Goal: Task Accomplishment & Management: Manage account settings

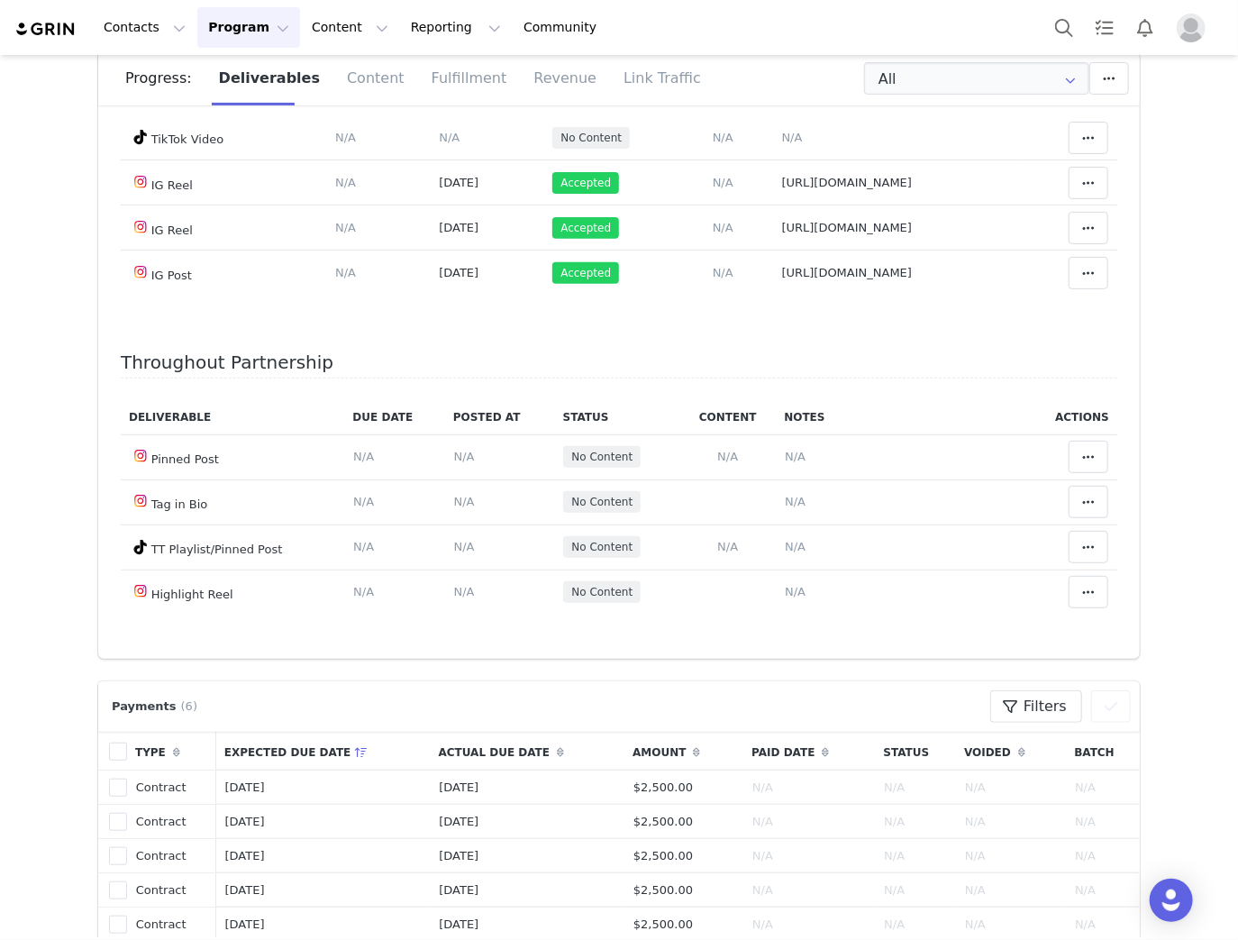
scroll to position [4627, 0]
click at [782, 144] on span "N/A" at bounding box center [792, 138] width 21 height 14
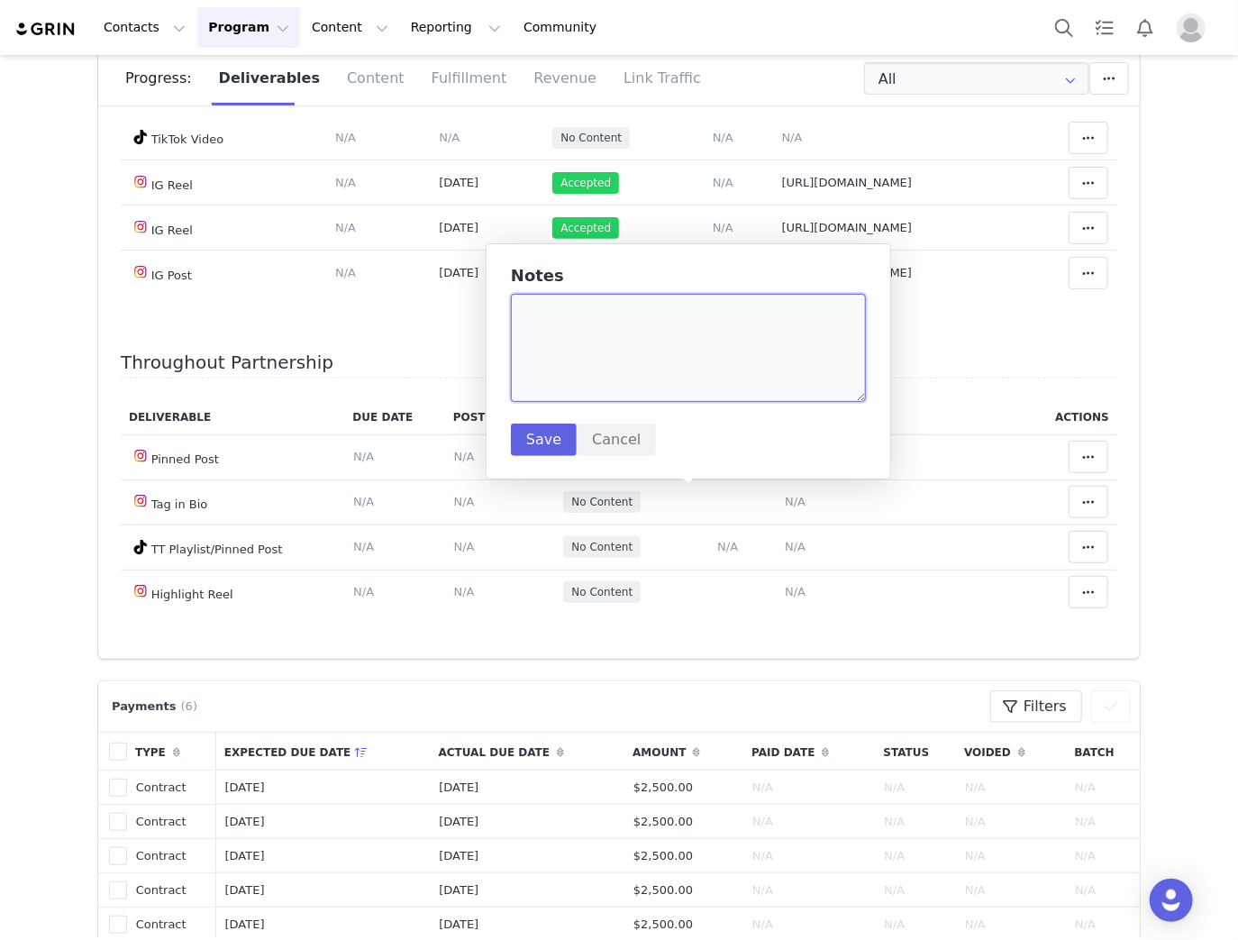
click at [638, 313] on textarea at bounding box center [688, 348] width 355 height 108
paste textarea "https://www.tiktok.com/@robpapy/video/7550857780303760647"
type textarea "https://www.tiktok.com/@robpapy/video/7550857780303760647"
click at [544, 450] on button "Save" at bounding box center [544, 439] width 66 height 32
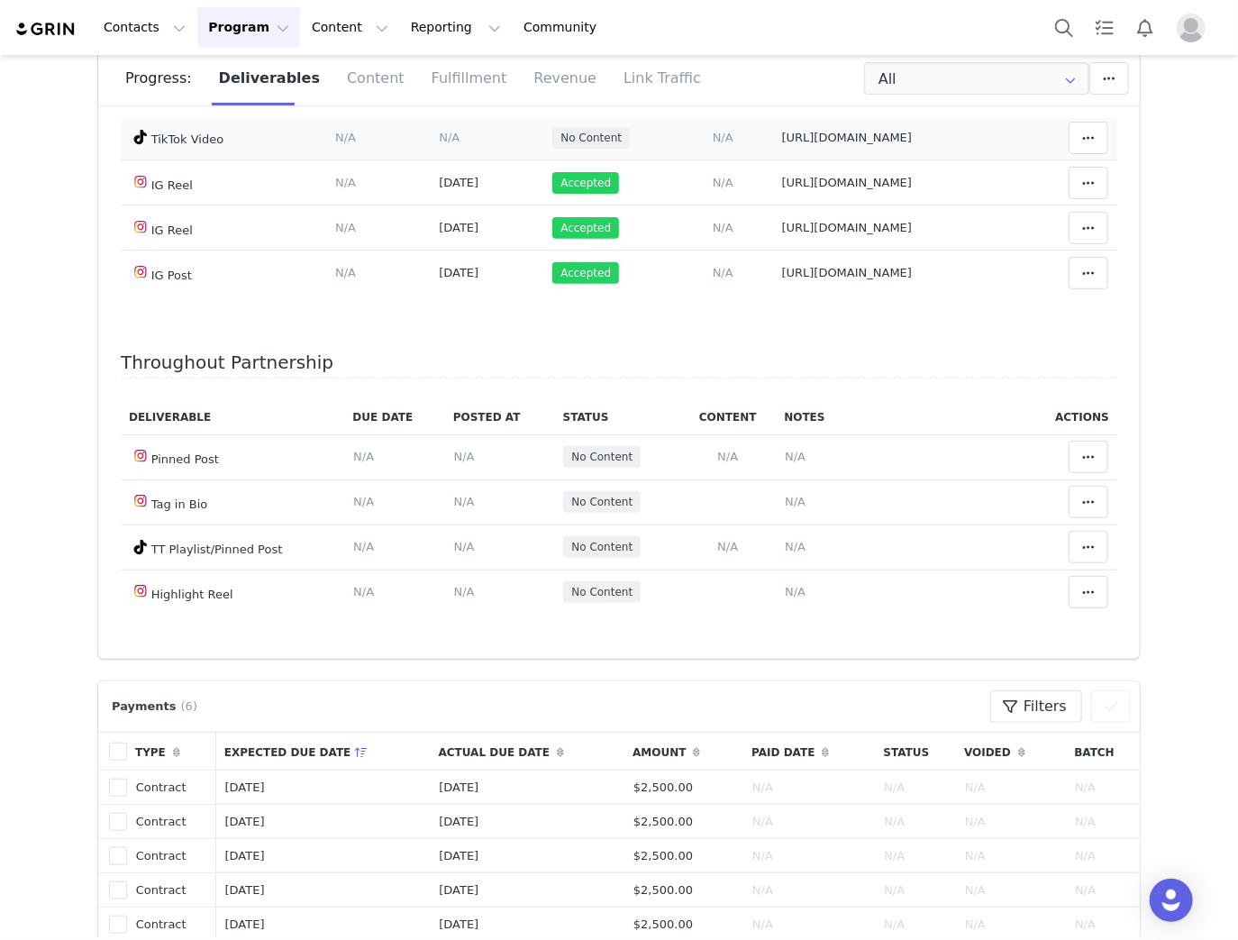
click at [439, 144] on span "N/A" at bounding box center [449, 138] width 21 height 14
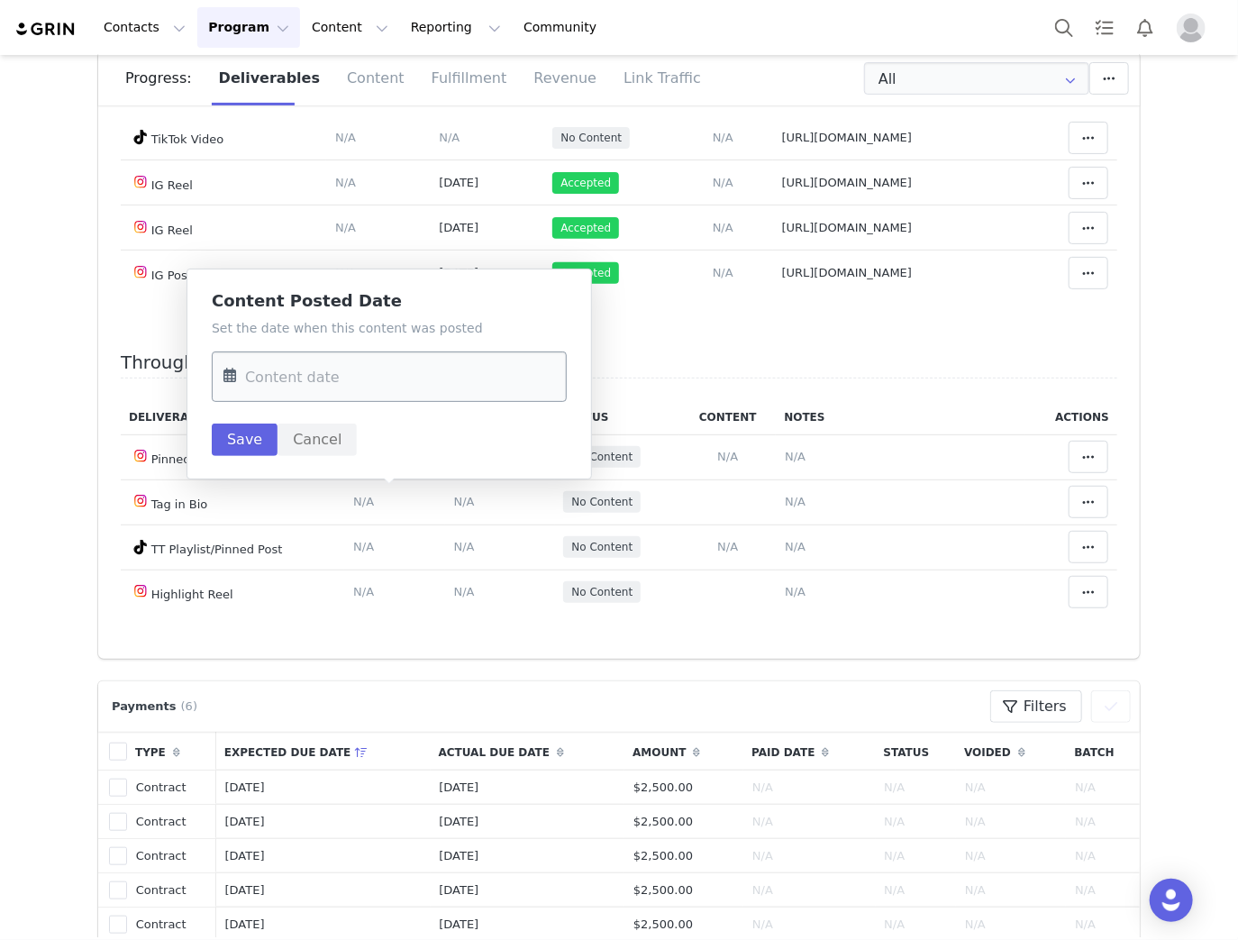
click at [503, 352] on input "text" at bounding box center [389, 376] width 355 height 50
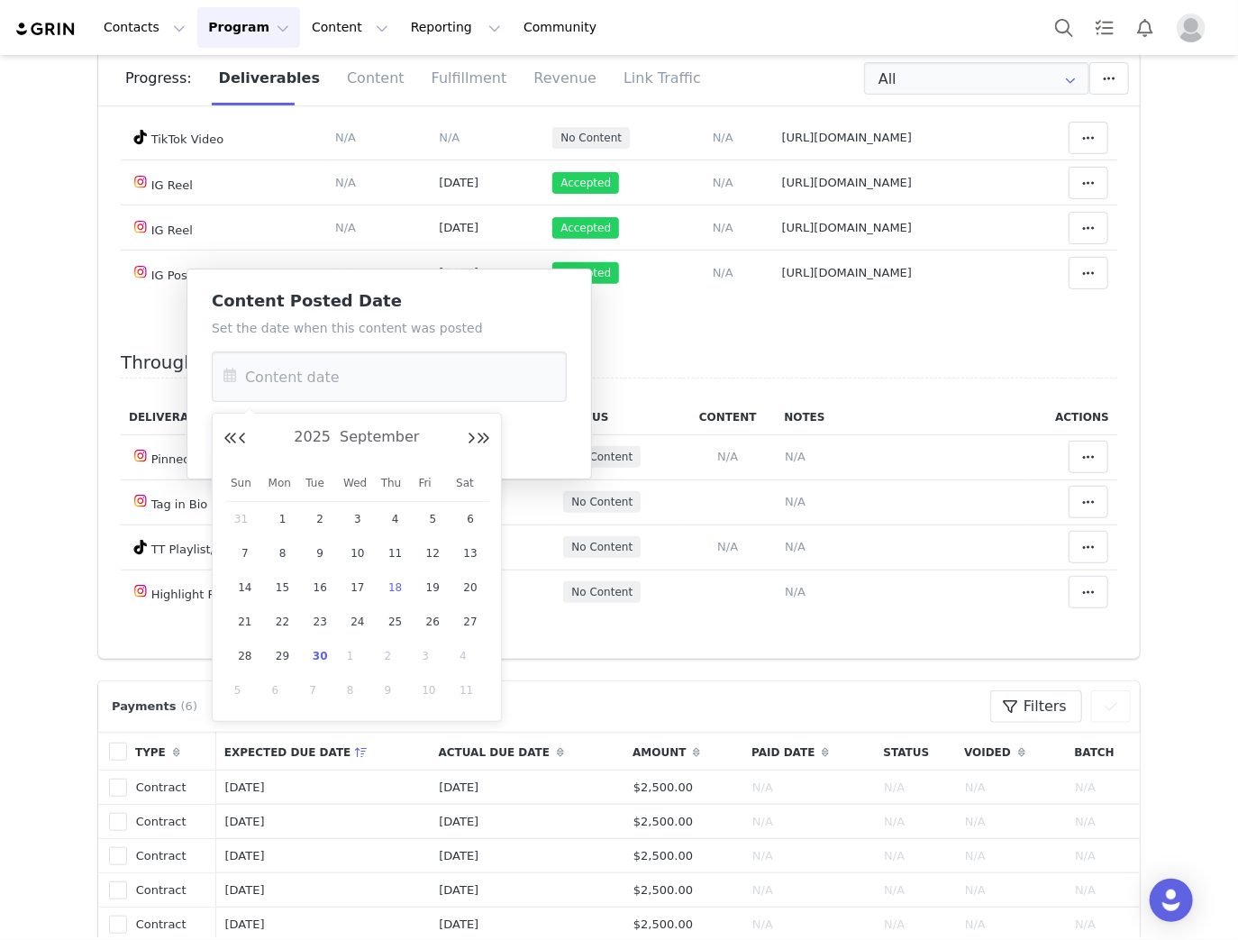
click at [393, 580] on span "18" at bounding box center [396, 588] width 22 height 22
type input "Sep 18 2025"
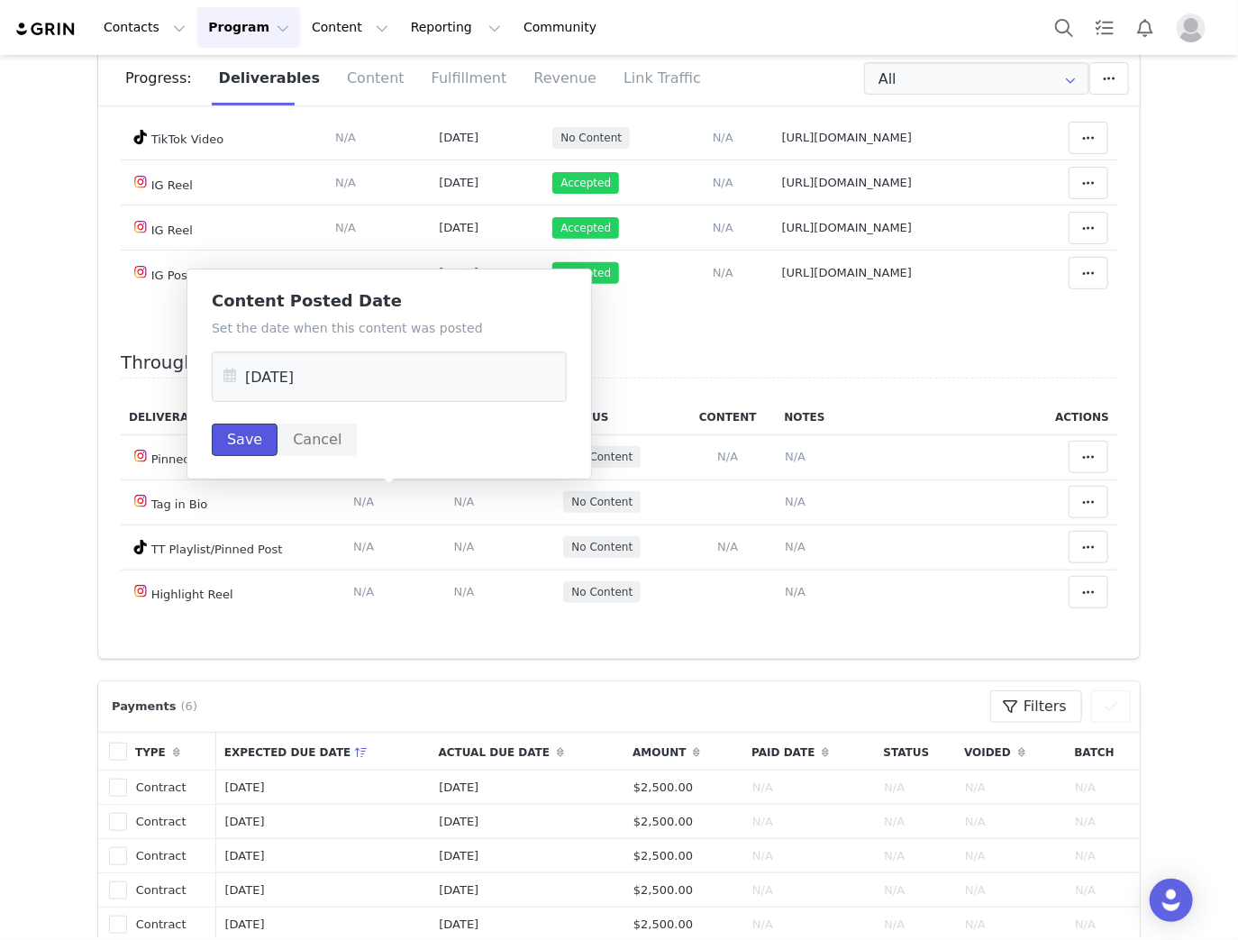
click at [239, 442] on button "Save" at bounding box center [245, 439] width 66 height 32
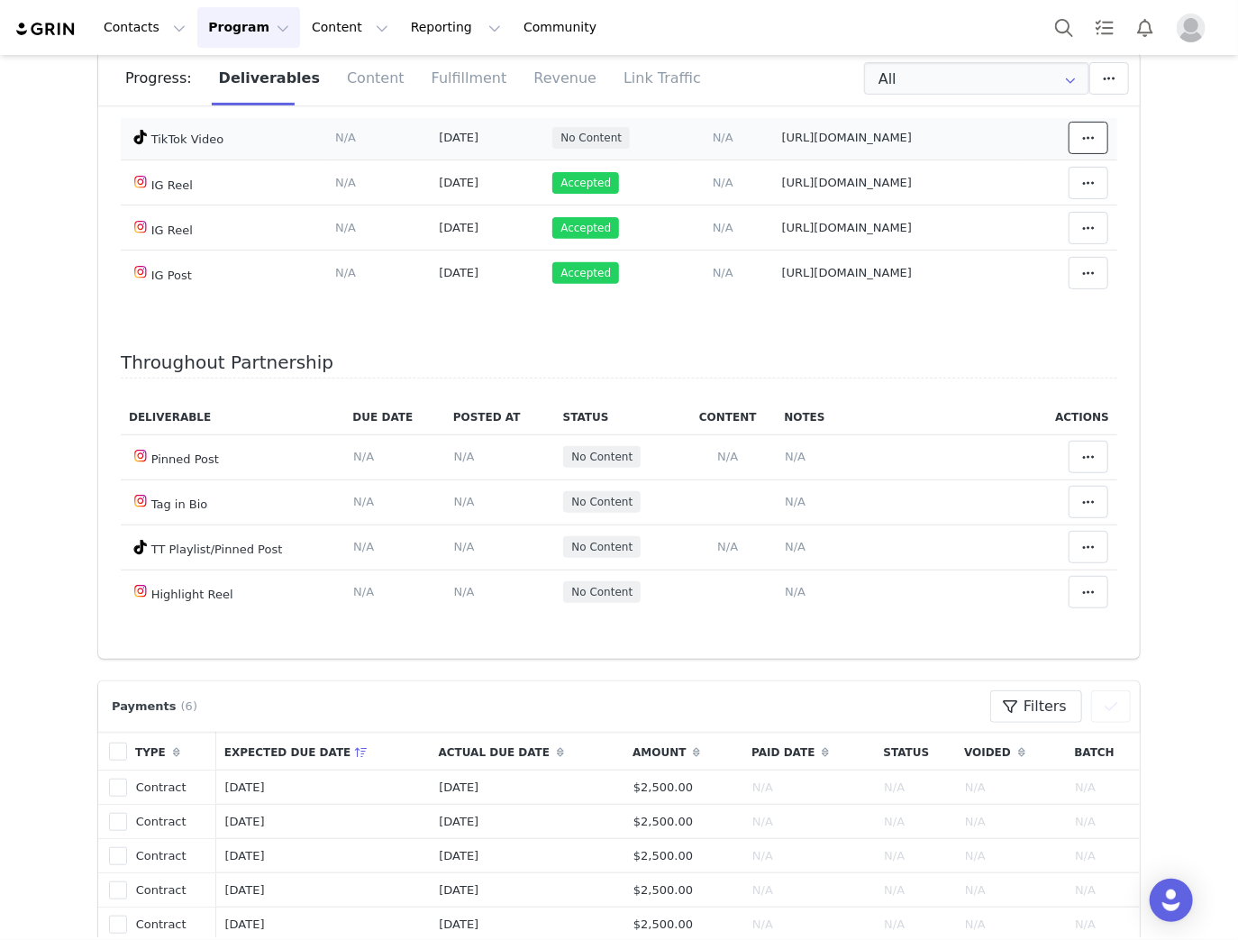
click at [1082, 145] on icon at bounding box center [1088, 138] width 13 height 14
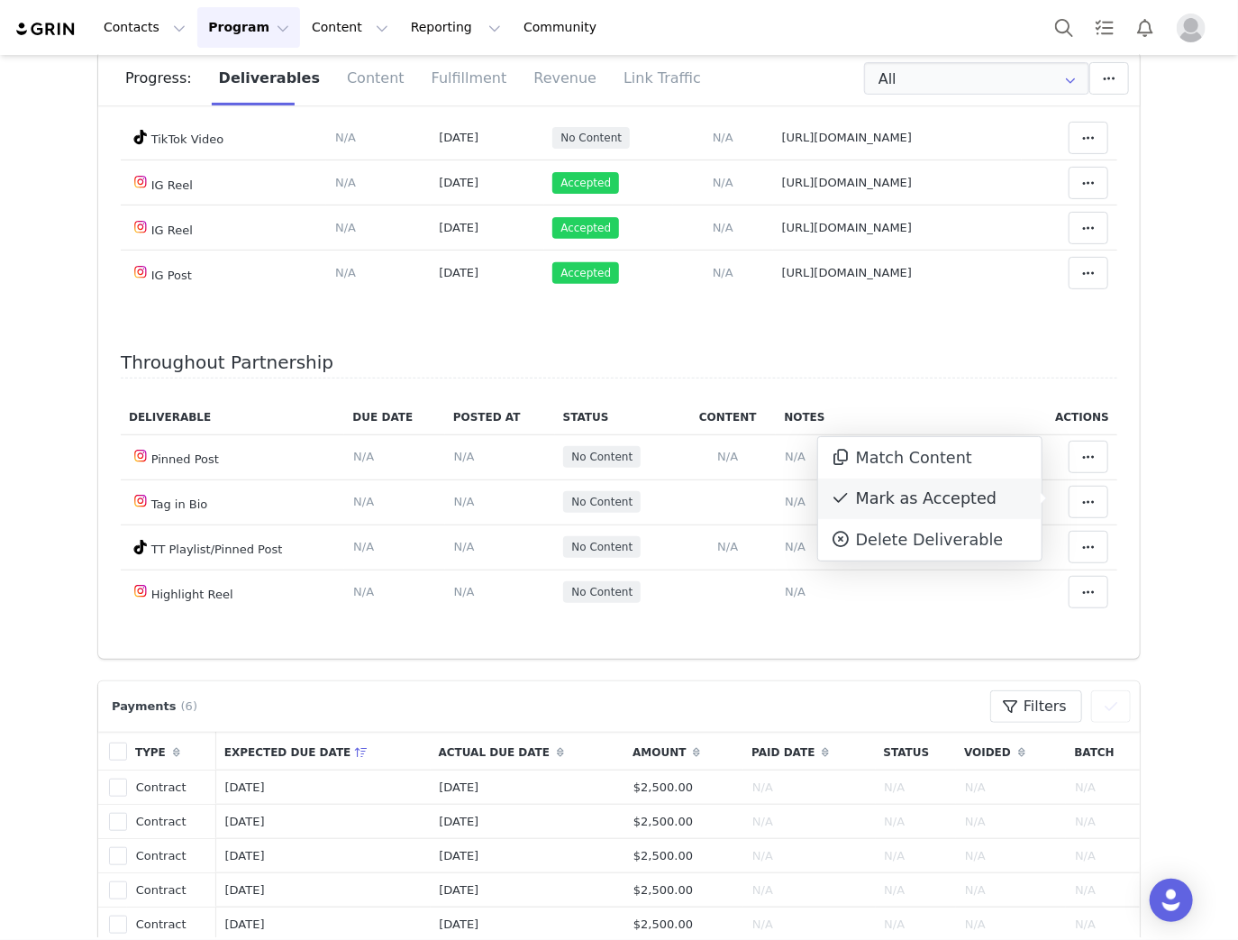
click at [872, 496] on div "Mark as Accepted" at bounding box center [929, 498] width 223 height 41
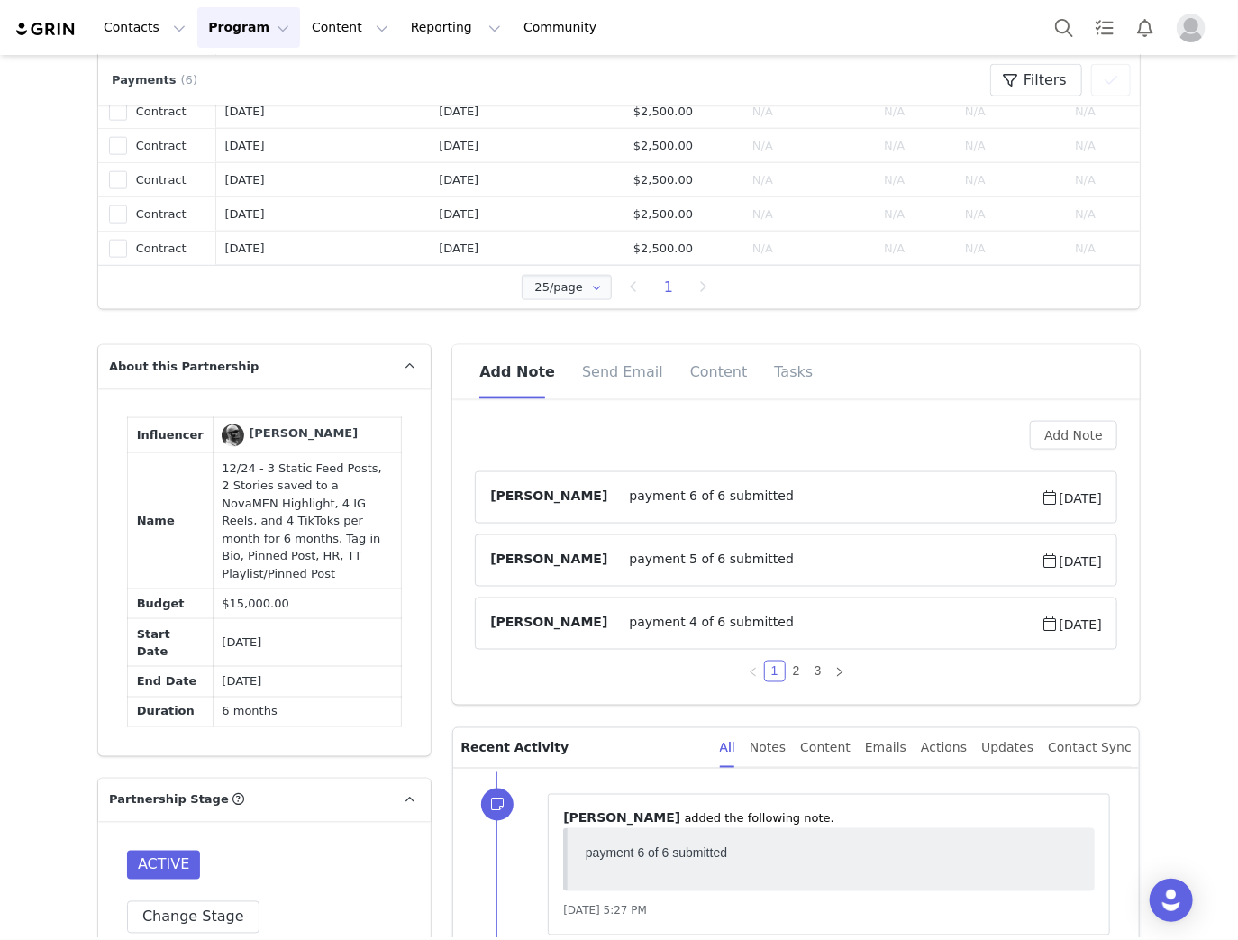
scroll to position [1016, 0]
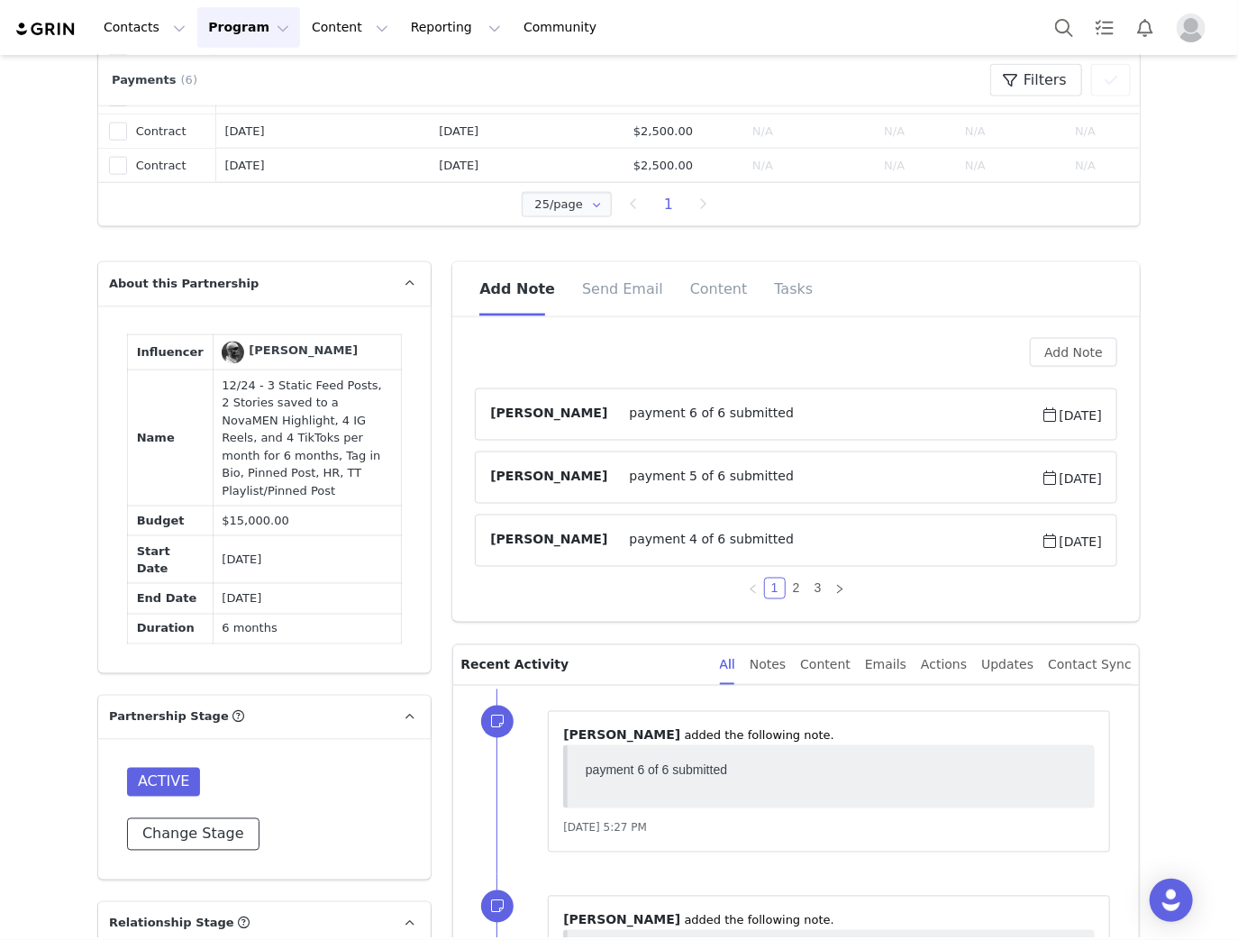
click at [176, 818] on button "Change Stage" at bounding box center [193, 834] width 132 height 32
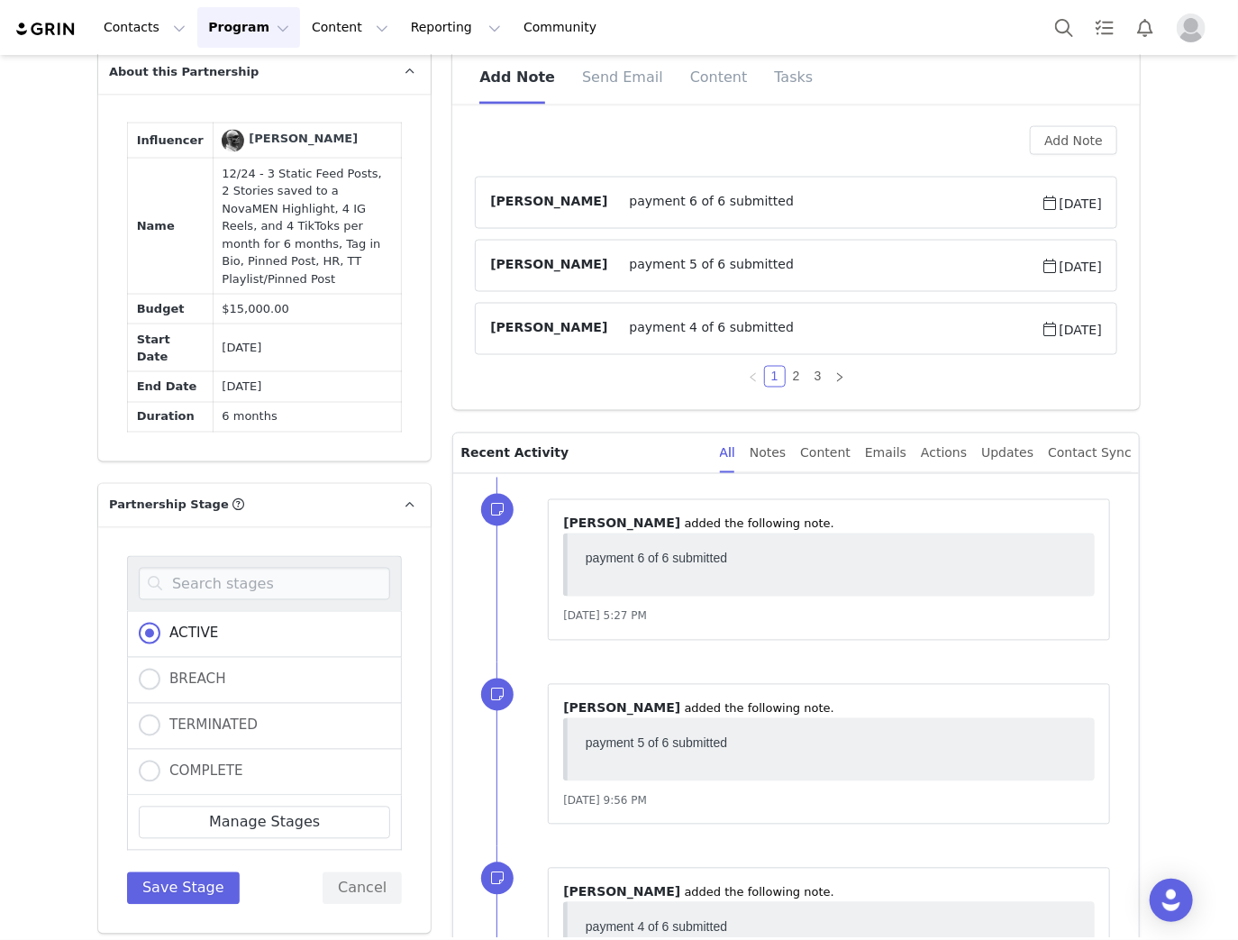
scroll to position [1232, 0]
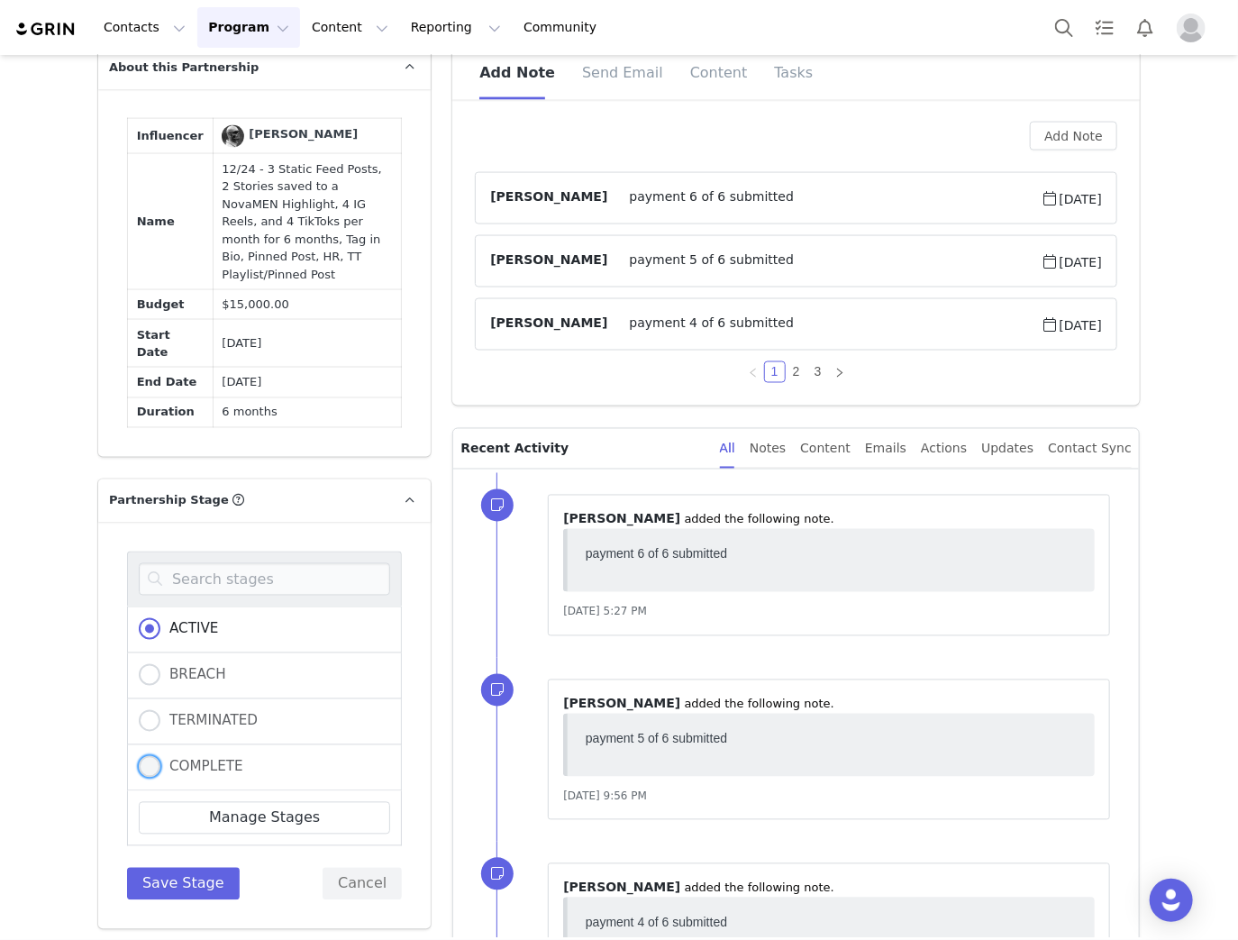
click at [146, 756] on span at bounding box center [150, 767] width 22 height 22
click at [146, 756] on input "COMPLETE" at bounding box center [150, 767] width 22 height 23
radio input "true"
radio input "false"
radio input "true"
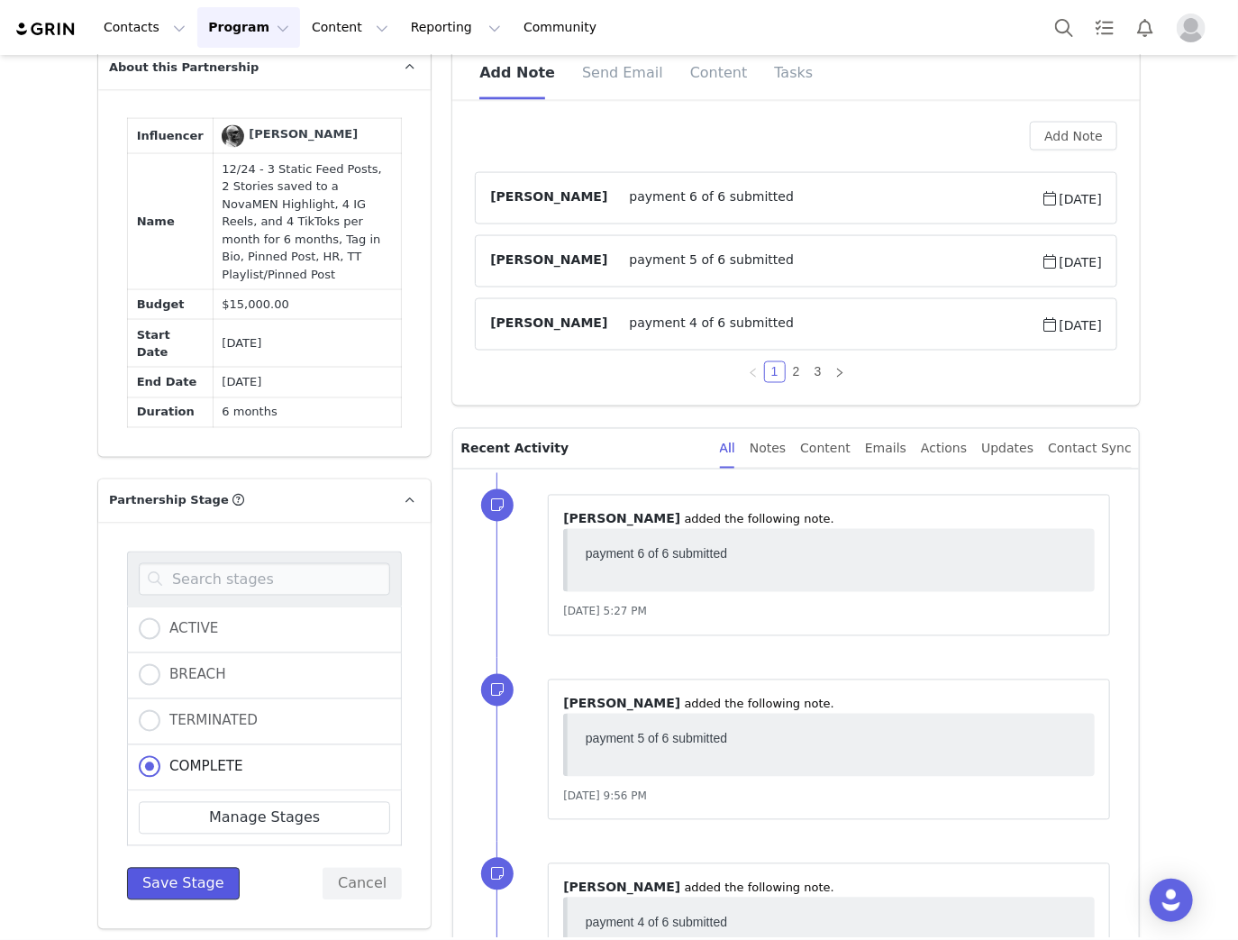
click at [151, 868] on button "Save Stage" at bounding box center [183, 884] width 113 height 32
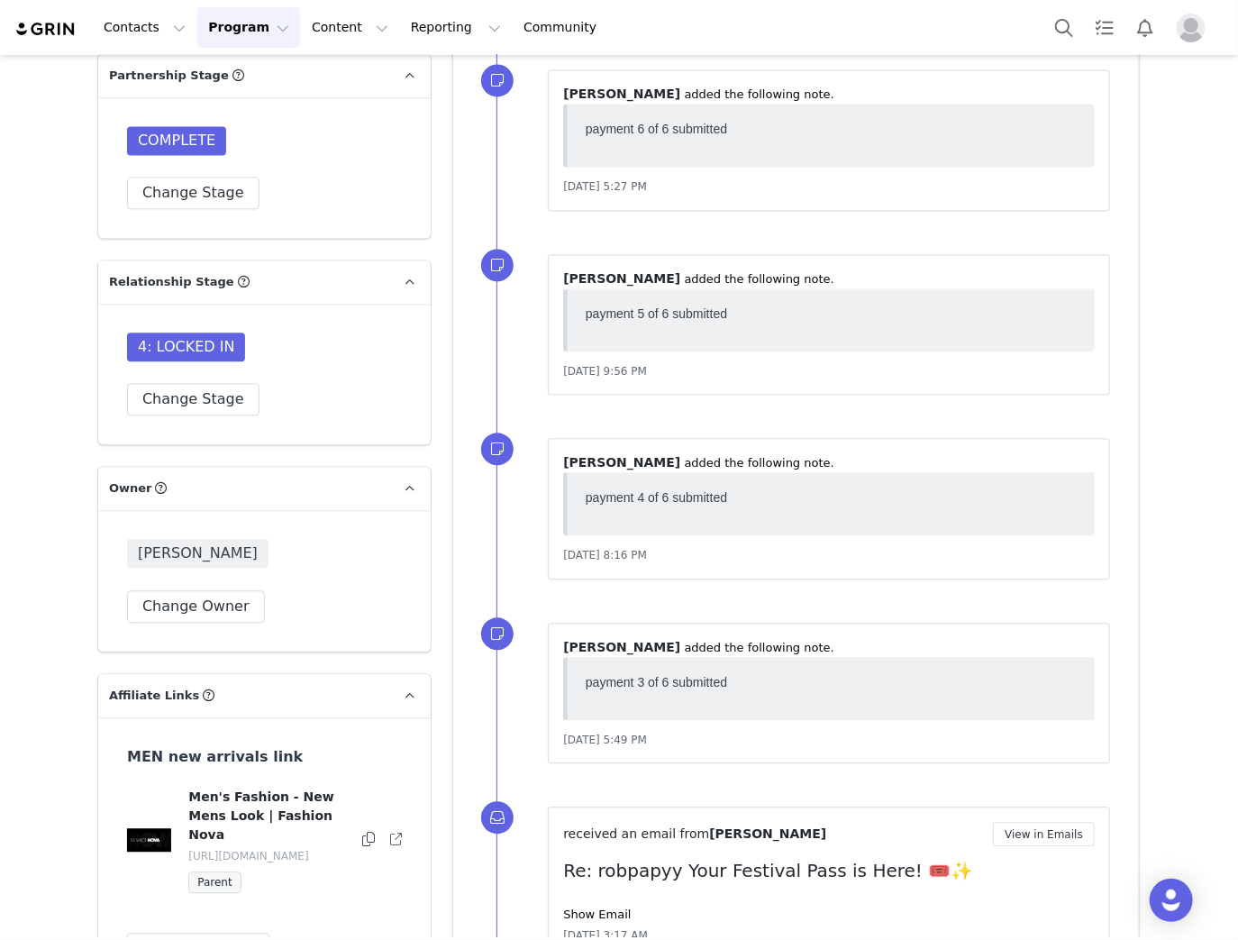
scroll to position [1665, 0]
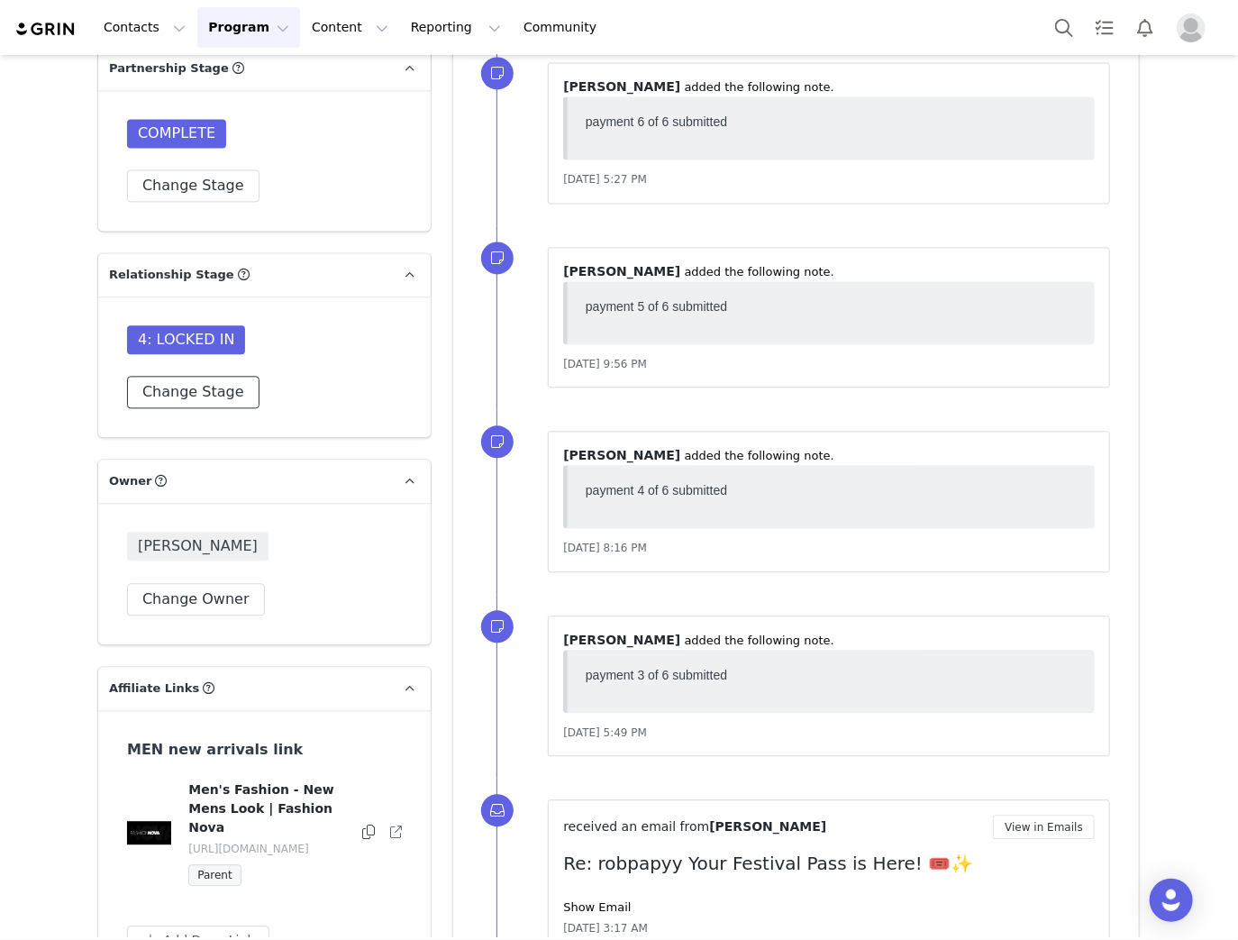
click at [196, 376] on button "Change Stage" at bounding box center [193, 392] width 132 height 32
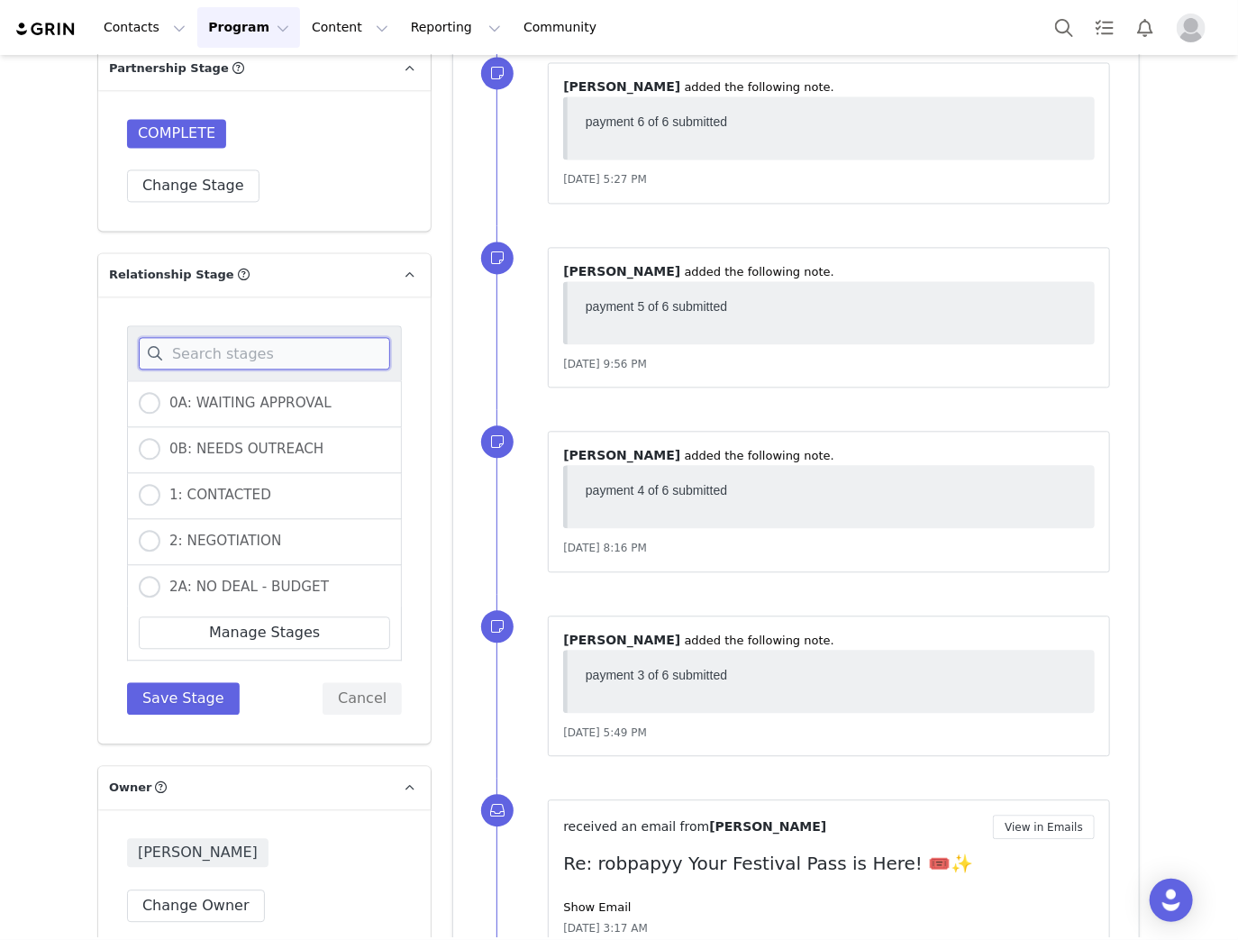
click at [223, 337] on input at bounding box center [264, 353] width 251 height 32
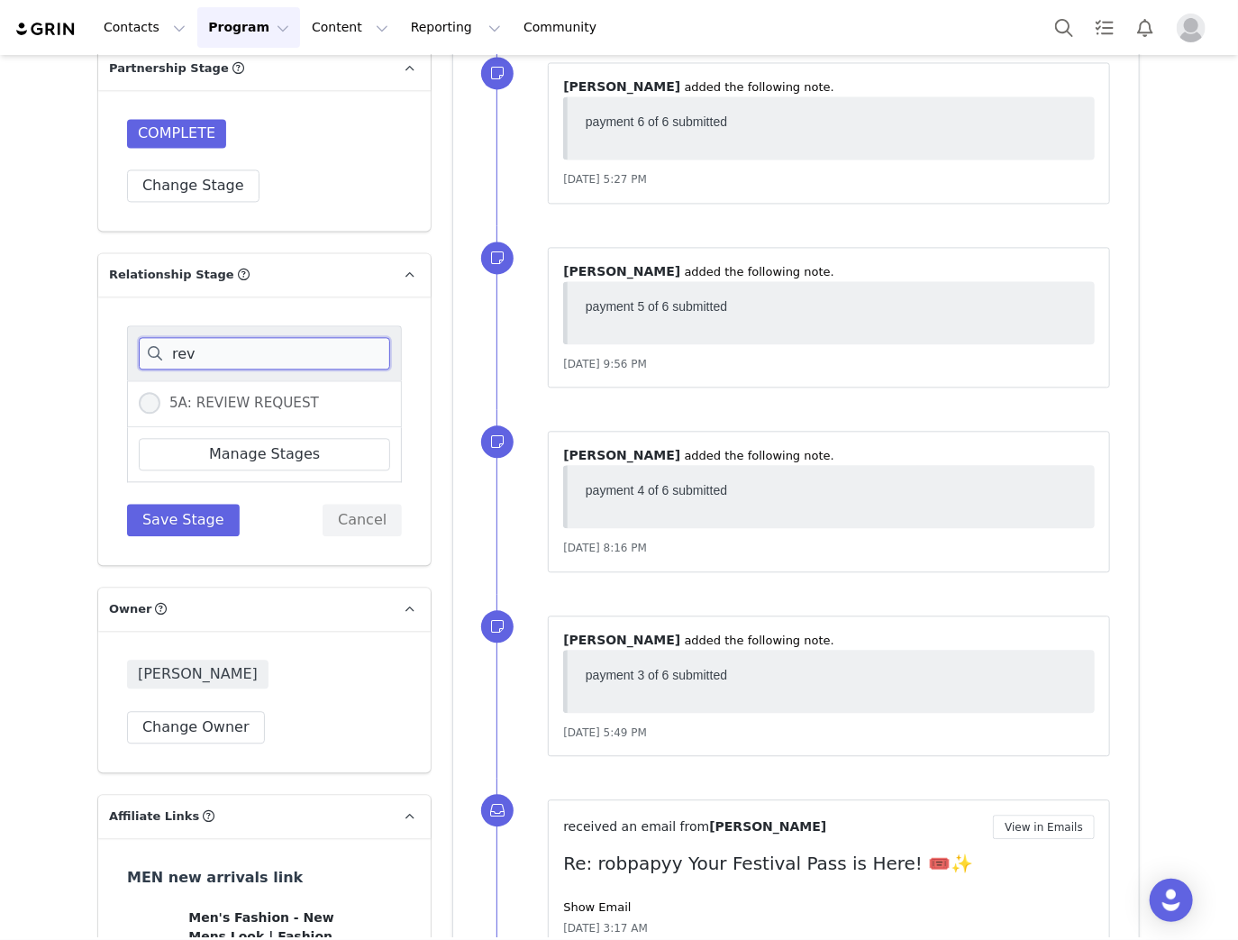
type input "rev"
click at [186, 395] on span "5A: REVIEW REQUEST" at bounding box center [239, 403] width 159 height 16
click at [160, 392] on input "5A: REVIEW REQUEST" at bounding box center [150, 403] width 22 height 23
radio input "true"
click at [177, 504] on button "Save Stage" at bounding box center [183, 520] width 113 height 32
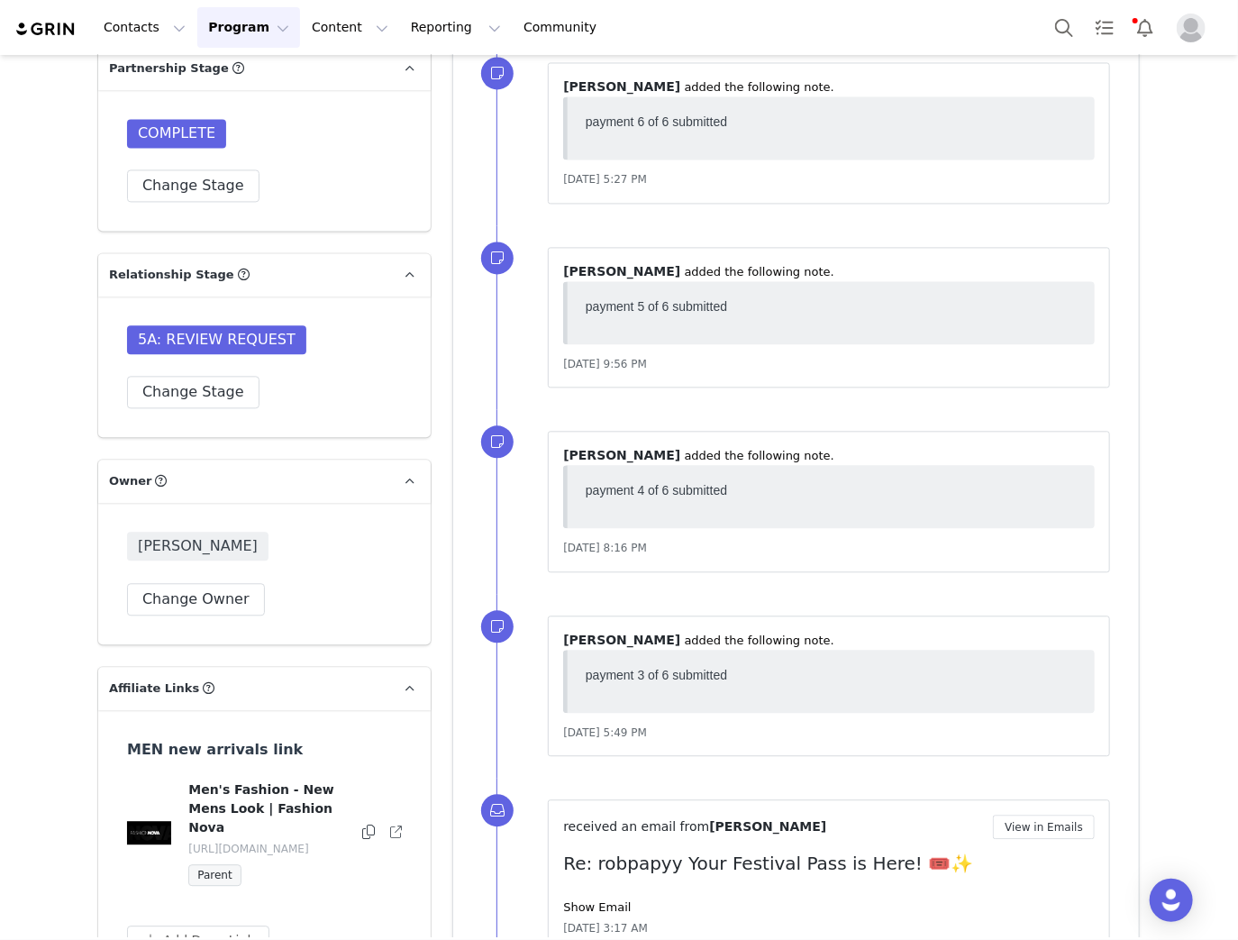
scroll to position [800, 0]
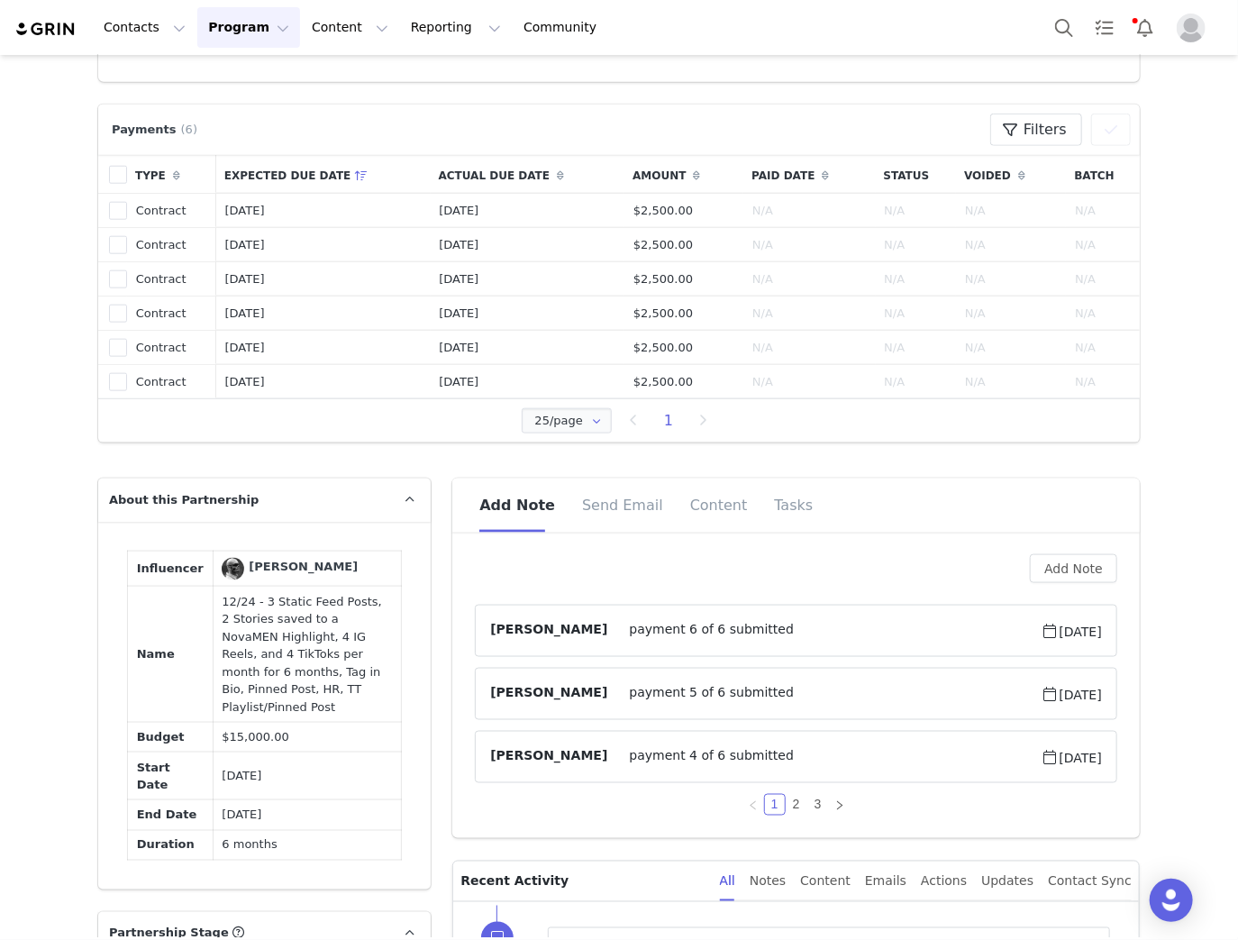
drag, startPoint x: 113, startPoint y: 551, endPoint x: 361, endPoint y: 833, distance: 376.0
click at [361, 833] on div "Influencer Rob Mc Name 12/24 - 3 Static Feed Posts, 2 Stories saved to a NovaME…" at bounding box center [264, 706] width 332 height 368
click at [249, 569] on div "Rob Mc" at bounding box center [303, 567] width 109 height 18
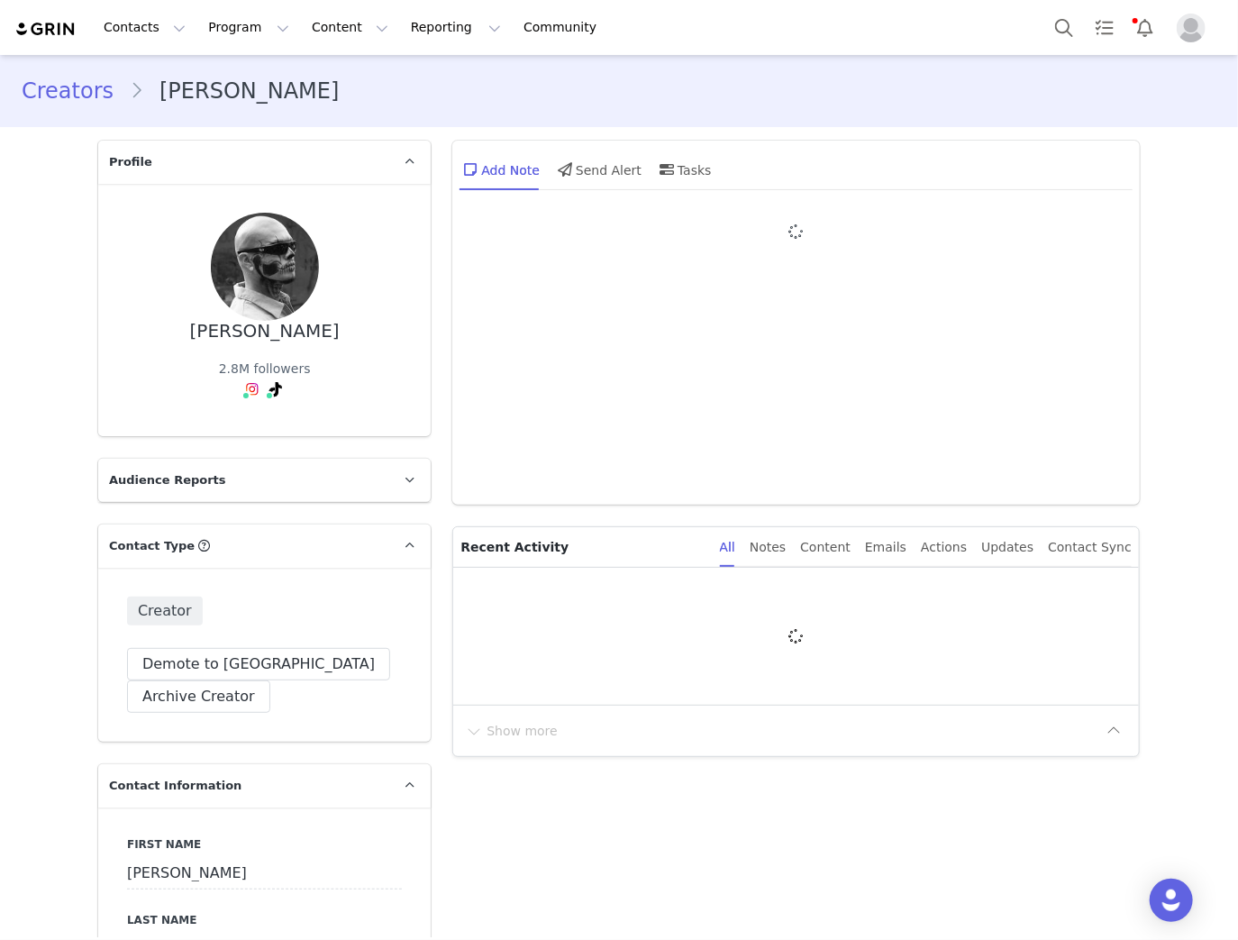
type input "+52 ([GEOGRAPHIC_DATA])"
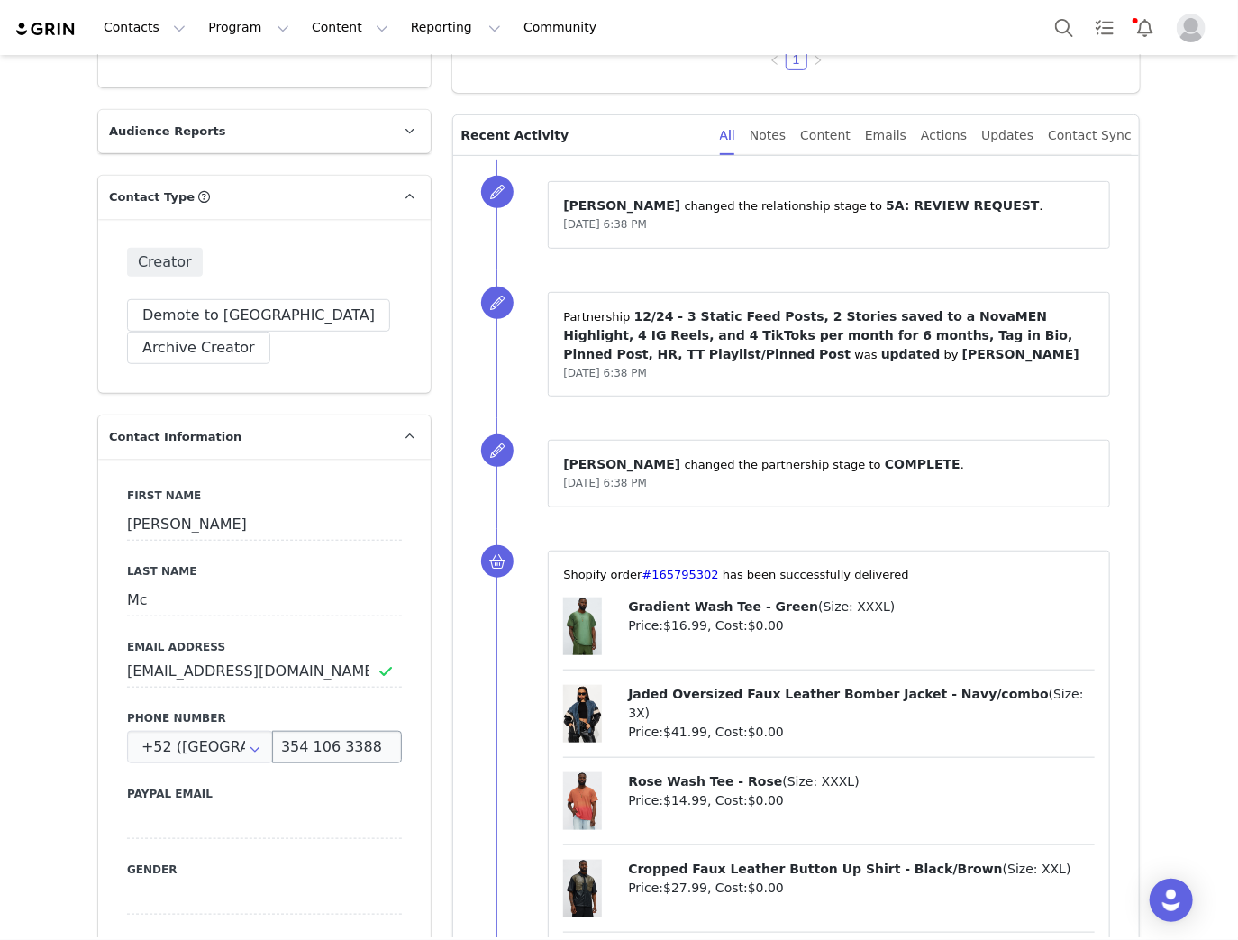
scroll to position [432, 0]
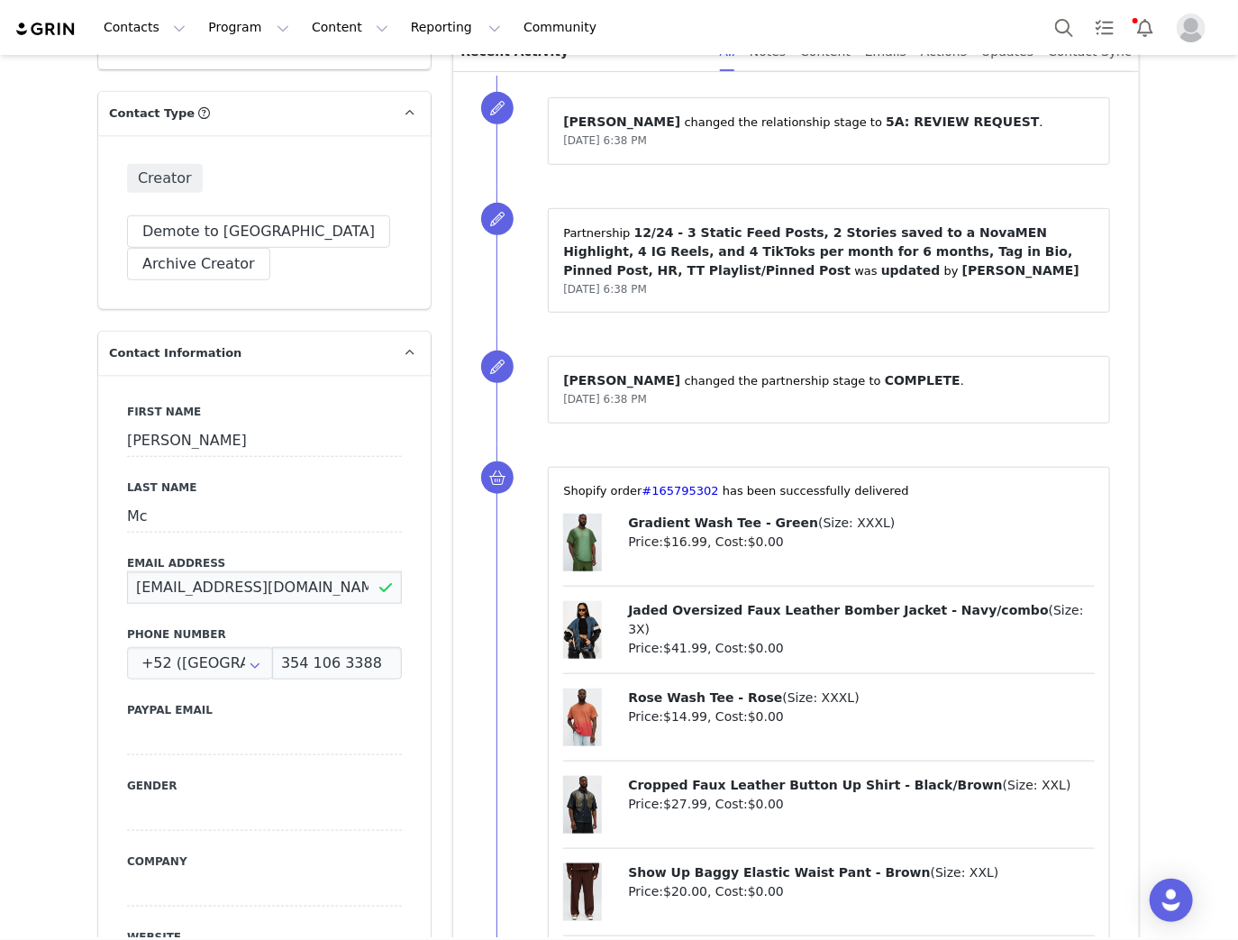
click at [303, 586] on input "roobmcart@hotmail.com" at bounding box center [264, 587] width 275 height 32
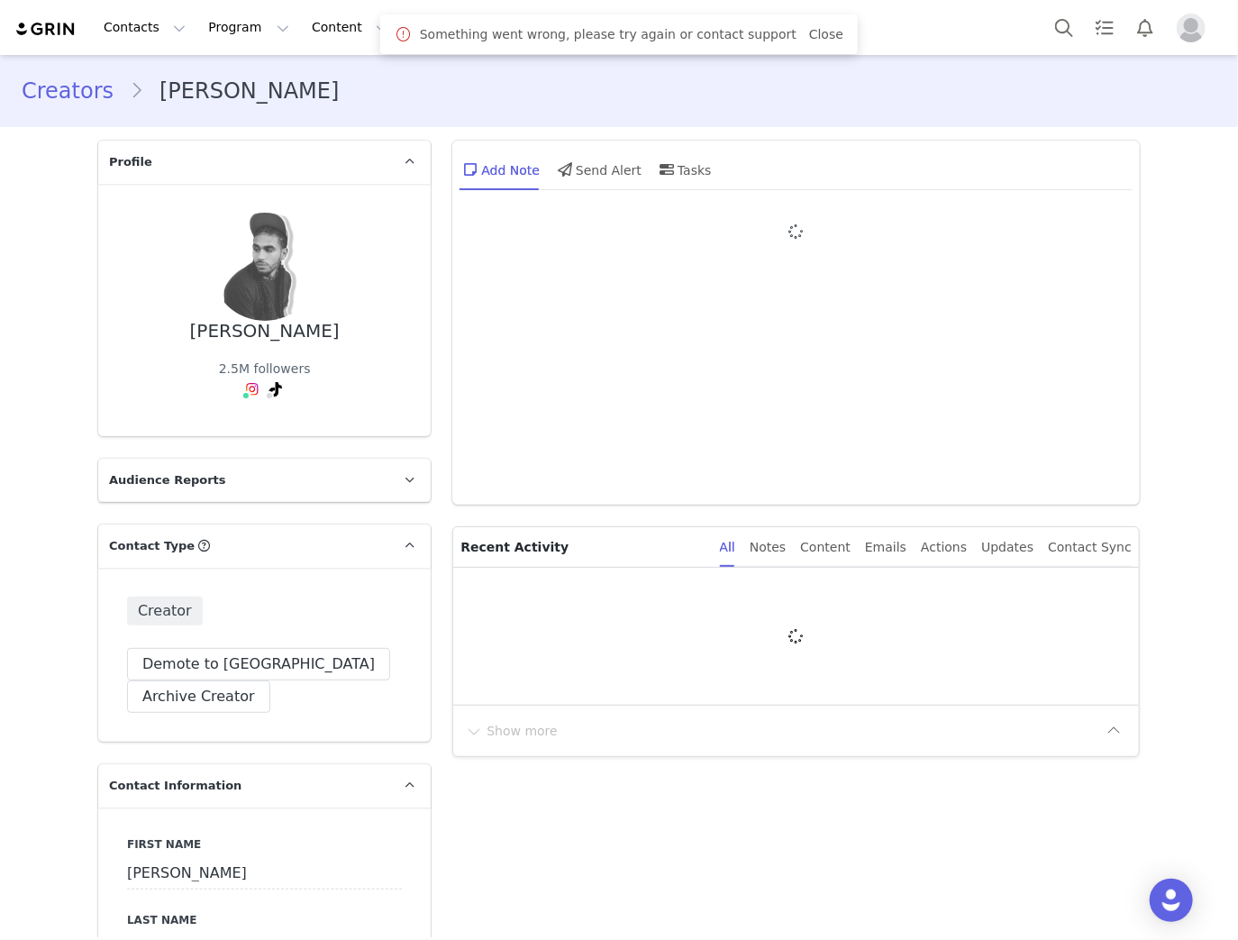
type input "+1 ([GEOGRAPHIC_DATA])"
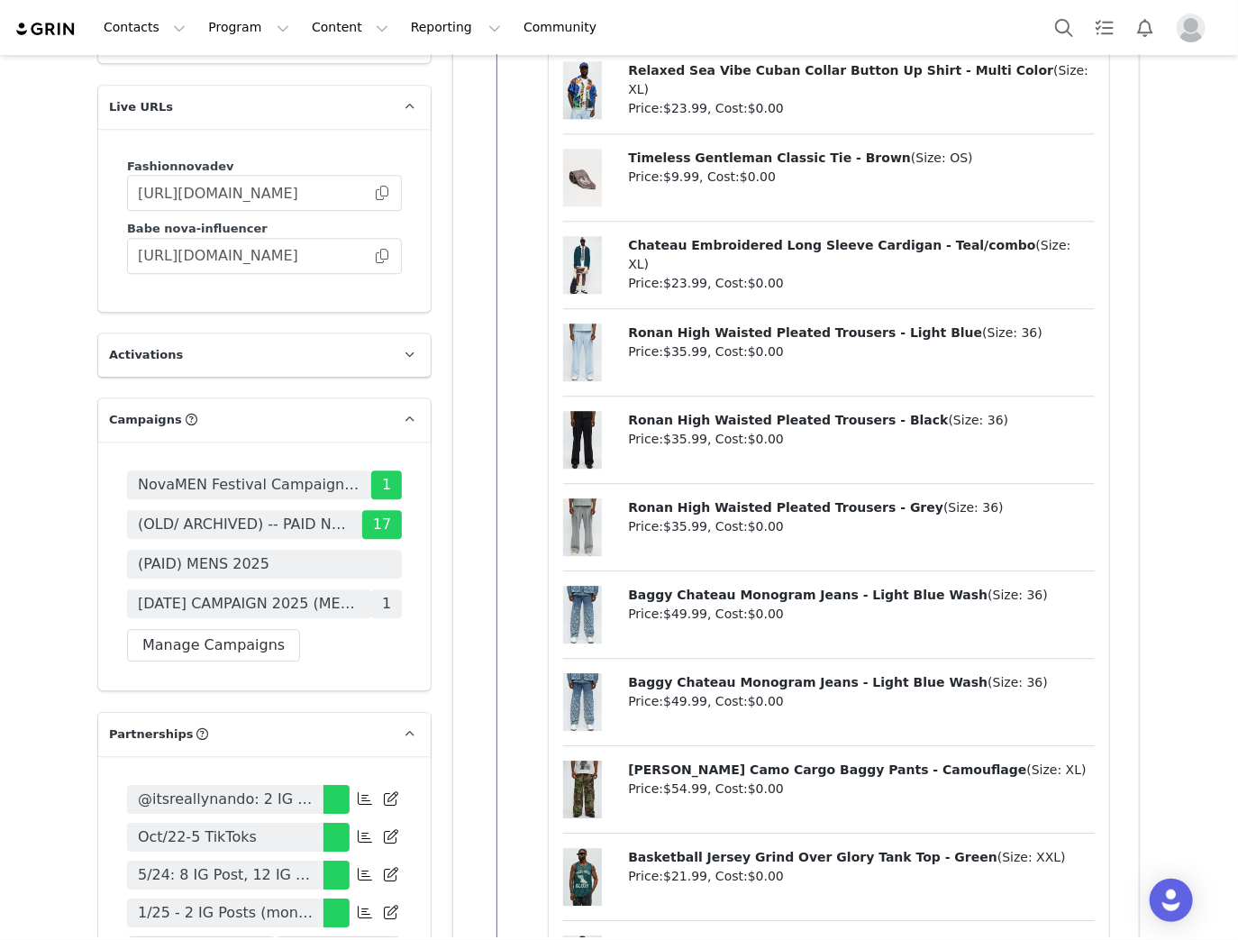
scroll to position [5189, 0]
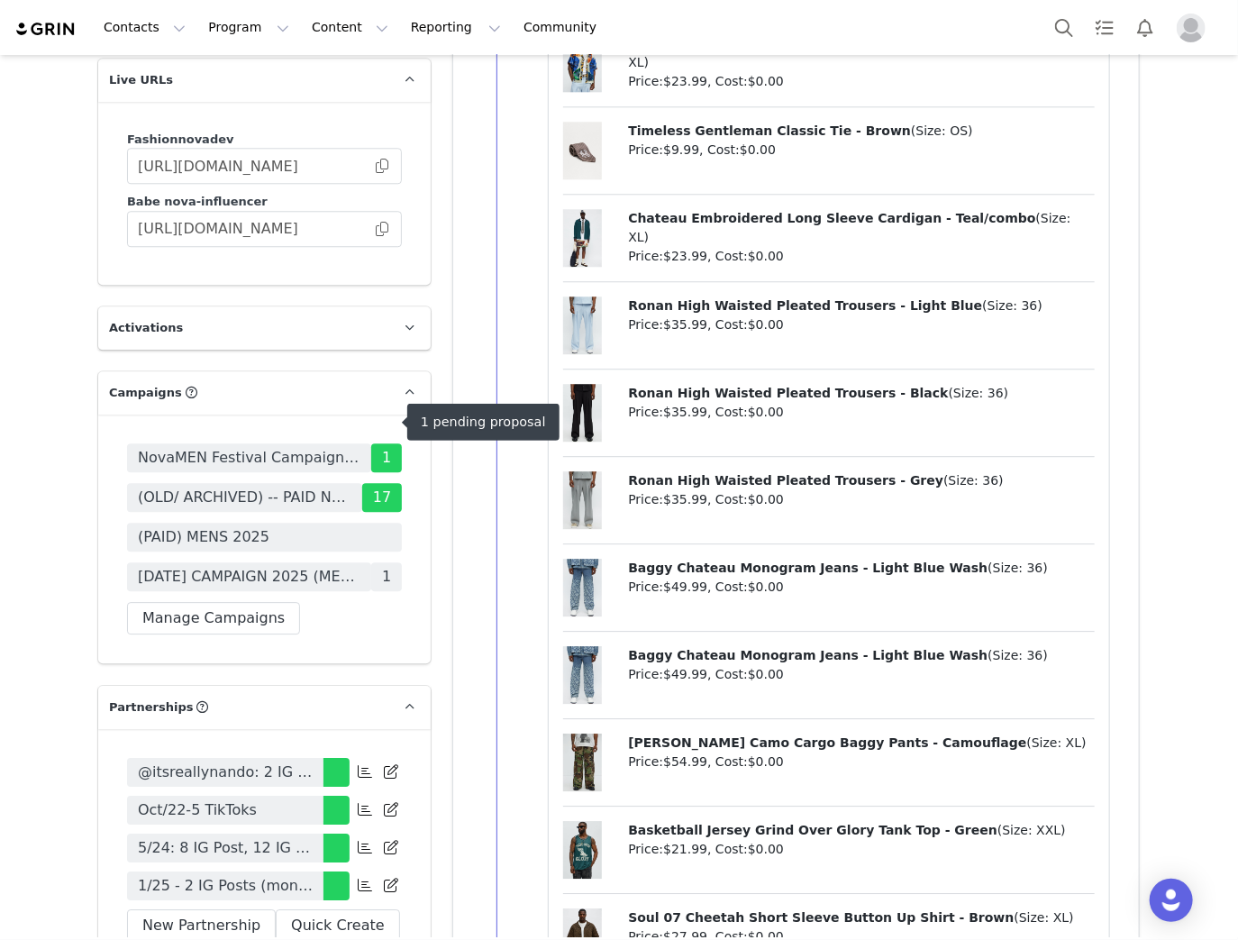
drag, startPoint x: 257, startPoint y: 411, endPoint x: 5, endPoint y: 429, distance: 252.9
click at [5, 429] on div "Creators Luis Suarez Profile Luis Suarez 2.5M followers Audience Reports Reques…" at bounding box center [619, 598] width 1238 height 11465
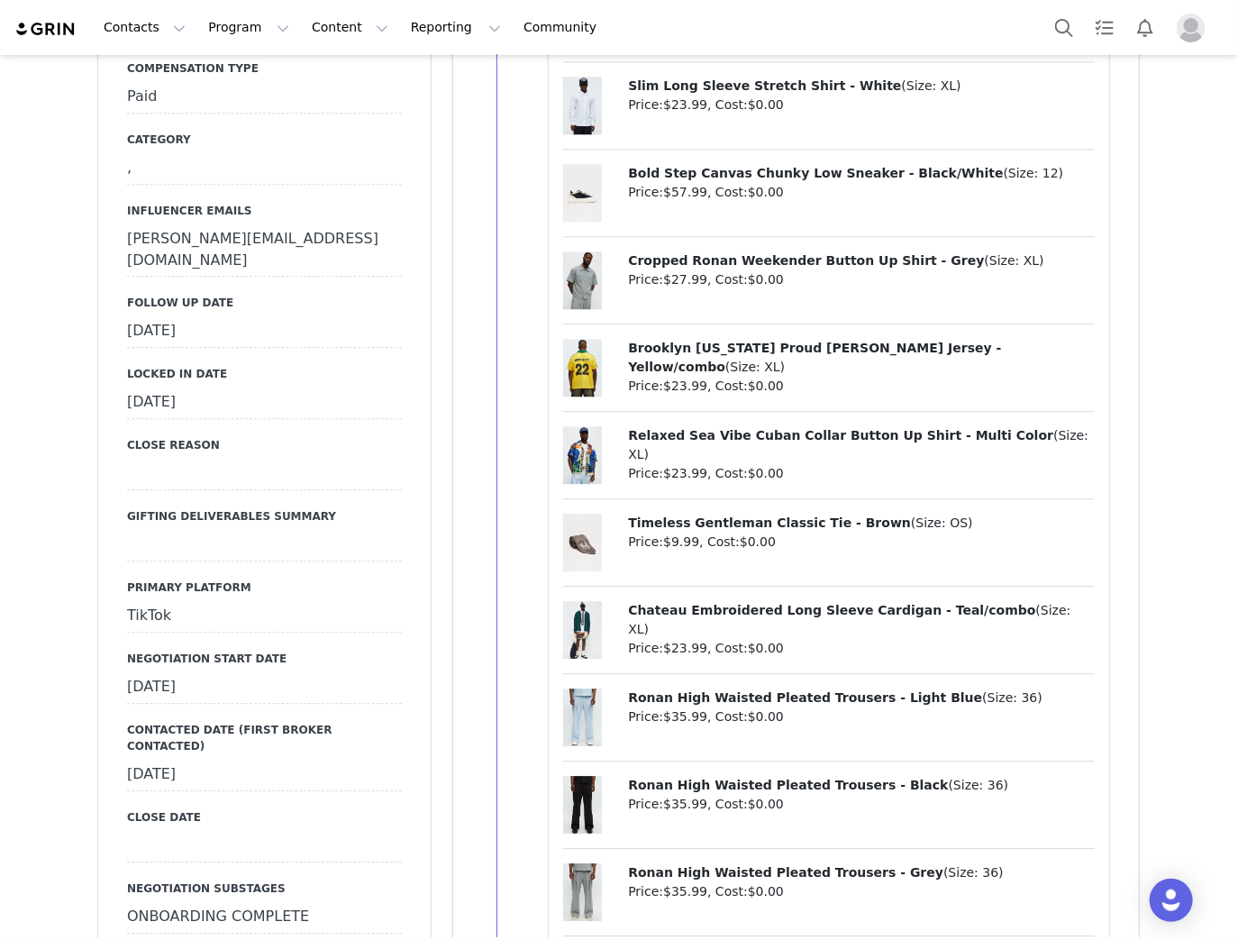
scroll to position [1946, 0]
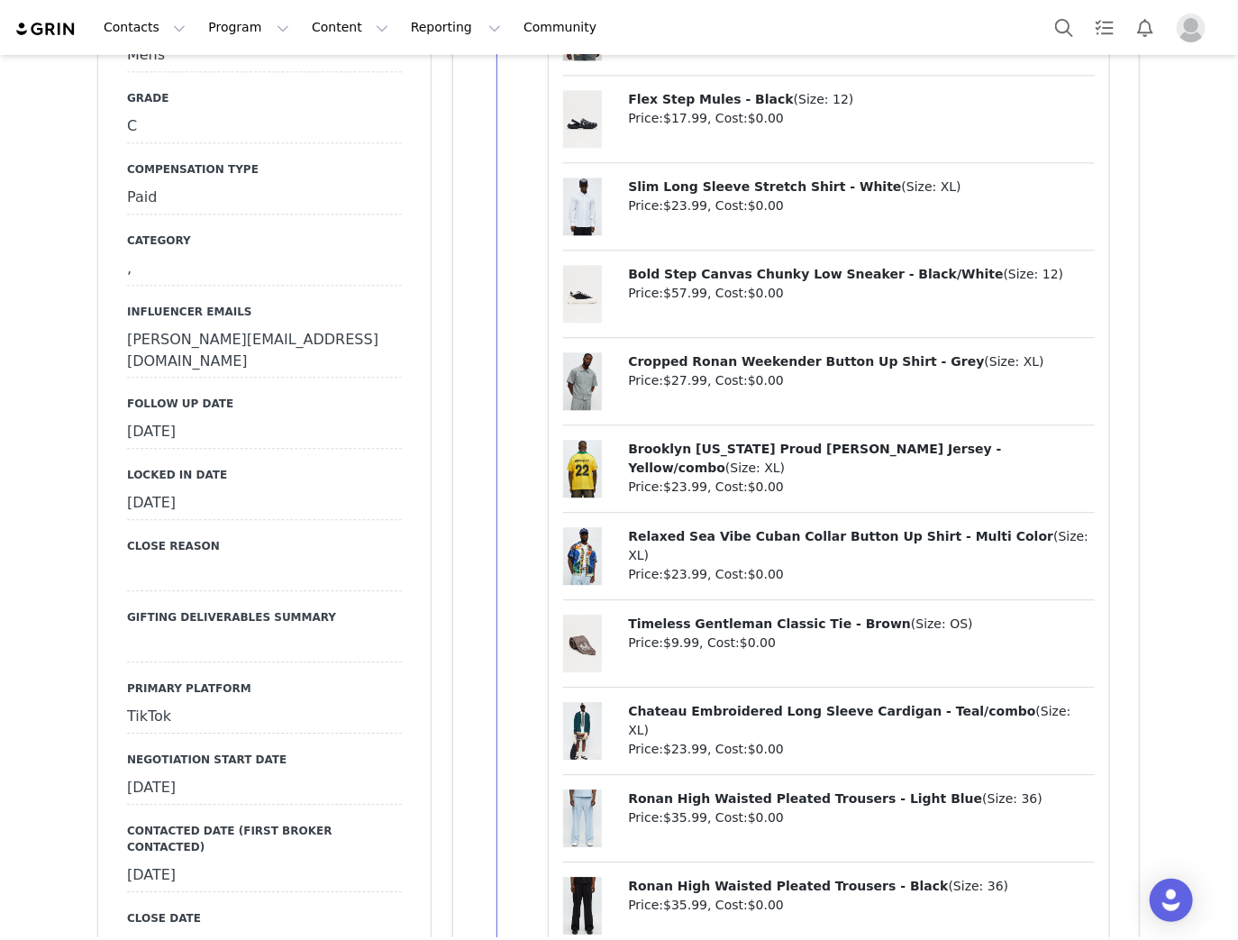
click at [216, 416] on div "September 12th, 2025" at bounding box center [264, 432] width 275 height 32
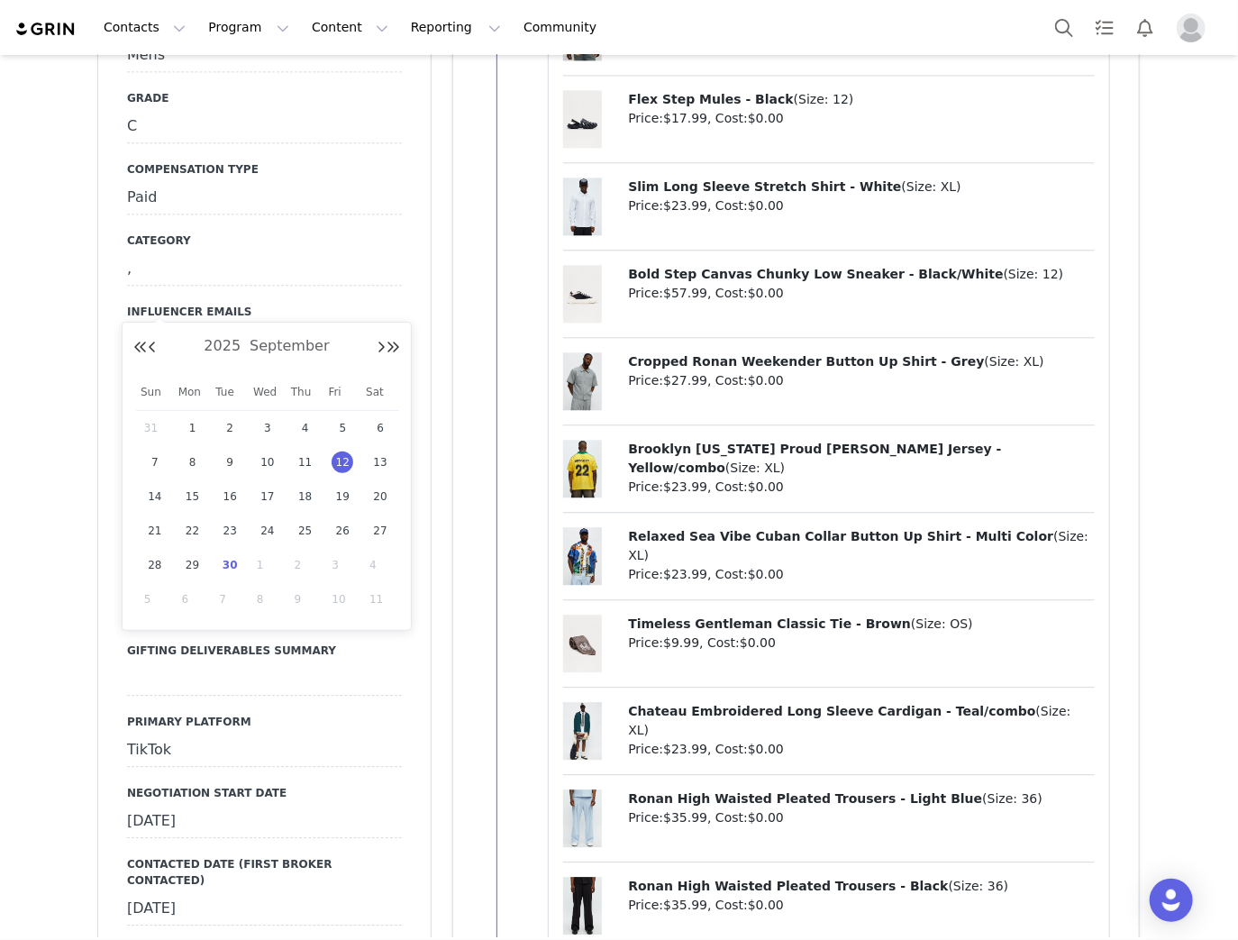
drag, startPoint x: 226, startPoint y: 568, endPoint x: 226, endPoint y: 557, distance: 11.7
click at [225, 568] on span "30" at bounding box center [230, 565] width 22 height 22
type input "Sep 30 2025"
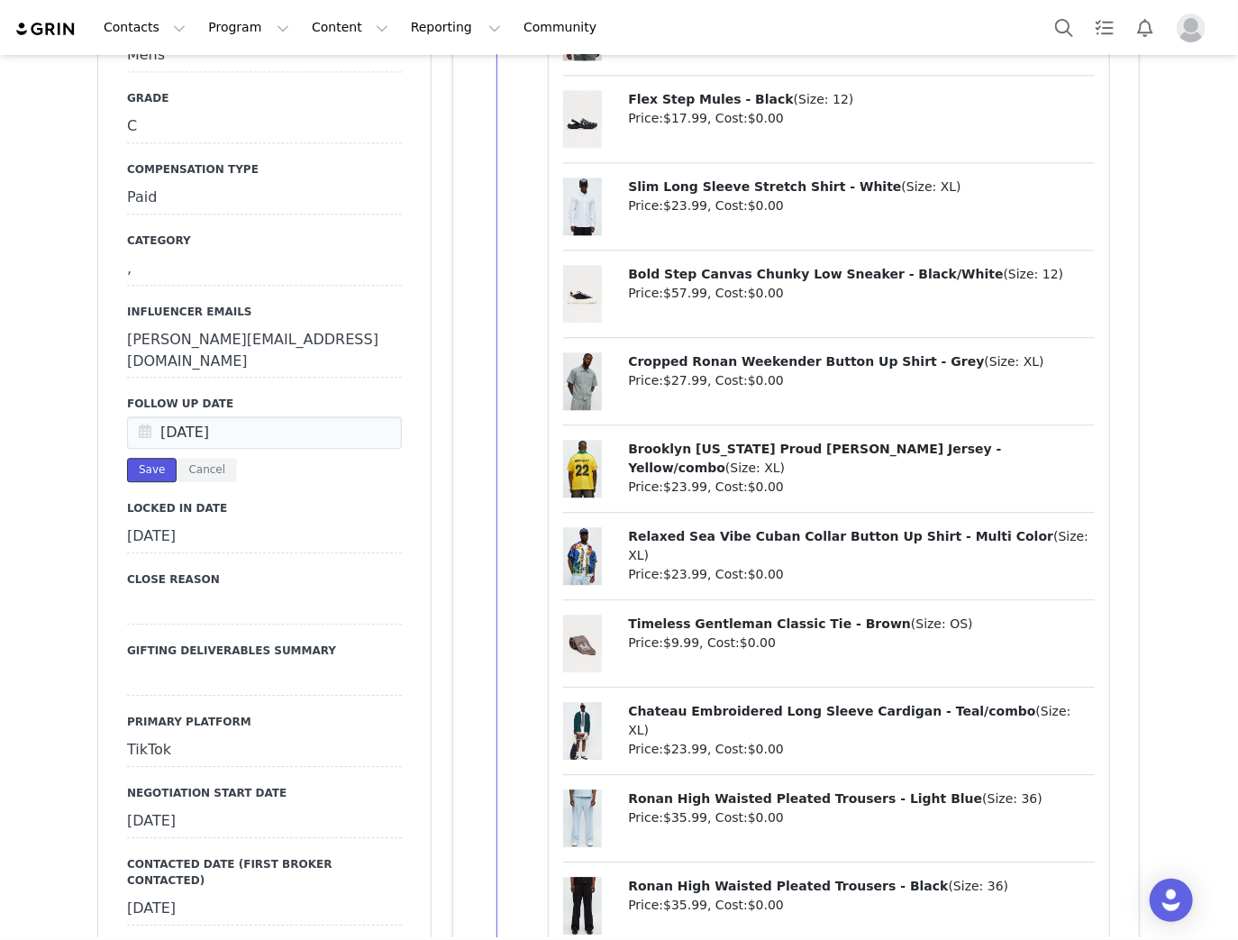
click at [143, 458] on button "Save" at bounding box center [152, 470] width 50 height 24
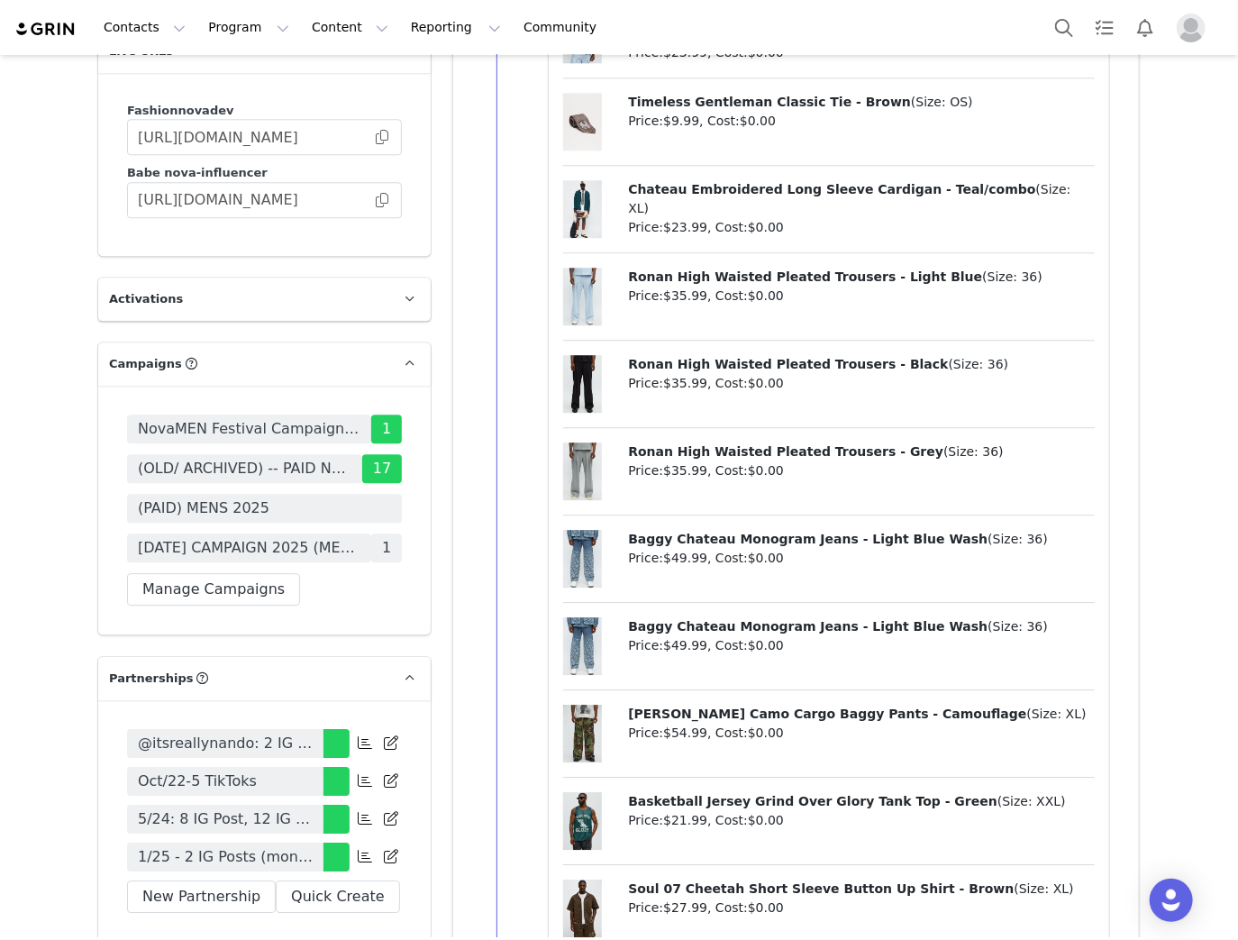
scroll to position [5261, 0]
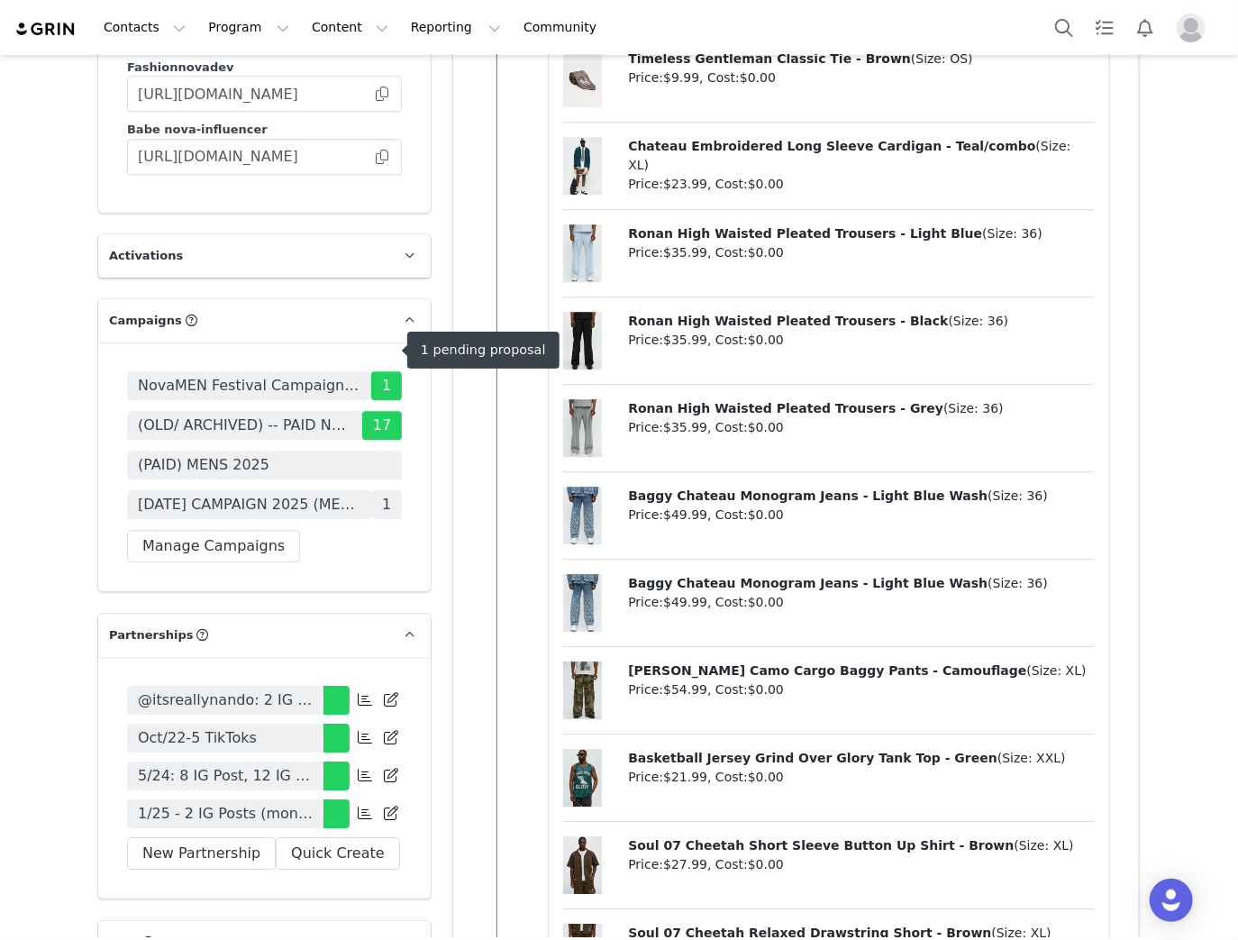
click at [245, 494] on span "HALLOWEEN CAMPAIGN 2025 (MENS)" at bounding box center [249, 505] width 223 height 22
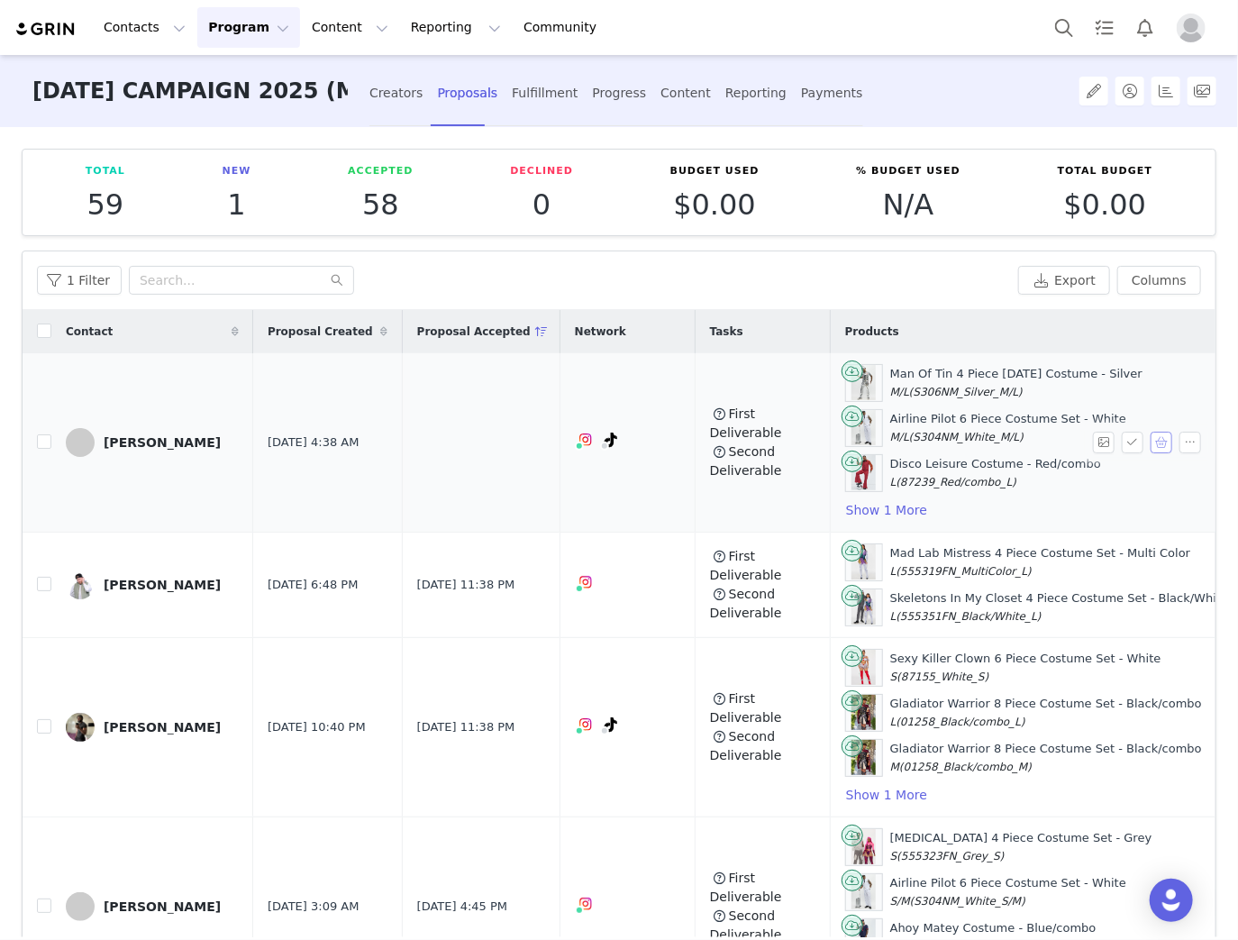
click at [1150, 435] on button "button" at bounding box center [1161, 443] width 22 height 22
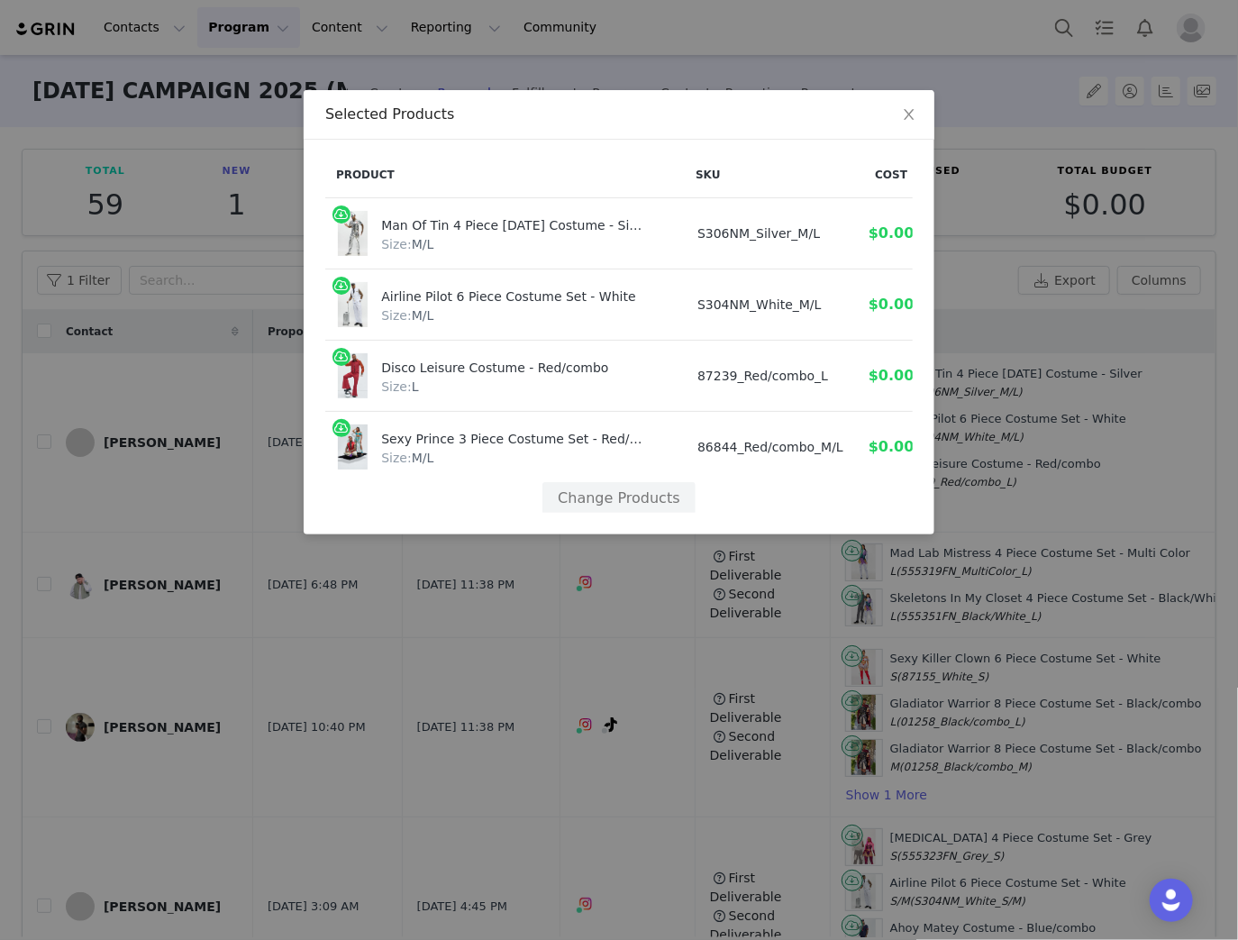
scroll to position [0, 43]
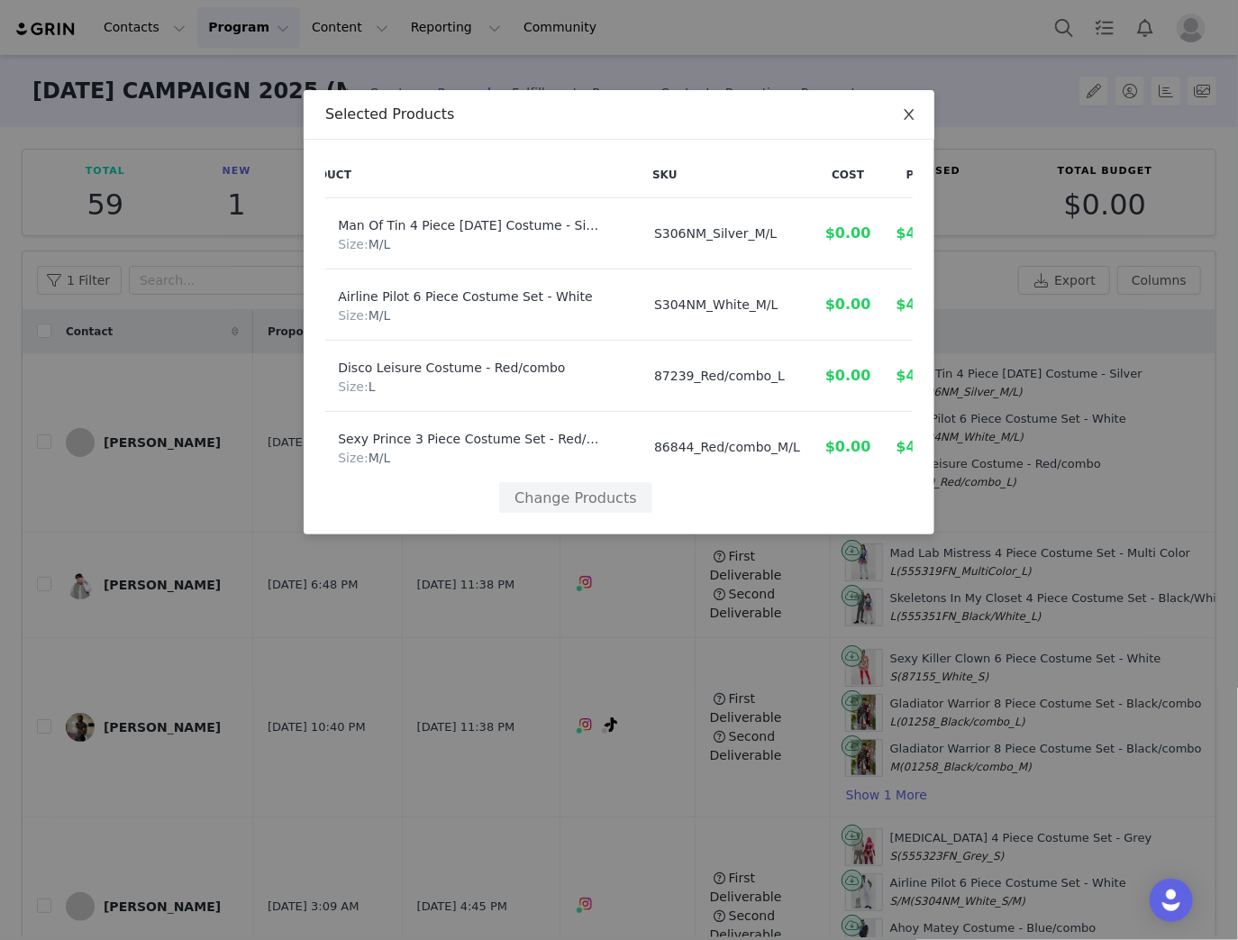
click at [912, 119] on icon "icon: close" at bounding box center [909, 114] width 10 height 11
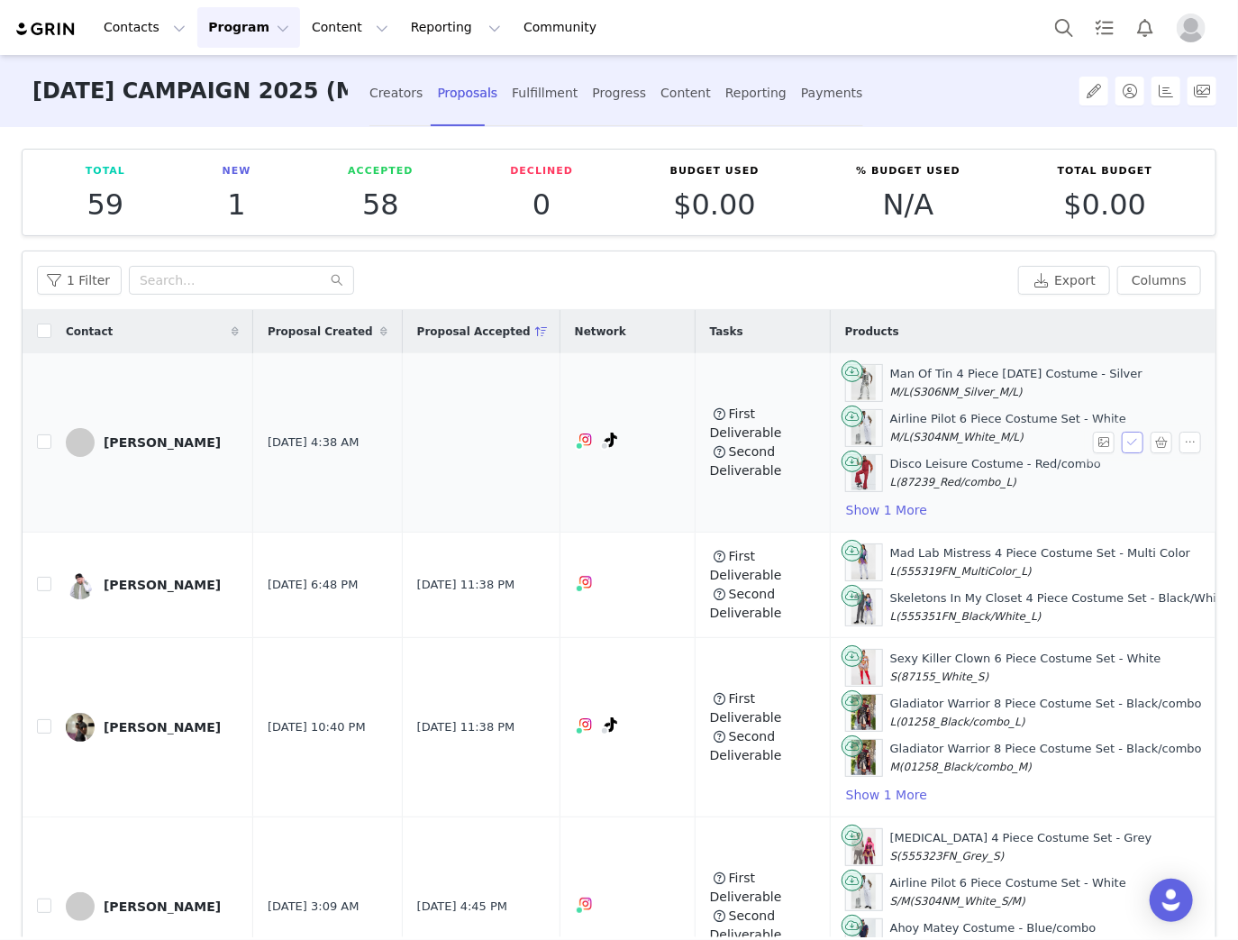
click at [1122, 441] on button "button" at bounding box center [1133, 443] width 22 height 22
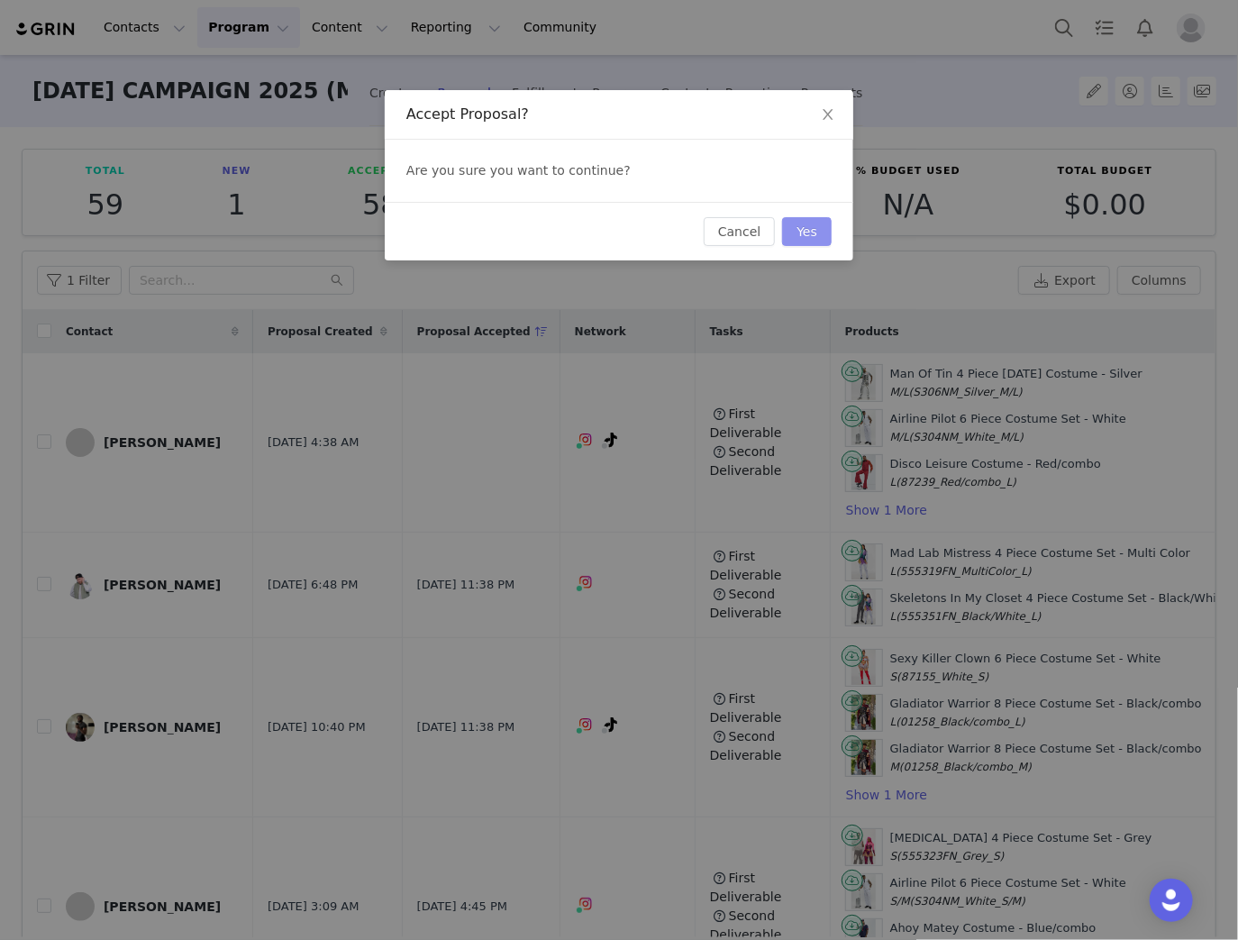
click at [813, 224] on button "Yes" at bounding box center [807, 231] width 50 height 29
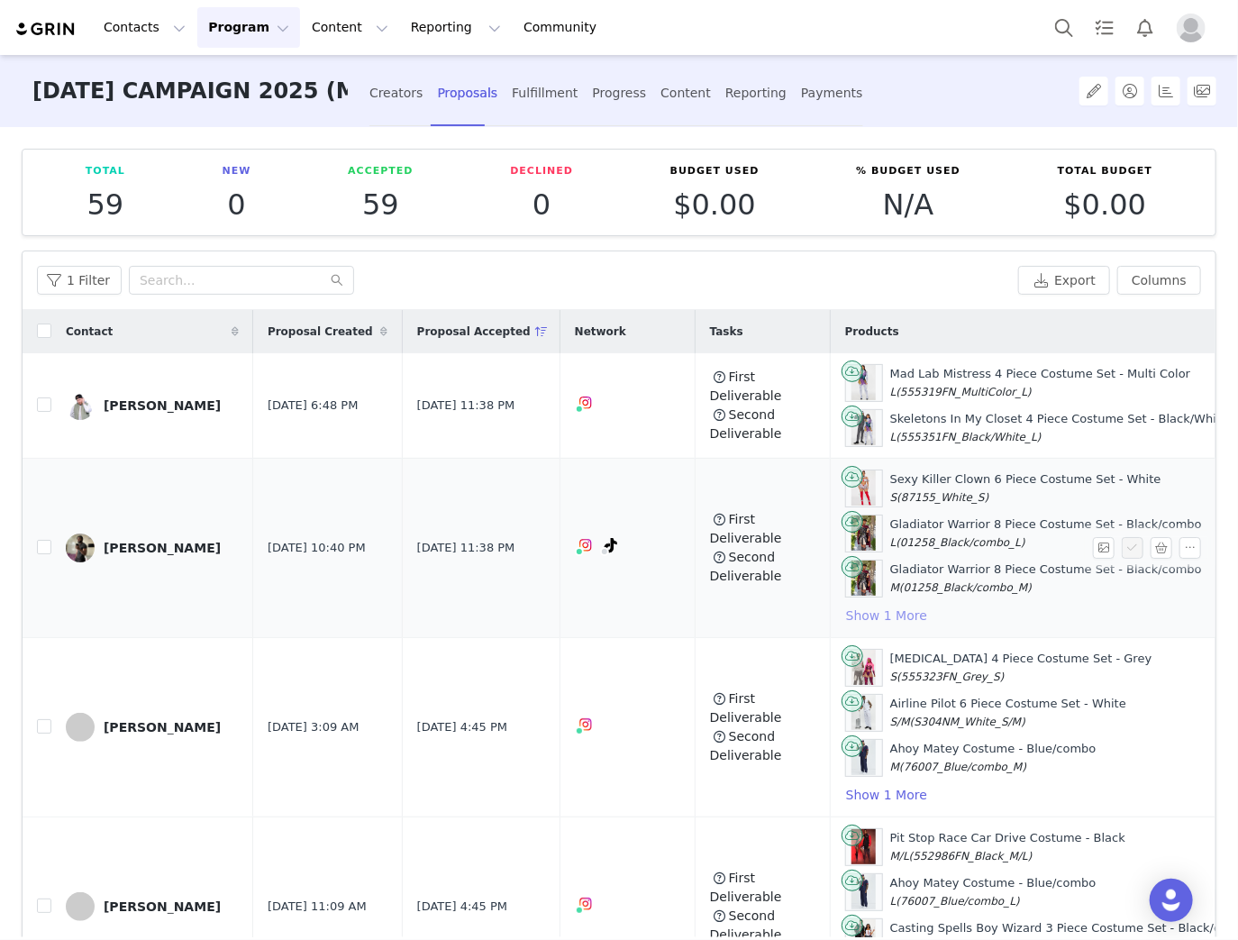
click at [850, 614] on button "Show 1 More" at bounding box center [886, 616] width 83 height 22
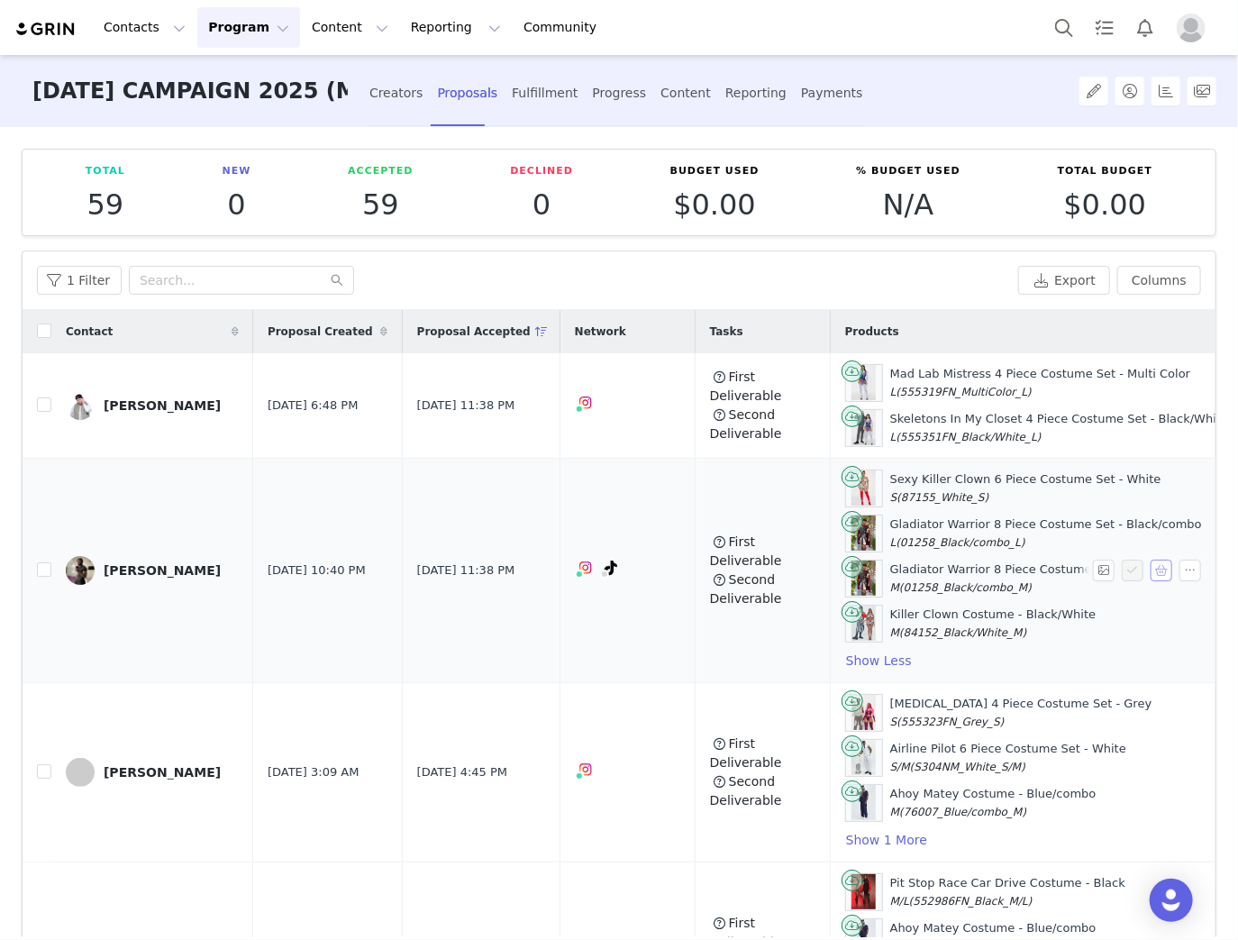
click at [1150, 561] on button "button" at bounding box center [1161, 570] width 22 height 22
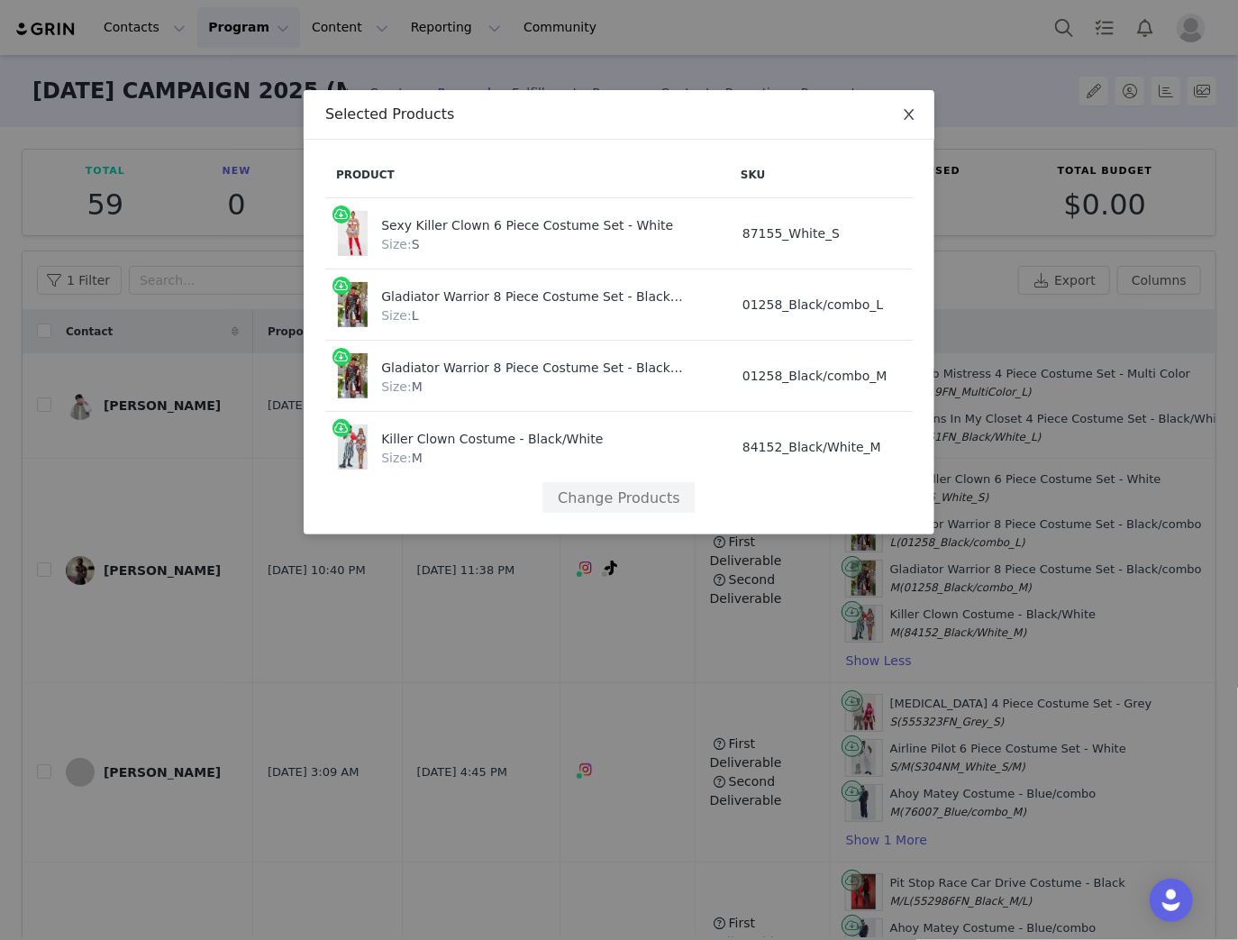
click at [913, 121] on icon "icon: close" at bounding box center [909, 114] width 14 height 14
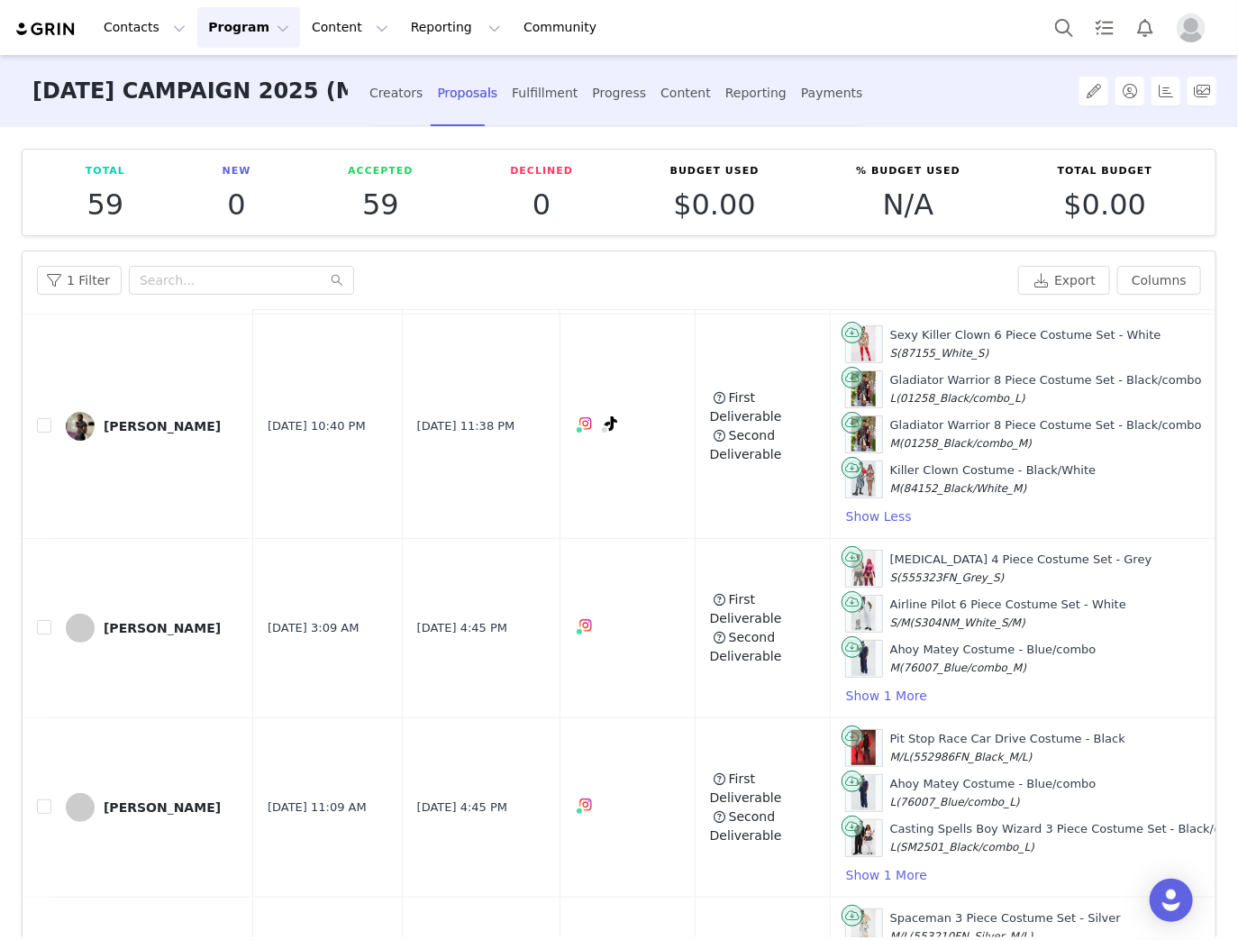
scroll to position [0, 0]
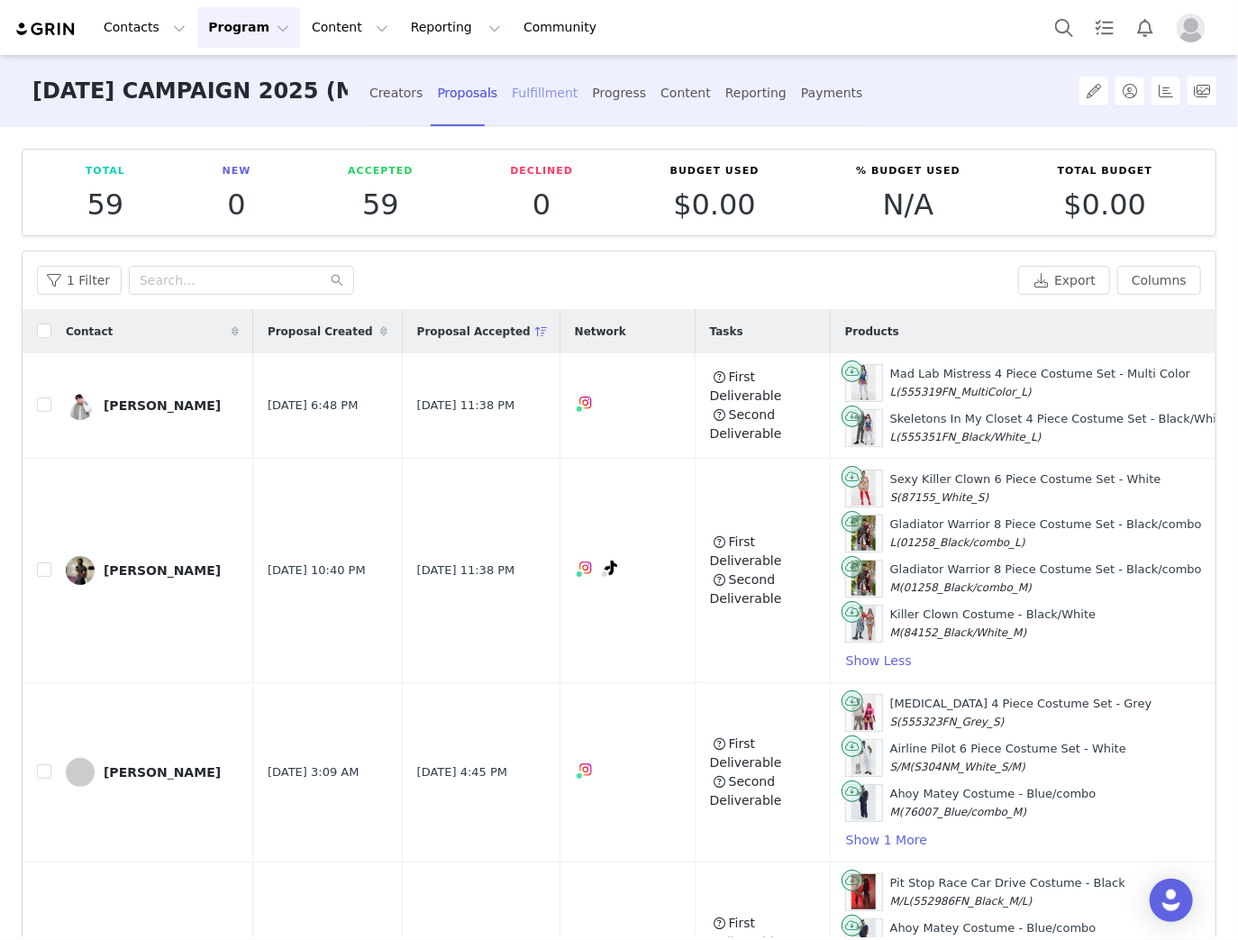
click at [515, 85] on div "Fulfillment" at bounding box center [545, 93] width 66 height 48
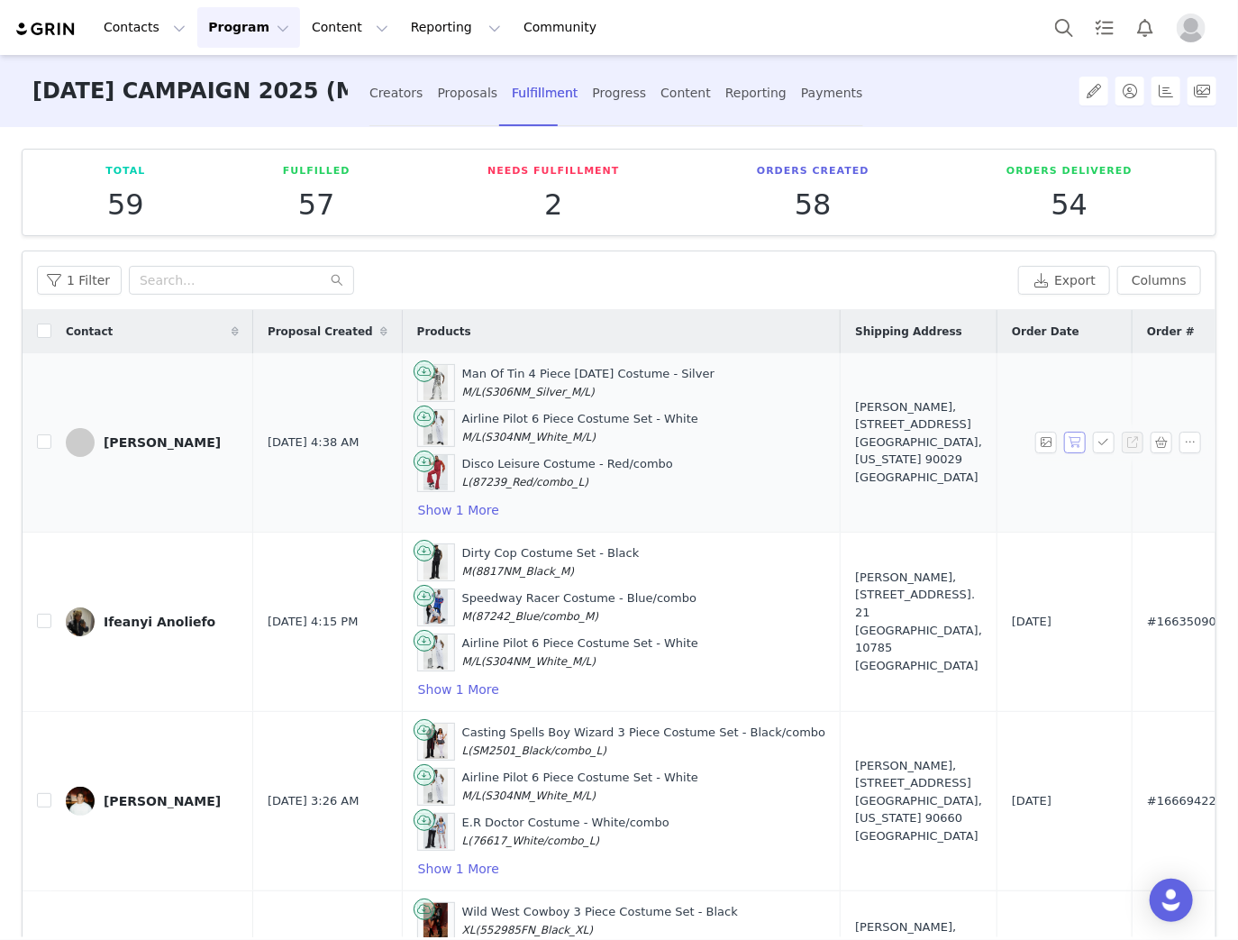
click at [1064, 436] on button "button" at bounding box center [1075, 443] width 22 height 22
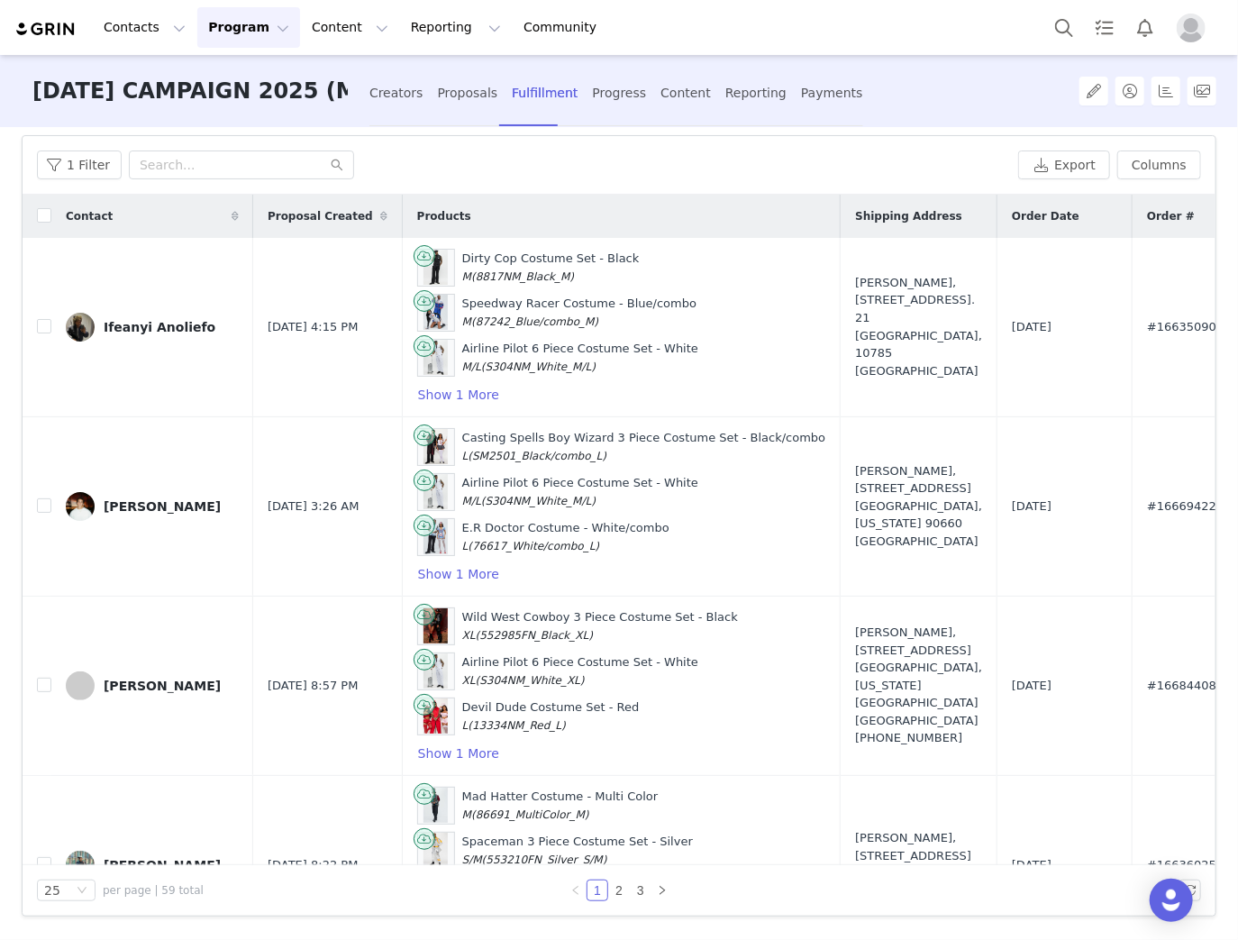
scroll to position [0, 402]
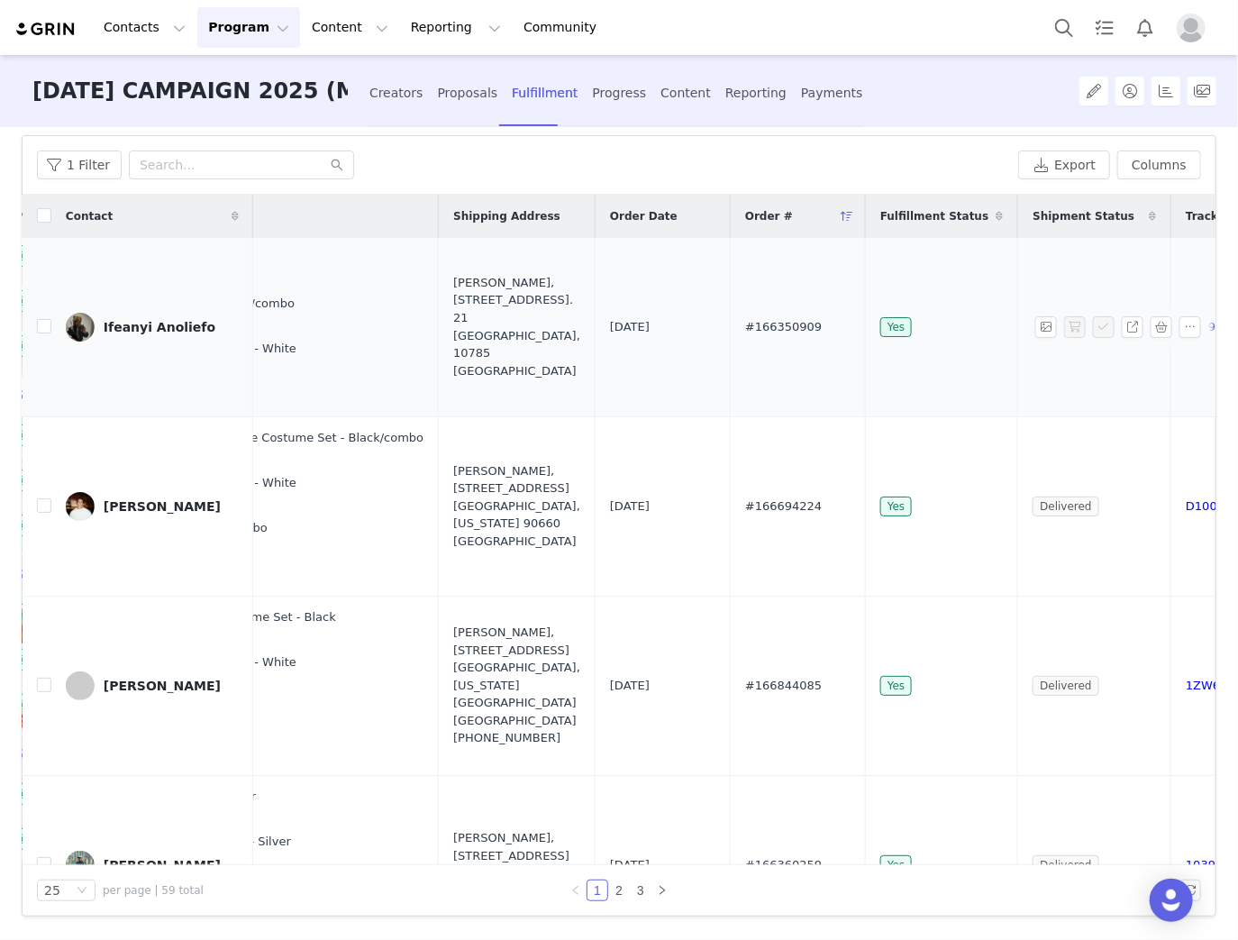
click at [745, 332] on span "#166350909" at bounding box center [783, 327] width 77 height 18
drag, startPoint x: 710, startPoint y: 331, endPoint x: 648, endPoint y: 409, distance: 100.0
click at [648, 409] on td "Sep 11, 2025" at bounding box center [663, 327] width 135 height 179
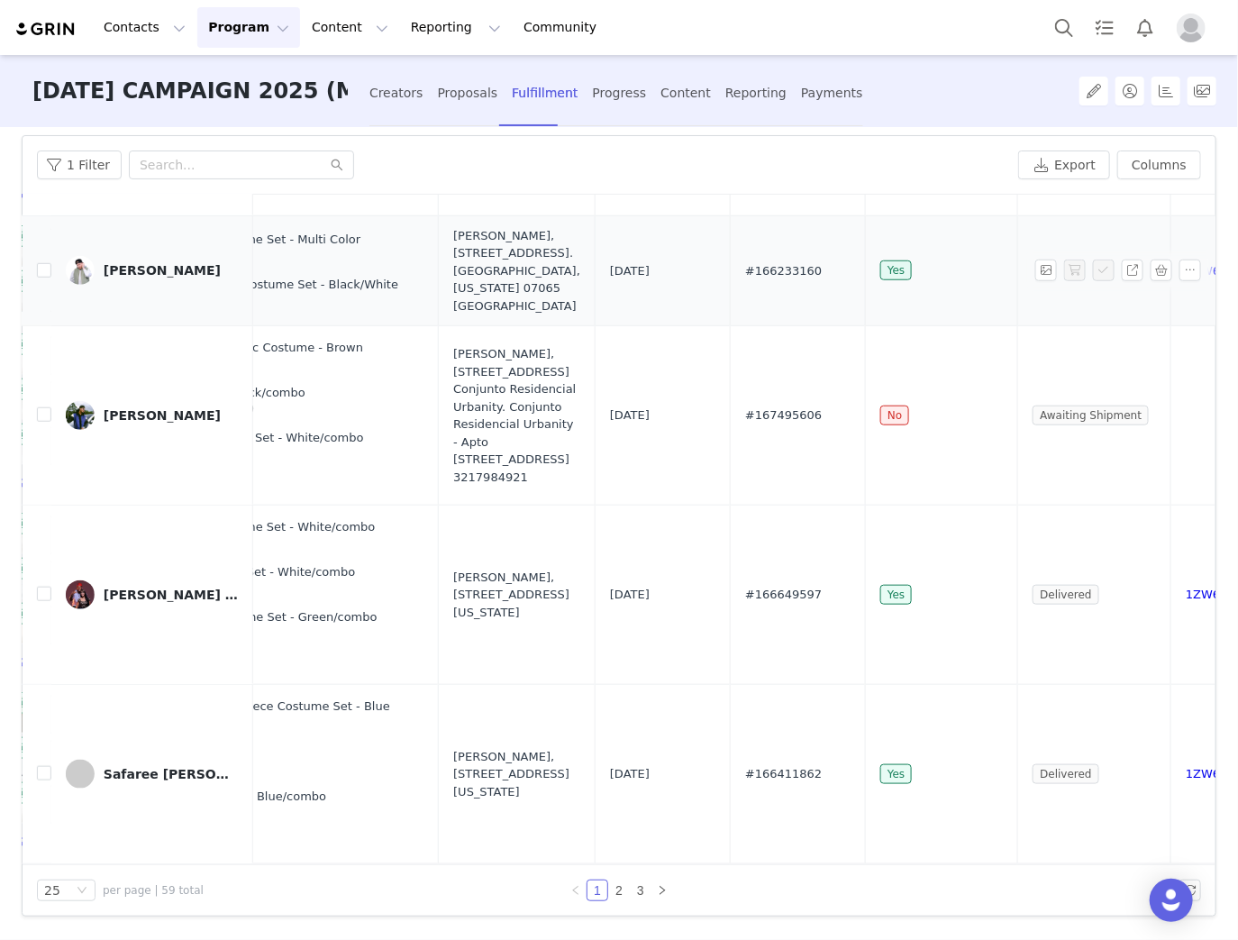
scroll to position [3455, 402]
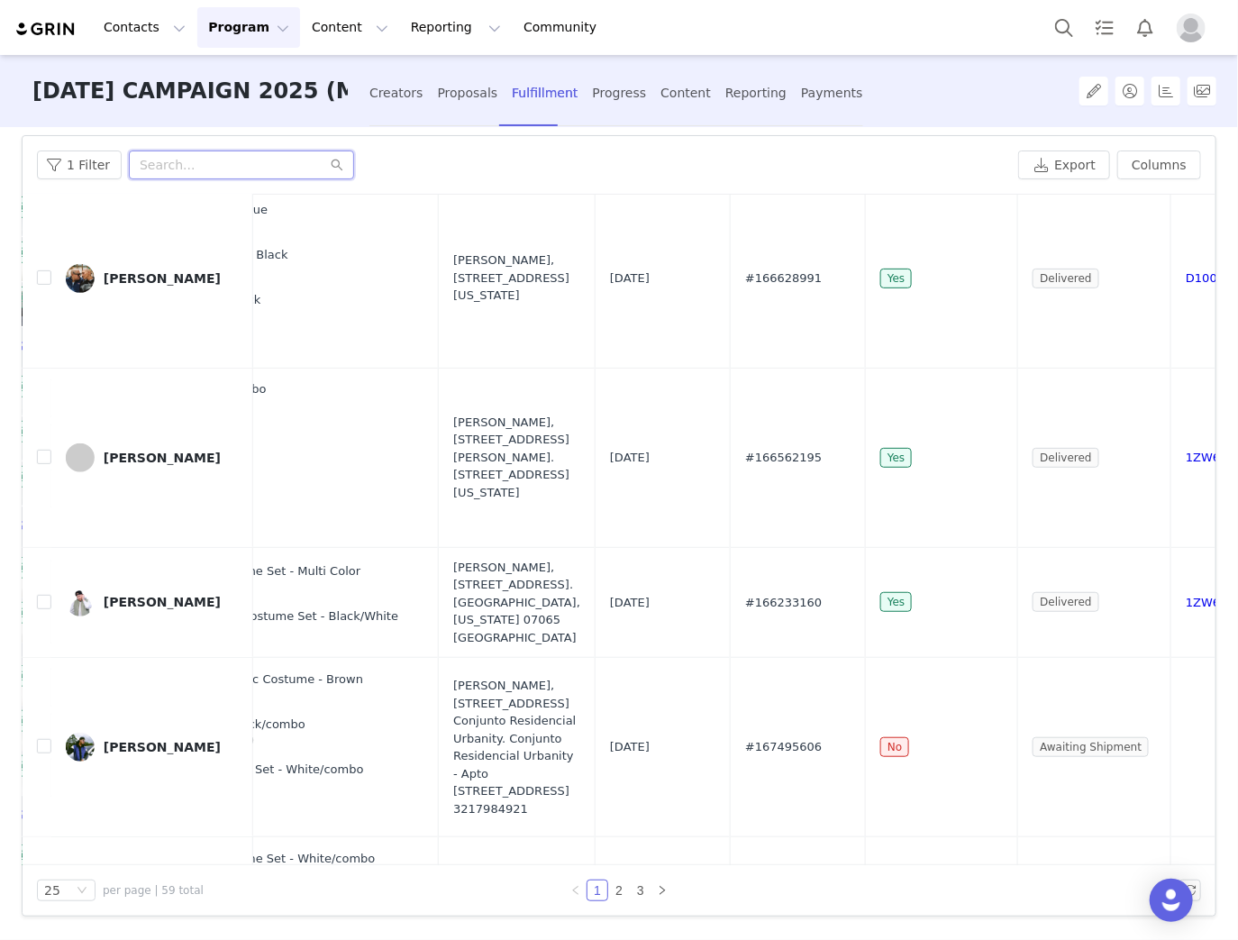
click at [193, 170] on input "text" at bounding box center [241, 164] width 225 height 29
click at [216, 177] on input "text" at bounding box center [241, 164] width 225 height 29
paste input "itsreallynando"
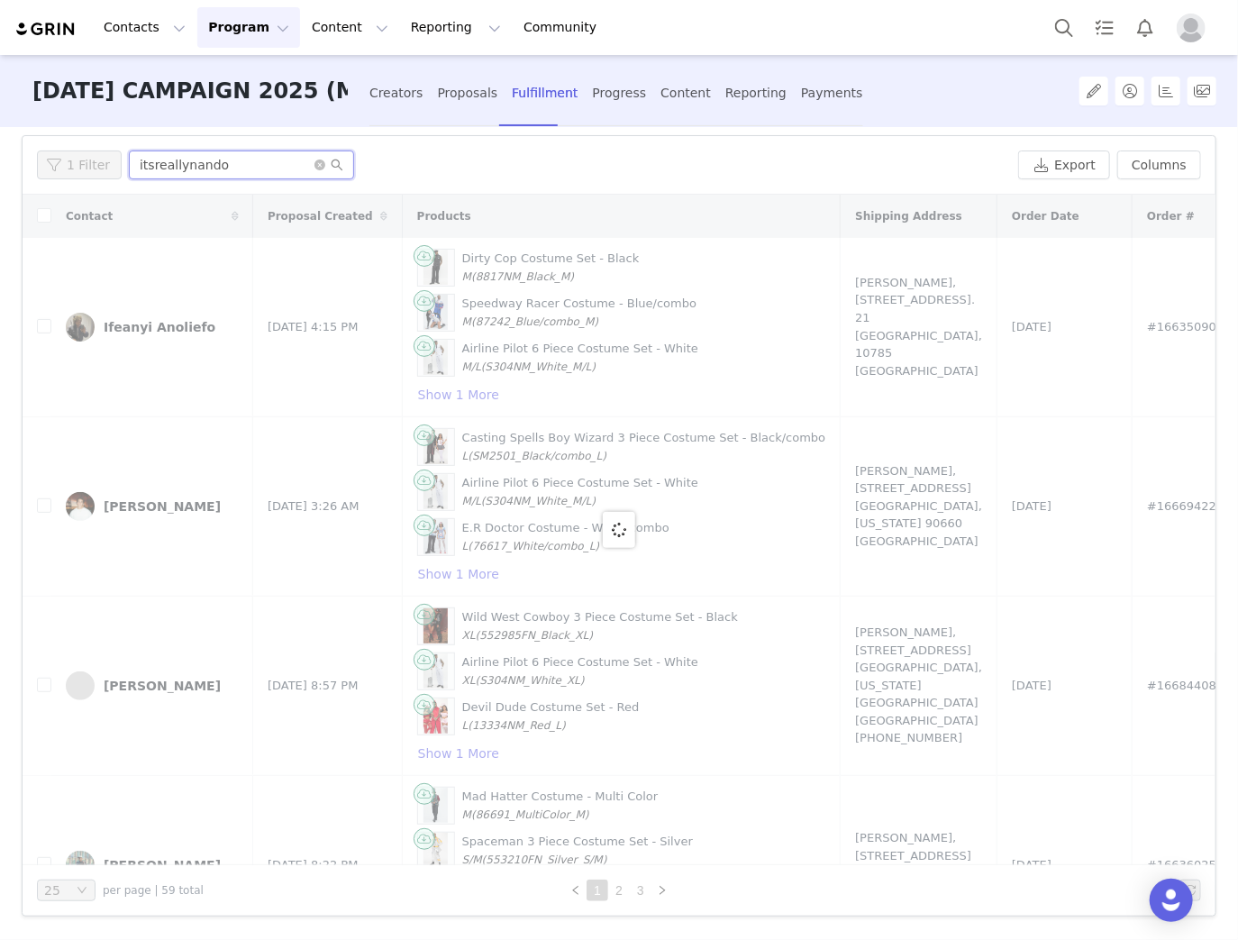
scroll to position [0, 0]
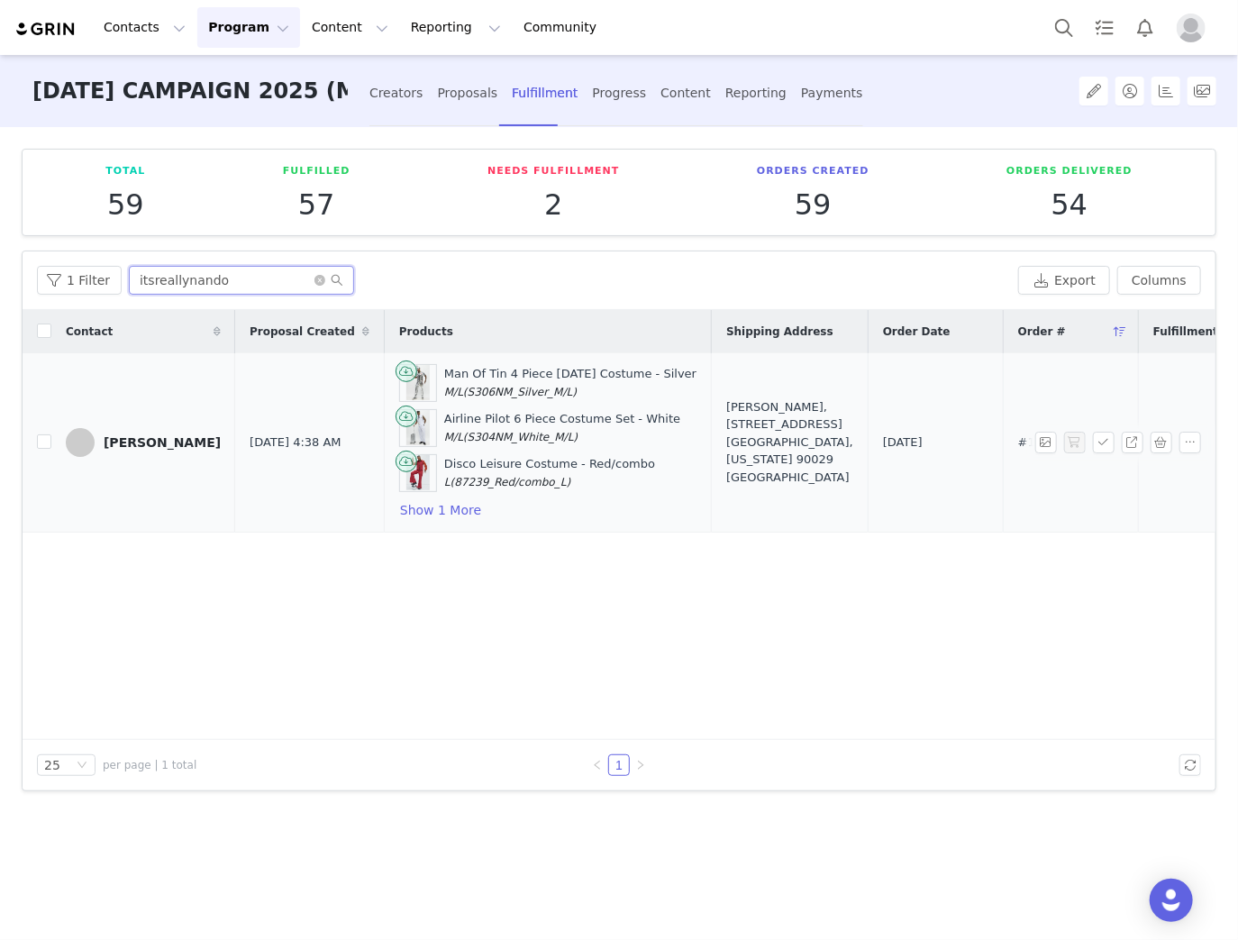
type input "itsreallynando"
click at [1018, 441] on span "#167568954" at bounding box center [1056, 442] width 77 height 18
copy span "167568954"
click at [305, 280] on input "itsreallynando" at bounding box center [241, 280] width 225 height 29
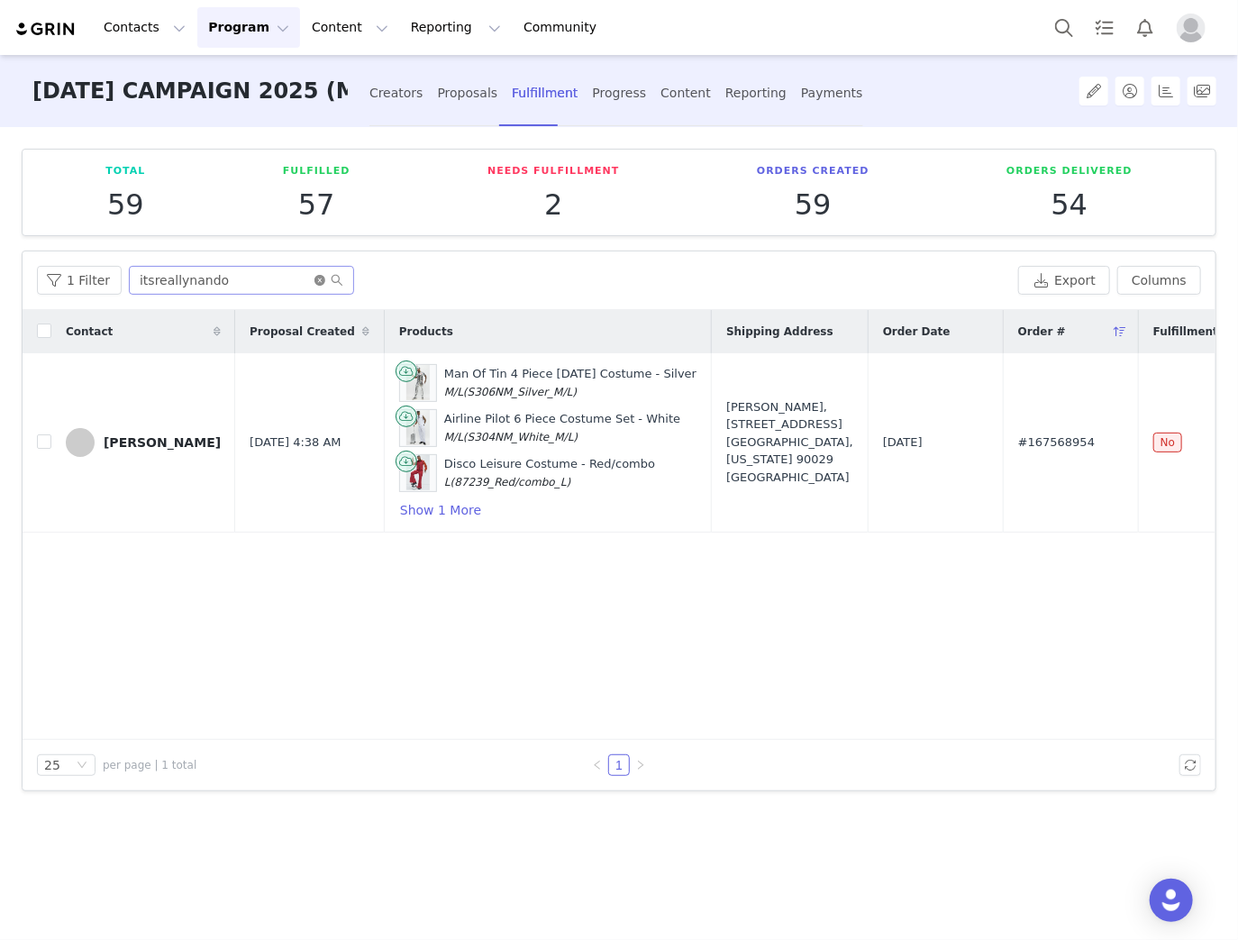
click at [317, 277] on icon "icon: close-circle" at bounding box center [319, 280] width 11 height 11
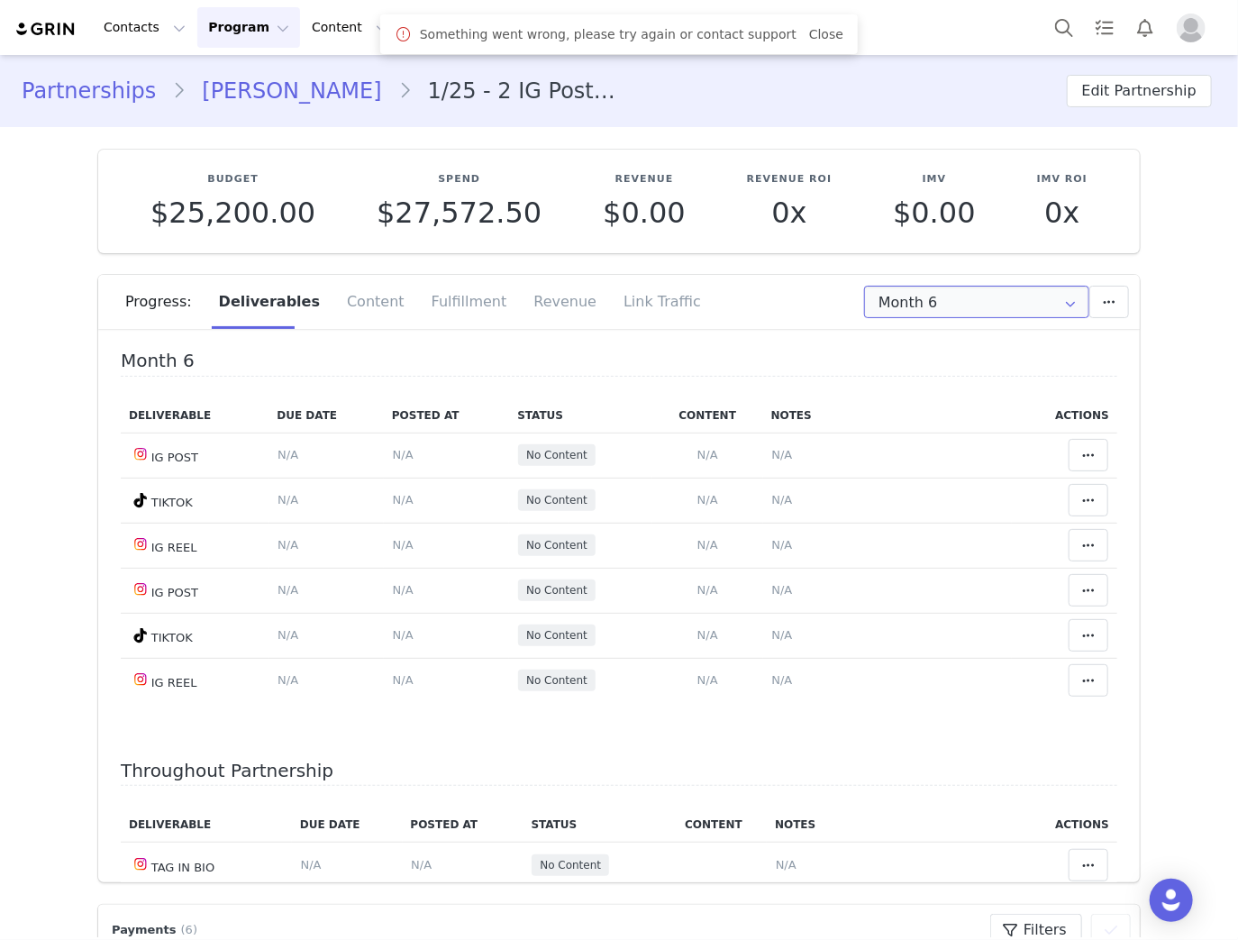
click at [930, 315] on input "Month 6" at bounding box center [976, 302] width 225 height 32
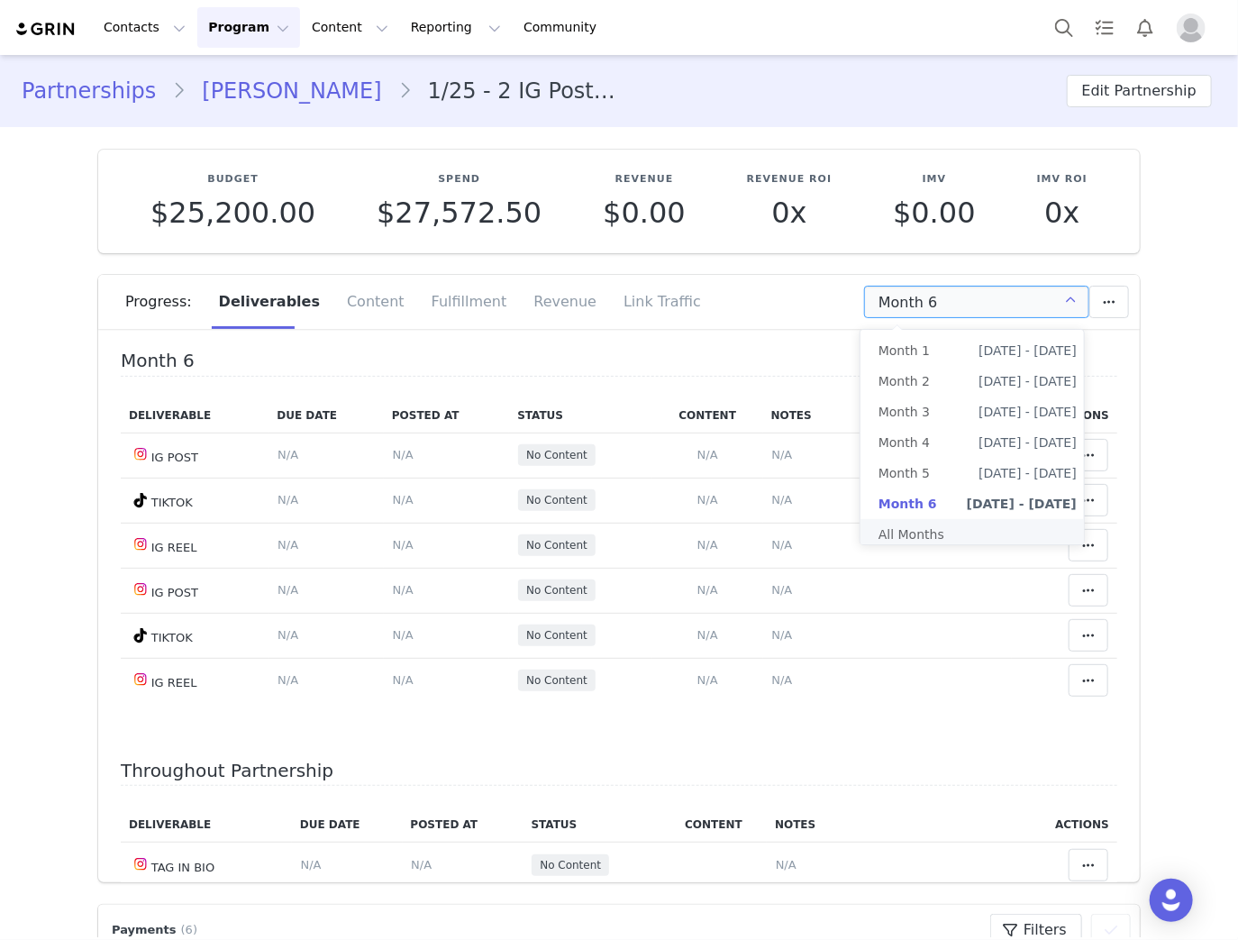
click at [926, 532] on li "All Months" at bounding box center [977, 534] width 234 height 31
type input "All"
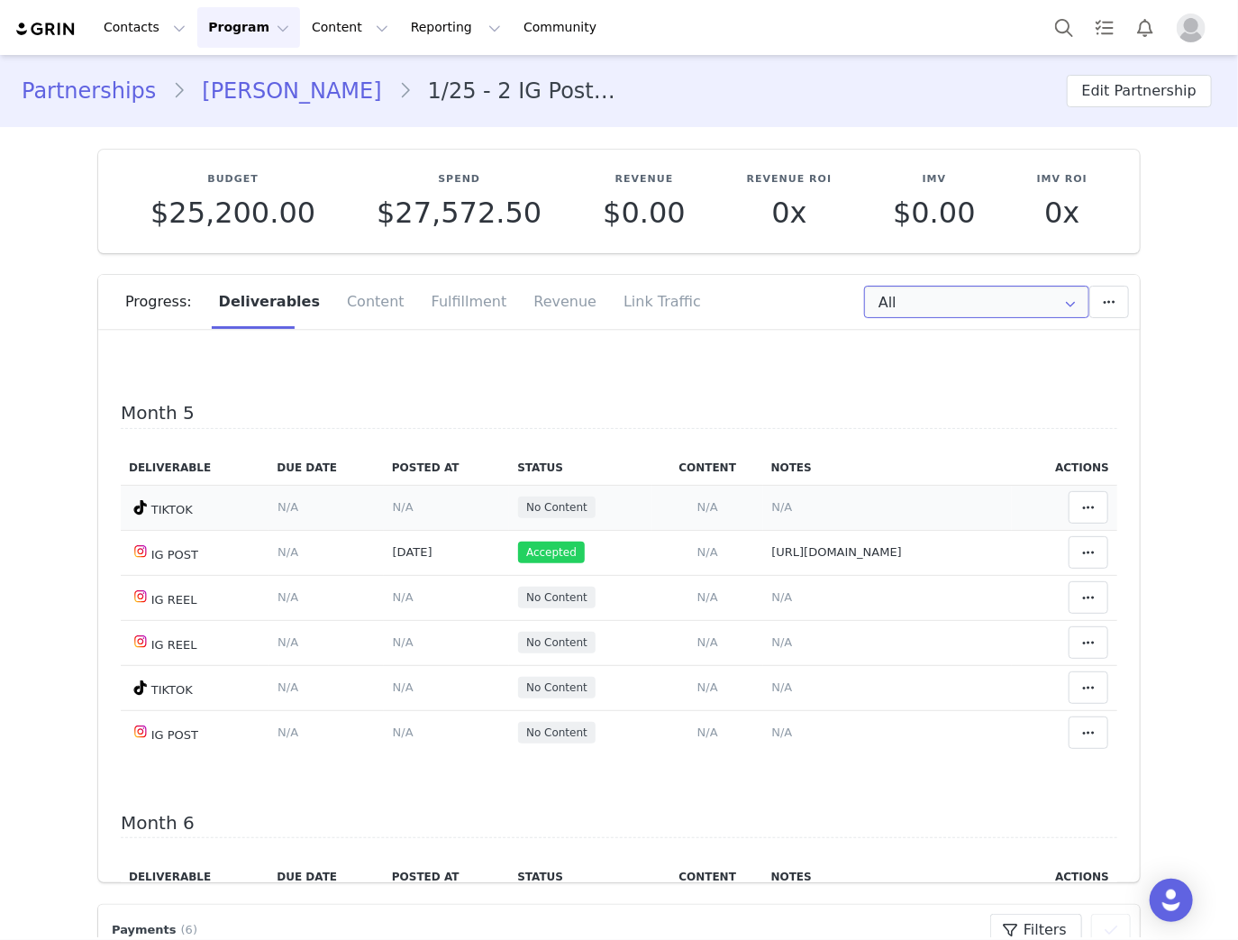
scroll to position [1946, 0]
click at [771, 501] on span "N/A" at bounding box center [781, 507] width 21 height 14
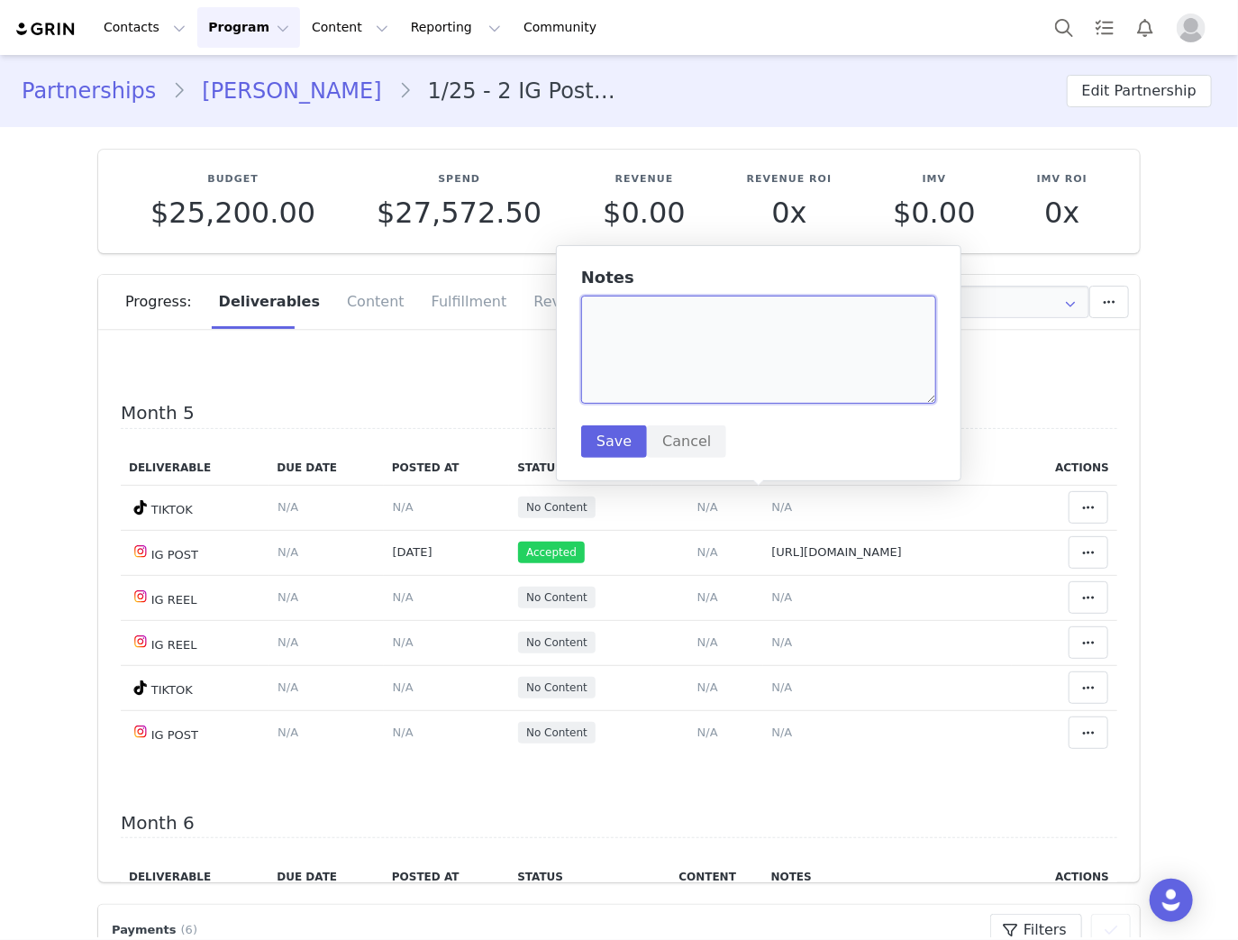
click at [649, 359] on textarea at bounding box center [758, 350] width 355 height 108
paste textarea "https://www.tiktok.com/@itsreallynando/video/7553757268672515358"
type textarea "https://www.tiktok.com/@itsreallynando/video/7553757268672515358"
click at [602, 441] on button "Save" at bounding box center [614, 441] width 66 height 32
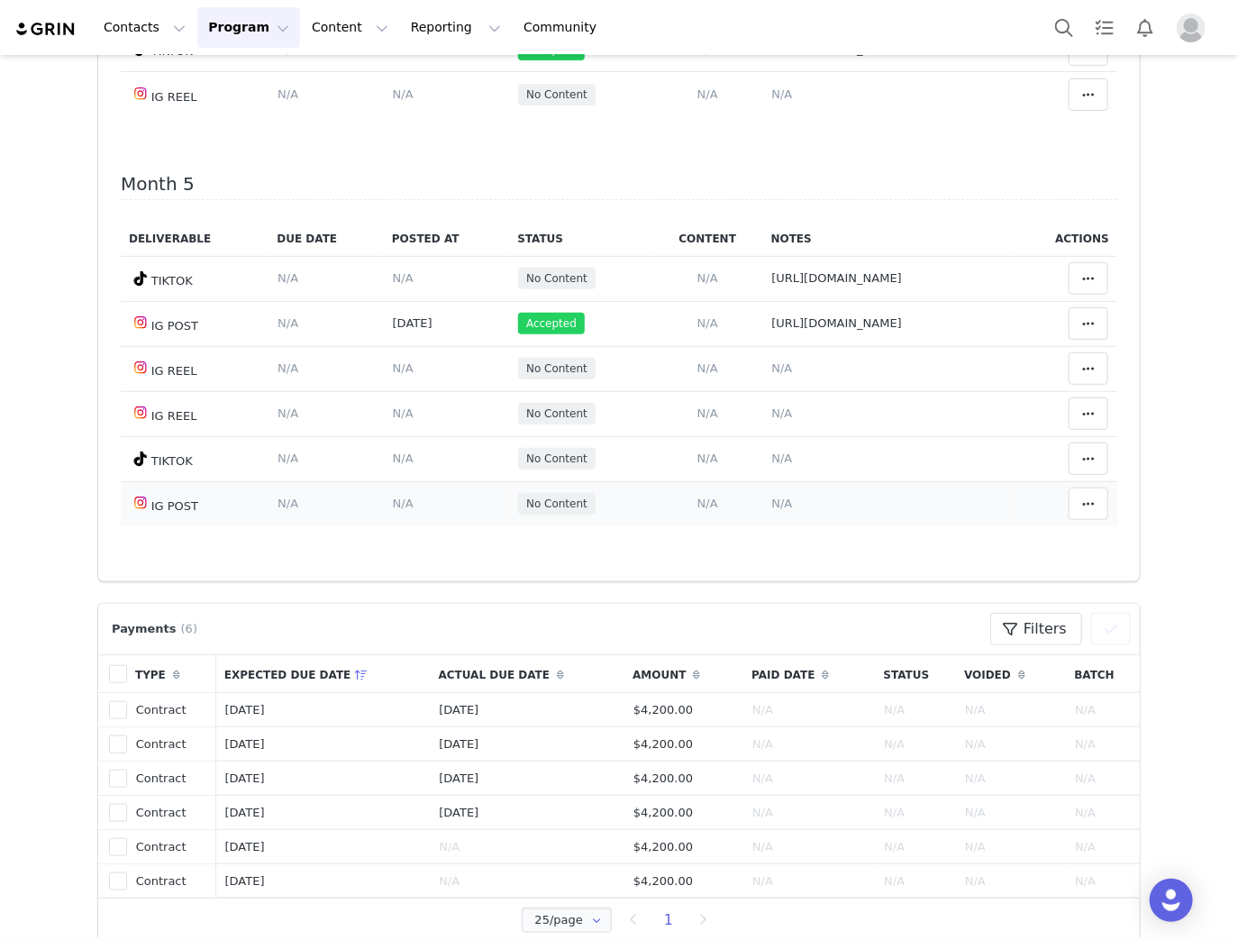
scroll to position [288, 0]
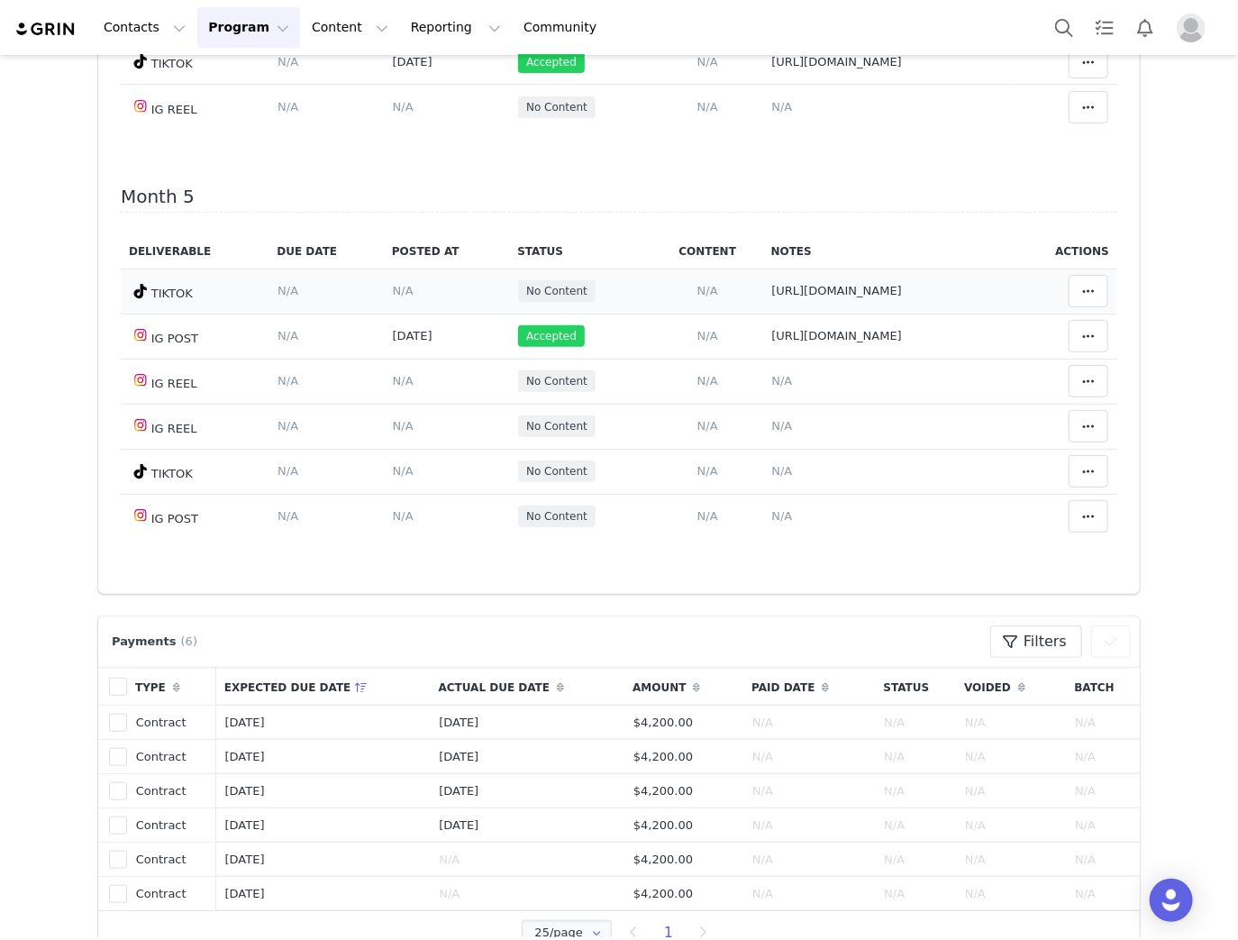
click at [393, 284] on span "N/A" at bounding box center [403, 291] width 21 height 14
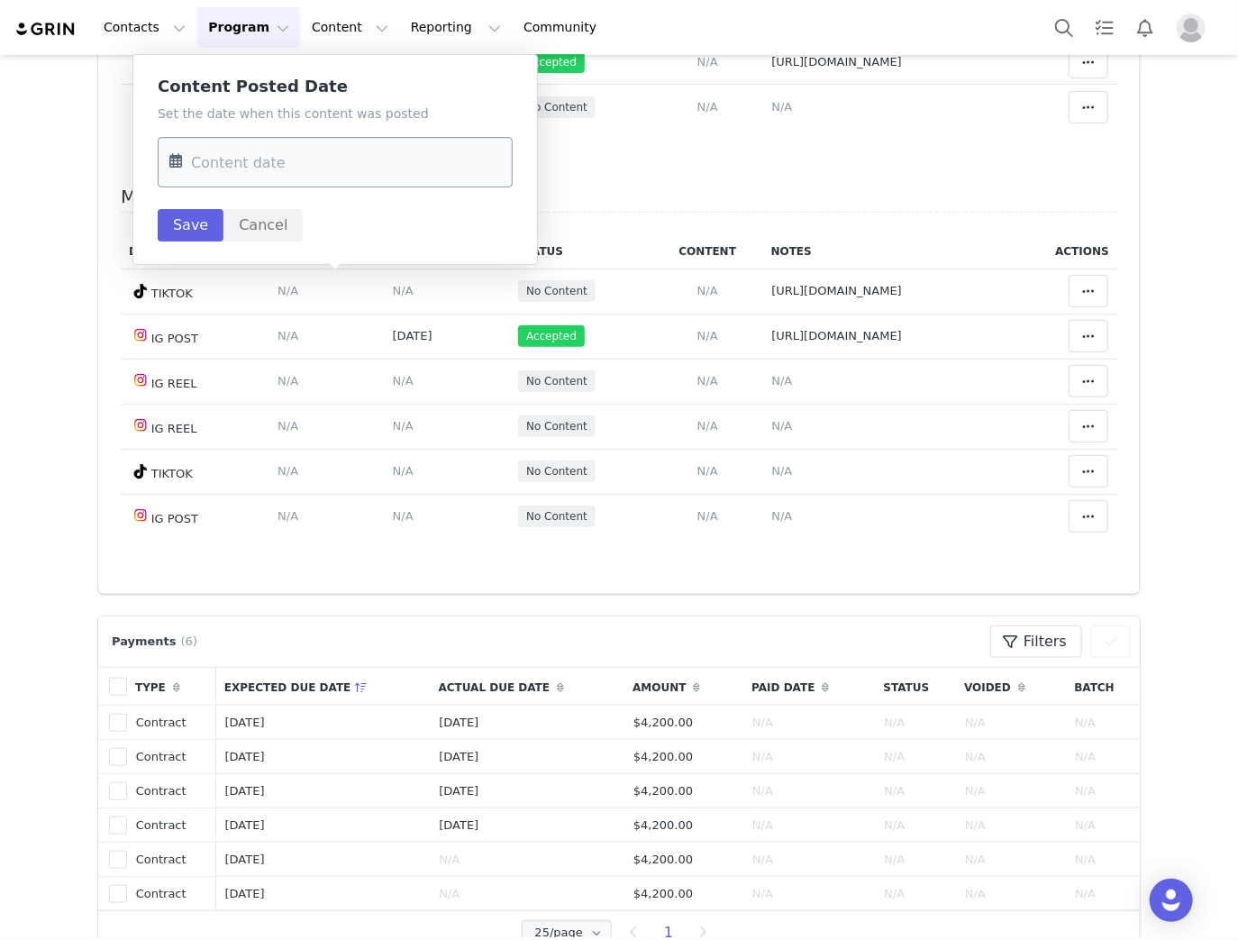
click at [376, 162] on input "text" at bounding box center [335, 162] width 355 height 50
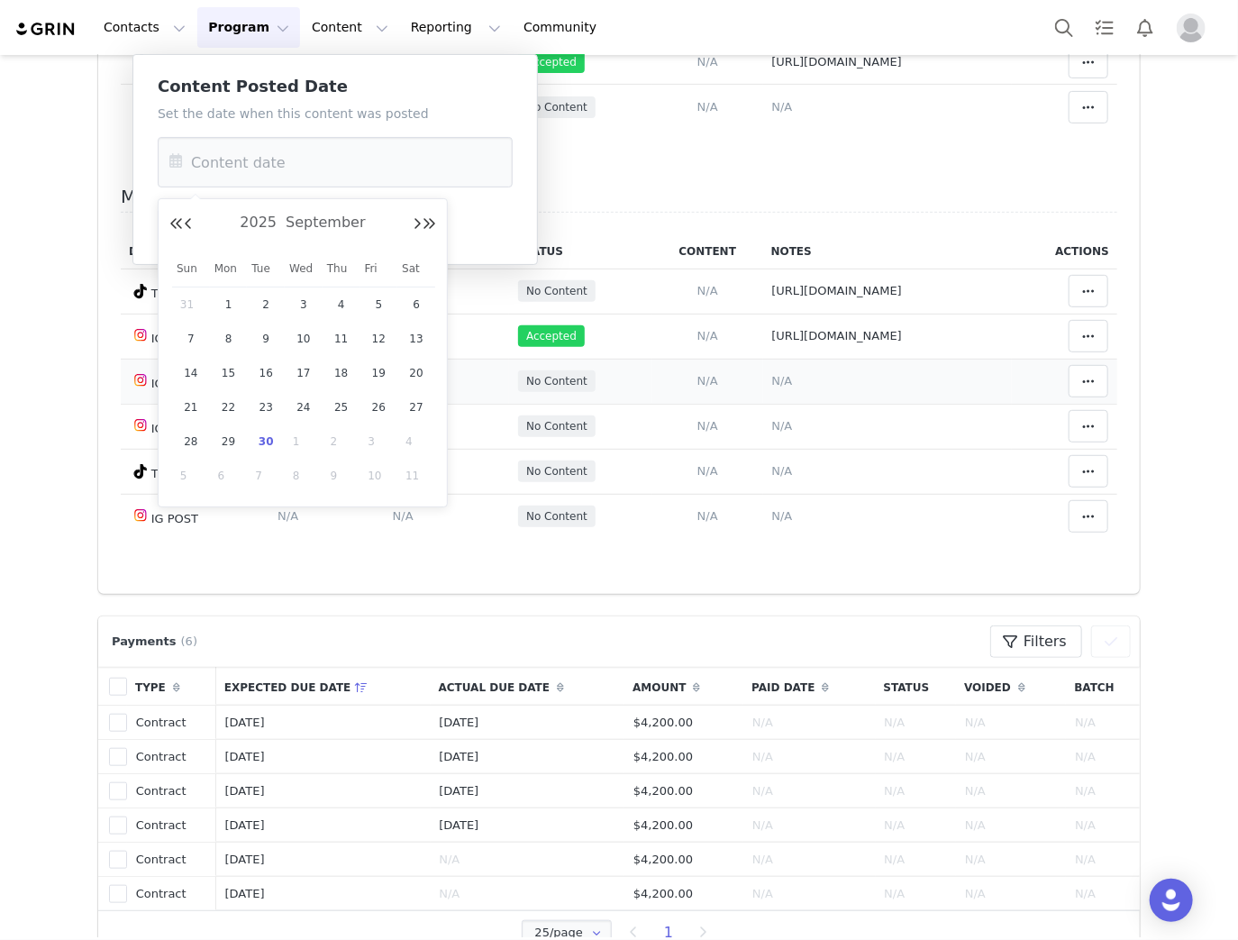
drag, startPoint x: 343, startPoint y: 405, endPoint x: 322, endPoint y: 379, distance: 33.2
click at [342, 404] on span "25" at bounding box center [342, 407] width 22 height 22
type input "Sep 25 2025"
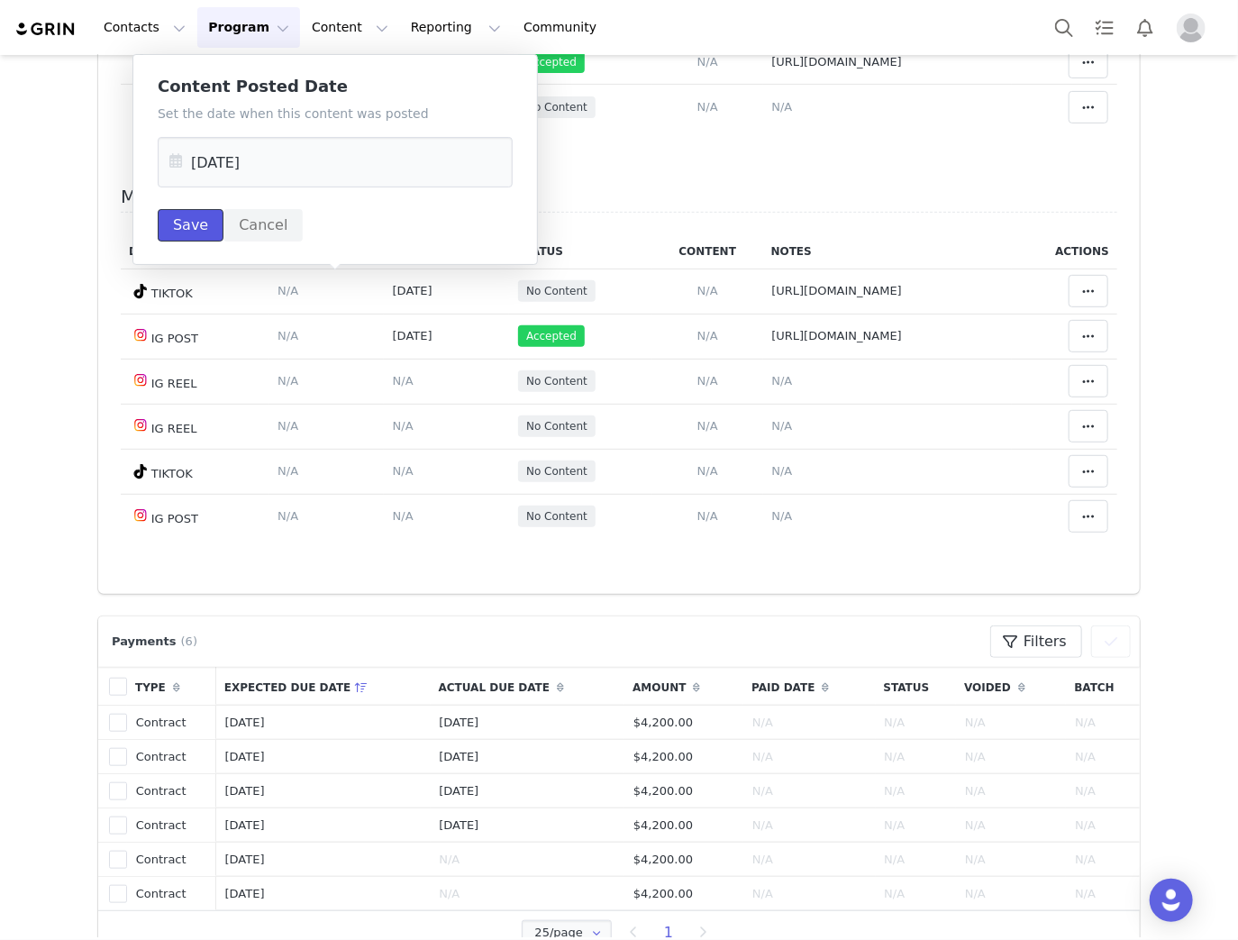
click at [190, 218] on button "Save" at bounding box center [191, 225] width 66 height 32
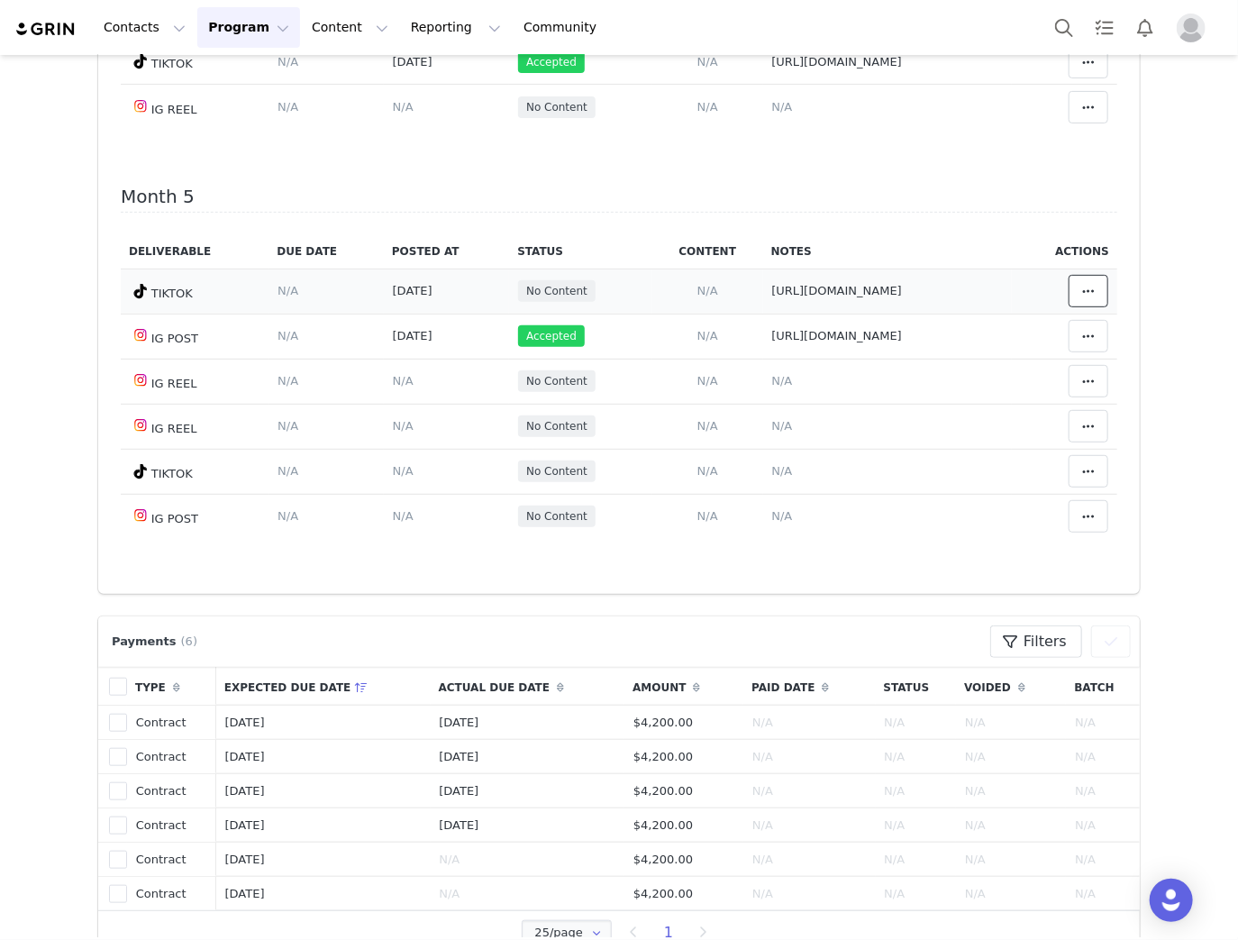
click at [1083, 288] on span at bounding box center [1089, 291] width 22 height 22
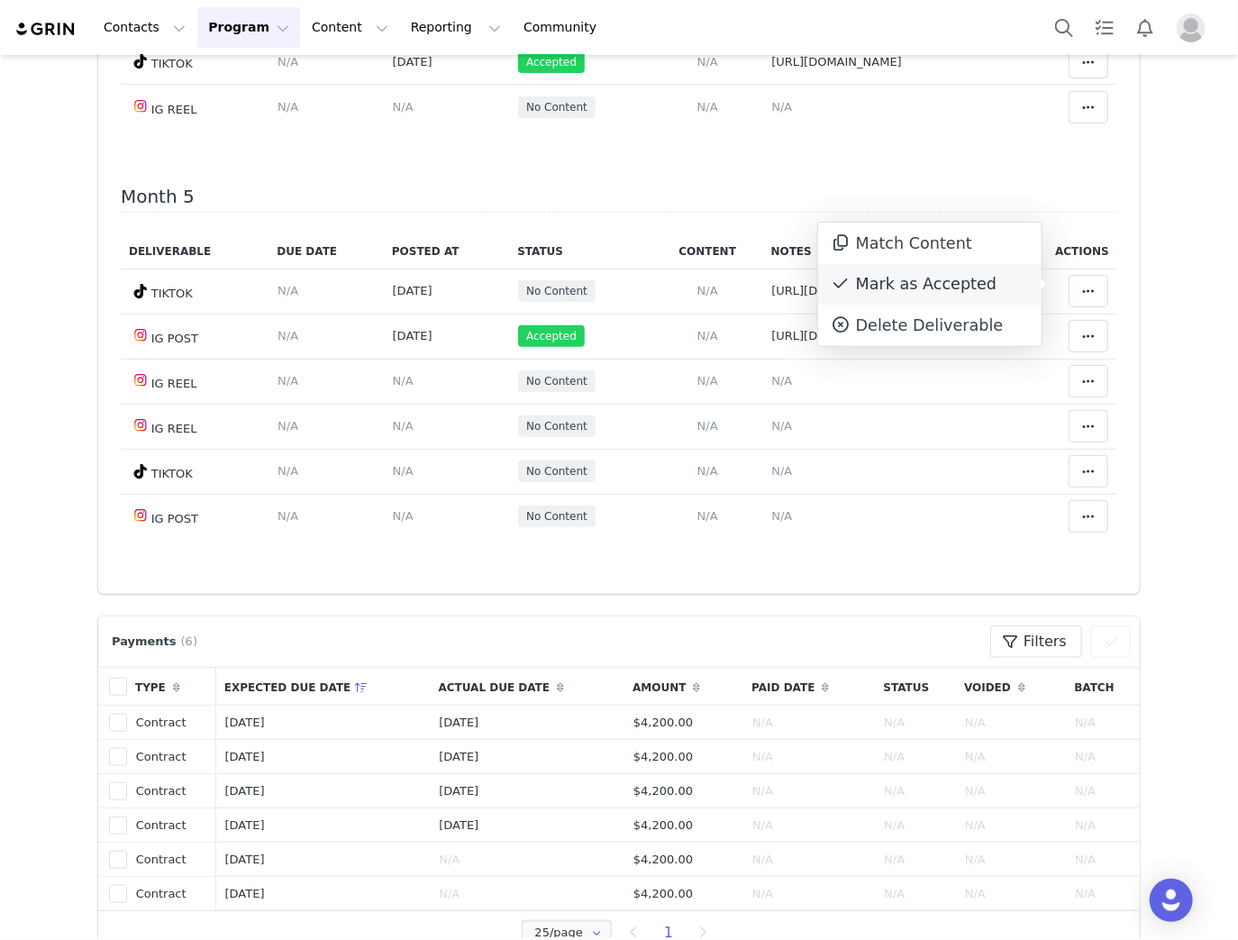
click at [850, 278] on span at bounding box center [841, 284] width 22 height 22
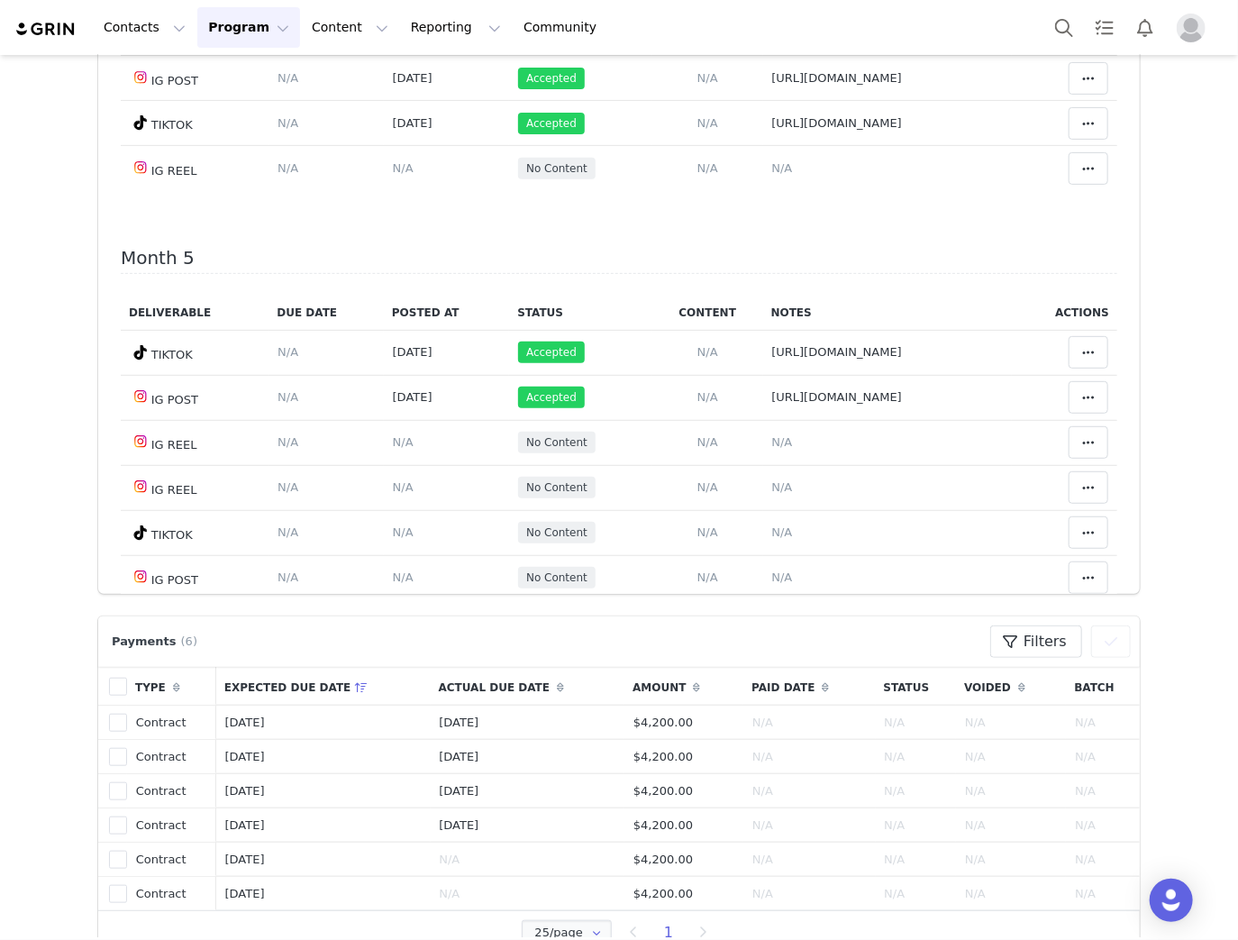
scroll to position [1730, 0]
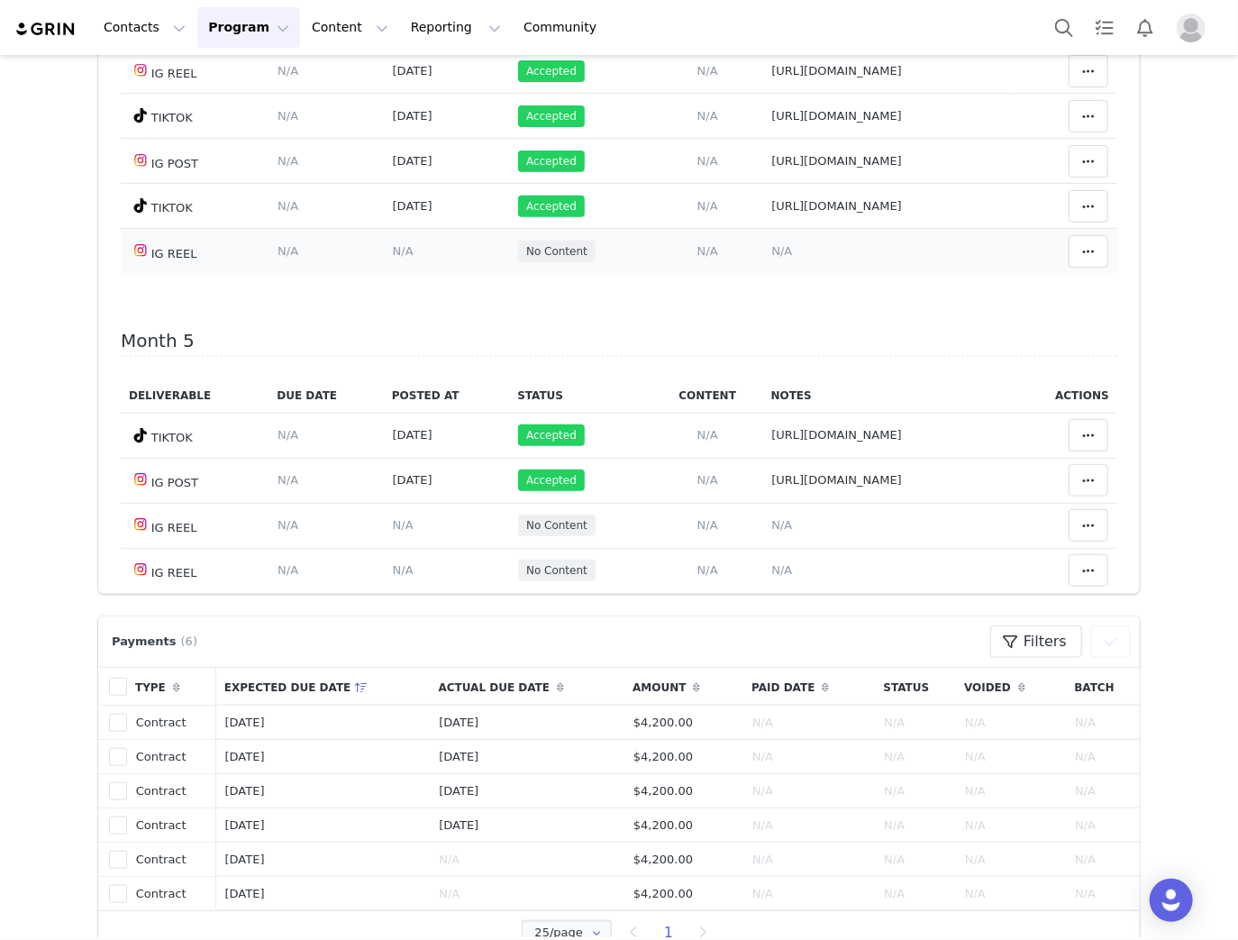
click at [771, 244] on span "N/A" at bounding box center [781, 251] width 21 height 14
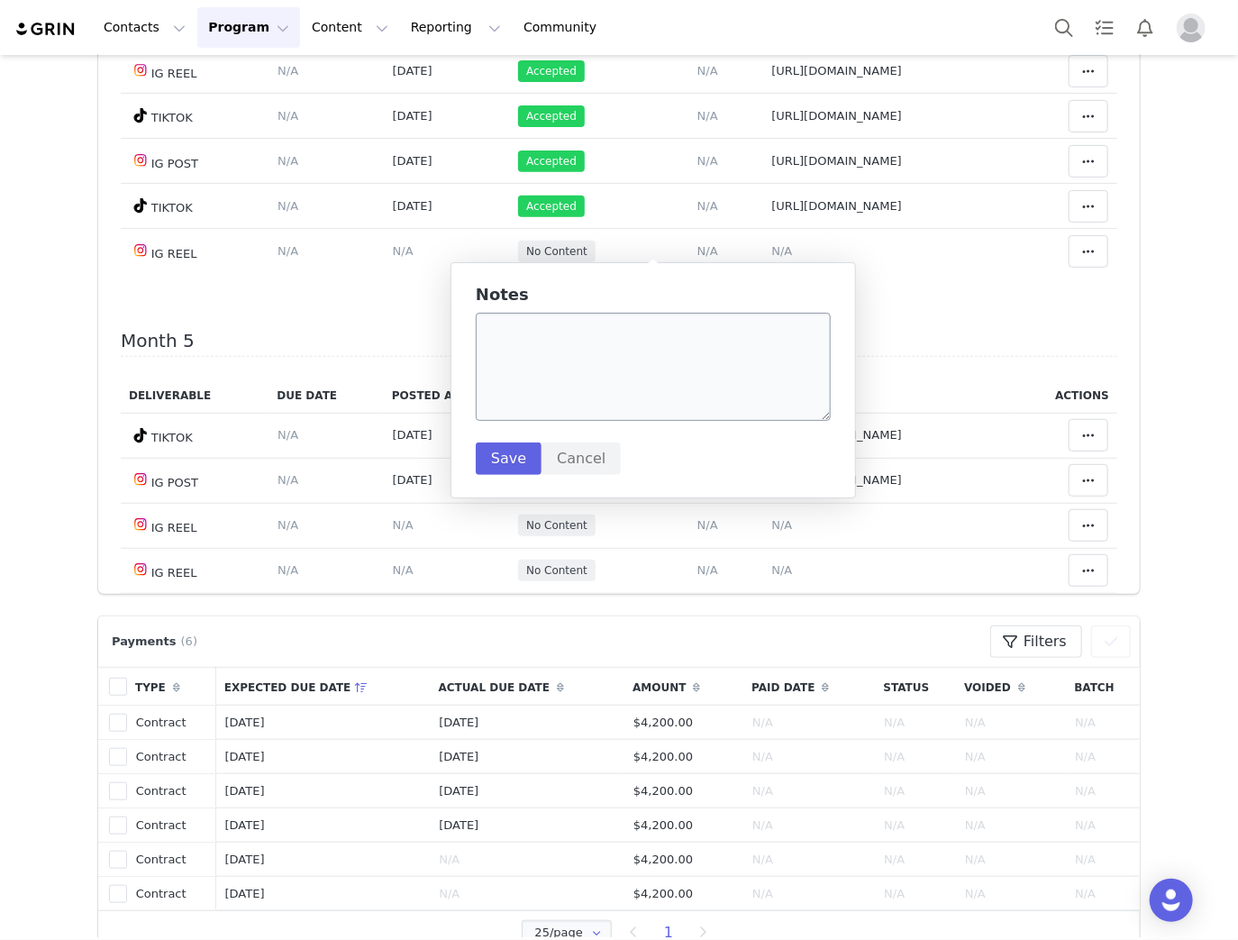
click at [551, 314] on div "Notes Save Cancel" at bounding box center [653, 380] width 355 height 189
click at [552, 339] on textarea "To enrich screen reader interactions, please activate Accessibility in Grammarl…" at bounding box center [653, 367] width 355 height 108
paste textarea "https://www.instagram.com/reel/DO_6hRqkiNh/?igsh=MWdibXE0aWRzZ3R3ZQ%3D%3D"
type textarea "https://www.instagram.com/reel/DO_6hRqkiNh/?igsh=MWdibXE0aWRzZ3R3ZQ%3D%3D"
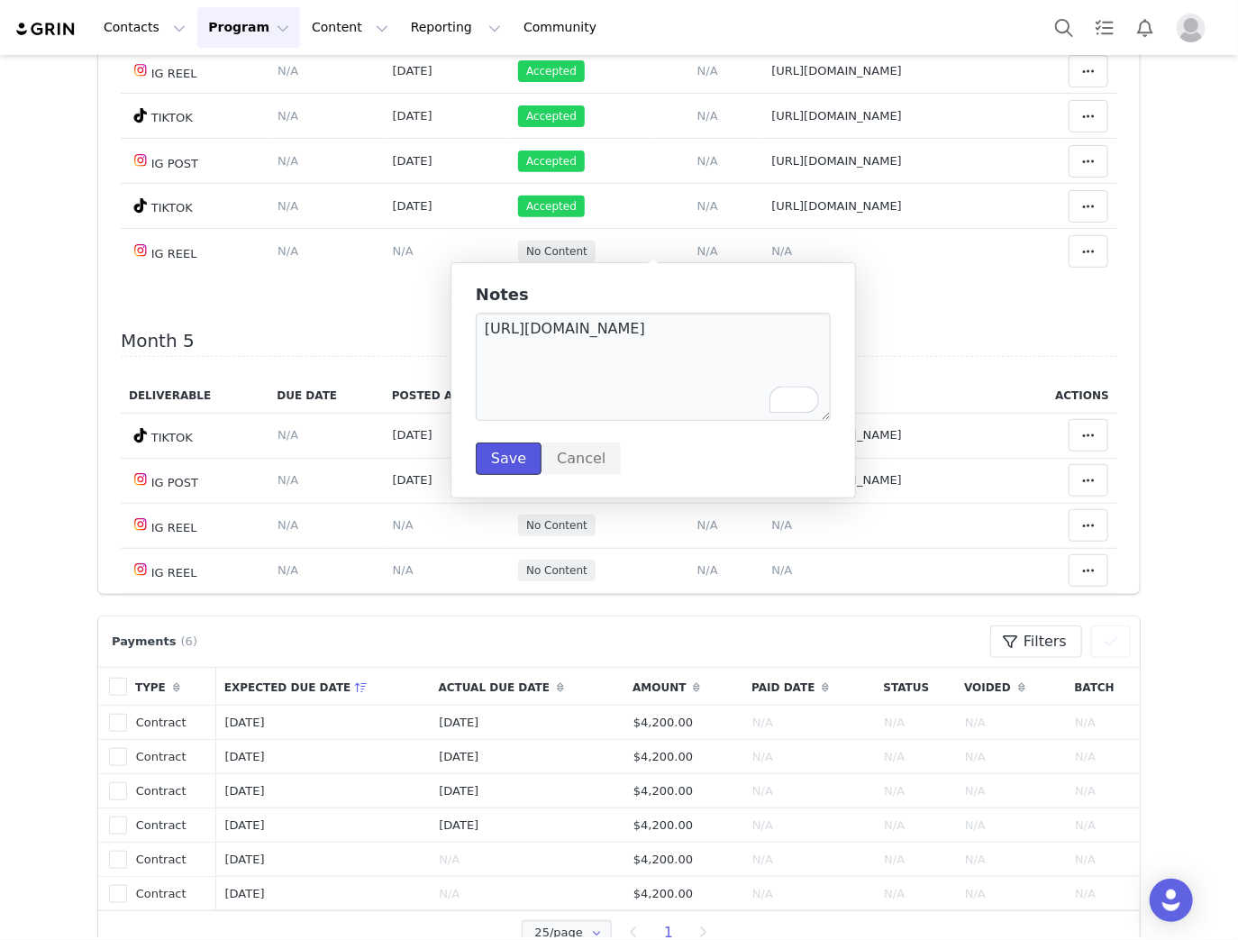
click at [514, 458] on button "Save" at bounding box center [509, 458] width 66 height 32
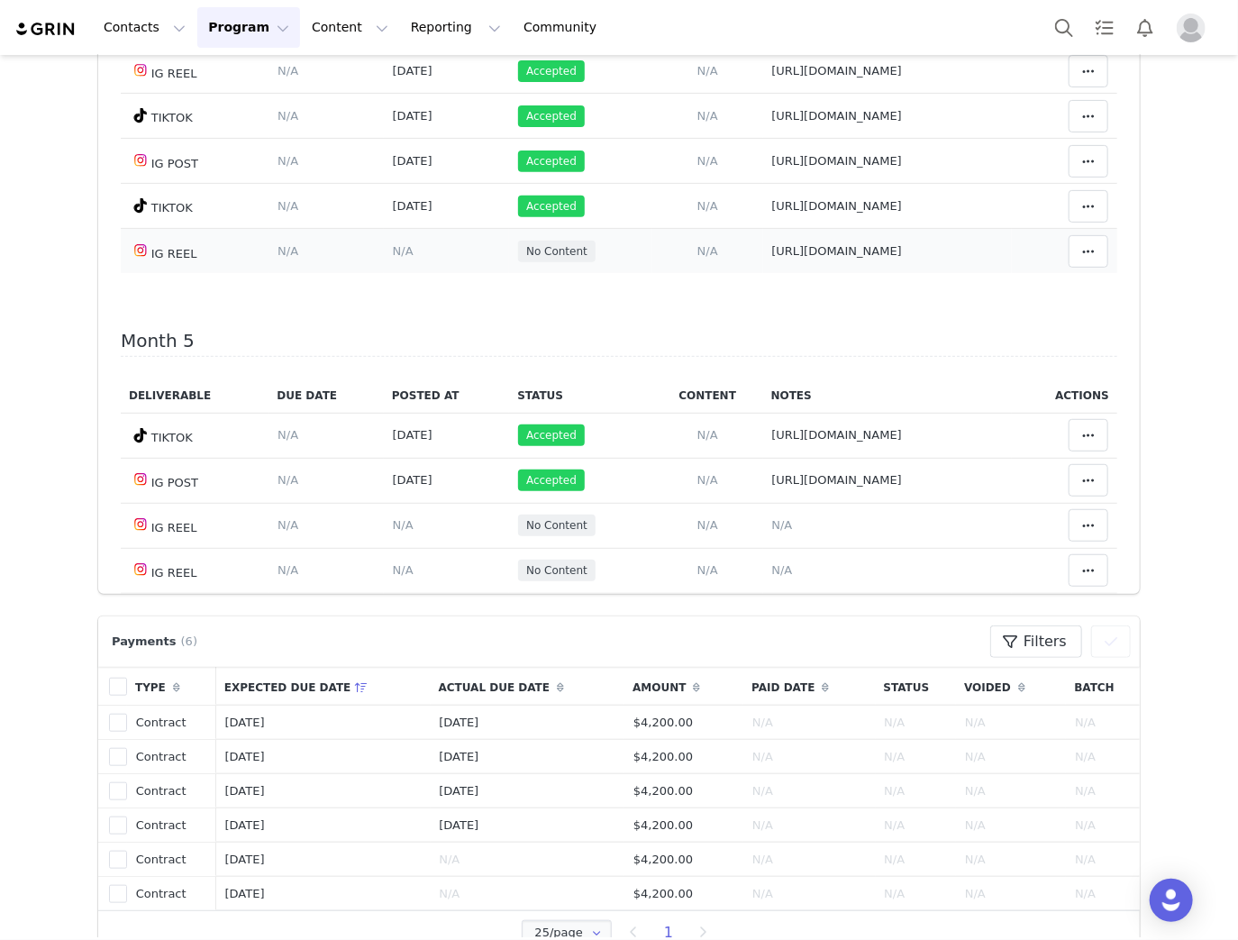
click at [771, 244] on span "https://www.instagram.com/reel/DO_6hRqkiNh/?igsh=MWdibXE0aWRzZ3R3ZQ%3D%3D" at bounding box center [836, 251] width 131 height 14
type textarea "https://www.instagram.com/reel/DO_6hRqkiNh/?igsh=MWdibXE0aWRzZ3R3ZQ%3D%3D"
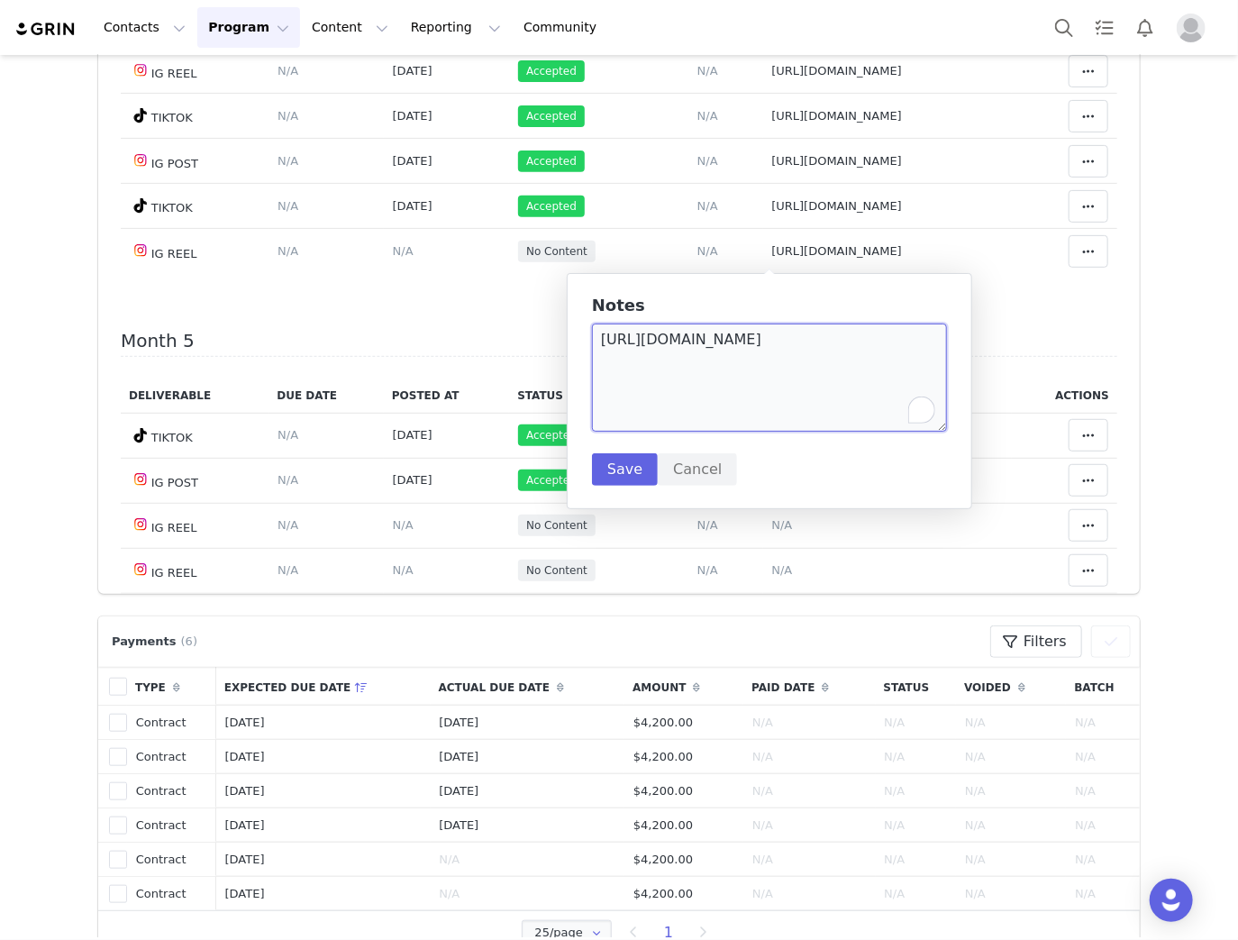
drag, startPoint x: 908, startPoint y: 339, endPoint x: 926, endPoint y: 390, distance: 54.4
click at [926, 390] on textarea "https://www.instagram.com/reel/DO_6hRqkiNh/?igsh=MWdibXE0aWRzZ3R3ZQ%3D%3D" at bounding box center [769, 377] width 355 height 108
type textarea "https://www.instagram.com/reel/DO_6hRqkiNh/"
click at [632, 468] on button "Save" at bounding box center [625, 469] width 66 height 32
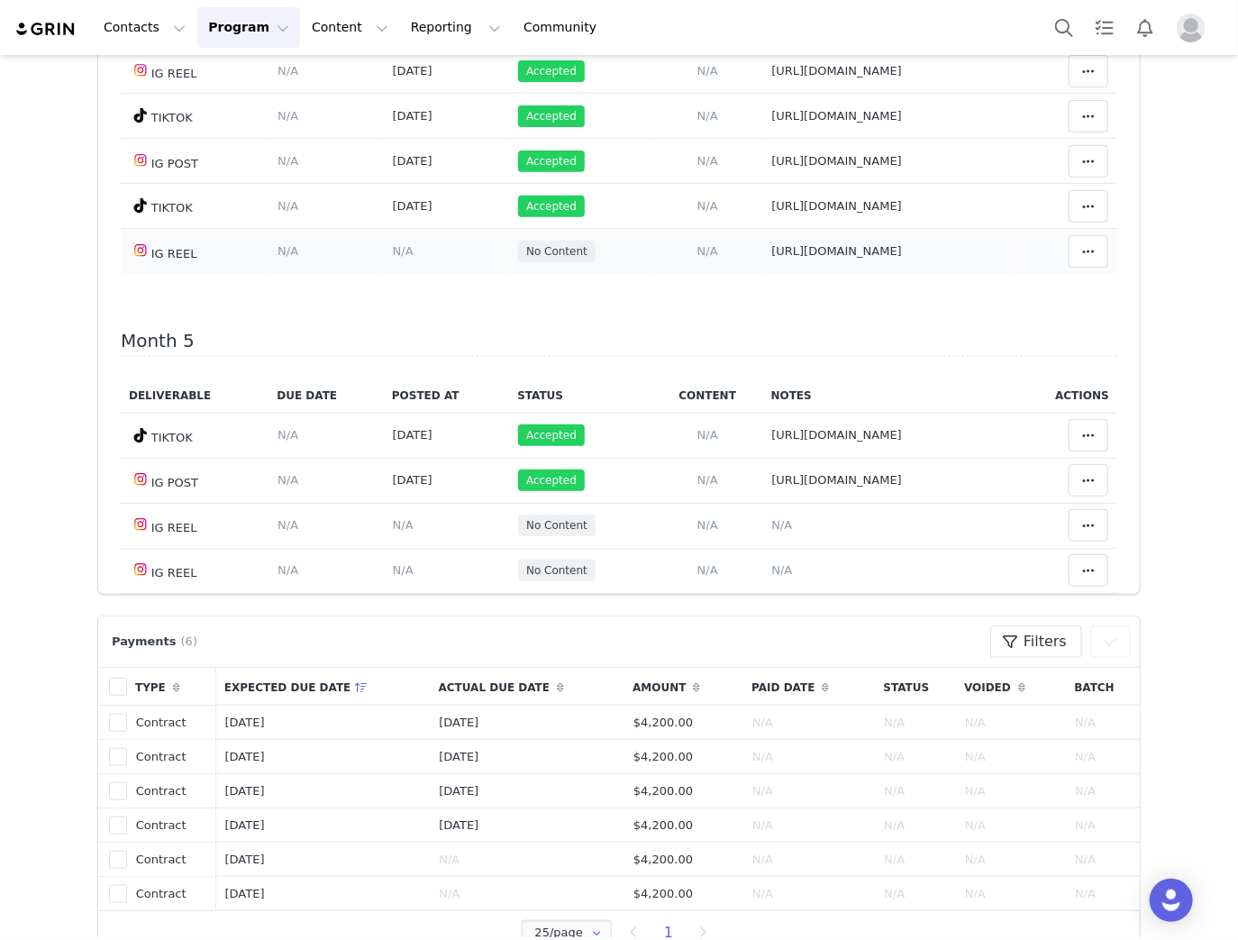
click at [393, 244] on span "N/A" at bounding box center [403, 251] width 21 height 14
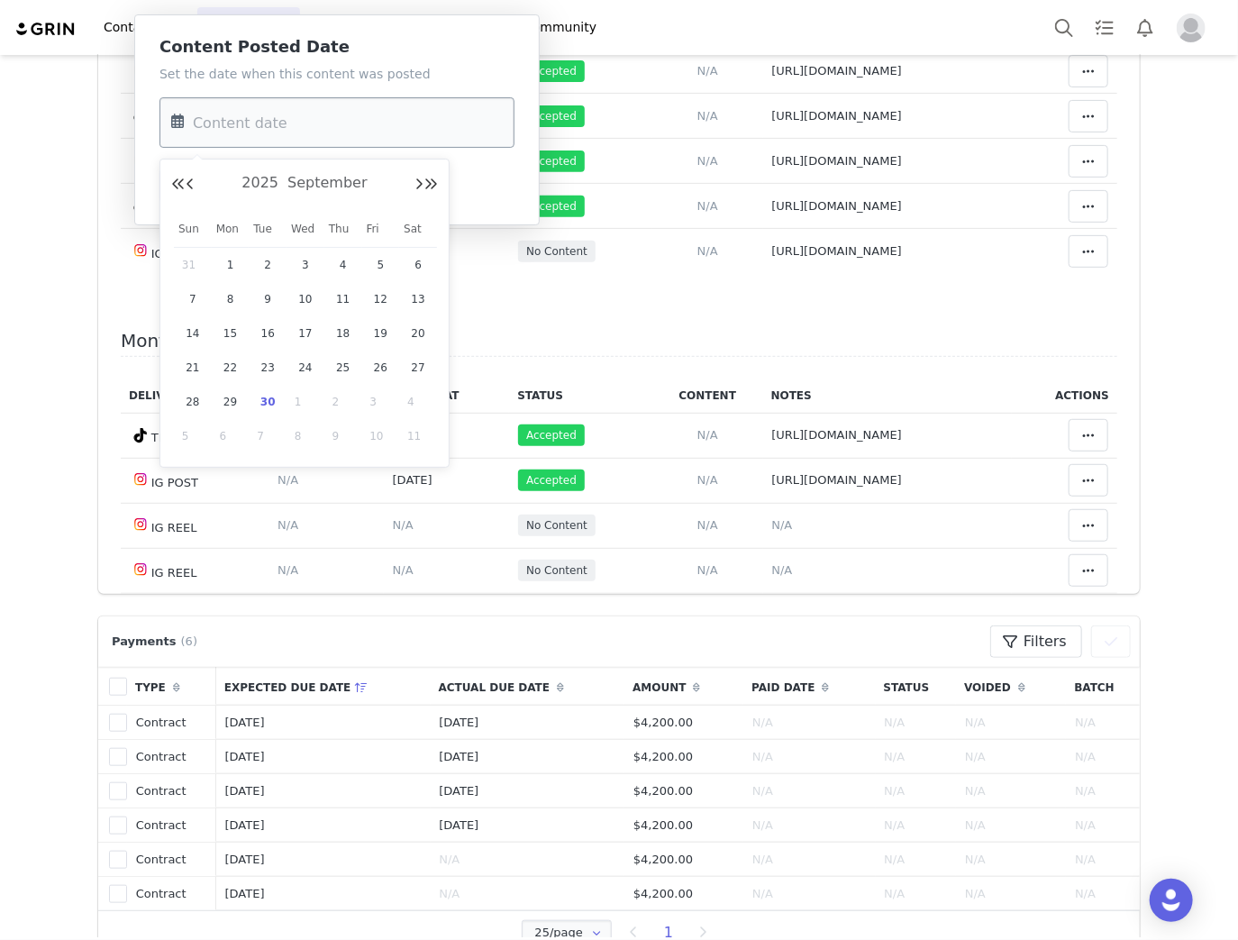
click at [357, 132] on input "text" at bounding box center [336, 122] width 355 height 50
click at [335, 364] on span "25" at bounding box center [343, 368] width 22 height 22
type input "Sep 25 2025"
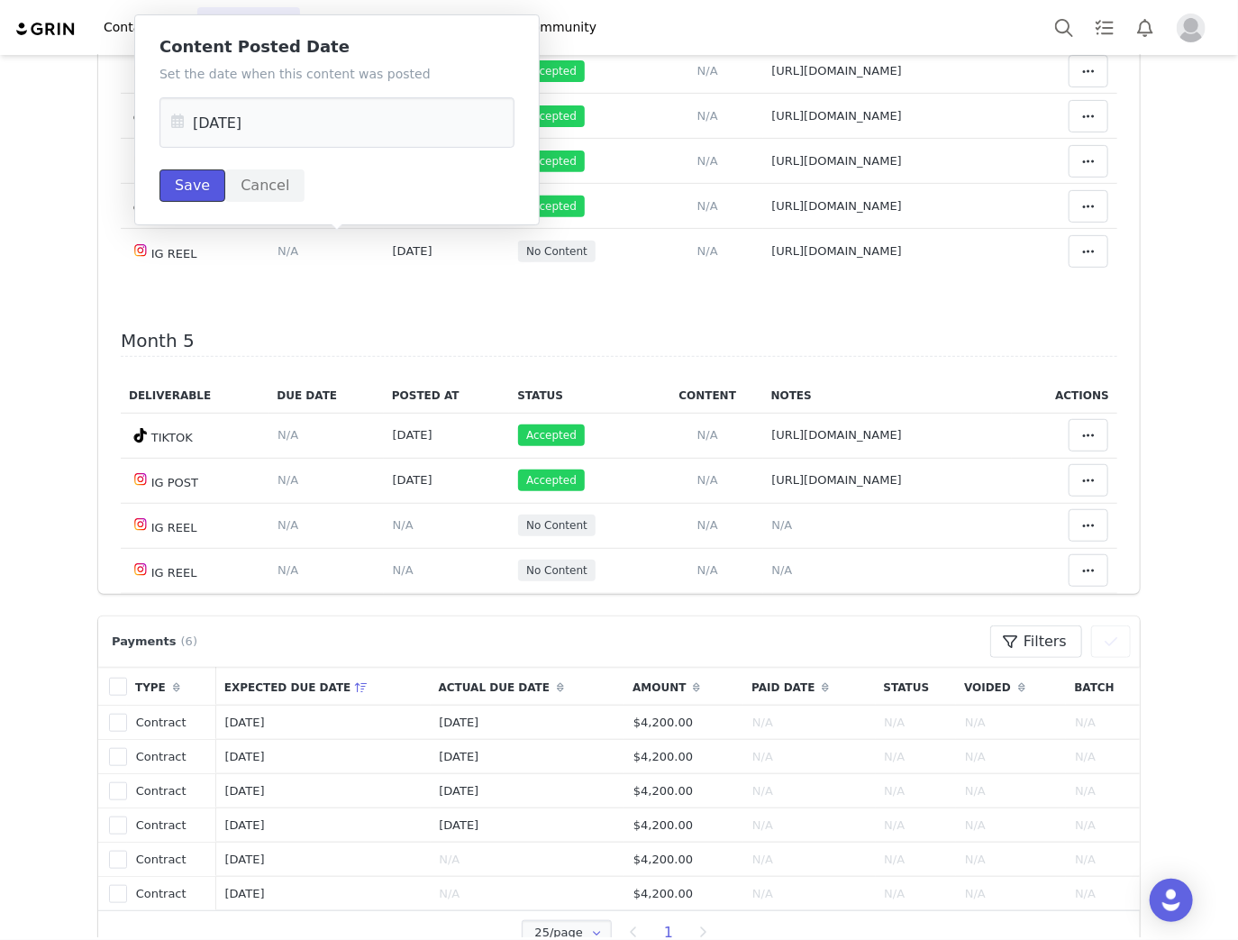
click at [189, 179] on button "Save" at bounding box center [192, 185] width 66 height 32
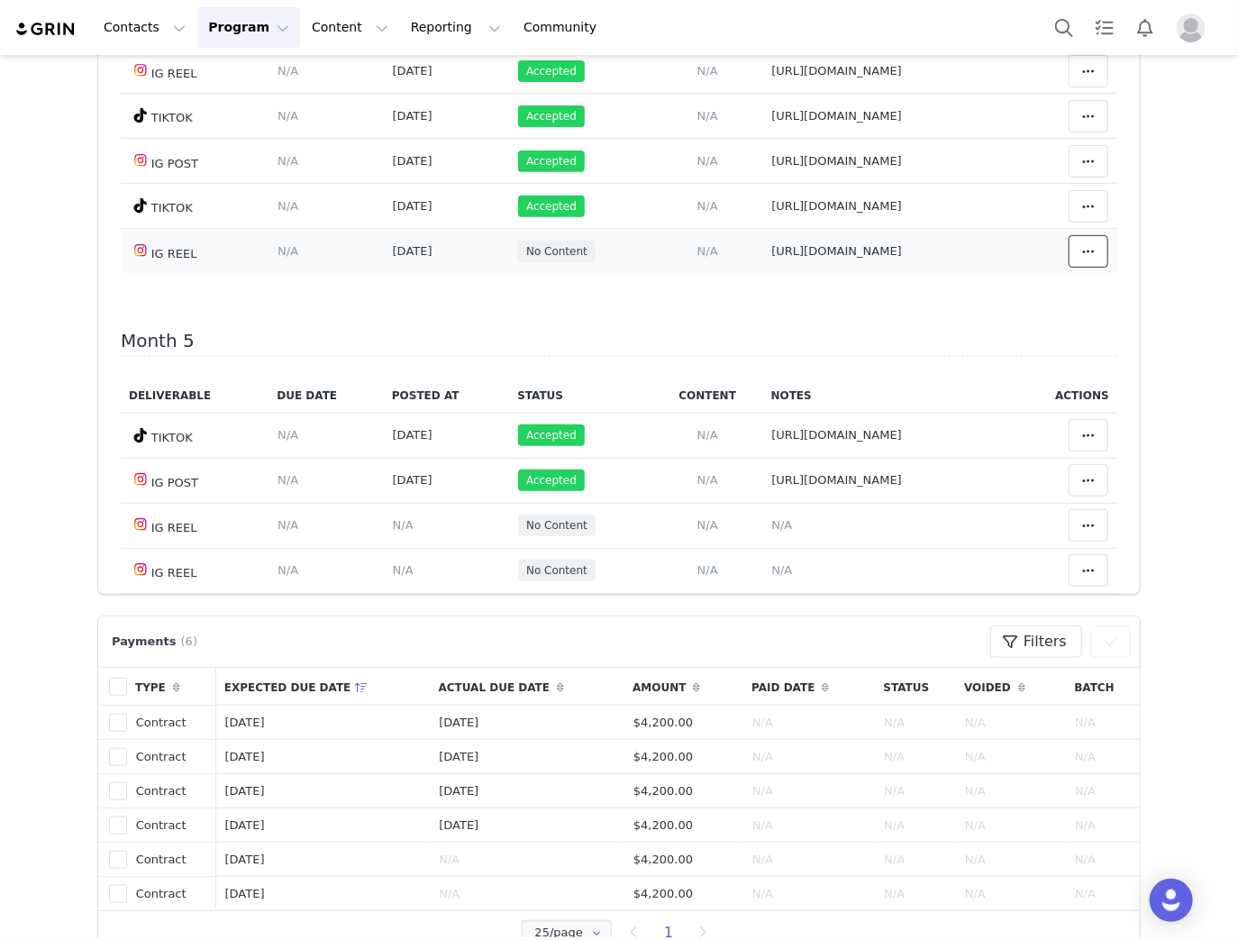
click at [1081, 255] on span at bounding box center [1089, 252] width 22 height 22
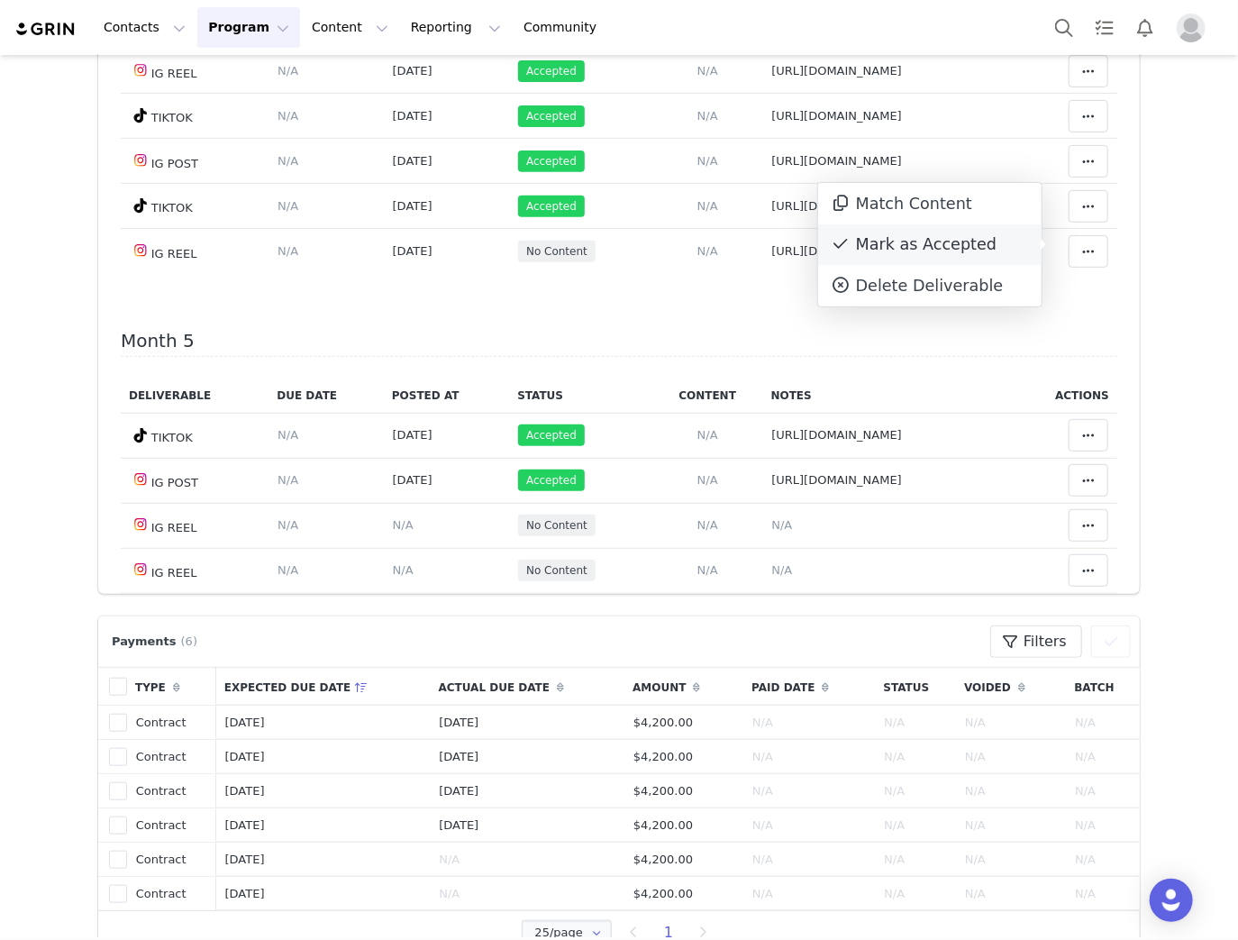
click at [858, 250] on div "Mark as Accepted" at bounding box center [929, 244] width 223 height 41
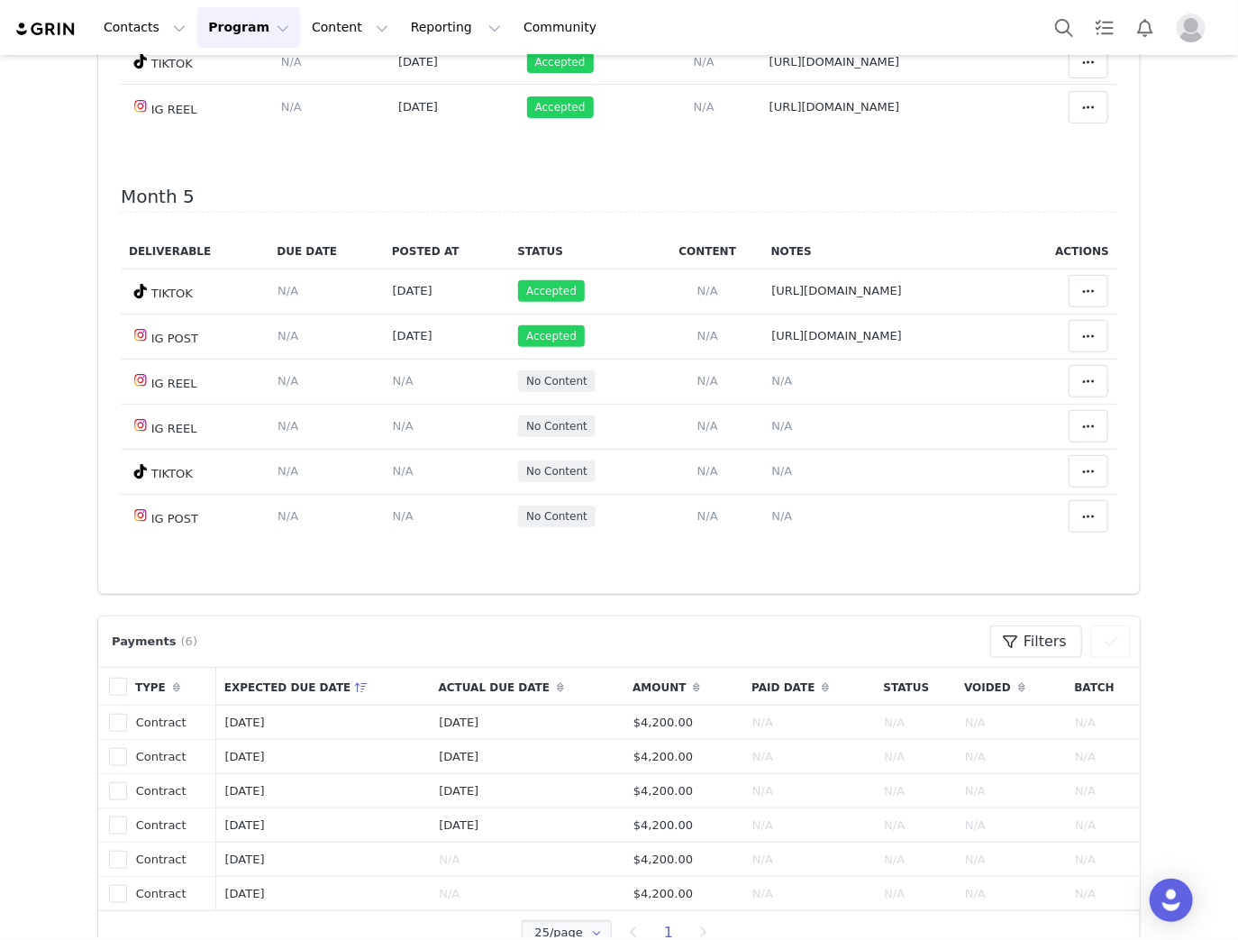
scroll to position [0, 0]
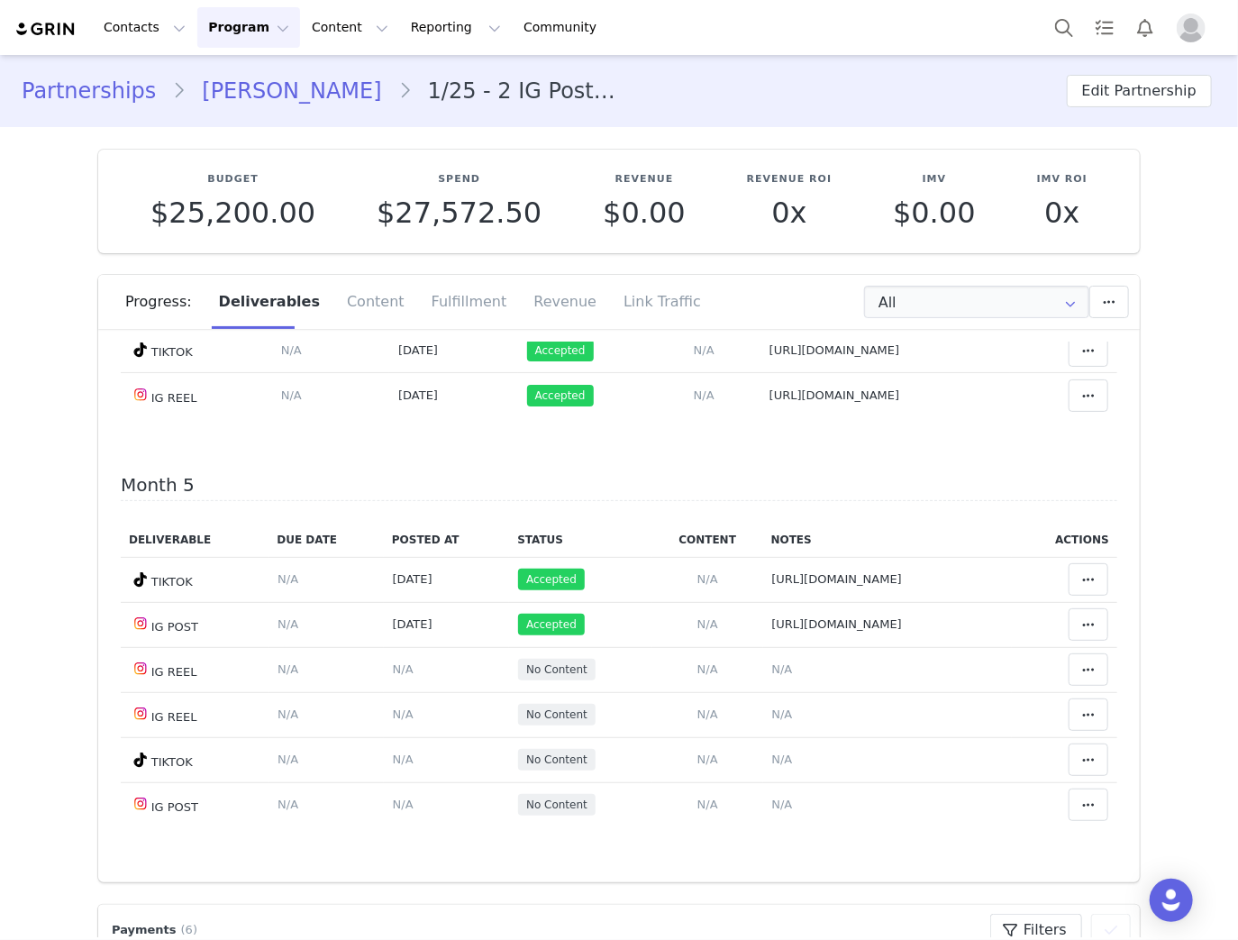
click at [270, 85] on link "Luis Suarez" at bounding box center [292, 91] width 212 height 32
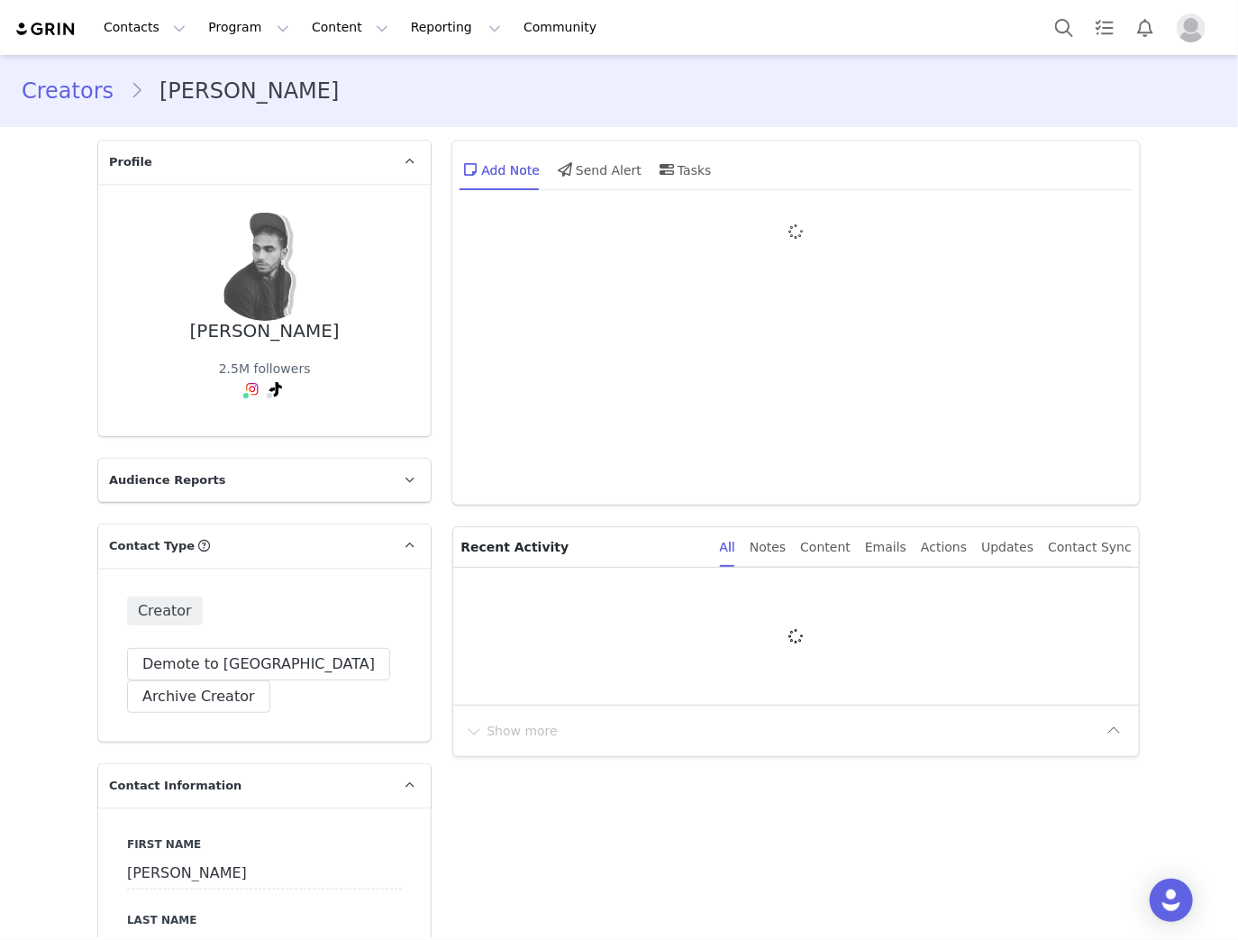
type input "+1 ([GEOGRAPHIC_DATA])"
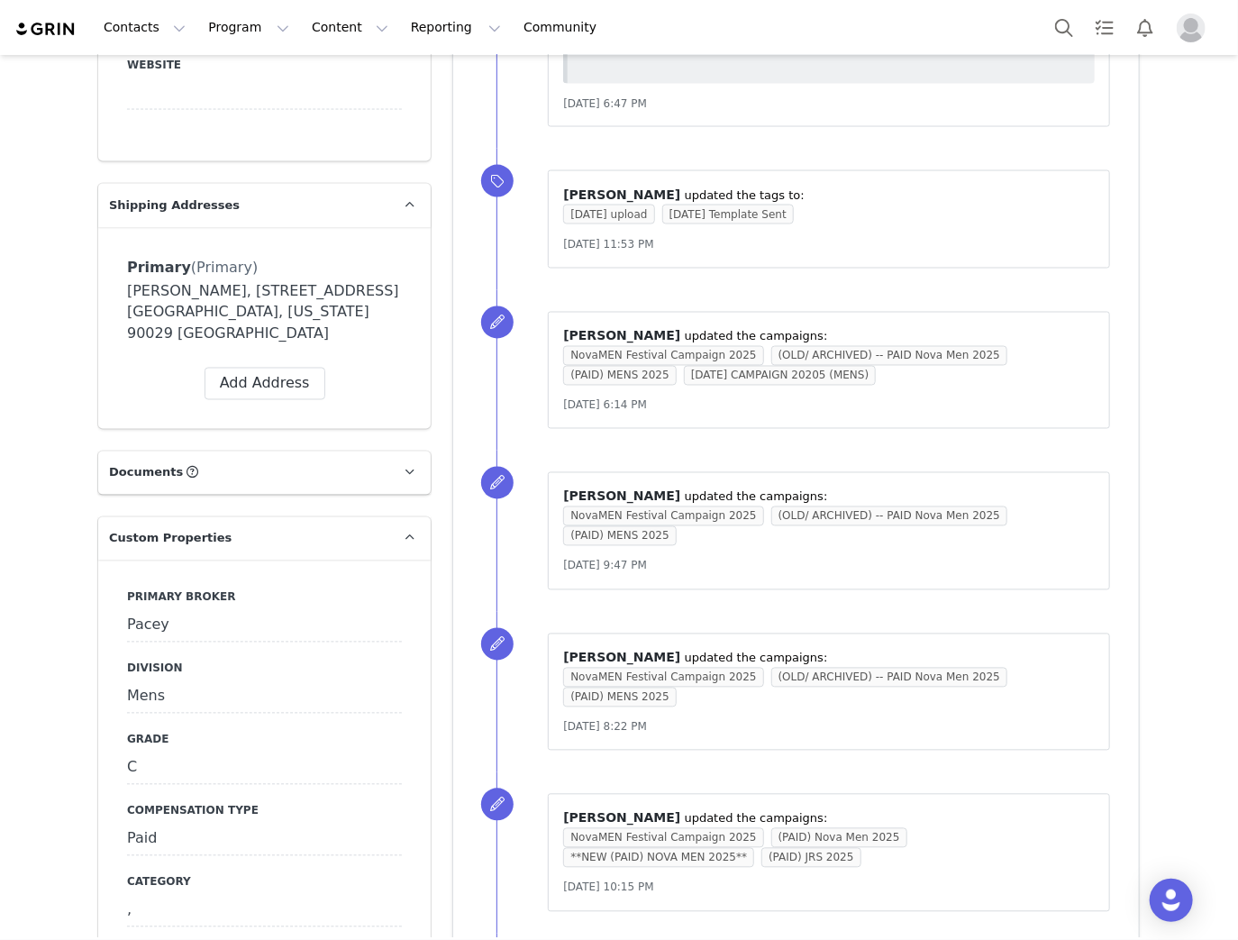
scroll to position [1441, 0]
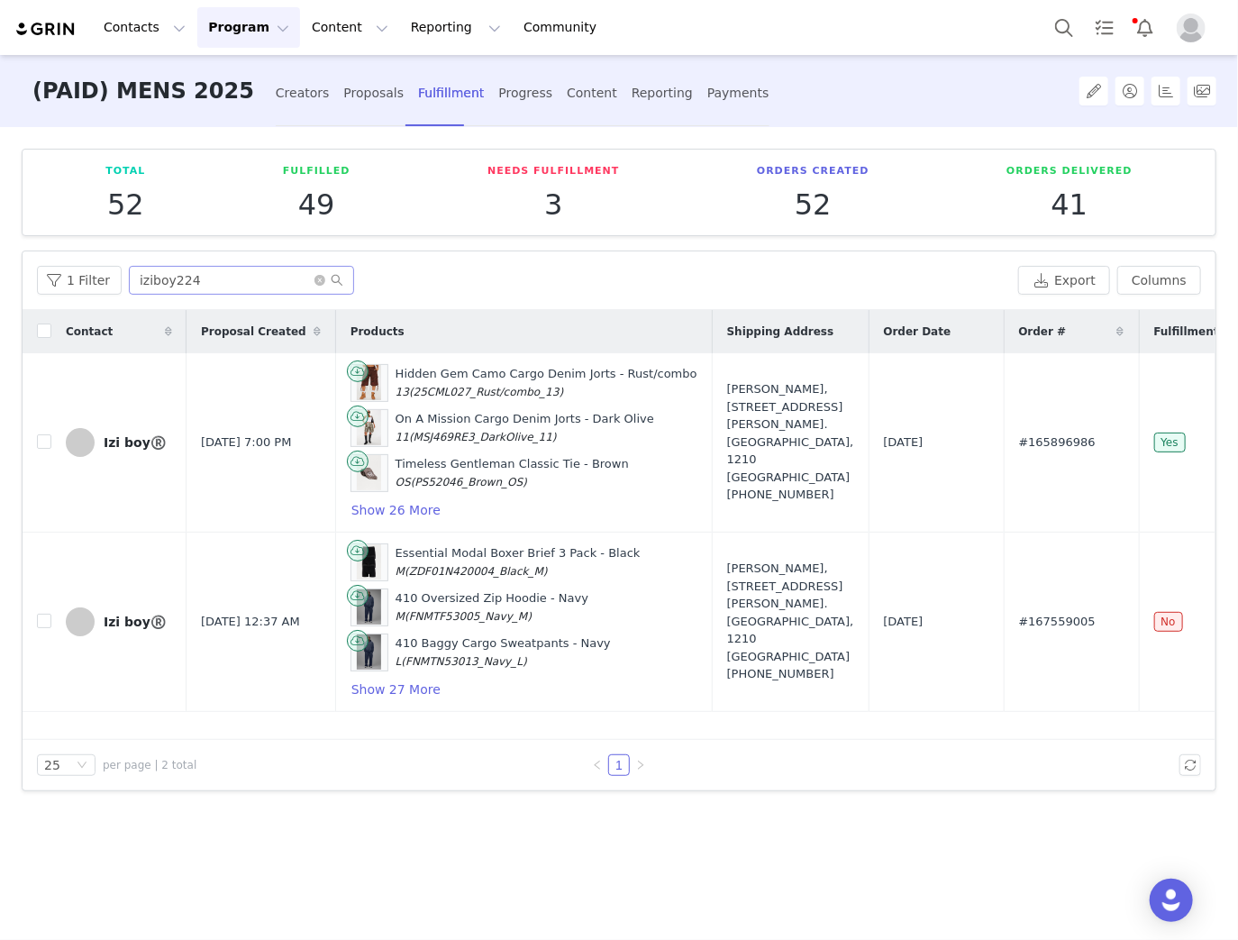
click at [314, 285] on span at bounding box center [328, 280] width 29 height 13
click at [314, 277] on icon "icon: close-circle" at bounding box center [319, 280] width 11 height 11
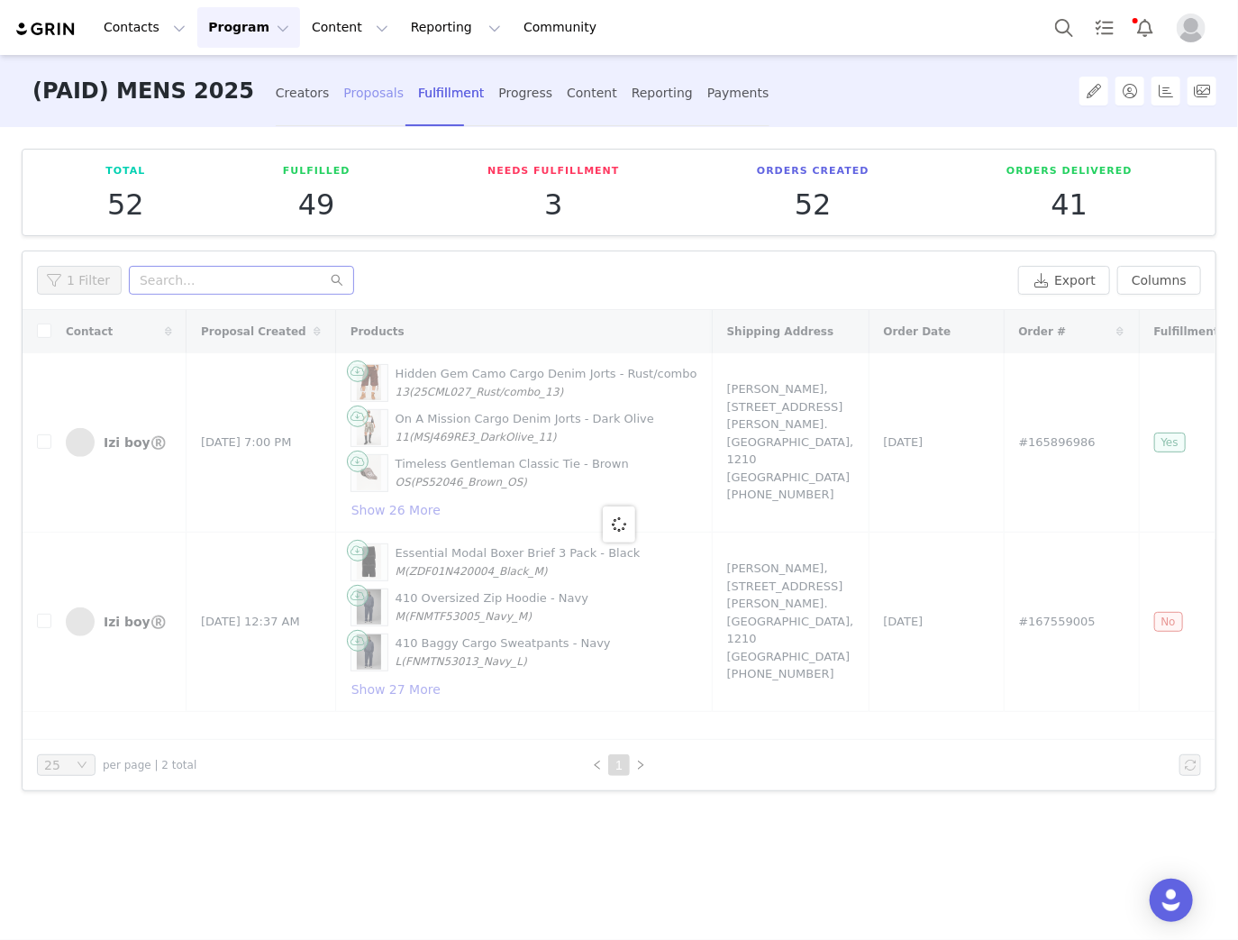
drag, startPoint x: 310, startPoint y: 90, endPoint x: 378, endPoint y: 4, distance: 110.3
click at [343, 88] on div "Proposals" at bounding box center [373, 93] width 60 height 48
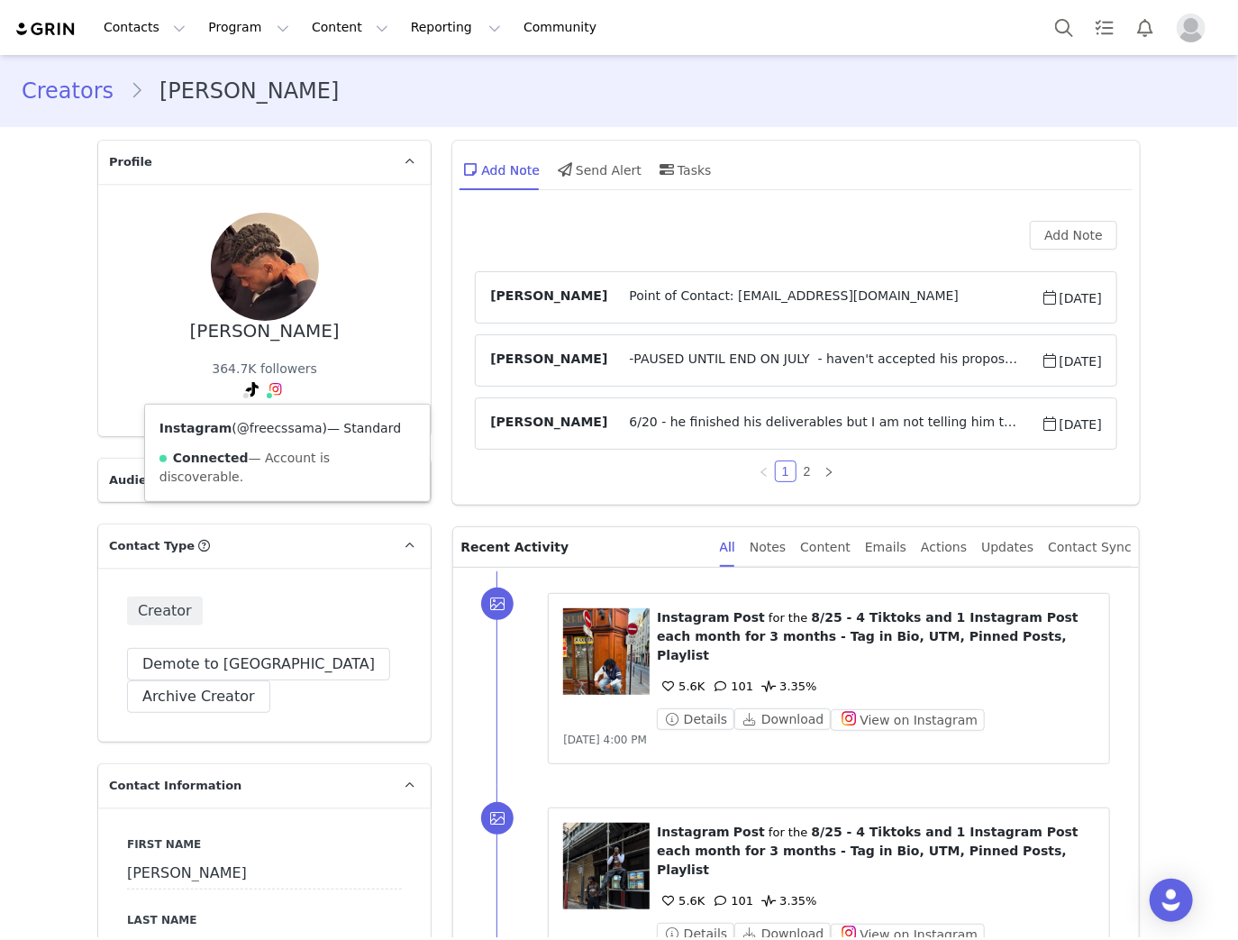
drag, startPoint x: 302, startPoint y: 428, endPoint x: 231, endPoint y: 426, distance: 71.2
click at [232, 426] on span "( @freecssama )" at bounding box center [279, 428] width 95 height 14
copy link "@freecssama"
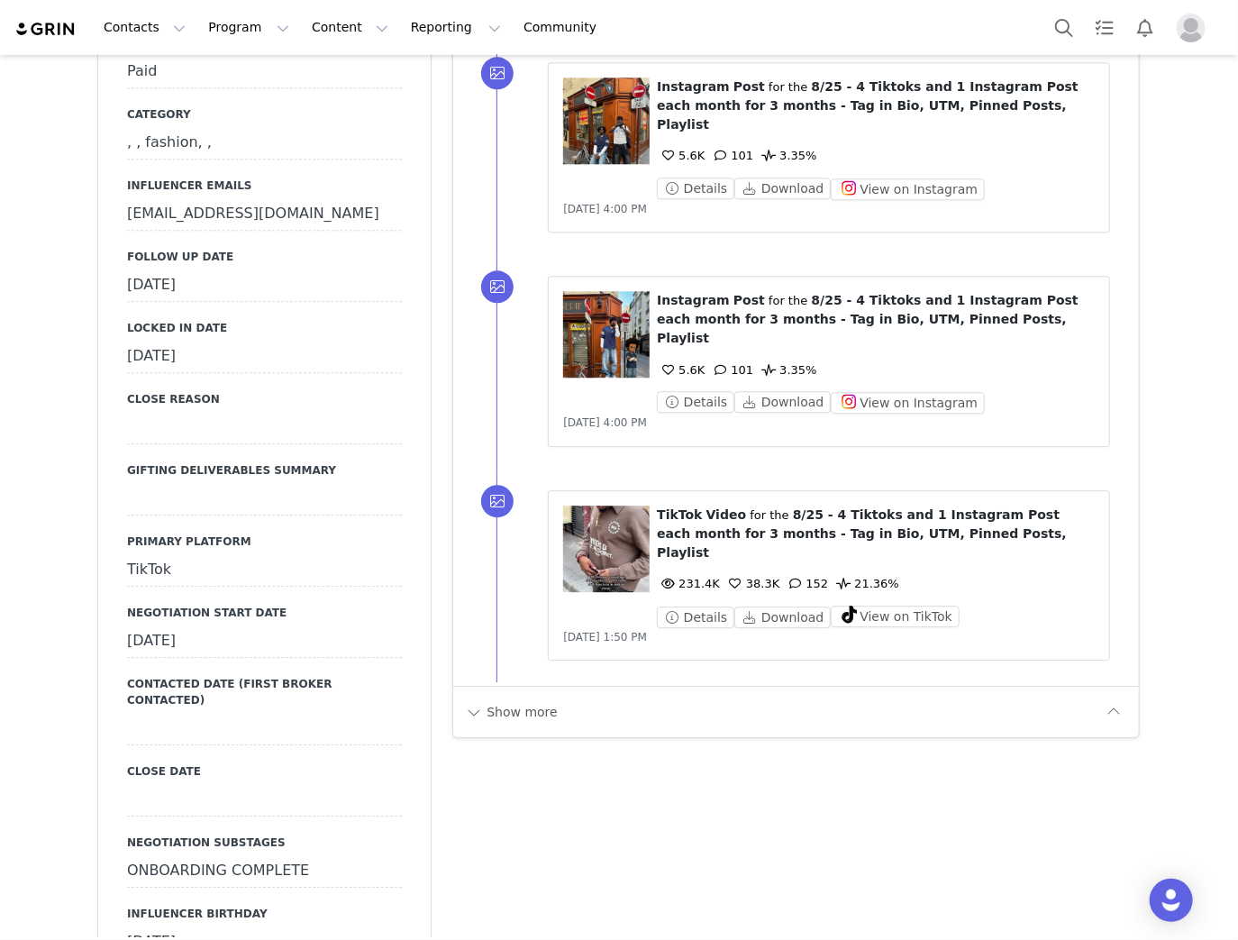
scroll to position [2018, 0]
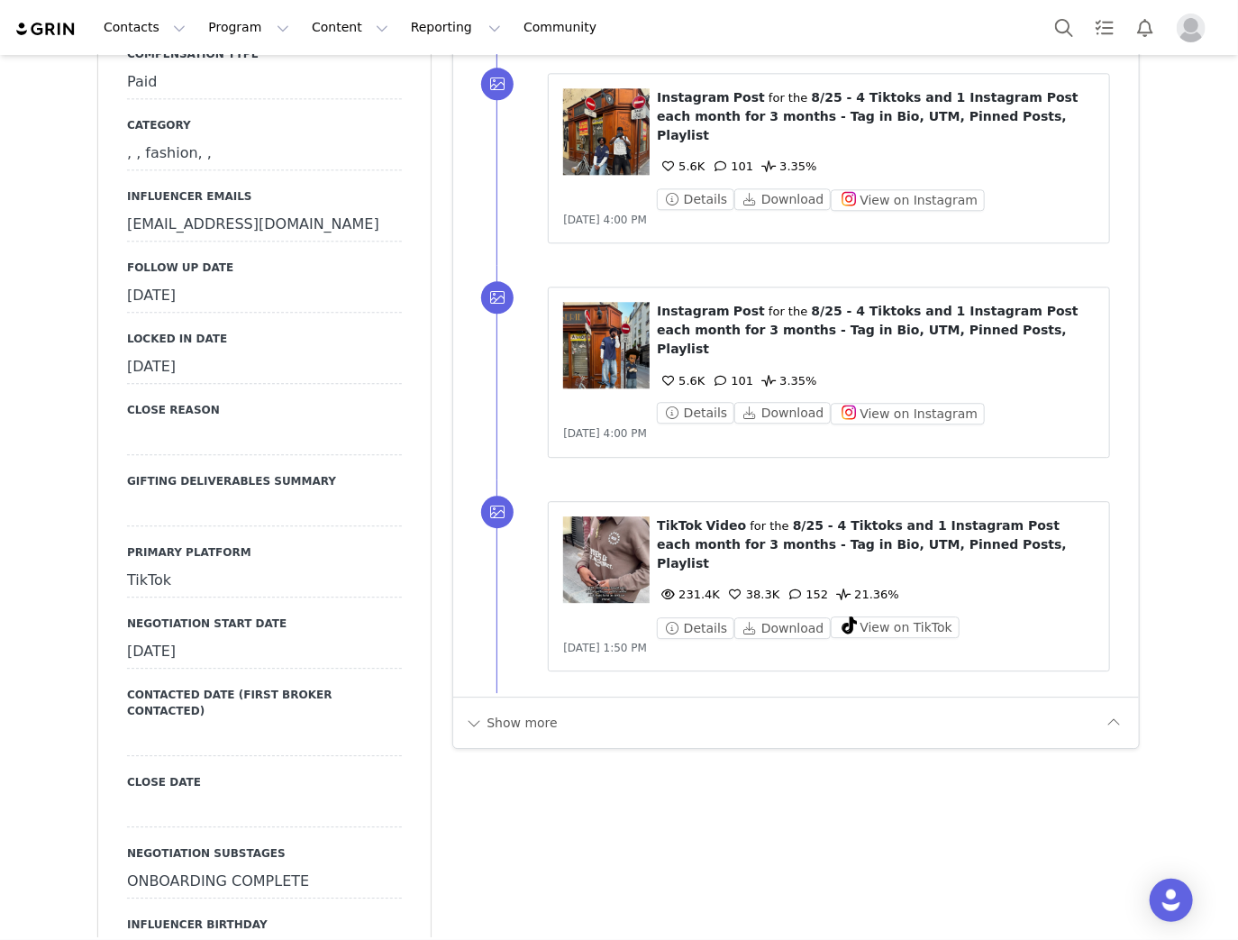
click at [209, 313] on div "[DATE]" at bounding box center [264, 296] width 275 height 32
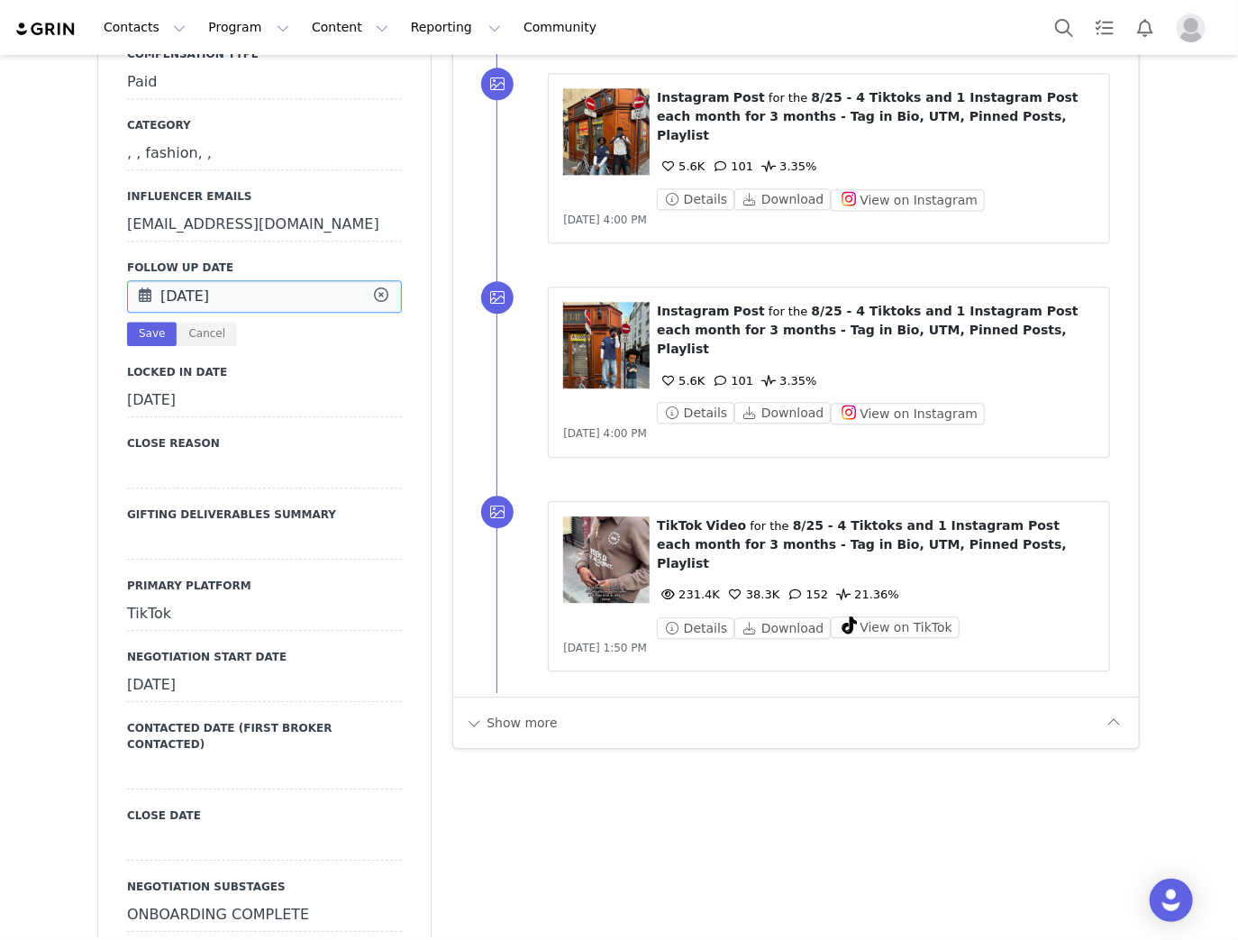
click at [209, 313] on input "[DATE]" at bounding box center [264, 296] width 275 height 32
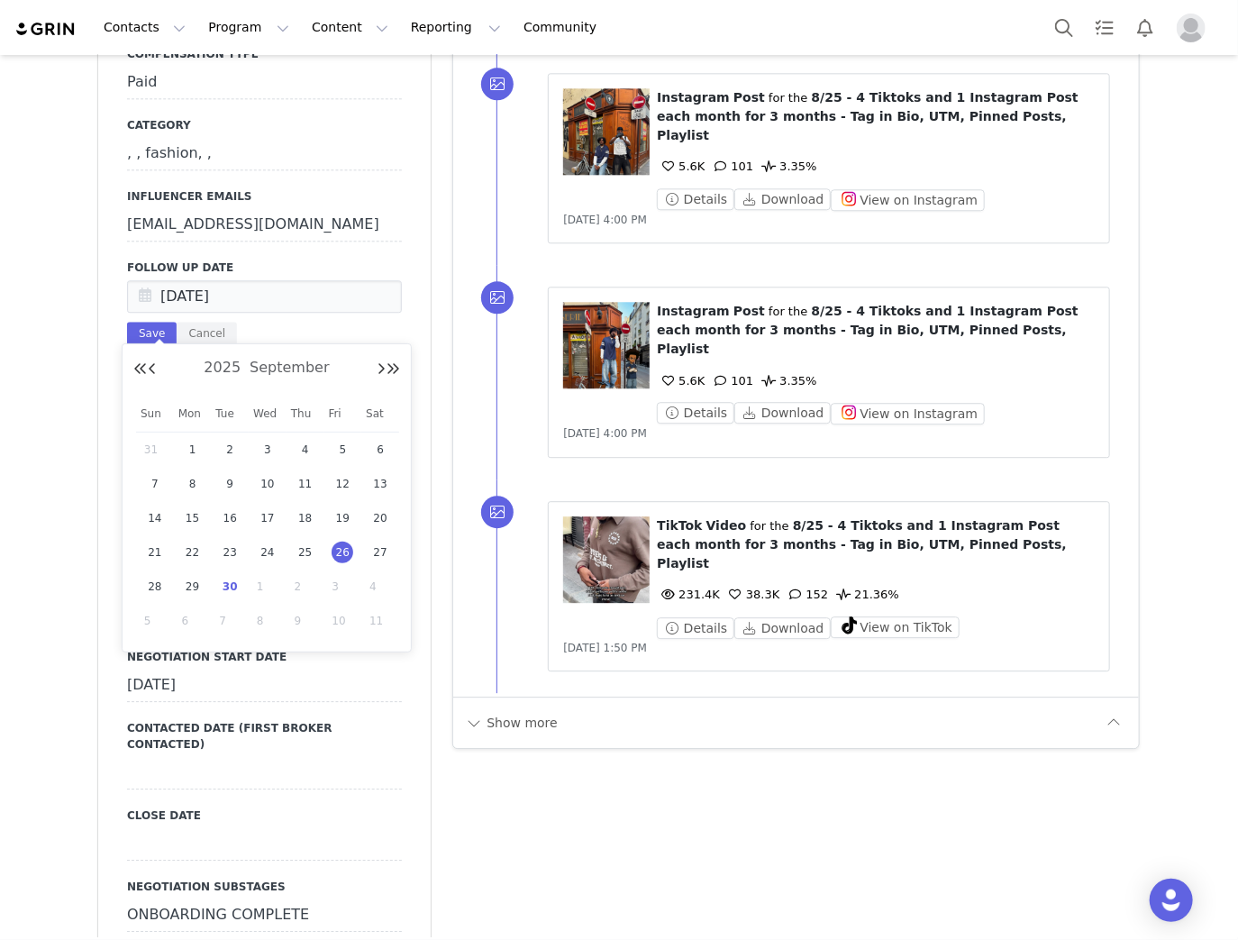
click at [223, 582] on span "30" at bounding box center [230, 587] width 22 height 22
type input "[DATE]"
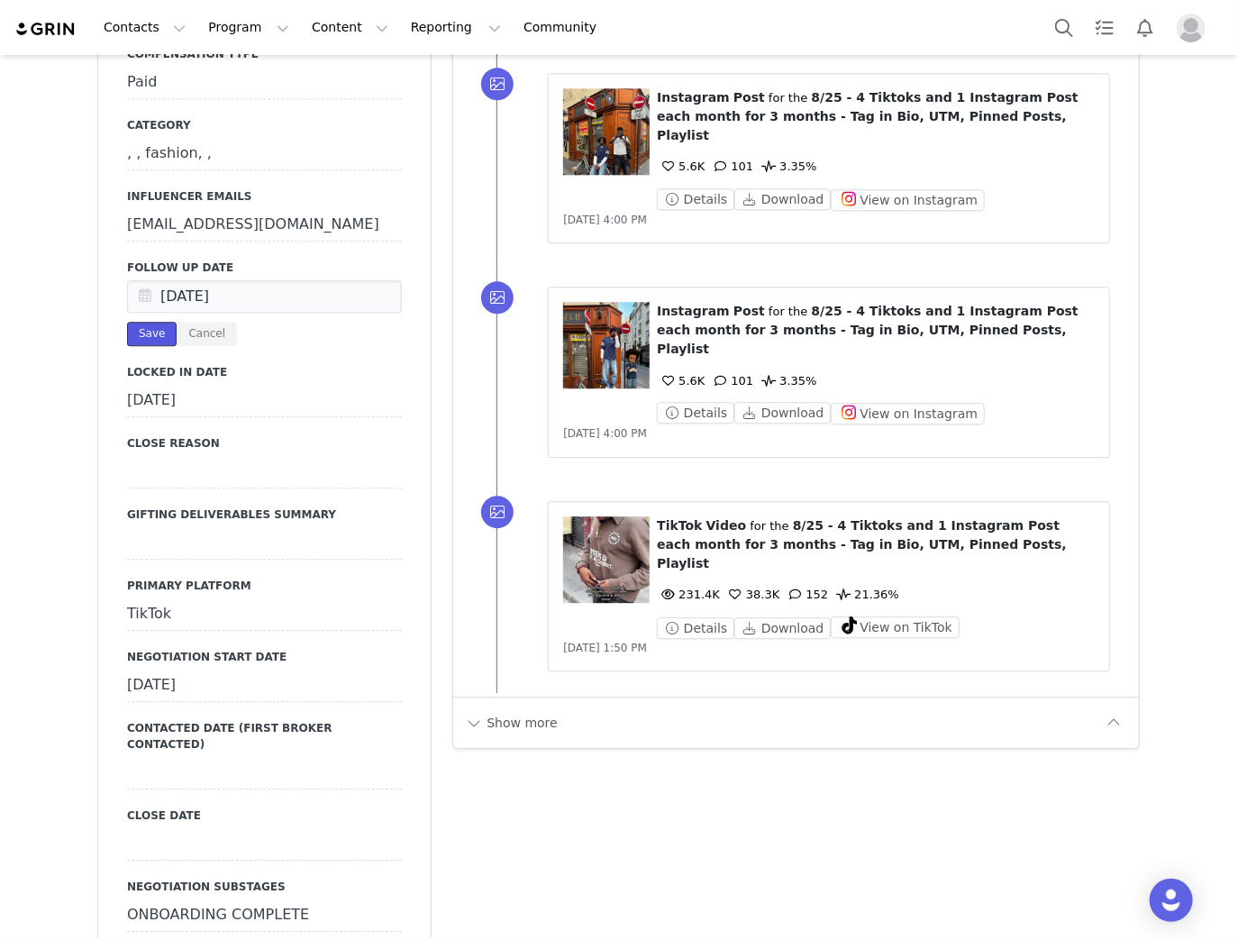
click at [138, 346] on button "Save" at bounding box center [152, 334] width 50 height 24
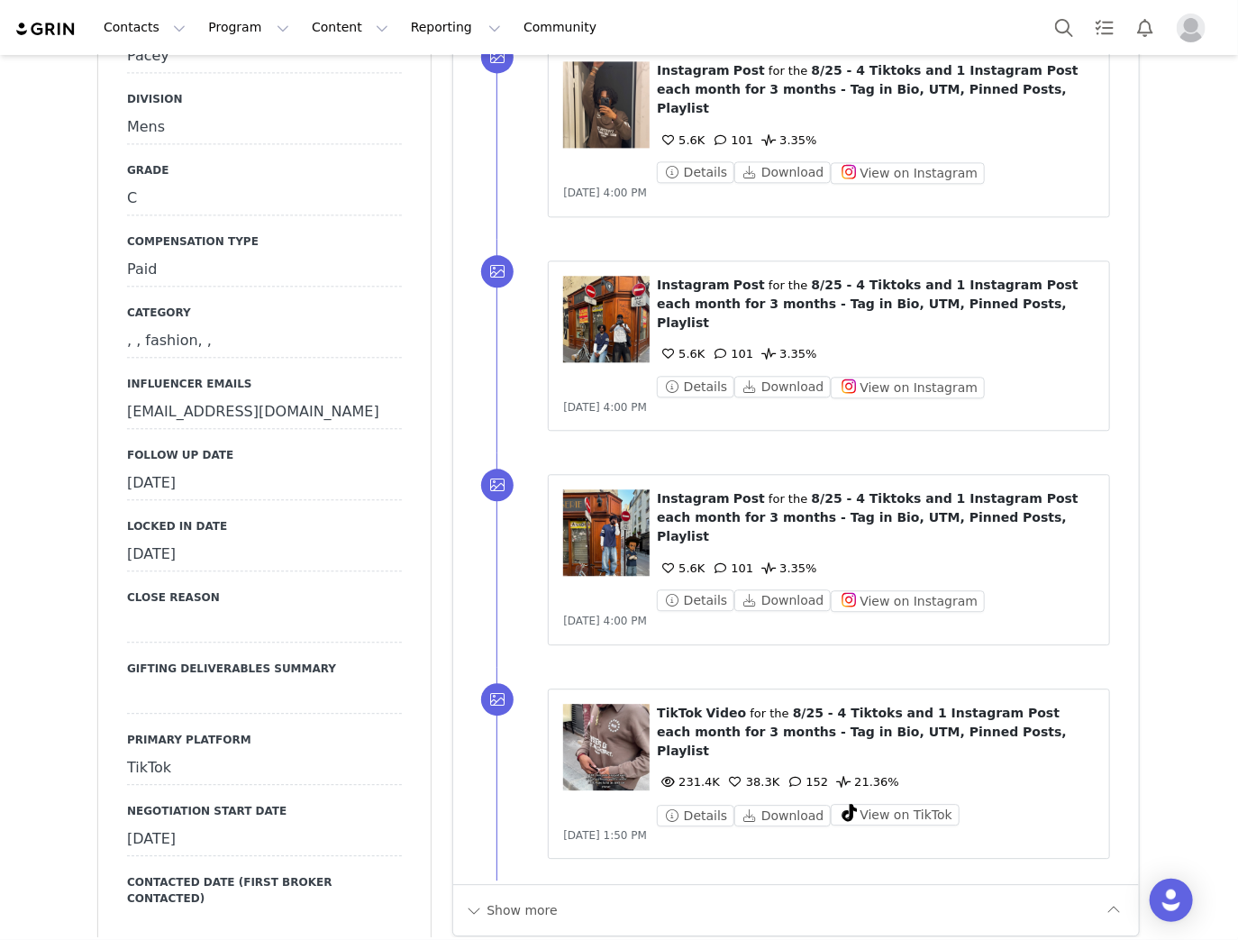
scroll to position [2090, 0]
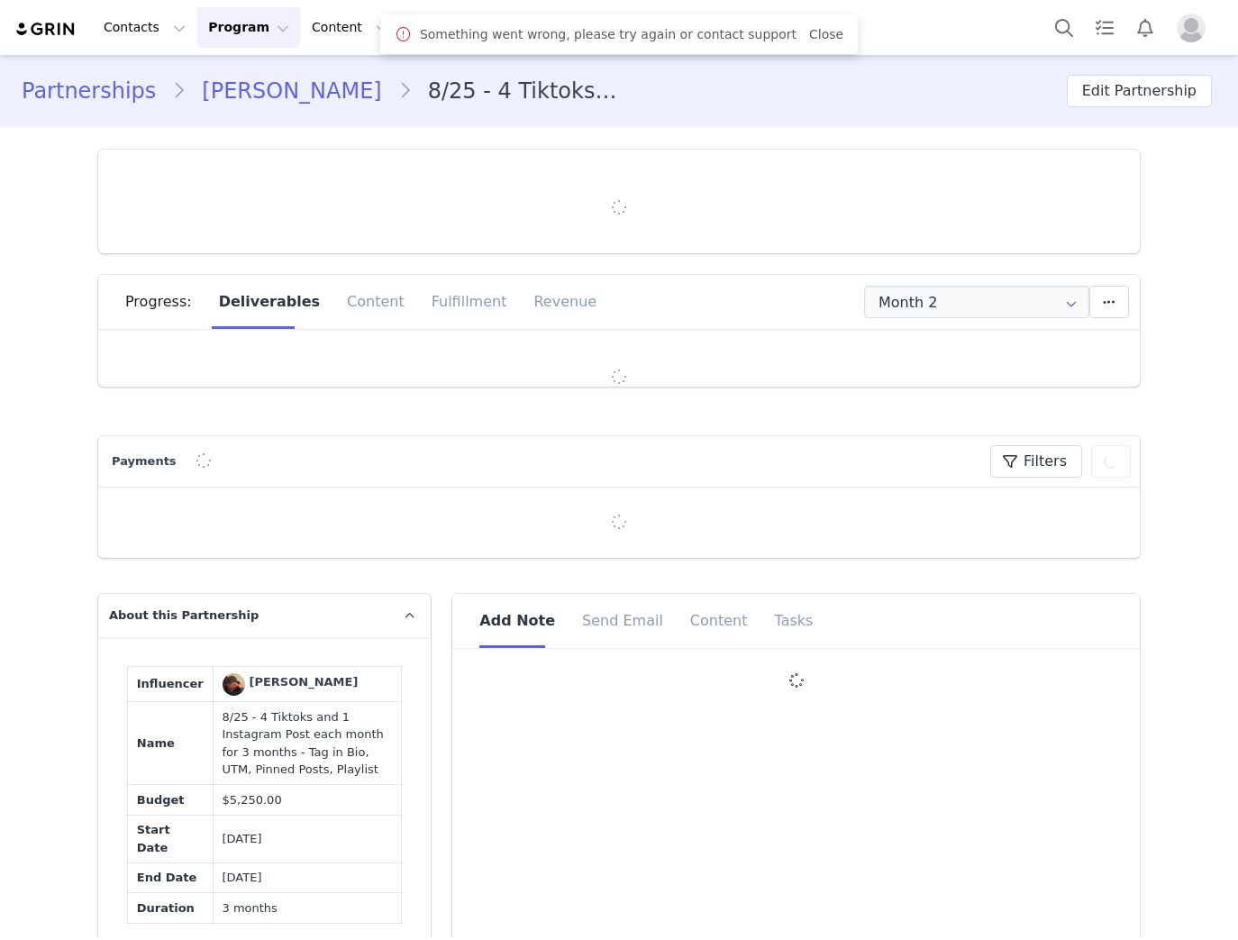
type input "+33 ([GEOGRAPHIC_DATA])"
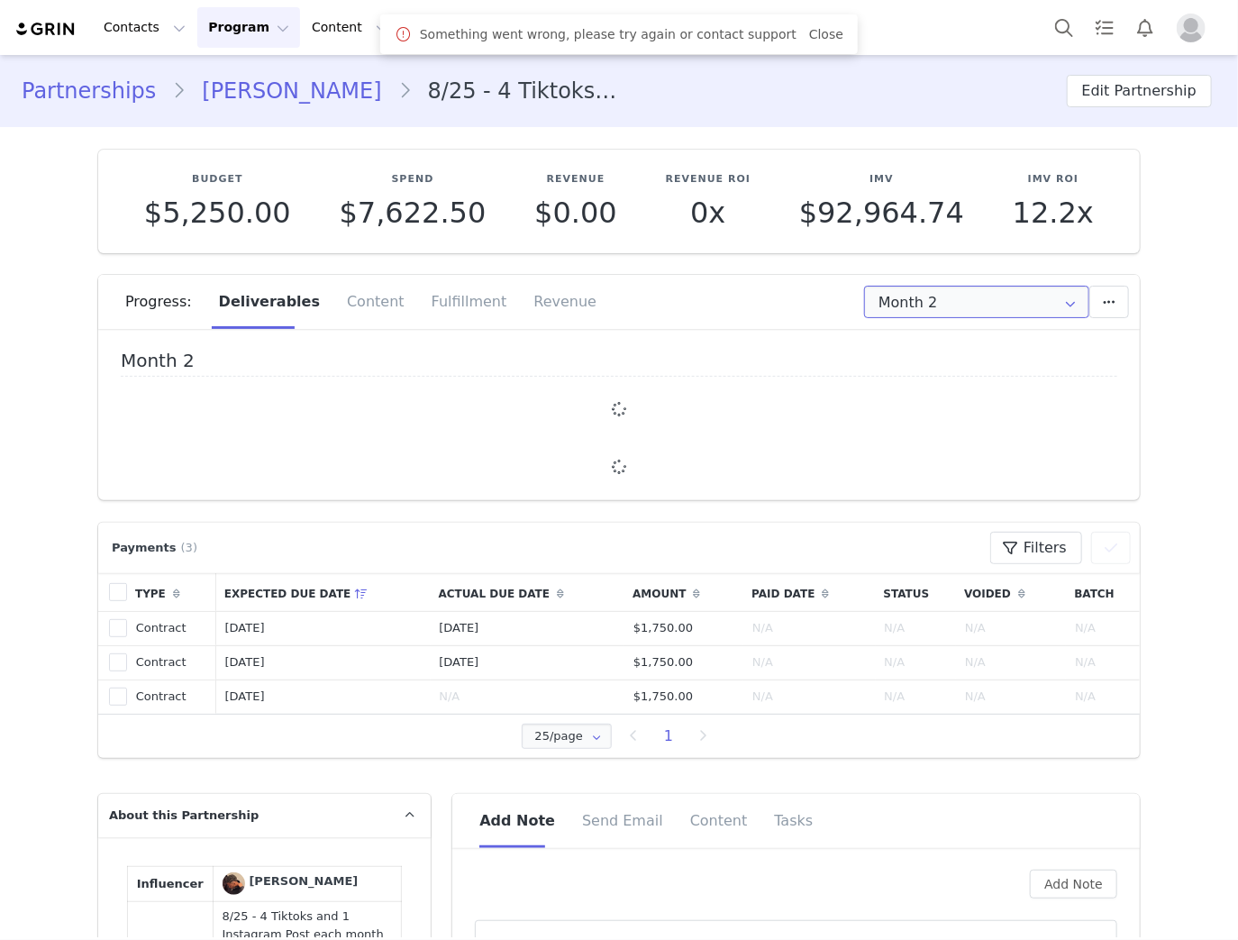
click at [981, 300] on input "Month 2" at bounding box center [976, 302] width 225 height 32
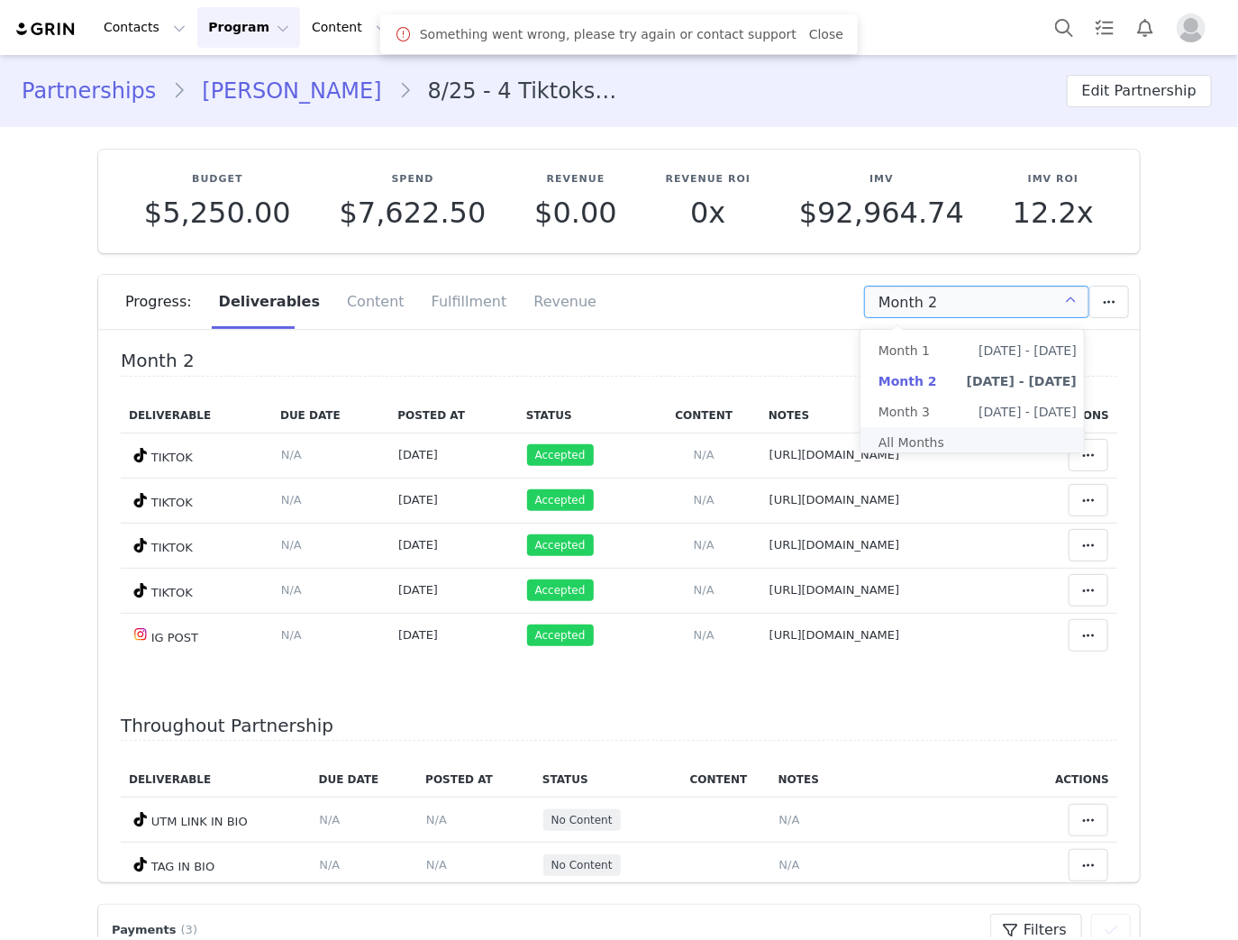
click at [959, 440] on li "All Months" at bounding box center [977, 442] width 234 height 31
type input "All"
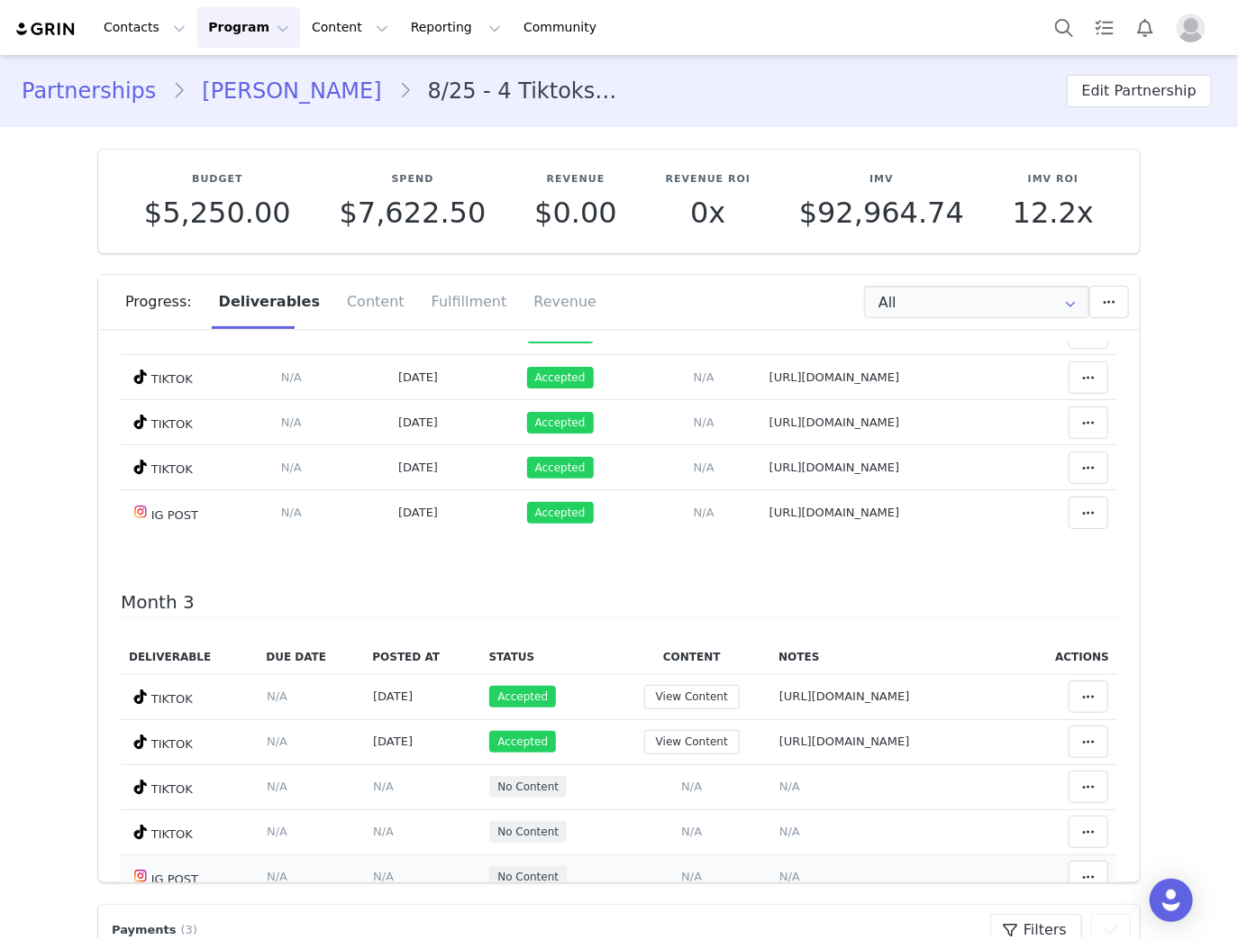
scroll to position [733, 0]
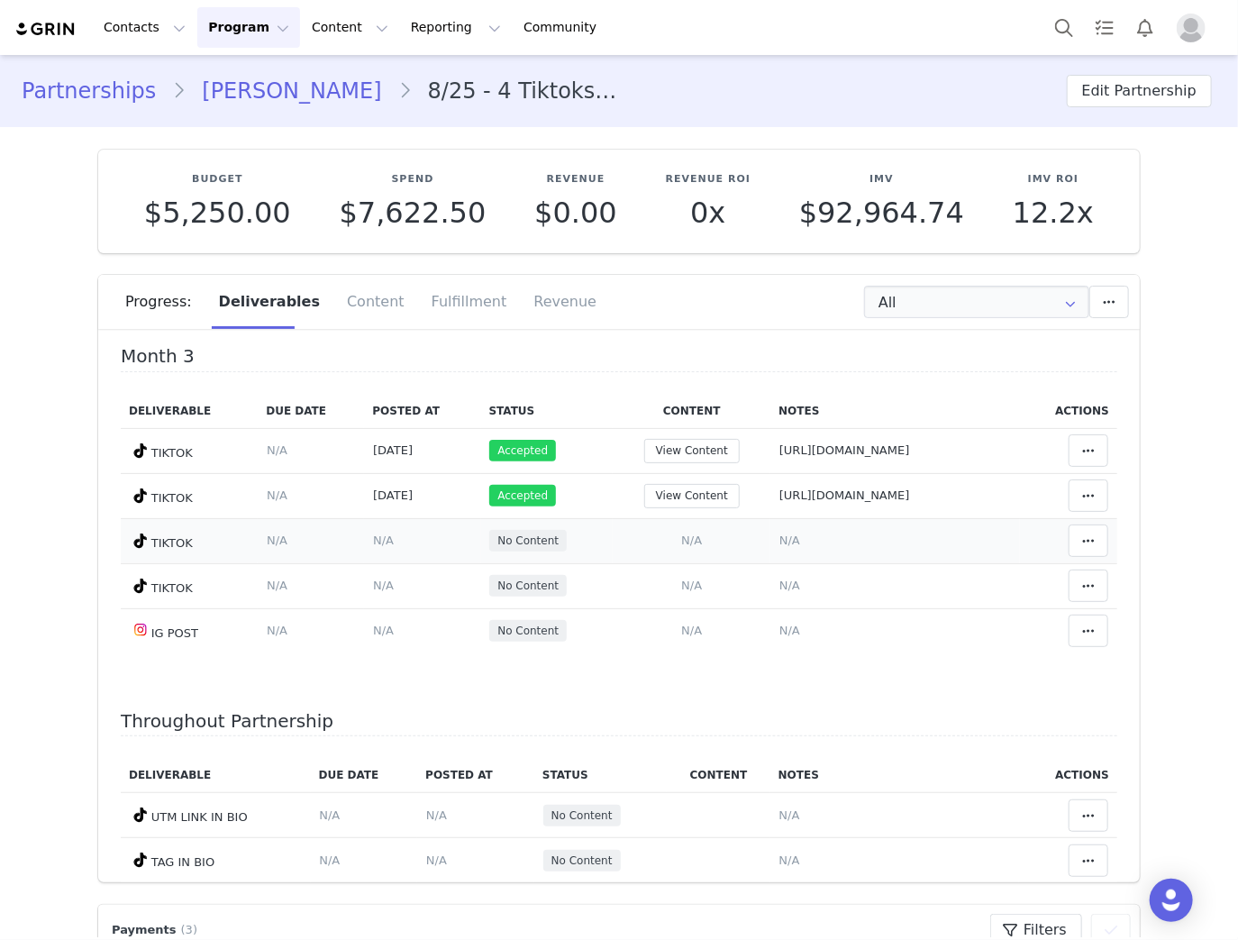
click at [779, 535] on span "N/A" at bounding box center [789, 540] width 21 height 14
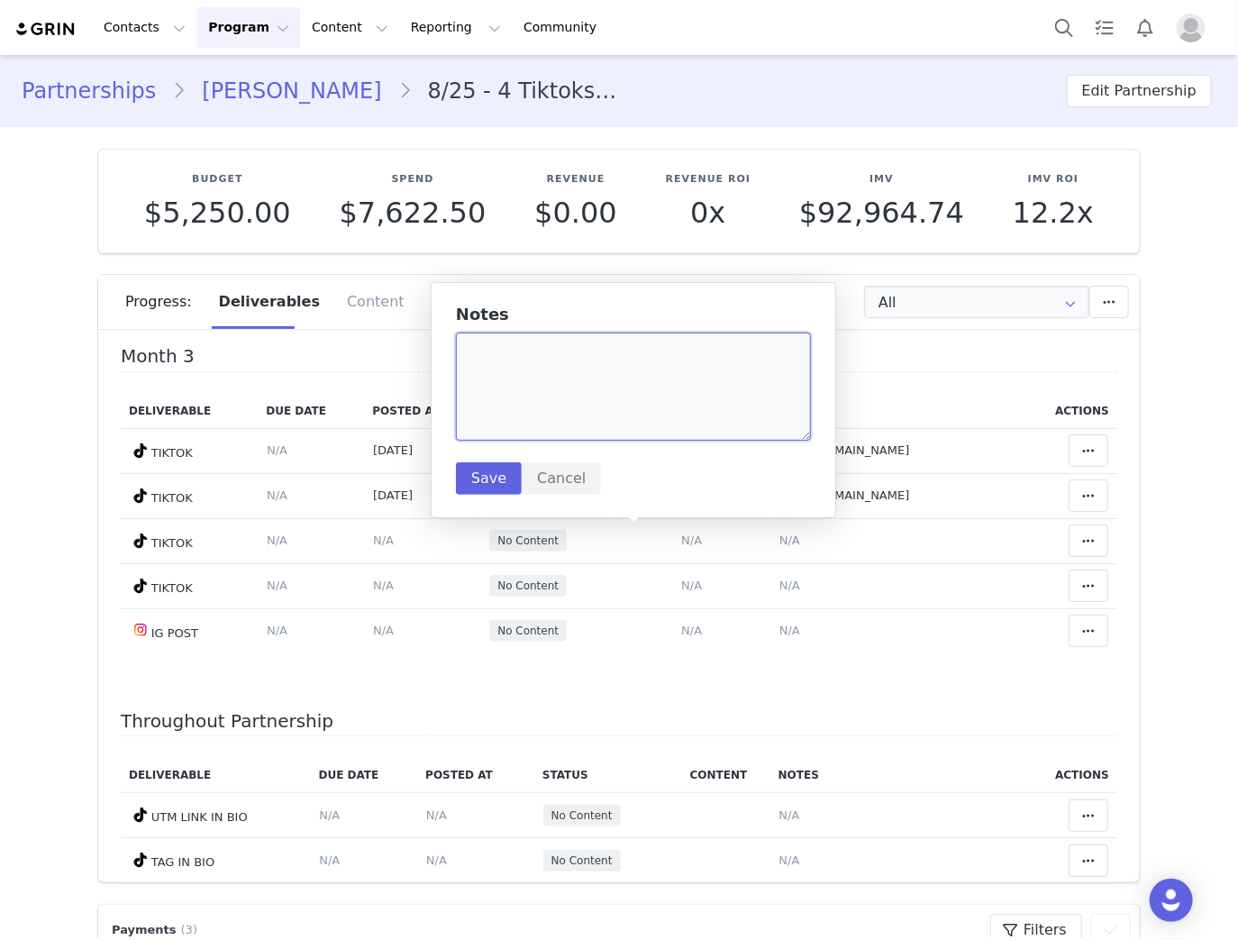
click at [532, 377] on textarea at bounding box center [633, 386] width 355 height 108
paste textarea "https://www.tiktok.com/@theylovefreecssama/video/7553281732816997654"
type textarea "https://www.tiktok.com/@theylovefreecssama/video/7553281732816997654"
click at [483, 481] on button "Save" at bounding box center [489, 478] width 66 height 32
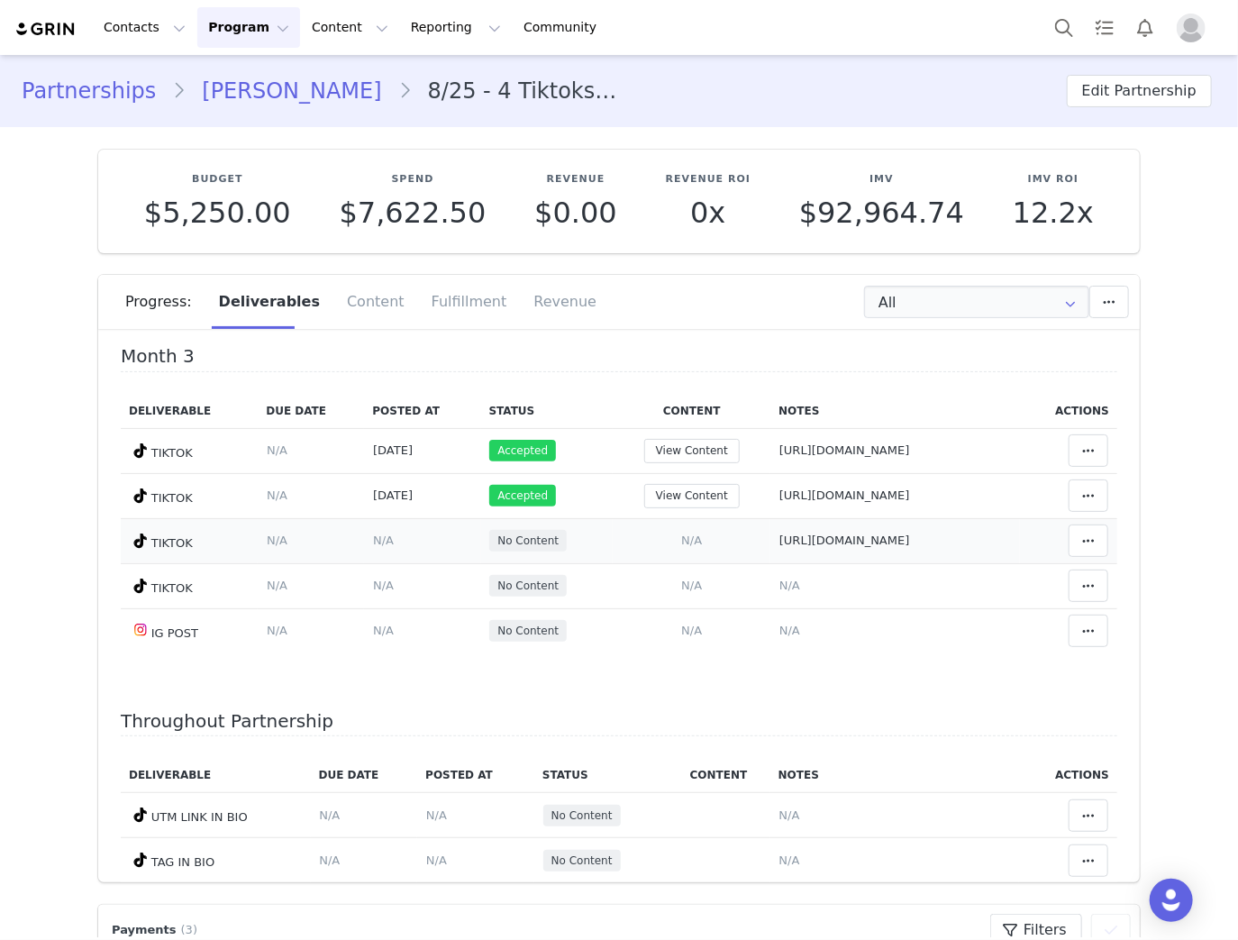
click at [373, 533] on span "N/A" at bounding box center [383, 540] width 21 height 14
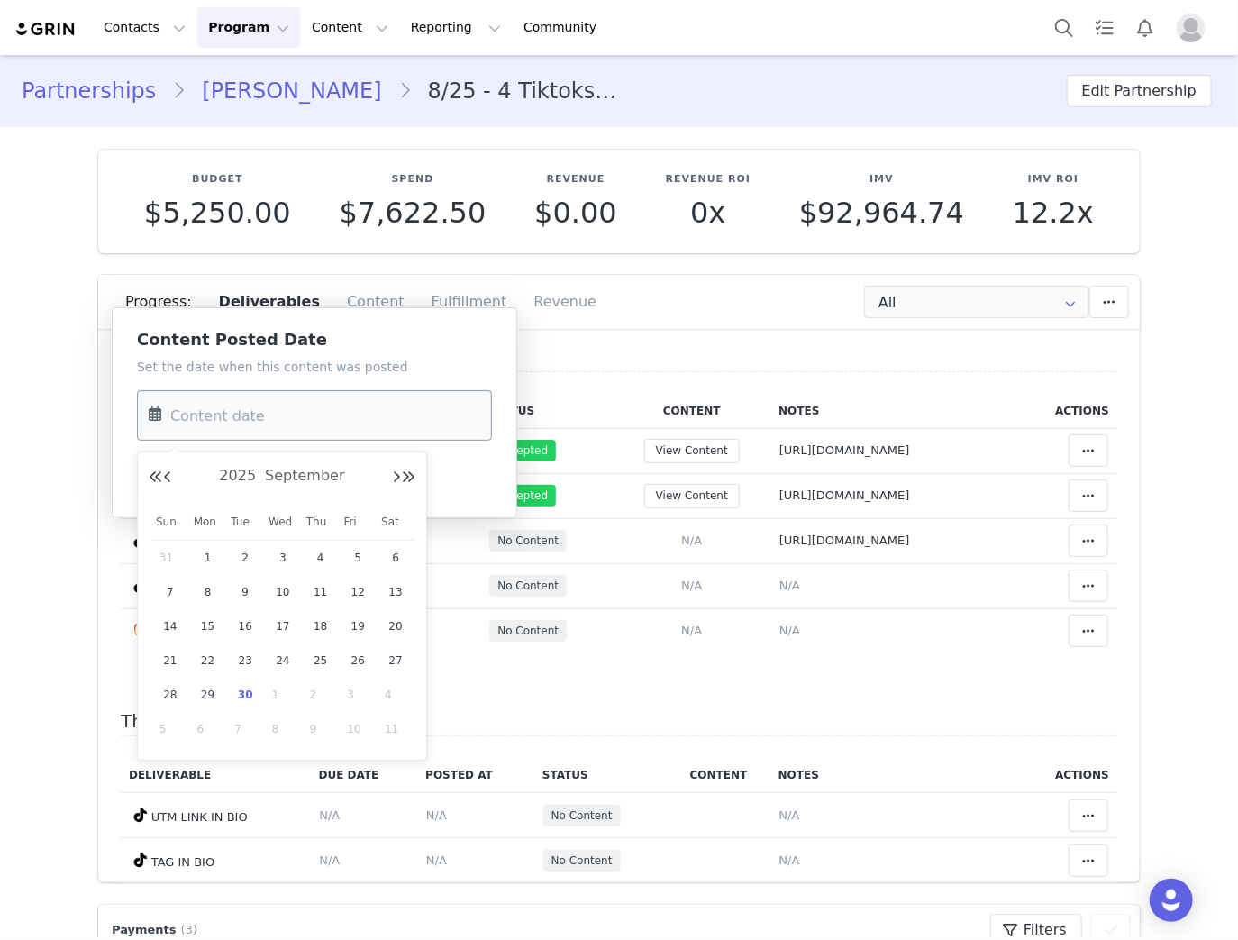
click at [245, 418] on input "text" at bounding box center [314, 415] width 355 height 50
click at [287, 658] on span "24" at bounding box center [283, 661] width 22 height 22
type input "Sep 24 2025"
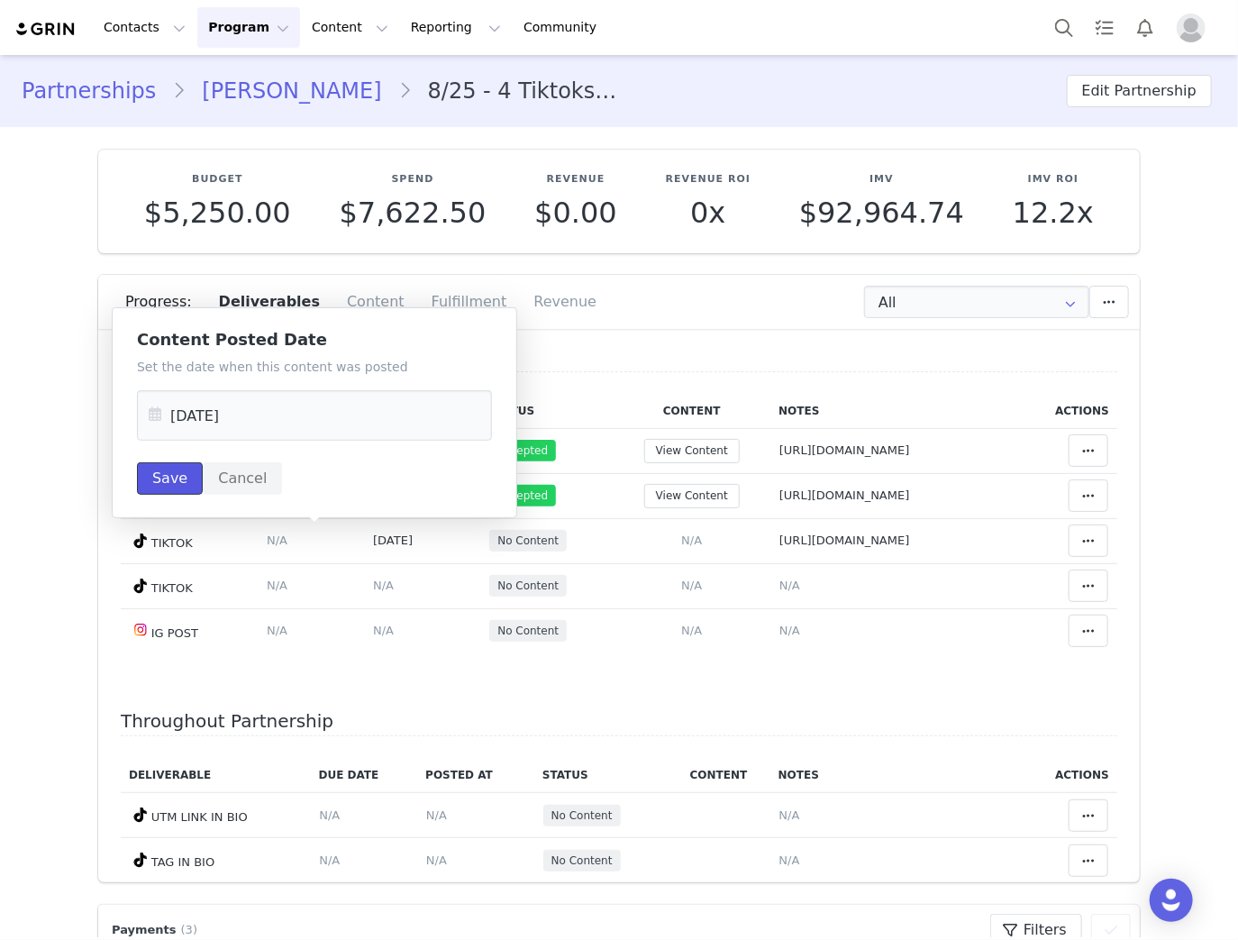
click at [179, 484] on button "Save" at bounding box center [170, 478] width 66 height 32
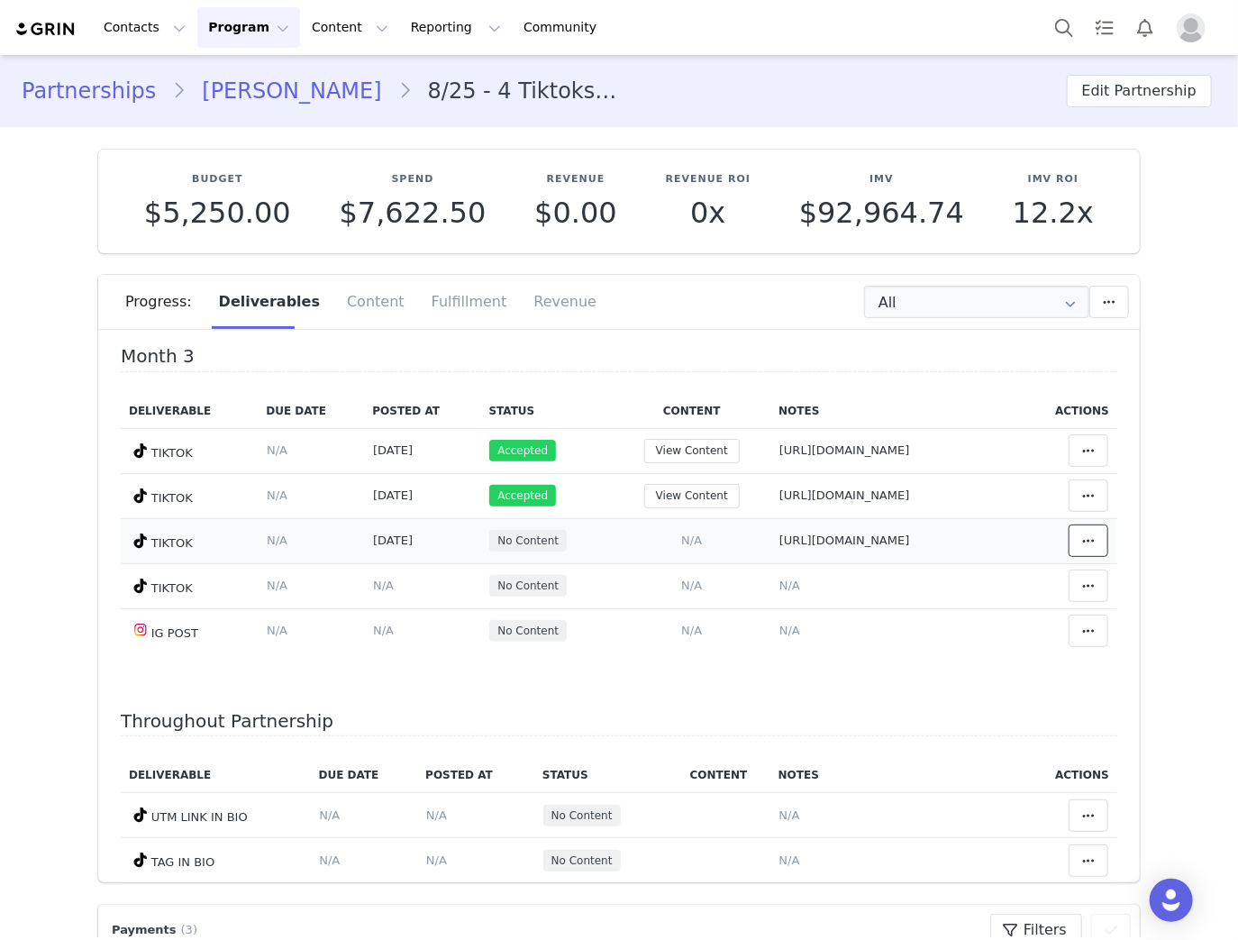
click at [1082, 541] on icon at bounding box center [1088, 540] width 13 height 14
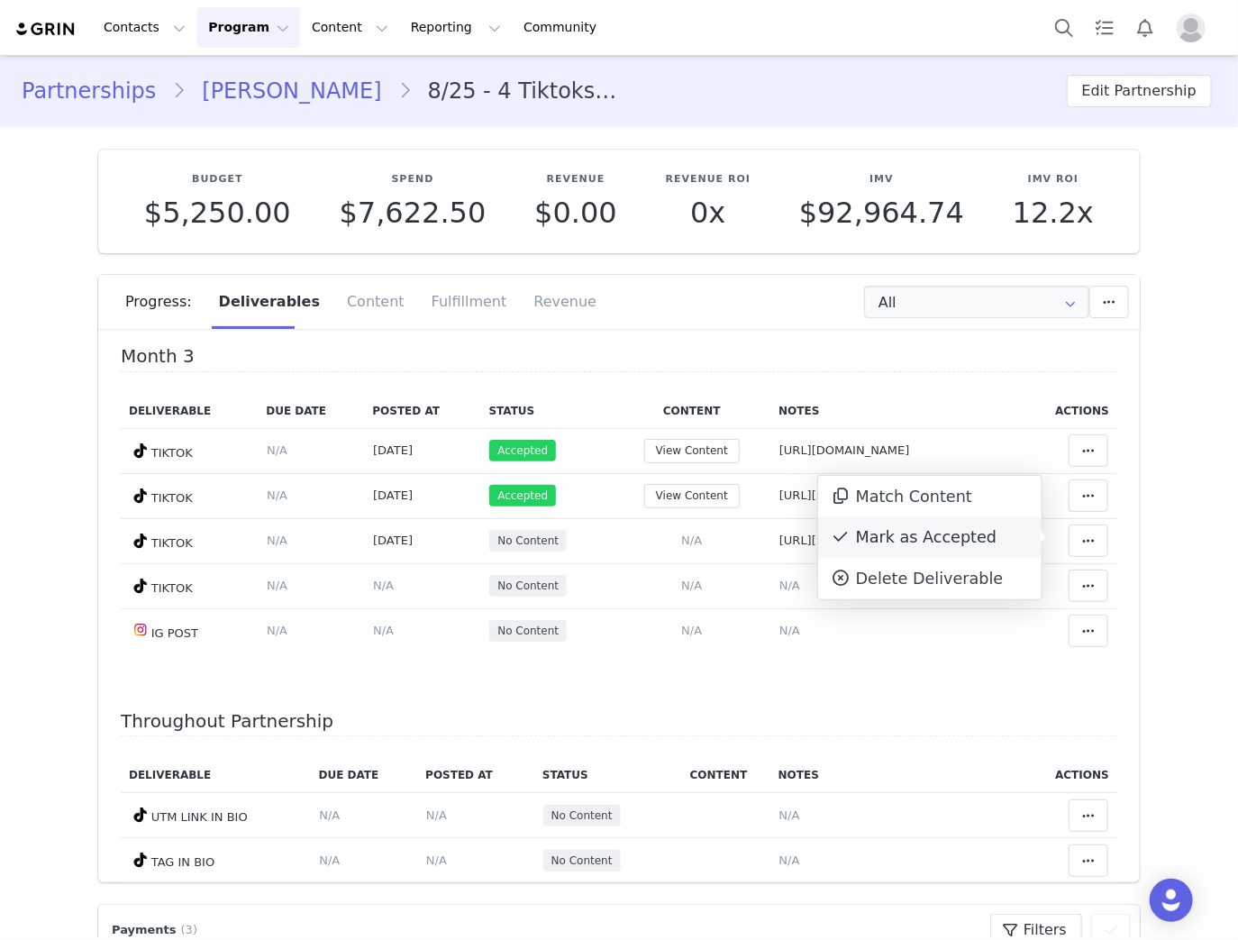
click at [861, 534] on div "Mark as Accepted" at bounding box center [929, 537] width 223 height 41
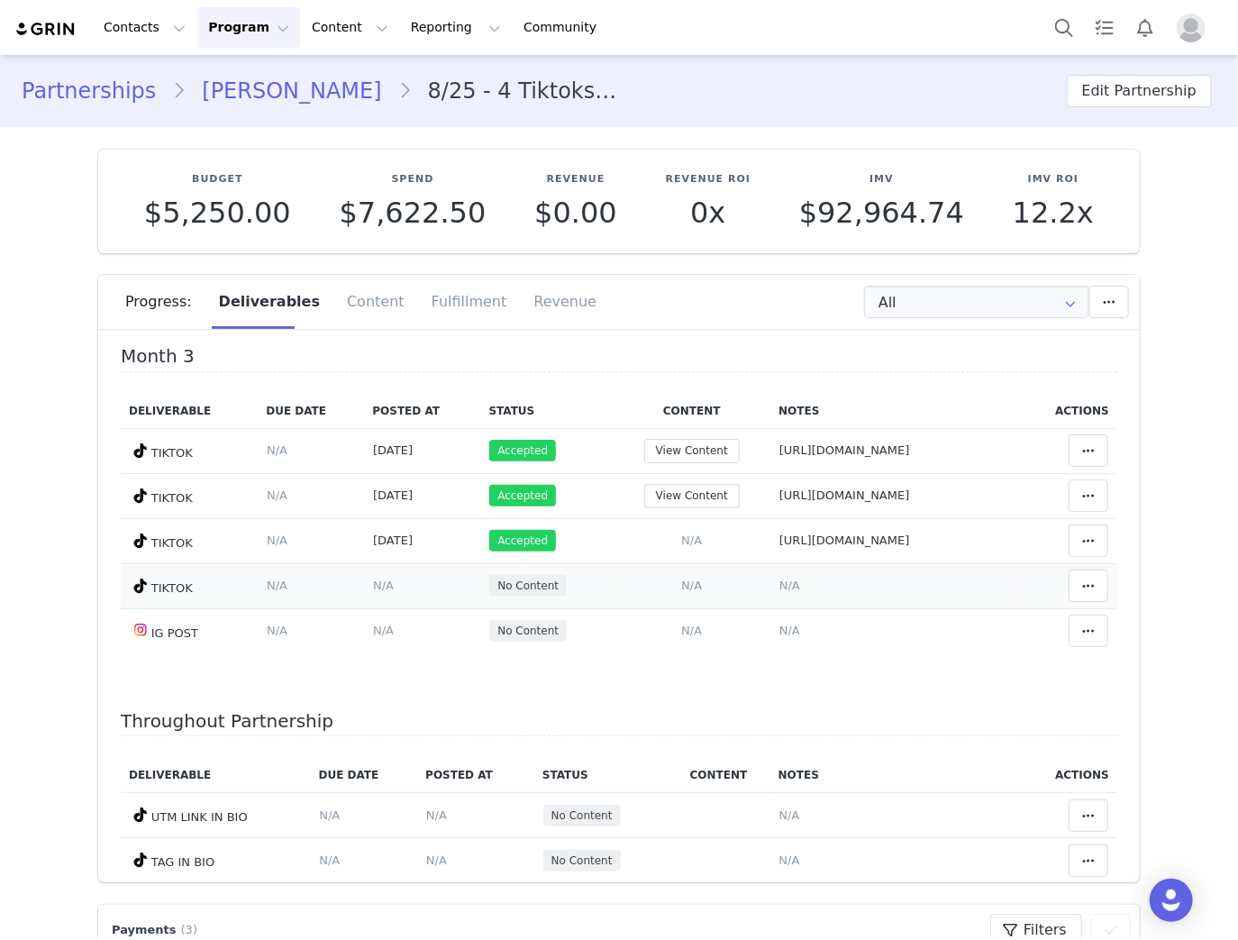
click at [779, 578] on span "N/A" at bounding box center [789, 585] width 21 height 14
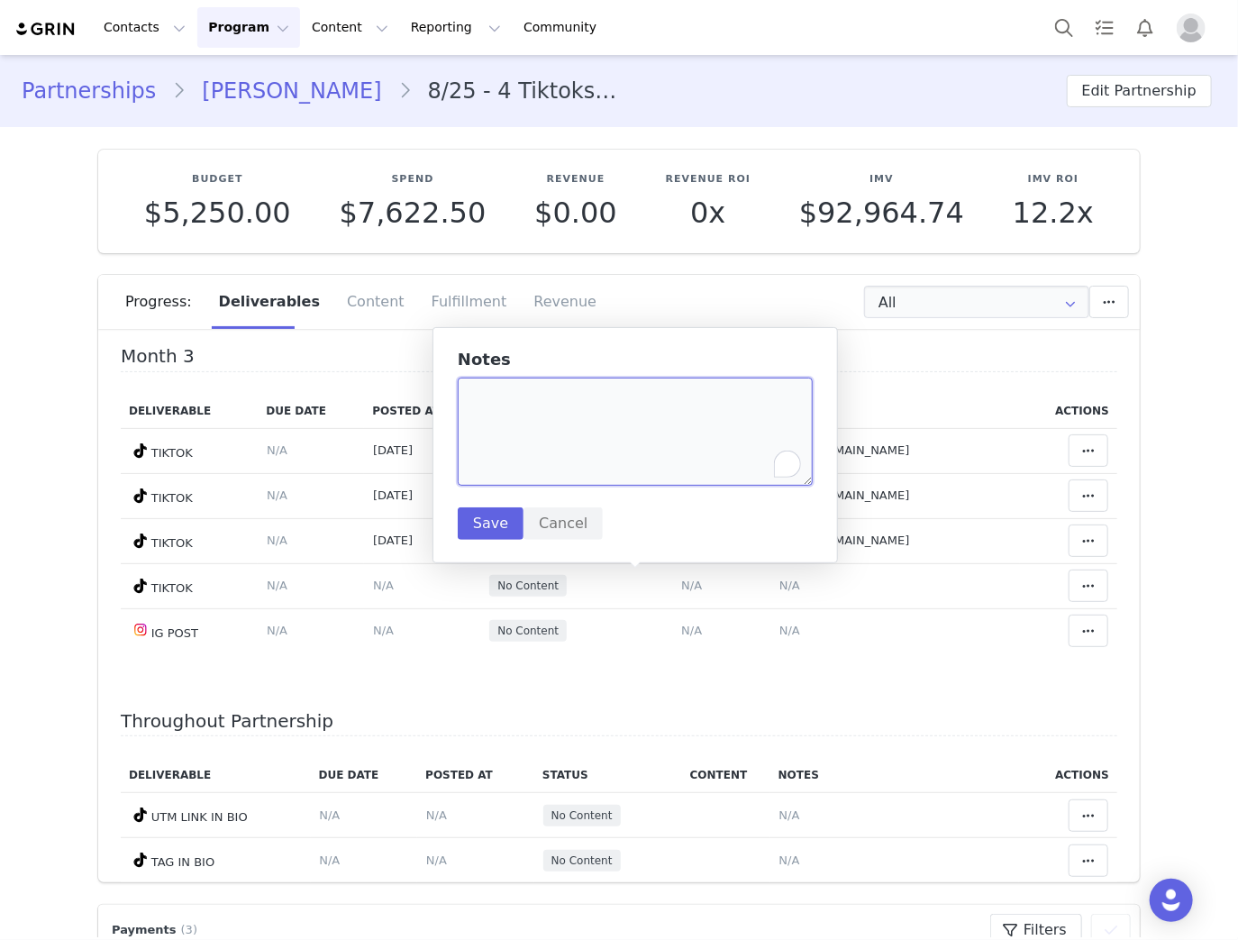
click at [560, 450] on textarea "To enrich screen reader interactions, please activate Accessibility in Grammarl…" at bounding box center [635, 431] width 355 height 108
paste textarea "https://www.tiktok.com/@theylovefreecssama/video/7555871452927511830"
type textarea "https://www.tiktok.com/@theylovefreecssama/video/7555871452927511830"
click at [497, 528] on button "Save" at bounding box center [491, 523] width 66 height 32
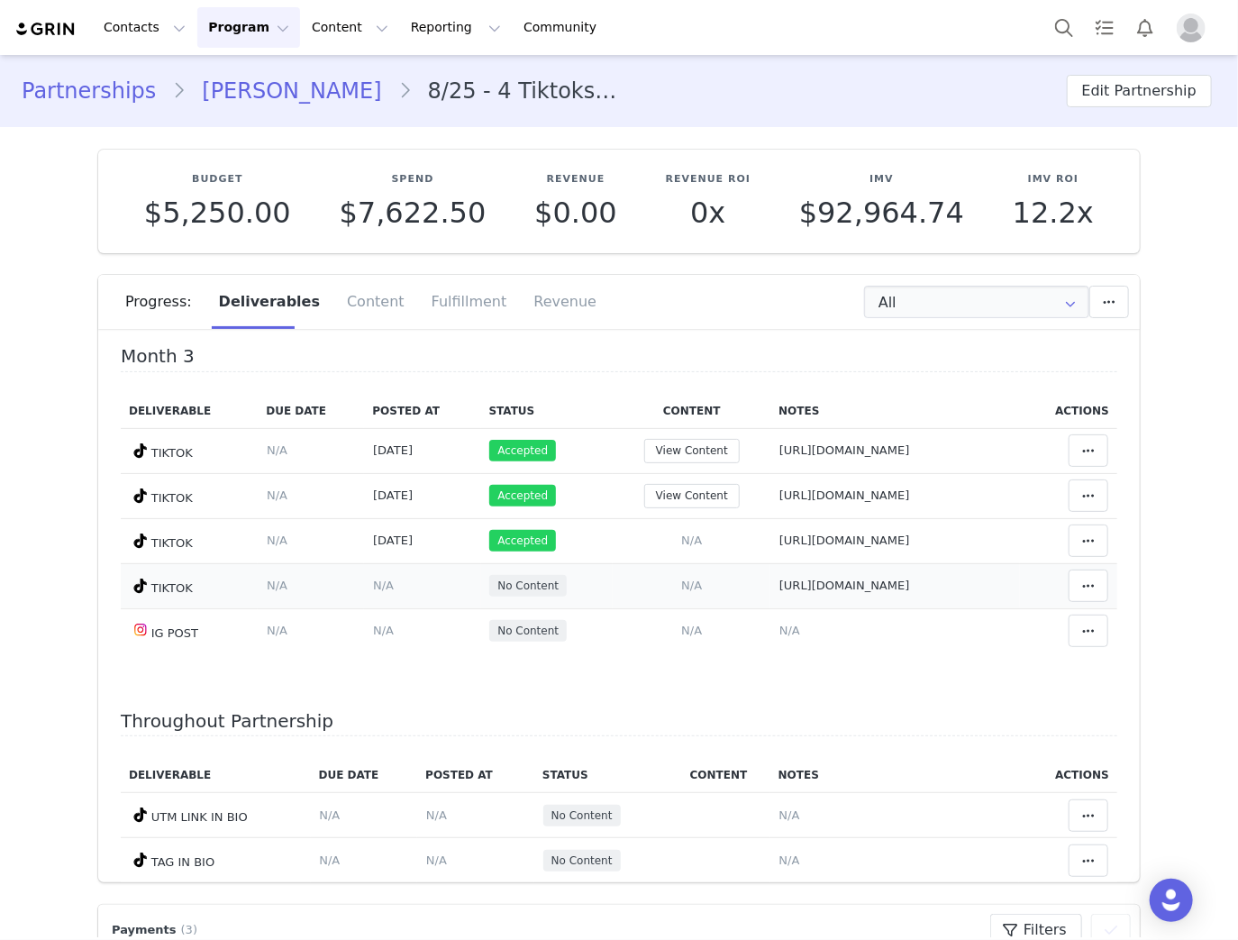
click at [373, 583] on span "N/A" at bounding box center [383, 585] width 21 height 14
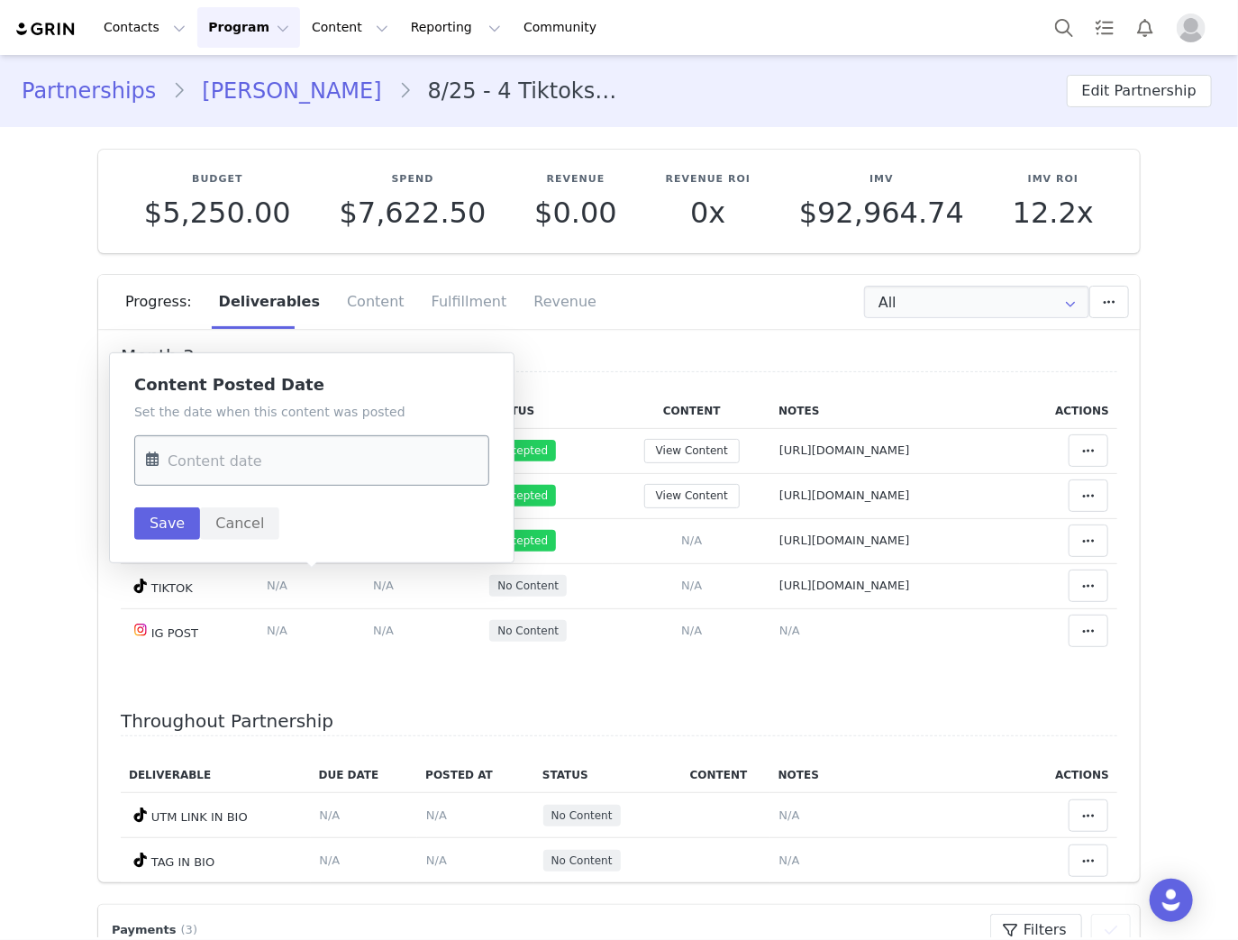
click at [329, 476] on input "text" at bounding box center [311, 460] width 355 height 50
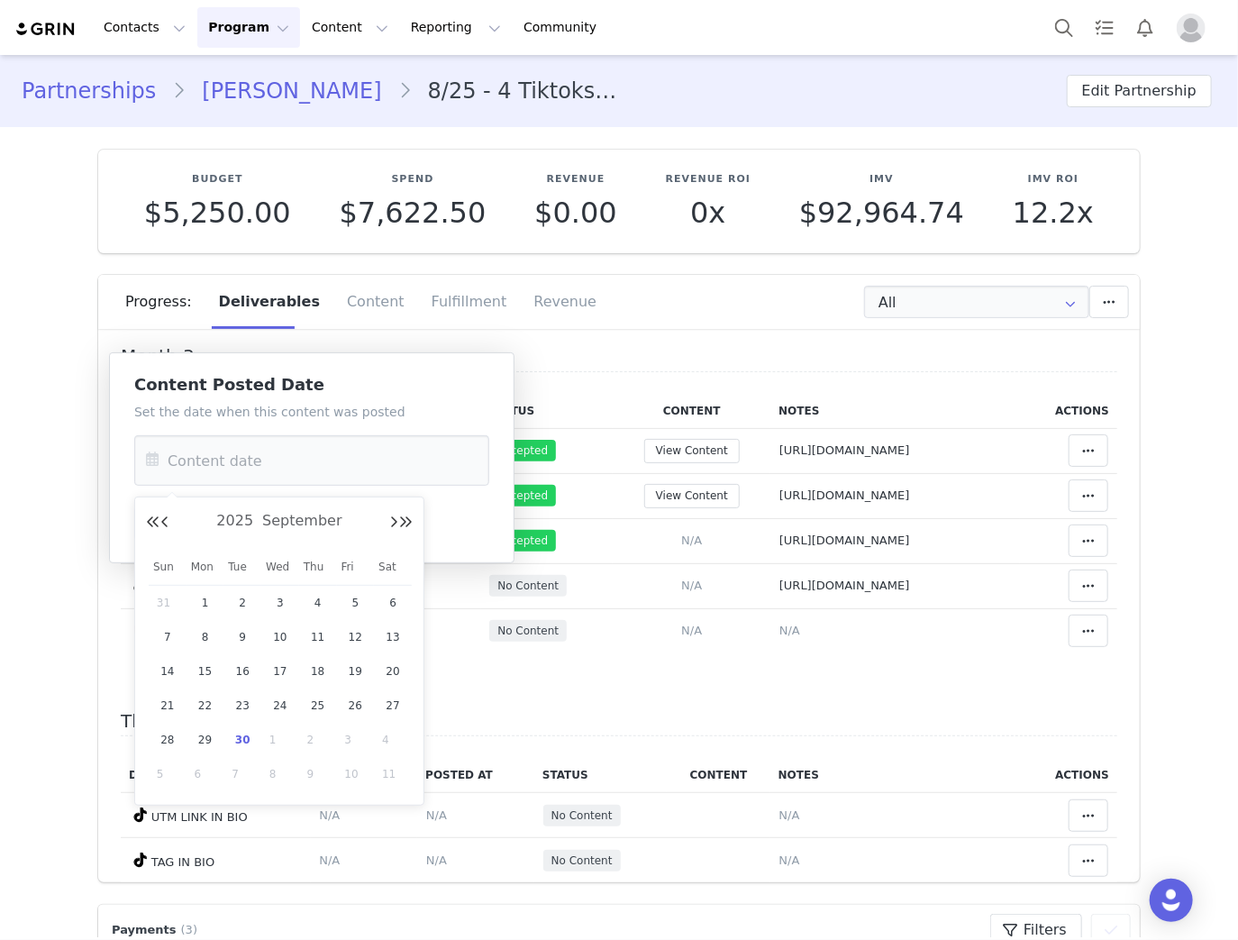
click at [278, 737] on span "1" at bounding box center [280, 740] width 22 height 22
type input "Oct 01 2025"
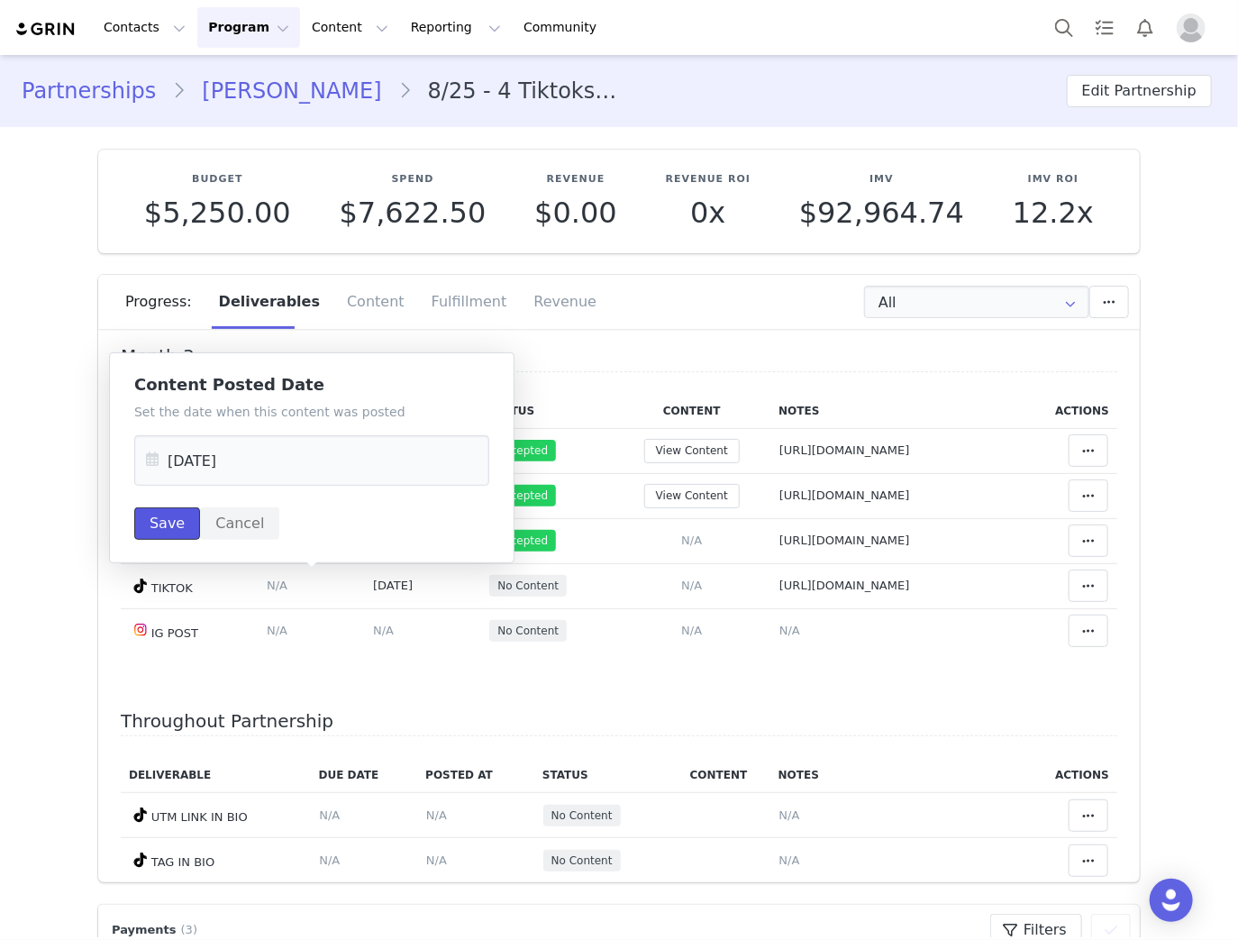
click at [153, 532] on button "Save" at bounding box center [167, 523] width 66 height 32
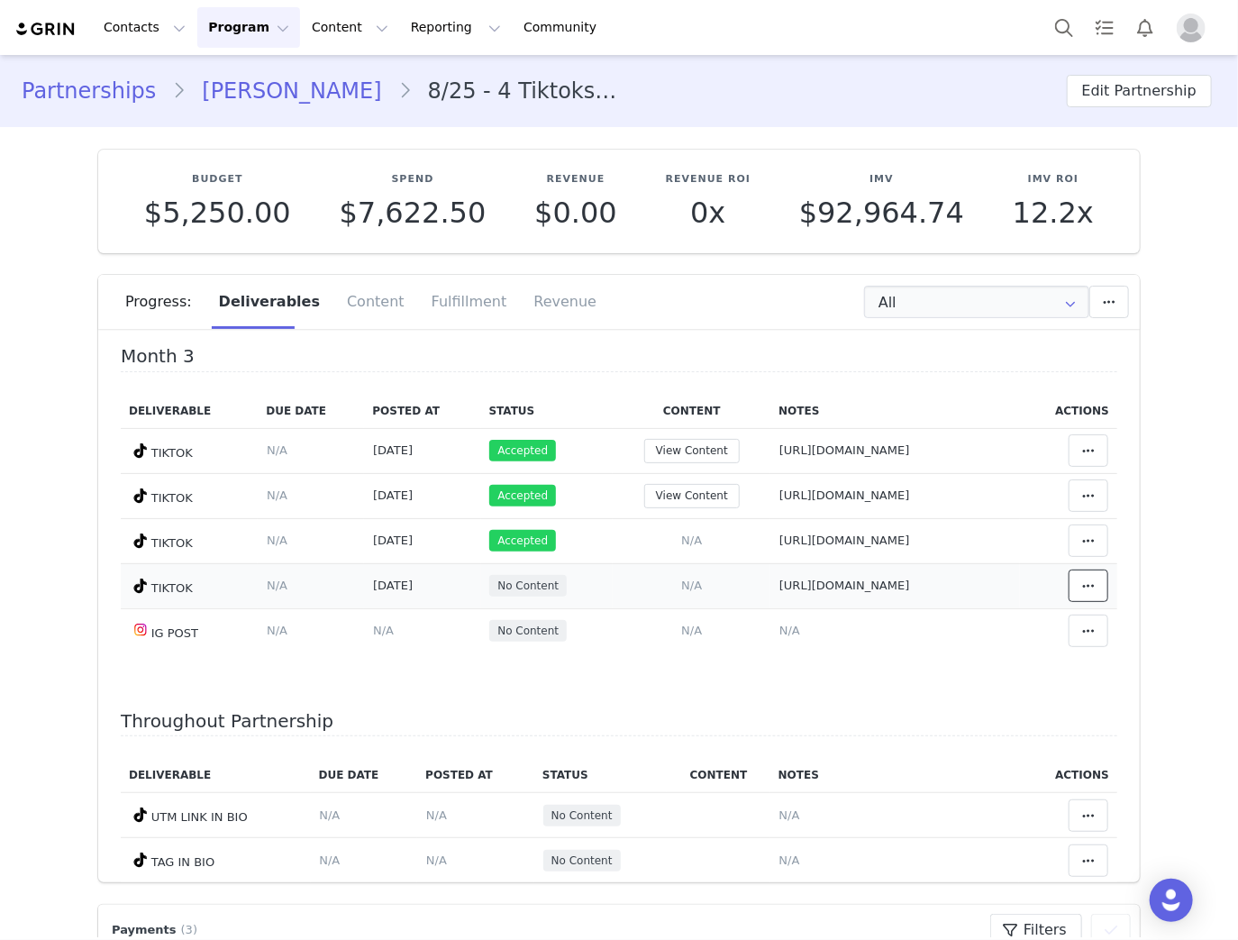
click at [1081, 579] on span at bounding box center [1089, 586] width 22 height 22
click at [856, 587] on div "Mark as Accepted" at bounding box center [929, 582] width 223 height 41
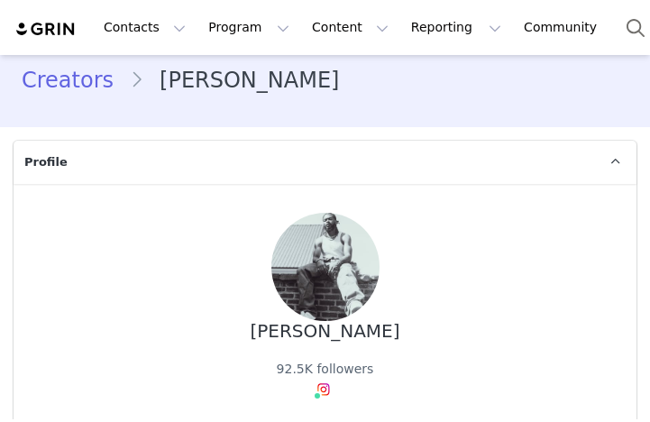
type input "+32 ([GEOGRAPHIC_DATA])"
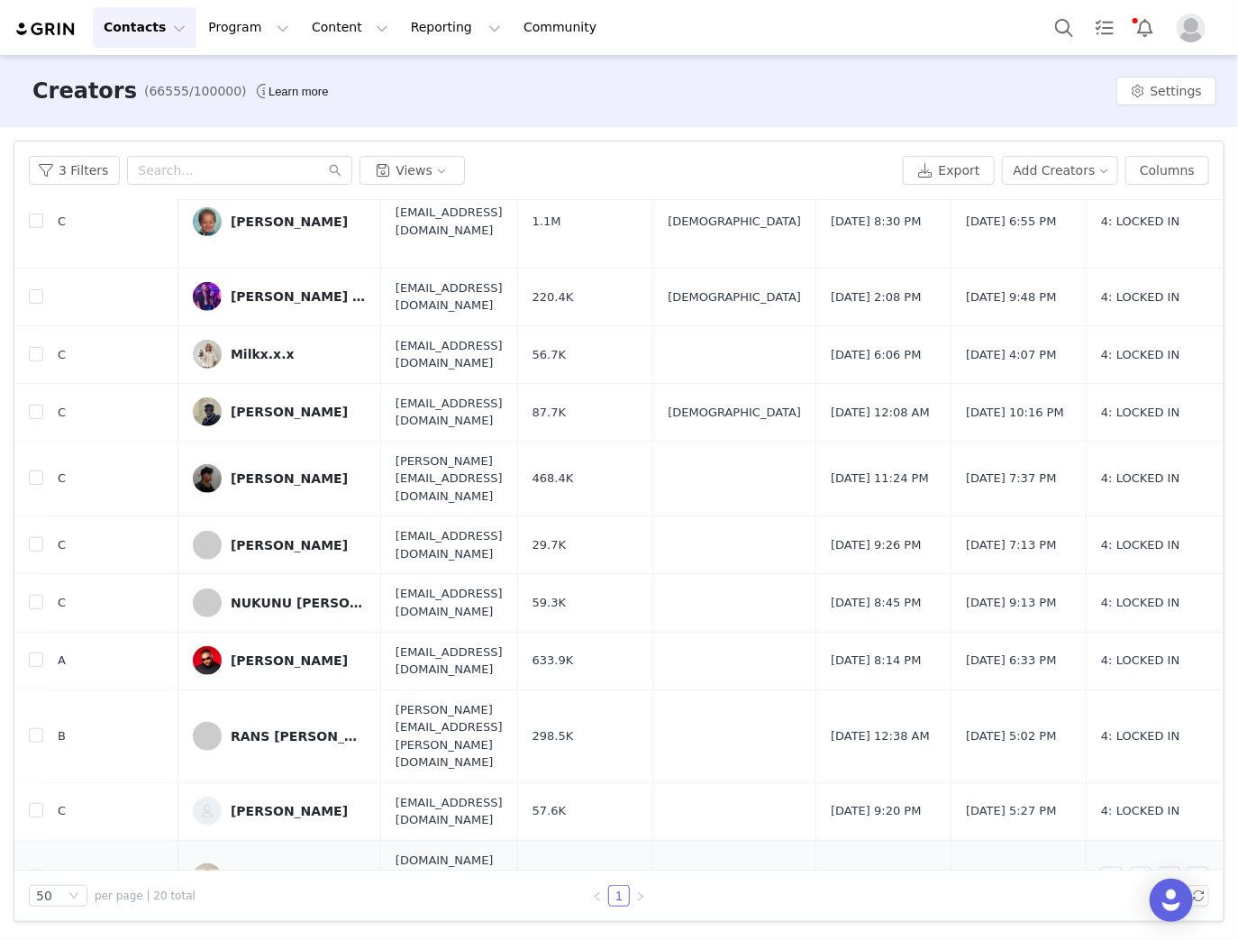
scroll to position [521, 0]
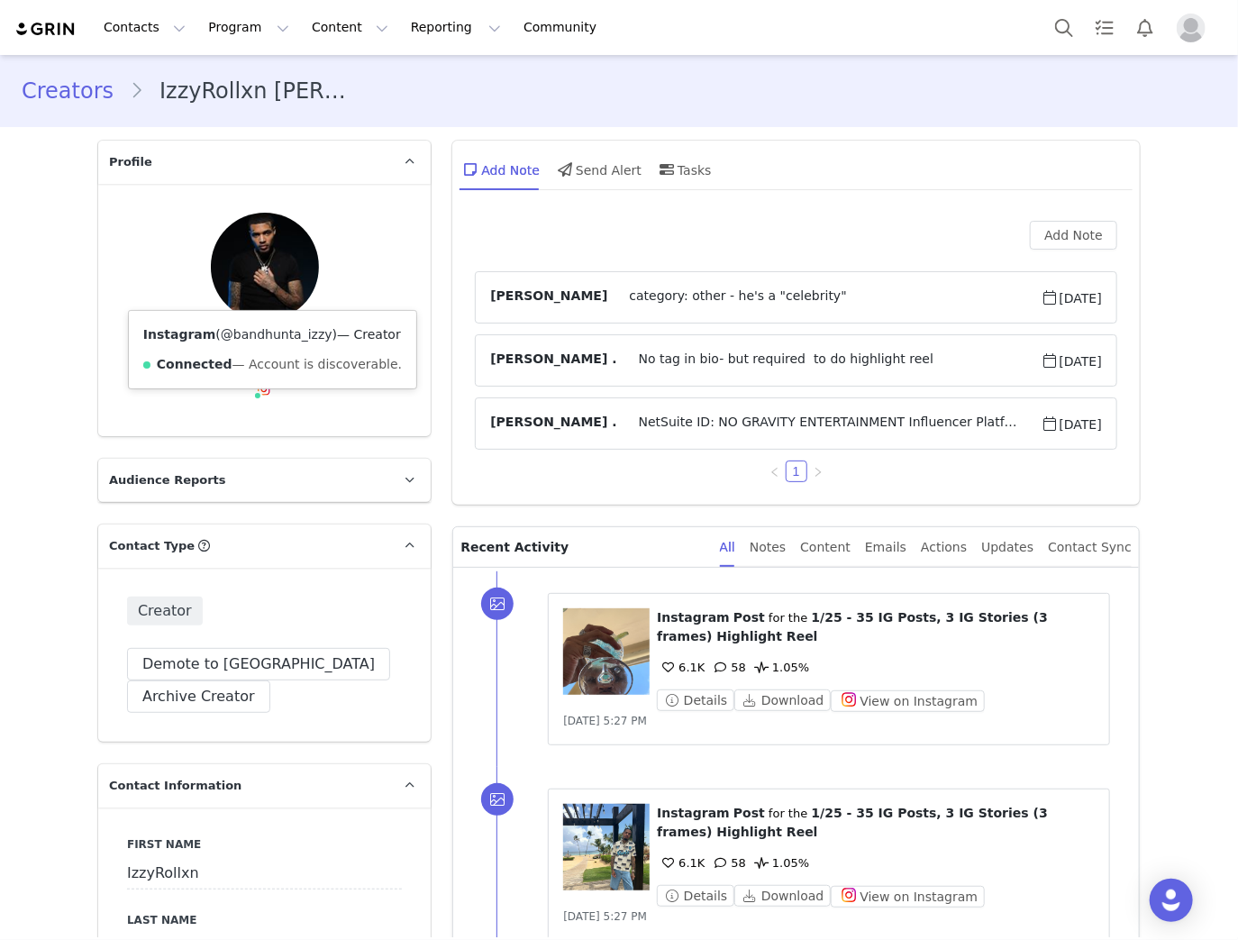
drag, startPoint x: 310, startPoint y: 331, endPoint x: 220, endPoint y: 341, distance: 90.6
click at [220, 341] on span "( @bandhunta_izzy )" at bounding box center [276, 334] width 122 height 14
copy link "bandhunta_izzy"
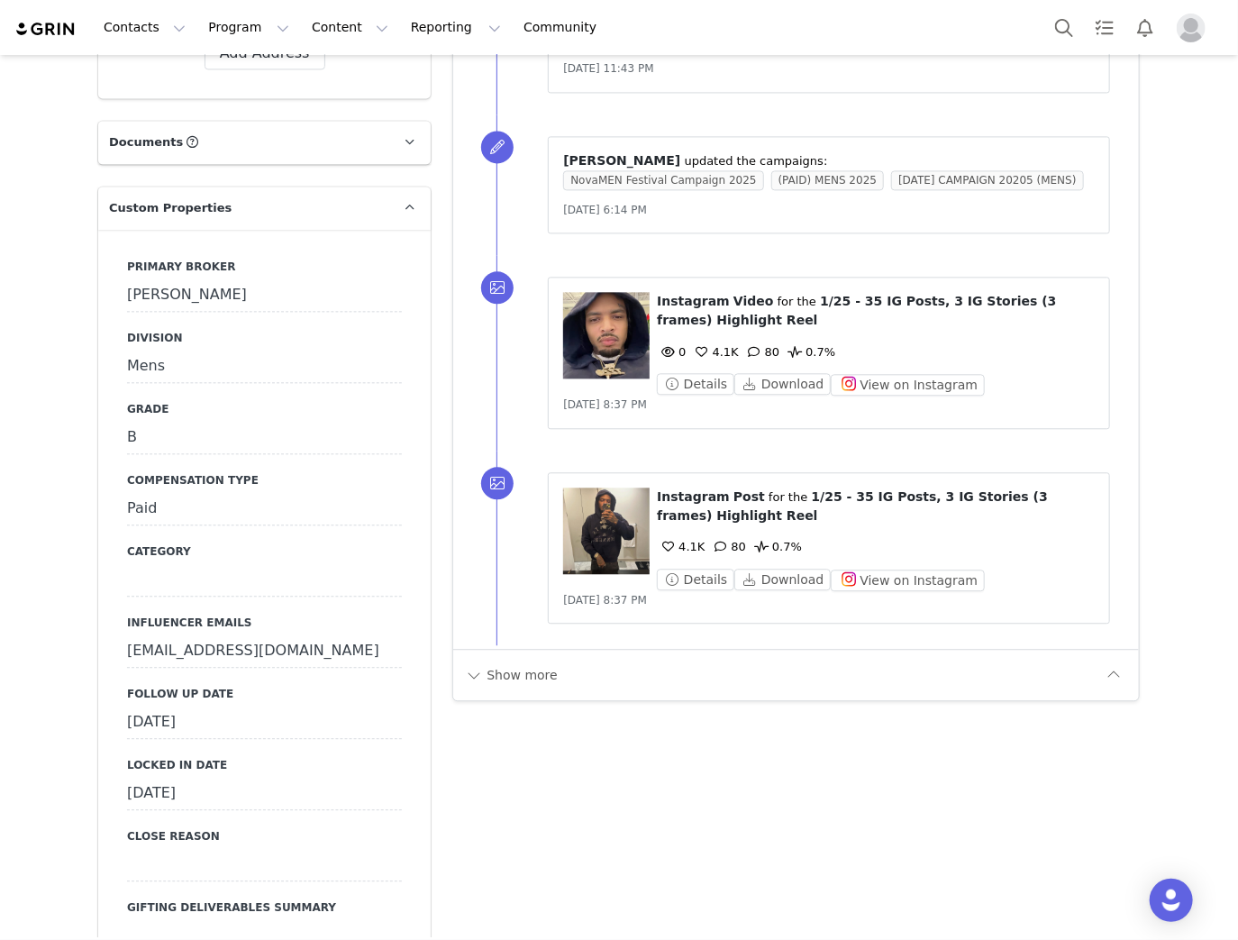
scroll to position [1771, 0]
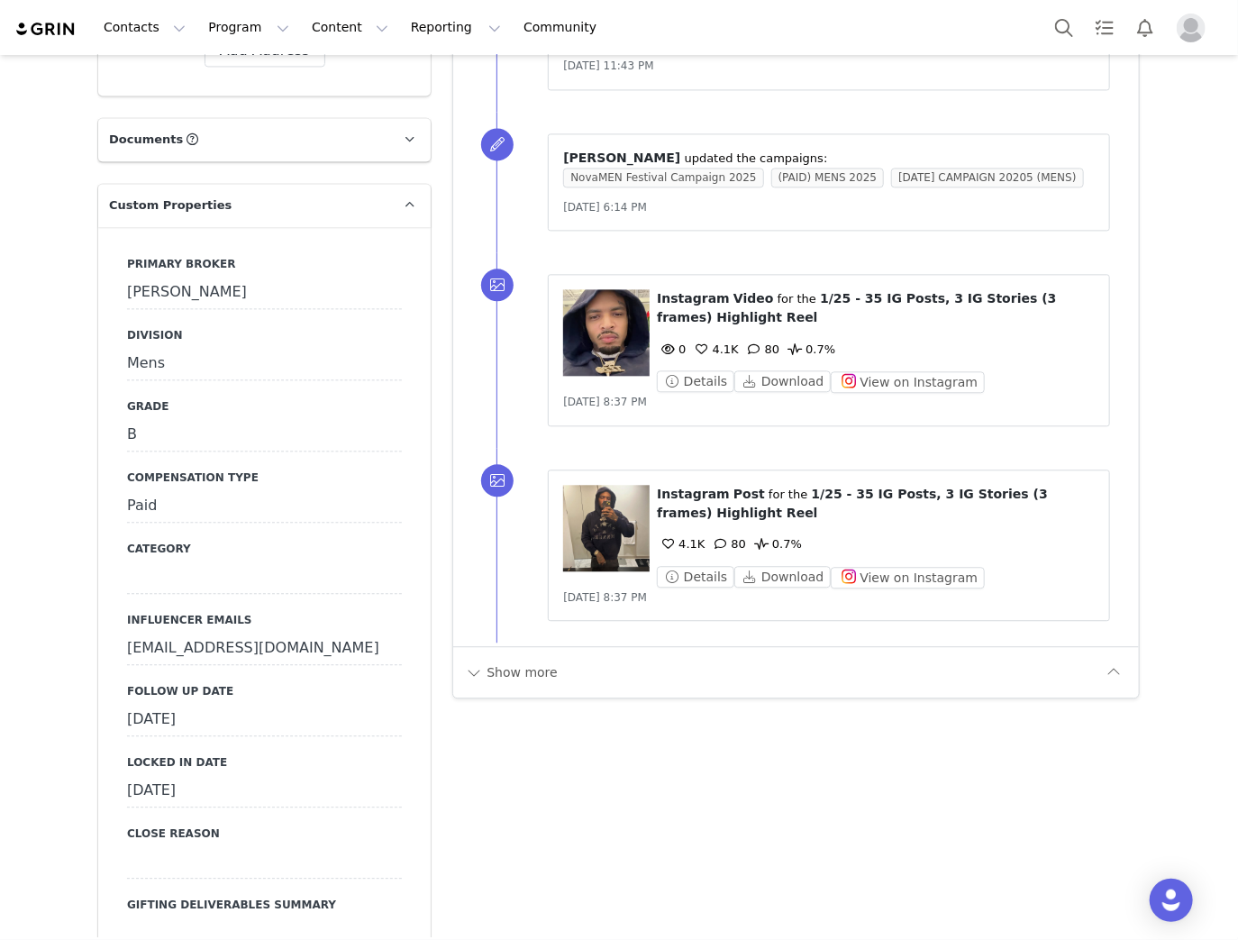
click at [205, 704] on div "[DATE]" at bounding box center [264, 720] width 275 height 32
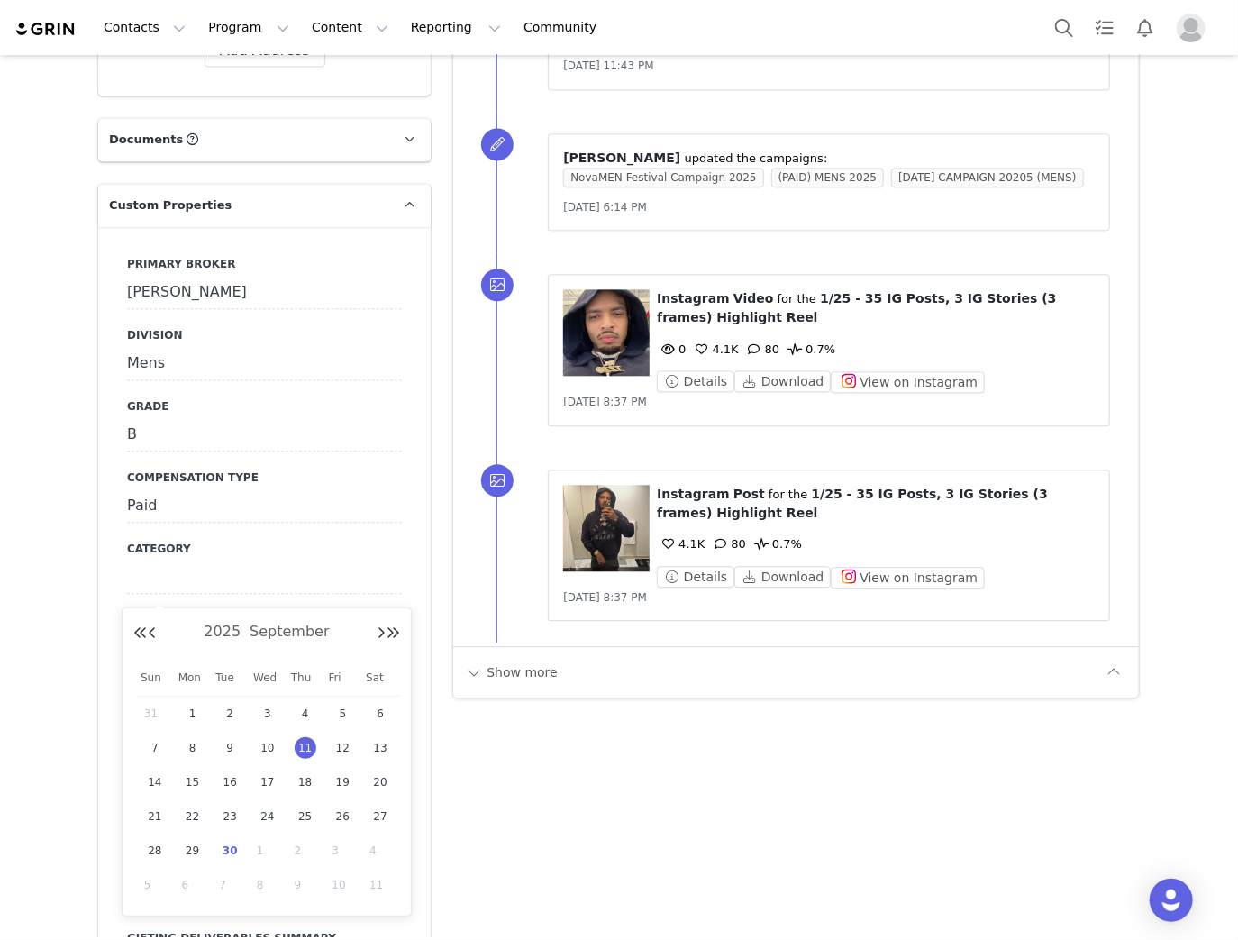
click at [205, 704] on input "[DATE]" at bounding box center [264, 720] width 275 height 32
click at [234, 850] on span "30" at bounding box center [230, 851] width 22 height 22
type input "[DATE]"
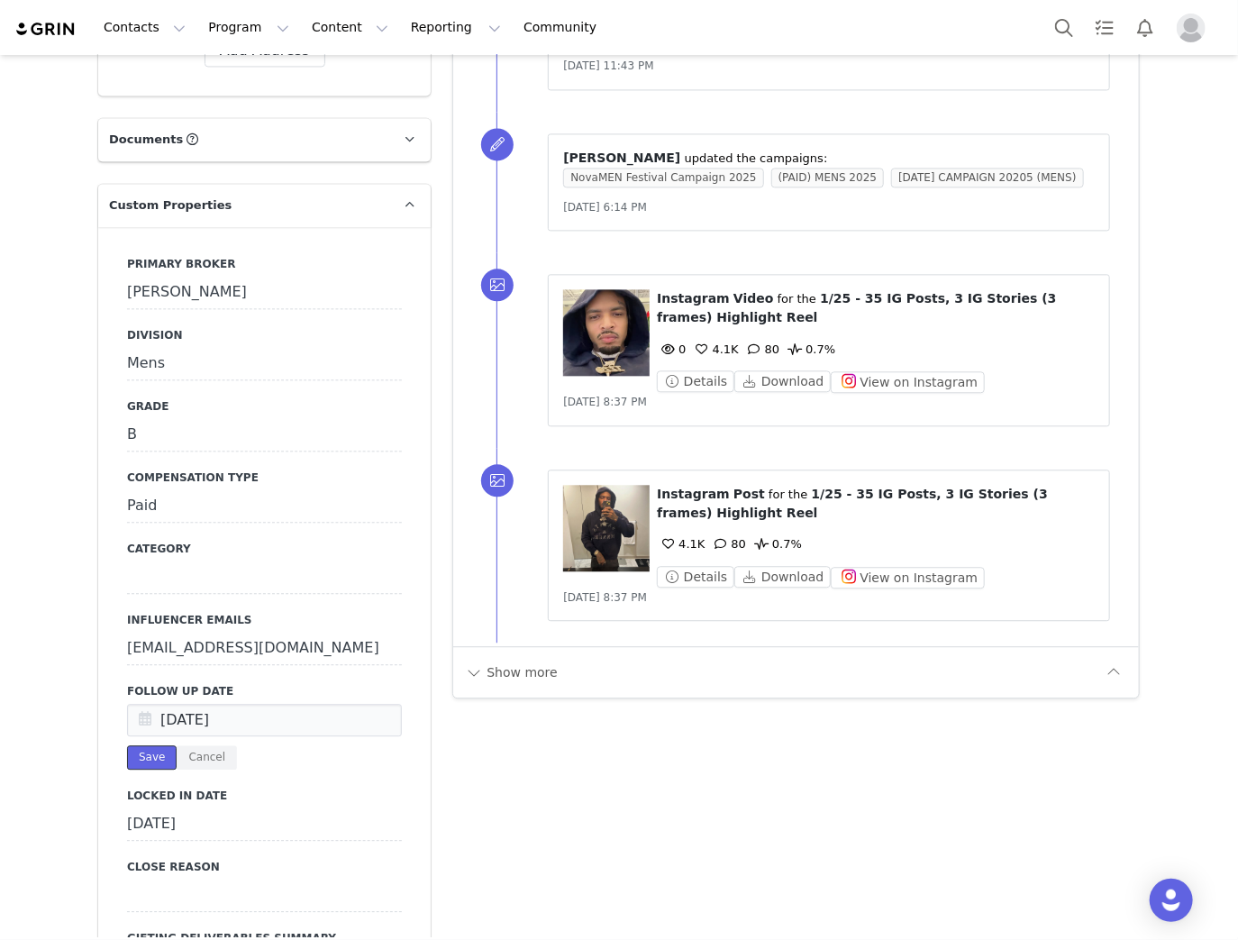
click at [151, 745] on button "Save" at bounding box center [152, 757] width 50 height 24
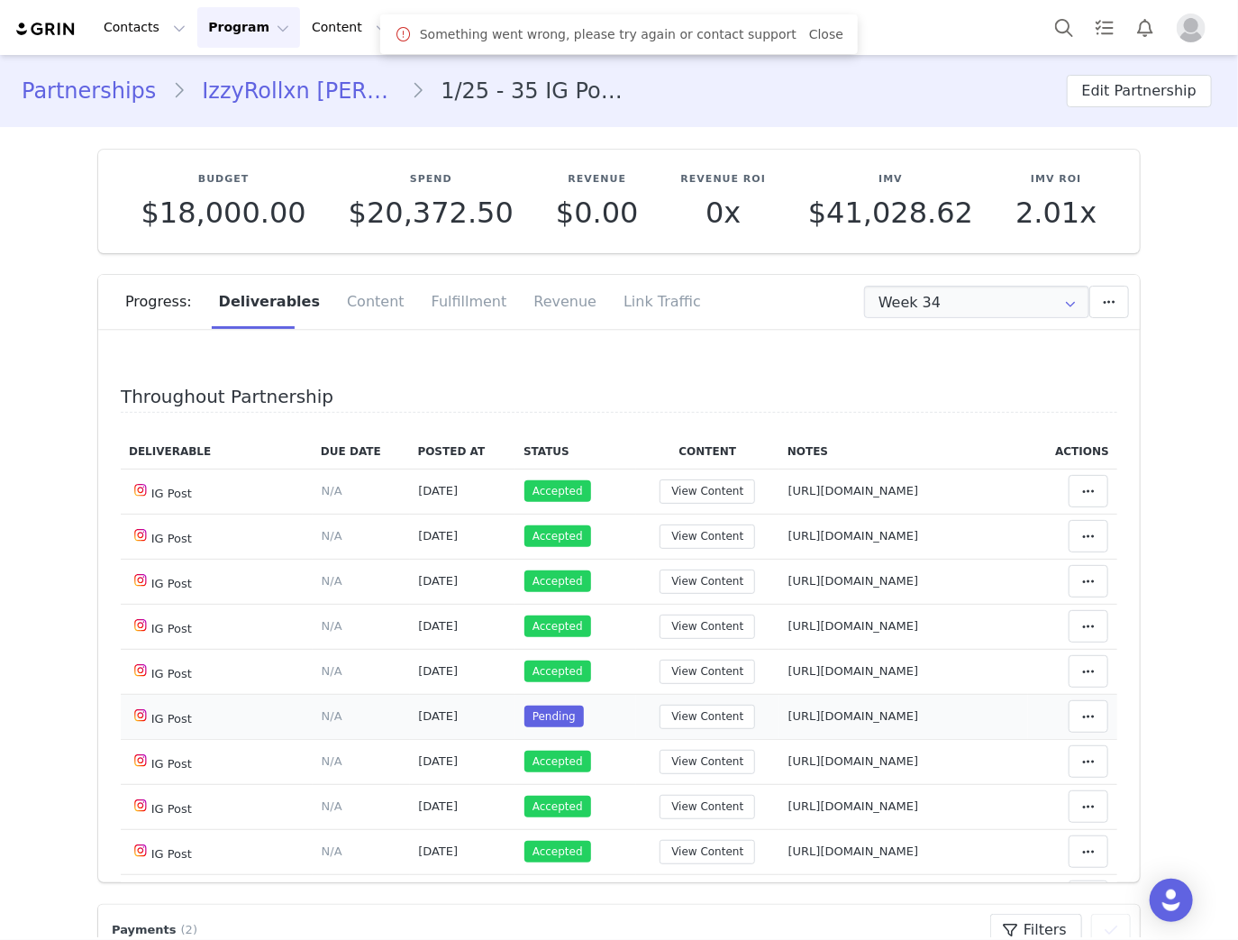
drag, startPoint x: 1010, startPoint y: 710, endPoint x: 981, endPoint y: 712, distance: 28.9
click at [1016, 710] on td "Notes Save Cancel [URL][DOMAIN_NAME]" at bounding box center [904, 716] width 250 height 45
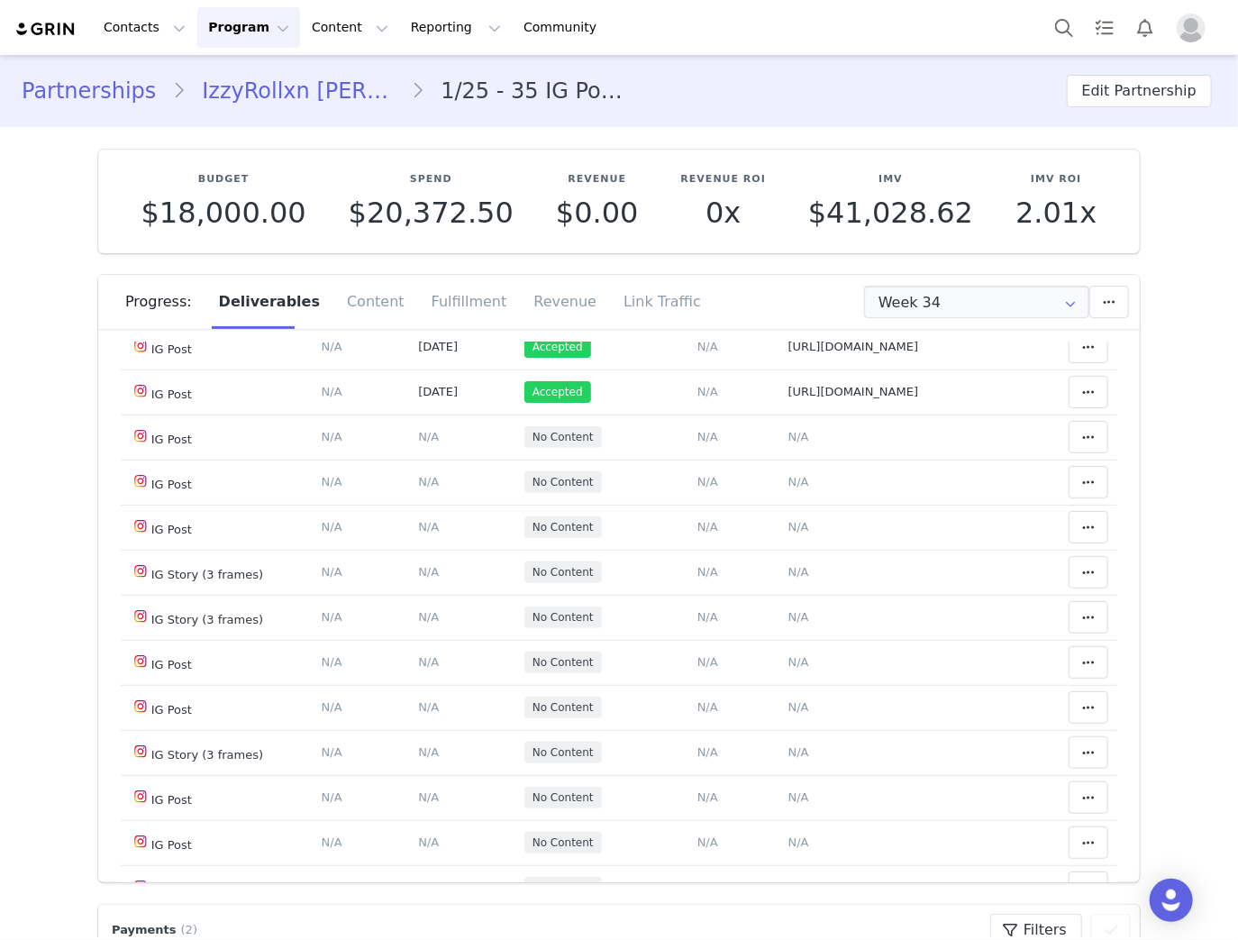
scroll to position [577, 0]
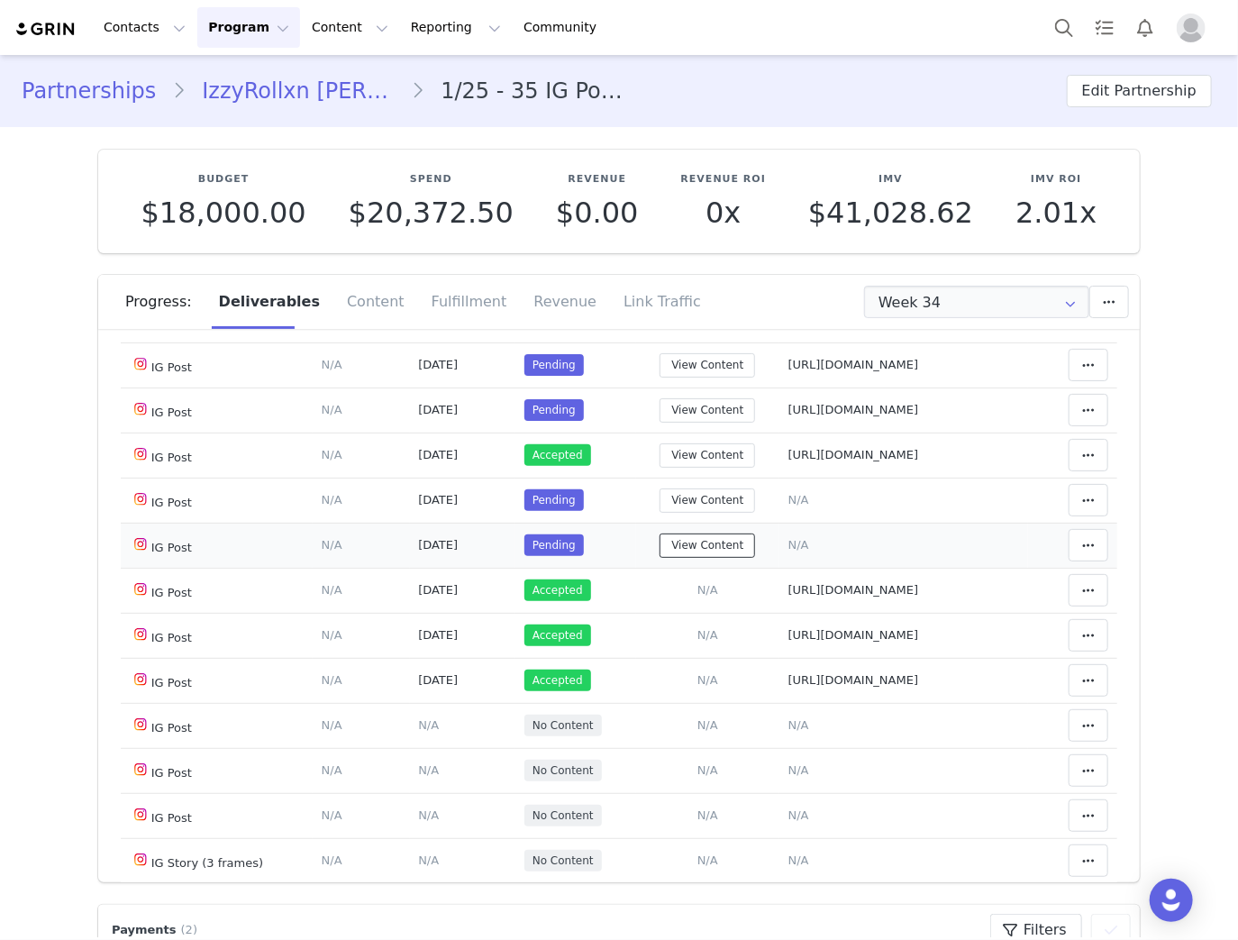
click at [703, 547] on button "View Content" at bounding box center [706, 545] width 95 height 24
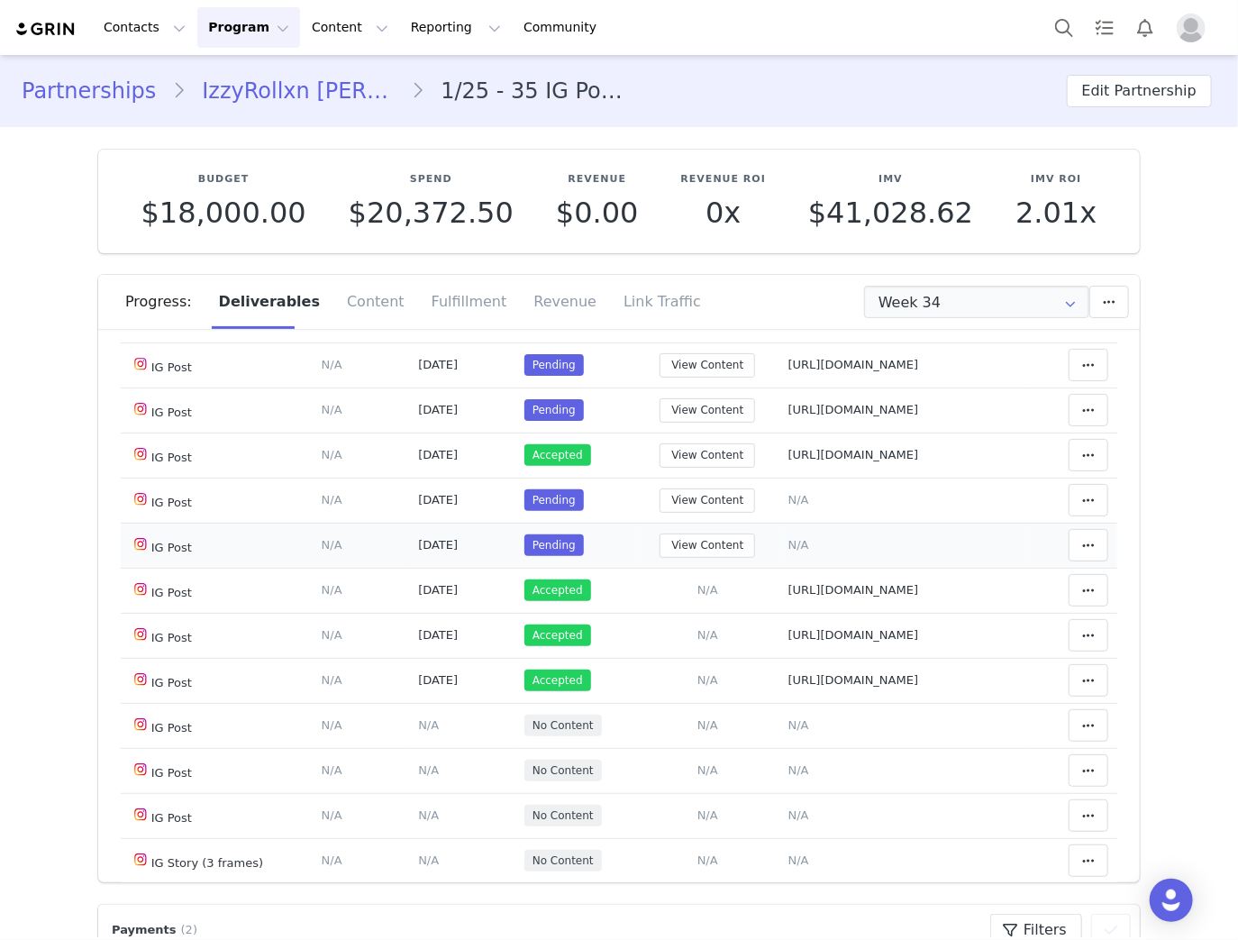
click at [788, 540] on span "N/A" at bounding box center [798, 545] width 21 height 14
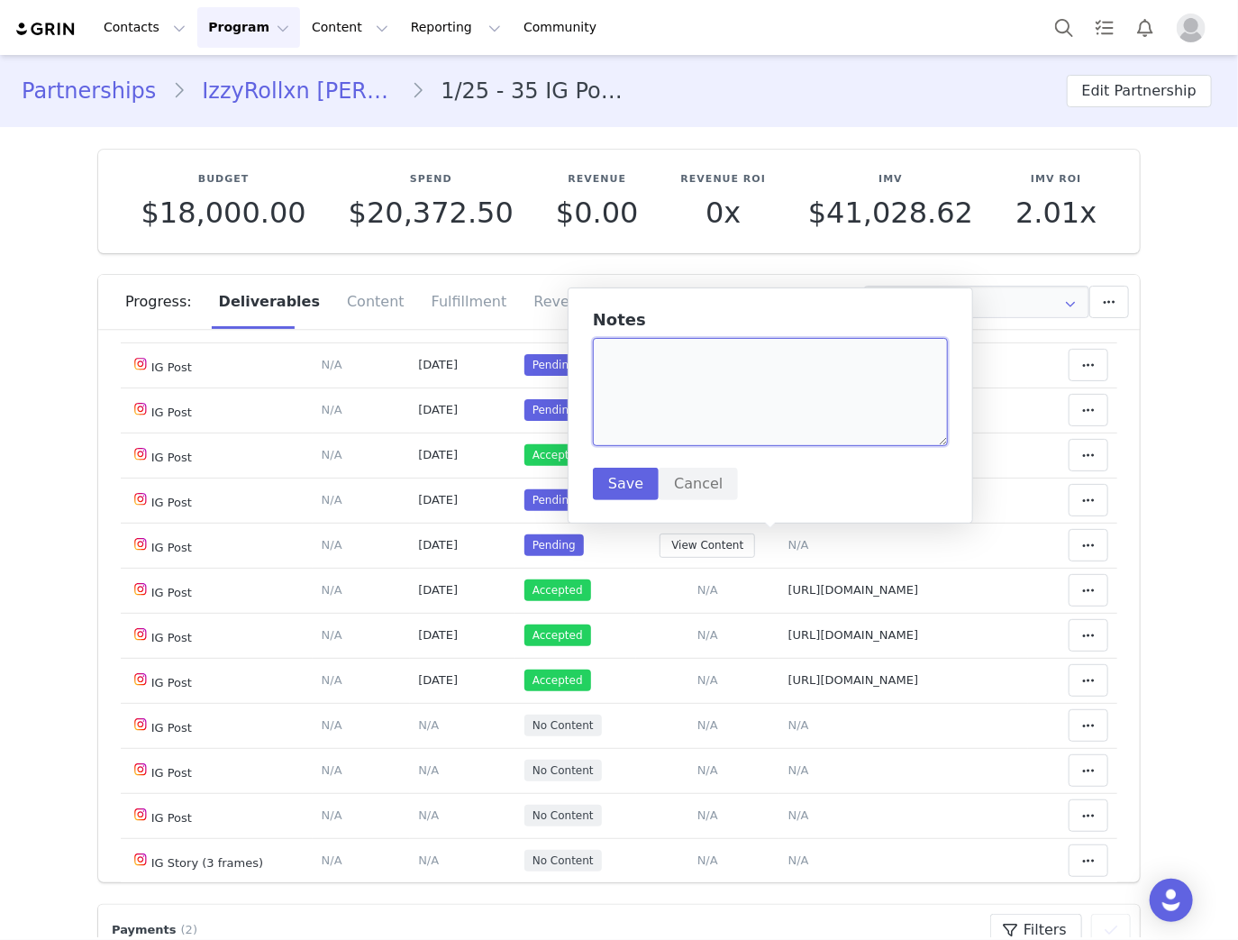
click at [759, 402] on textarea at bounding box center [770, 392] width 355 height 108
paste textarea "https://www.instagram.com/p/DO8_9vlkUxz/"
type textarea "https://www.instagram.com/p/DO8_9vlkUxz/"
click at [646, 489] on button "Save" at bounding box center [626, 484] width 66 height 32
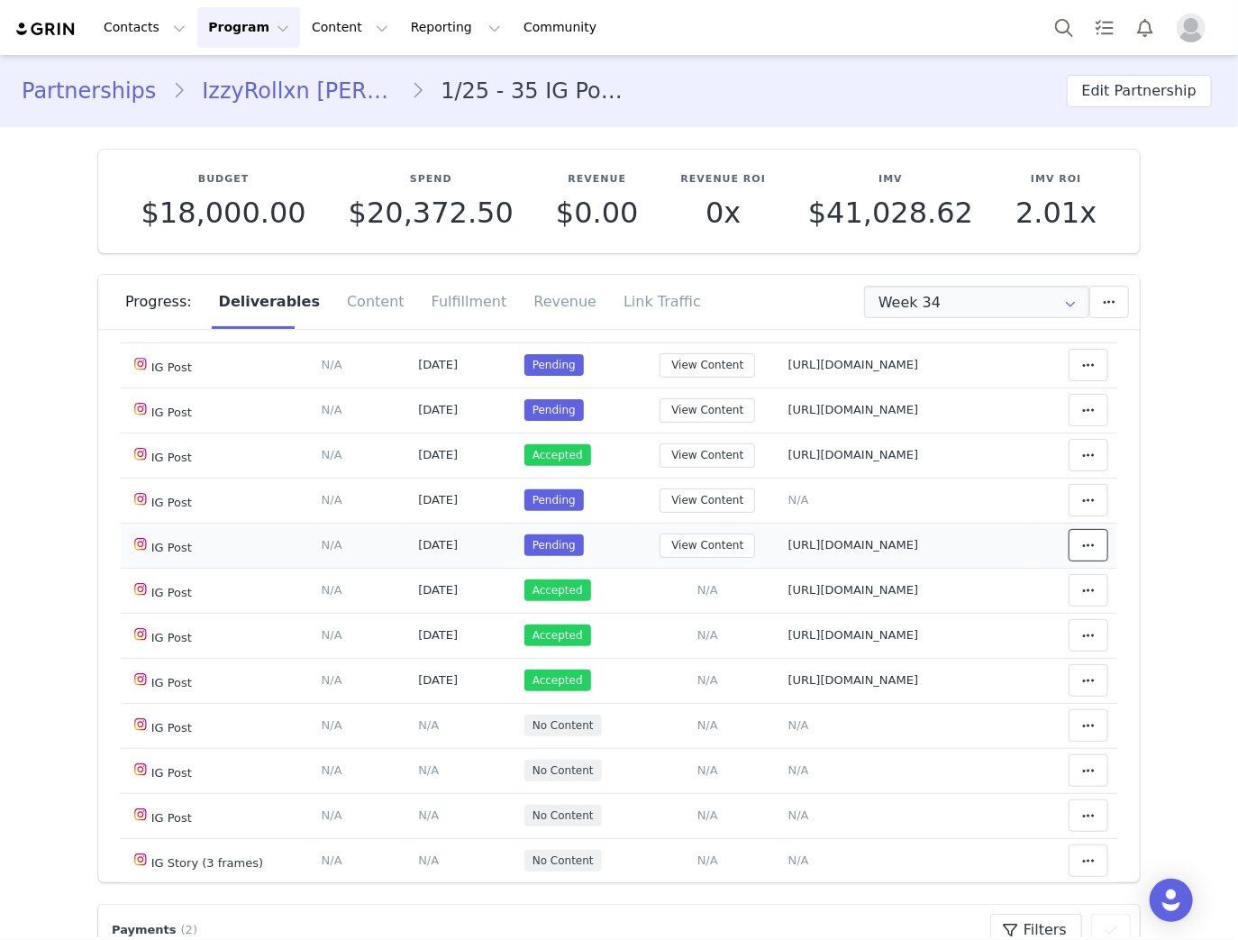
click at [1082, 546] on icon at bounding box center [1088, 545] width 13 height 14
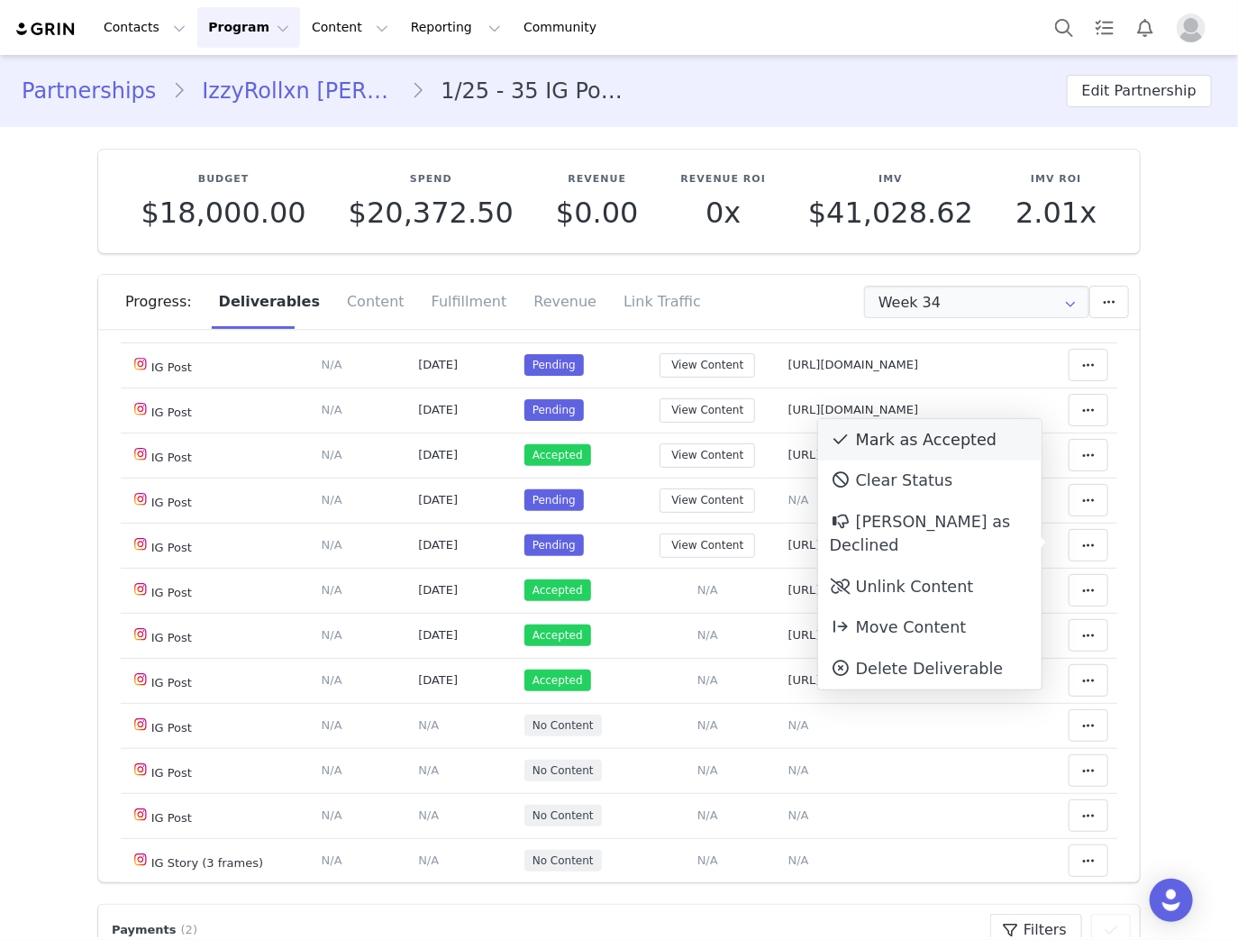
click at [937, 441] on div "Mark as Accepted" at bounding box center [929, 439] width 223 height 41
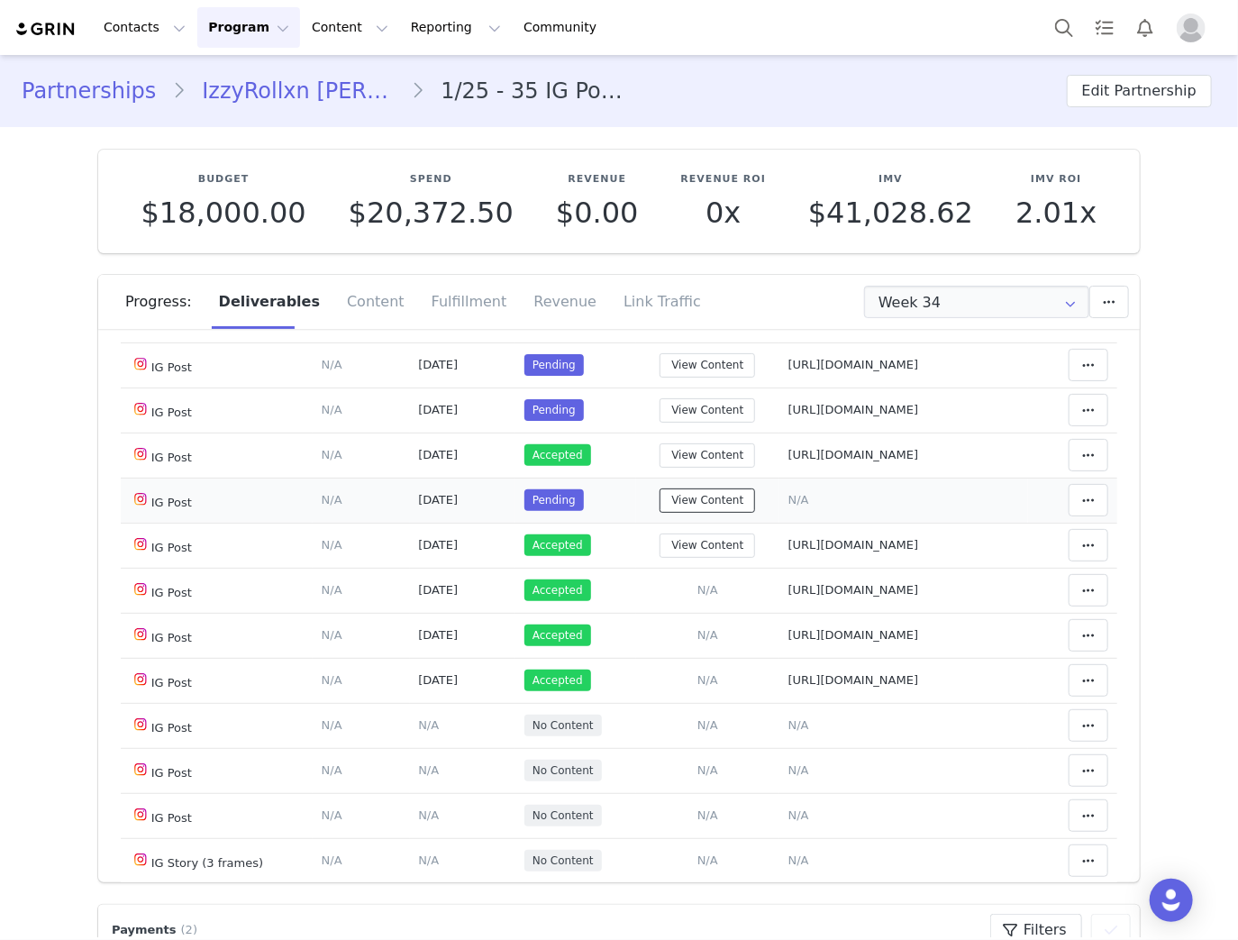
click at [673, 501] on button "View Content" at bounding box center [706, 500] width 95 height 24
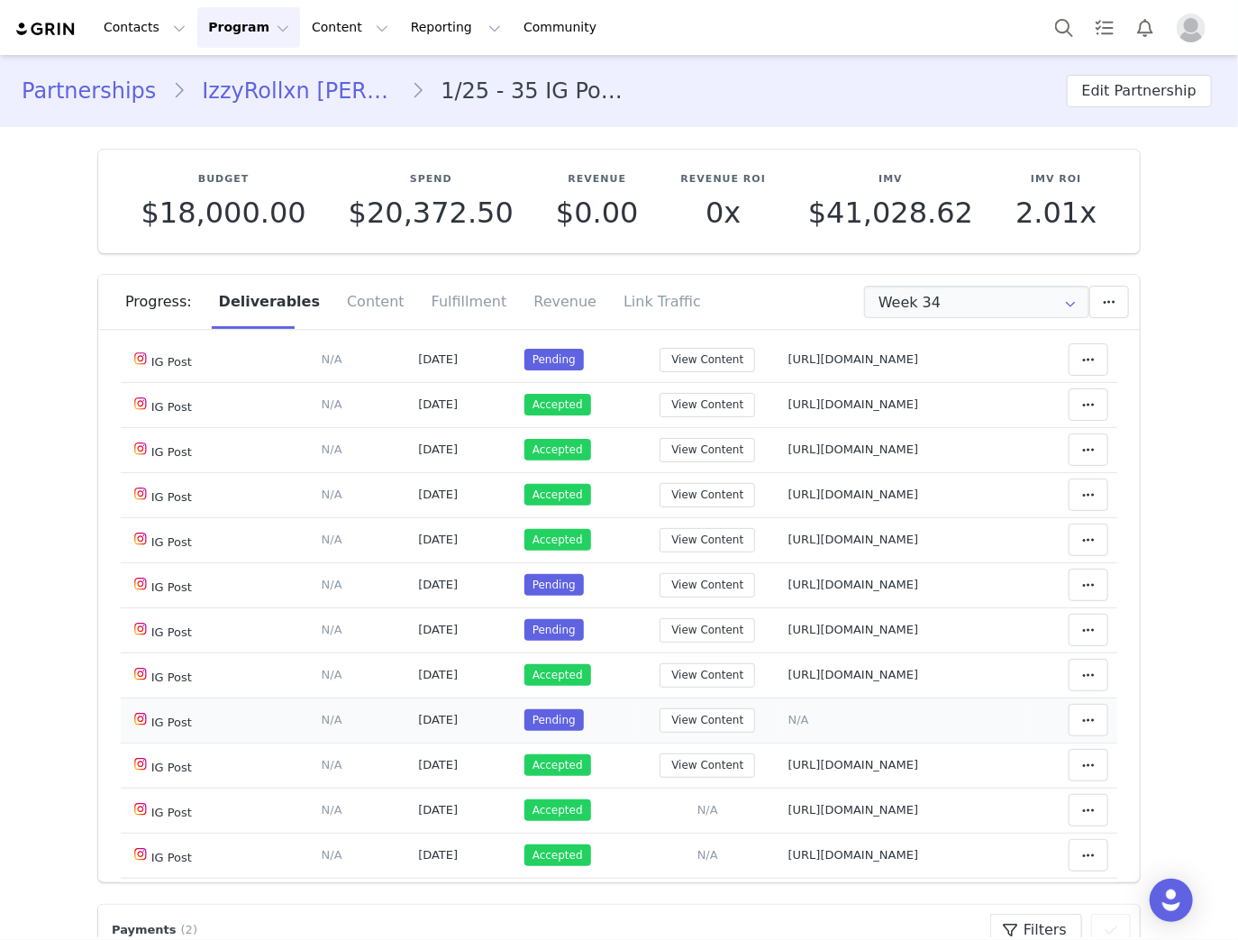
scroll to position [360, 0]
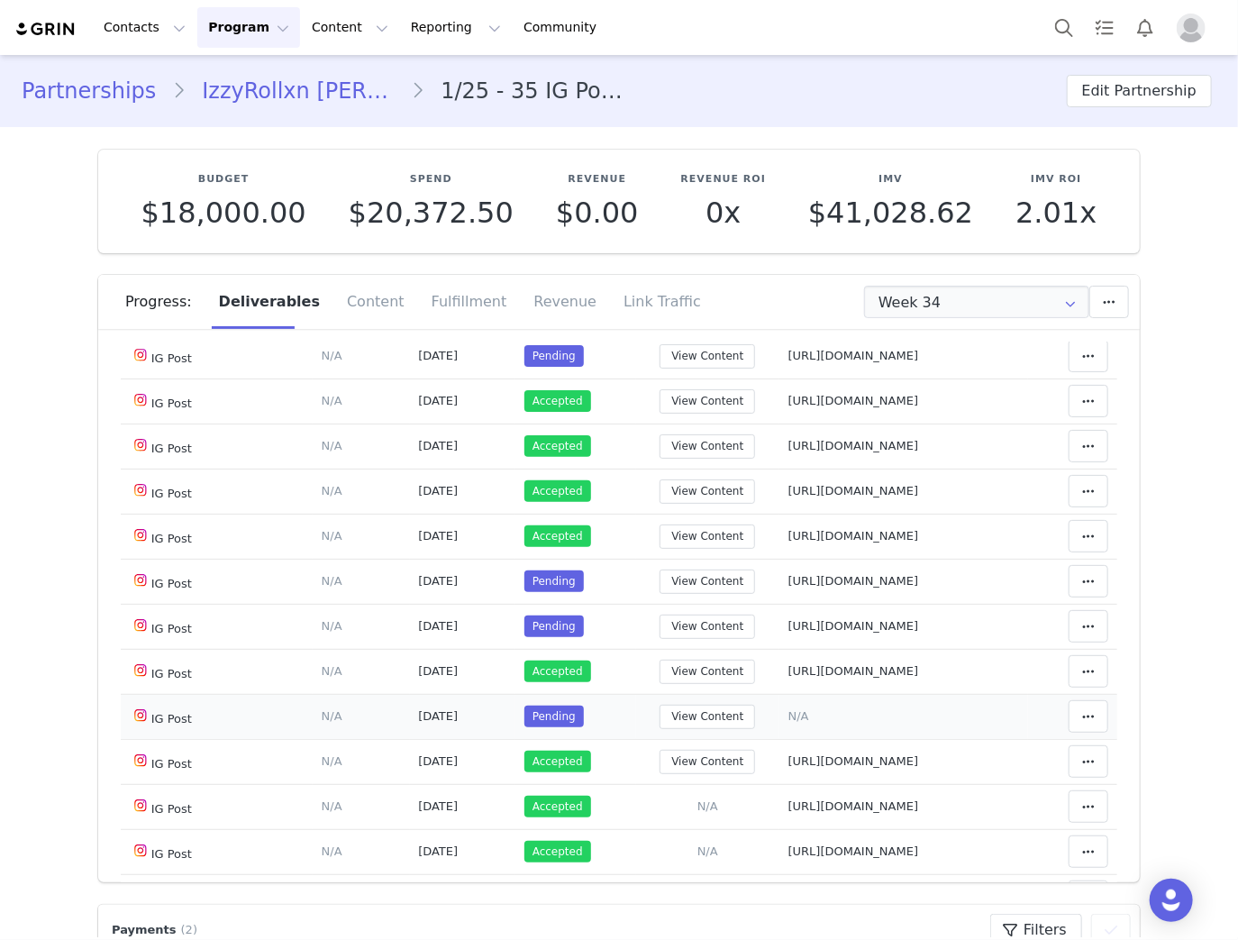
click at [788, 713] on span "N/A" at bounding box center [798, 716] width 21 height 14
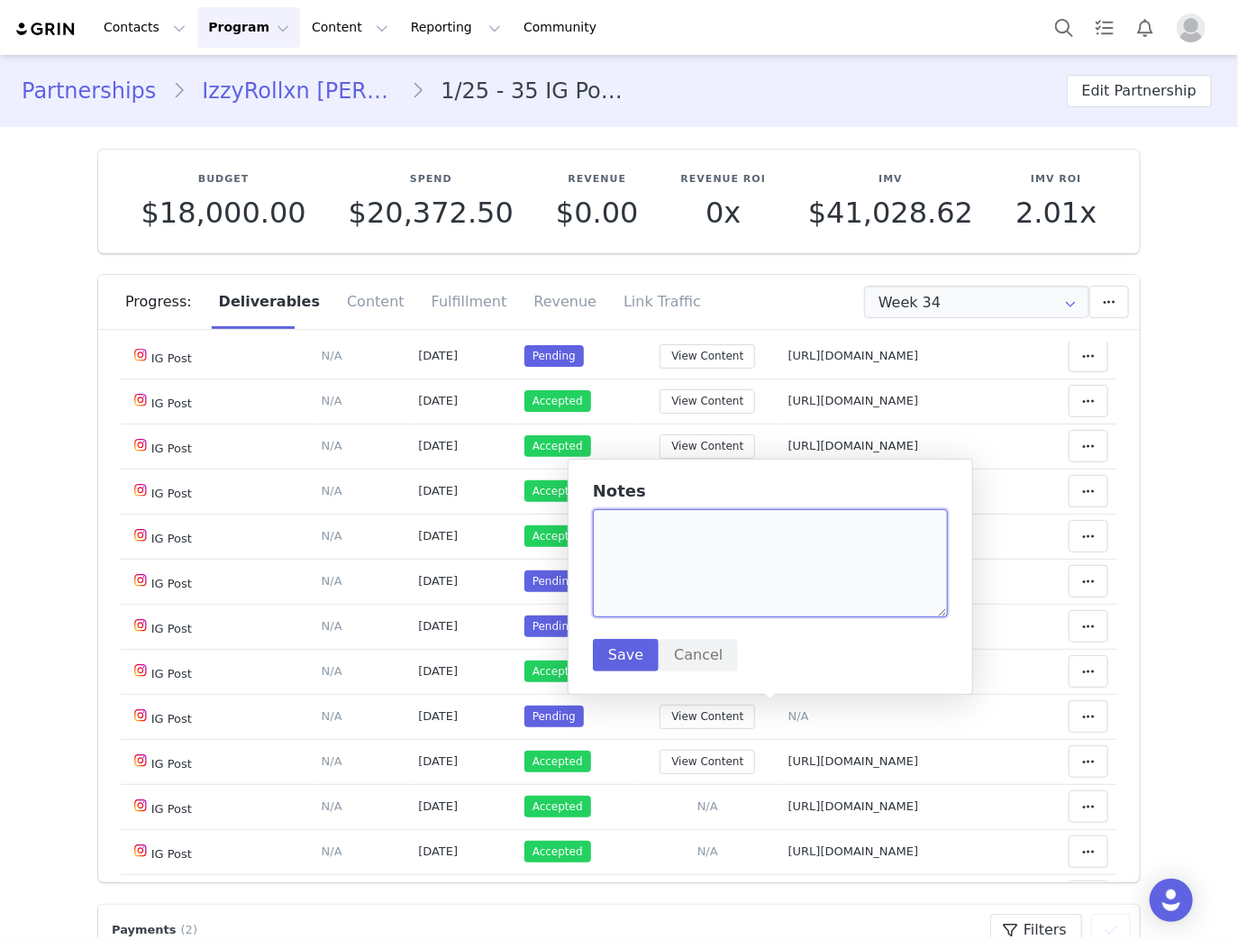
click at [736, 578] on textarea at bounding box center [770, 563] width 355 height 108
paste textarea "https://www.instagram.com/p/DOjqQ4jEkvN/"
type textarea "https://www.instagram.com/p/DOjqQ4jEkvN/"
click at [622, 644] on button "Save" at bounding box center [626, 655] width 66 height 32
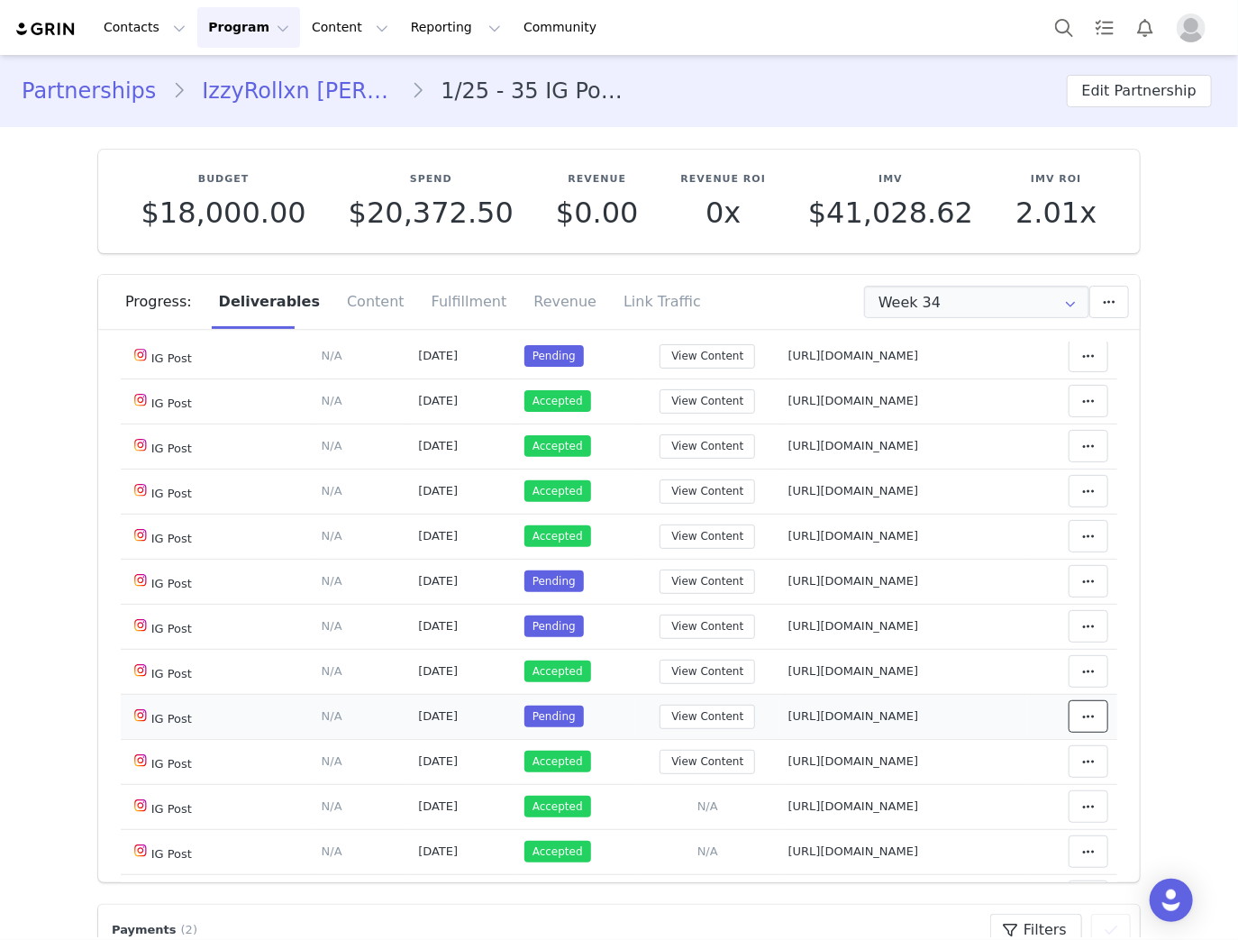
click at [1082, 709] on icon at bounding box center [1088, 716] width 13 height 14
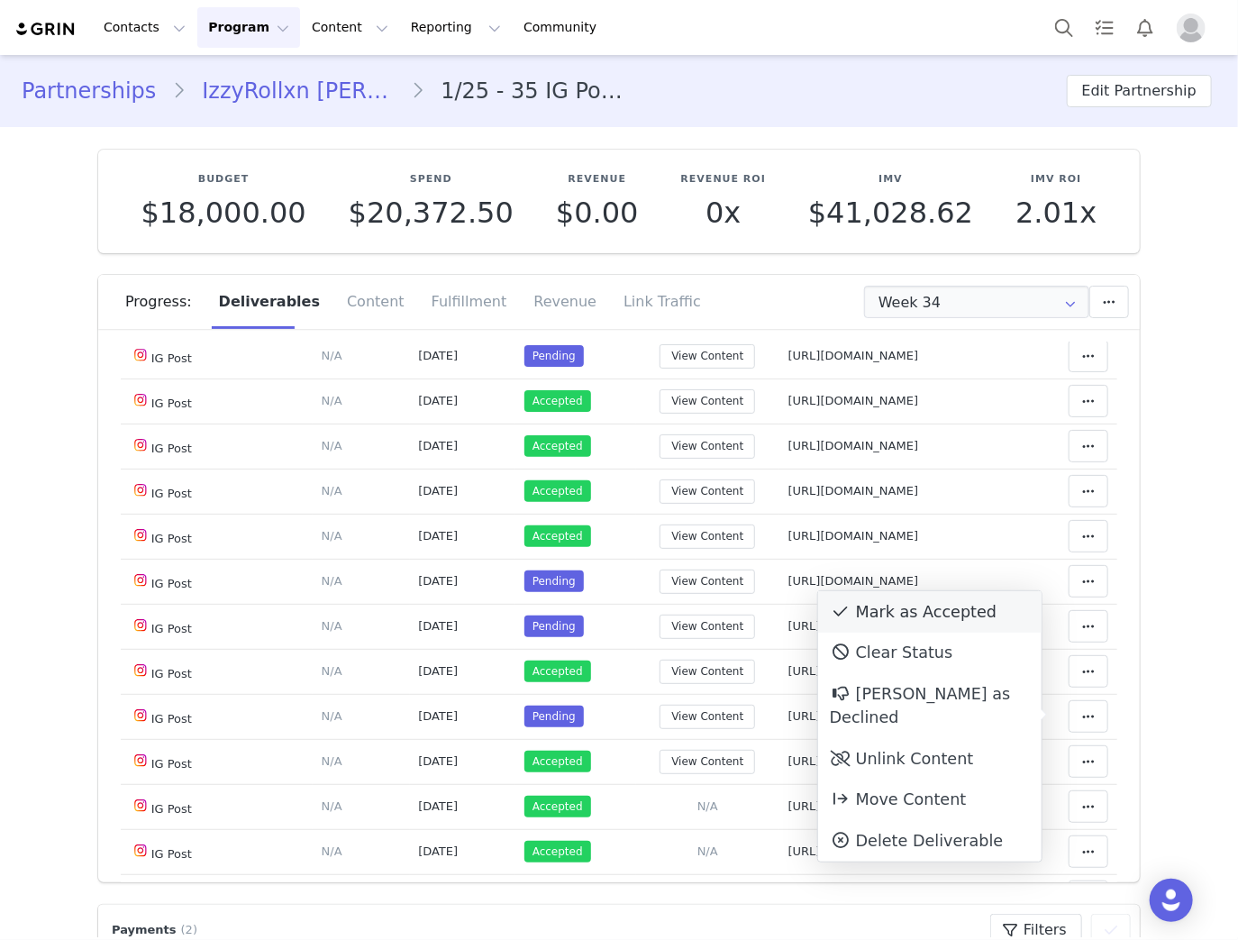
click at [843, 616] on icon at bounding box center [840, 612] width 14 height 16
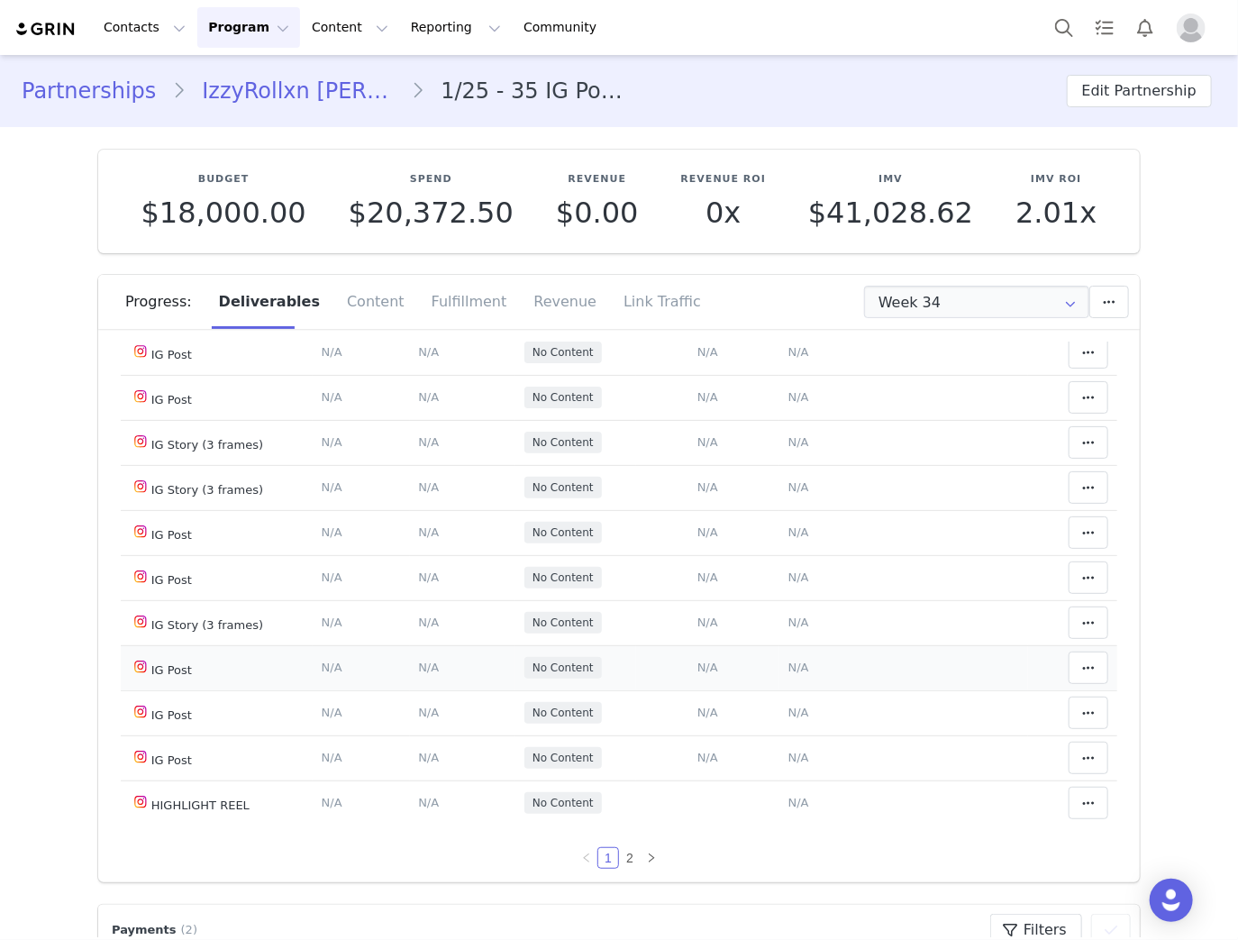
scroll to position [998, 0]
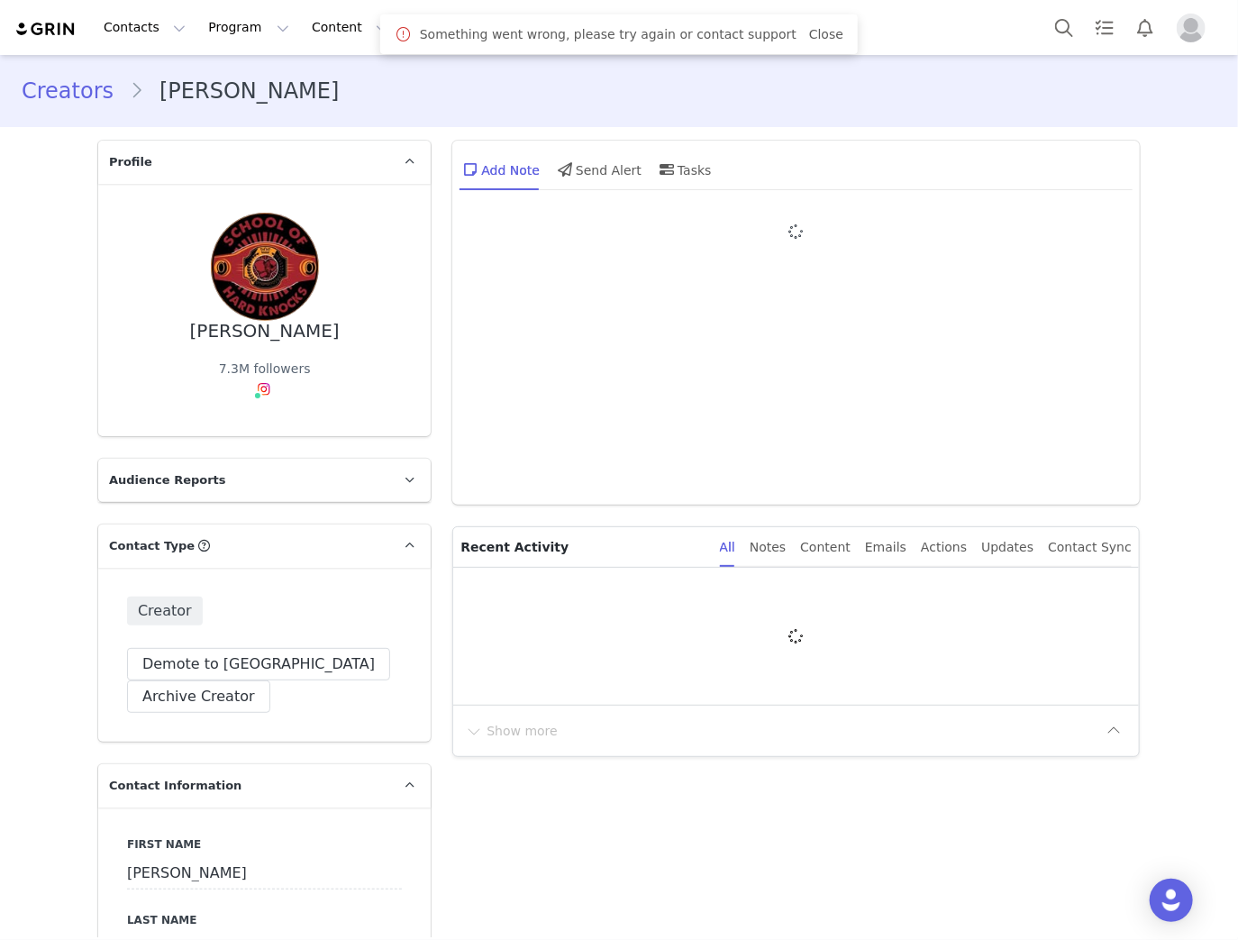
type input "+1 ([GEOGRAPHIC_DATA])"
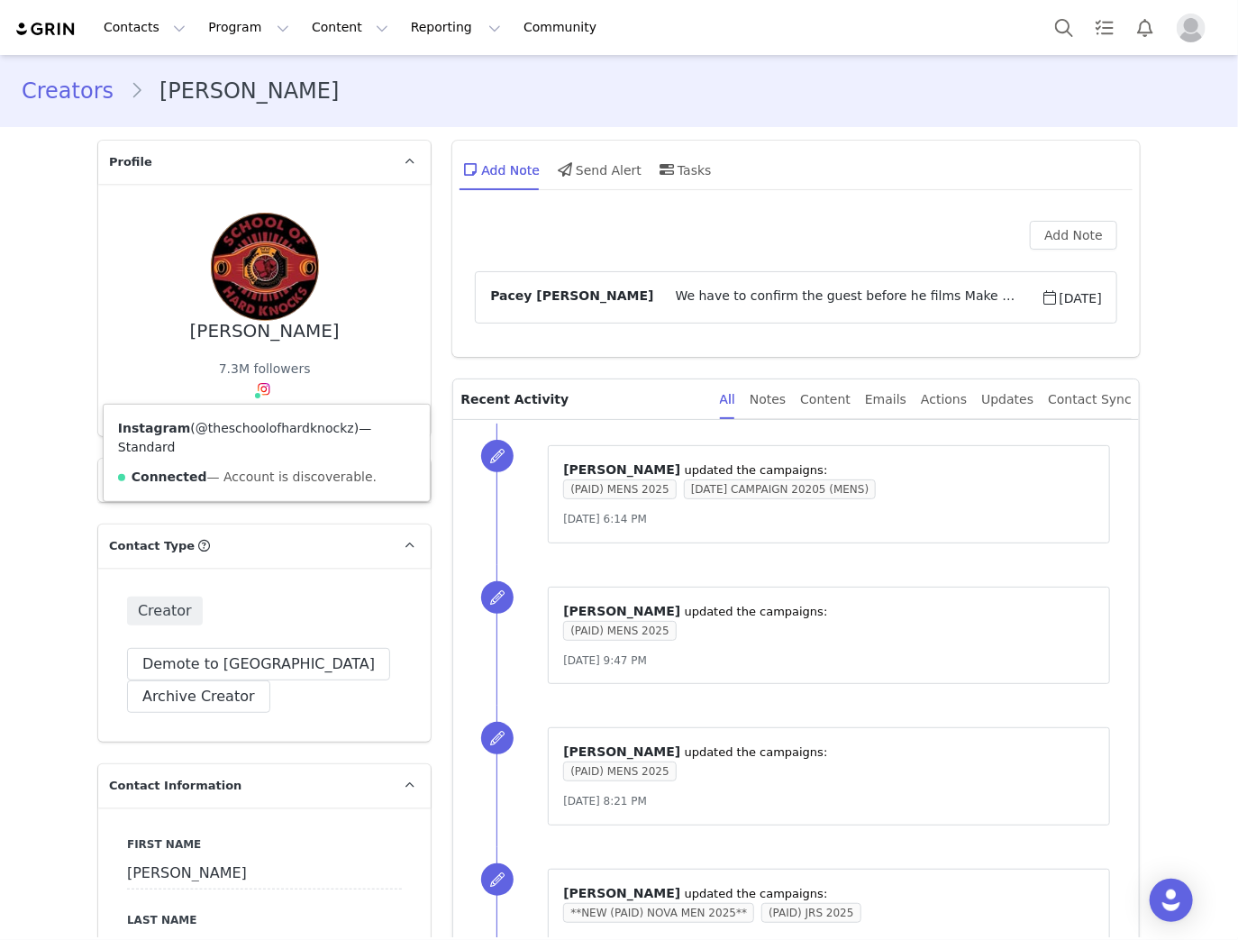
drag, startPoint x: 329, startPoint y: 424, endPoint x: 192, endPoint y: 432, distance: 137.2
click at [192, 432] on span "( @theschoolofhardknockz )" at bounding box center [274, 428] width 168 height 14
copy link "theschoolofhardknockz"
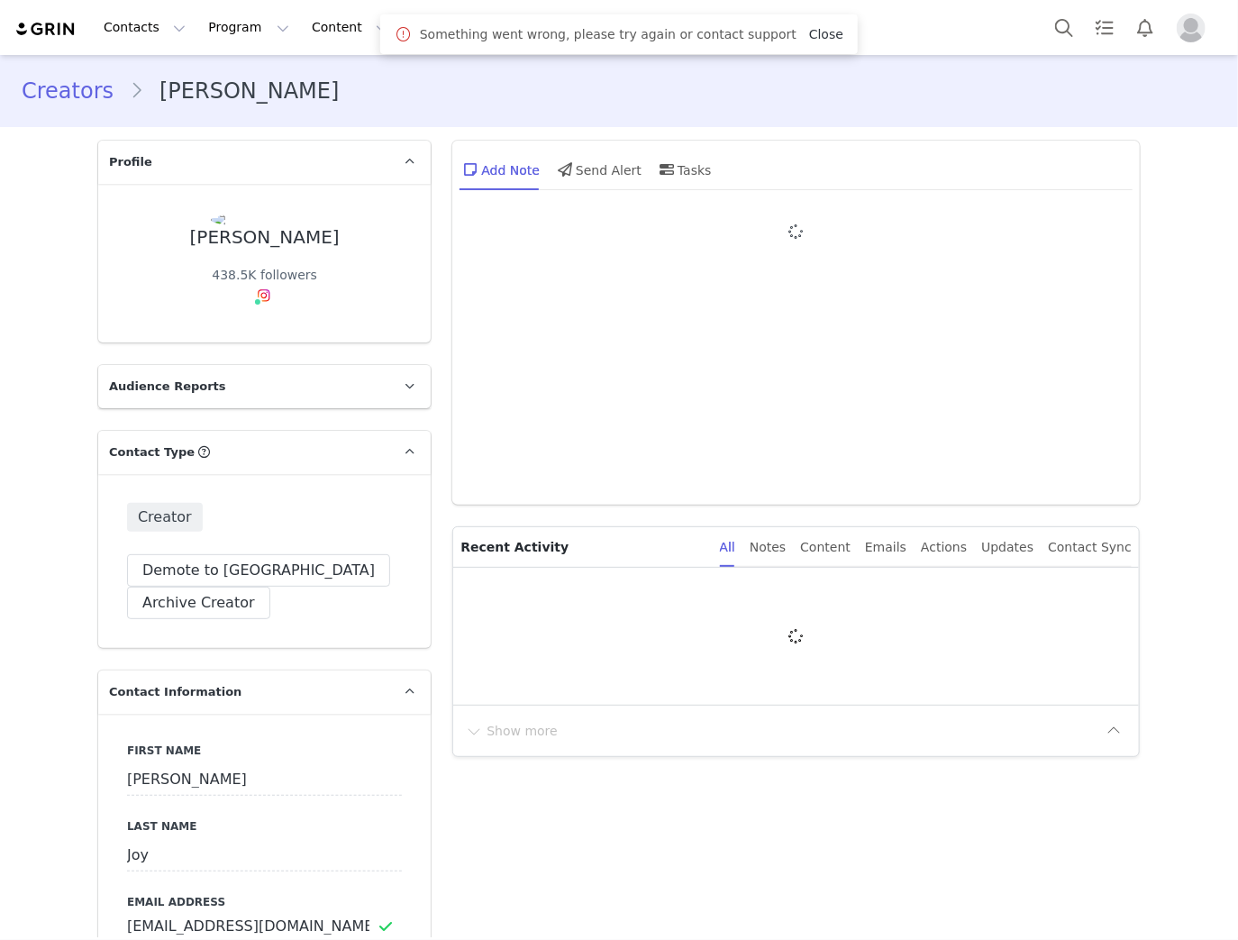
click at [815, 29] on link "Close" at bounding box center [826, 34] width 34 height 14
type input "+1 ([GEOGRAPHIC_DATA])"
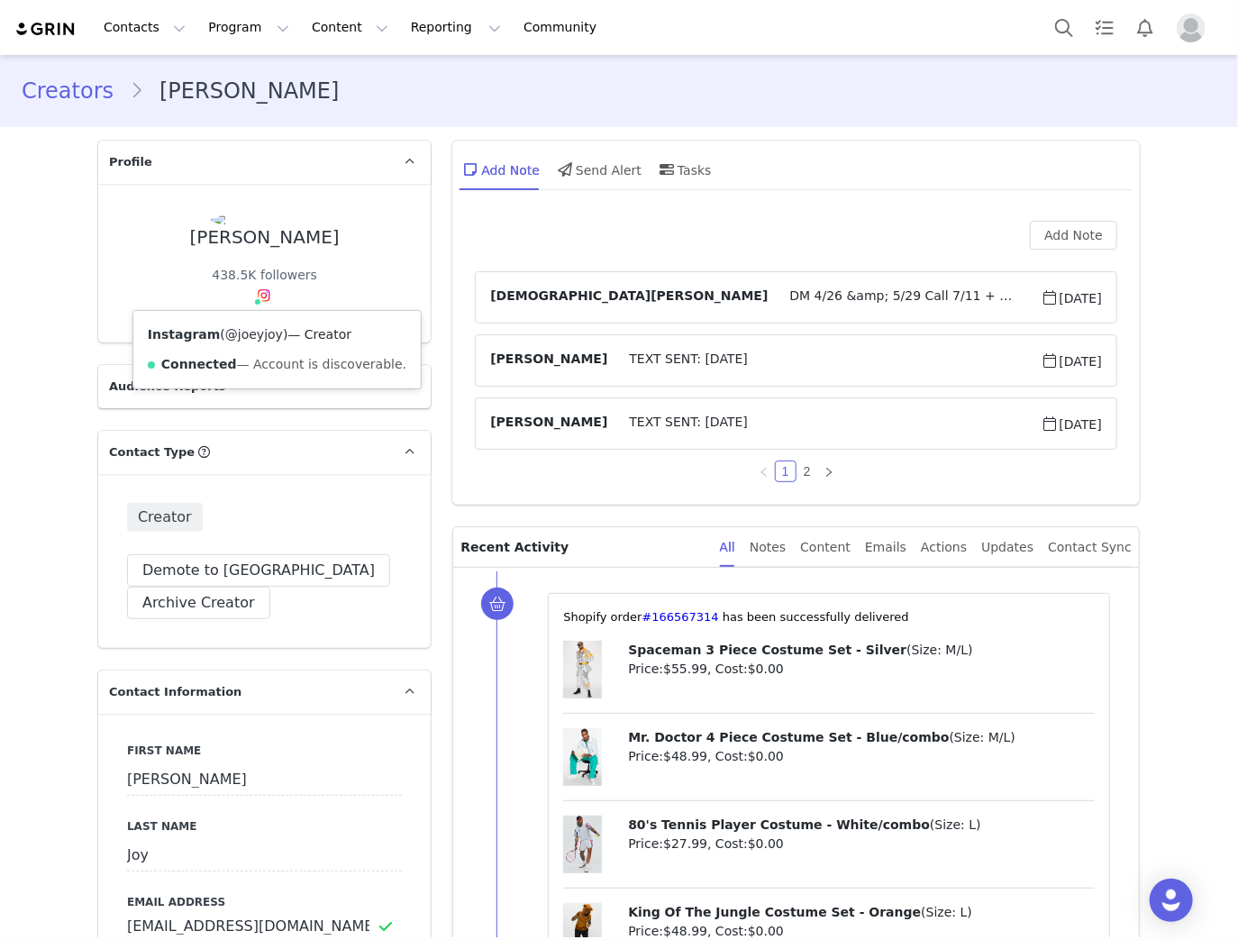
drag, startPoint x: 268, startPoint y: 332, endPoint x: 221, endPoint y: 336, distance: 47.1
click at [221, 336] on span "( @joeyjoy )" at bounding box center [254, 334] width 68 height 14
copy link "joeyjoy"
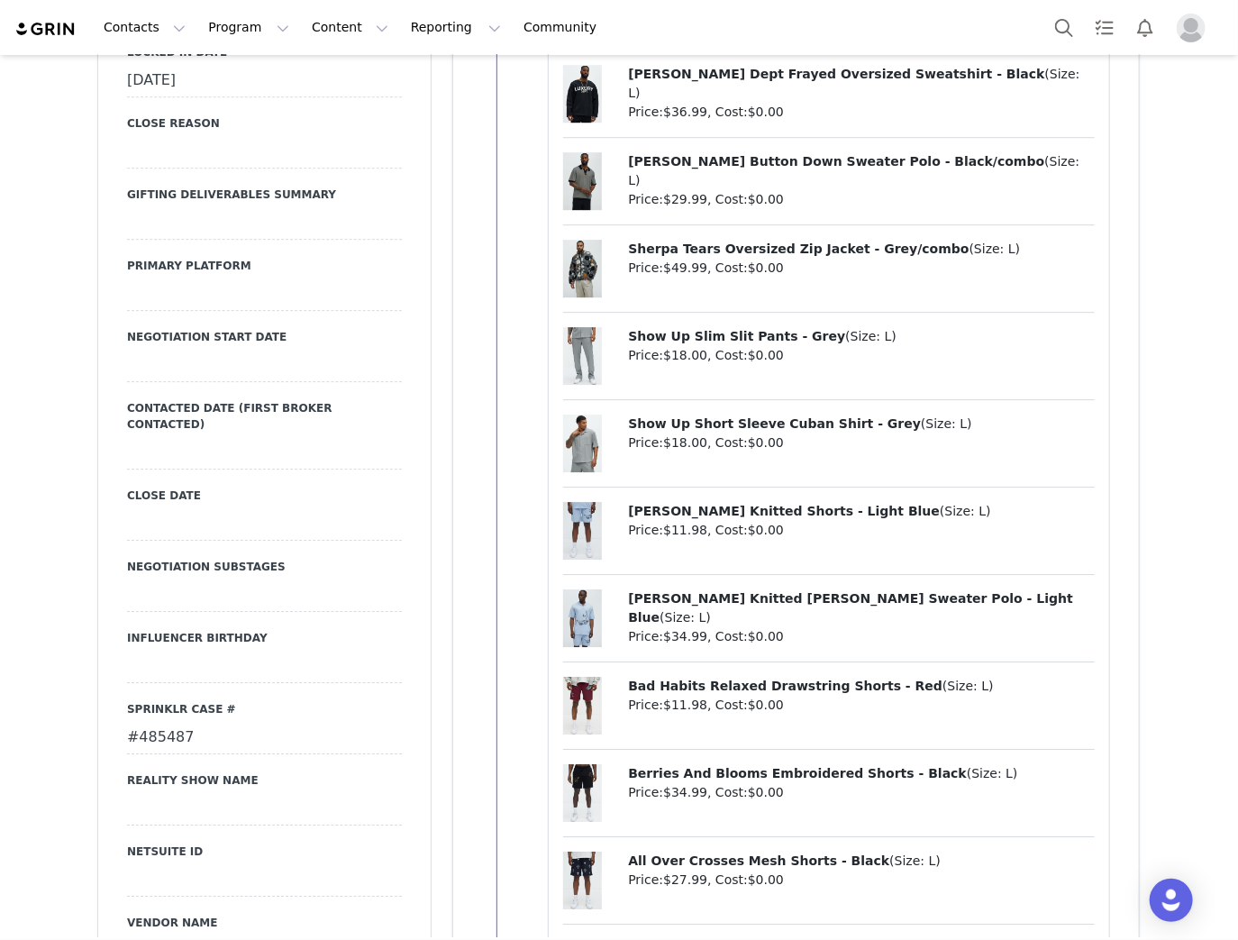
scroll to position [2451, 0]
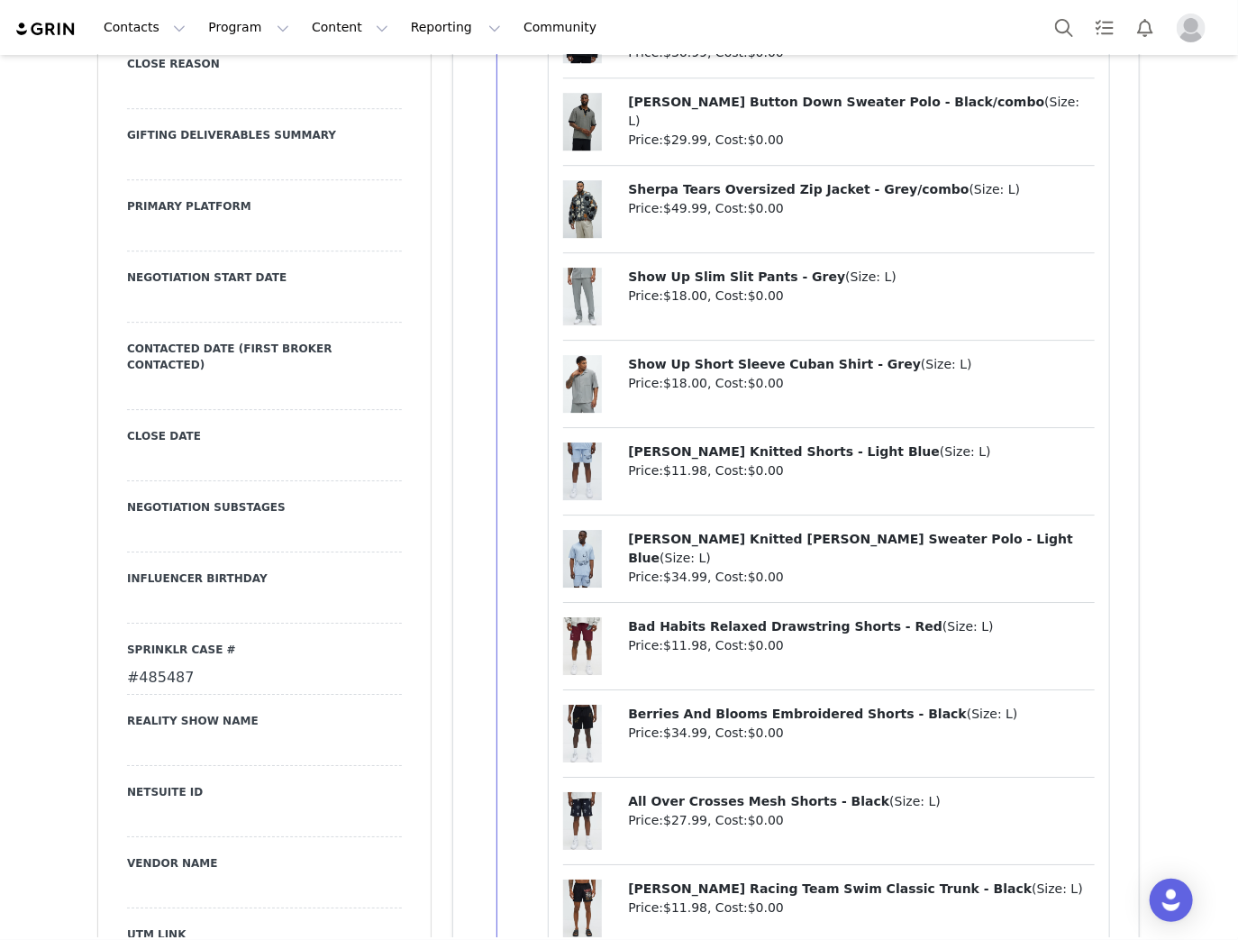
click at [151, 682] on div "#485487" at bounding box center [264, 678] width 275 height 32
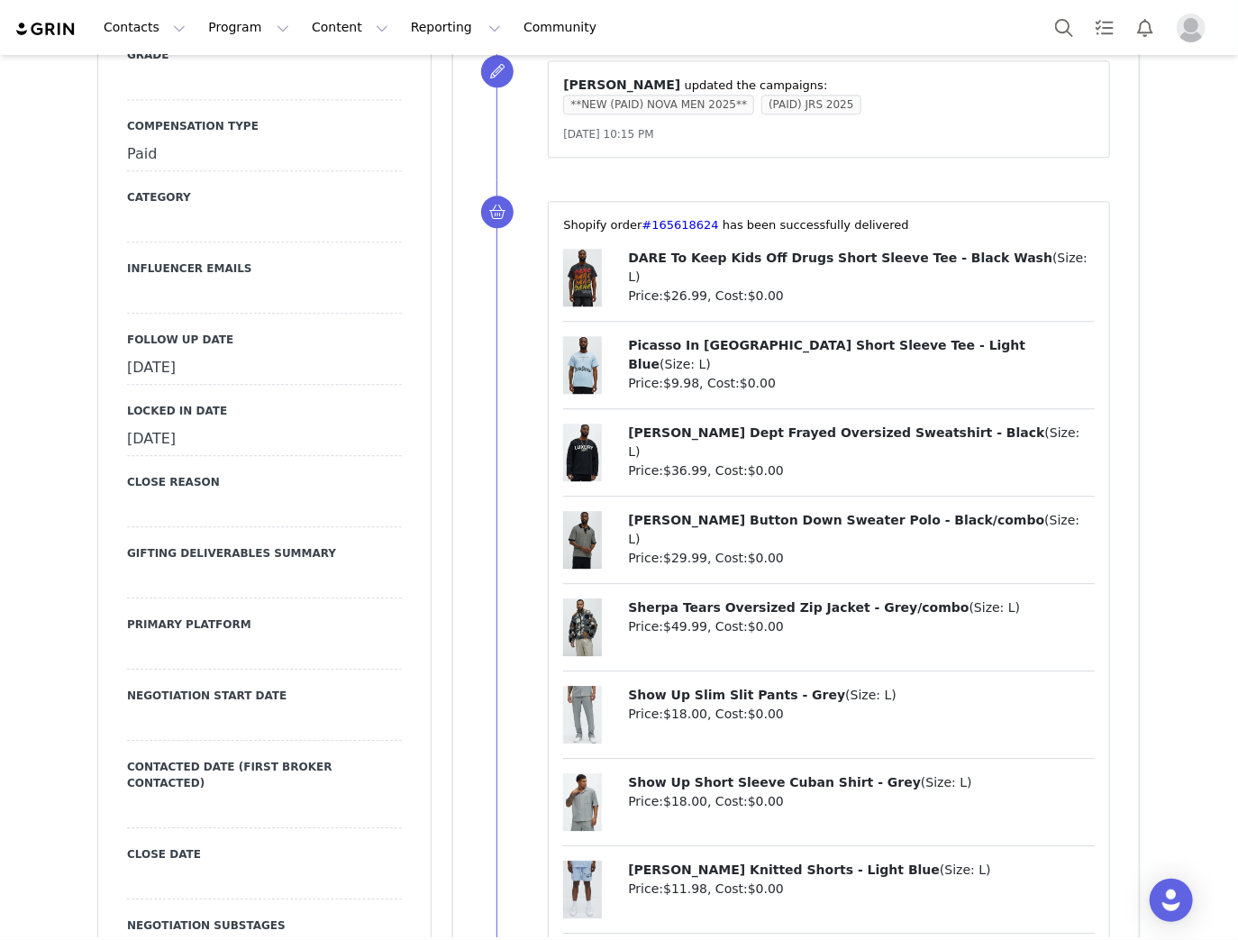
scroll to position [2018, 0]
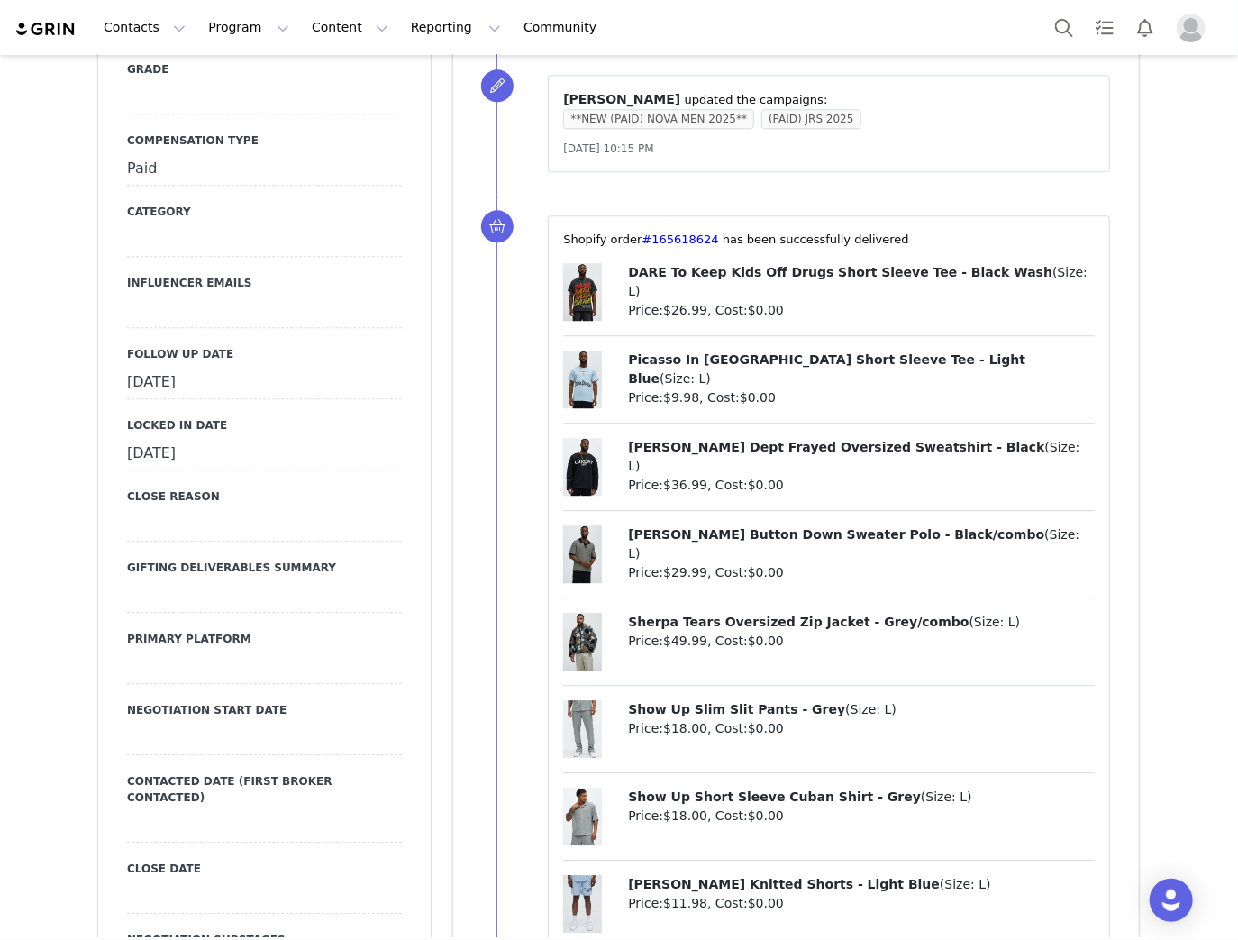
click at [209, 399] on div "September 18th, 2025" at bounding box center [264, 383] width 275 height 32
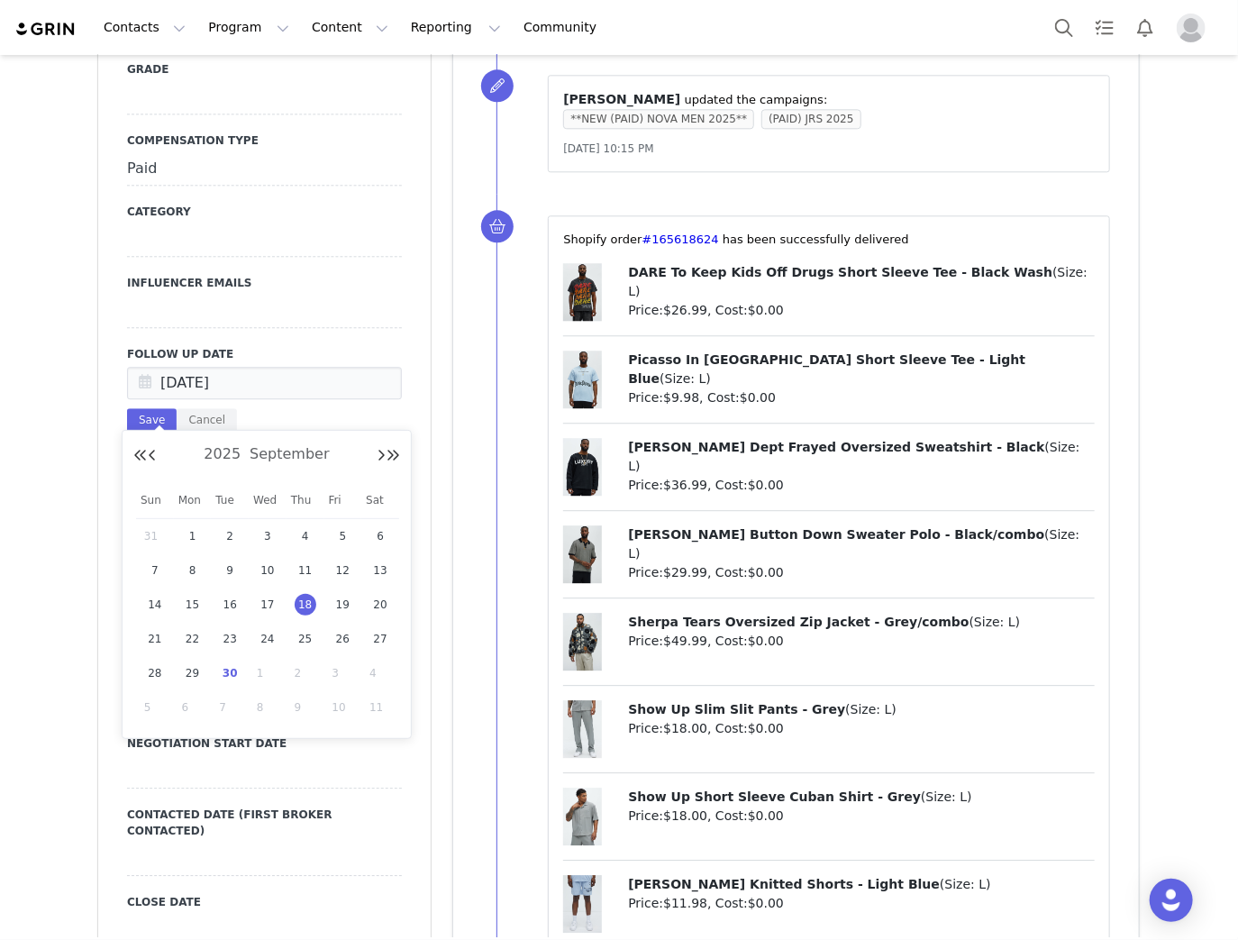
click at [229, 671] on span "30" at bounding box center [230, 673] width 22 height 22
type input "Sep 30 2025"
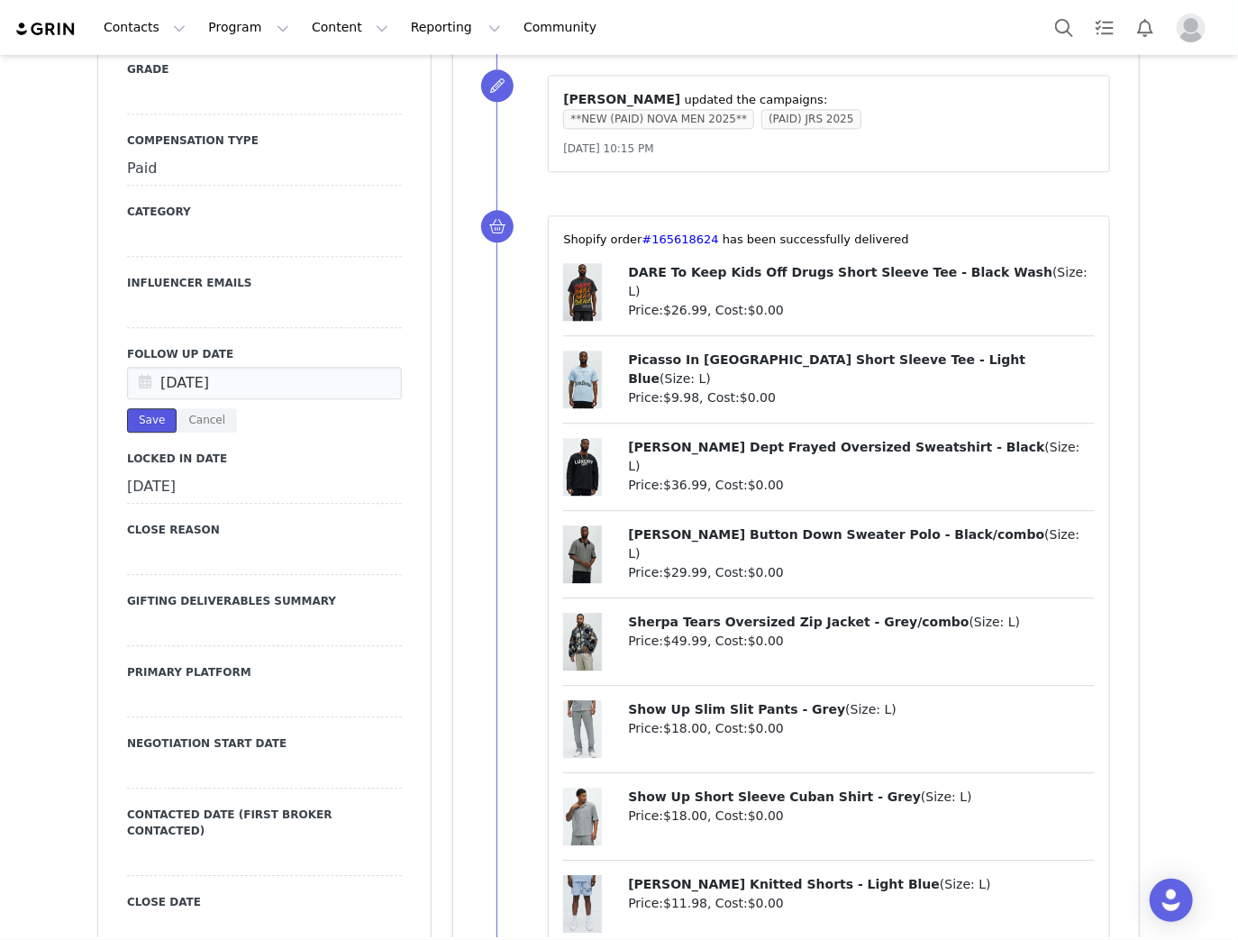
click at [142, 432] on button "Save" at bounding box center [152, 420] width 50 height 24
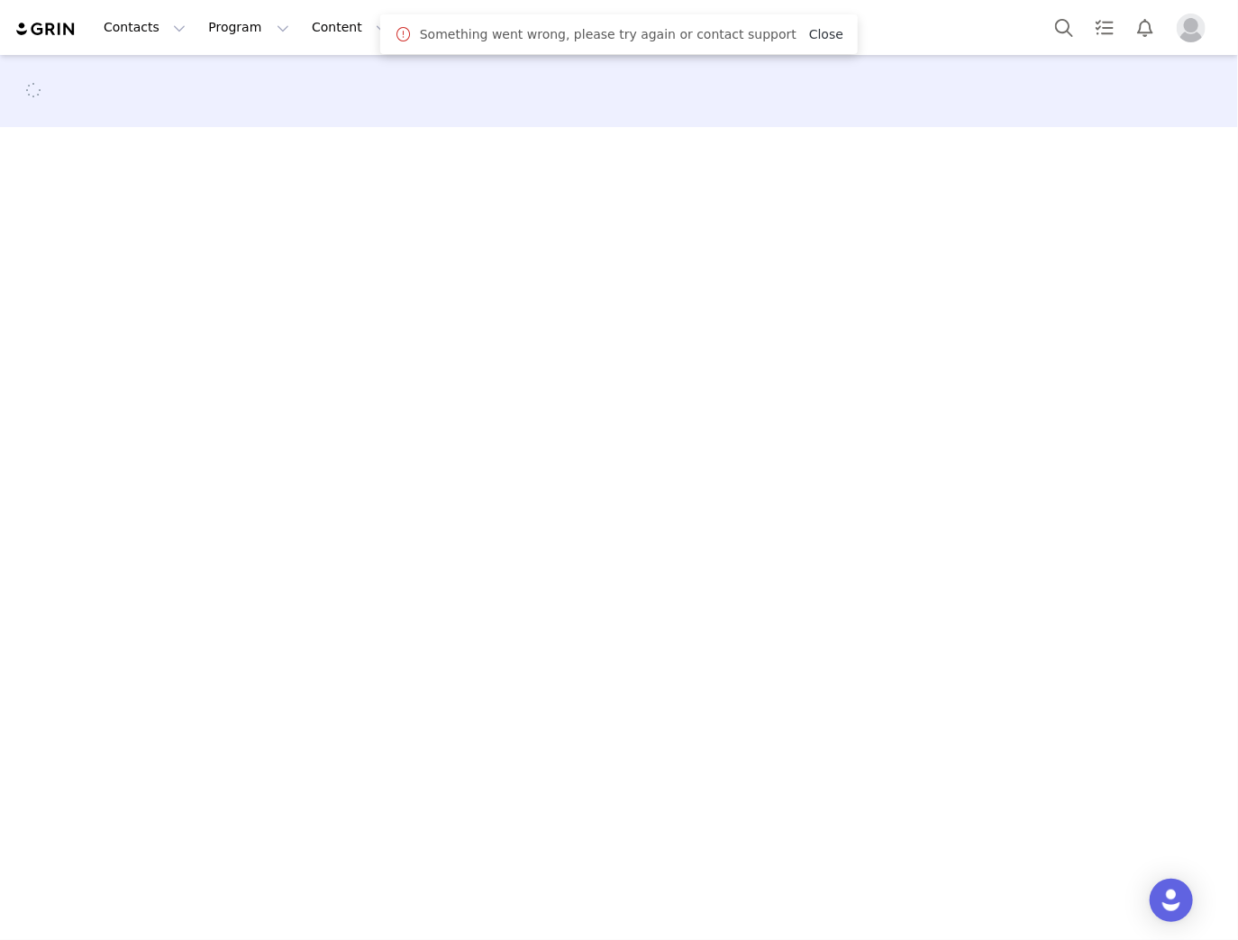
click at [809, 36] on link "Close" at bounding box center [826, 34] width 34 height 14
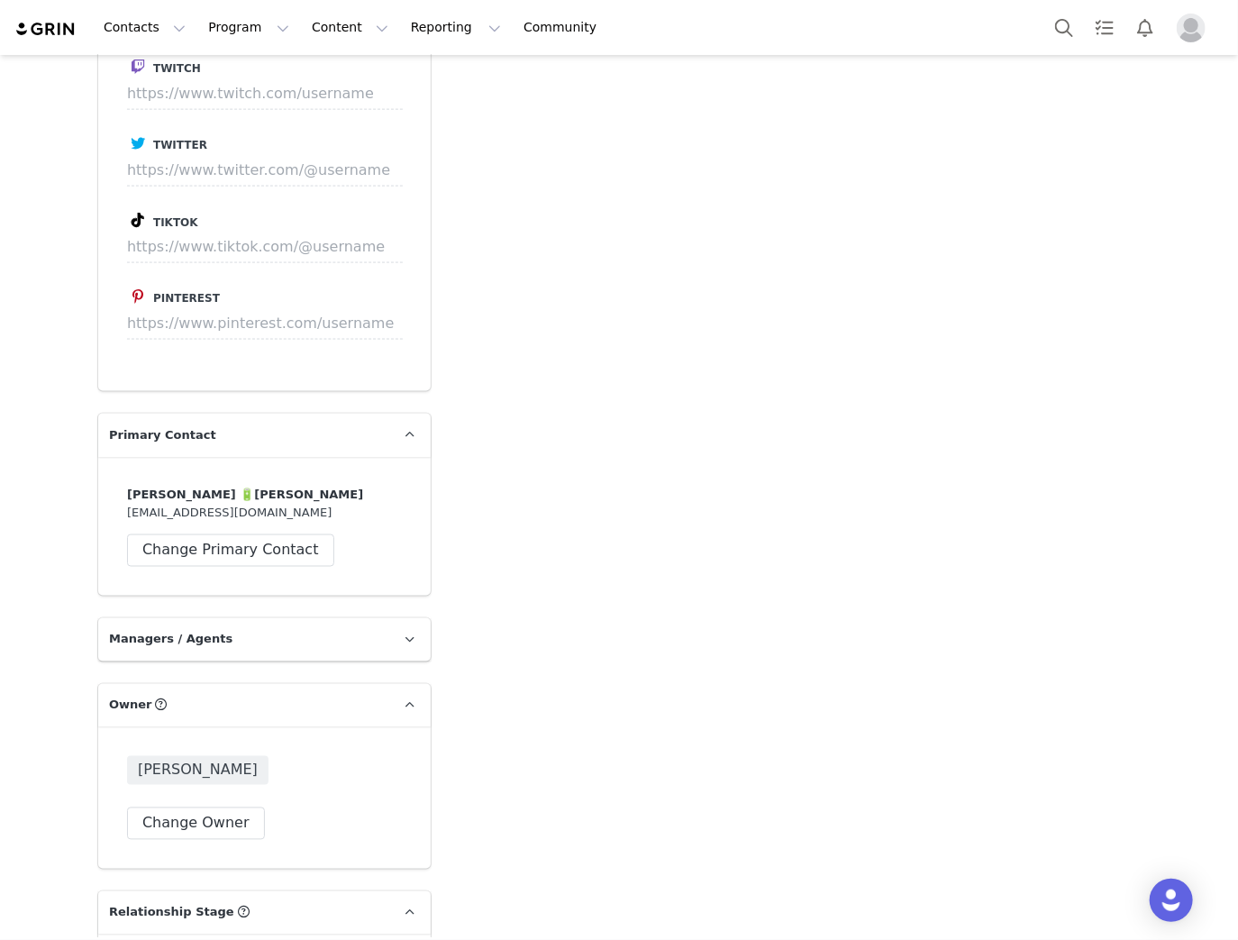
scroll to position [4397, 0]
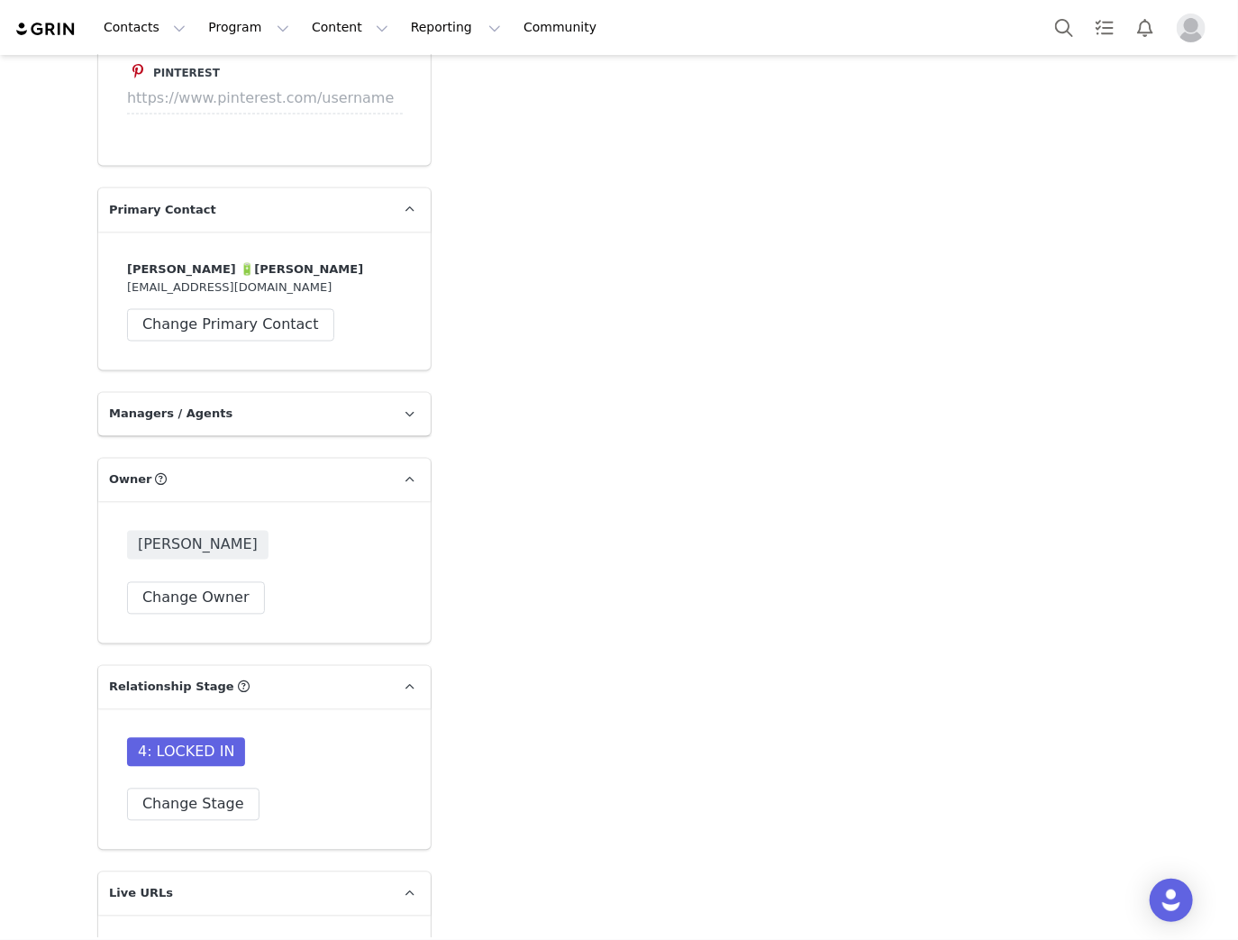
click at [207, 738] on div "4: LOCKED IN Change Stage" at bounding box center [264, 779] width 275 height 83
click at [204, 788] on button "Change Stage" at bounding box center [193, 804] width 132 height 32
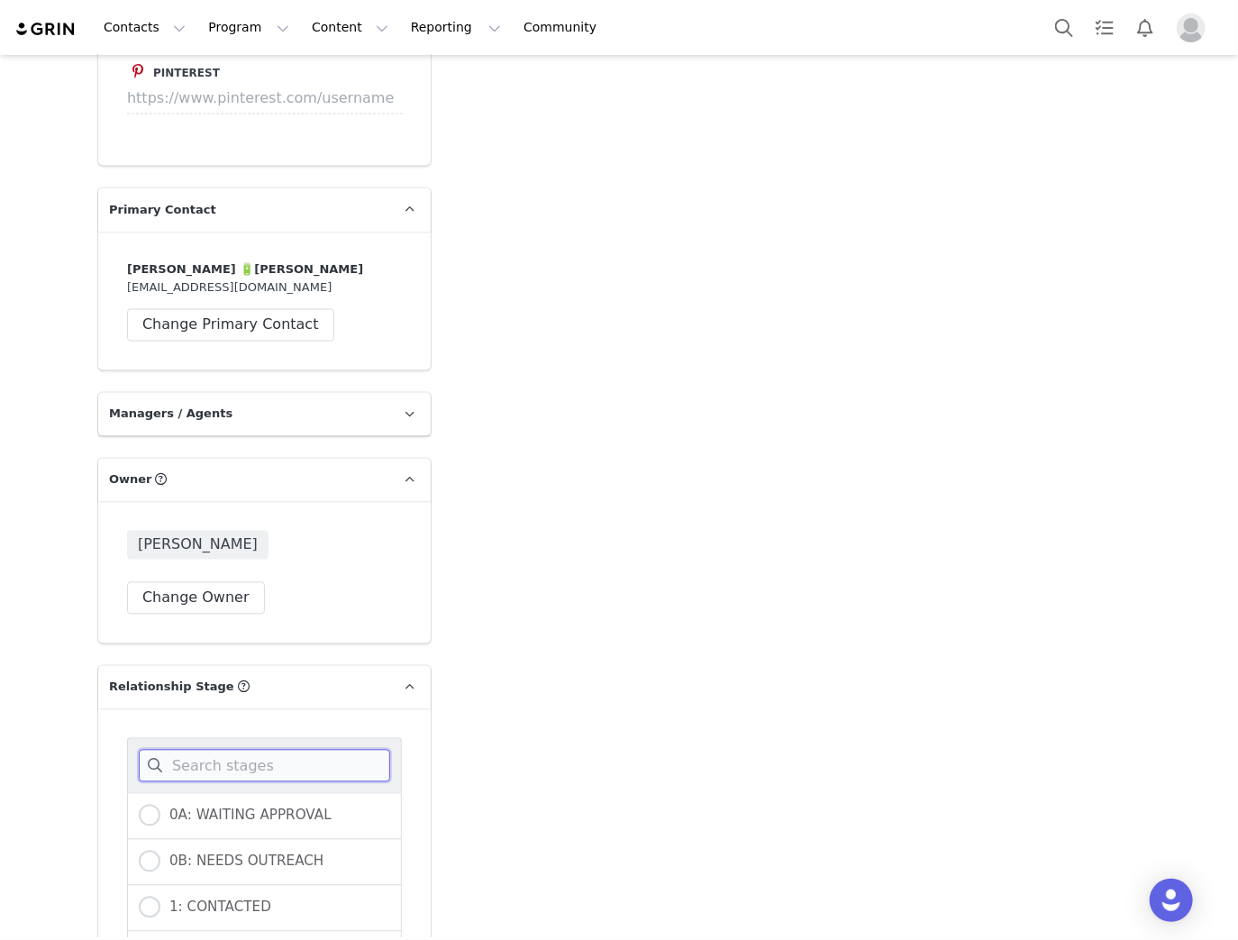
click at [234, 750] on input at bounding box center [264, 766] width 251 height 32
type input "clo"
click at [209, 853] on span "6: CLOSED" at bounding box center [201, 861] width 82 height 16
click at [160, 850] on input "6: CLOSED" at bounding box center [150, 861] width 22 height 23
radio input "true"
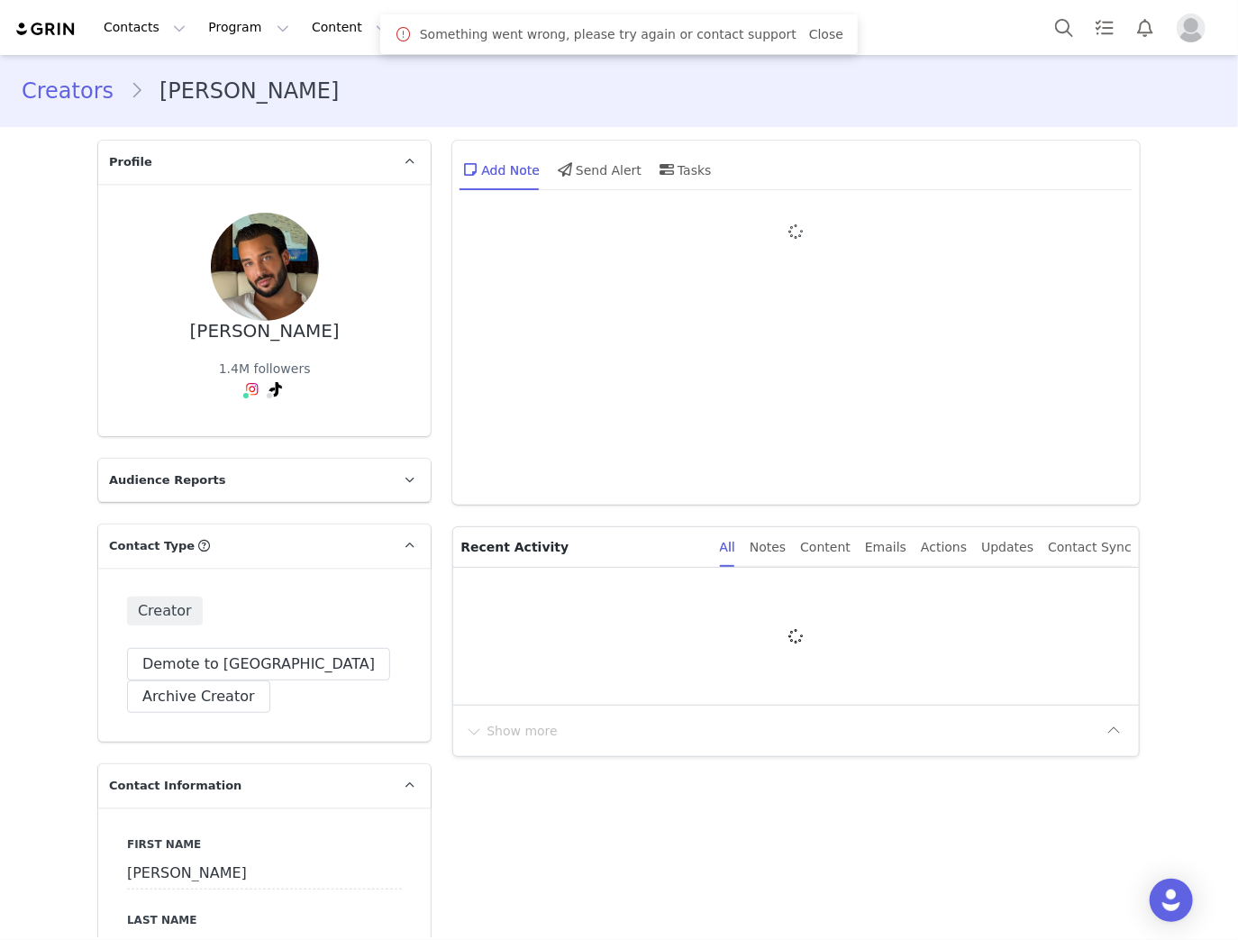
type input "+971 ([GEOGRAPHIC_DATA])"
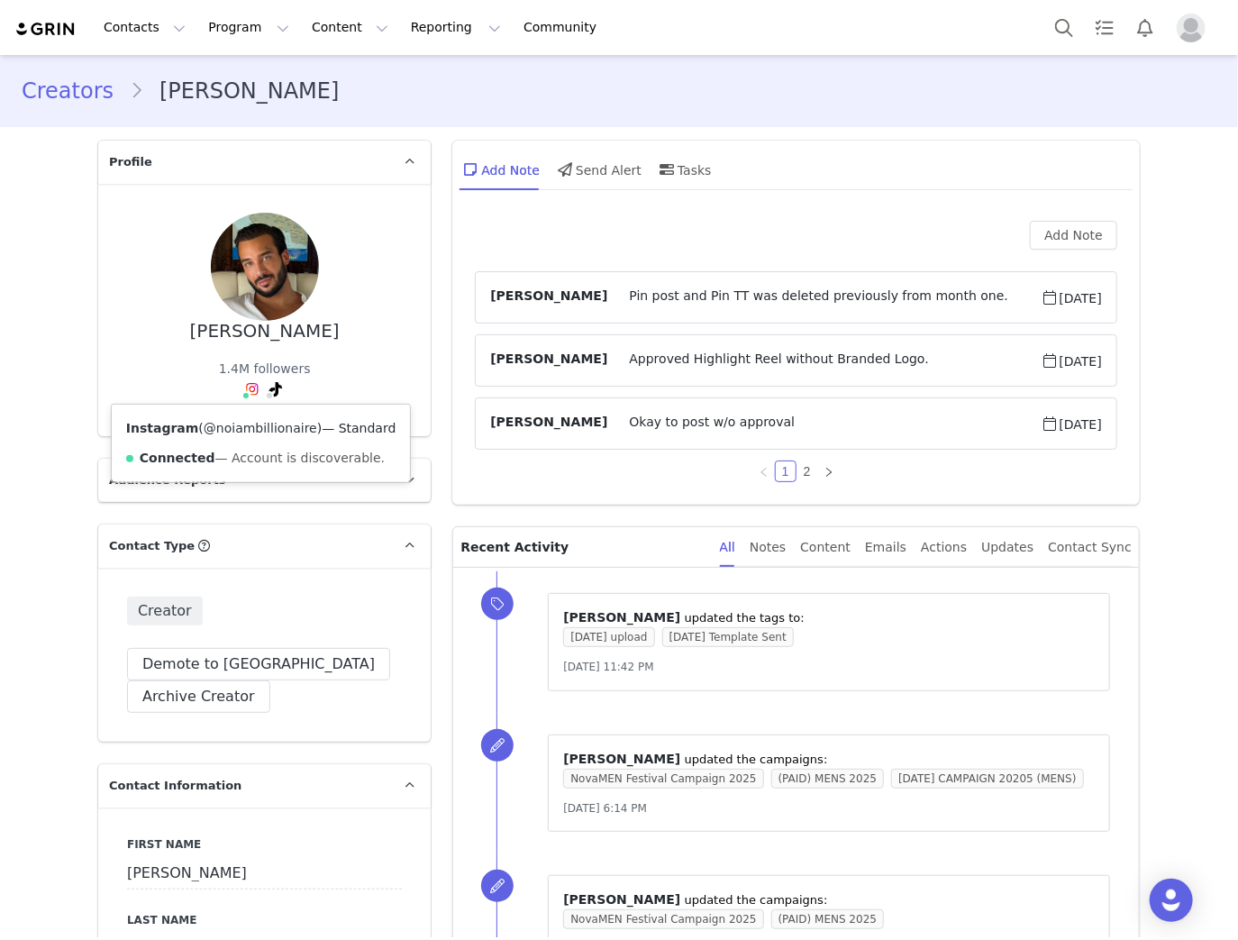
drag, startPoint x: 296, startPoint y: 426, endPoint x: 202, endPoint y: 431, distance: 94.7
click at [202, 431] on span "( @noiambillionaire )" at bounding box center [259, 428] width 123 height 14
copy link "noiambillionaire"
drag, startPoint x: 1223, startPoint y: 317, endPoint x: 244, endPoint y: 384, distance: 980.7
click at [245, 384] on img at bounding box center [252, 389] width 14 height 14
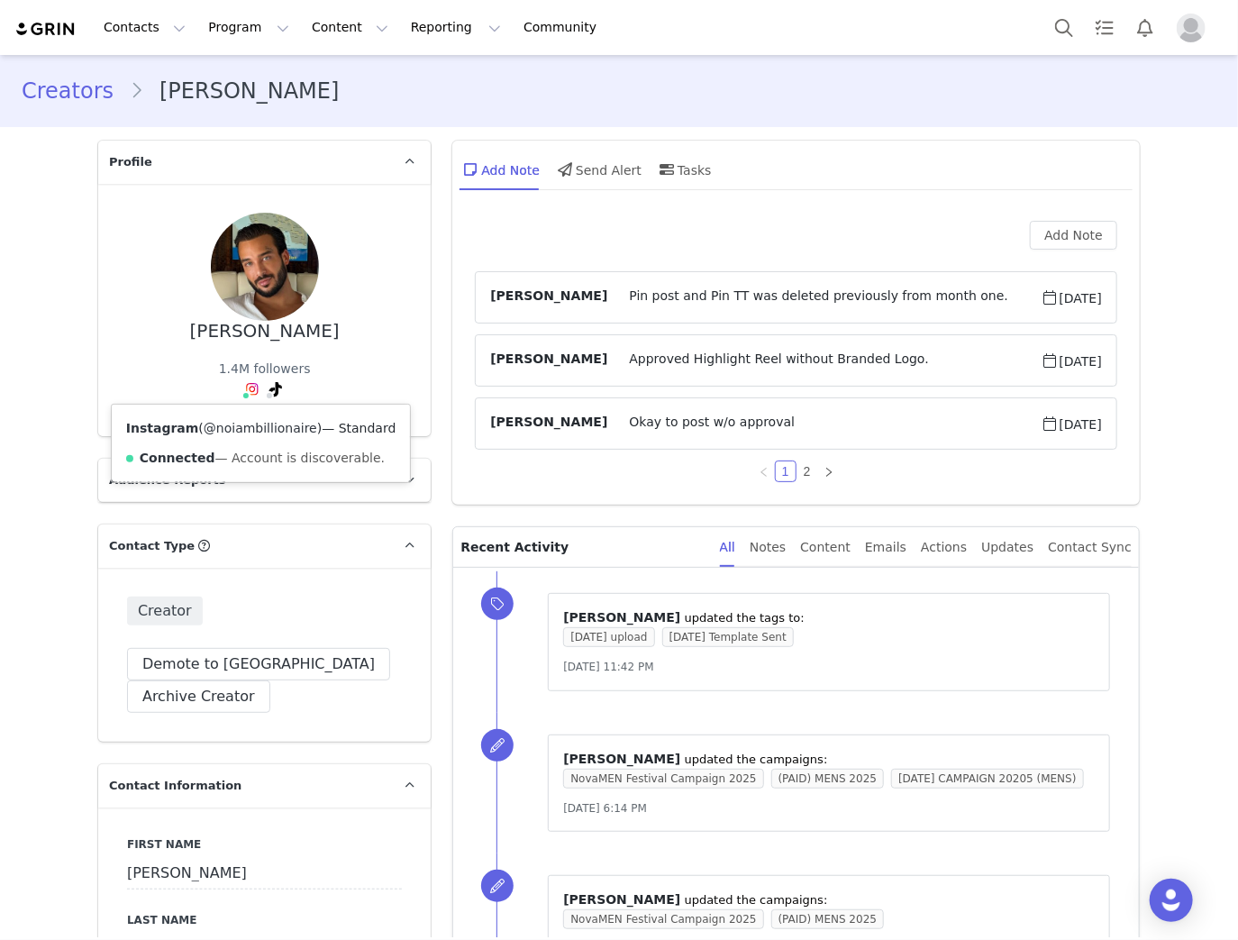
click at [246, 426] on link "@noiambillionaire" at bounding box center [261, 428] width 114 height 14
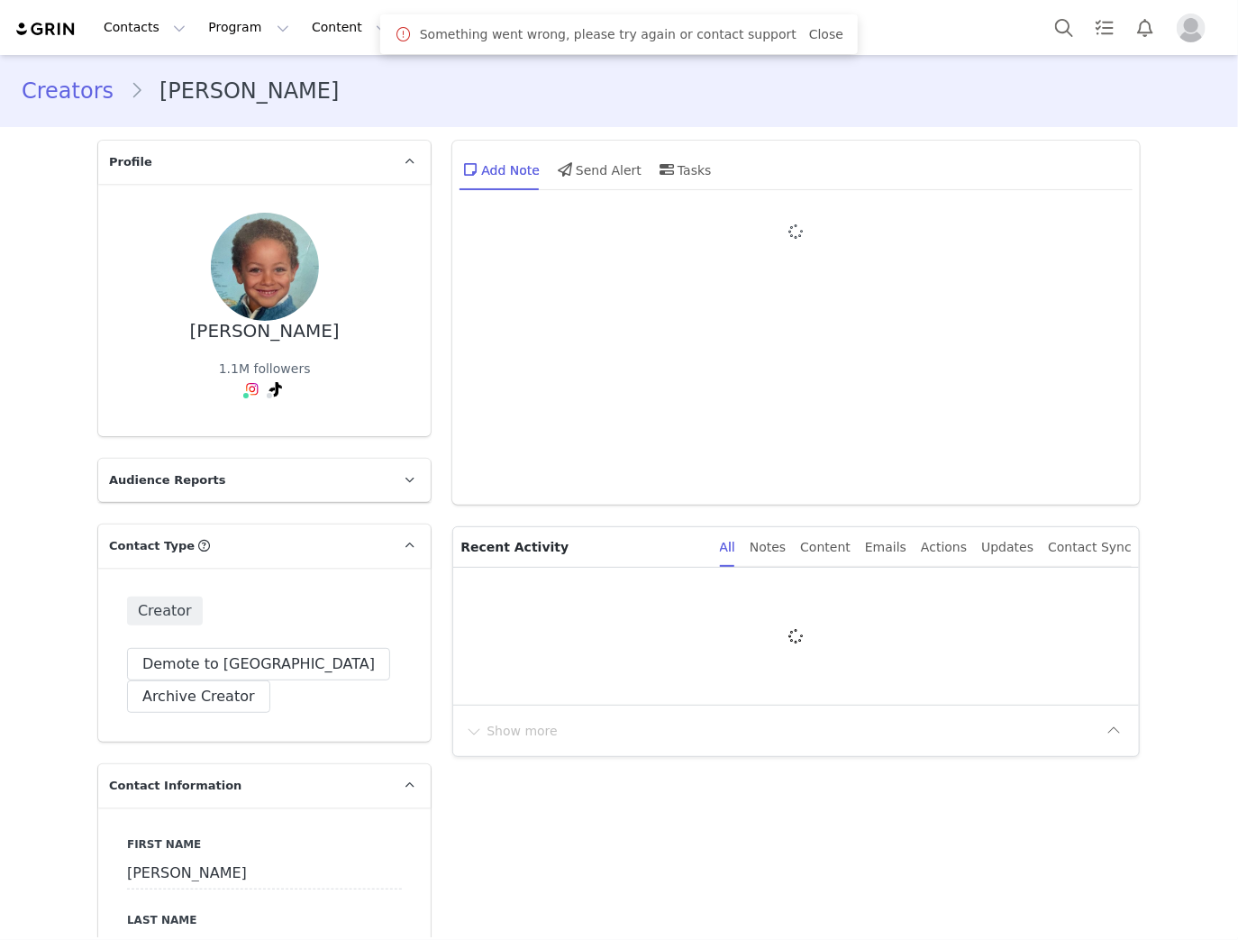
type input "+33 ([GEOGRAPHIC_DATA])"
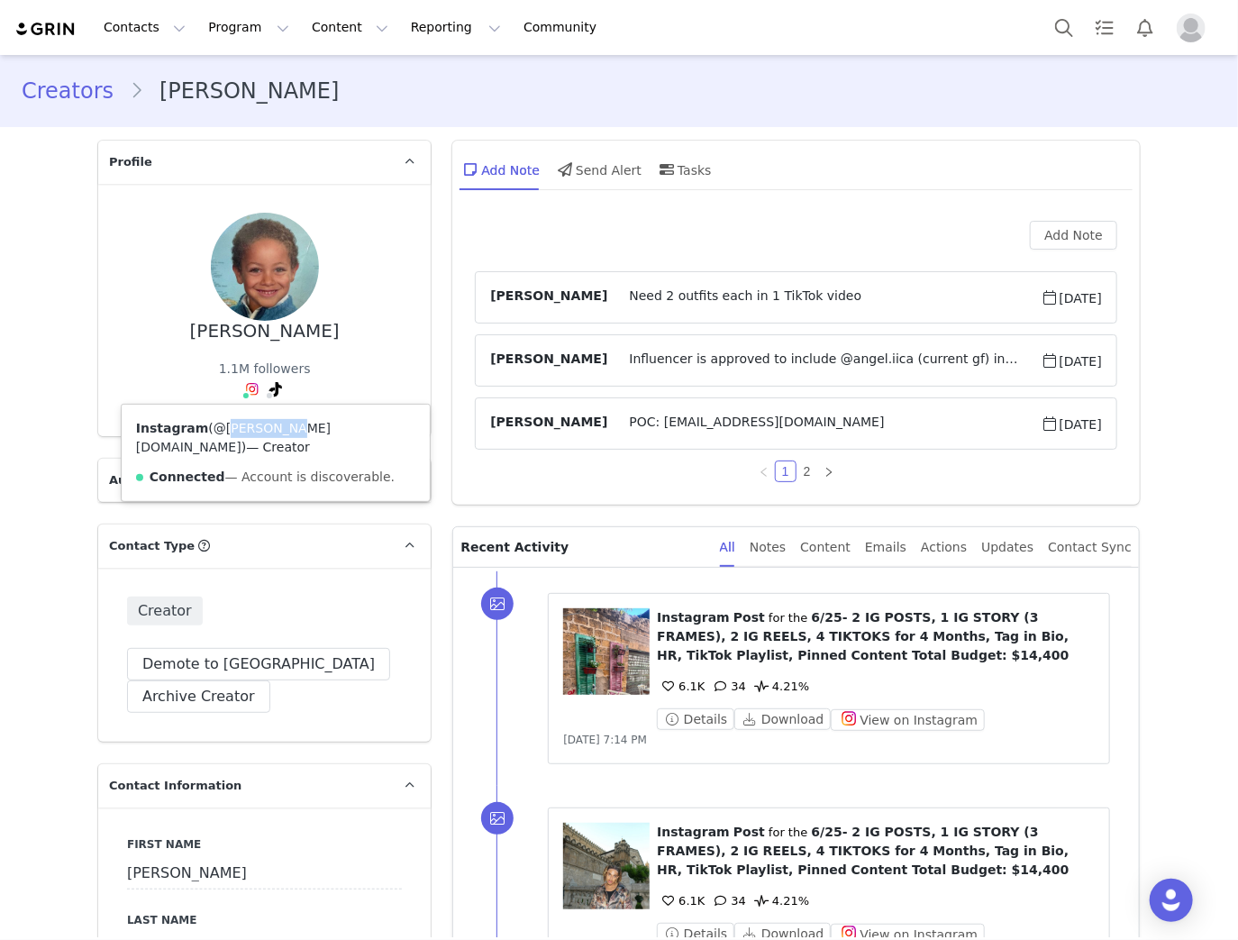
drag, startPoint x: 263, startPoint y: 427, endPoint x: 209, endPoint y: 434, distance: 54.5
click at [209, 434] on span "( @[PERSON_NAME][DOMAIN_NAME] )" at bounding box center [233, 437] width 195 height 33
copy link "[PERSON_NAME][DOMAIN_NAME]"
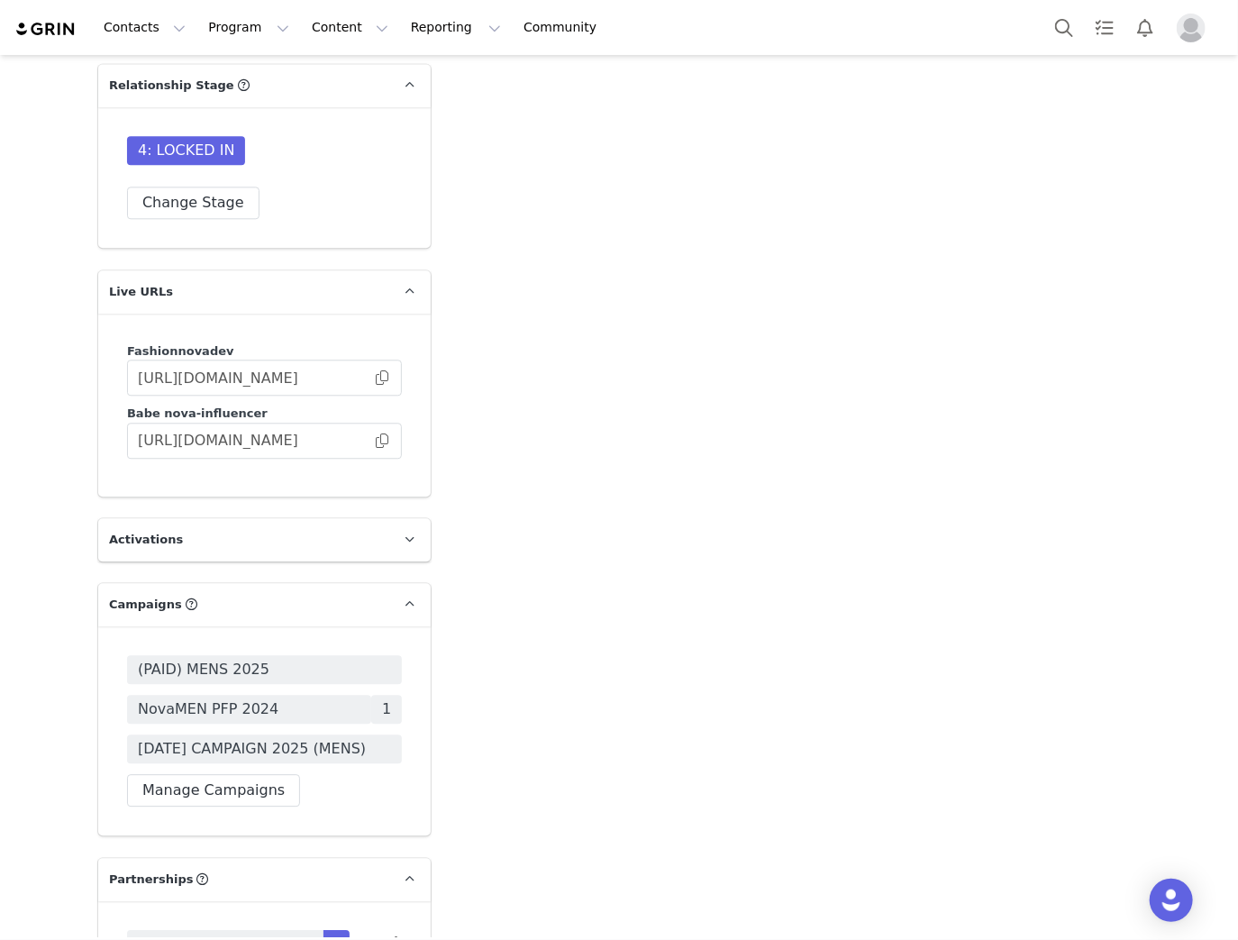
scroll to position [5189, 0]
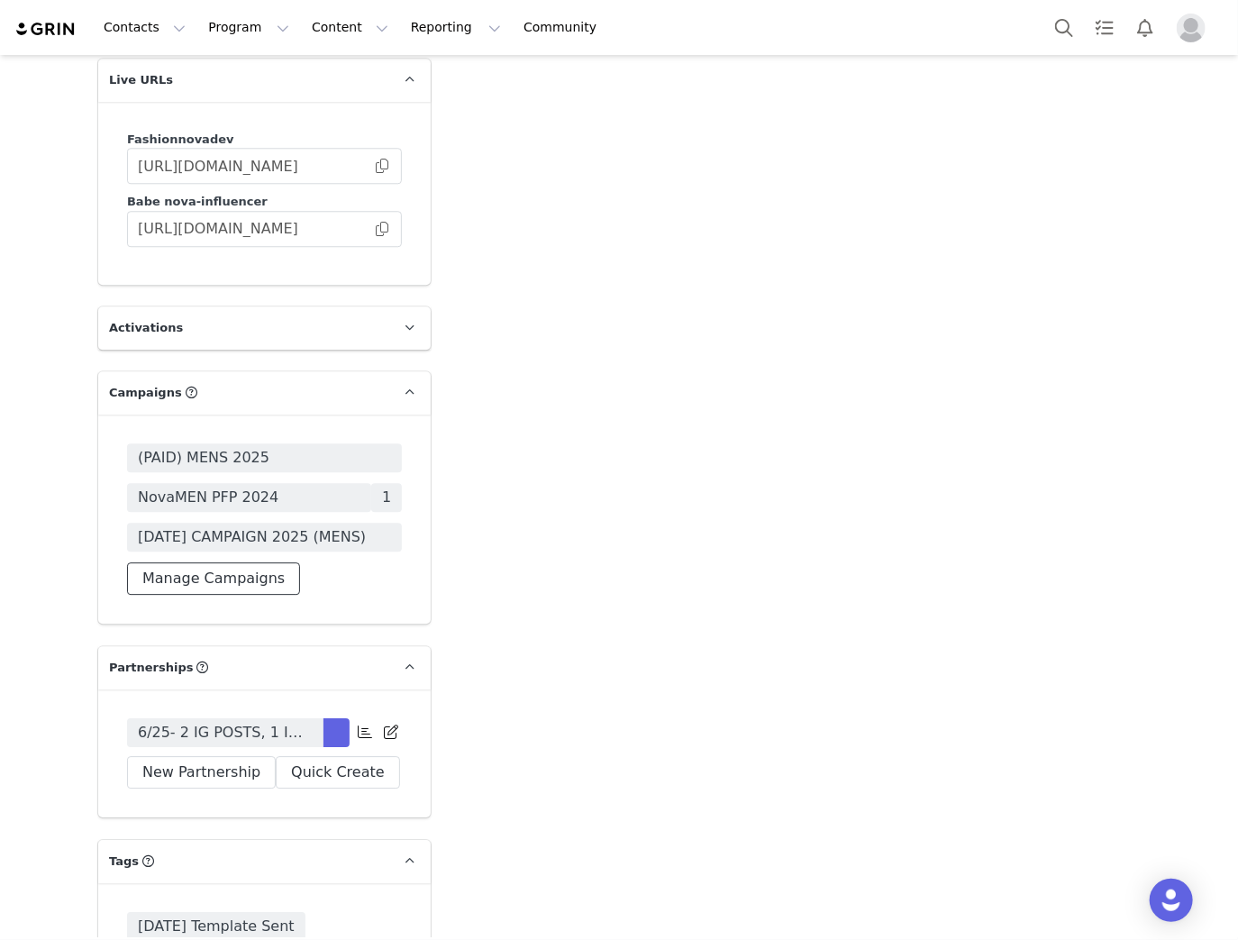
click at [210, 595] on button "Manage Campaigns" at bounding box center [213, 578] width 173 height 32
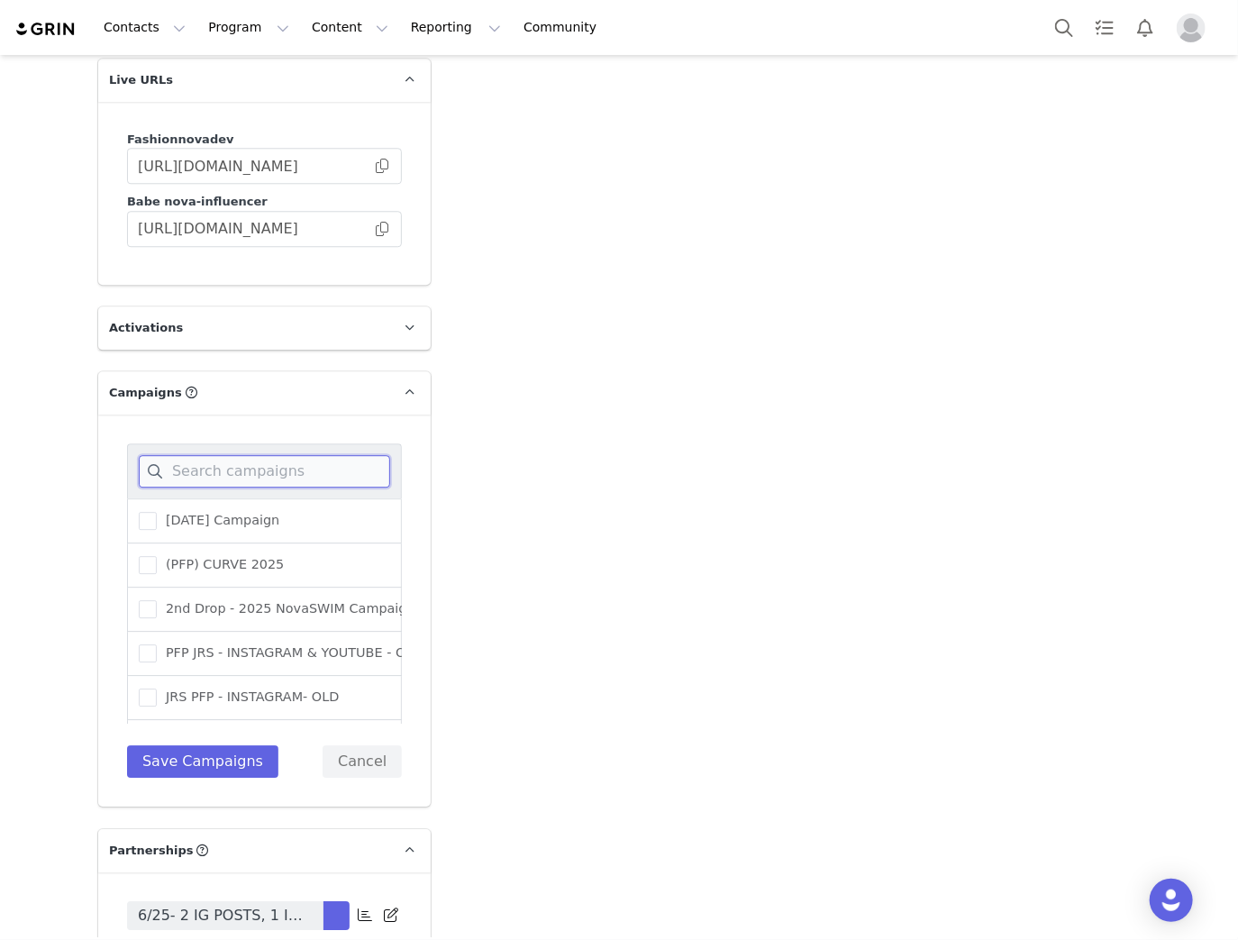
click at [239, 487] on input at bounding box center [264, 471] width 251 height 32
type input "p"
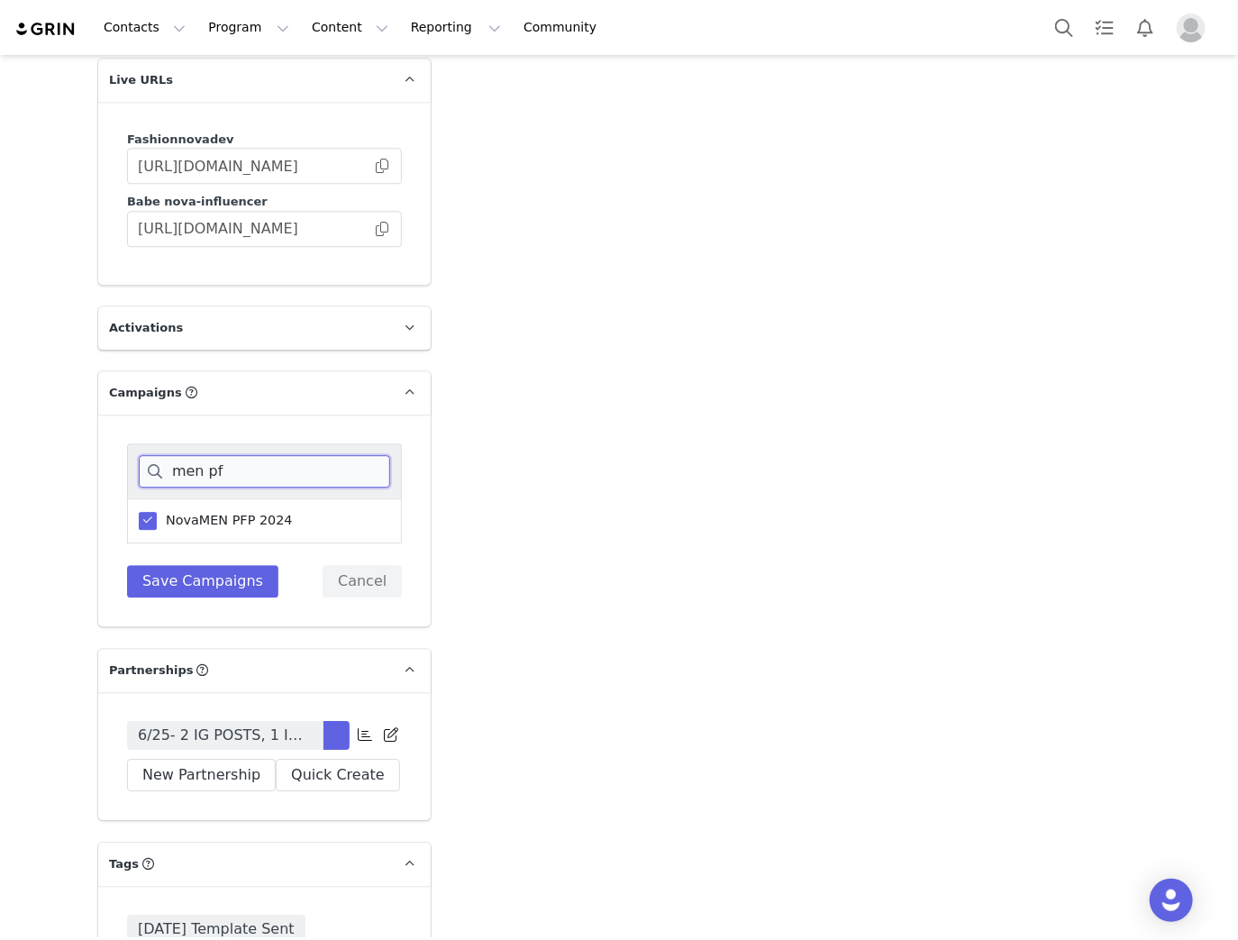
type input "men pf"
click at [144, 530] on span at bounding box center [148, 521] width 18 height 18
click at [157, 512] on input "NovaMEN PFP 2024" at bounding box center [157, 512] width 0 height 0
click at [180, 597] on button "Save Campaigns" at bounding box center [202, 581] width 151 height 32
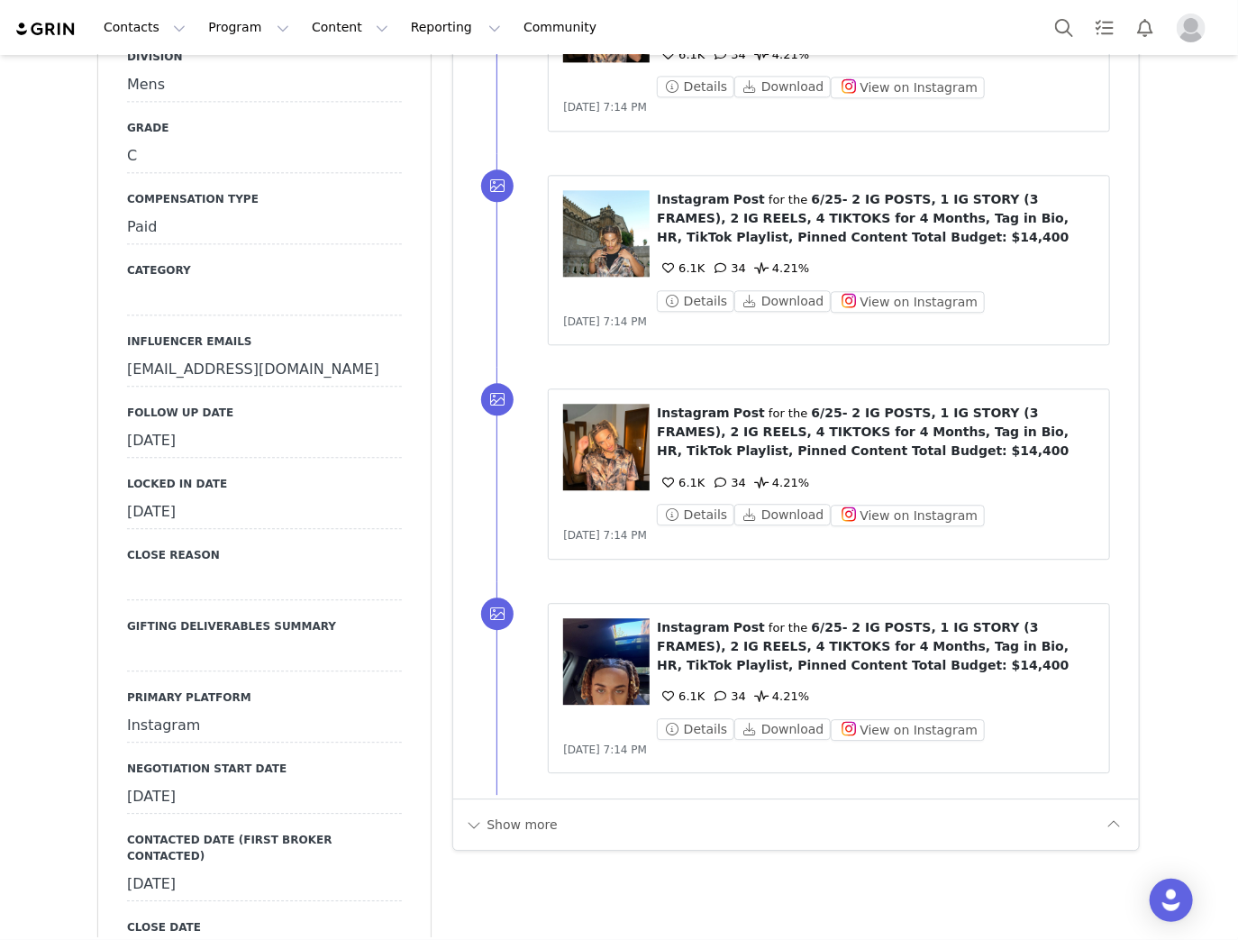
scroll to position [1874, 0]
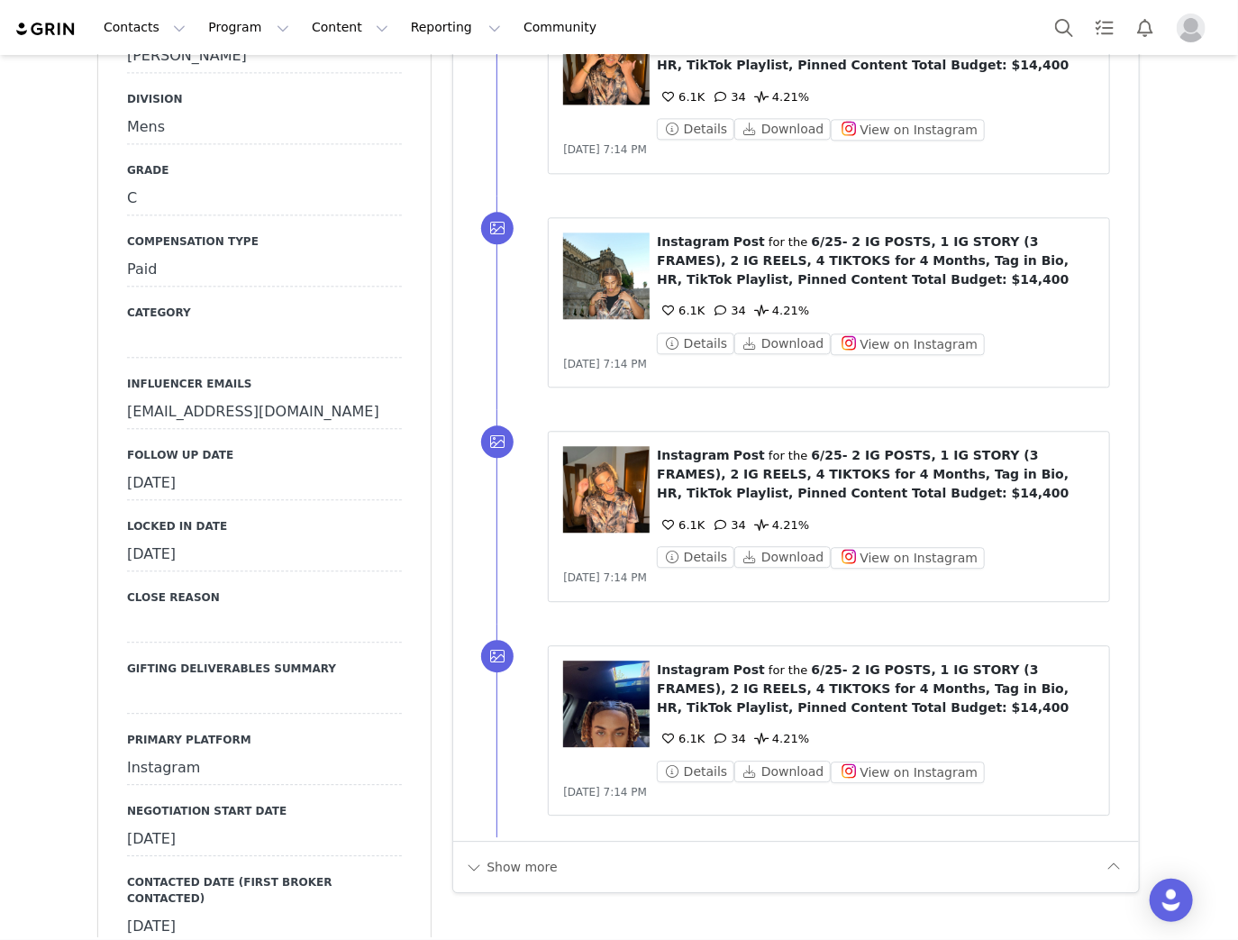
click at [203, 483] on div "[DATE]" at bounding box center [264, 484] width 275 height 32
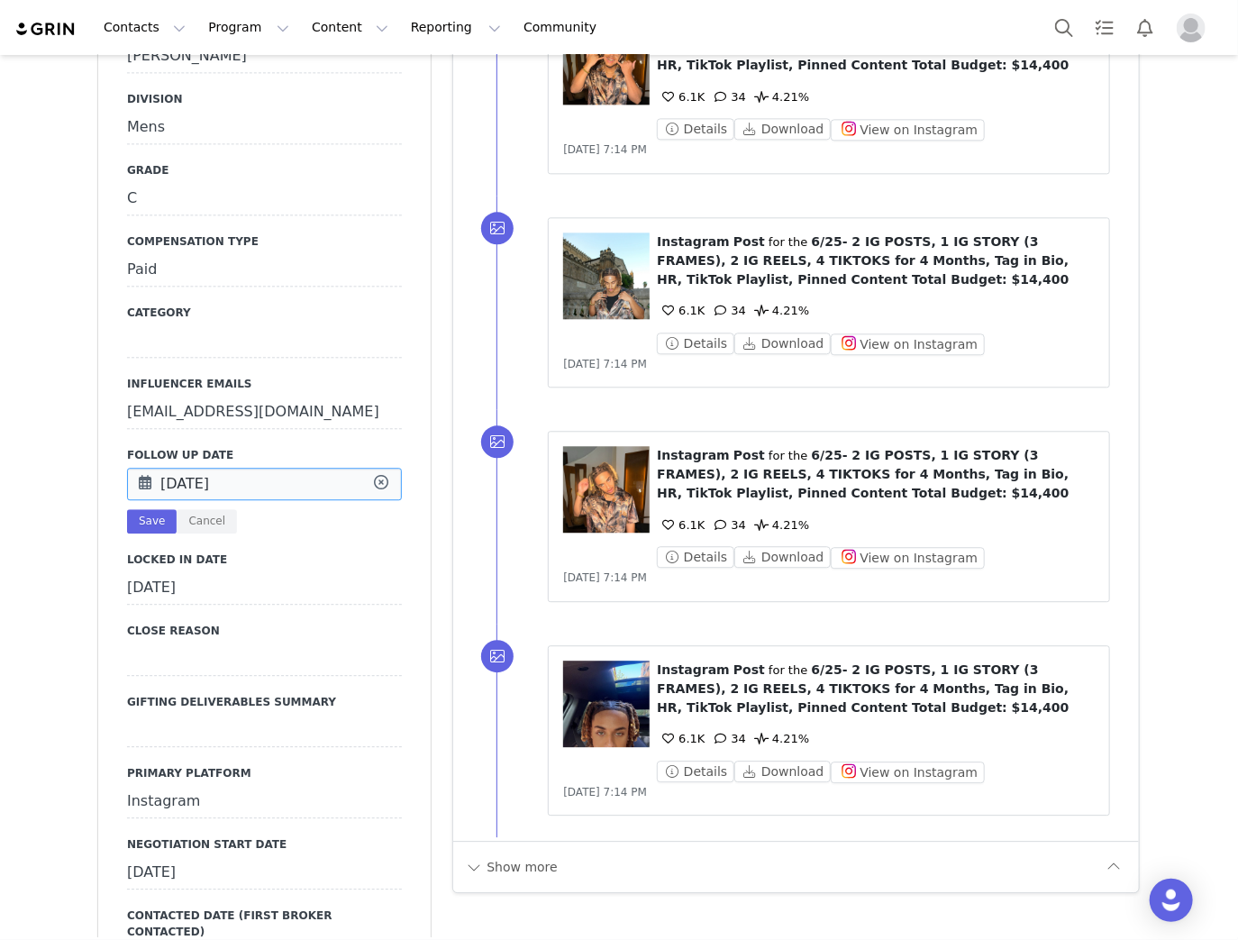
click at [203, 483] on input "Sep 09 2025" at bounding box center [264, 484] width 275 height 32
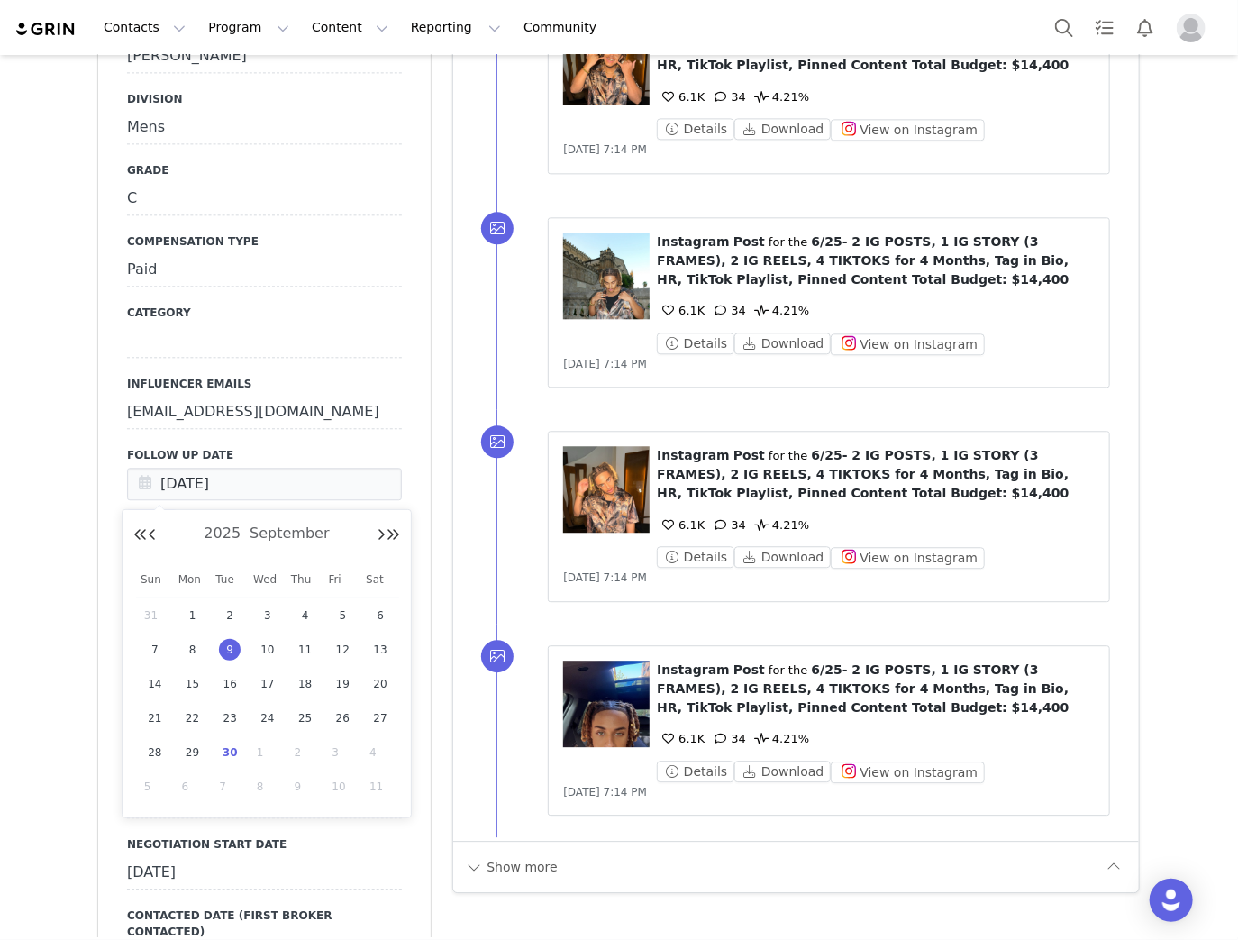
click at [234, 739] on div "30" at bounding box center [230, 752] width 38 height 27
type input "[DATE]"
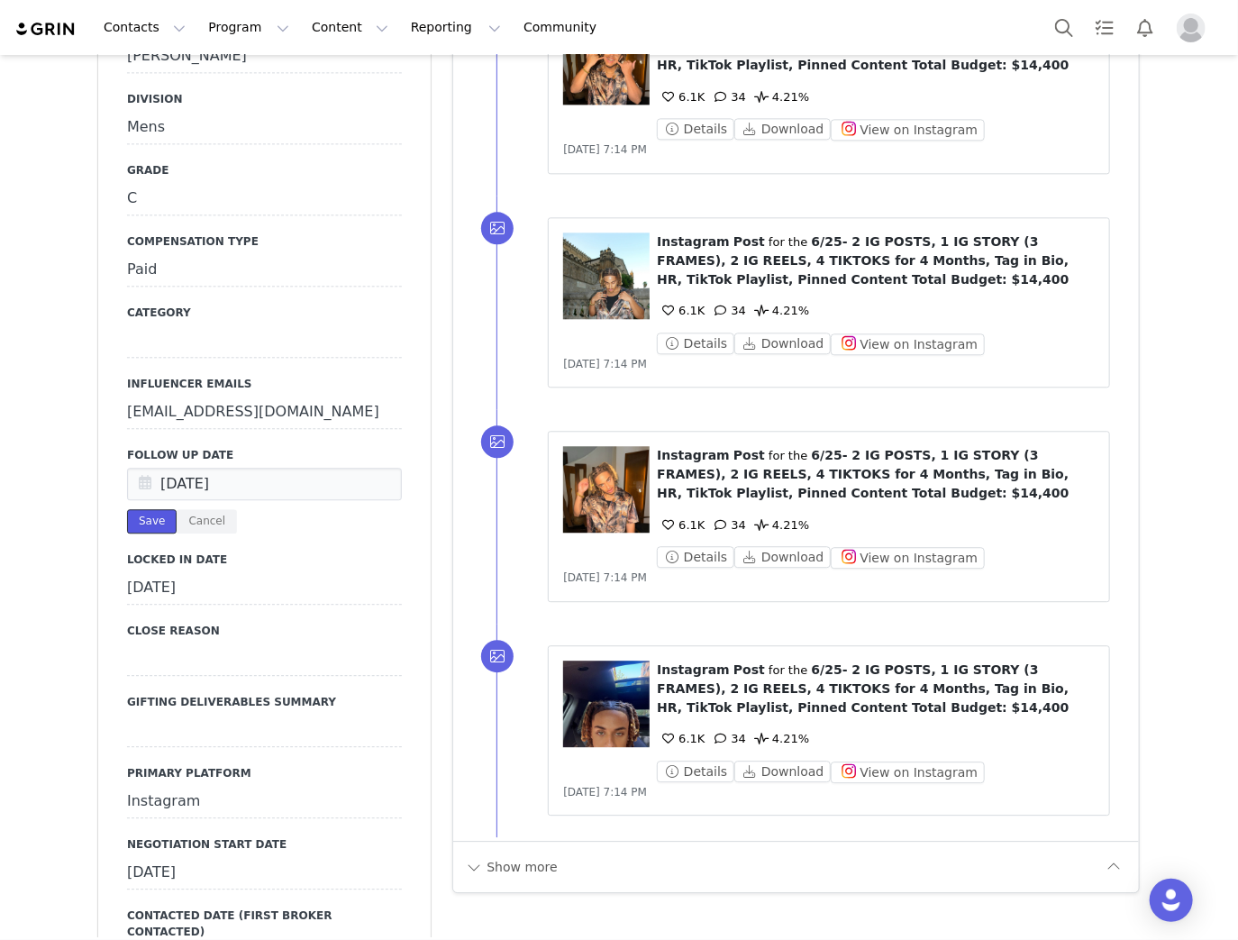
click at [142, 514] on button "Save" at bounding box center [152, 521] width 50 height 24
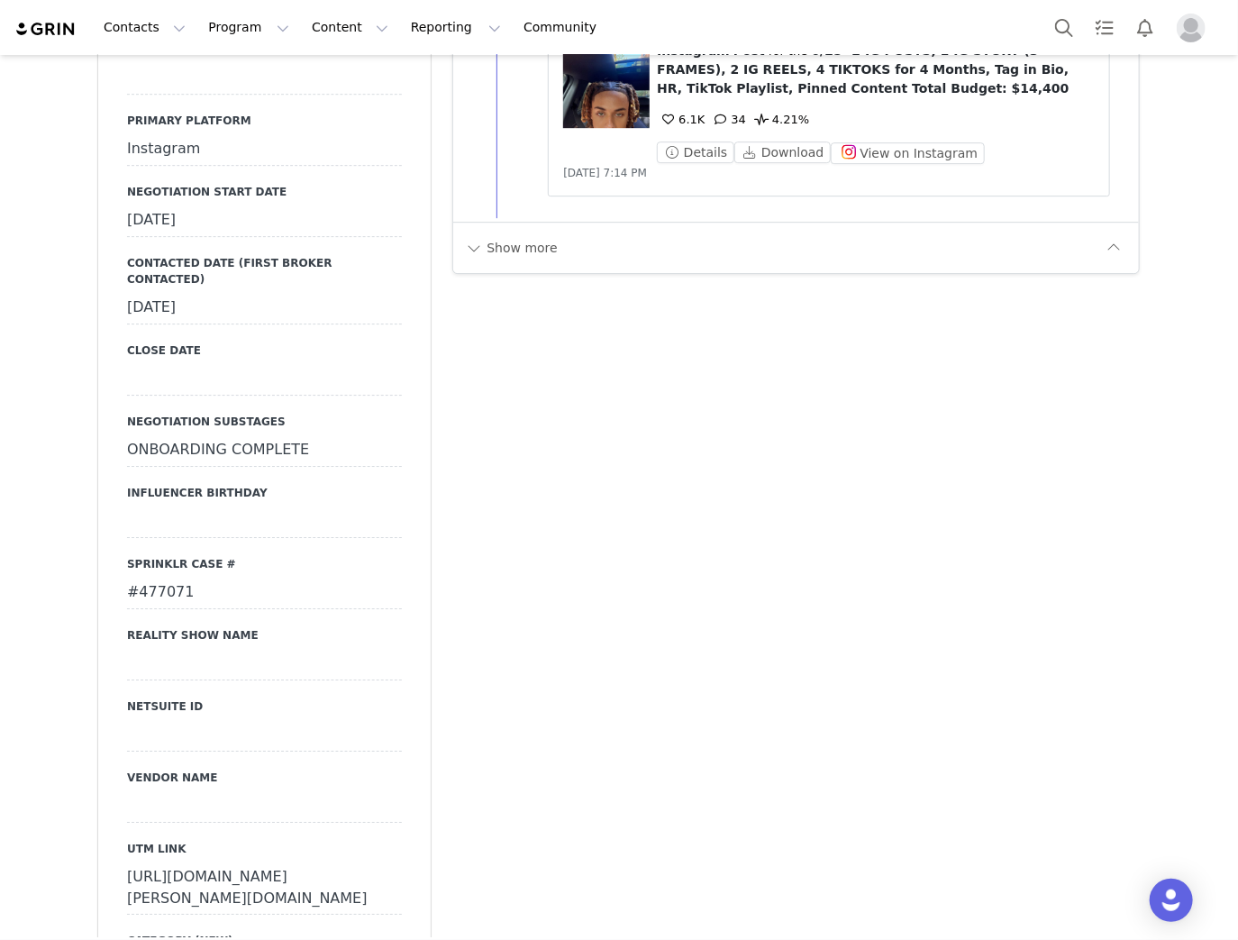
scroll to position [2523, 0]
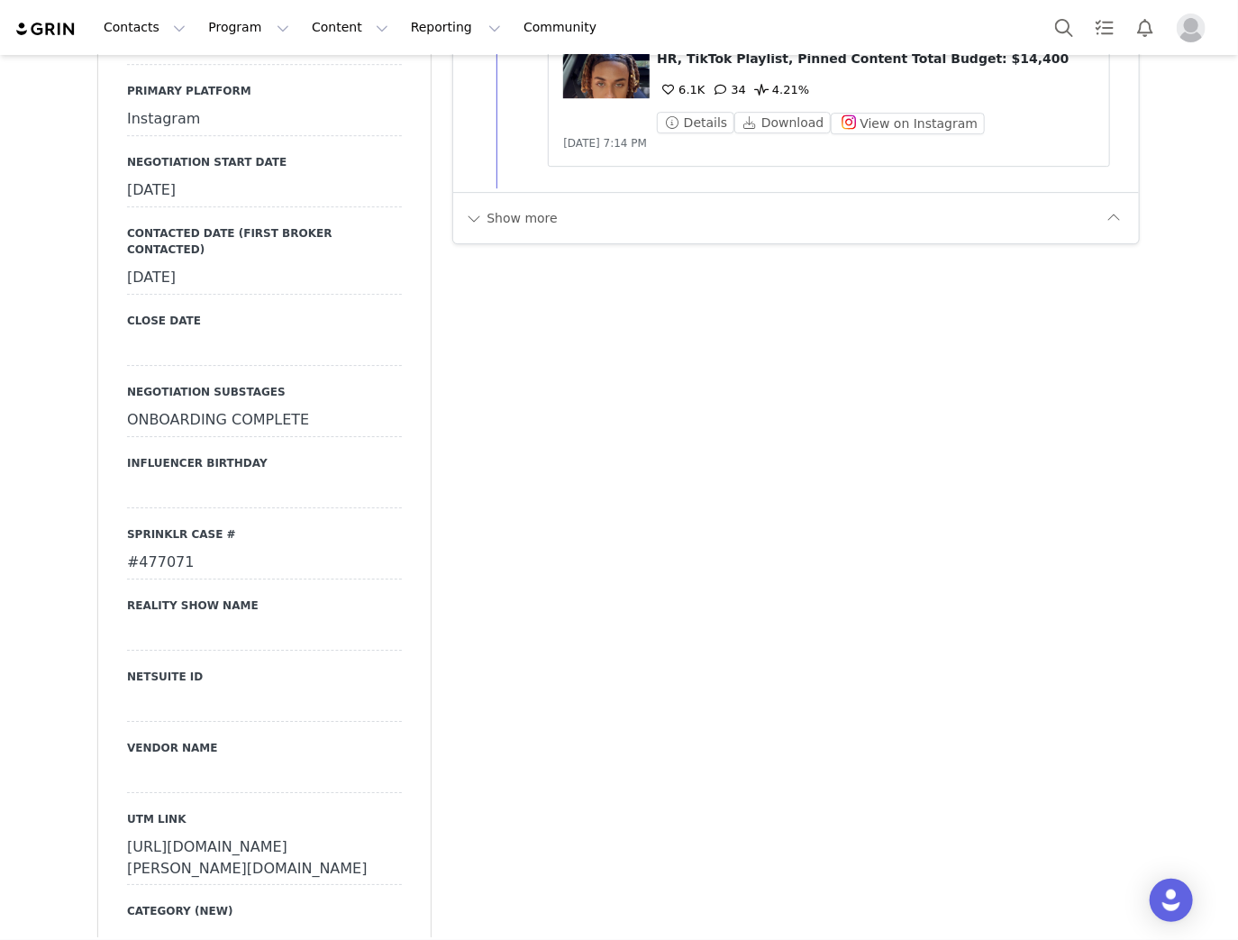
click at [157, 547] on div "#477071" at bounding box center [264, 563] width 275 height 32
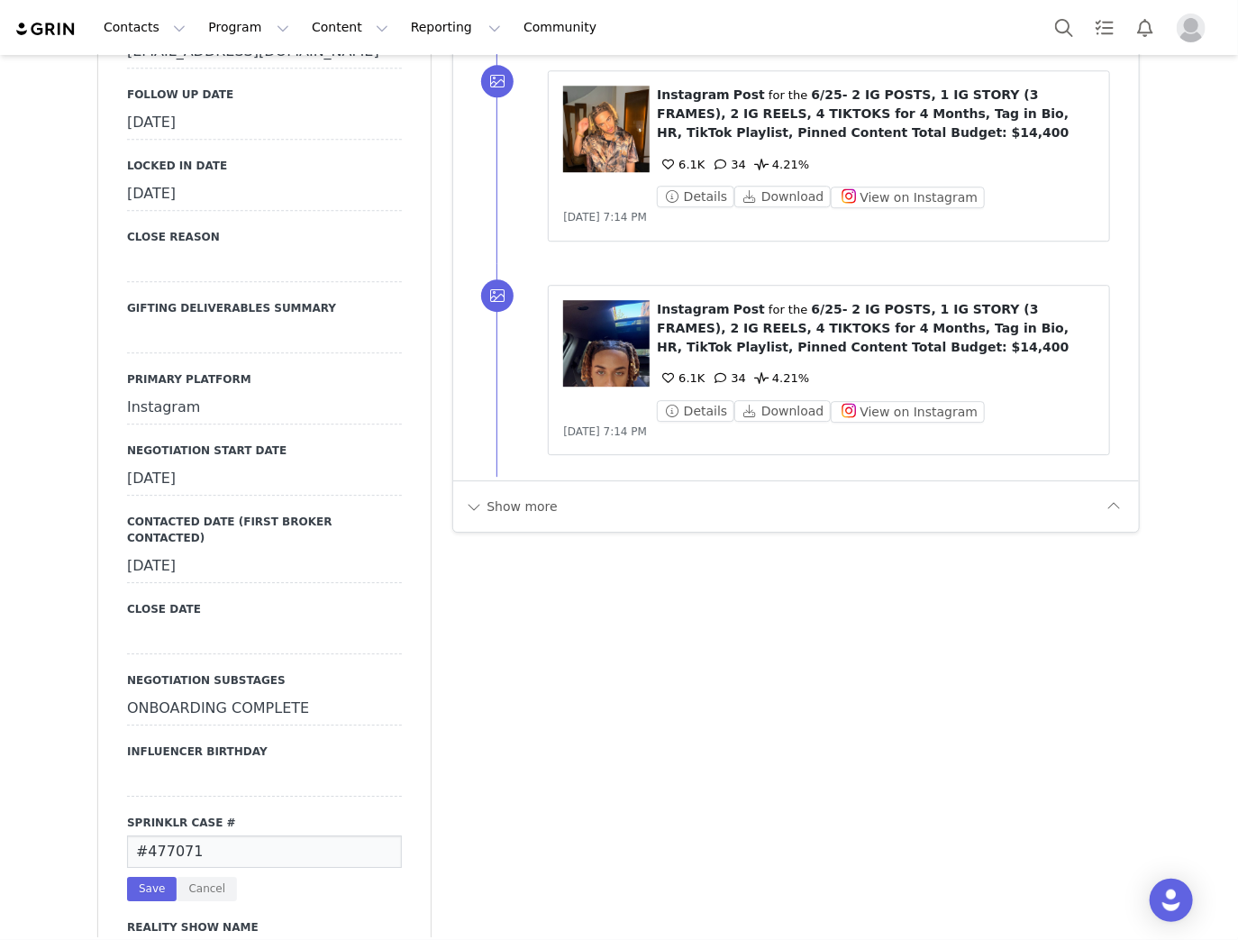
scroll to position [1946, 0]
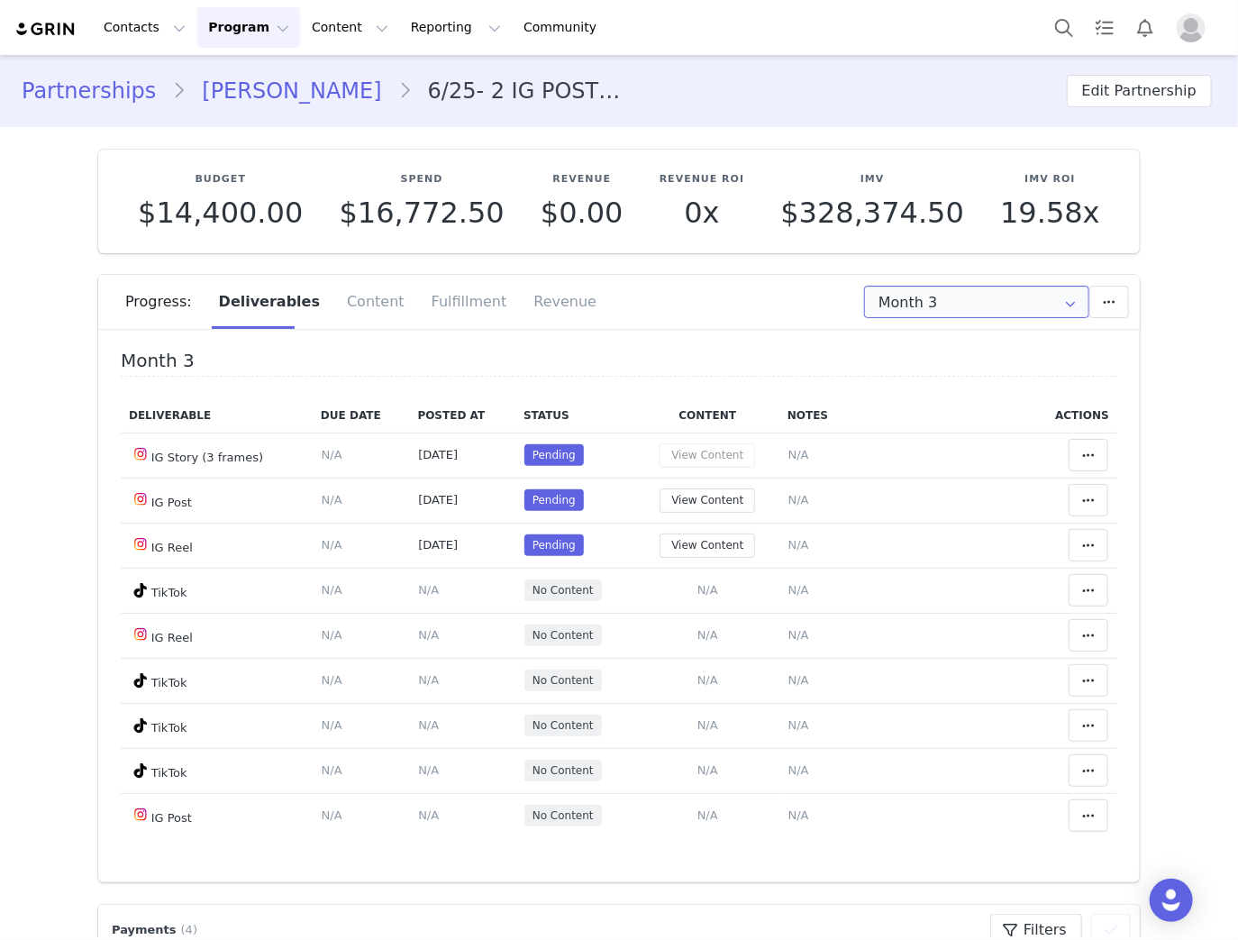
click at [996, 299] on input "Month 3" at bounding box center [976, 302] width 225 height 32
click at [926, 472] on li "All Months" at bounding box center [977, 473] width 234 height 31
type input "All"
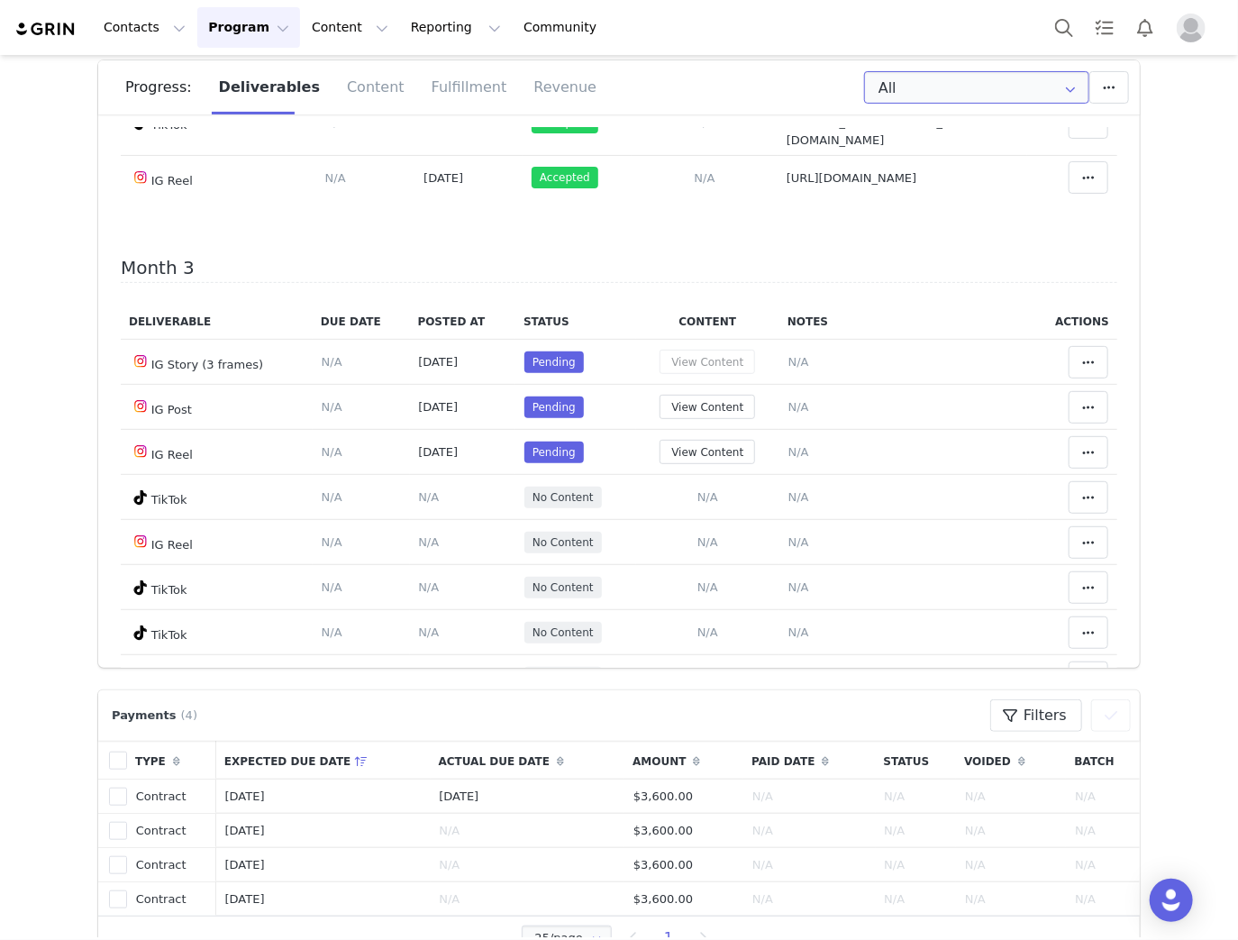
scroll to position [144, 0]
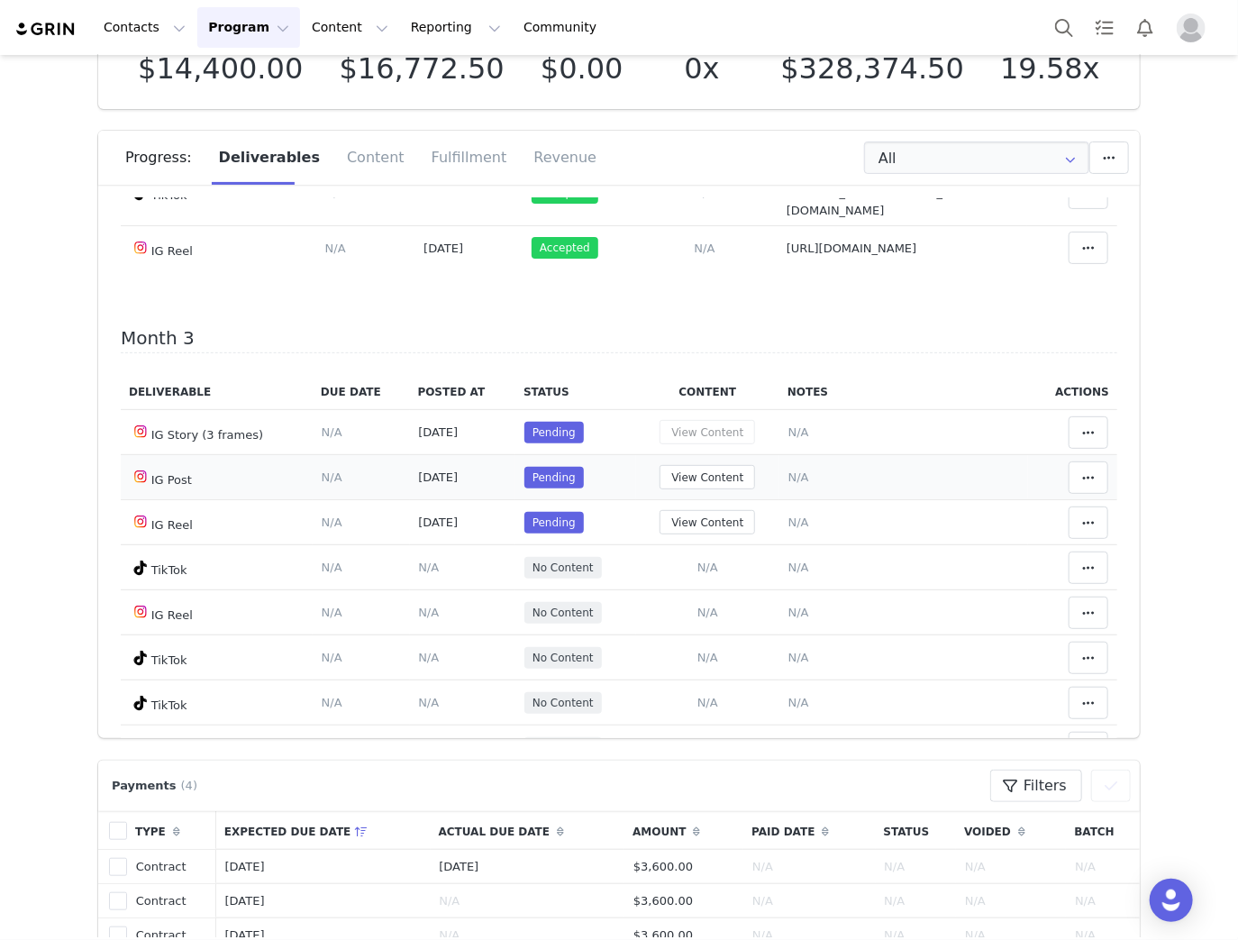
click at [793, 470] on span "N/A" at bounding box center [798, 477] width 21 height 14
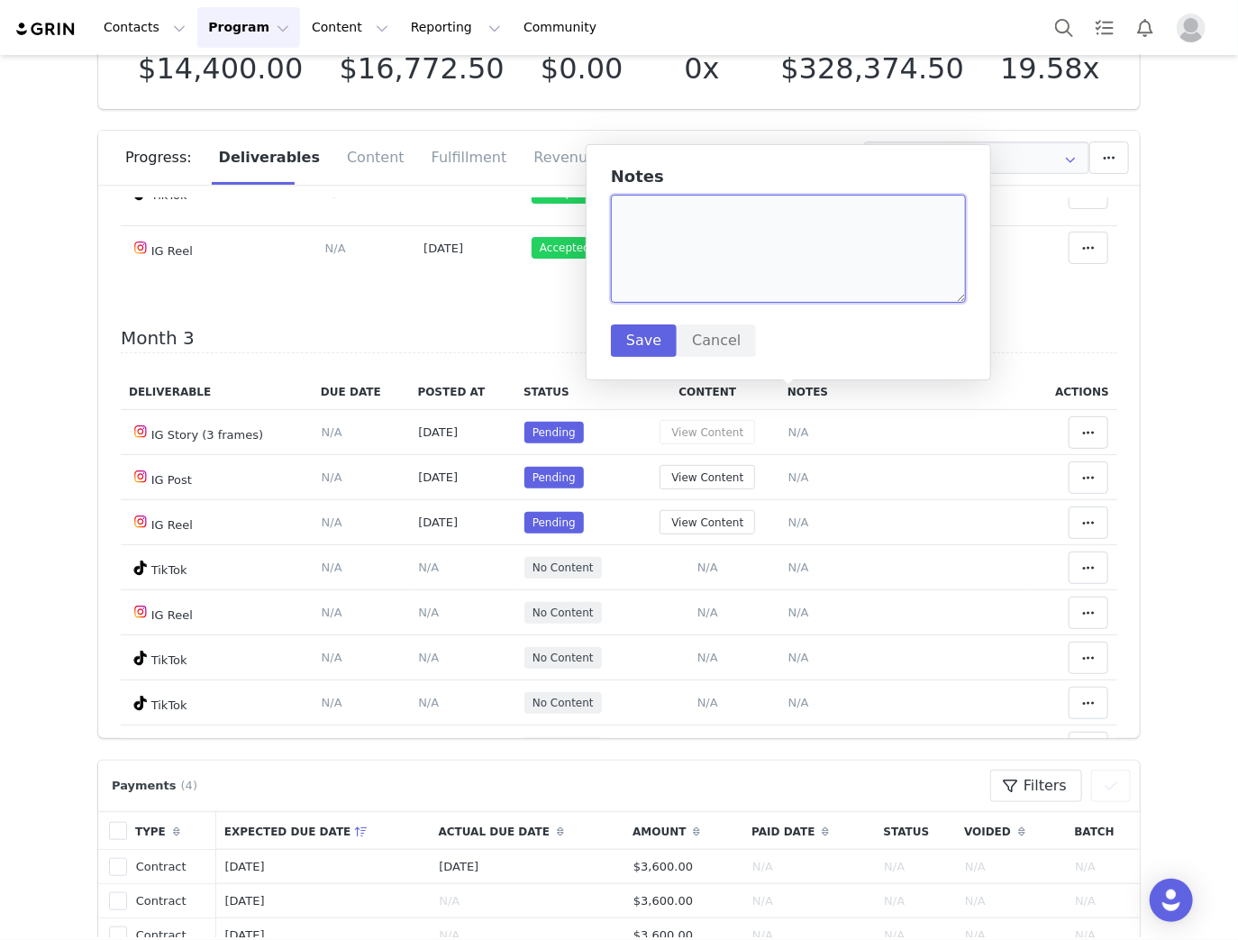
click at [705, 260] on textarea at bounding box center [788, 249] width 355 height 108
paste textarea "https://www.instagram.com/p/DO4Co6UCIG7/"
type textarea "https://www.instagram.com/p/DO4Co6UCIG7/"
click at [634, 339] on button "Save" at bounding box center [644, 340] width 66 height 32
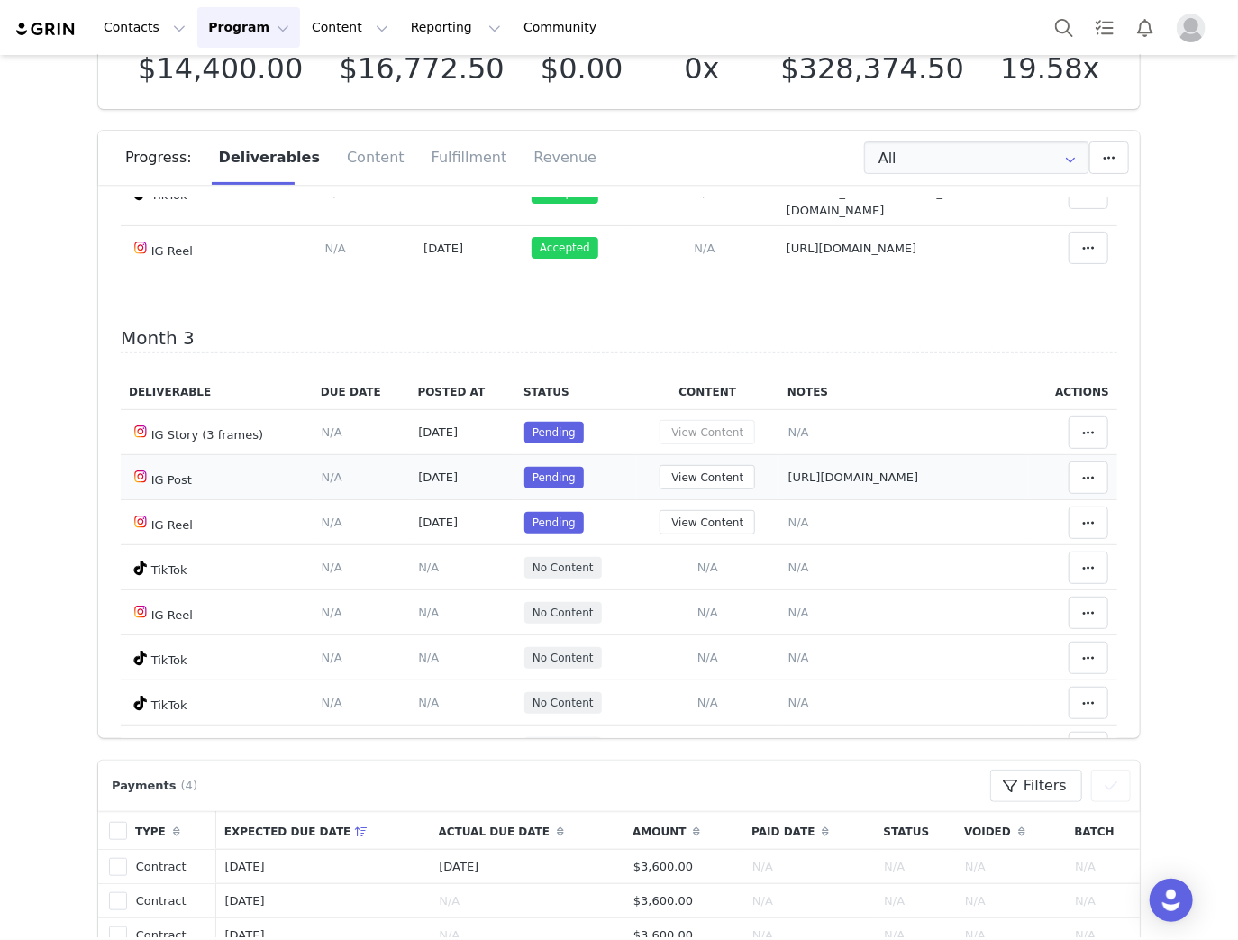
click at [418, 470] on span "Sep 9, 2025" at bounding box center [438, 477] width 40 height 14
click at [1082, 467] on span at bounding box center [1089, 478] width 22 height 22
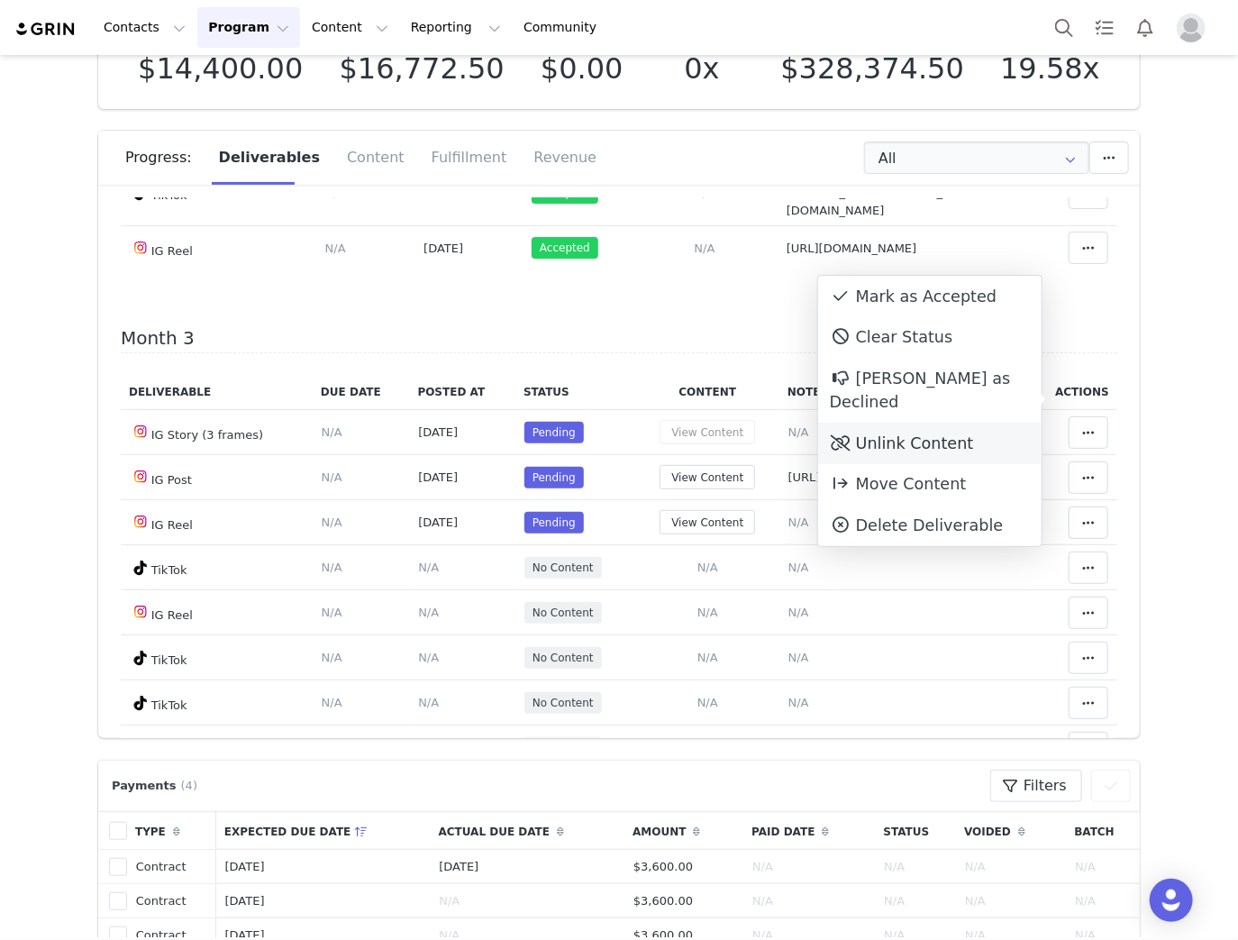
click at [903, 423] on div "Unlink Content" at bounding box center [929, 443] width 223 height 41
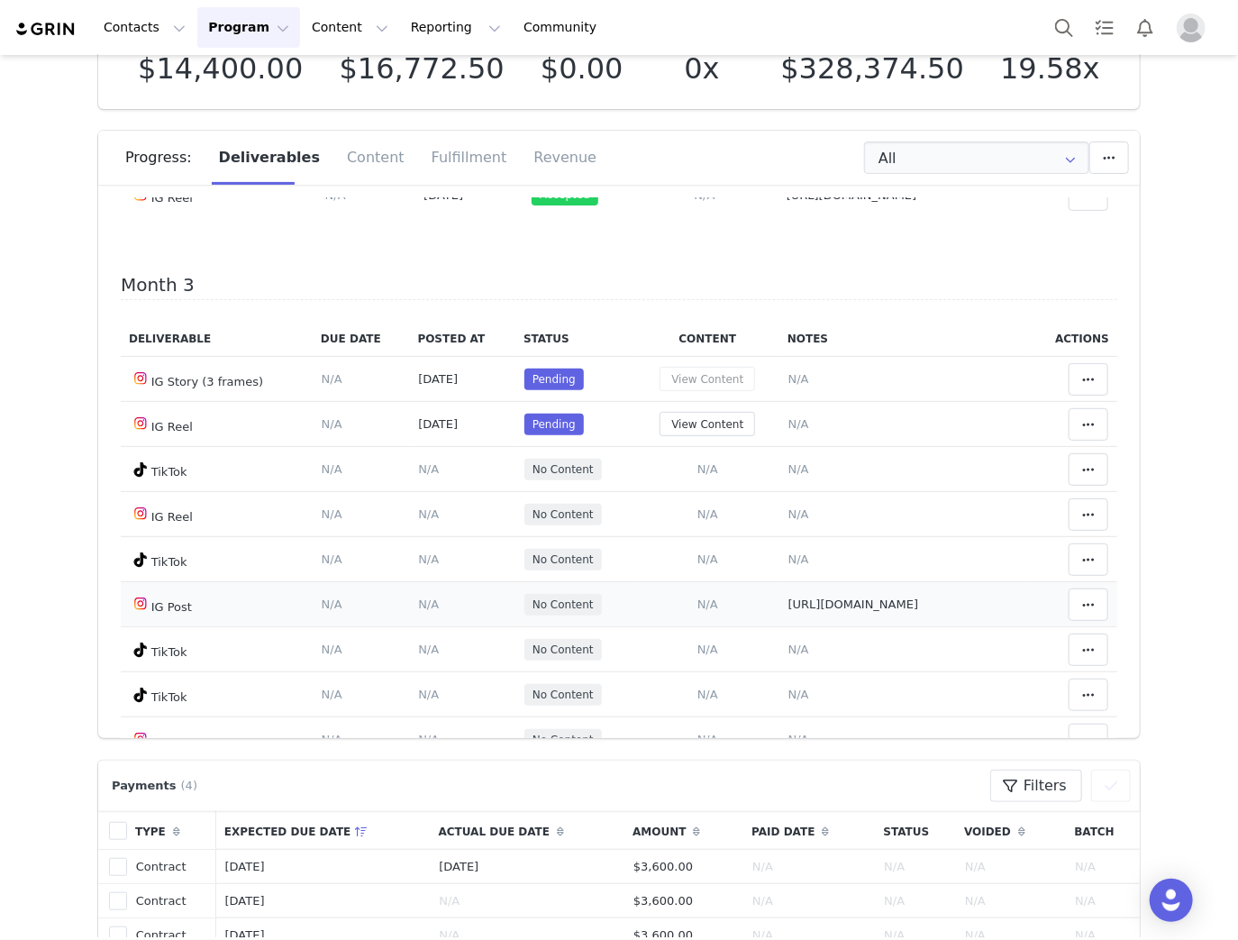
scroll to position [1081, 0]
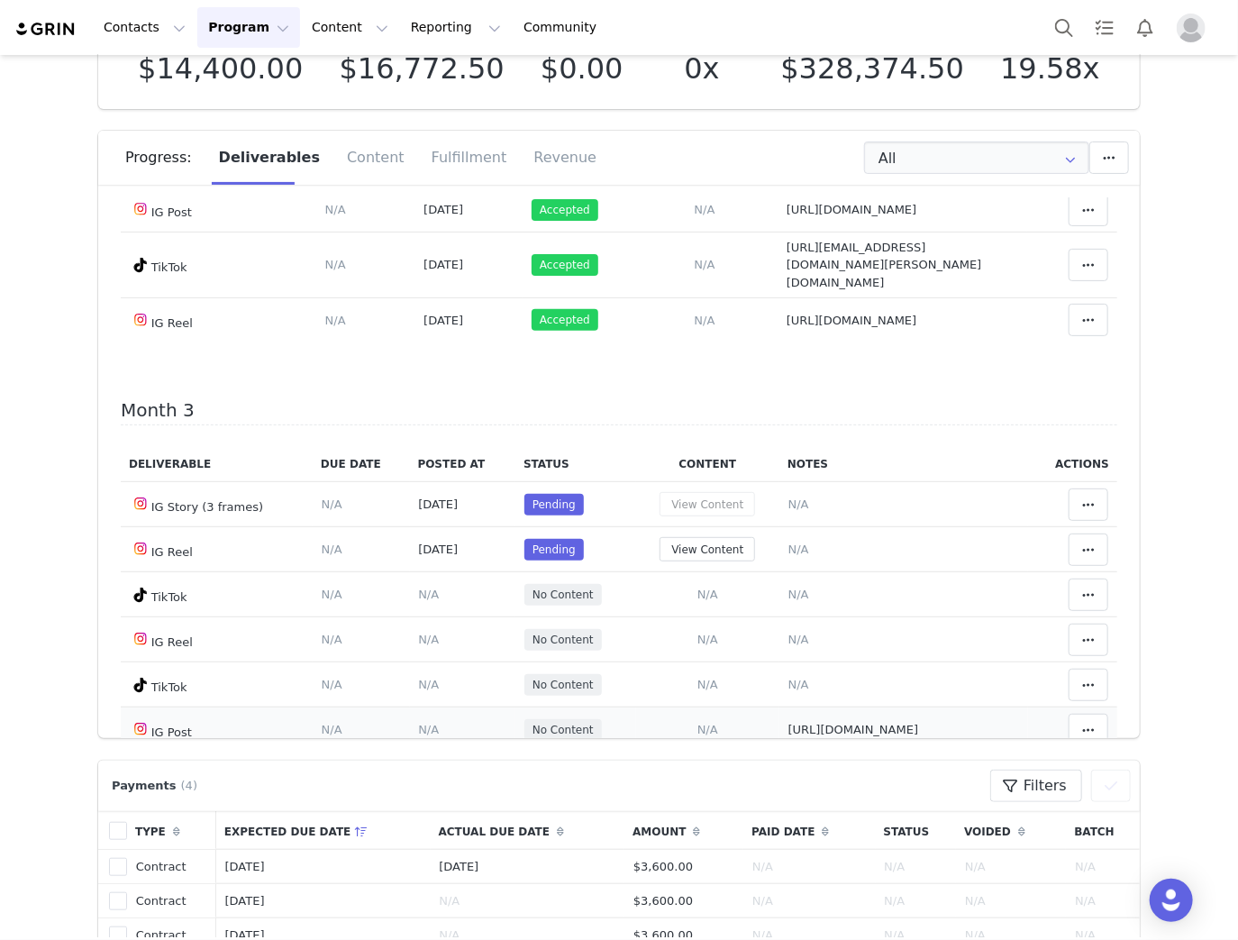
click at [418, 723] on span "N/A" at bounding box center [428, 730] width 21 height 14
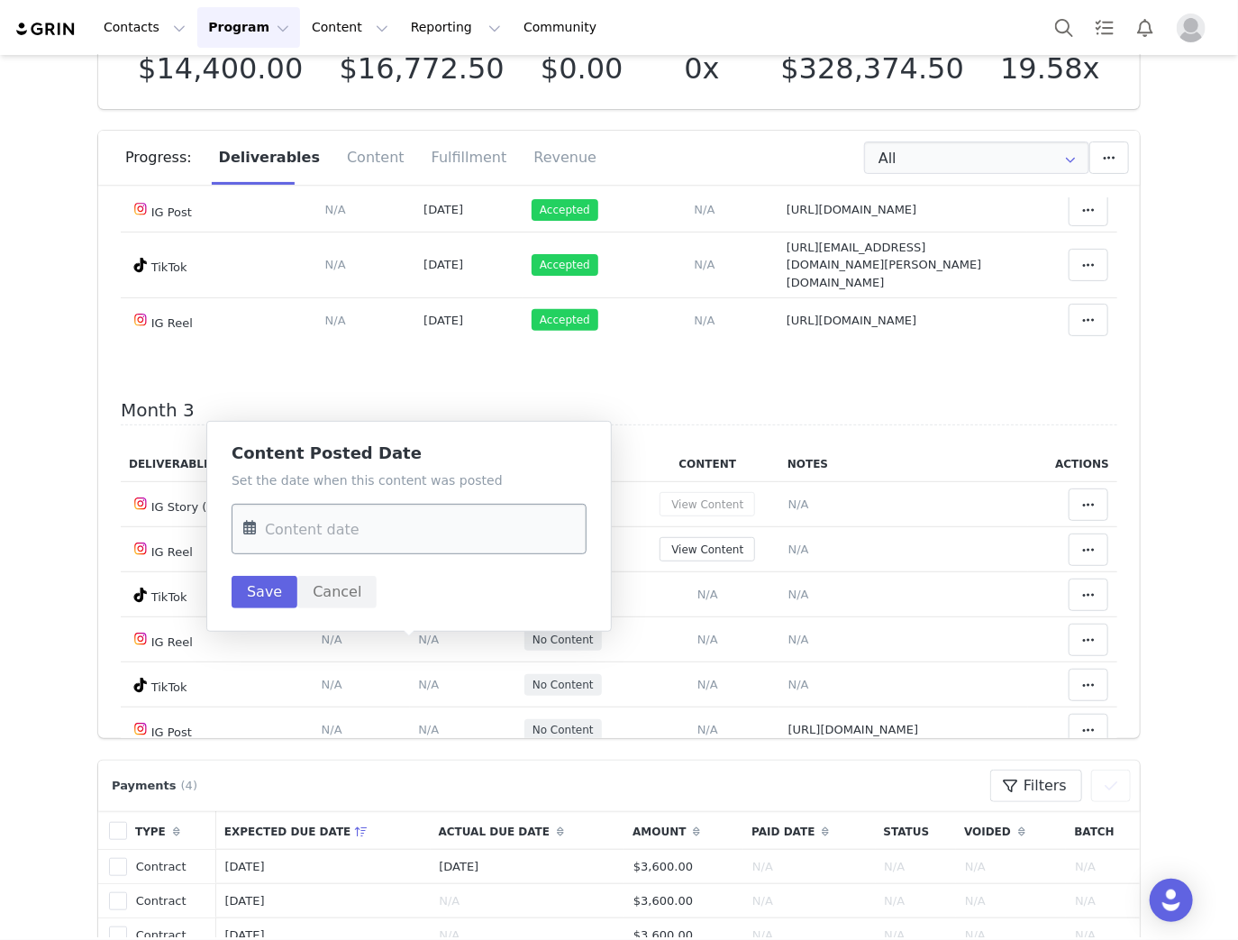
click at [418, 506] on input "text" at bounding box center [409, 529] width 355 height 50
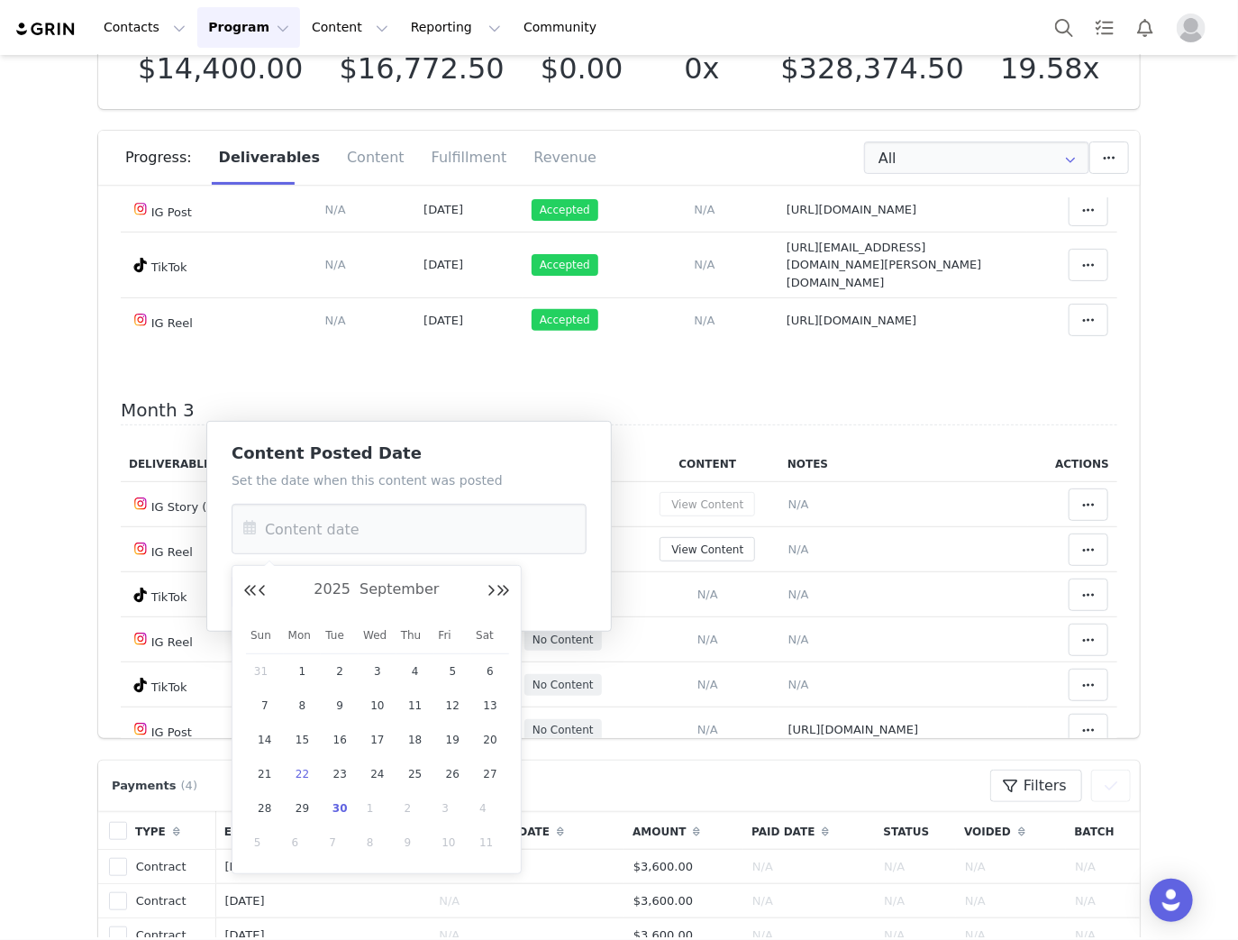
click at [316, 777] on div "22" at bounding box center [303, 773] width 38 height 27
type input "Sep 22 2025"
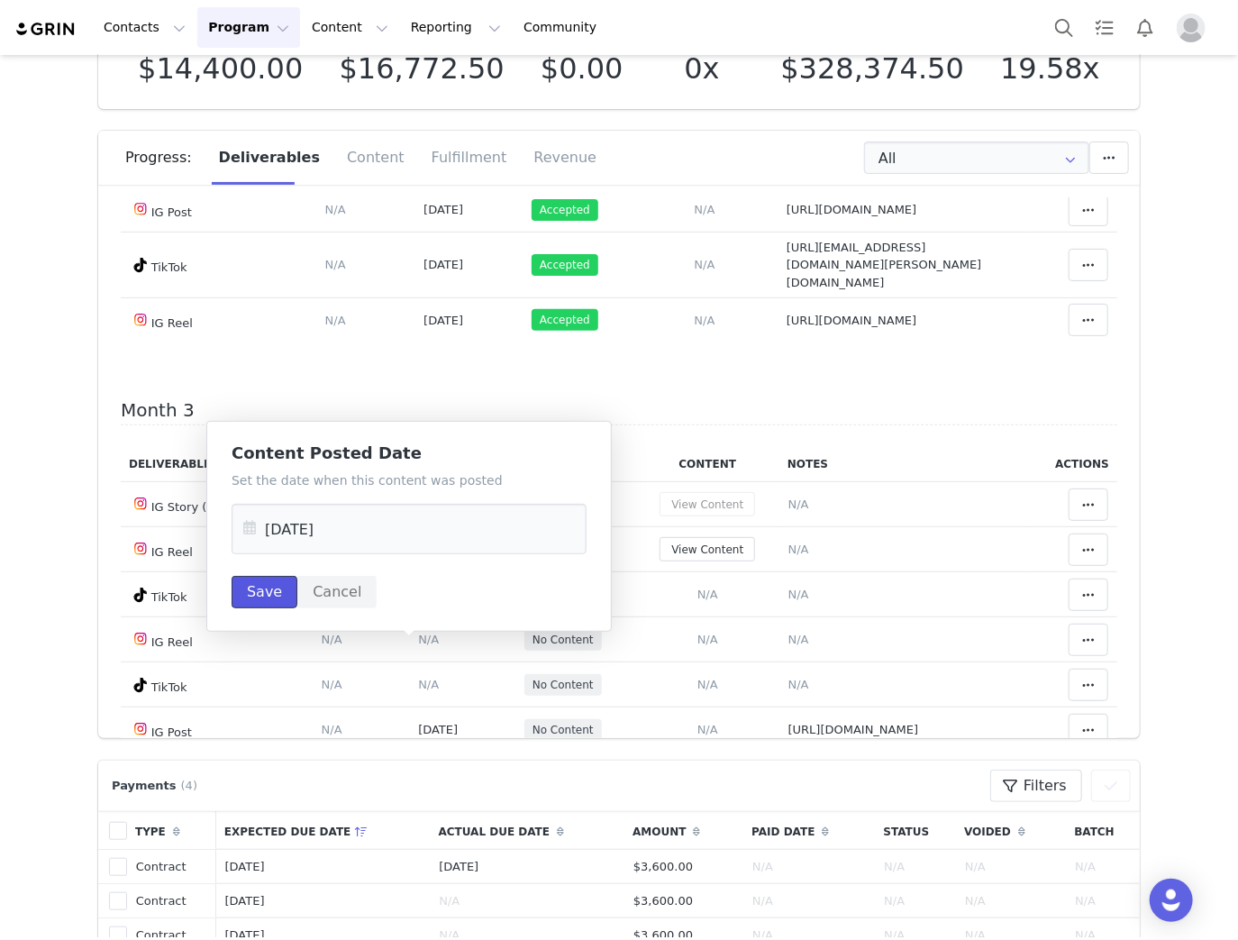
click at [244, 591] on button "Save" at bounding box center [265, 592] width 66 height 32
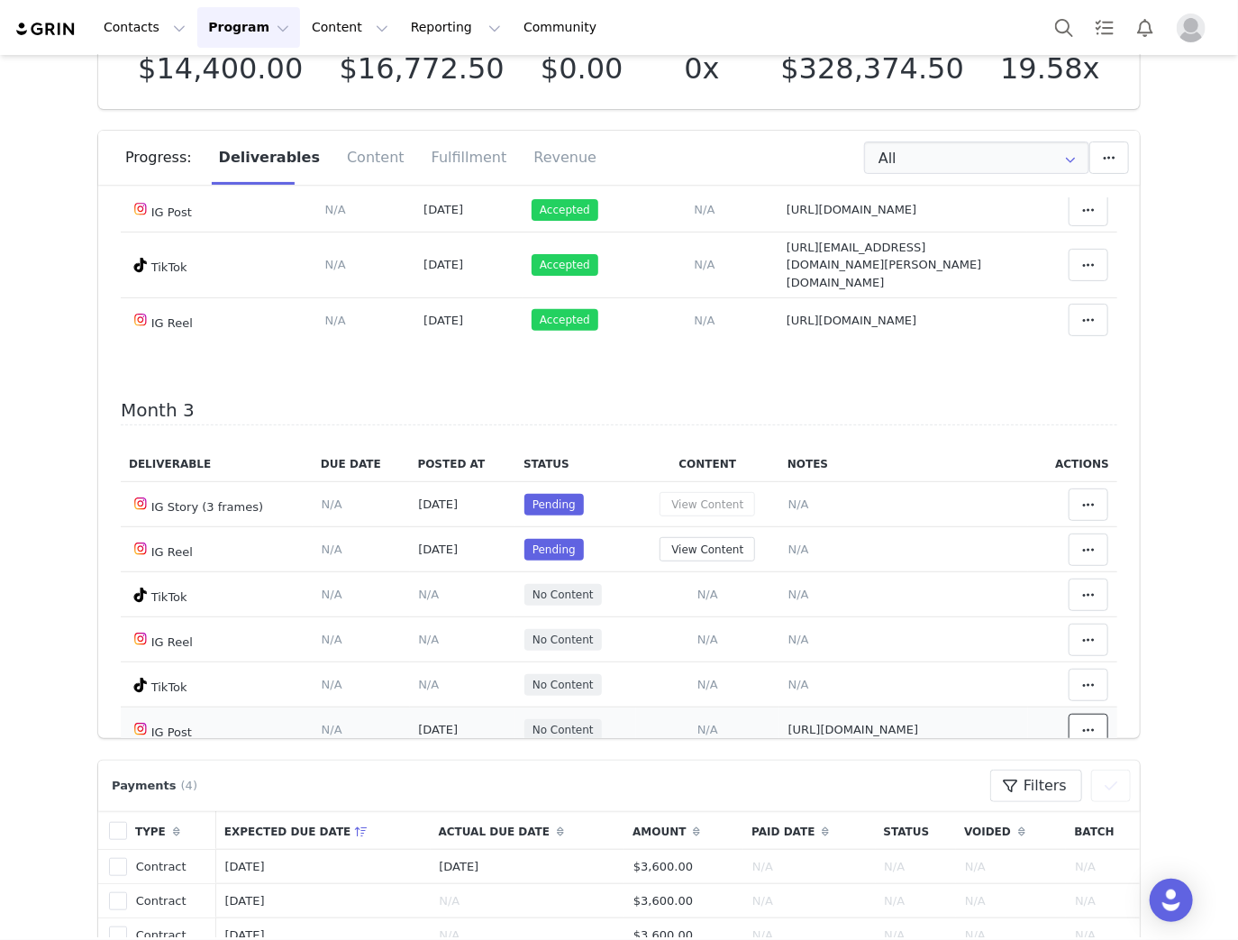
click at [1082, 723] on icon at bounding box center [1088, 730] width 13 height 14
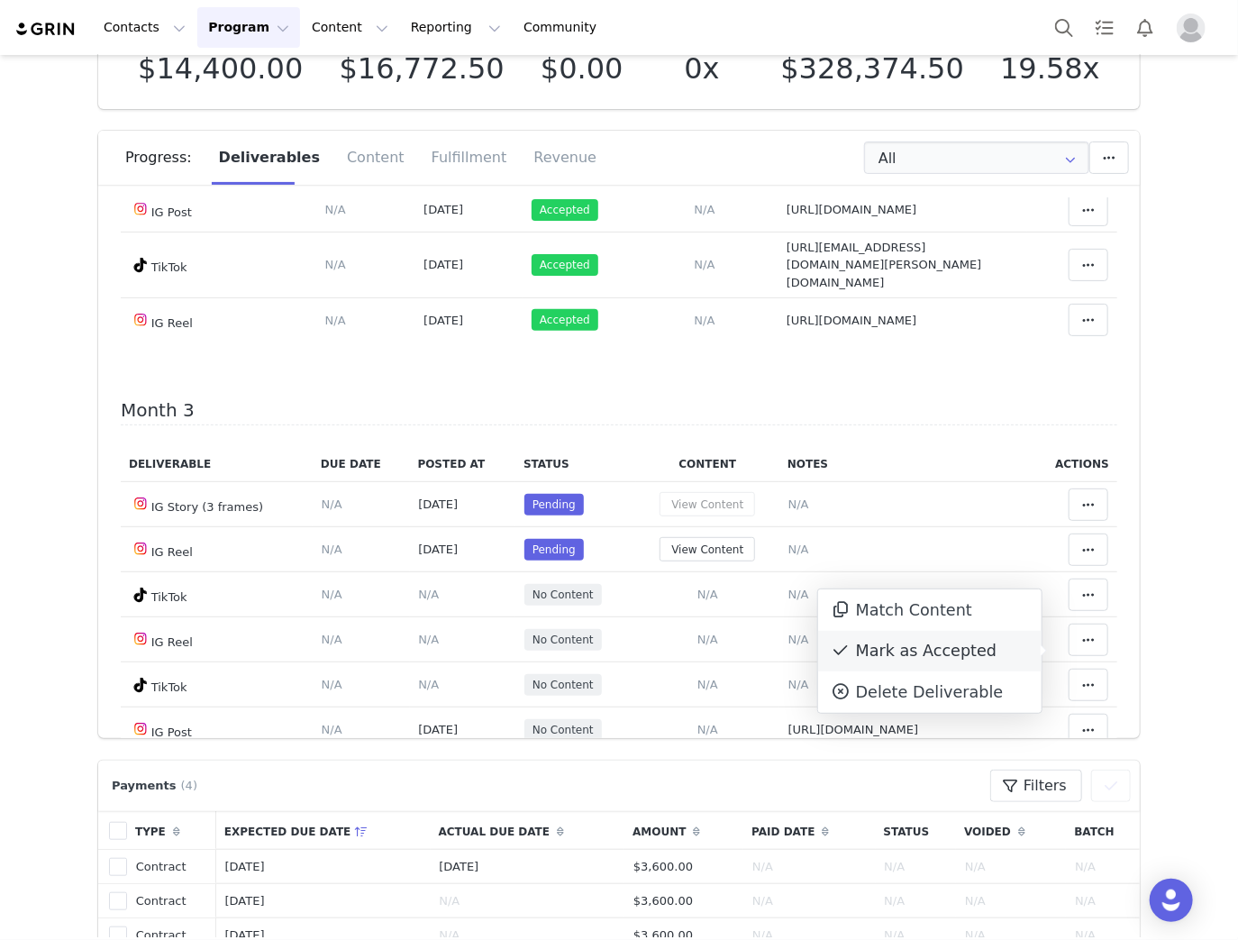
click at [915, 650] on div "Mark as Accepted" at bounding box center [929, 651] width 223 height 41
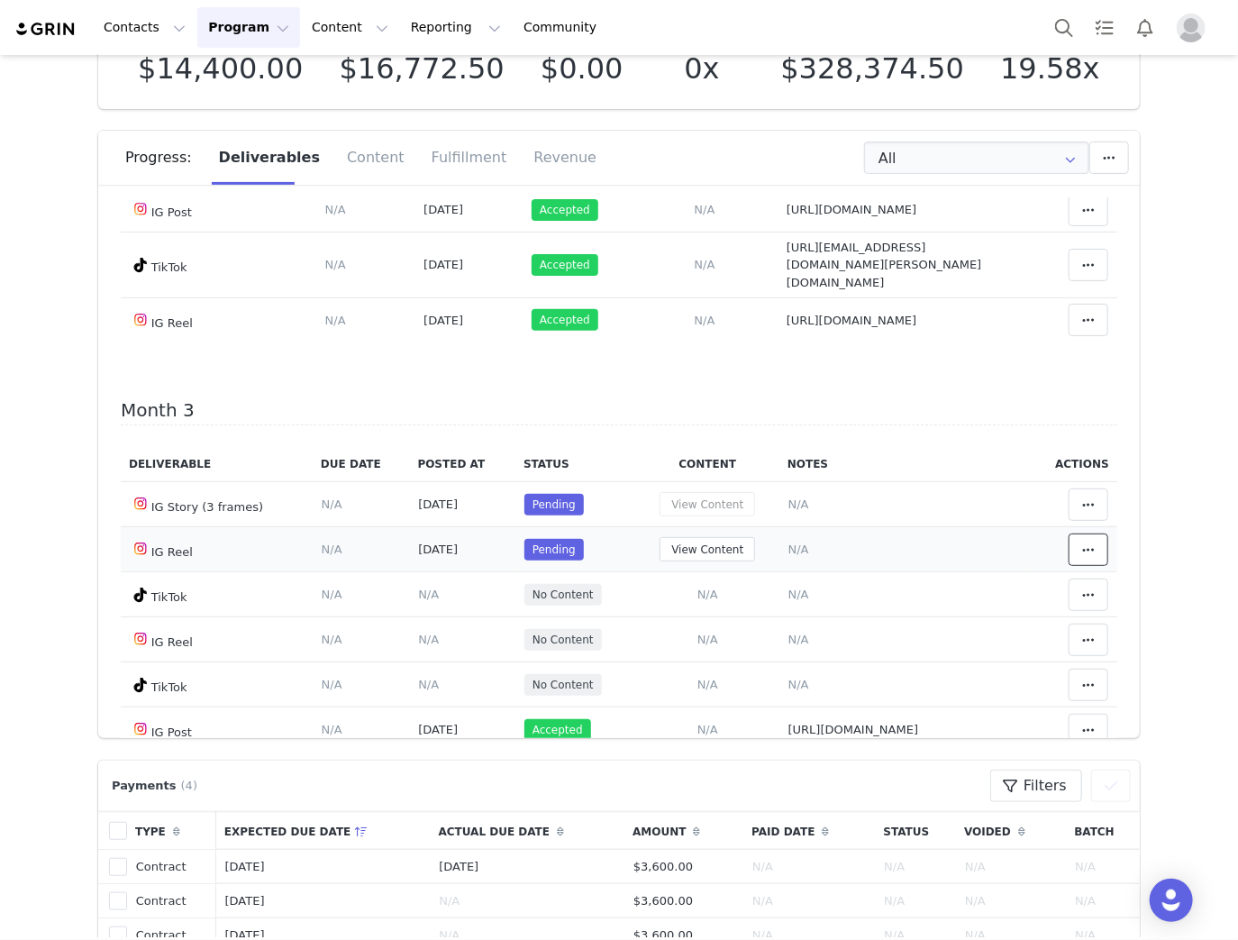
click at [1082, 542] on icon at bounding box center [1088, 549] width 13 height 14
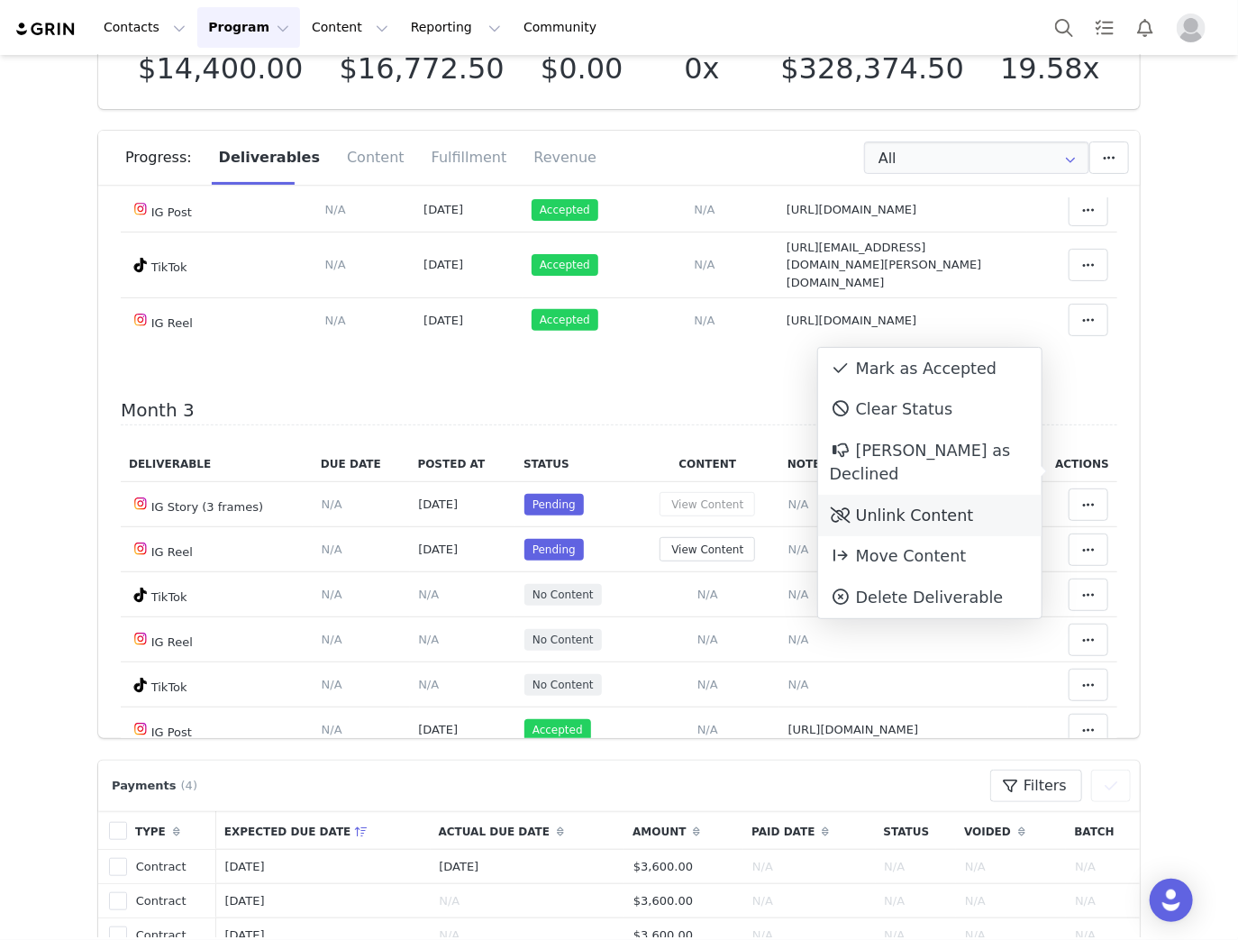
click at [857, 495] on div "Unlink Content" at bounding box center [929, 515] width 223 height 41
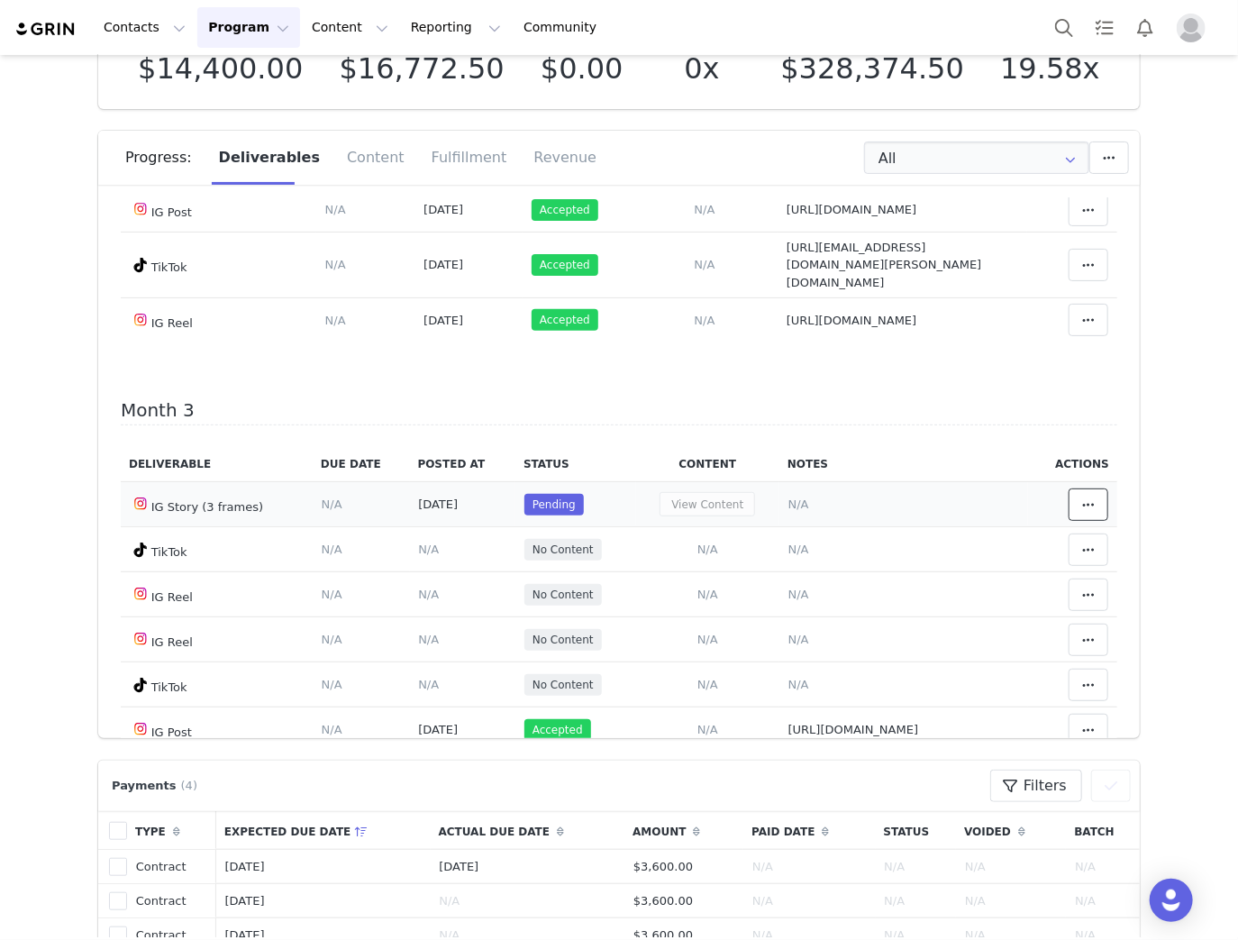
click at [1082, 497] on icon at bounding box center [1088, 504] width 13 height 14
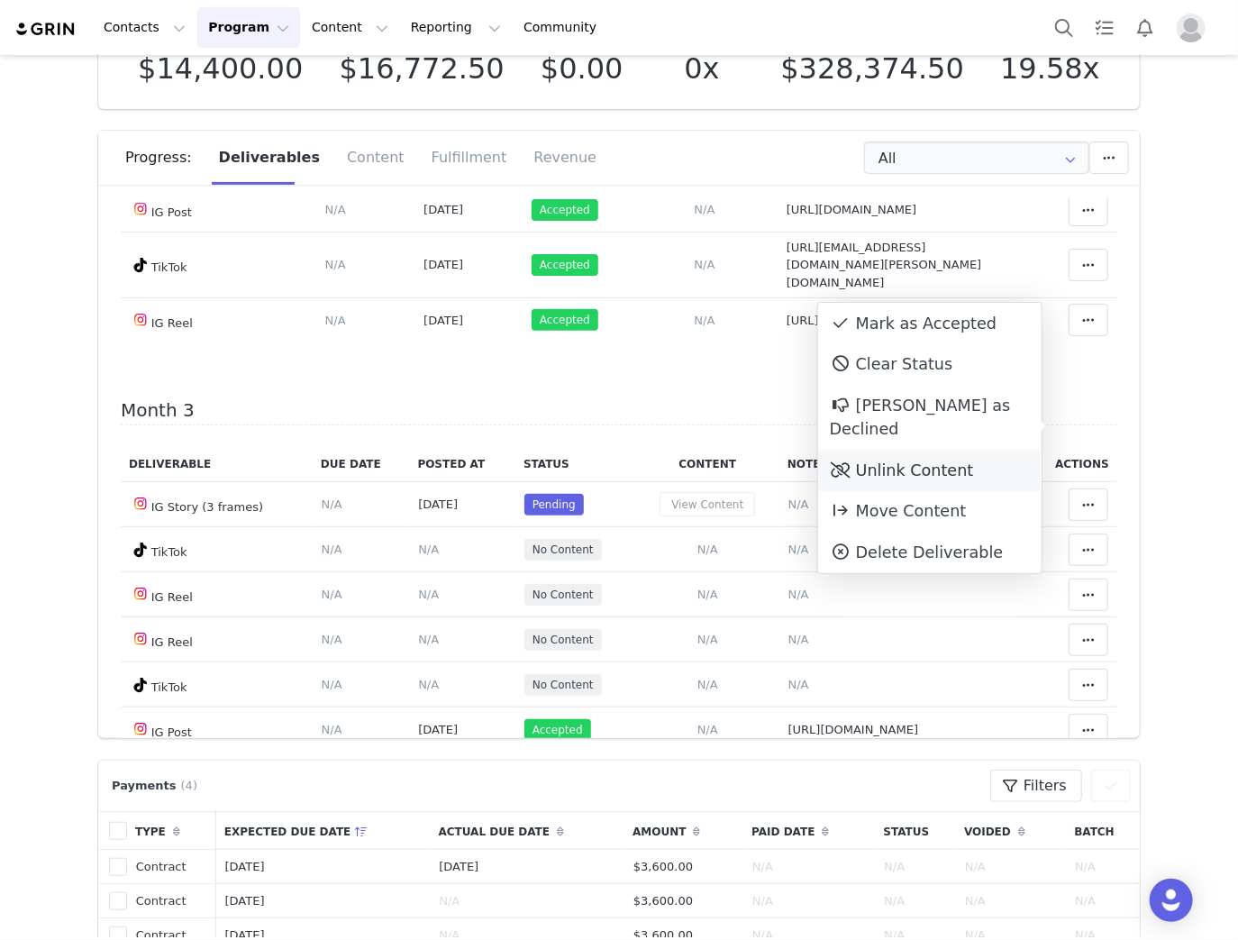
click at [843, 462] on icon at bounding box center [841, 470] width 20 height 16
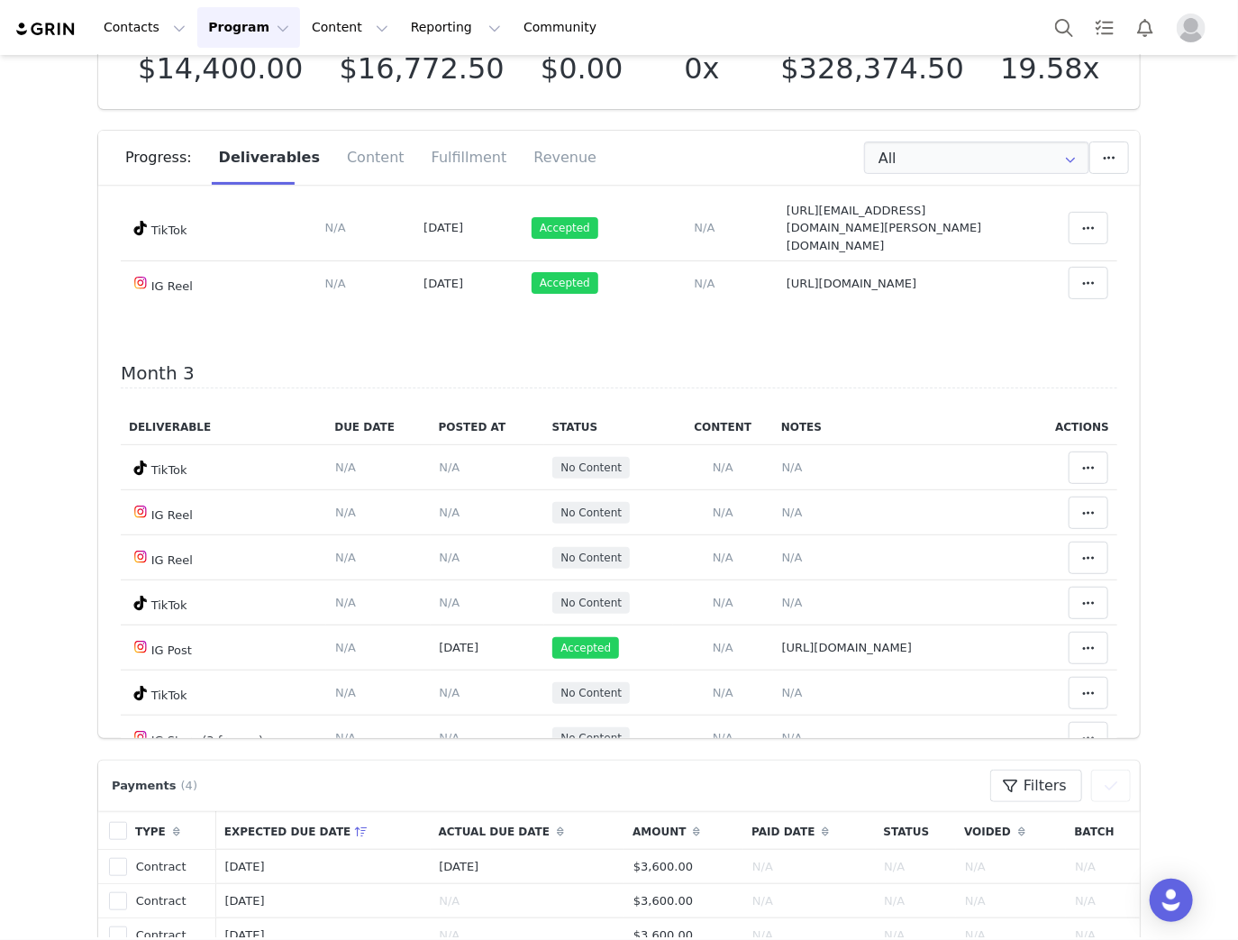
scroll to position [1225, 0]
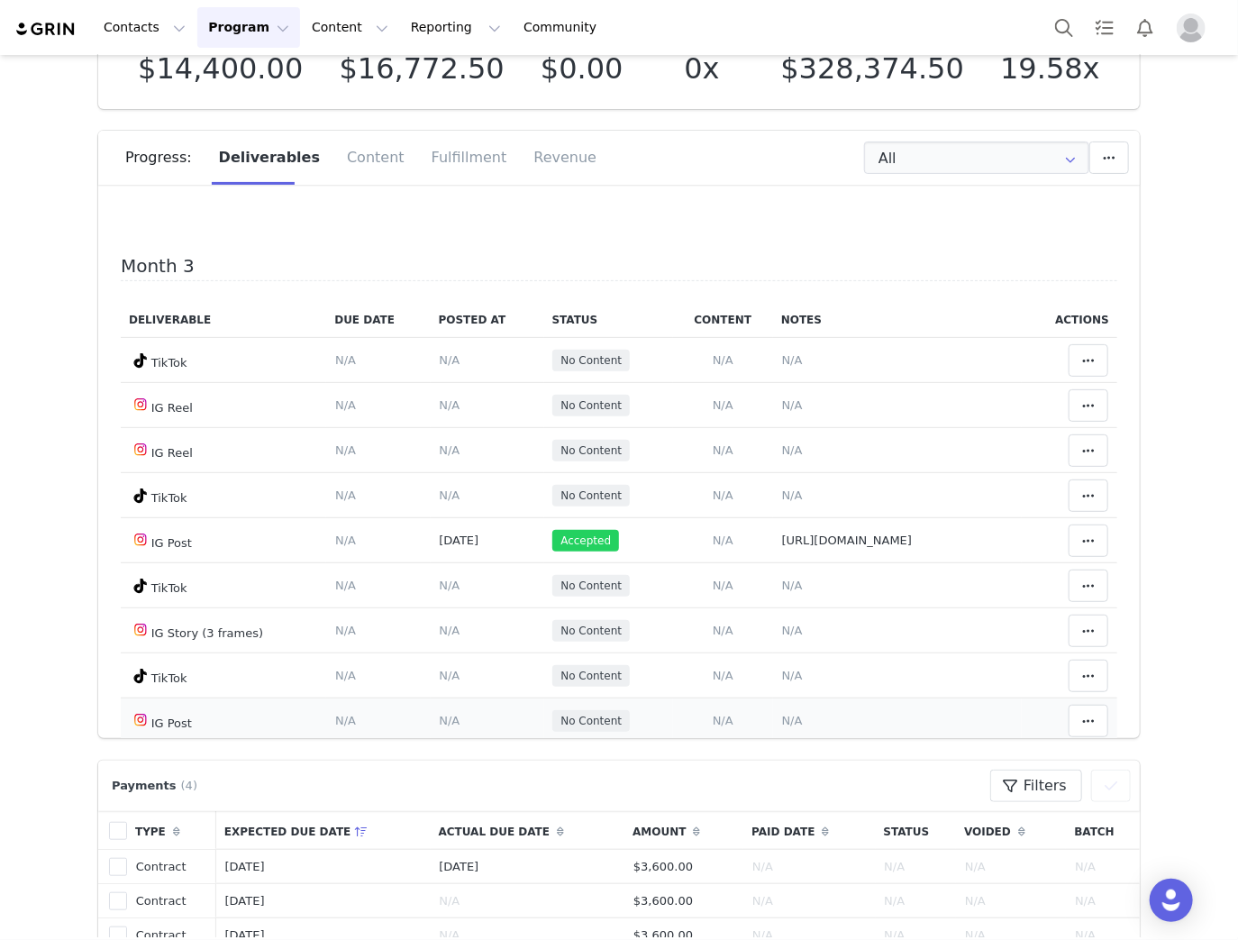
click at [782, 714] on span "N/A" at bounding box center [792, 721] width 21 height 14
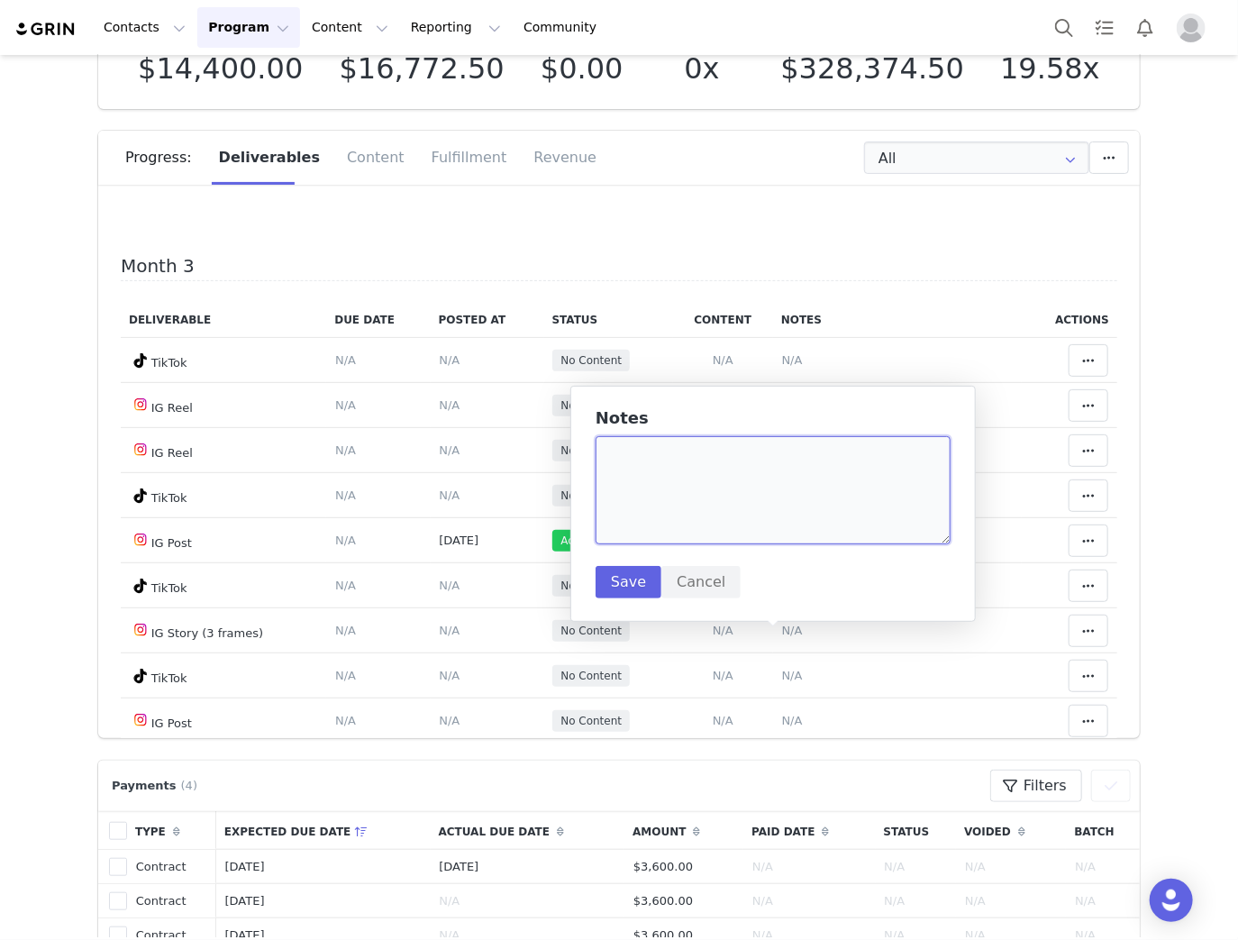
click at [724, 540] on textarea at bounding box center [773, 490] width 355 height 108
paste textarea "https://www.instagram.com/p/DPMUvFviD8V/?img_index=1"
drag, startPoint x: 897, startPoint y: 452, endPoint x: 912, endPoint y: 476, distance: 27.5
click at [912, 476] on textarea "https://www.instagram.com/p/DPMUvFviD8V/?img_index=1" at bounding box center [773, 490] width 355 height 108
type textarea "https://www.instagram.com/p/DPMUvFviD8V/"
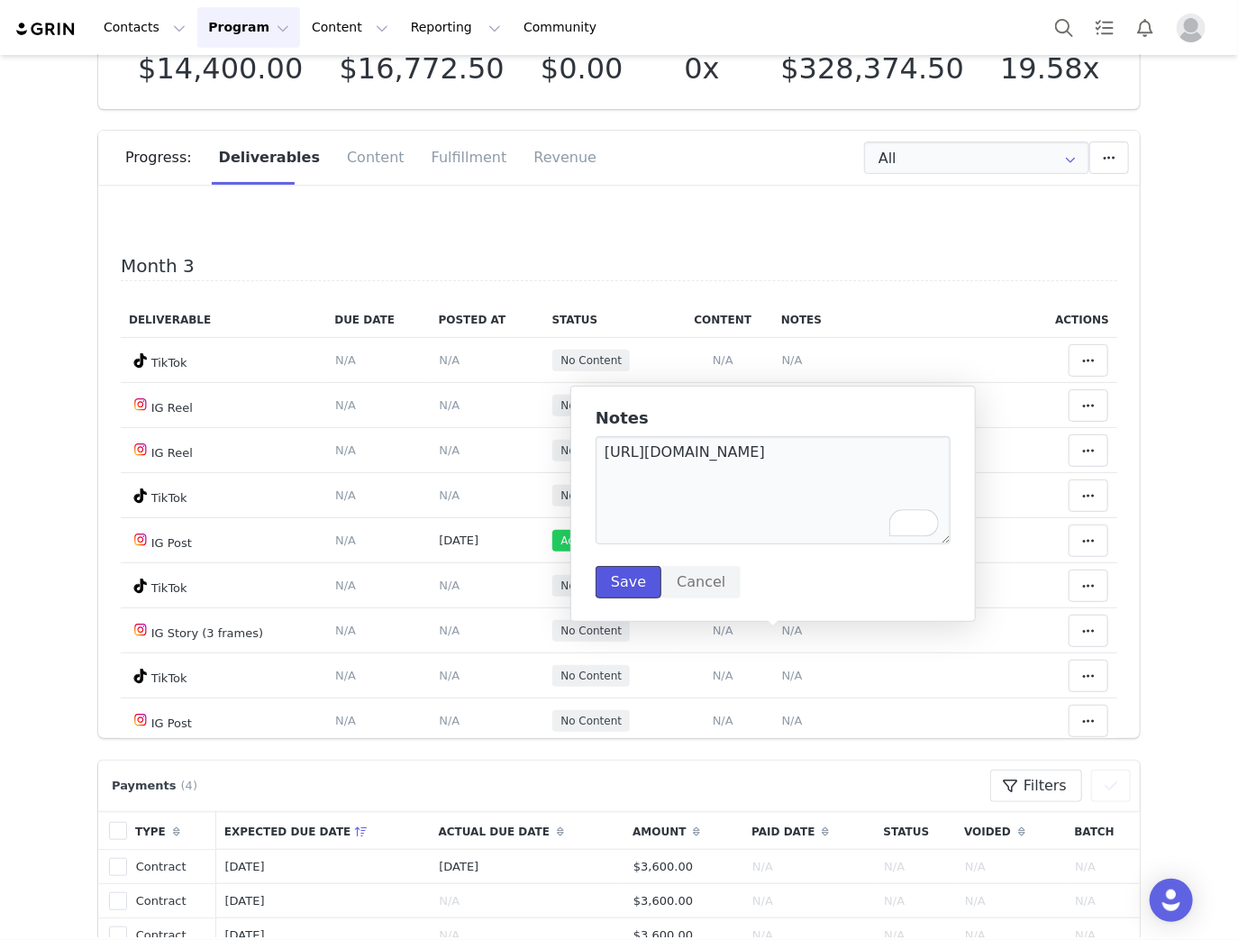
click at [647, 576] on button "Save" at bounding box center [629, 582] width 66 height 32
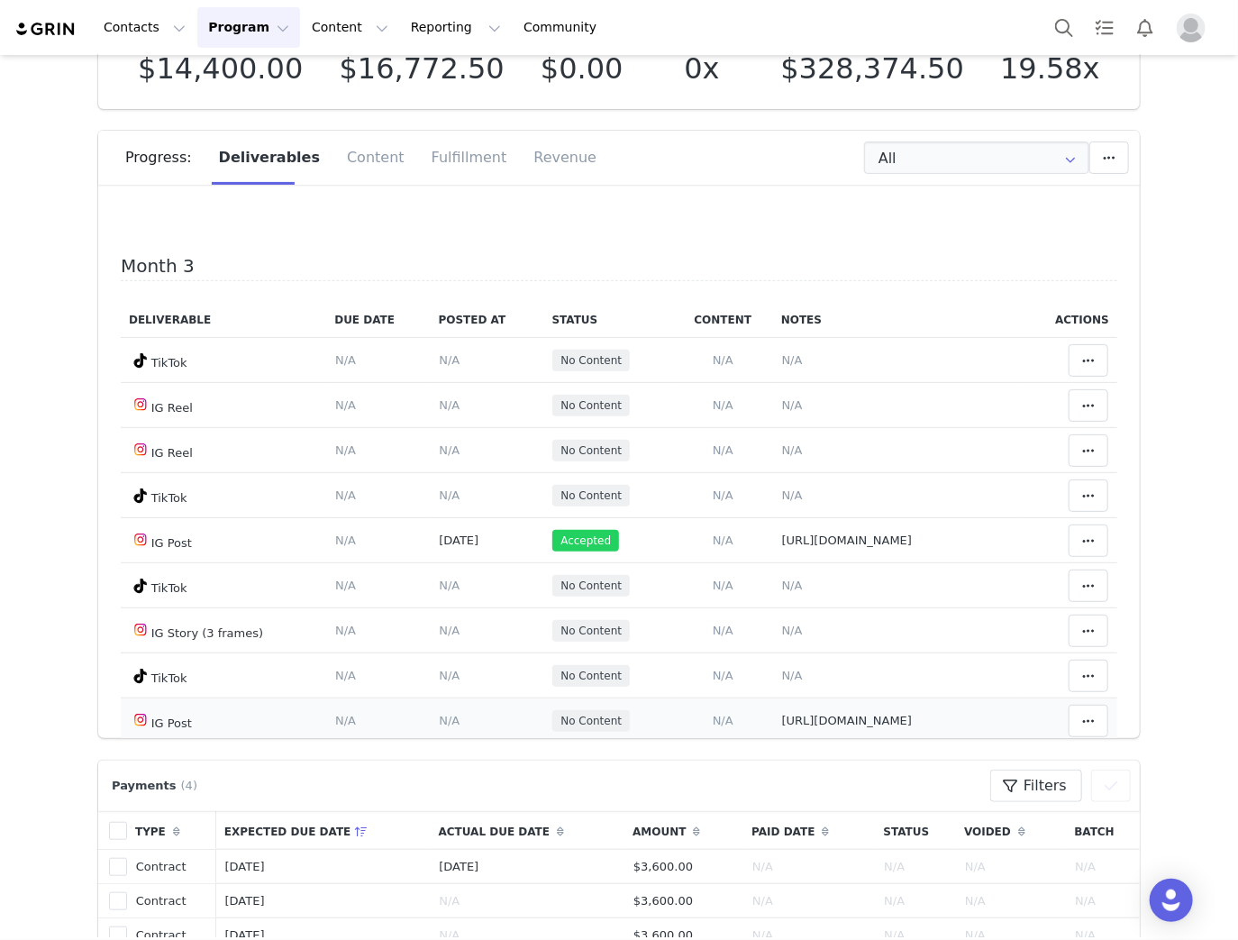
click at [439, 714] on span "N/A" at bounding box center [449, 721] width 21 height 14
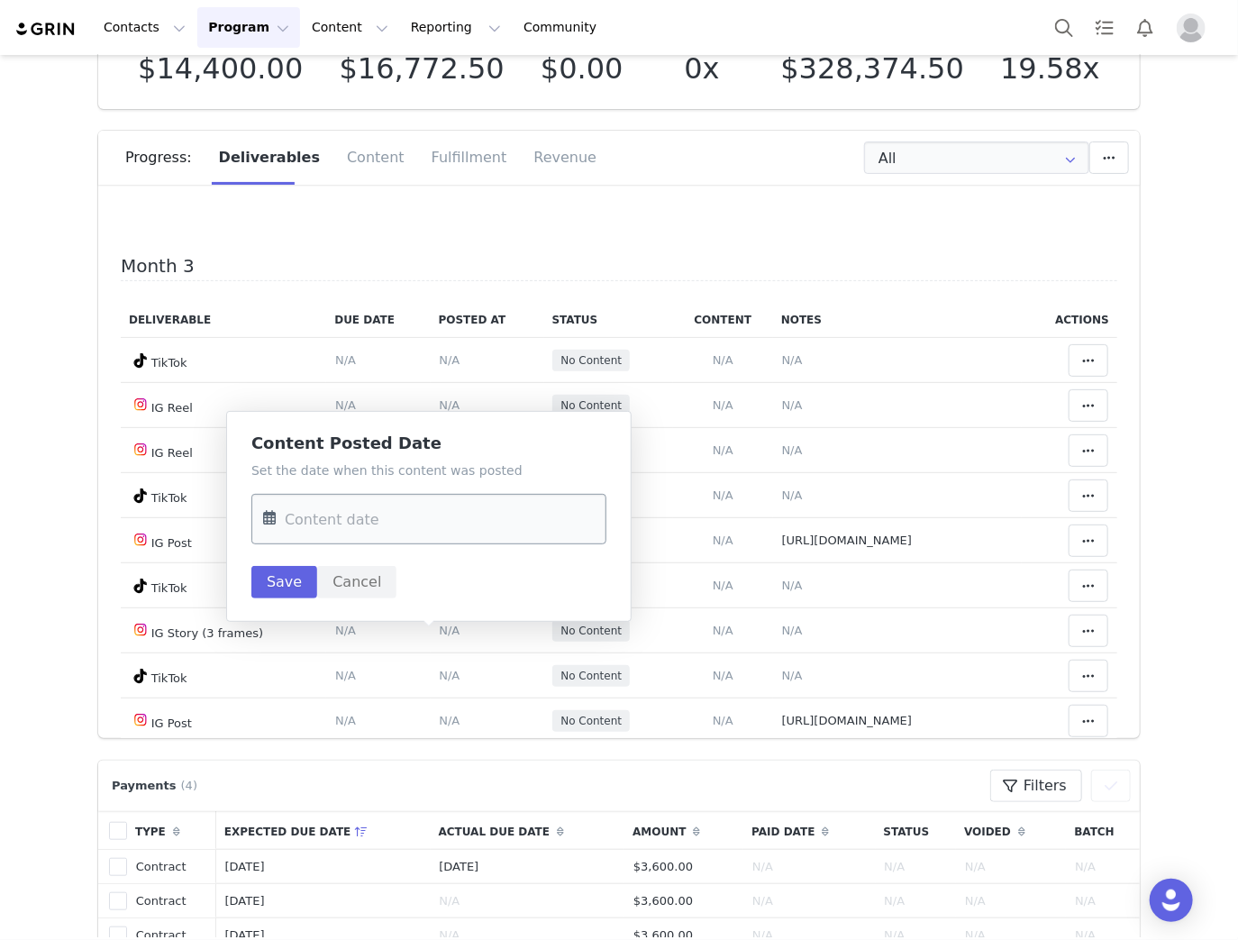
click at [416, 538] on input "text" at bounding box center [428, 519] width 355 height 50
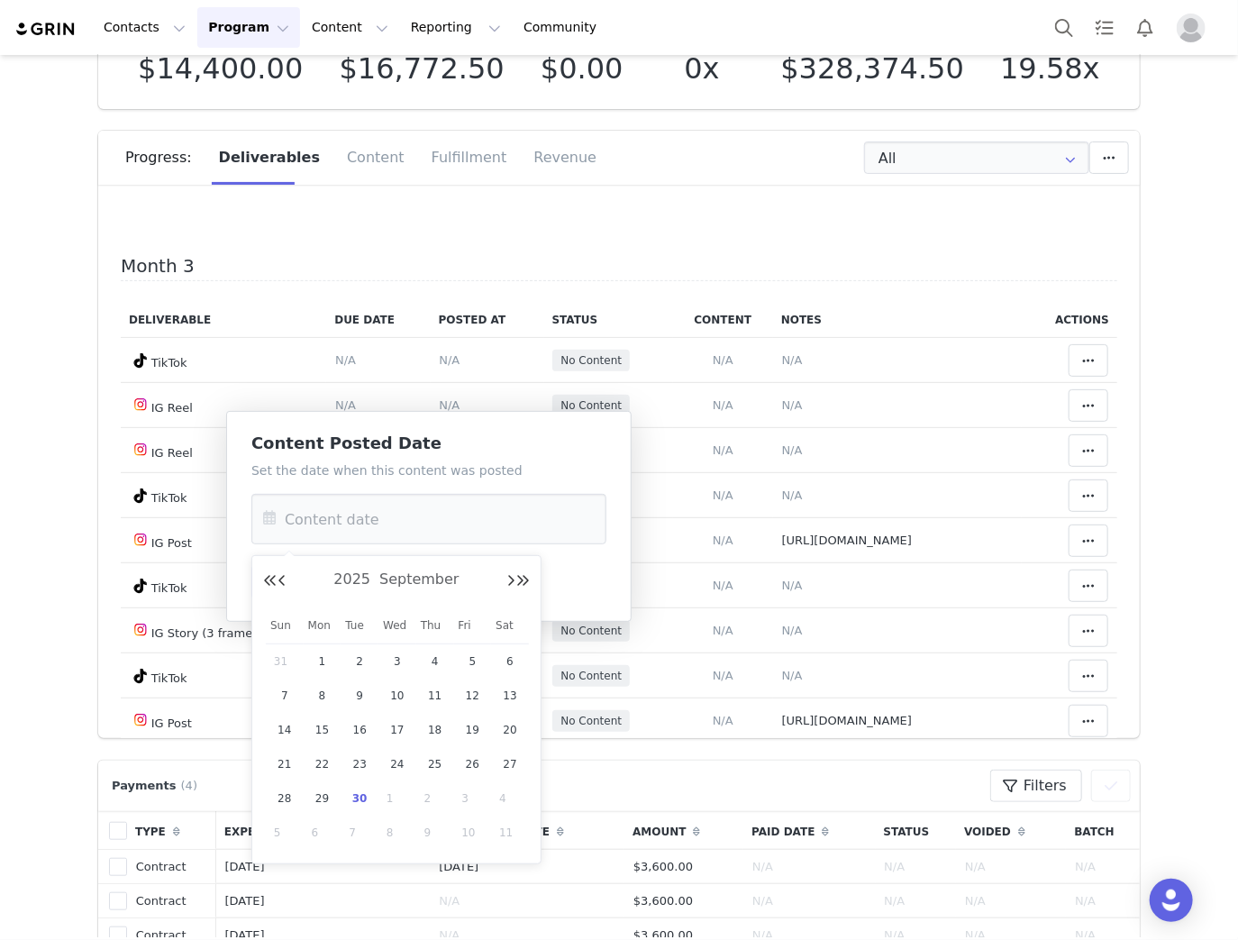
click at [359, 801] on span "30" at bounding box center [360, 798] width 22 height 22
type input "Sep 30 2025"
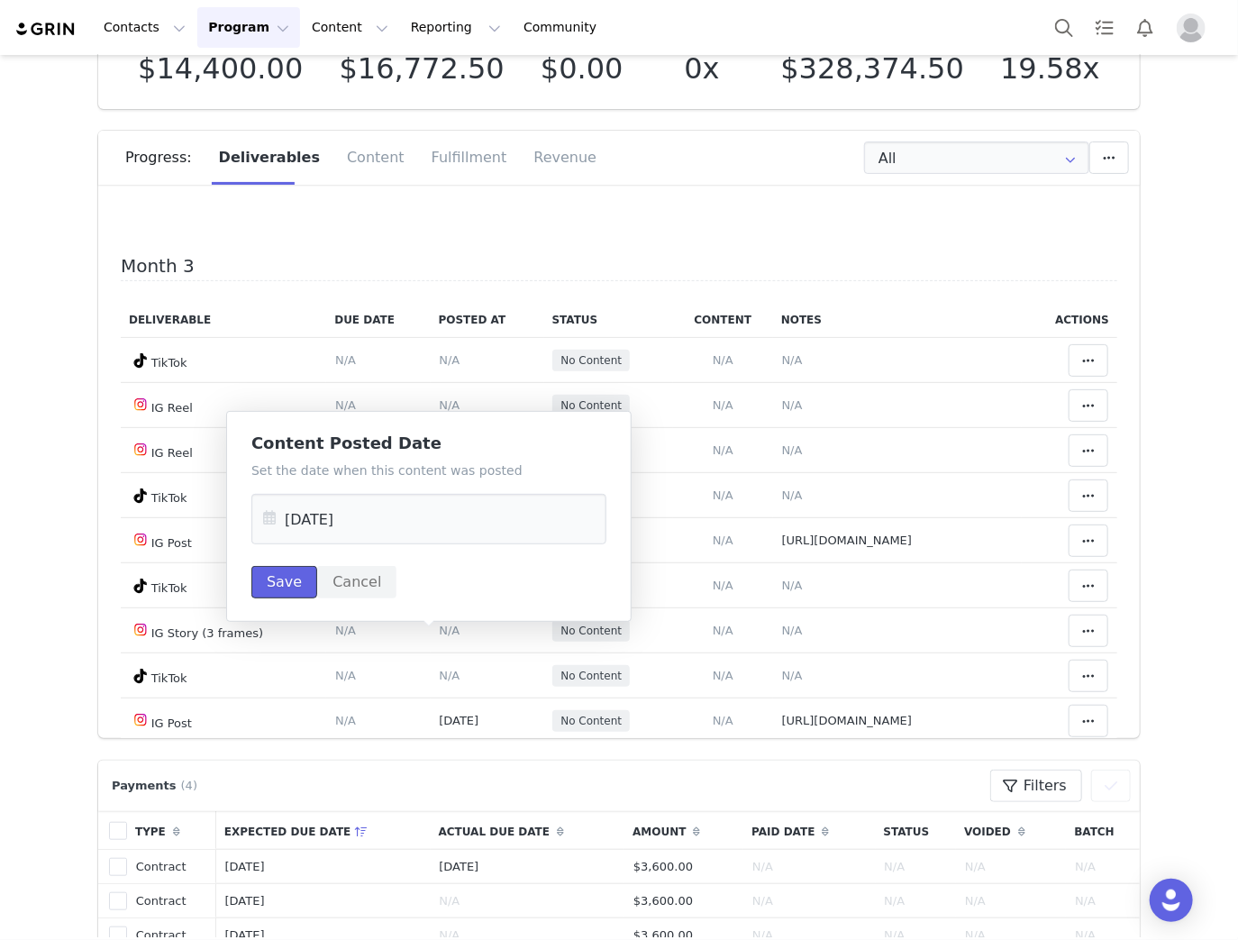
click at [263, 580] on button "Save" at bounding box center [284, 582] width 66 height 32
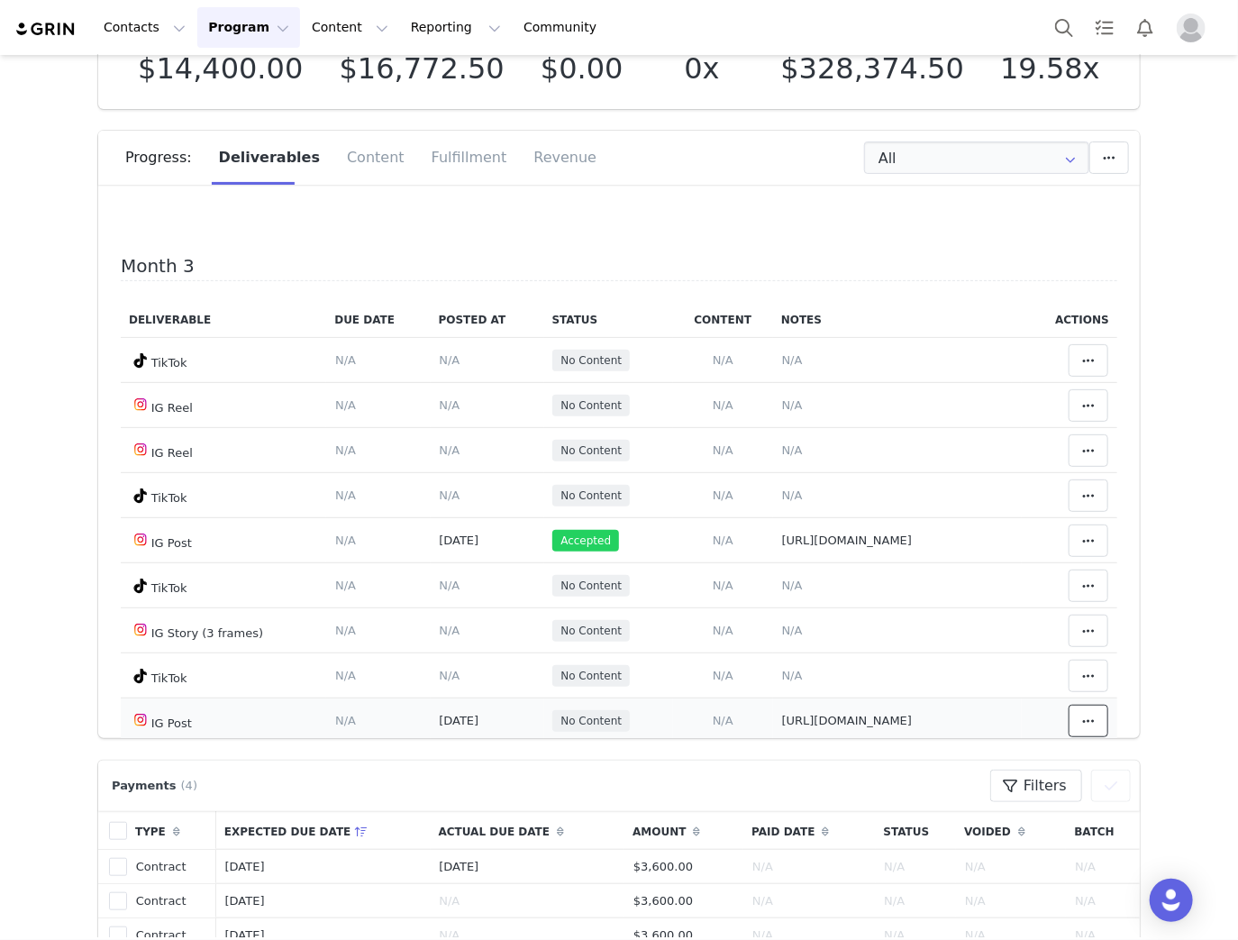
click at [1082, 714] on icon at bounding box center [1088, 721] width 13 height 14
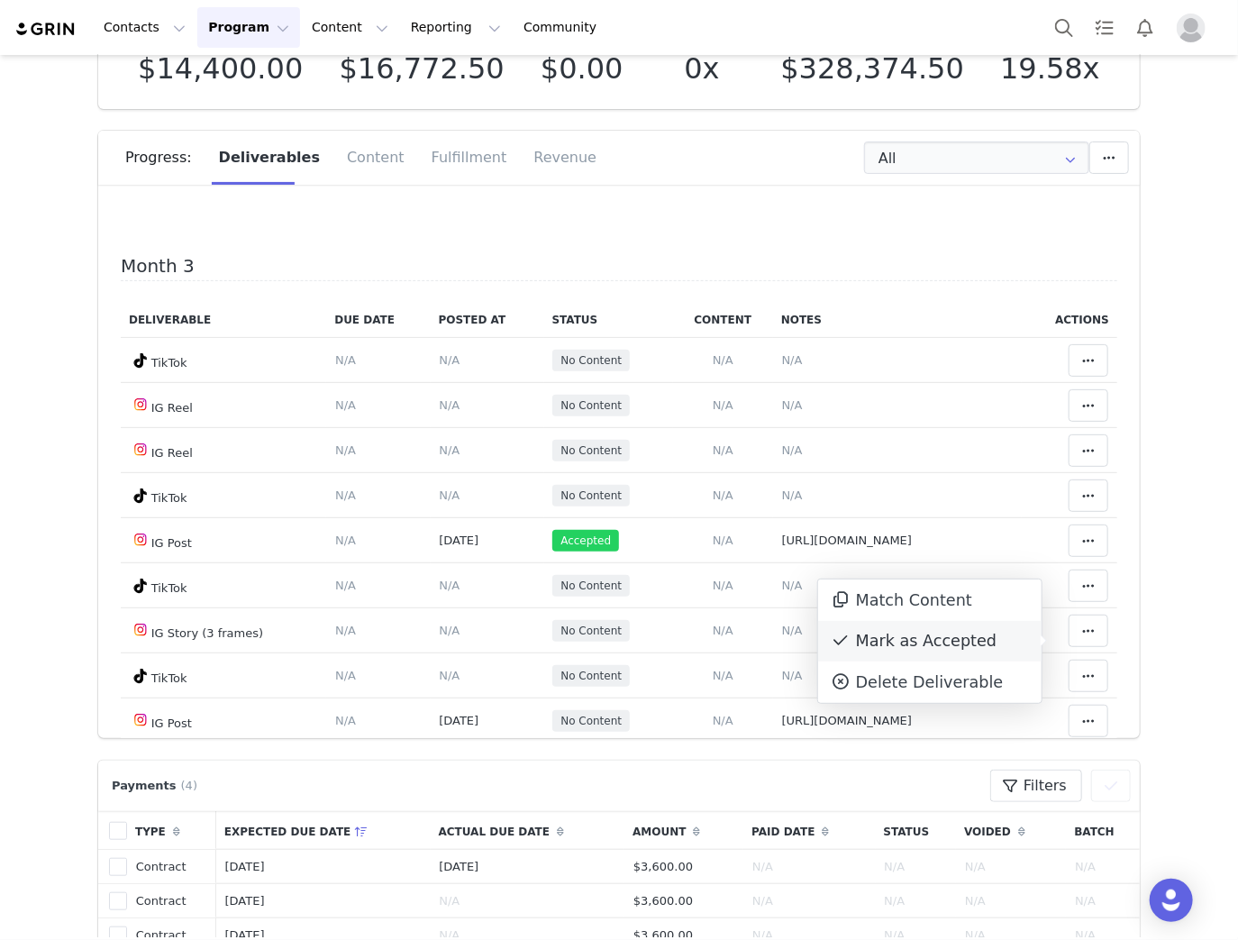
click at [850, 643] on span at bounding box center [841, 641] width 22 height 22
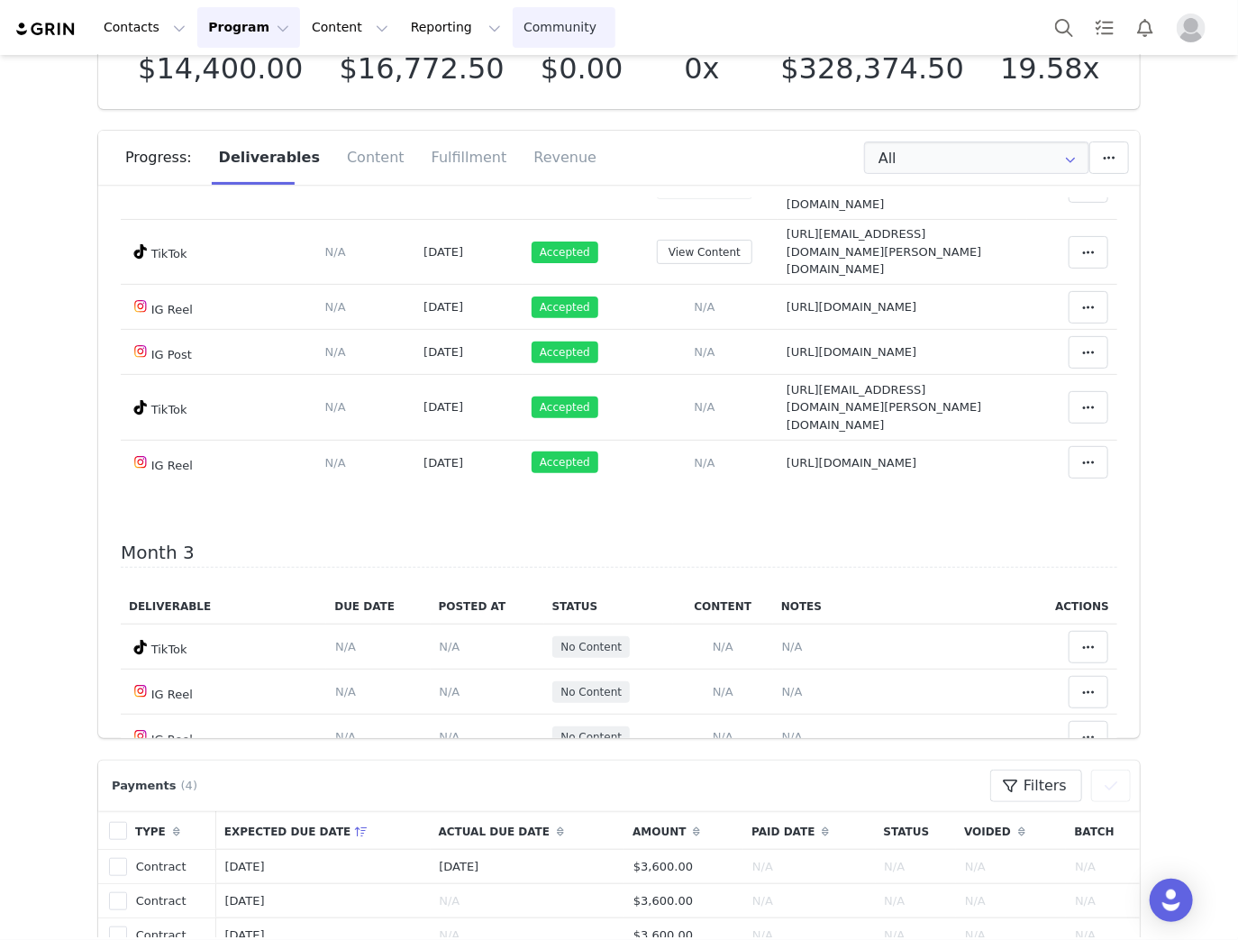
scroll to position [937, 0]
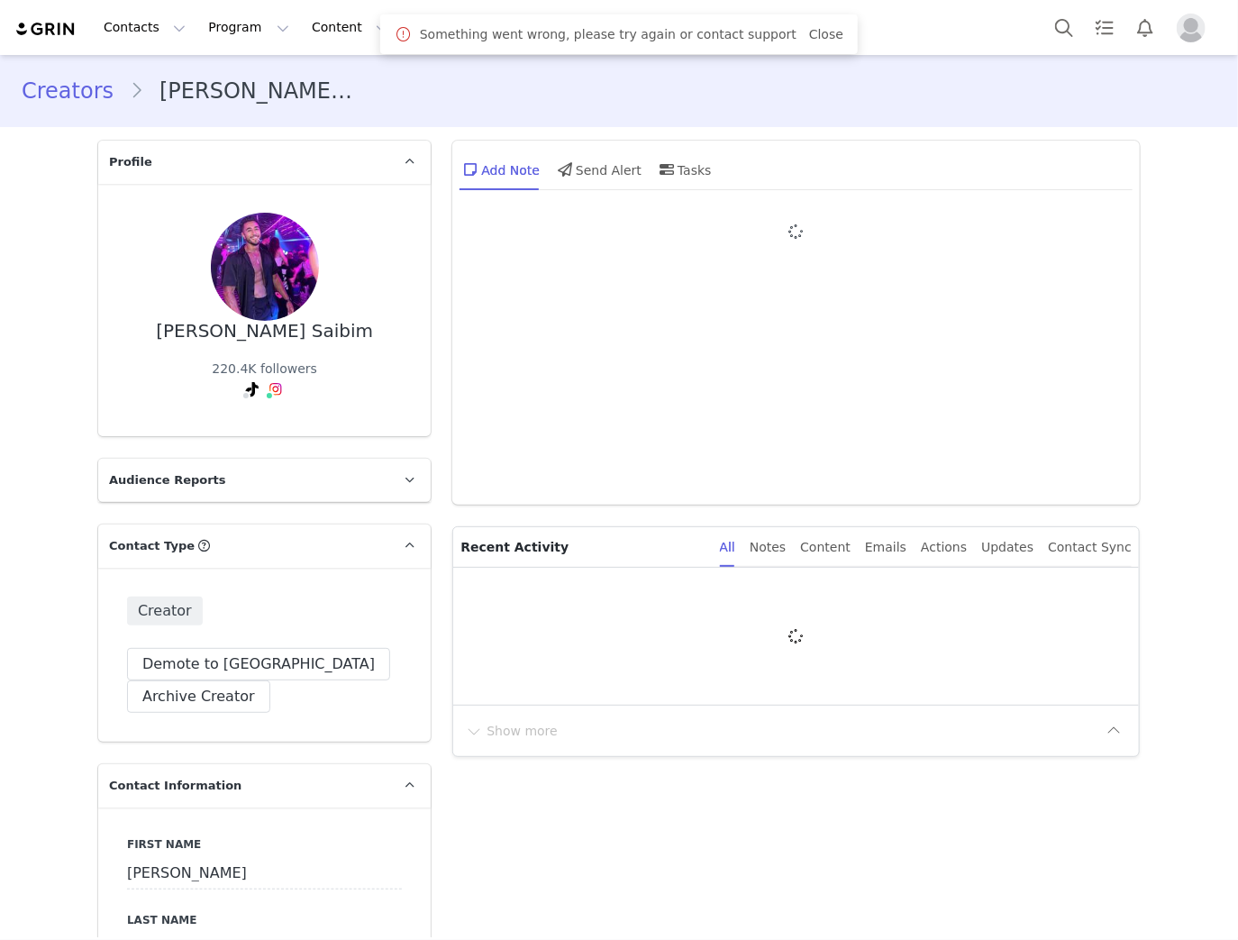
type input "+33 ([GEOGRAPHIC_DATA])"
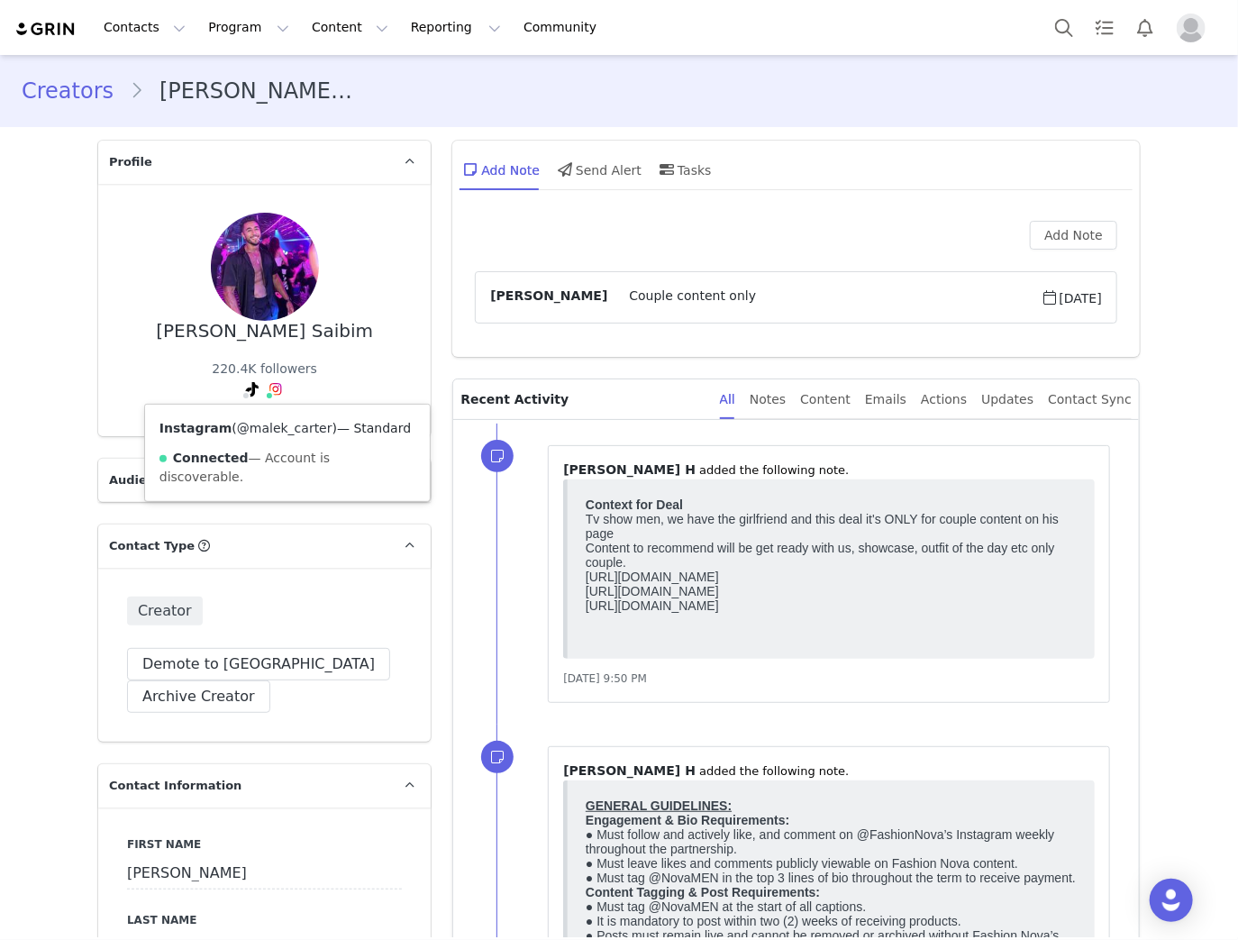
drag, startPoint x: 310, startPoint y: 428, endPoint x: 238, endPoint y: 432, distance: 72.2
click at [238, 432] on span "( @malek_carter )" at bounding box center [284, 428] width 105 height 14
copy link "malek_carter"
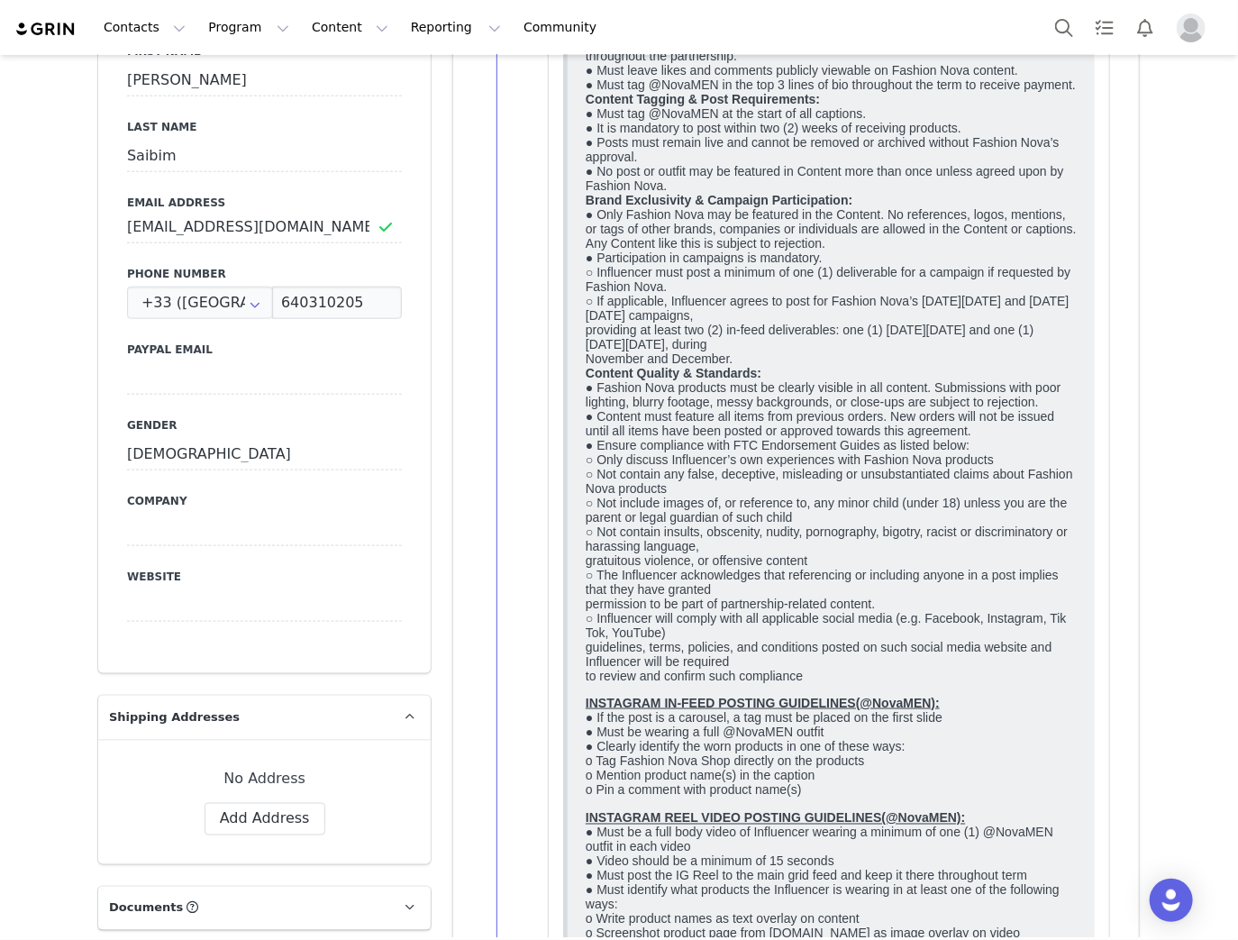
scroll to position [649, 0]
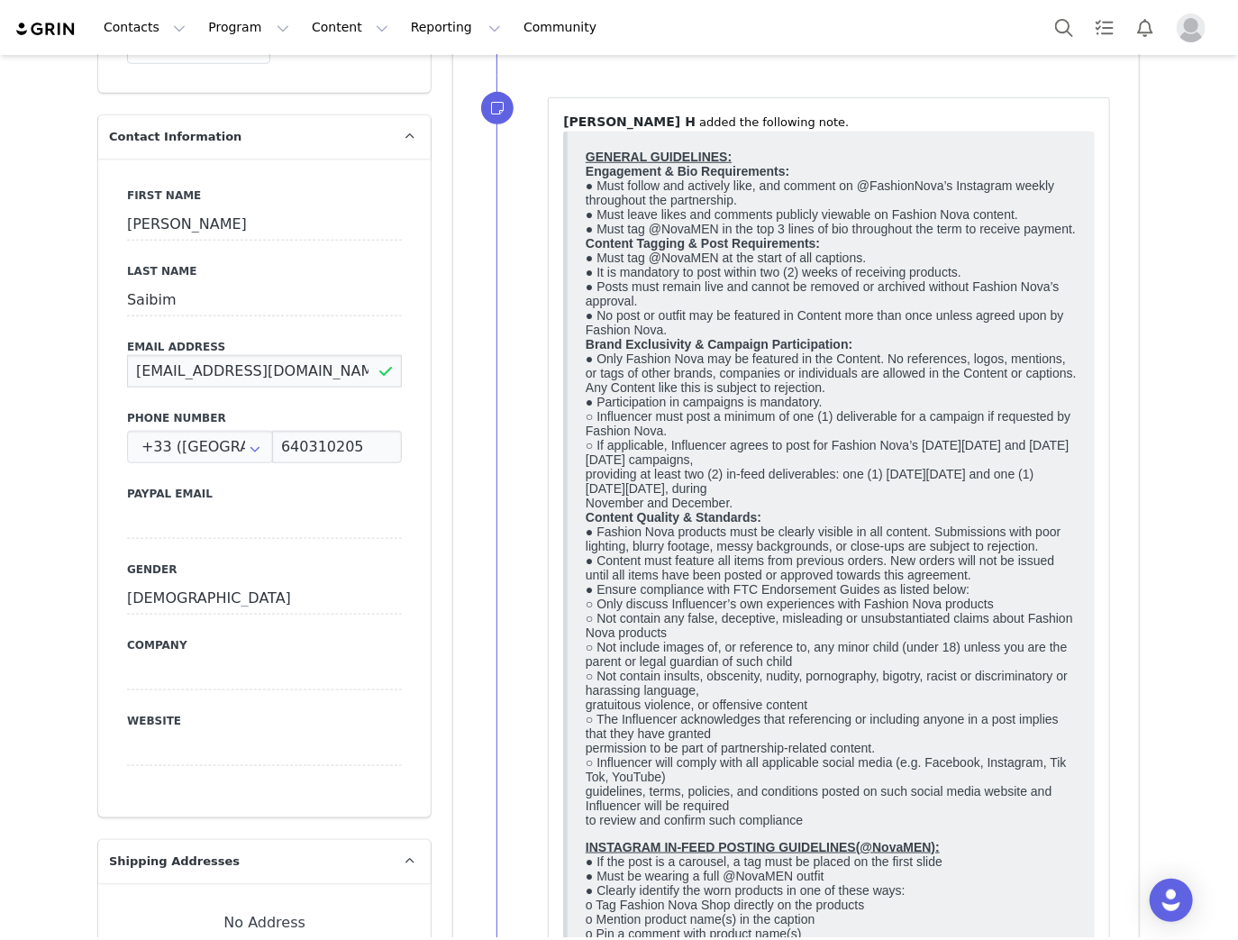
click at [288, 373] on input "maleksaibim@gmail.com" at bounding box center [264, 371] width 275 height 32
drag, startPoint x: 314, startPoint y: 372, endPoint x: 34, endPoint y: 339, distance: 282.2
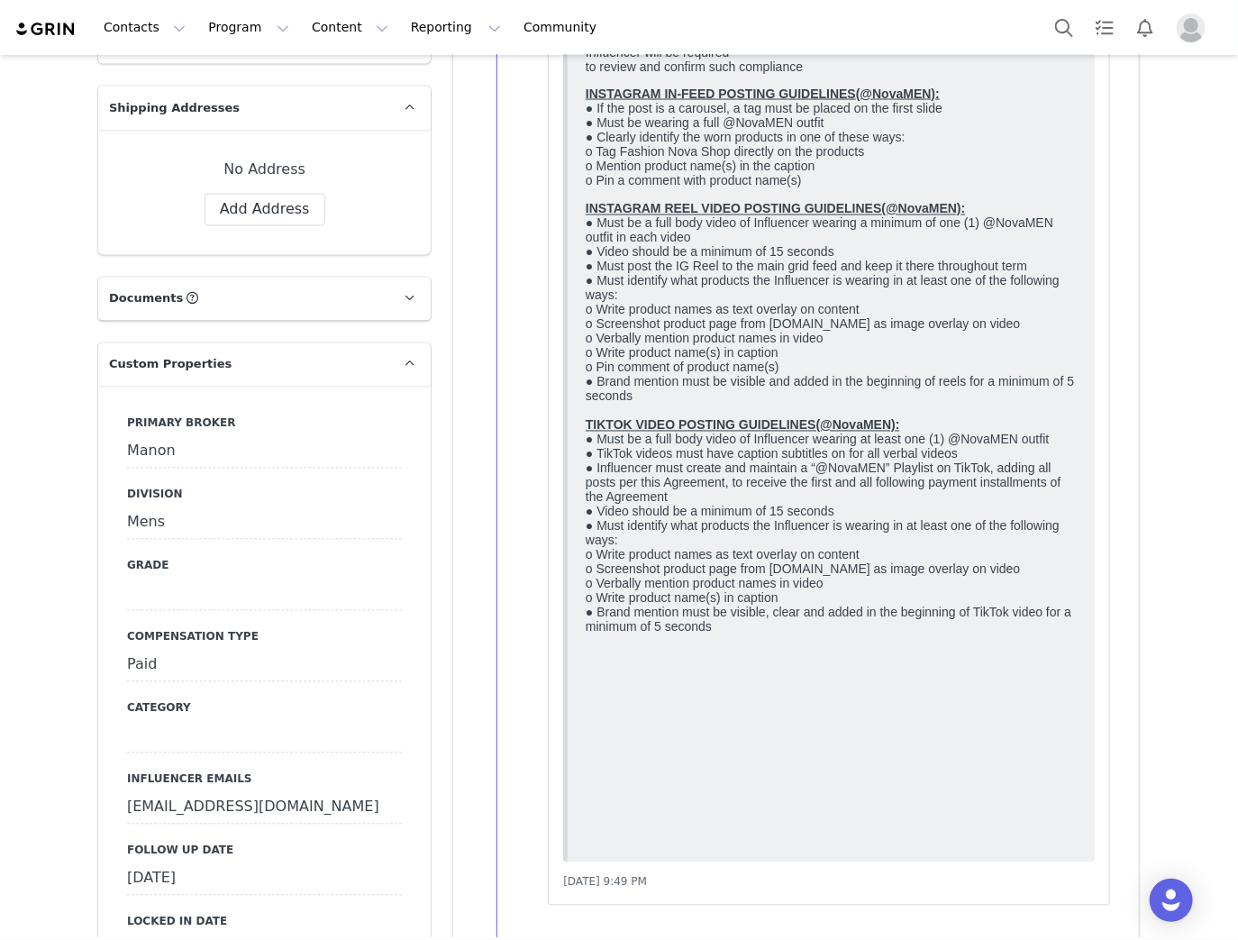
scroll to position [0, 0]
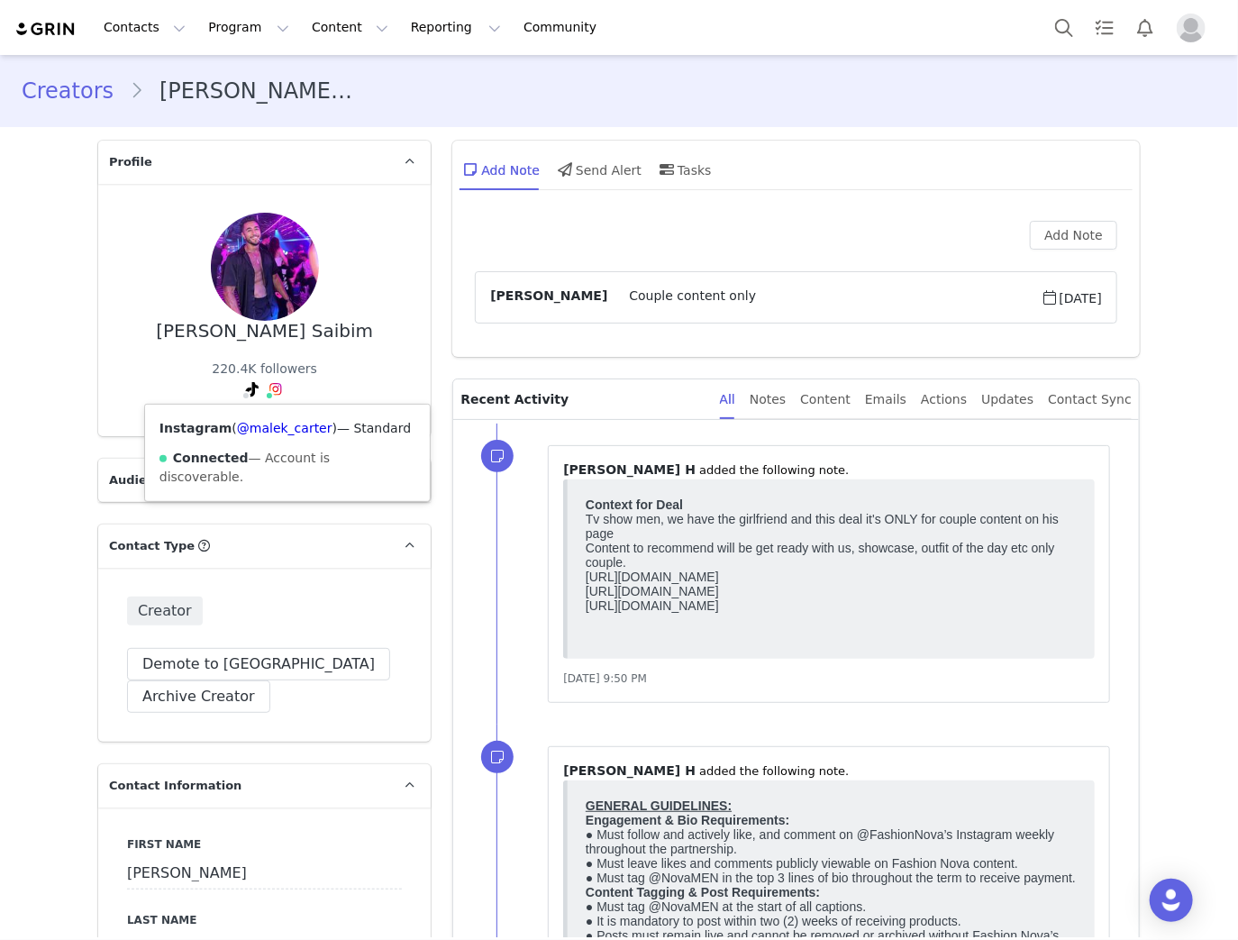
click at [272, 418] on div "Instagram ( @malek_carter ) — Standard Connected — Account is discoverable." at bounding box center [288, 453] width 286 height 96
click at [274, 425] on link "@malek_carter" at bounding box center [284, 428] width 95 height 14
click at [218, 426] on link "@malek_carter" at bounding box center [213, 428] width 95 height 14
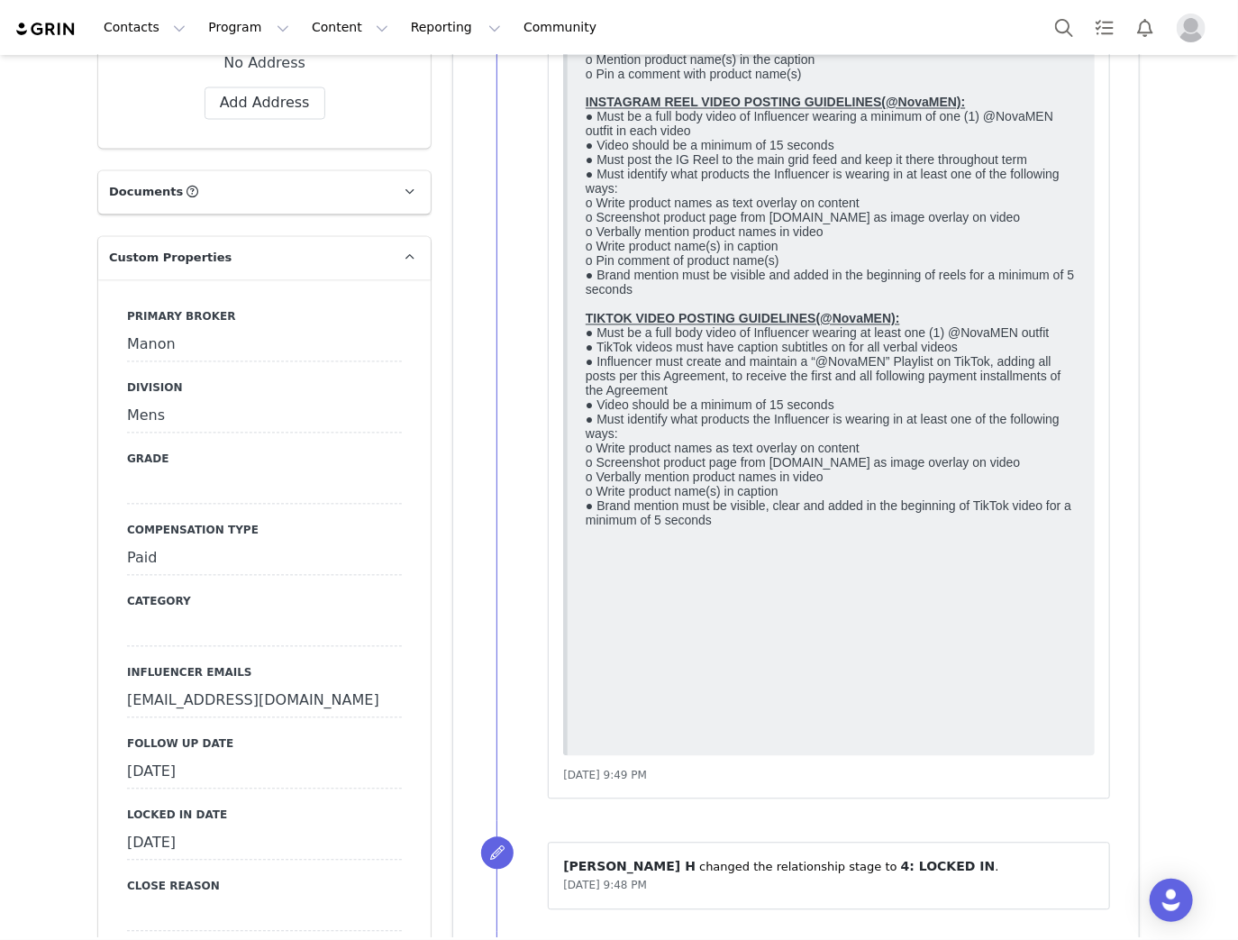
scroll to position [1514, 0]
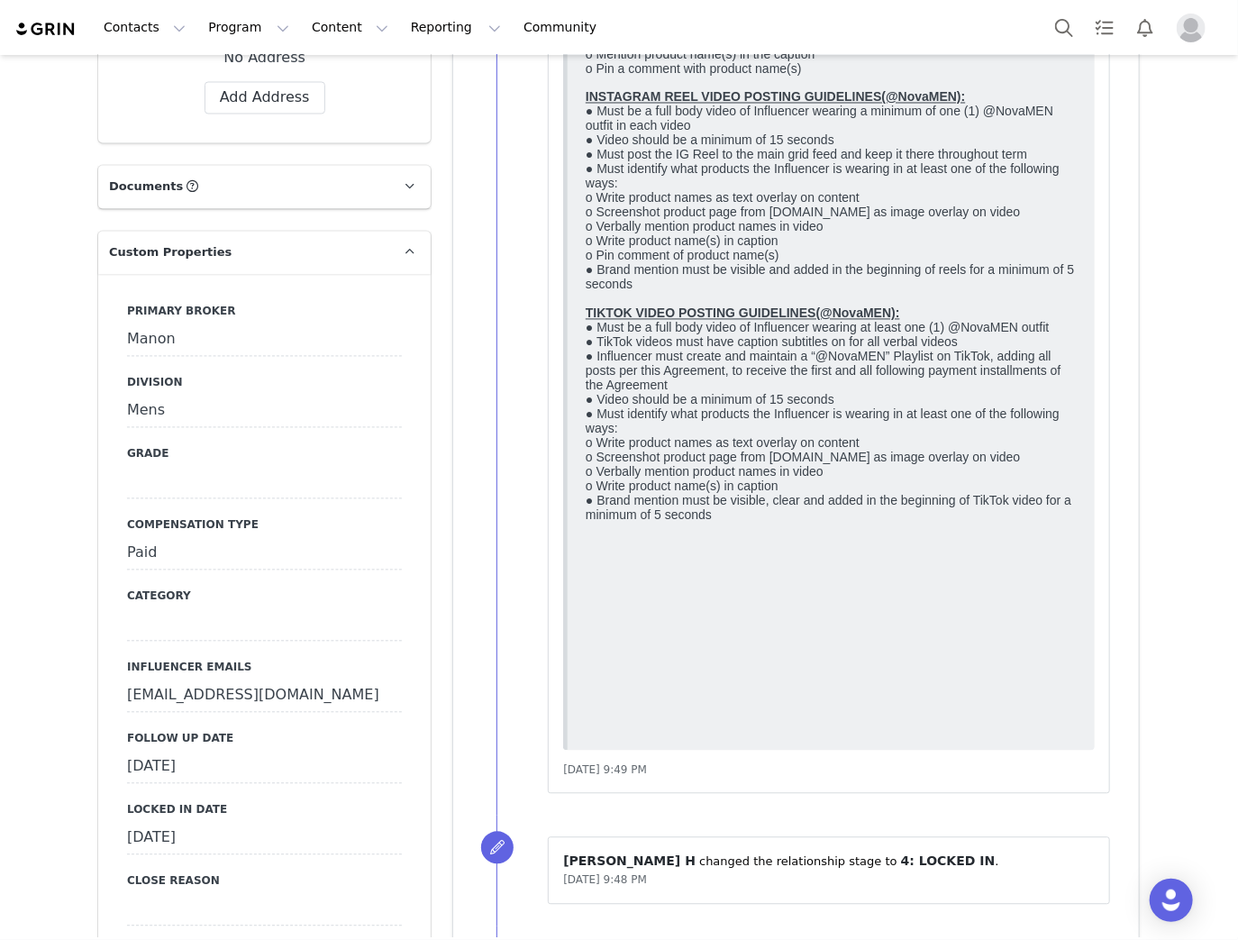
click at [204, 767] on div "[DATE]" at bounding box center [264, 767] width 275 height 32
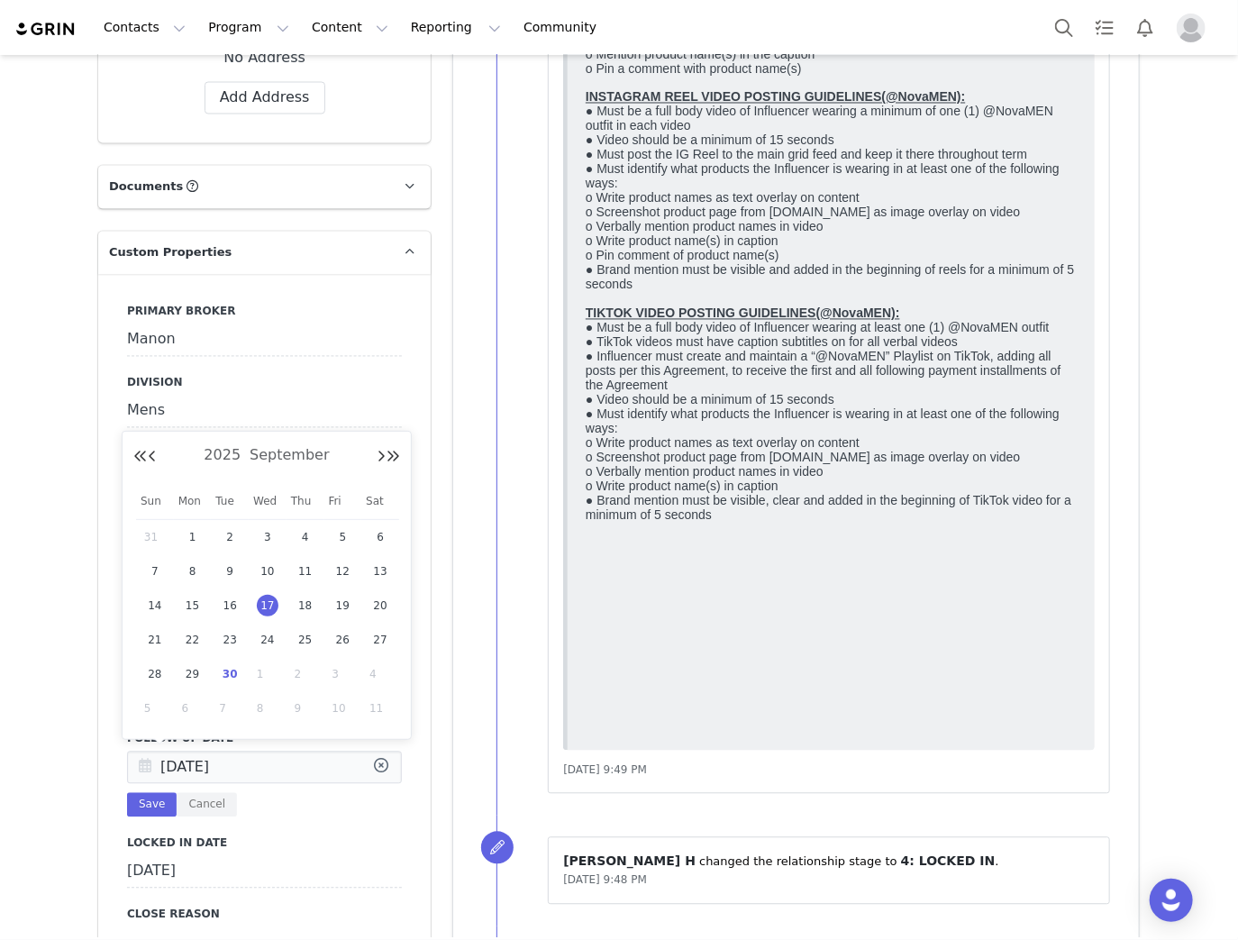
click at [204, 767] on input "Sep 17 2025" at bounding box center [264, 767] width 275 height 32
drag, startPoint x: 235, startPoint y: 674, endPoint x: 214, endPoint y: 711, distance: 42.8
click at [234, 674] on span "30" at bounding box center [230, 674] width 22 height 22
type input "[DATE]"
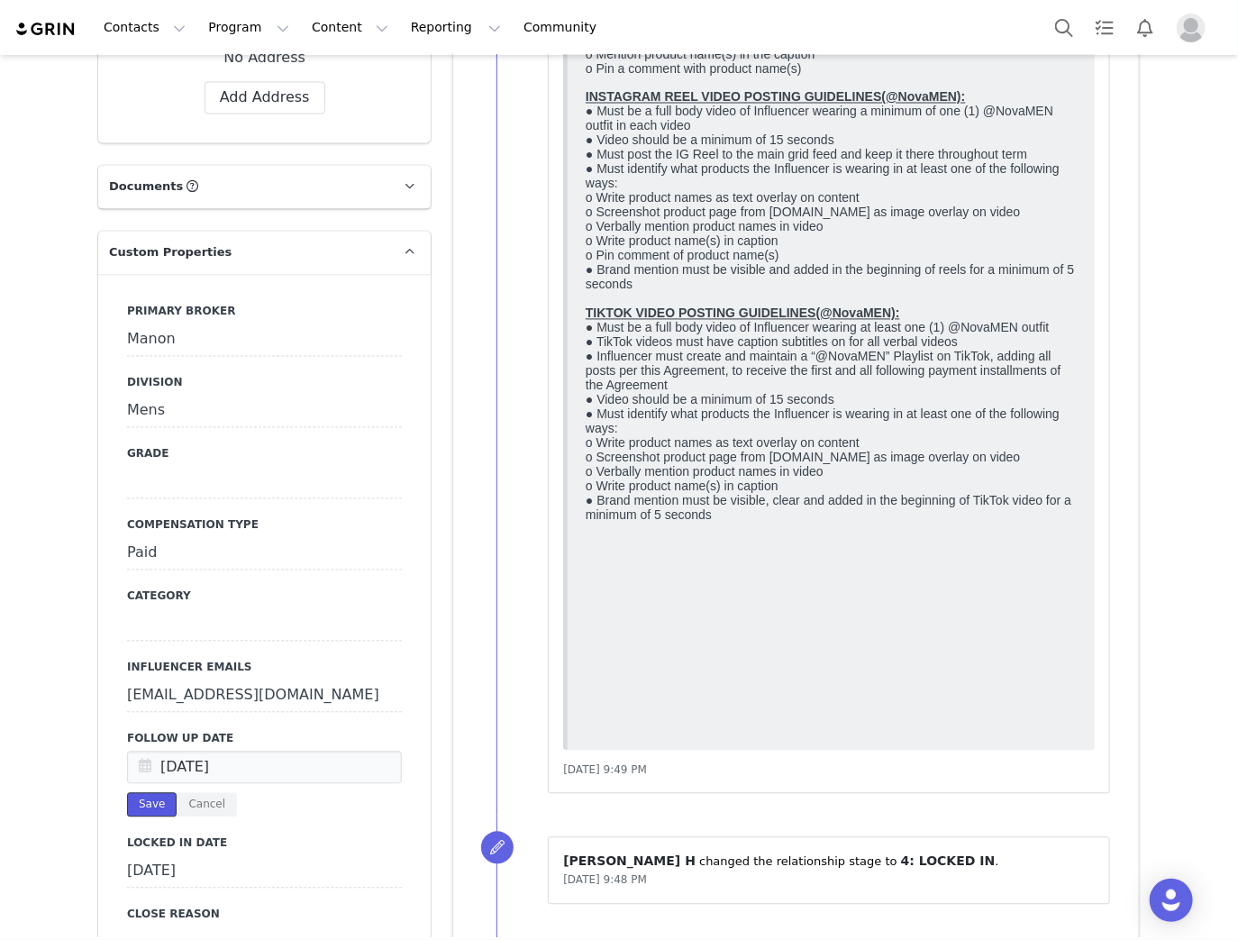
click at [144, 797] on button "Save" at bounding box center [152, 805] width 50 height 24
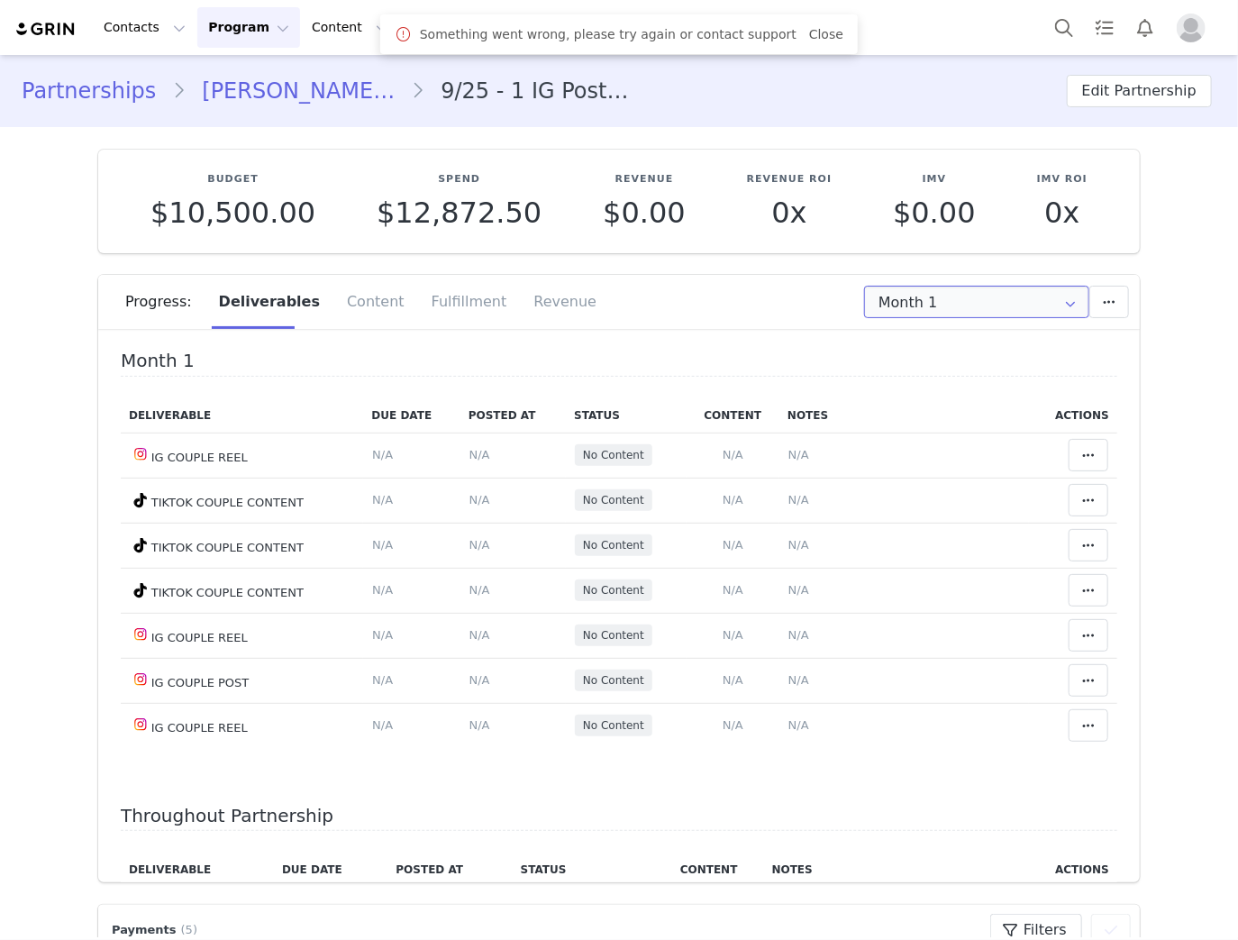
click at [900, 305] on input "Month 1" at bounding box center [976, 302] width 225 height 32
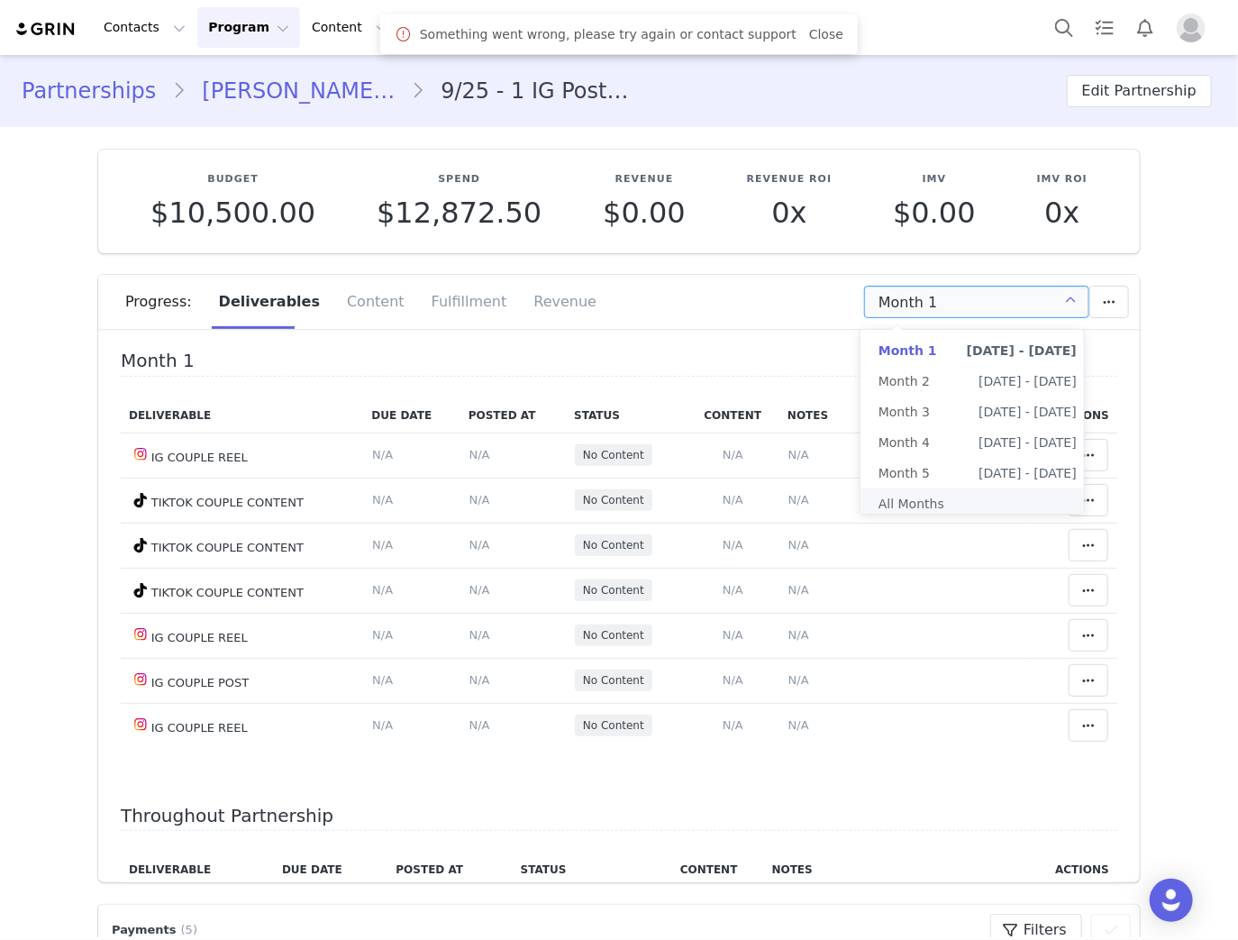
click at [910, 502] on li "All Months" at bounding box center [977, 503] width 234 height 31
type input "All"
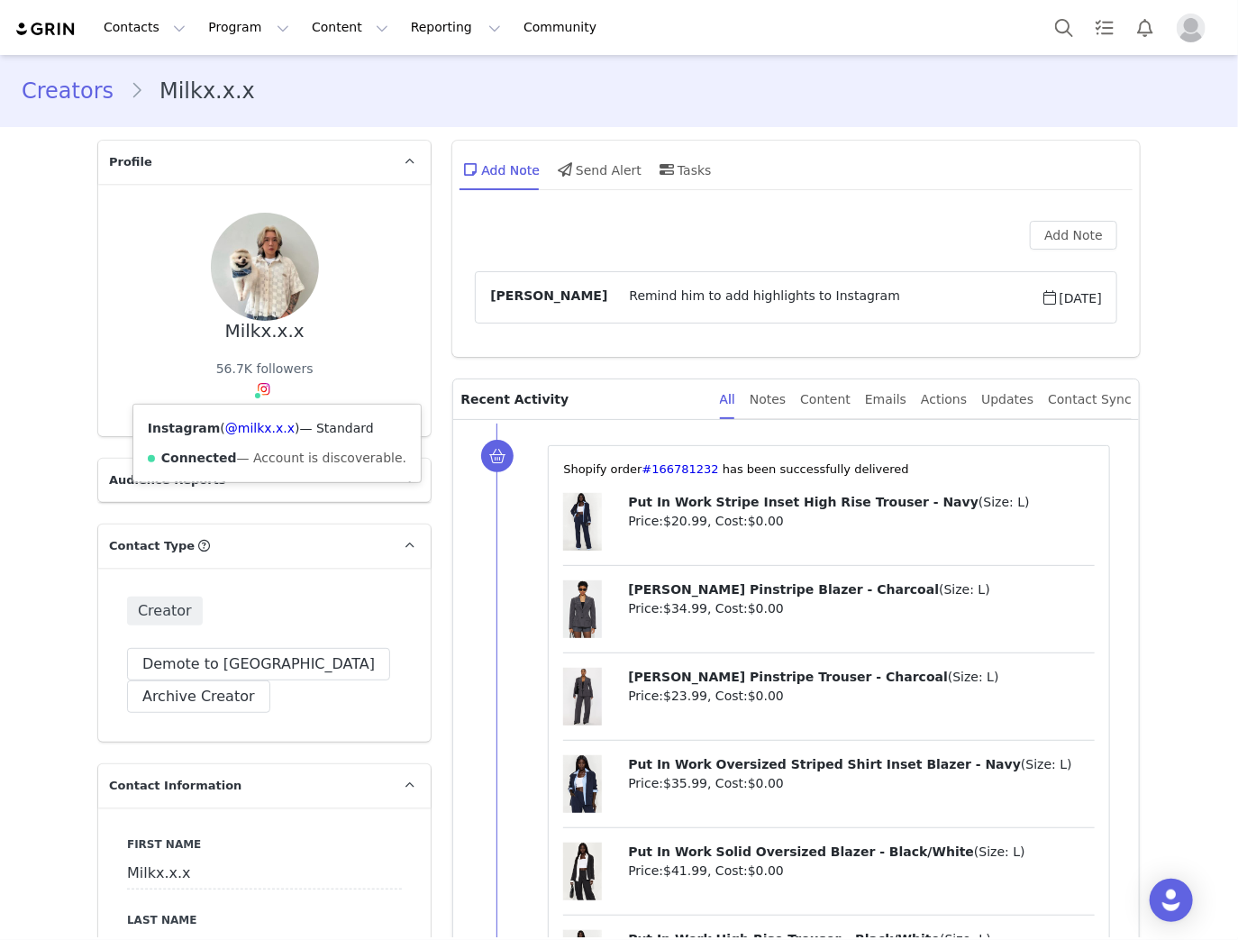
drag, startPoint x: 275, startPoint y: 428, endPoint x: 225, endPoint y: 436, distance: 50.2
click at [225, 436] on div "Instagram ( @milkx.x.x ) — Standard Connected — Account is discoverable." at bounding box center [276, 443] width 287 height 77
copy link "milkx.x.x"
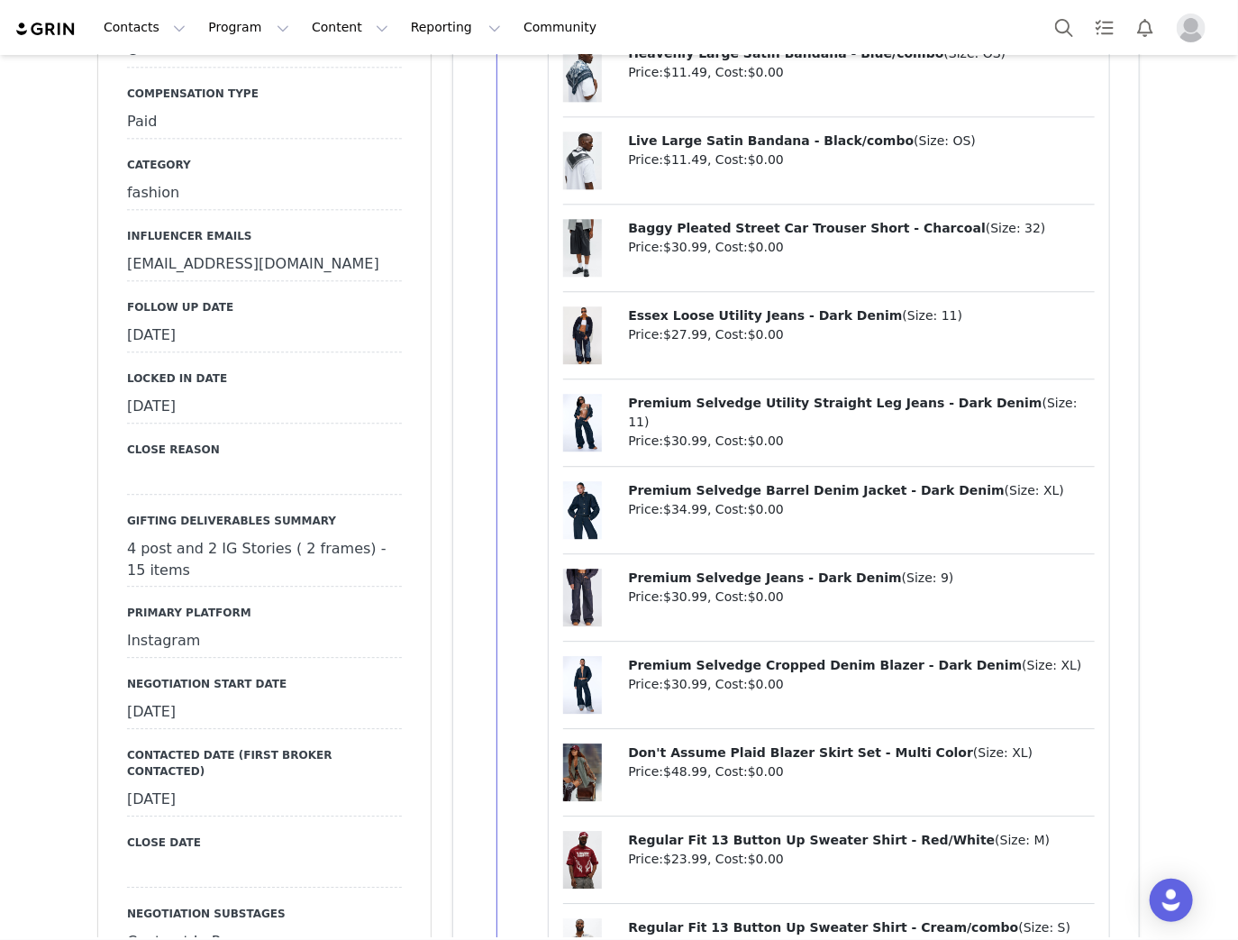
scroll to position [2018, 0]
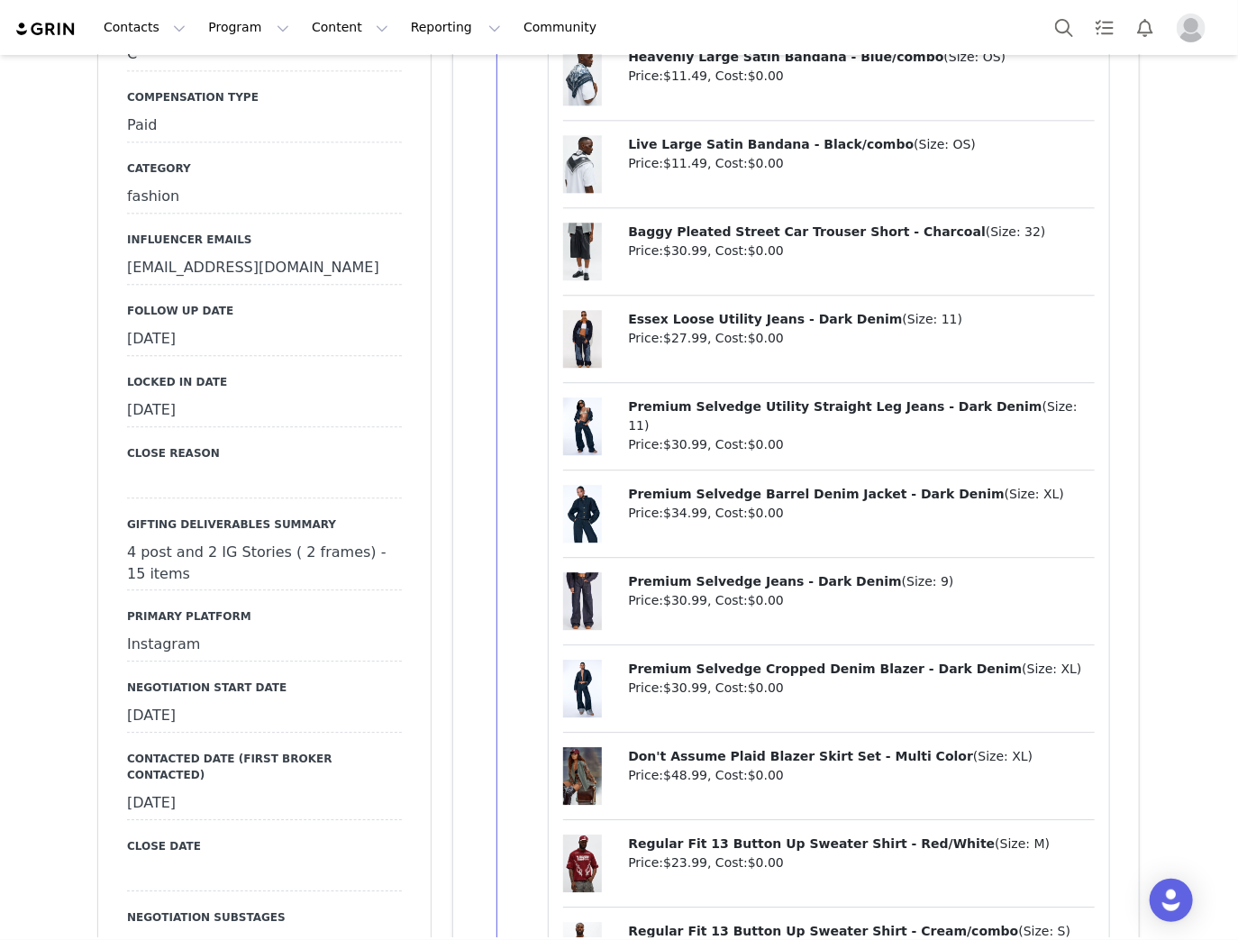
click at [209, 342] on div "September 10th, 2025" at bounding box center [264, 339] width 275 height 32
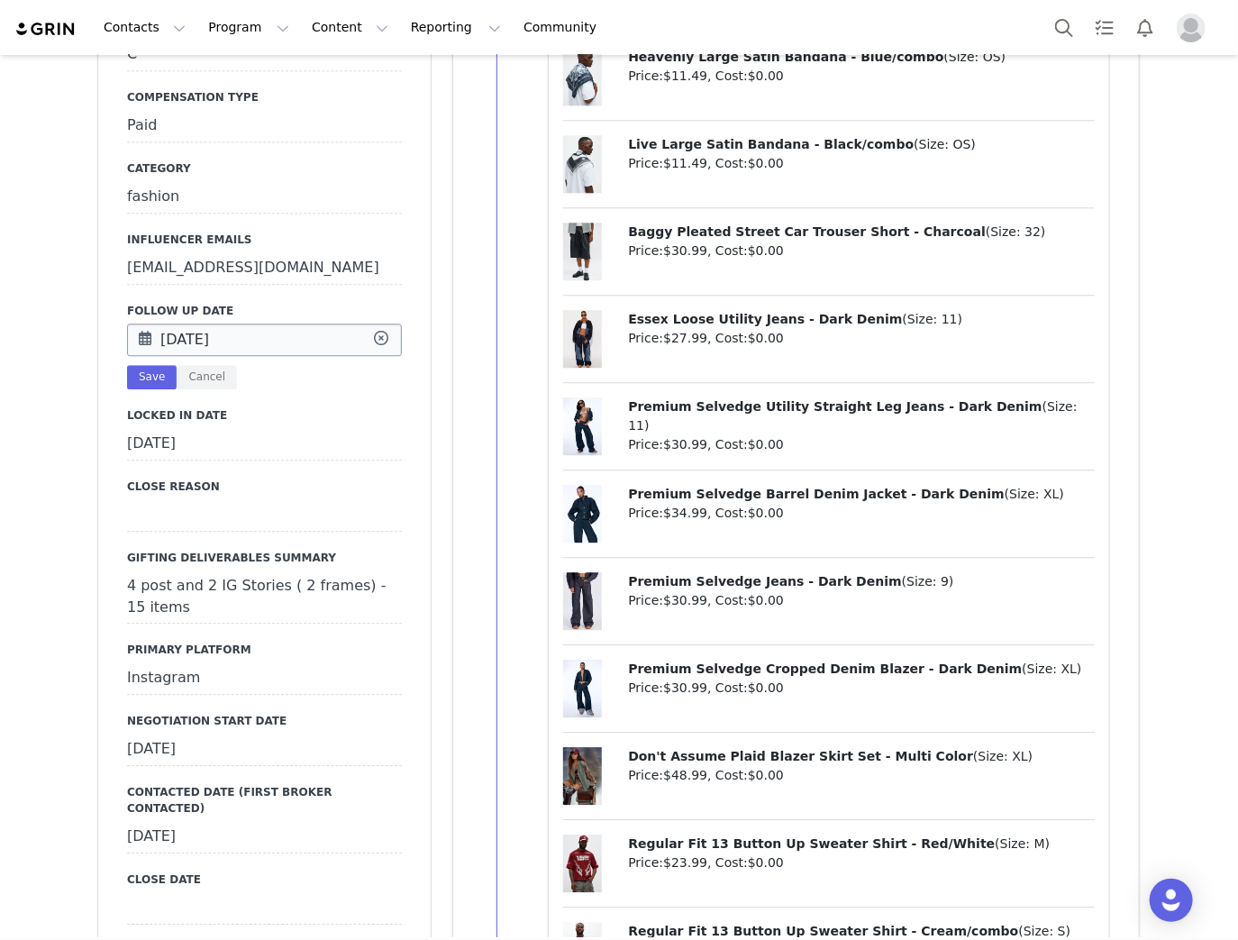
click at [208, 342] on input "Sep 10 2025" at bounding box center [264, 339] width 275 height 32
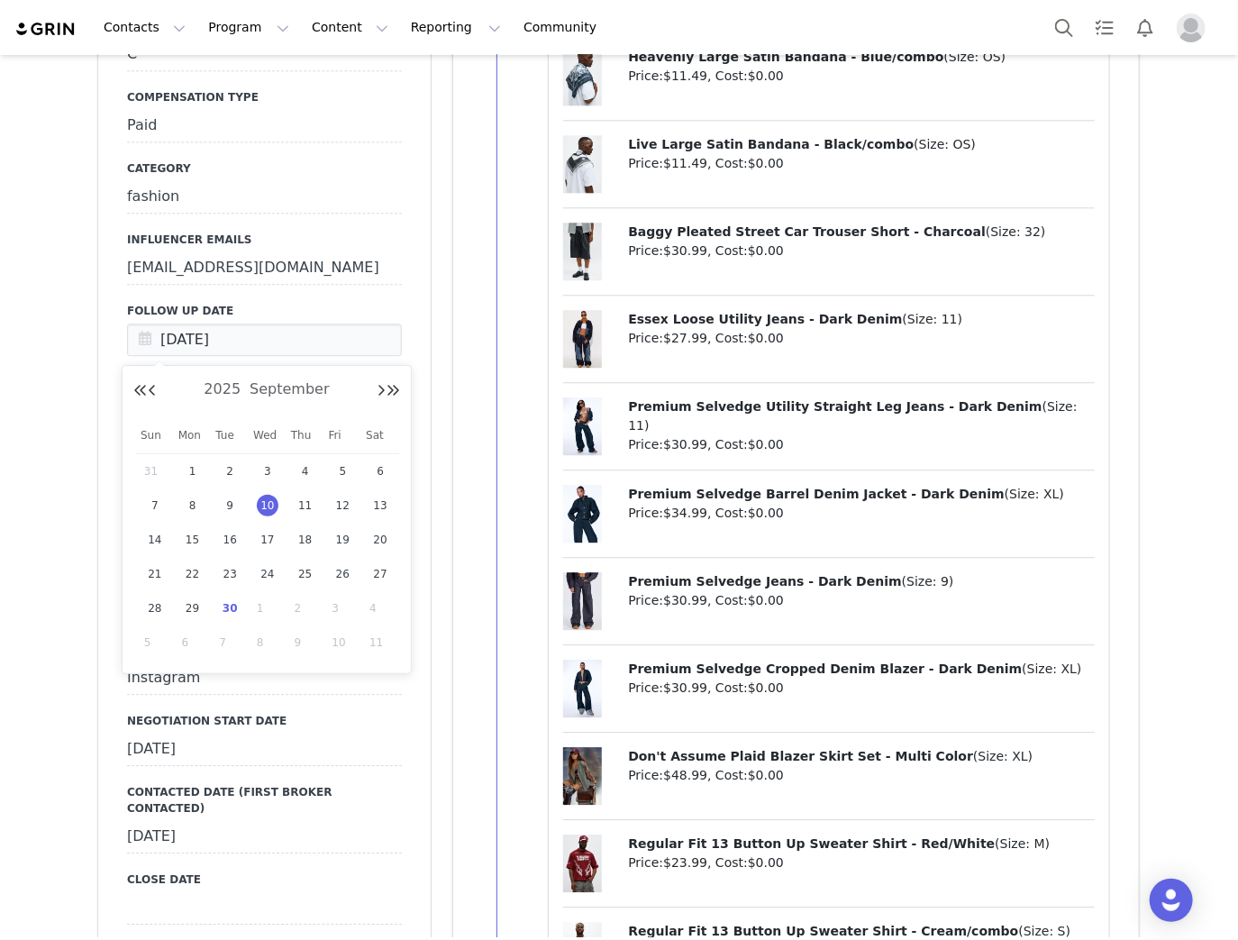
click at [231, 608] on span "30" at bounding box center [230, 608] width 22 height 22
type input "Sep 30 2025"
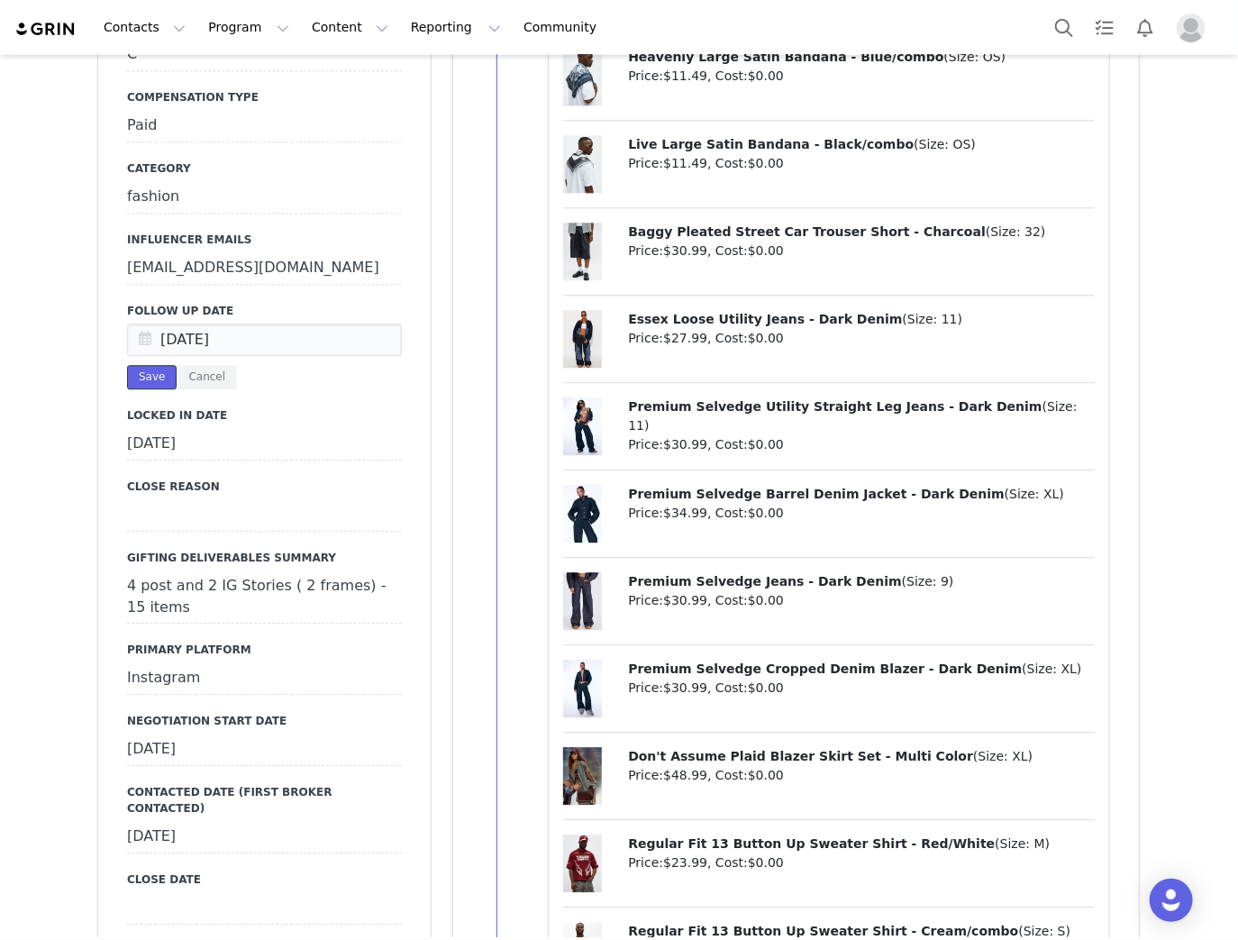
click at [150, 379] on button "Save" at bounding box center [152, 377] width 50 height 24
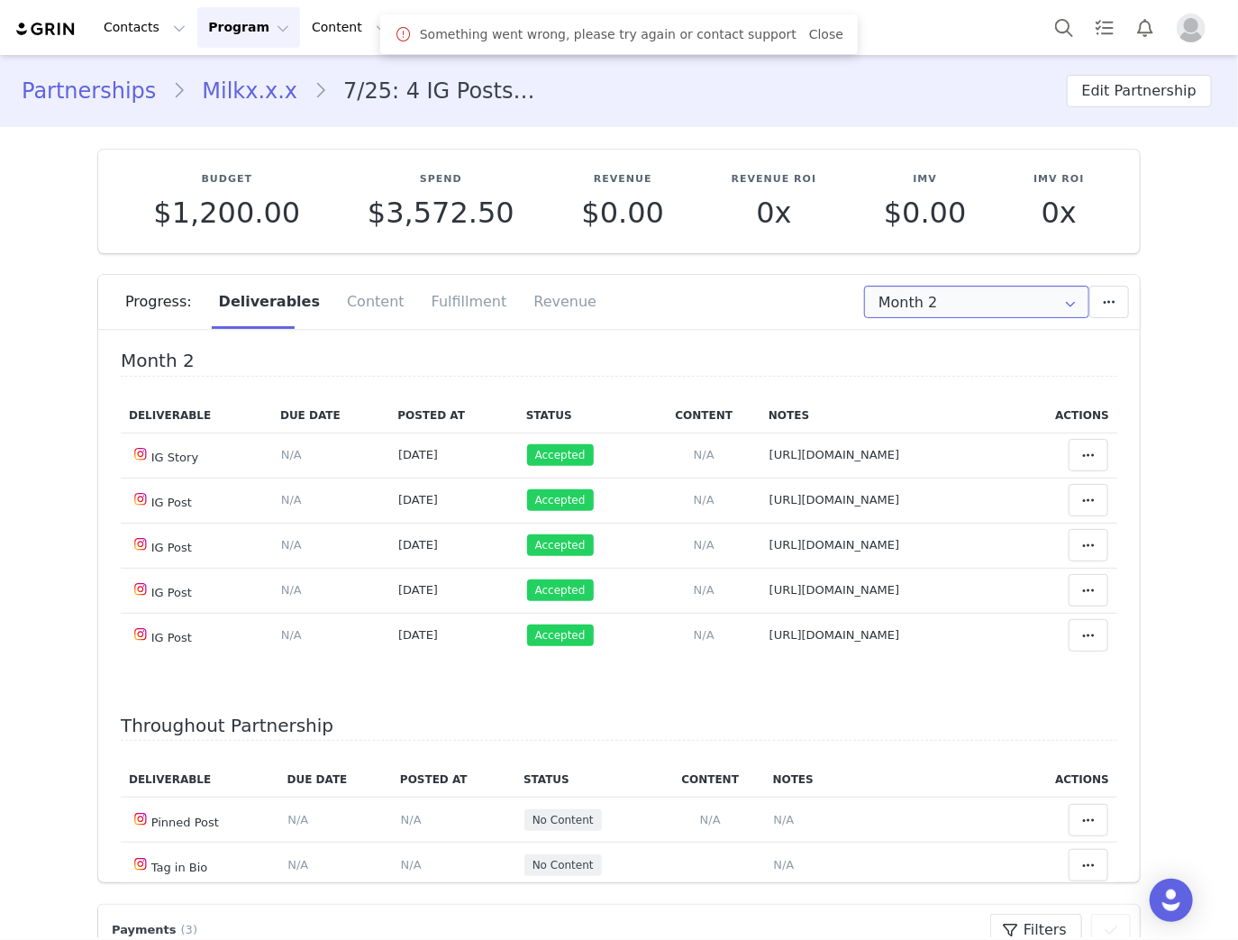
click at [883, 303] on input "Month 2" at bounding box center [976, 302] width 225 height 32
click at [912, 441] on li "All Months" at bounding box center [977, 442] width 234 height 31
type input "All"
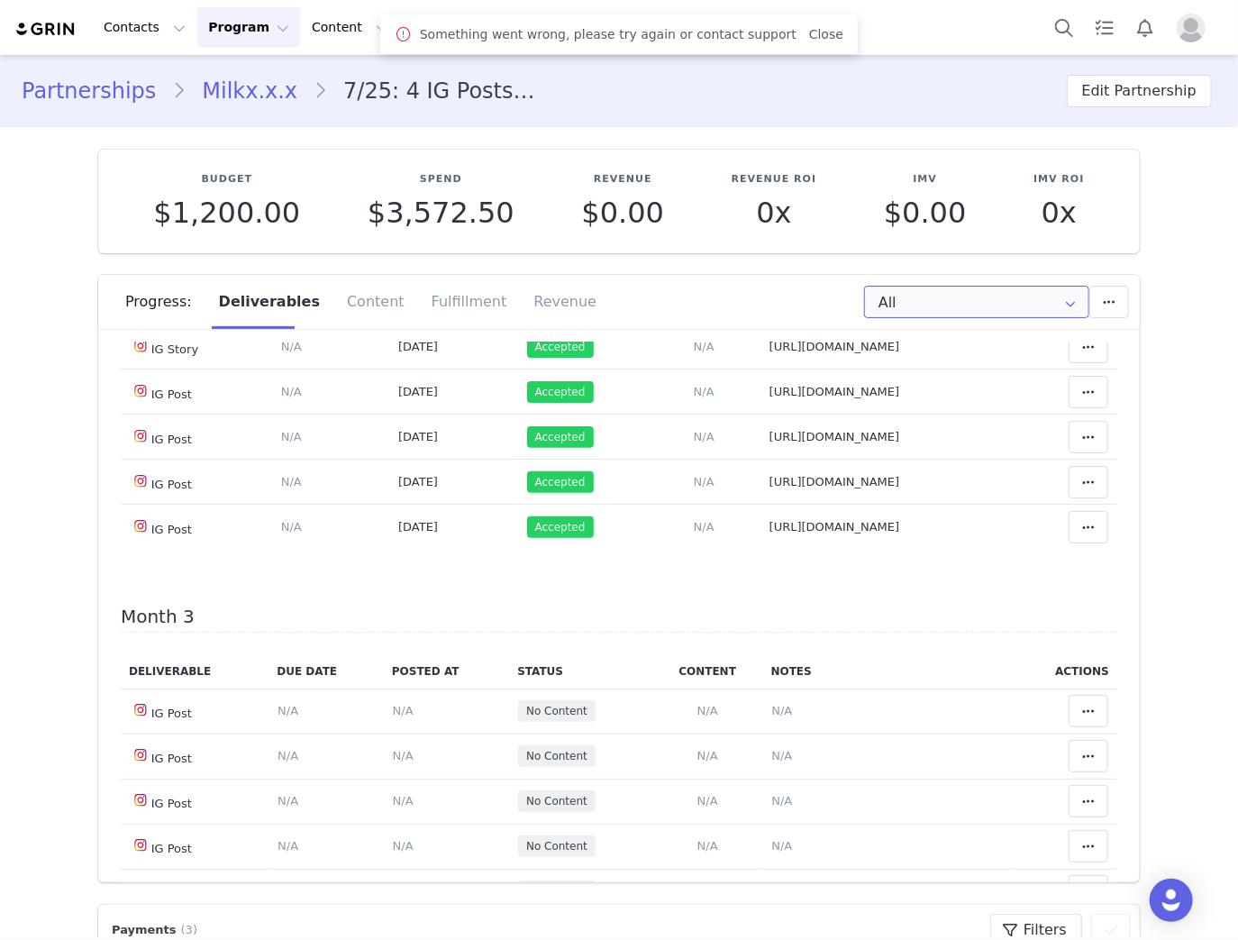
scroll to position [649, 0]
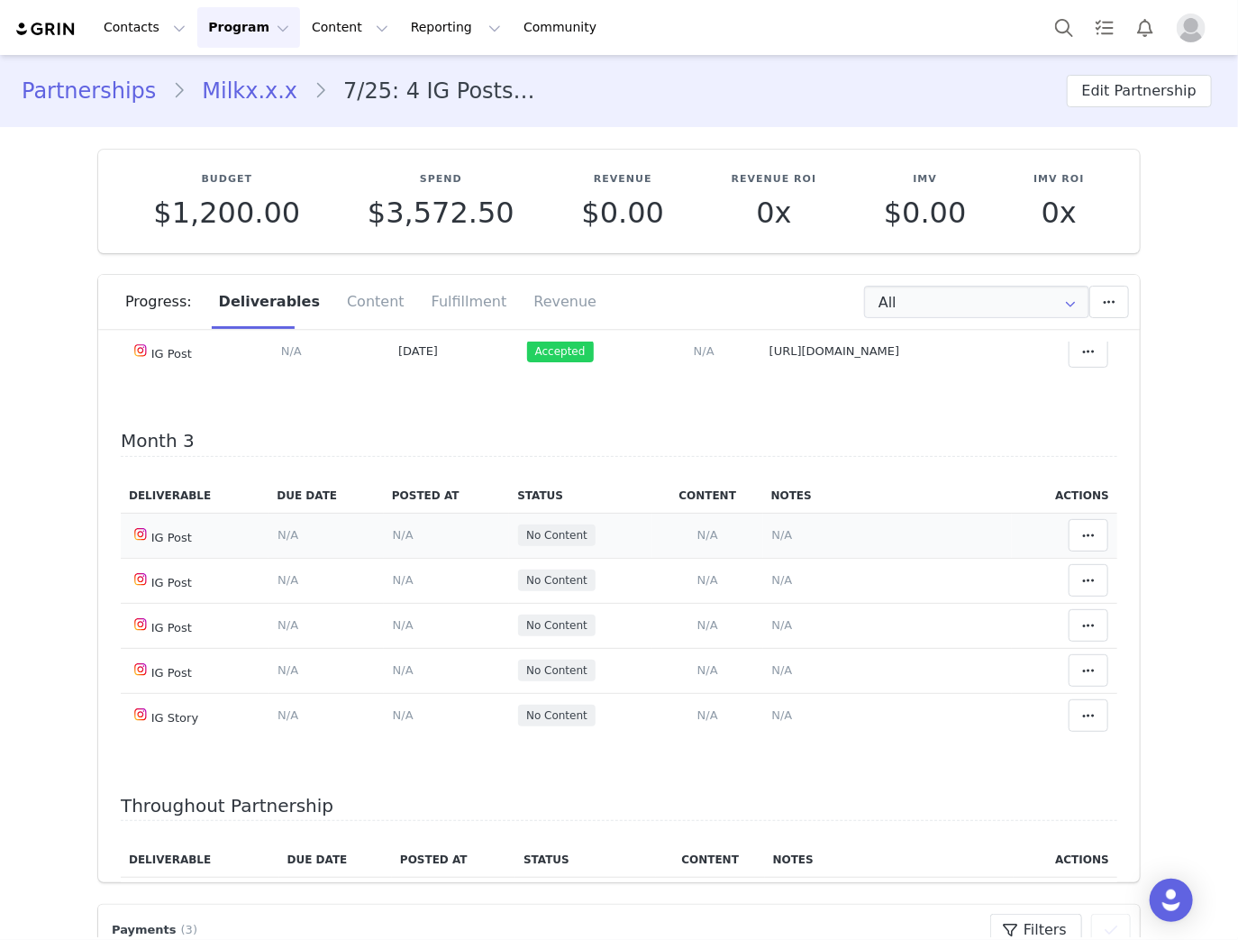
click at [771, 541] on span "N/A" at bounding box center [781, 535] width 21 height 14
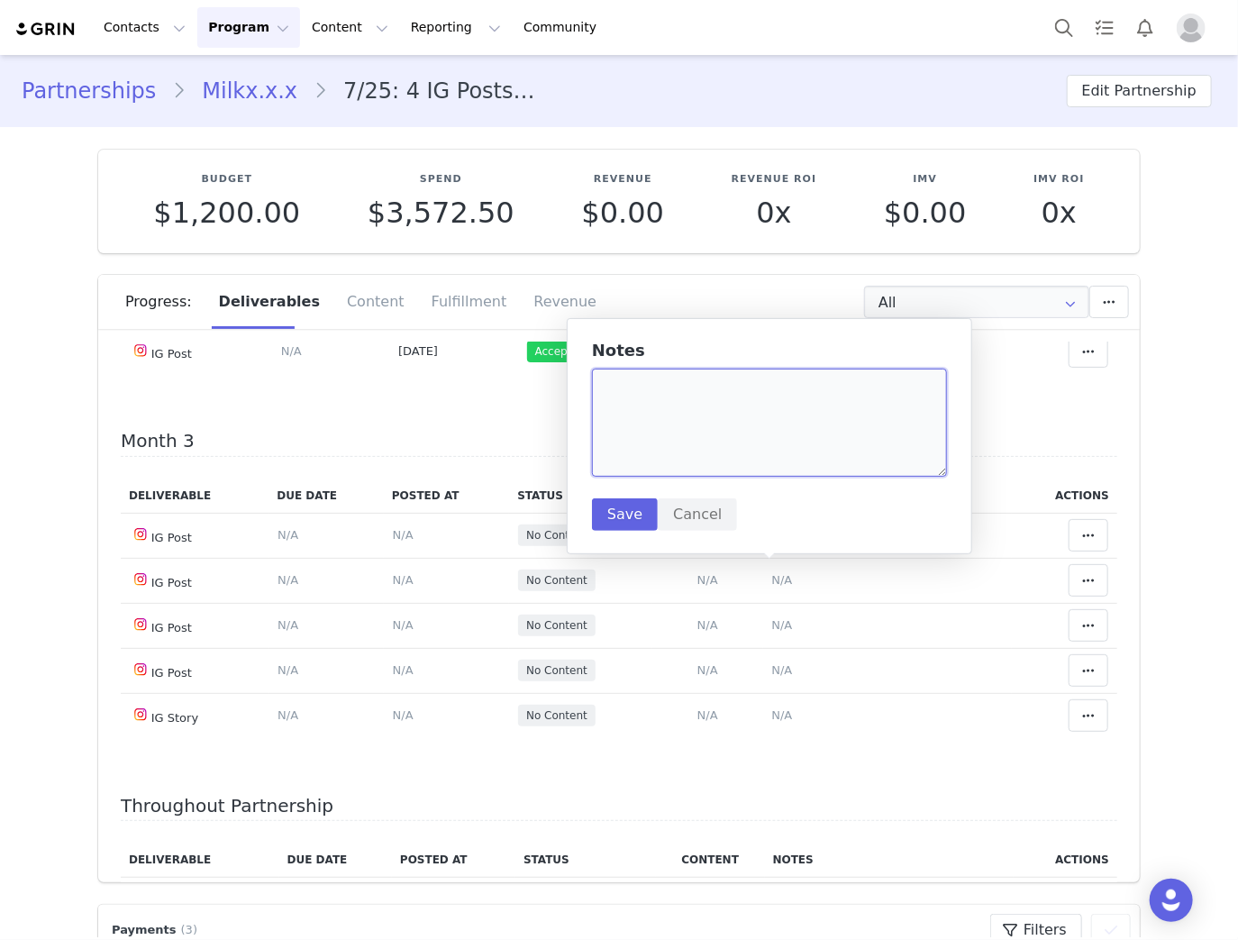
click at [778, 450] on textarea at bounding box center [769, 422] width 355 height 108
paste textarea "https://www.instagram.com/p/DPG1WpDE6z5/"
type textarea "https://www.instagram.com/p/DPG1WpDE6z5/"
click at [607, 505] on button "Save" at bounding box center [625, 514] width 66 height 32
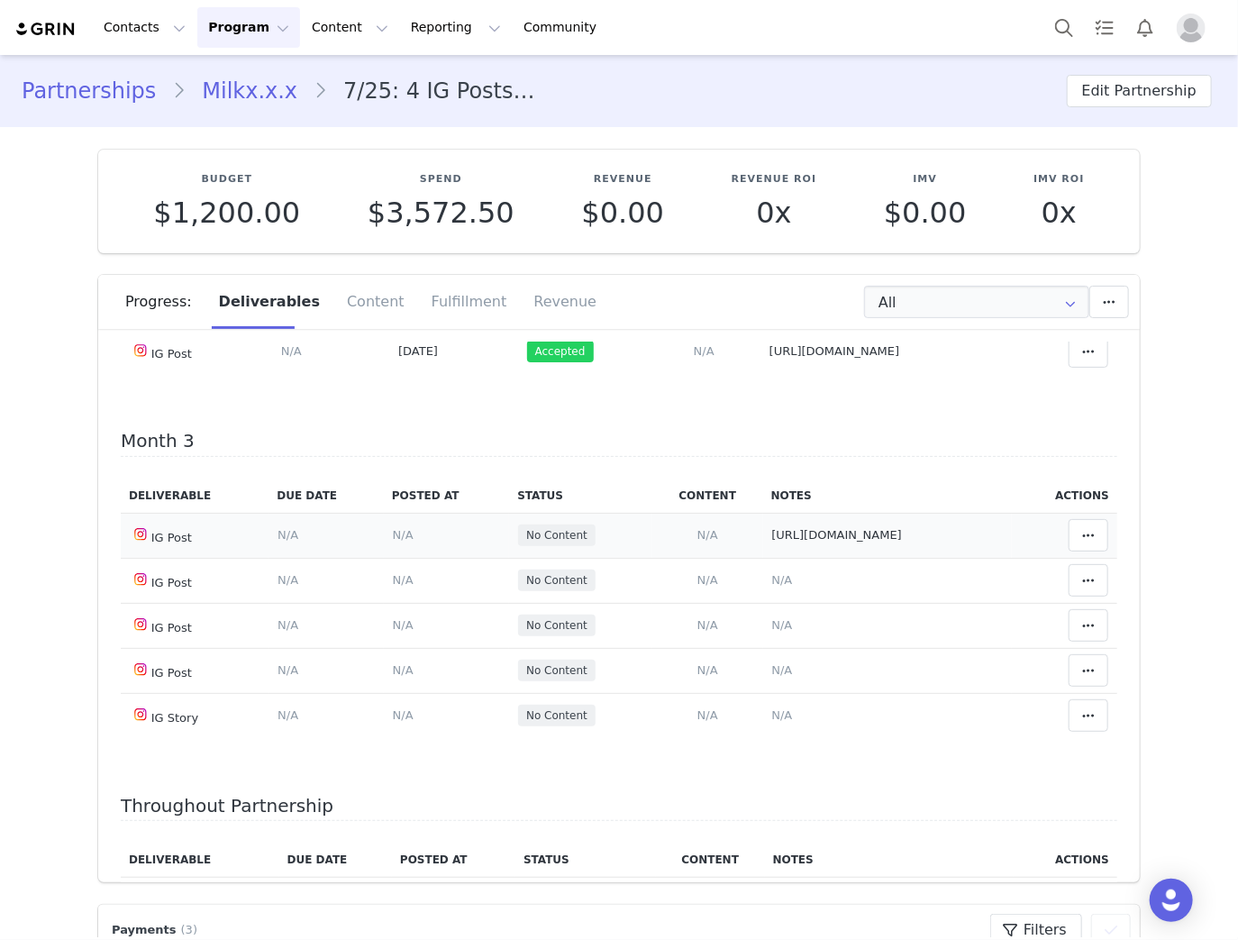
click at [394, 558] on td "Content Posted Date Set the date when this content was posted Save Cancel N/A" at bounding box center [446, 535] width 125 height 45
click at [393, 551] on td "Content Posted Date Set the date when this content was posted Save Cancel N/A" at bounding box center [446, 535] width 125 height 45
click at [390, 558] on td "Content Posted Date Set the date when this content was posted Save Cancel N/A" at bounding box center [446, 535] width 125 height 45
click at [393, 541] on span "N/A" at bounding box center [403, 535] width 21 height 14
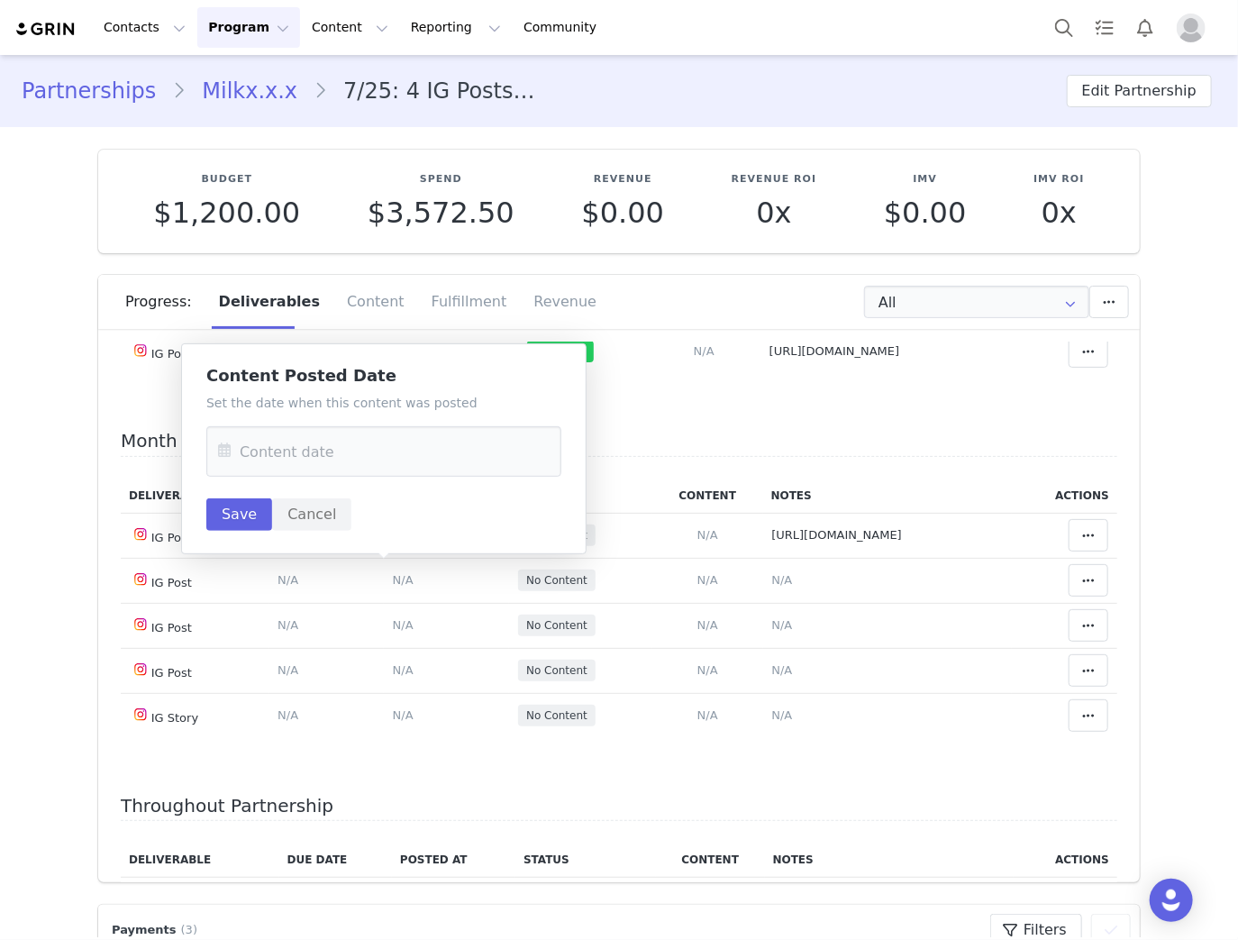
click at [405, 422] on div "Set the date when this content was posted Save Cancel" at bounding box center [383, 462] width 355 height 137
click at [414, 470] on input "text" at bounding box center [383, 451] width 355 height 50
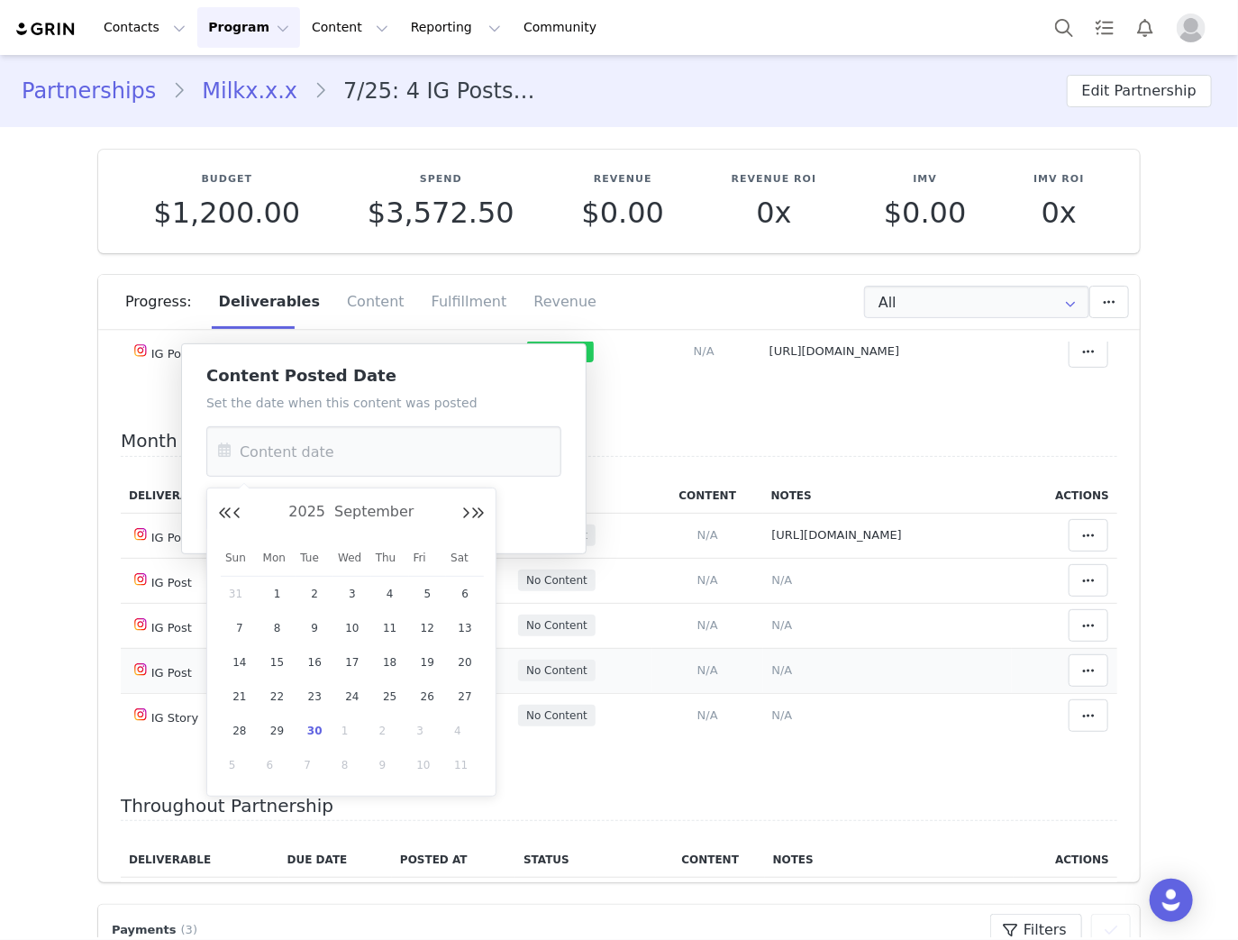
click at [238, 728] on span "28" at bounding box center [240, 731] width 22 height 22
type input "Sep 28 2025"
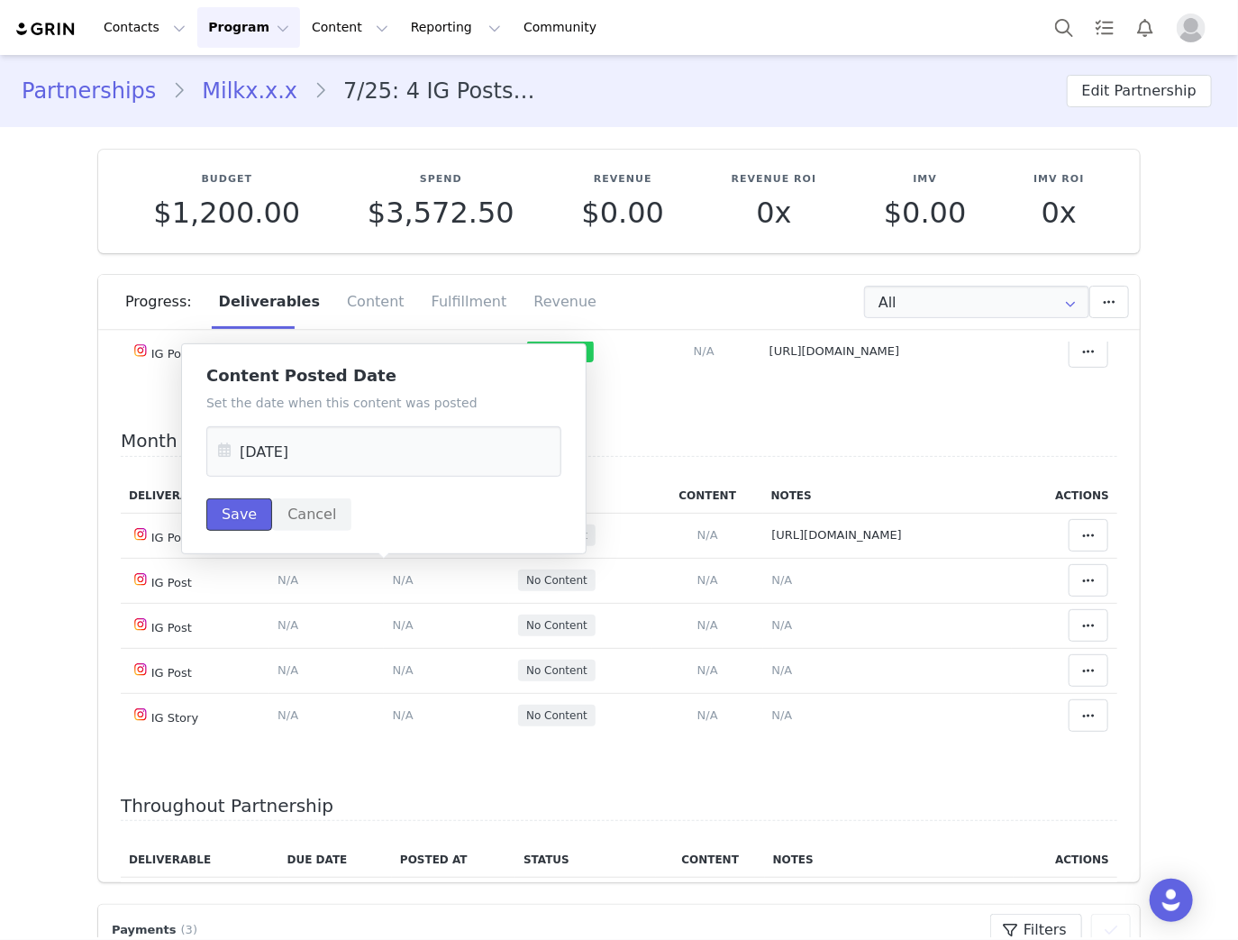
click at [233, 508] on button "Save" at bounding box center [239, 514] width 66 height 32
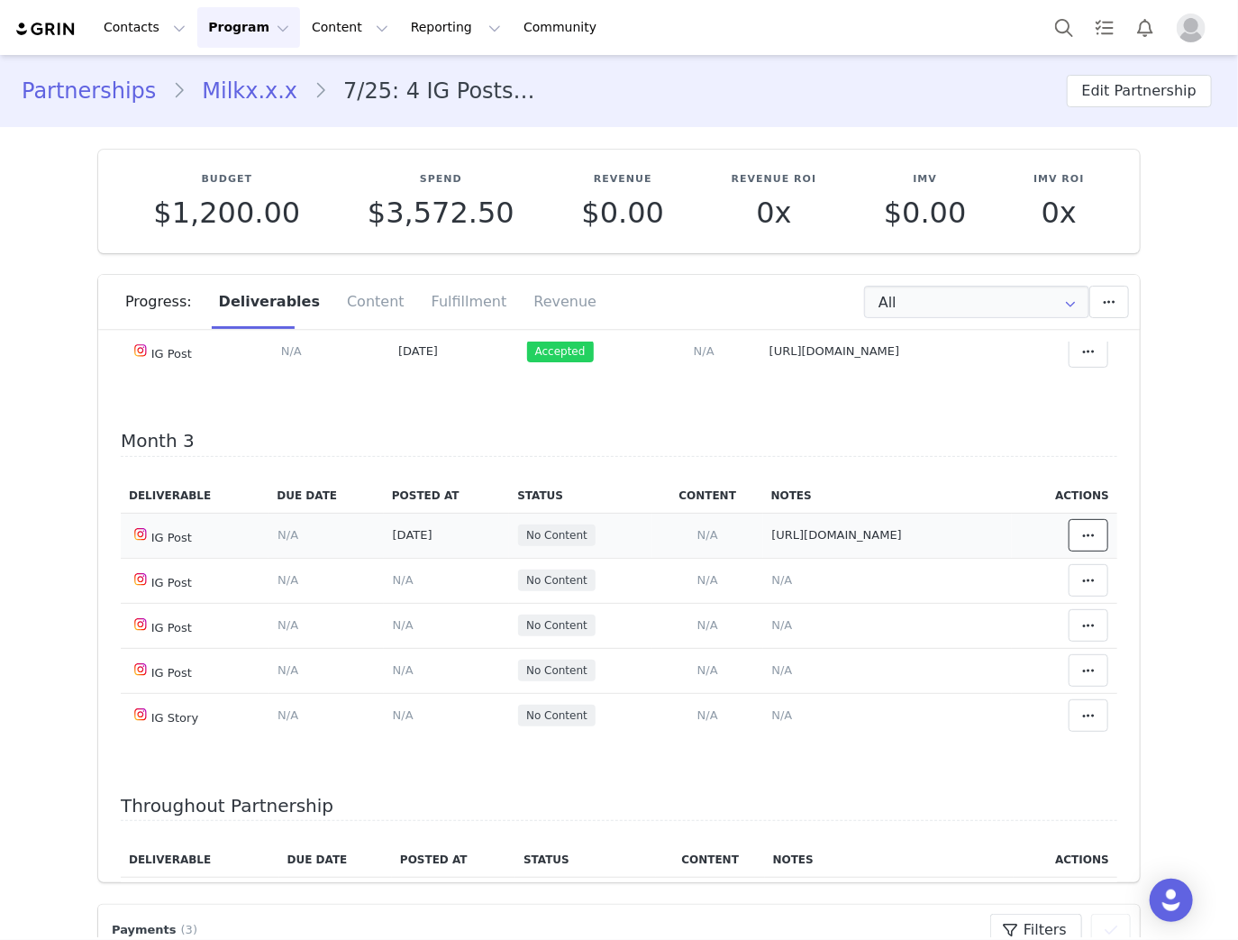
click at [1082, 542] on icon at bounding box center [1088, 535] width 13 height 14
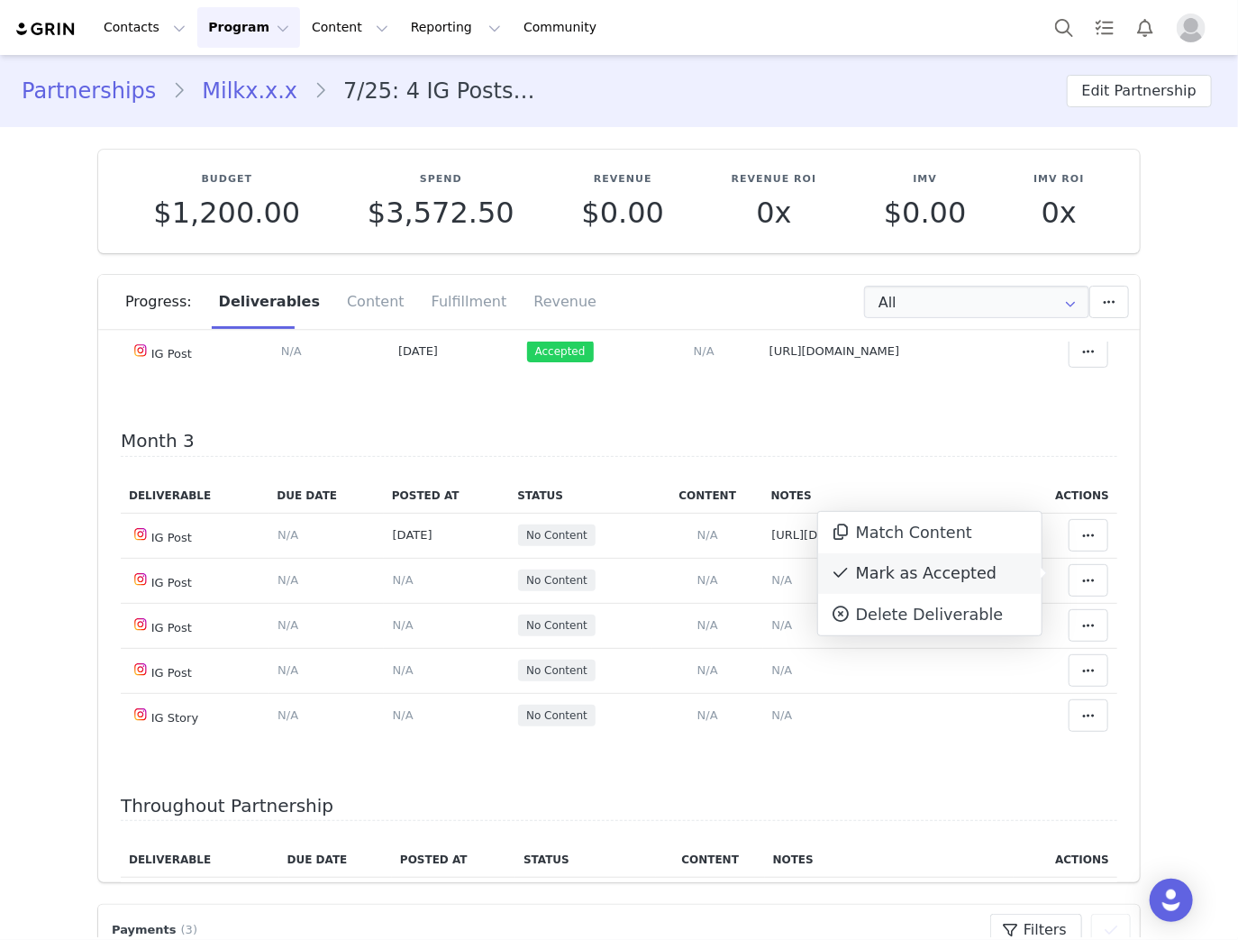
click at [894, 576] on div "Mark as Accepted" at bounding box center [929, 573] width 223 height 41
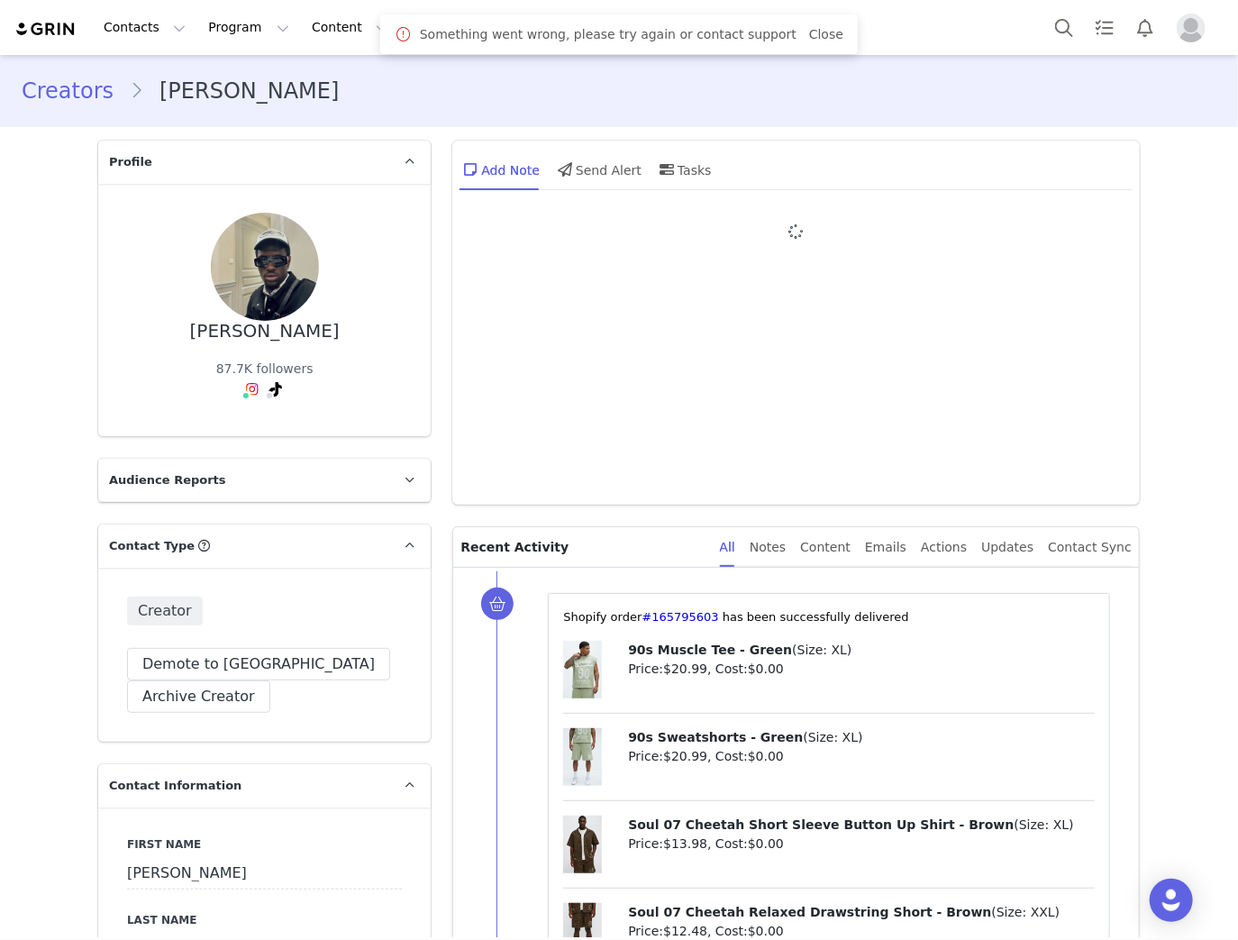
type input "+33 ([GEOGRAPHIC_DATA])"
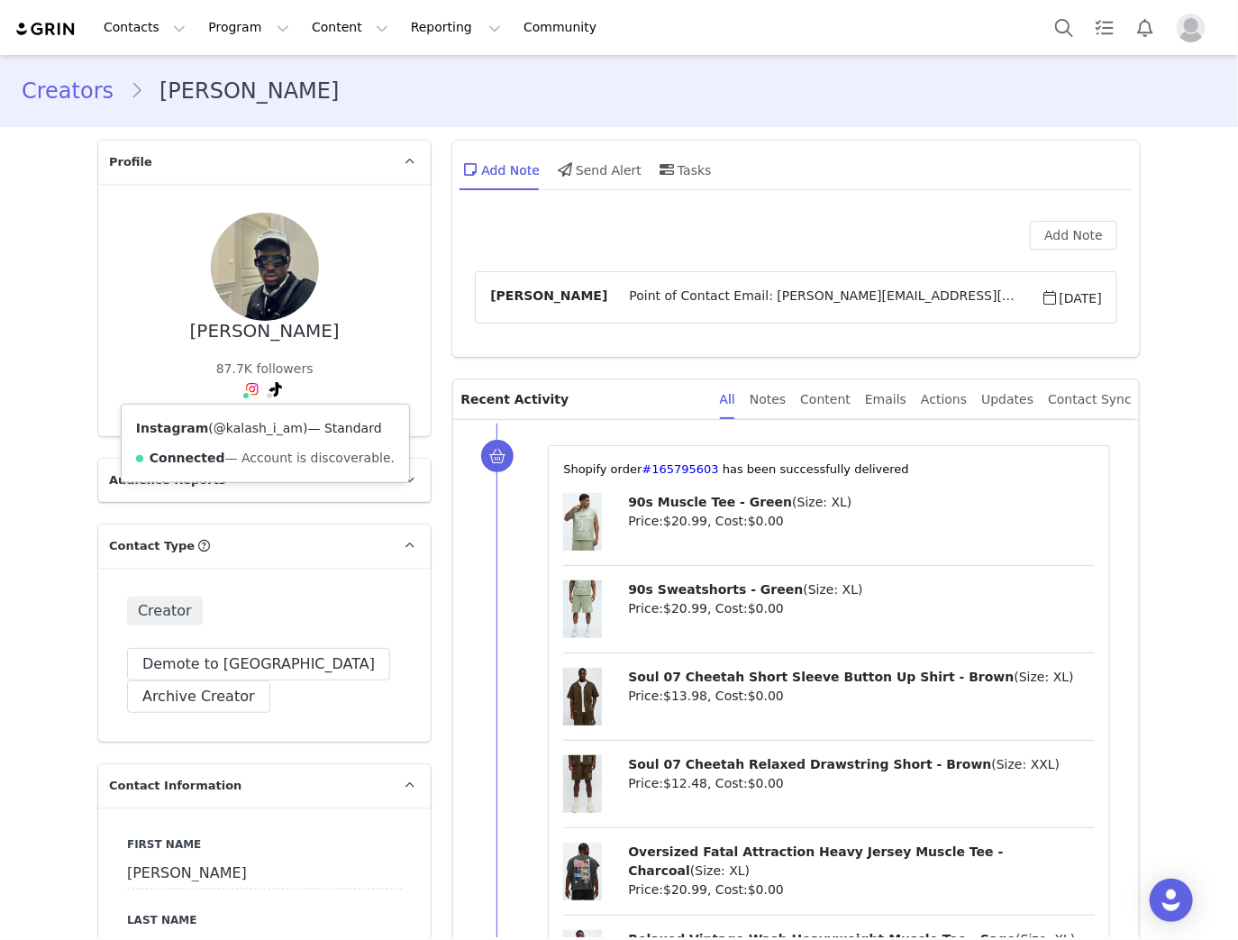
drag, startPoint x: 283, startPoint y: 422, endPoint x: 210, endPoint y: 432, distance: 73.8
click at [210, 432] on span "( @kalash_i_am )" at bounding box center [257, 428] width 99 height 14
copy link "kalash_i_am"
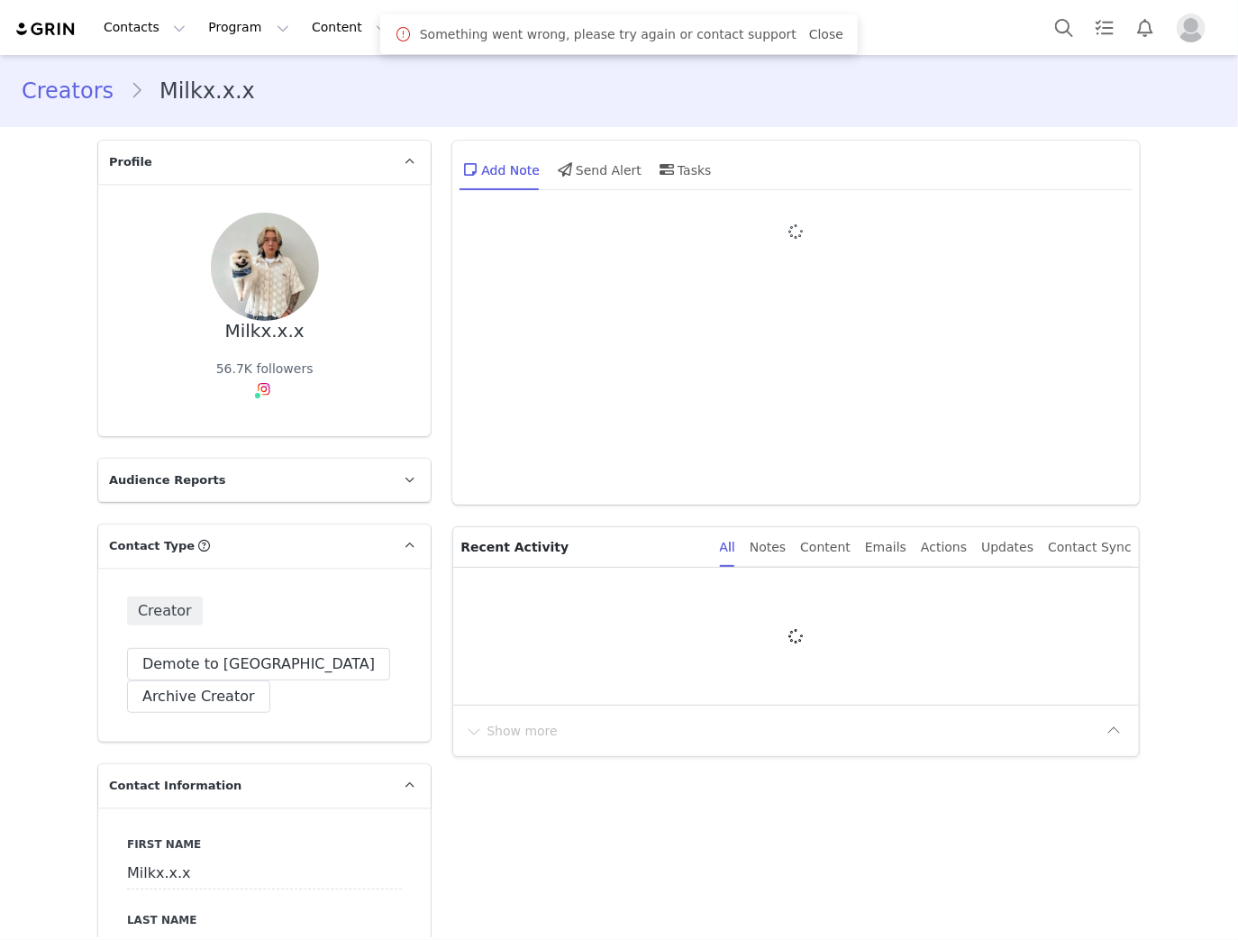
type input "+852 ([GEOGRAPHIC_DATA])"
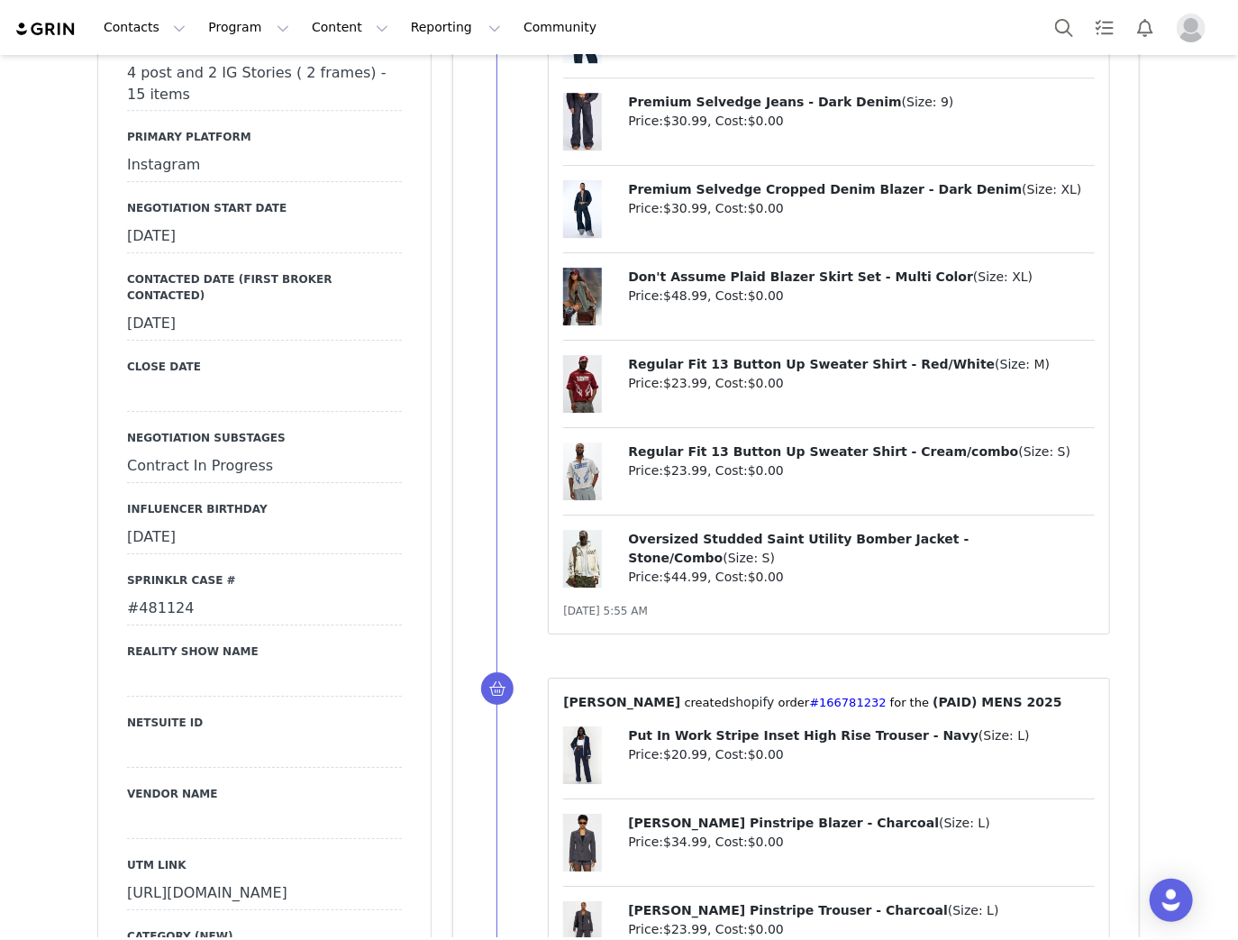
scroll to position [2523, 0]
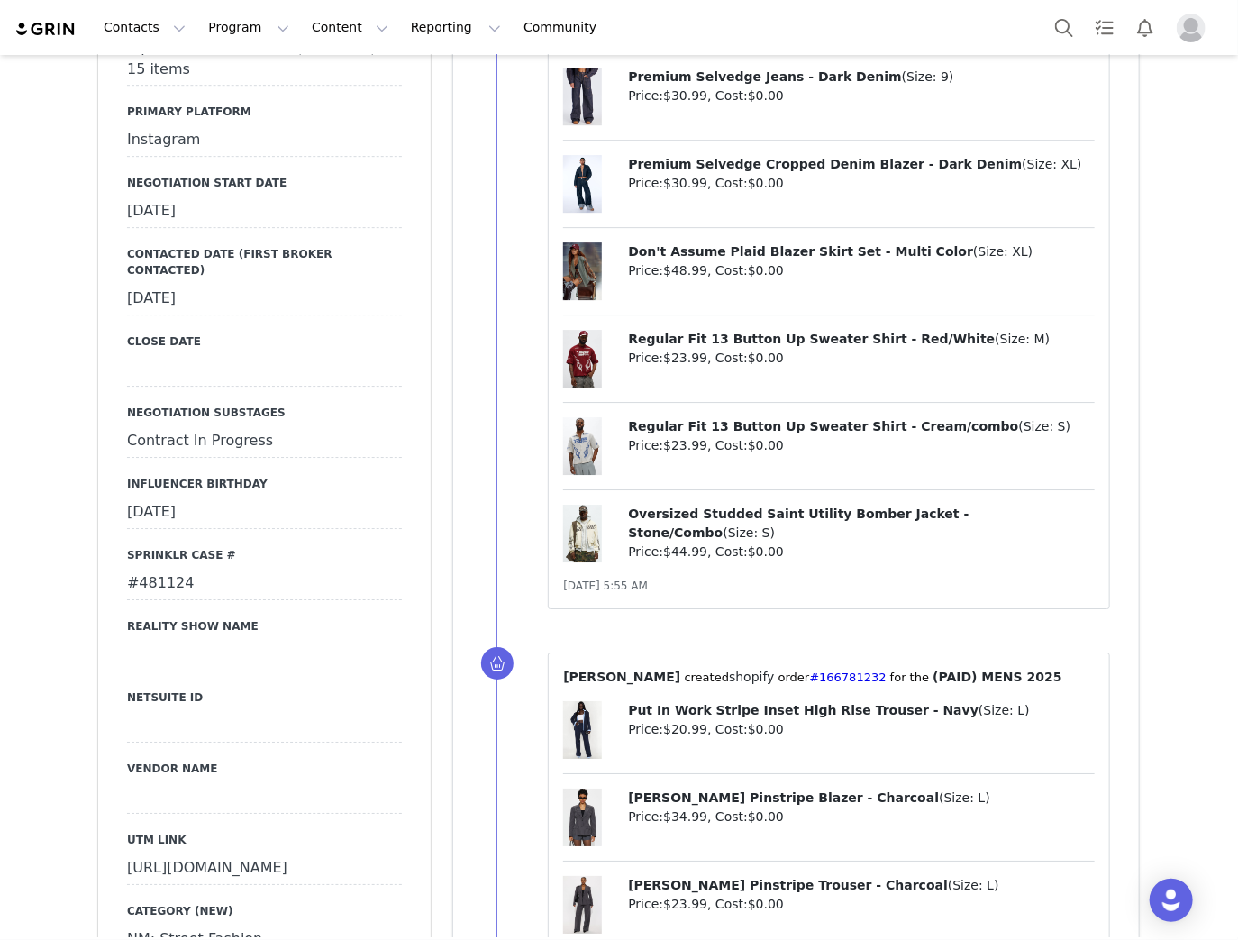
click at [160, 568] on div "#481124" at bounding box center [264, 584] width 275 height 32
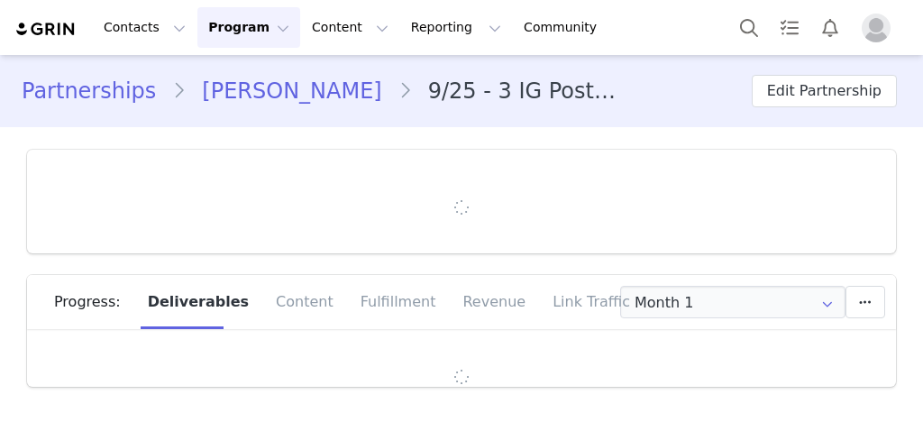
type input "+1 ([GEOGRAPHIC_DATA])"
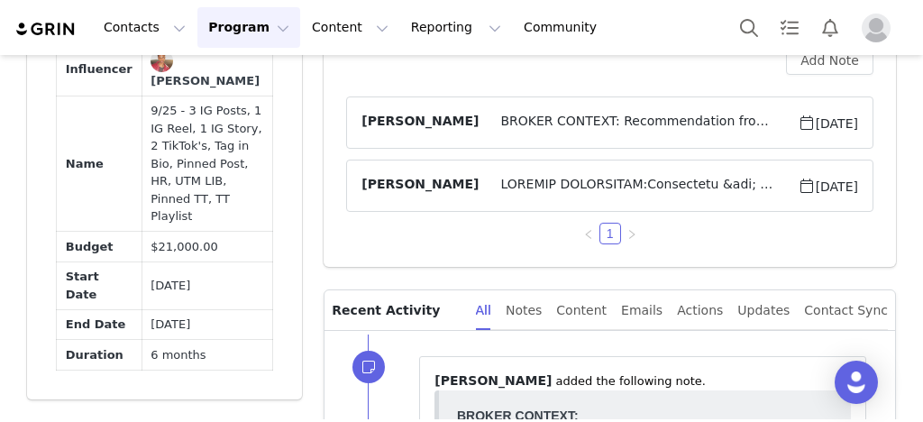
scroll to position [1225, 0]
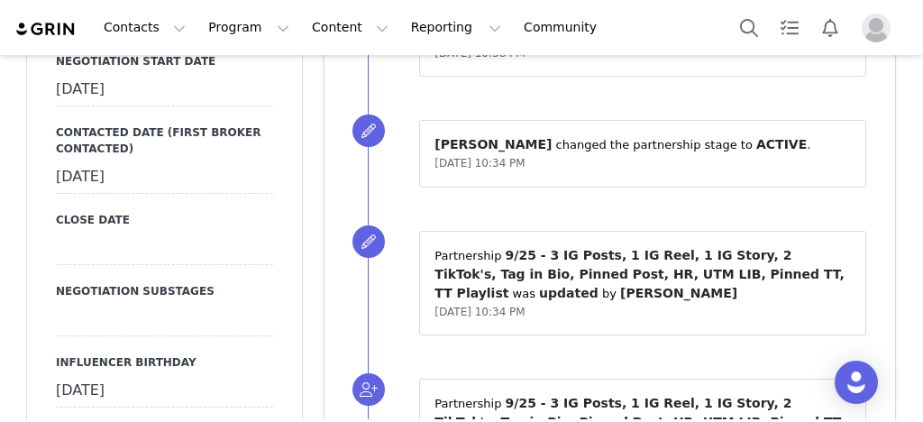
scroll to position [2811, 0]
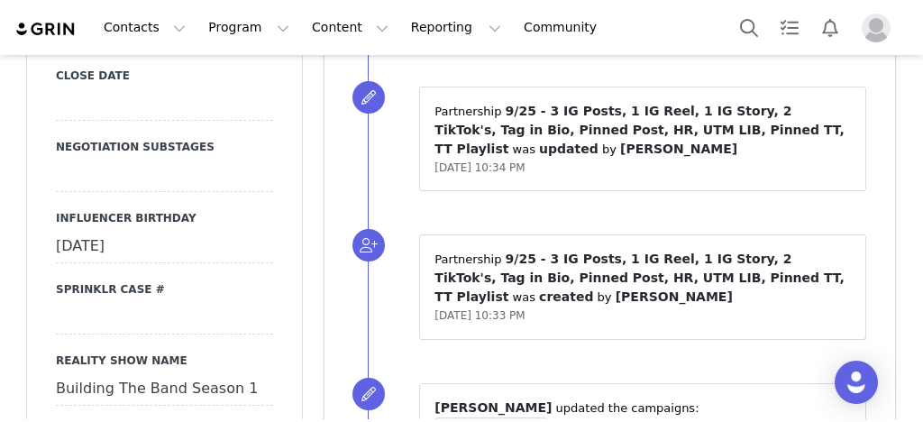
drag, startPoint x: 59, startPoint y: 270, endPoint x: 160, endPoint y: 304, distance: 106.3
click at [103, 294] on div "Primary Broker Bre Division Mens Grade B Compensation Type Paid Category fashio…" at bounding box center [164, 96] width 217 height 1941
click at [139, 302] on div at bounding box center [164, 318] width 217 height 32
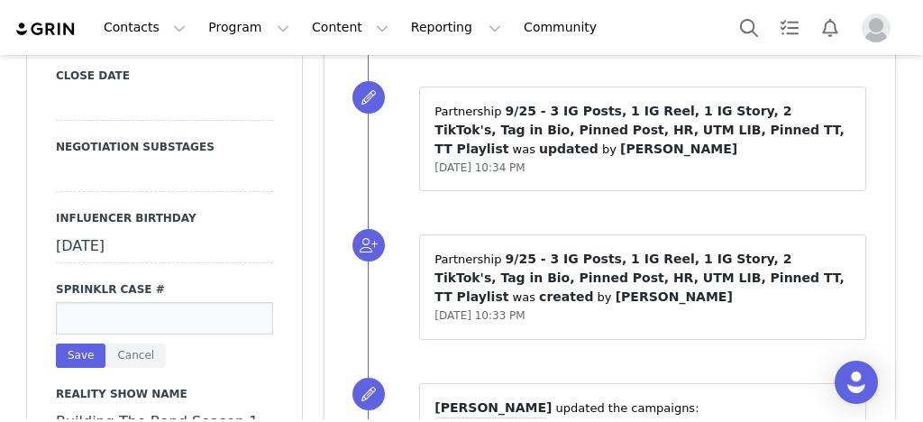
click at [130, 302] on input at bounding box center [164, 318] width 217 height 32
paste input "#490766"
type input "#490766"
click at [56, 343] on button "Save" at bounding box center [81, 355] width 50 height 24
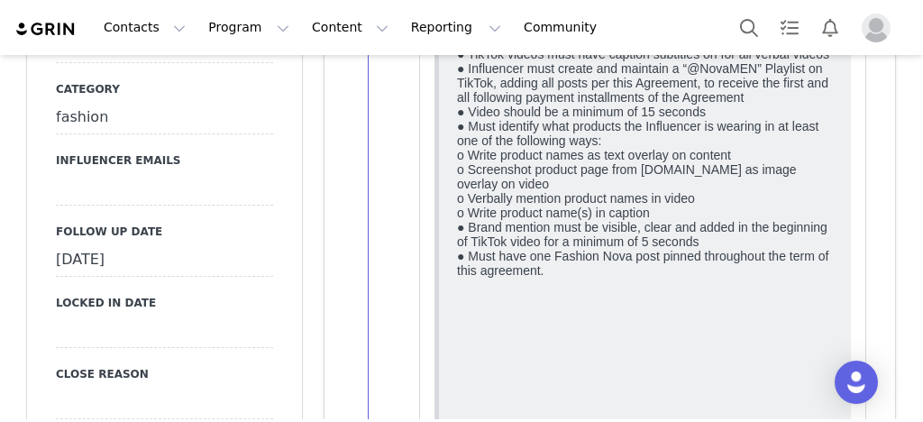
scroll to position [0, 0]
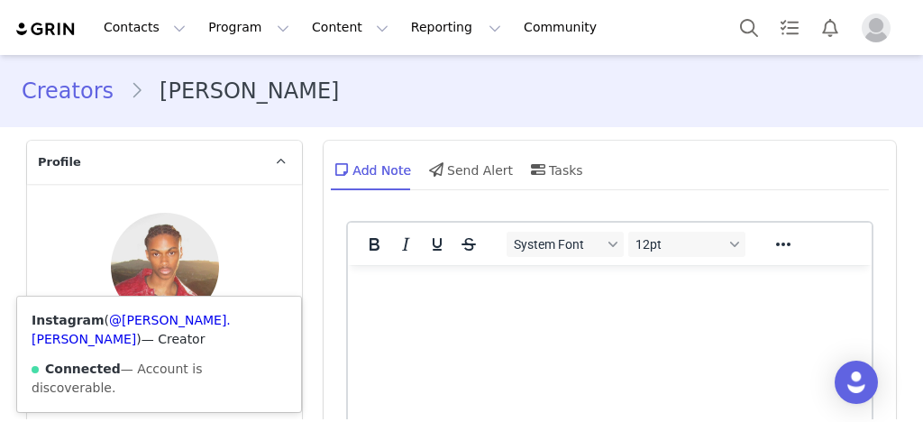
click at [145, 389] on img at bounding box center [152, 389] width 14 height 14
click at [156, 317] on link "@cameron.goode" at bounding box center [131, 329] width 199 height 33
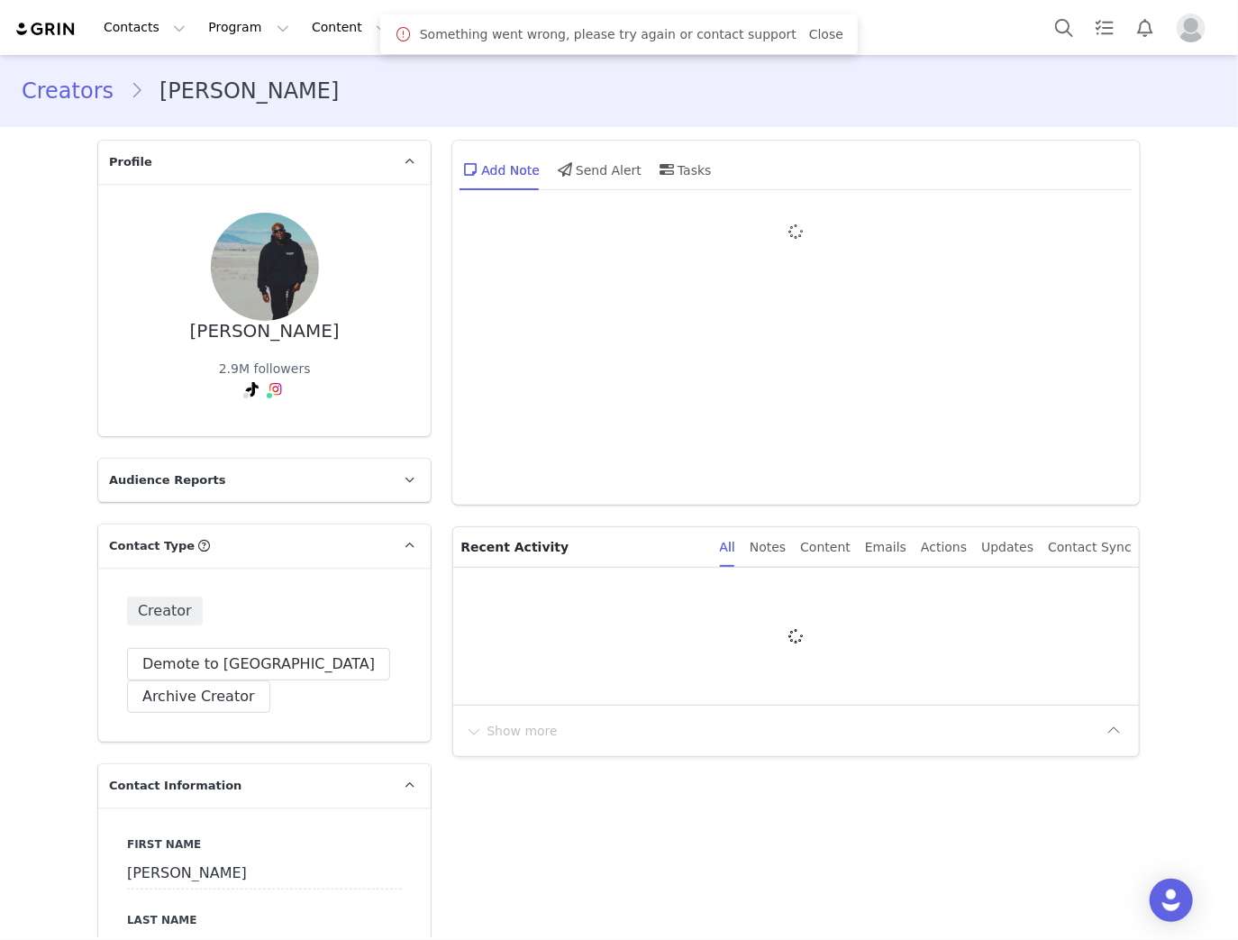
type input "+1 ([GEOGRAPHIC_DATA])"
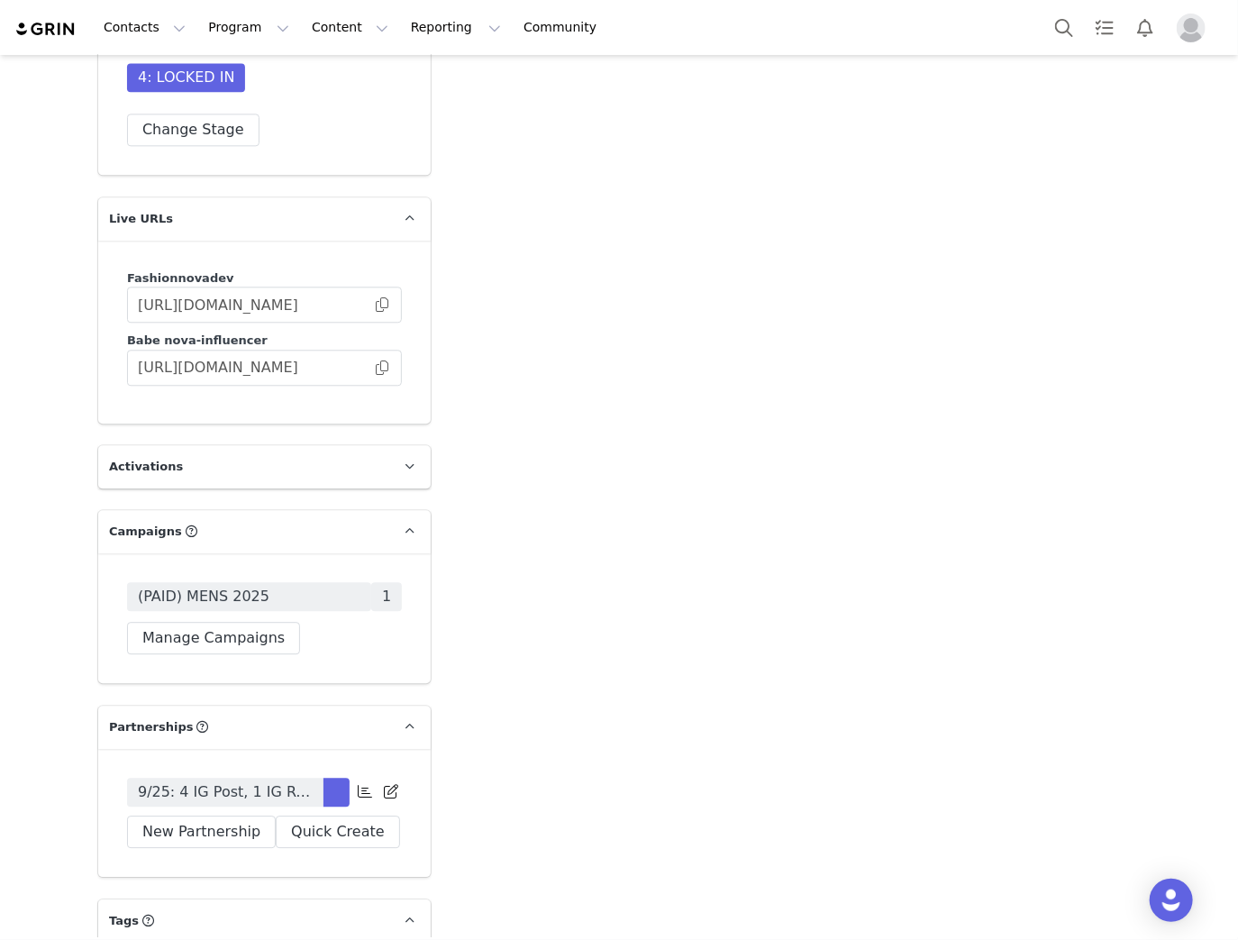
scroll to position [5117, 0]
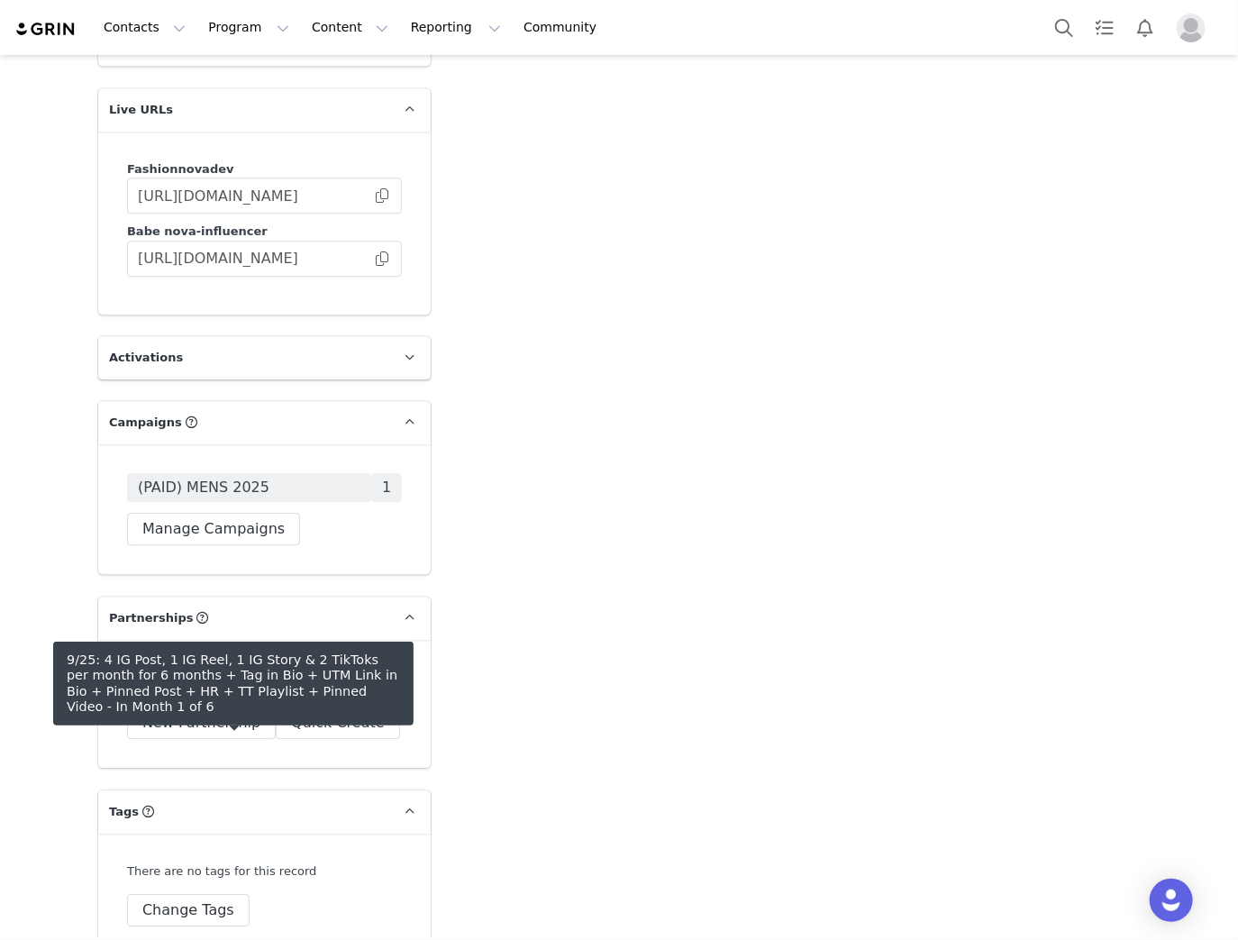
click at [201, 694] on span "9/25: 4 IG Post, 1 IG Reel, 1 IG Story & 2 TikToks per month for 6 months + Tag…" at bounding box center [225, 683] width 175 height 22
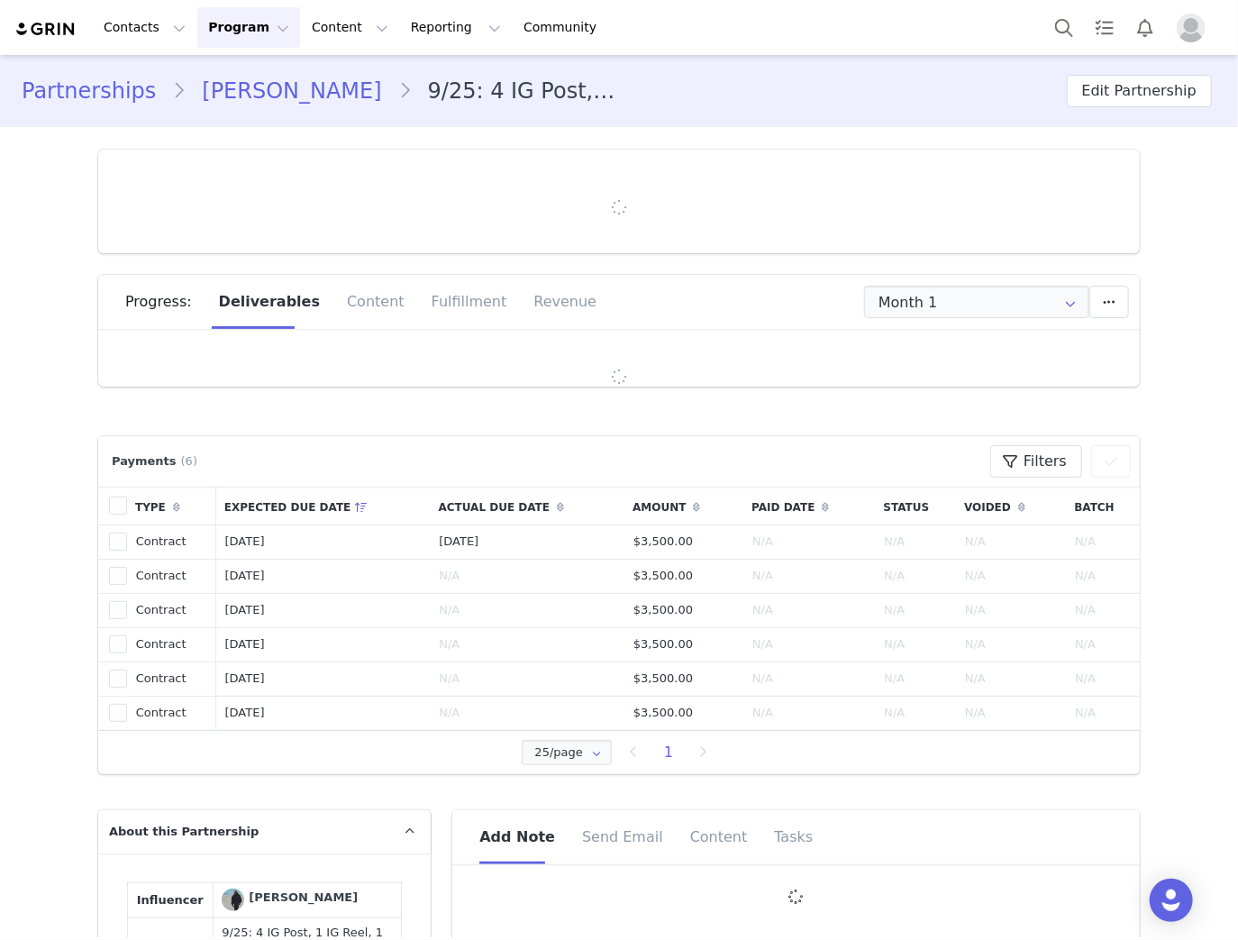
type input "+1 ([GEOGRAPHIC_DATA])"
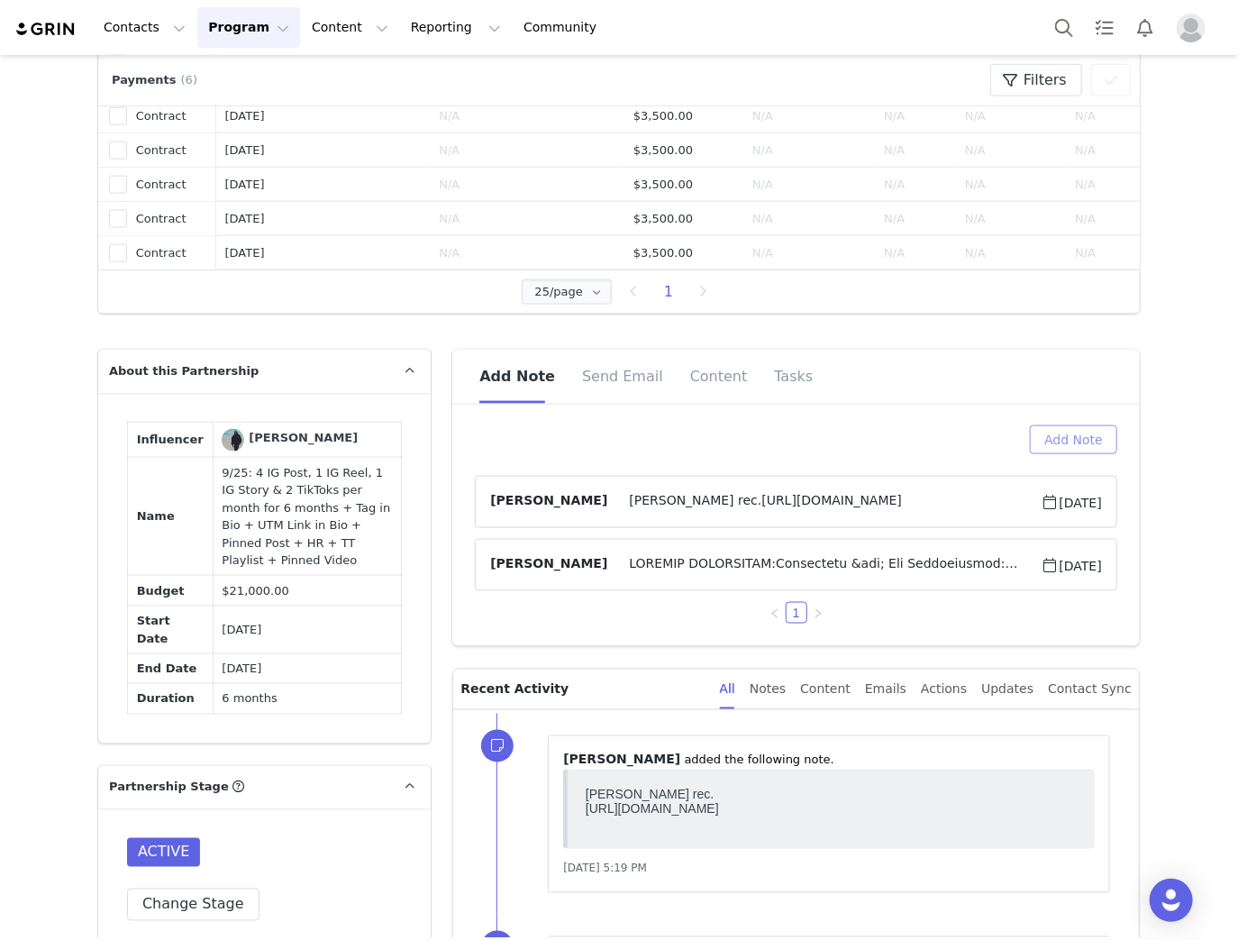
scroll to position [937, 0]
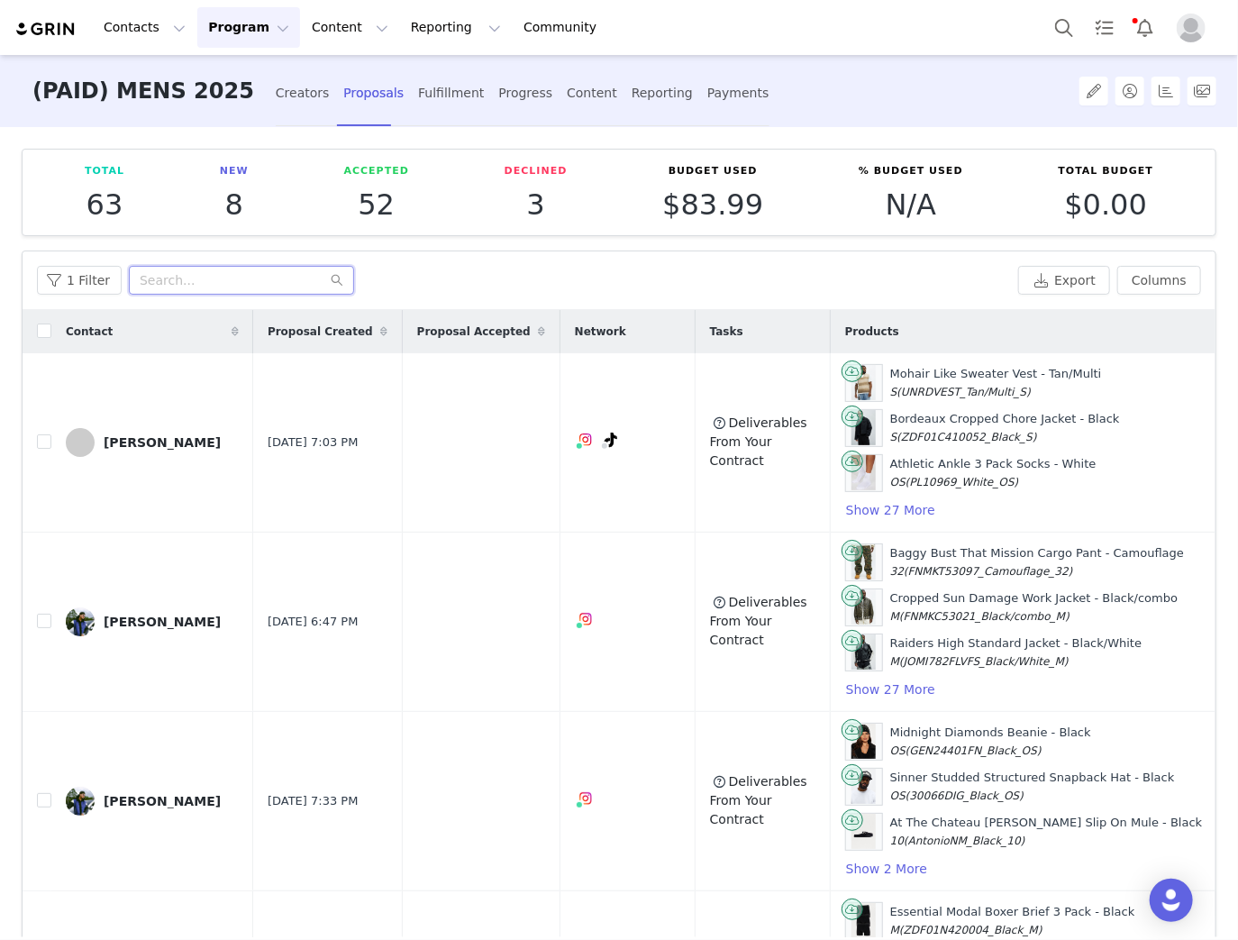
click at [241, 277] on input "text" at bounding box center [241, 280] width 225 height 29
paste input "donzelltaggart"
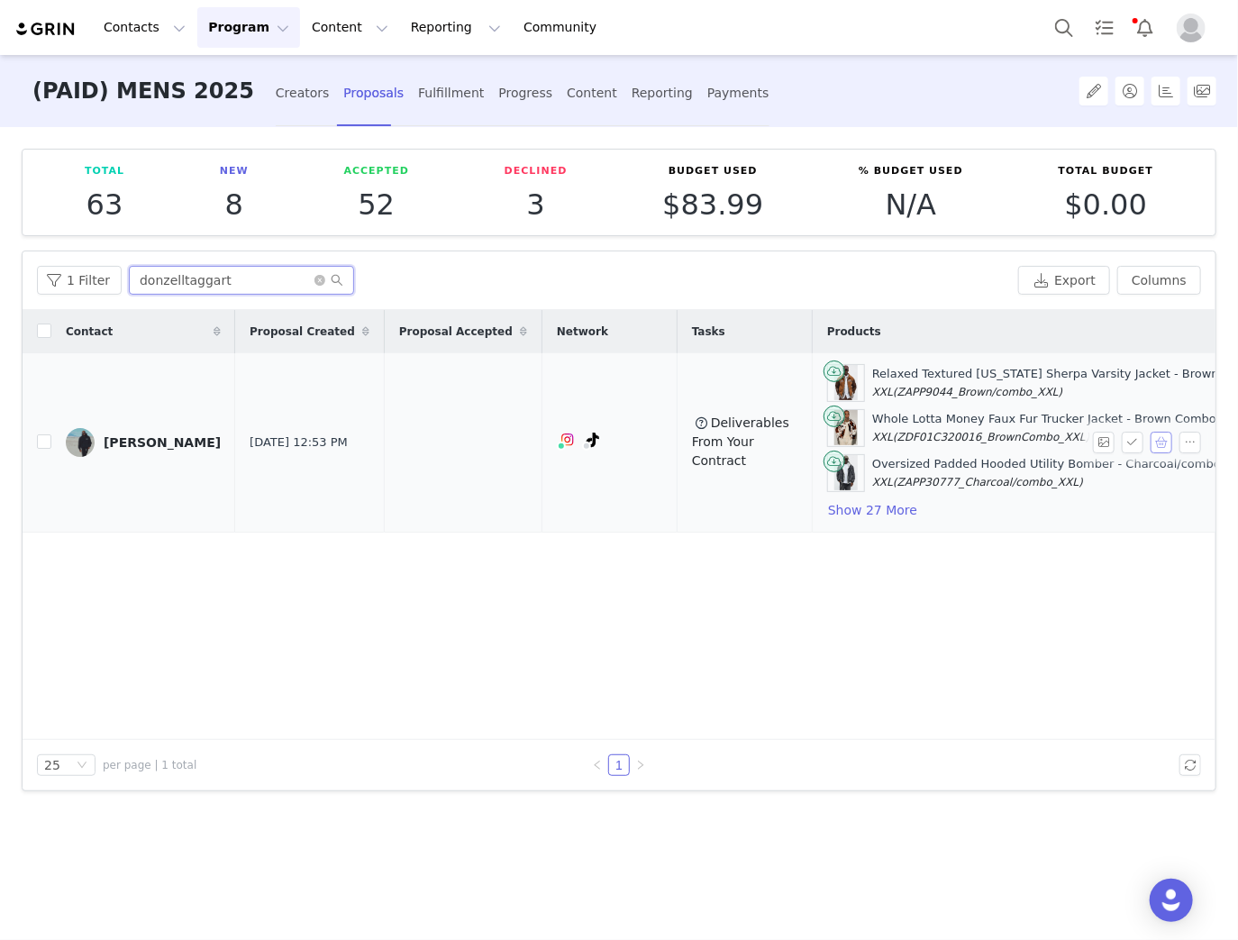
type input "donzelltaggart"
click at [1163, 436] on button "button" at bounding box center [1161, 443] width 22 height 22
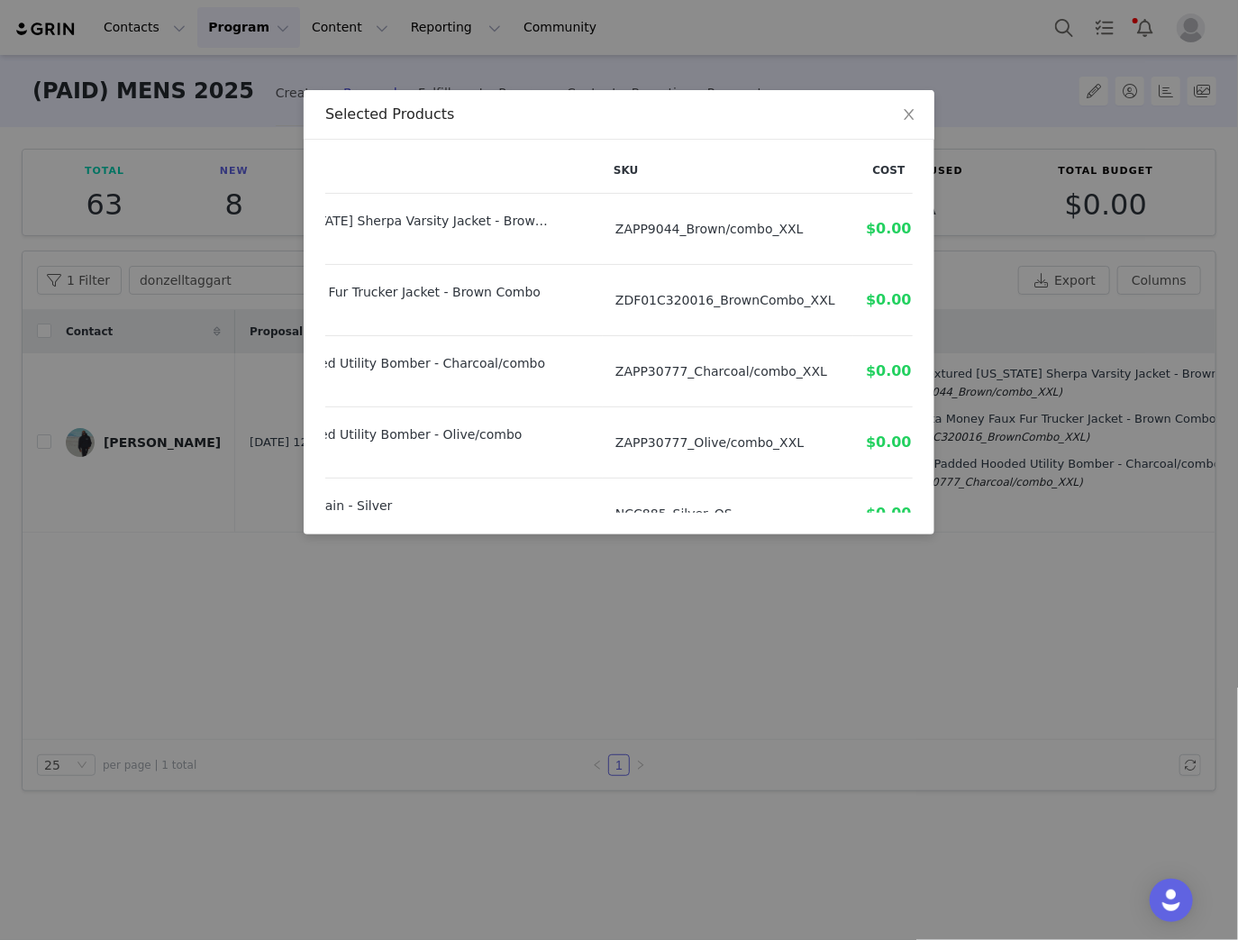
scroll to position [0, 212]
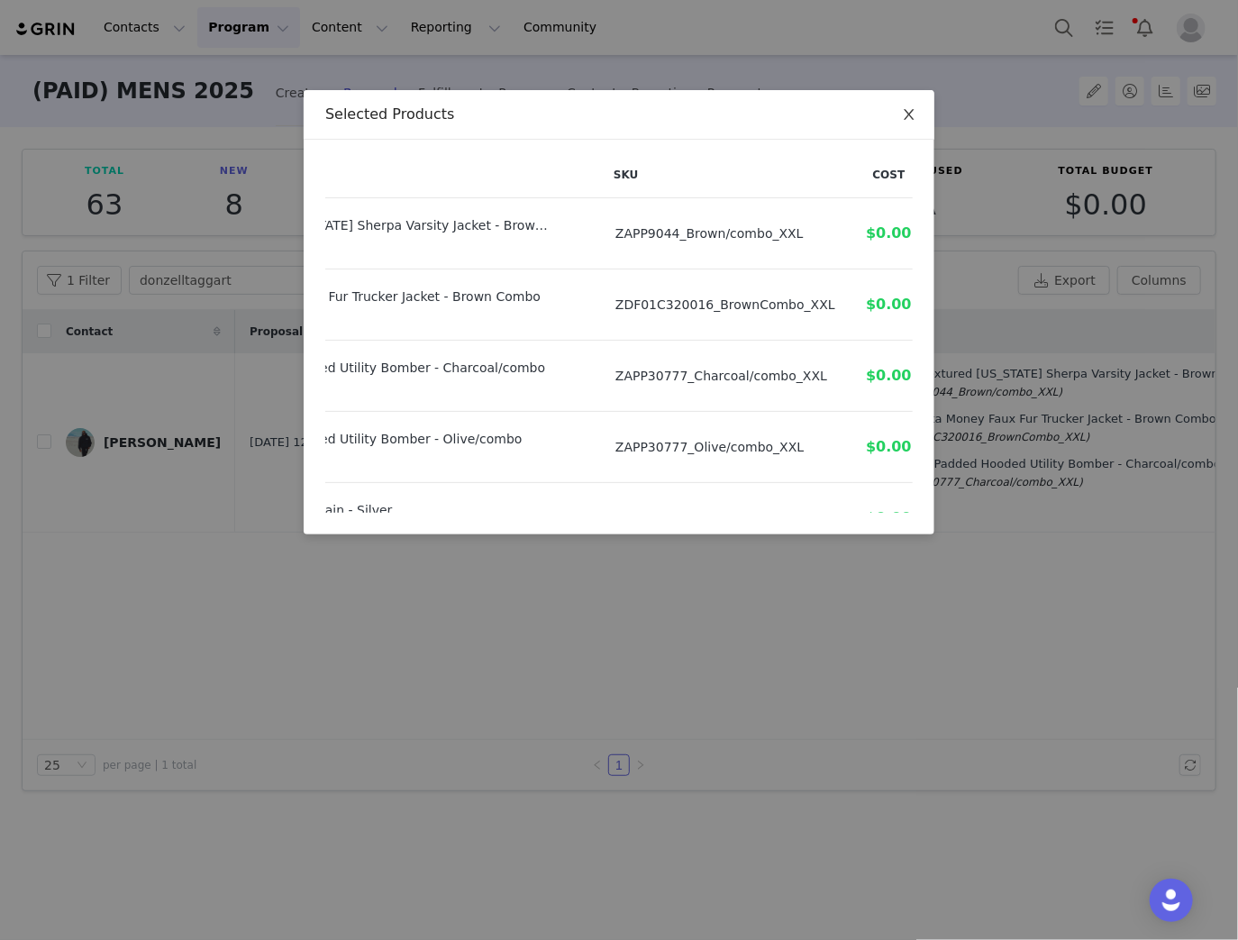
click at [908, 110] on icon "icon: close" at bounding box center [909, 114] width 14 height 14
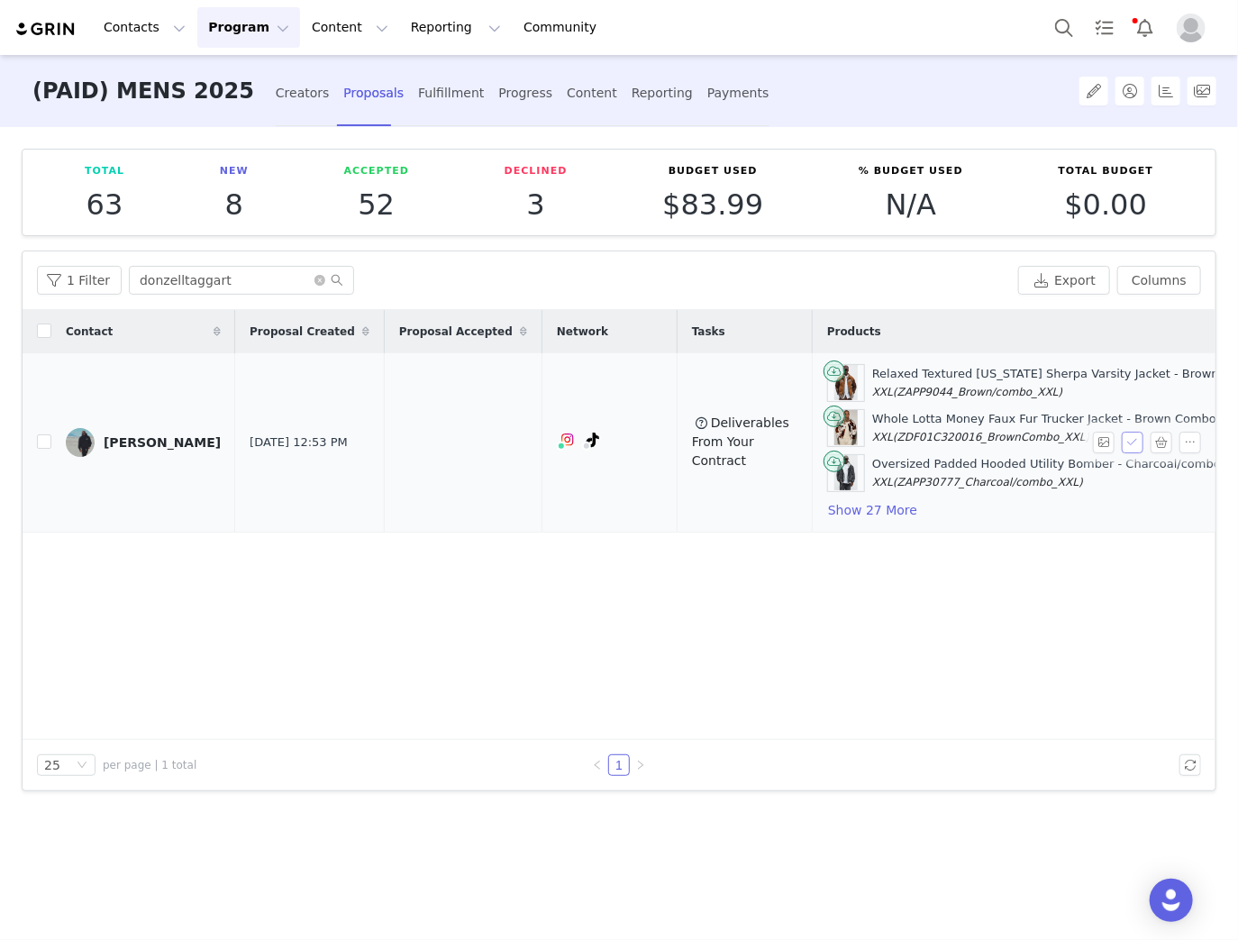
click at [1137, 438] on button "button" at bounding box center [1133, 443] width 22 height 22
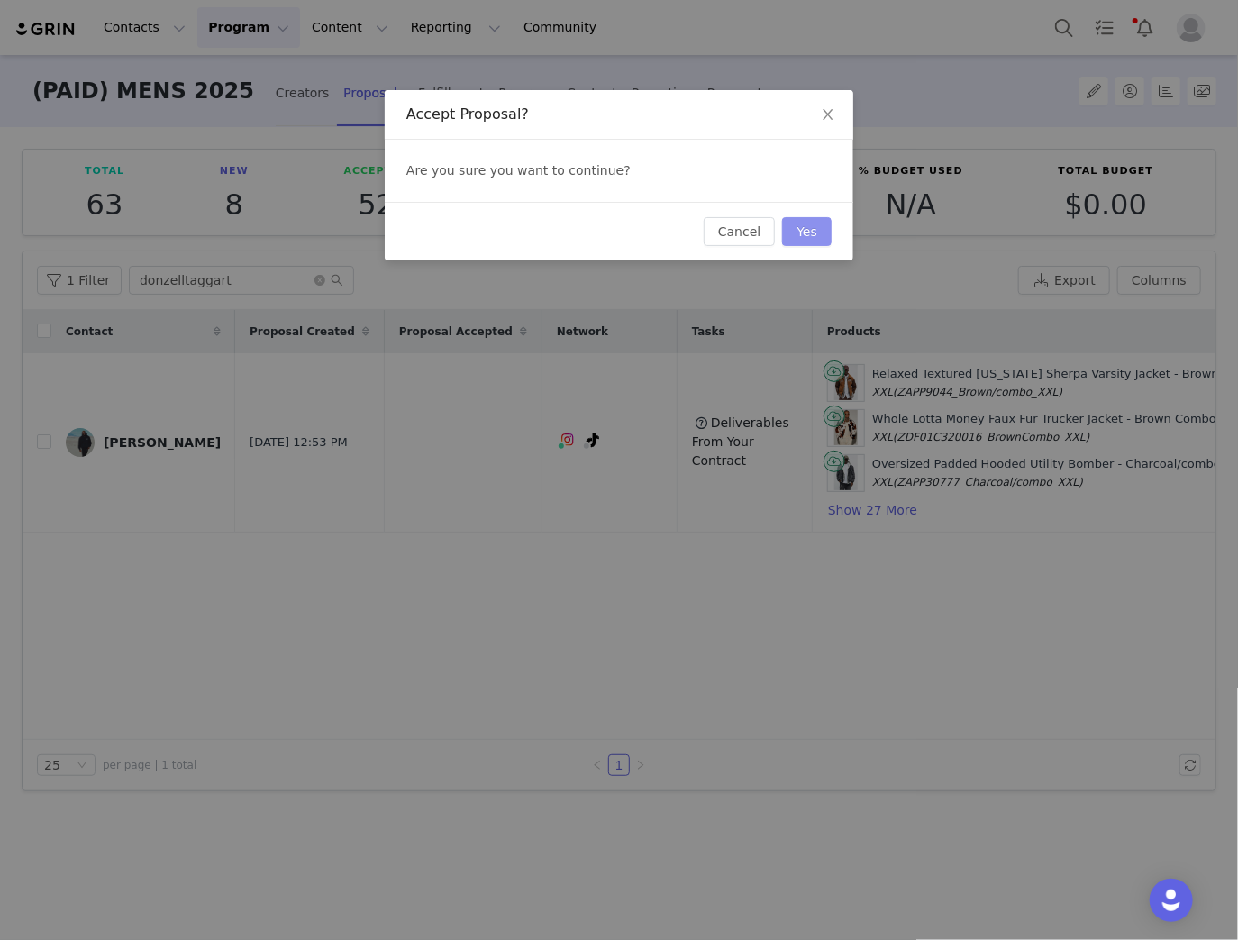
click at [813, 235] on button "Yes" at bounding box center [807, 231] width 50 height 29
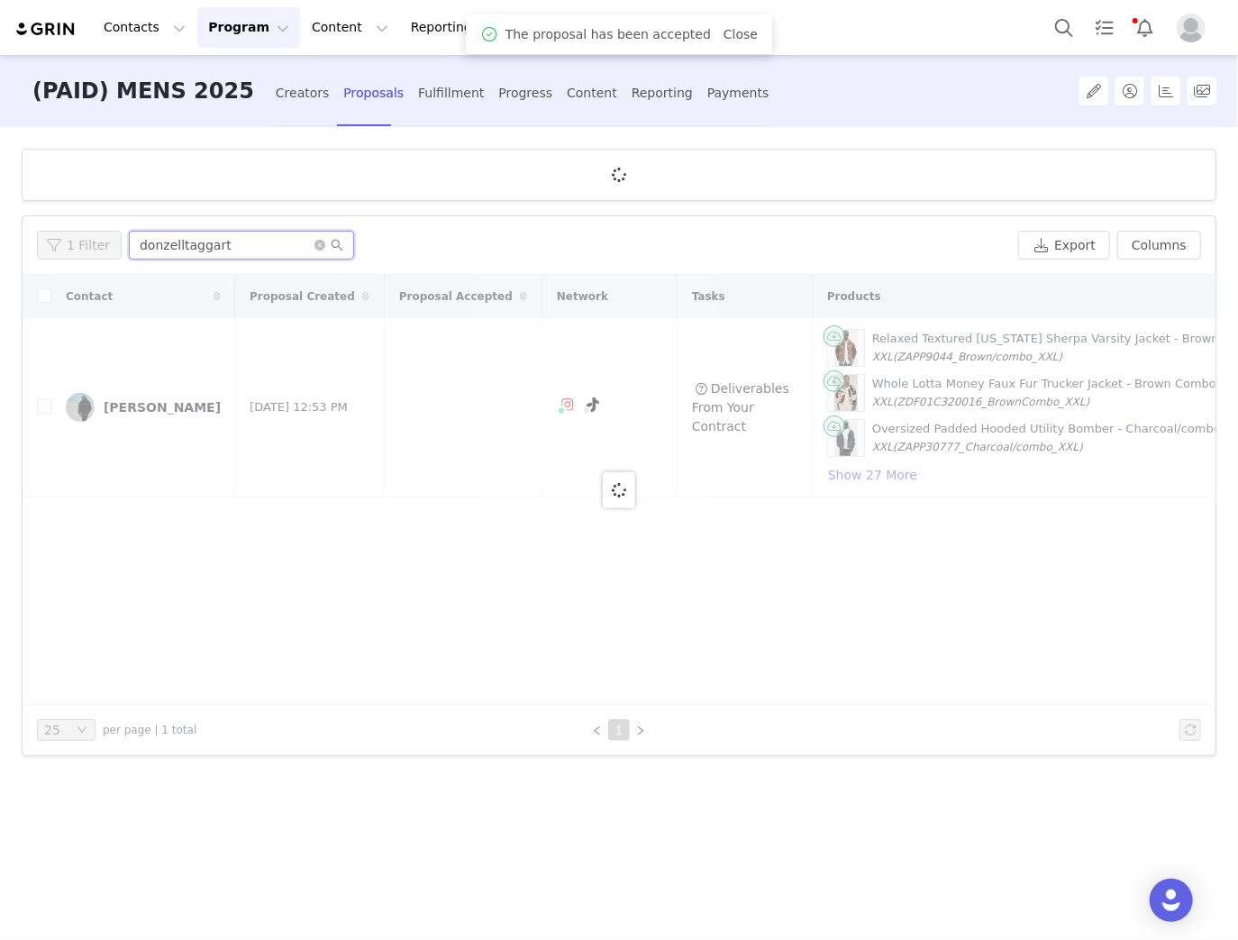
click at [180, 244] on input "donzelltaggart" at bounding box center [241, 245] width 225 height 29
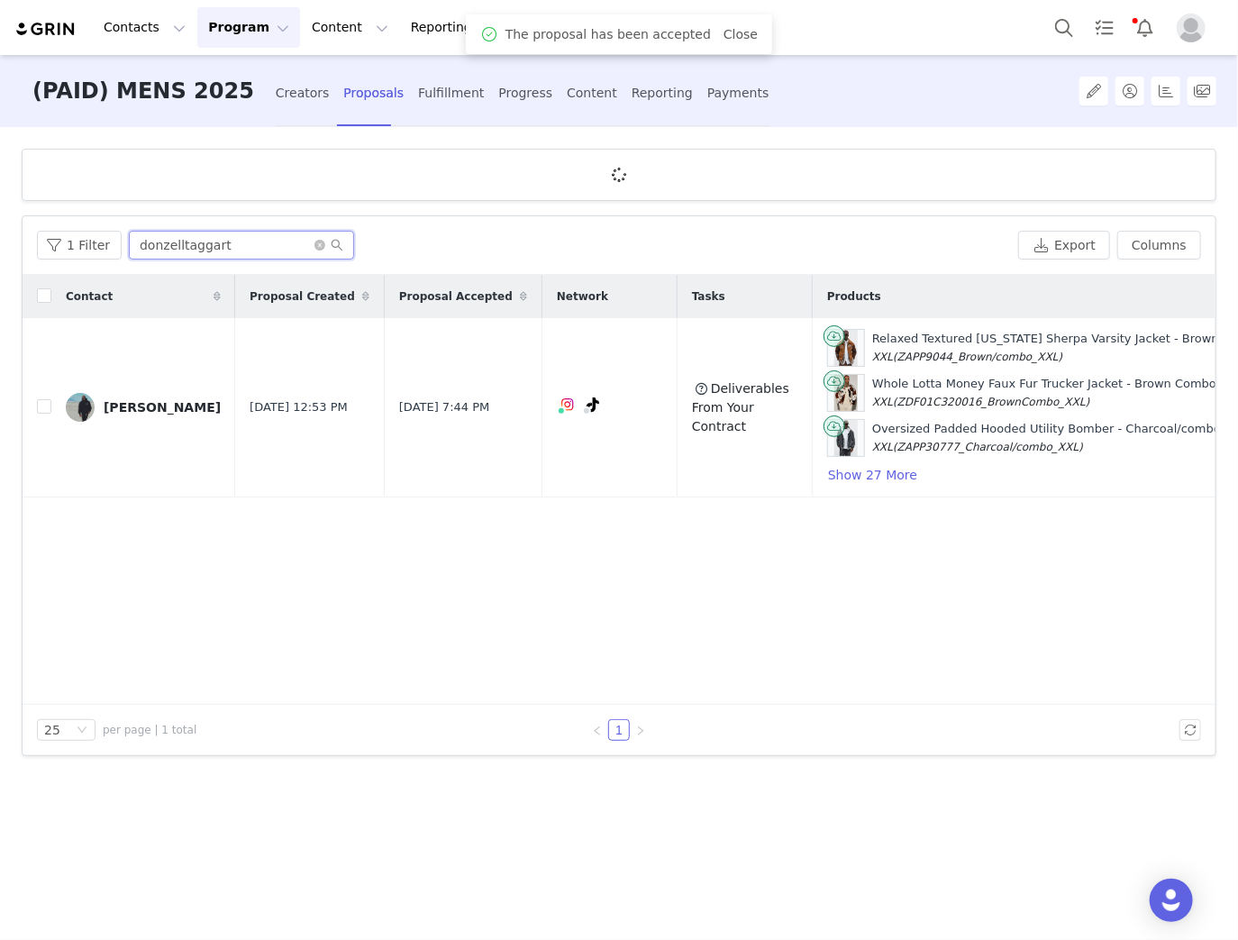
click at [180, 244] on input "donzelltaggart" at bounding box center [241, 245] width 225 height 29
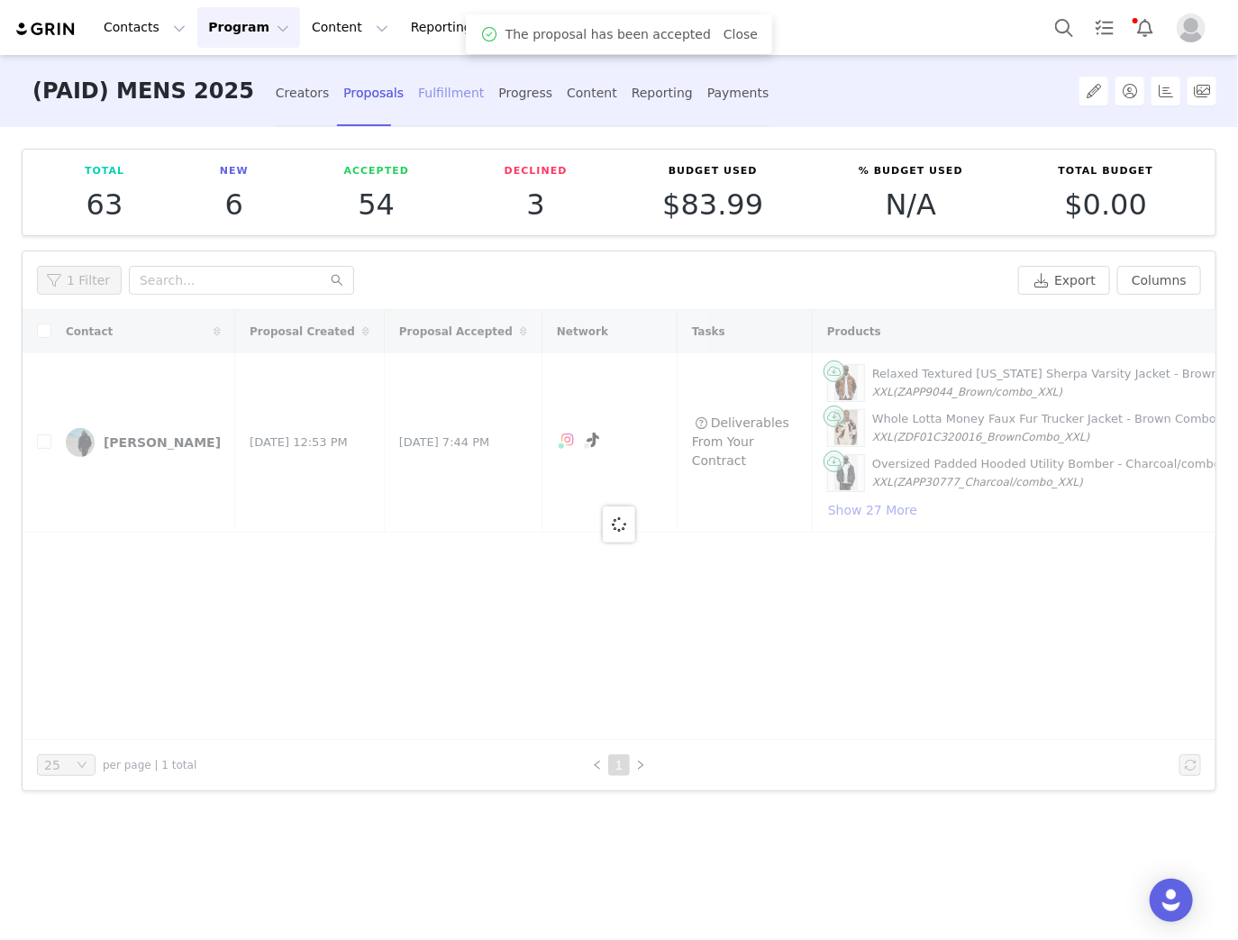
click at [418, 97] on div "Fulfillment" at bounding box center [451, 93] width 66 height 48
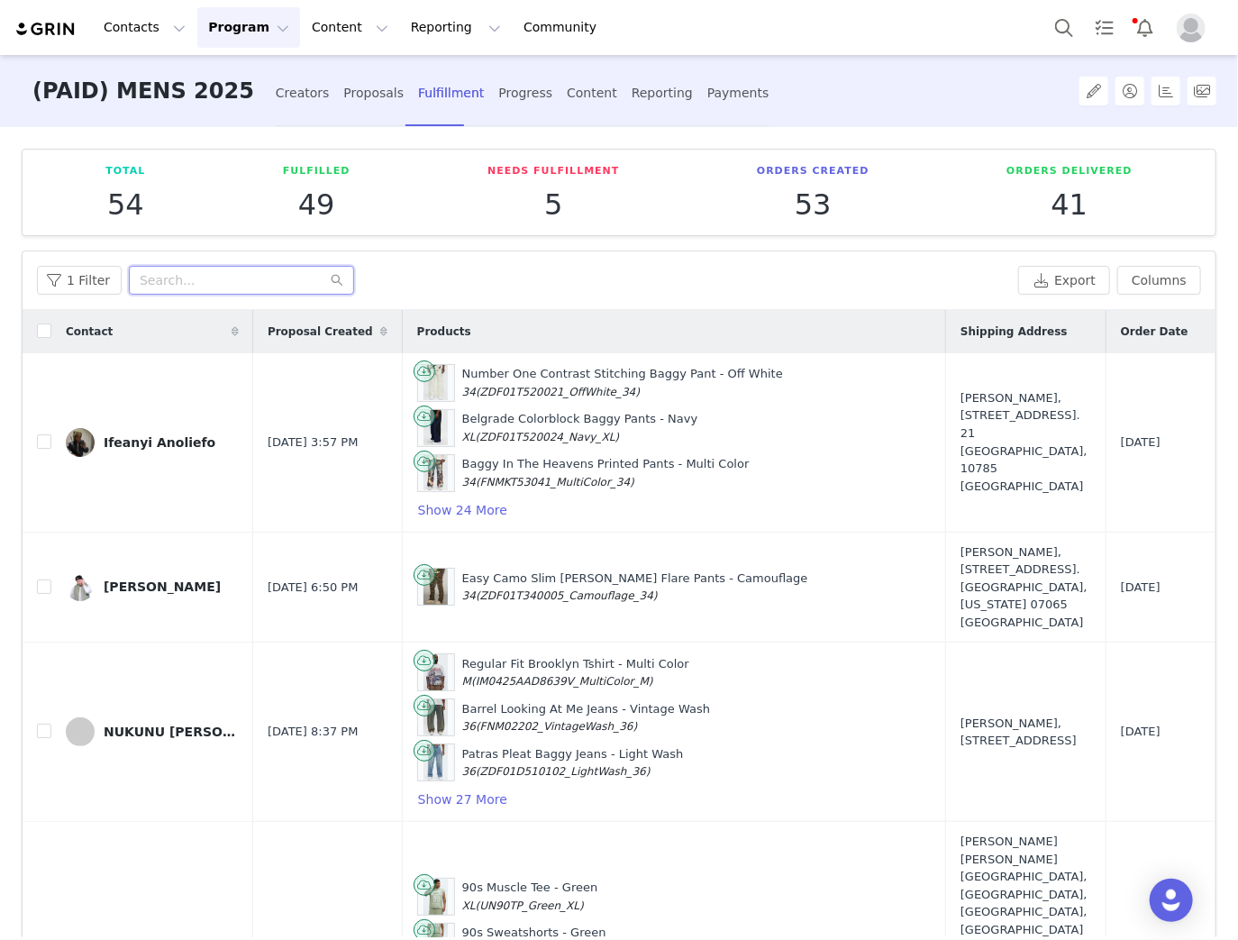
click at [214, 277] on input "text" at bounding box center [241, 280] width 225 height 29
paste input "donzelltaggart"
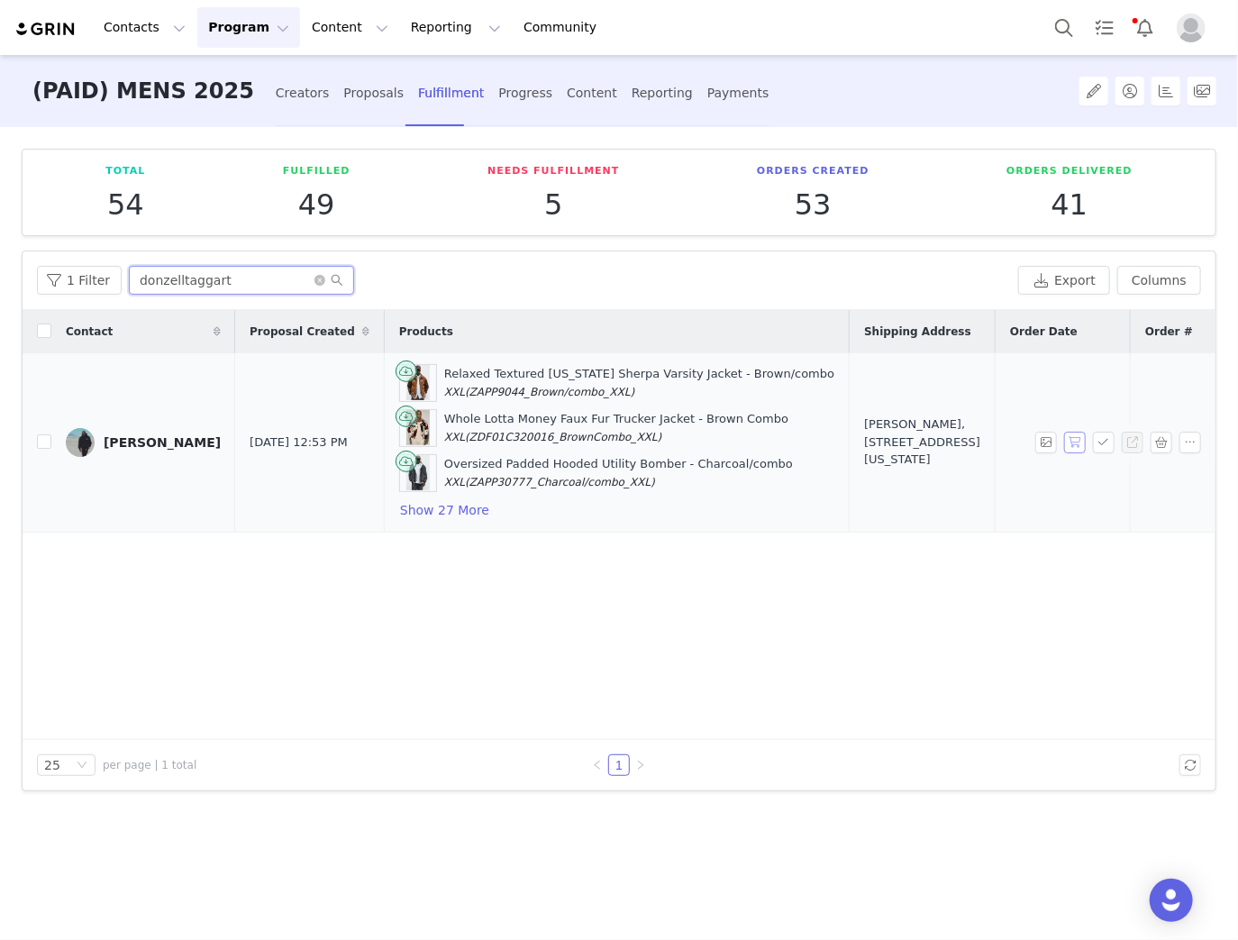
type input "donzelltaggart"
click at [1074, 441] on button "button" at bounding box center [1075, 443] width 22 height 22
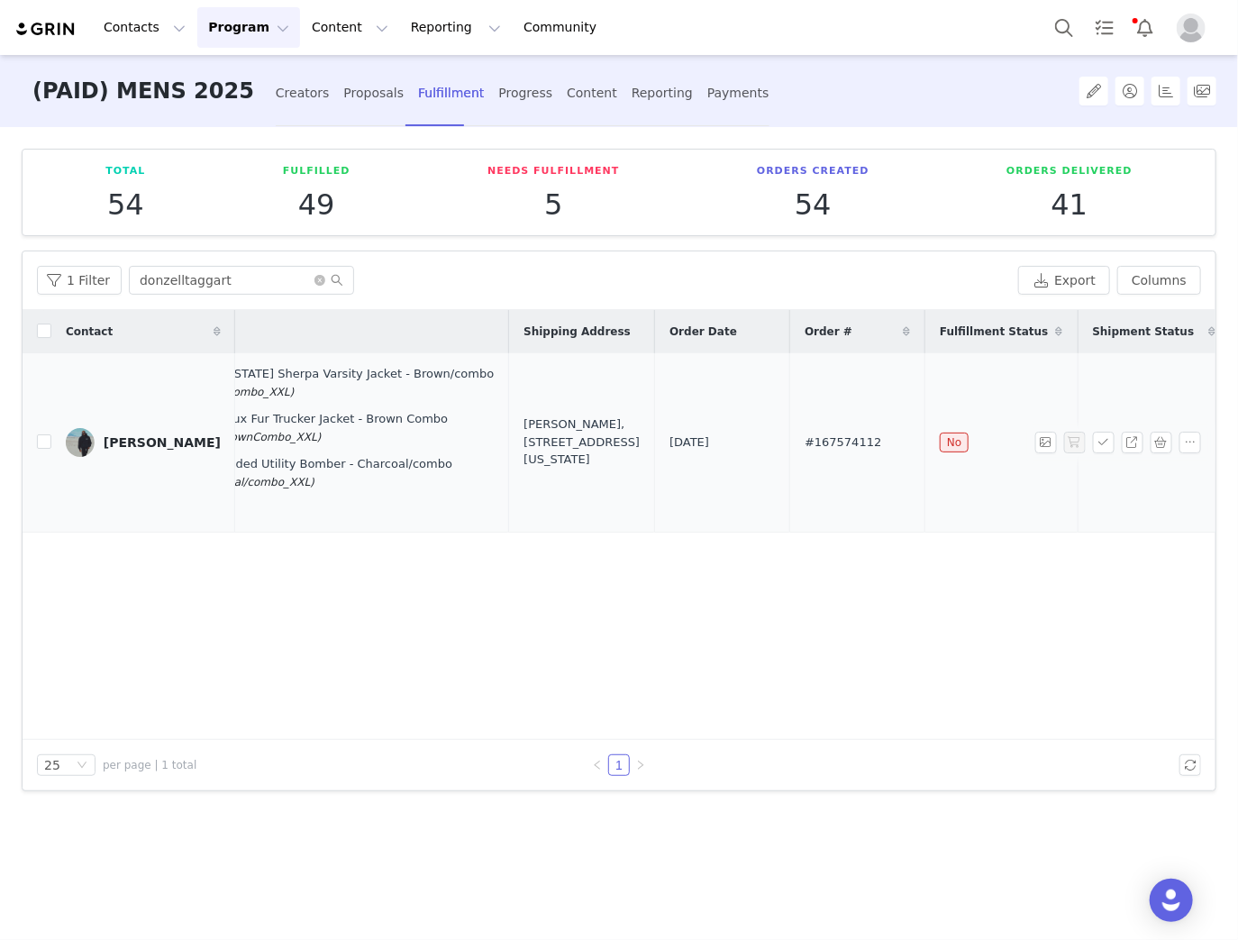
click at [805, 436] on span "#167574112" at bounding box center [843, 442] width 77 height 18
copy span "167574112"
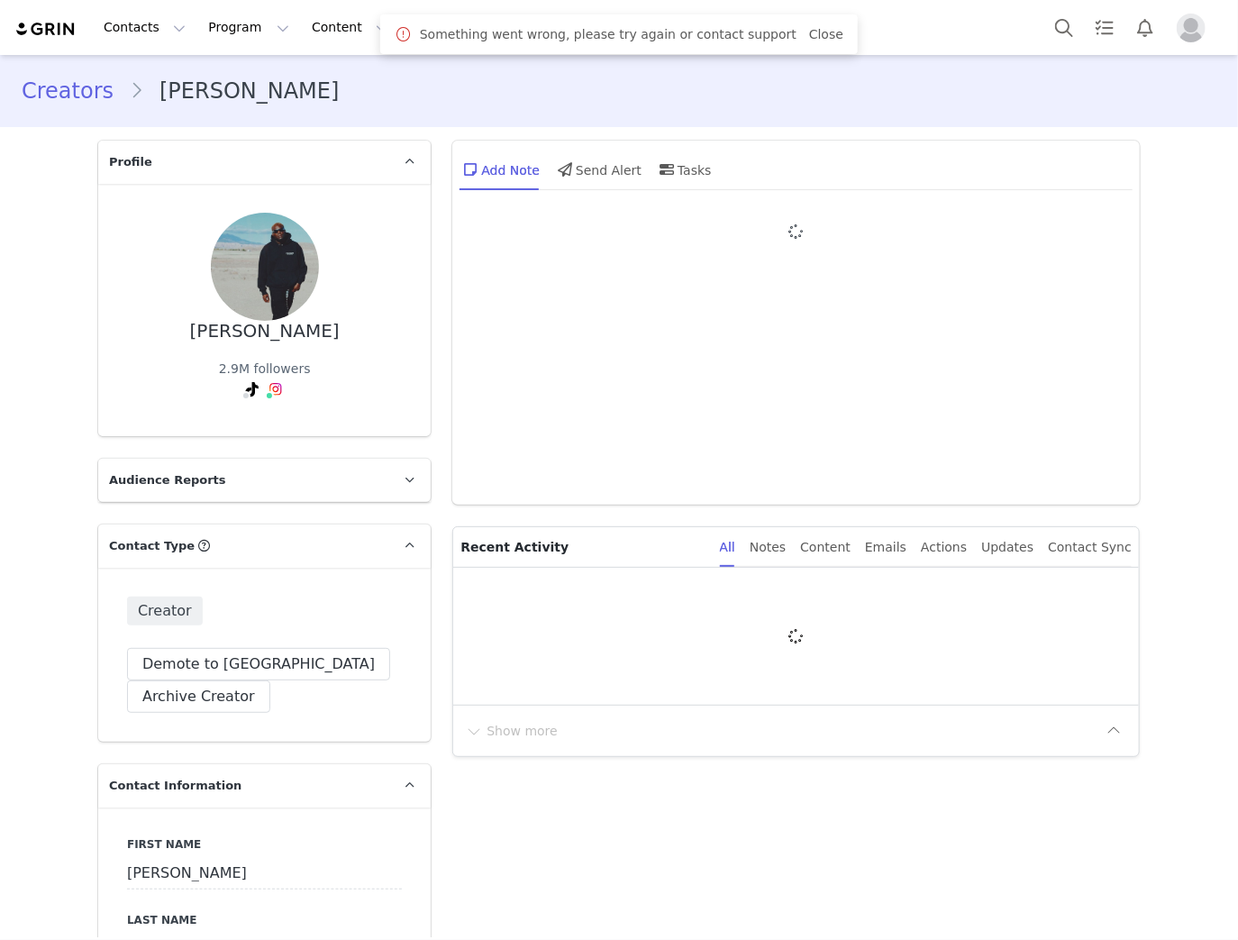
click at [807, 23] on div "Something went wrong, please try again or contact support Close" at bounding box center [619, 34] width 449 height 22
type input "+1 ([GEOGRAPHIC_DATA])"
click at [809, 36] on link "Close" at bounding box center [826, 34] width 34 height 14
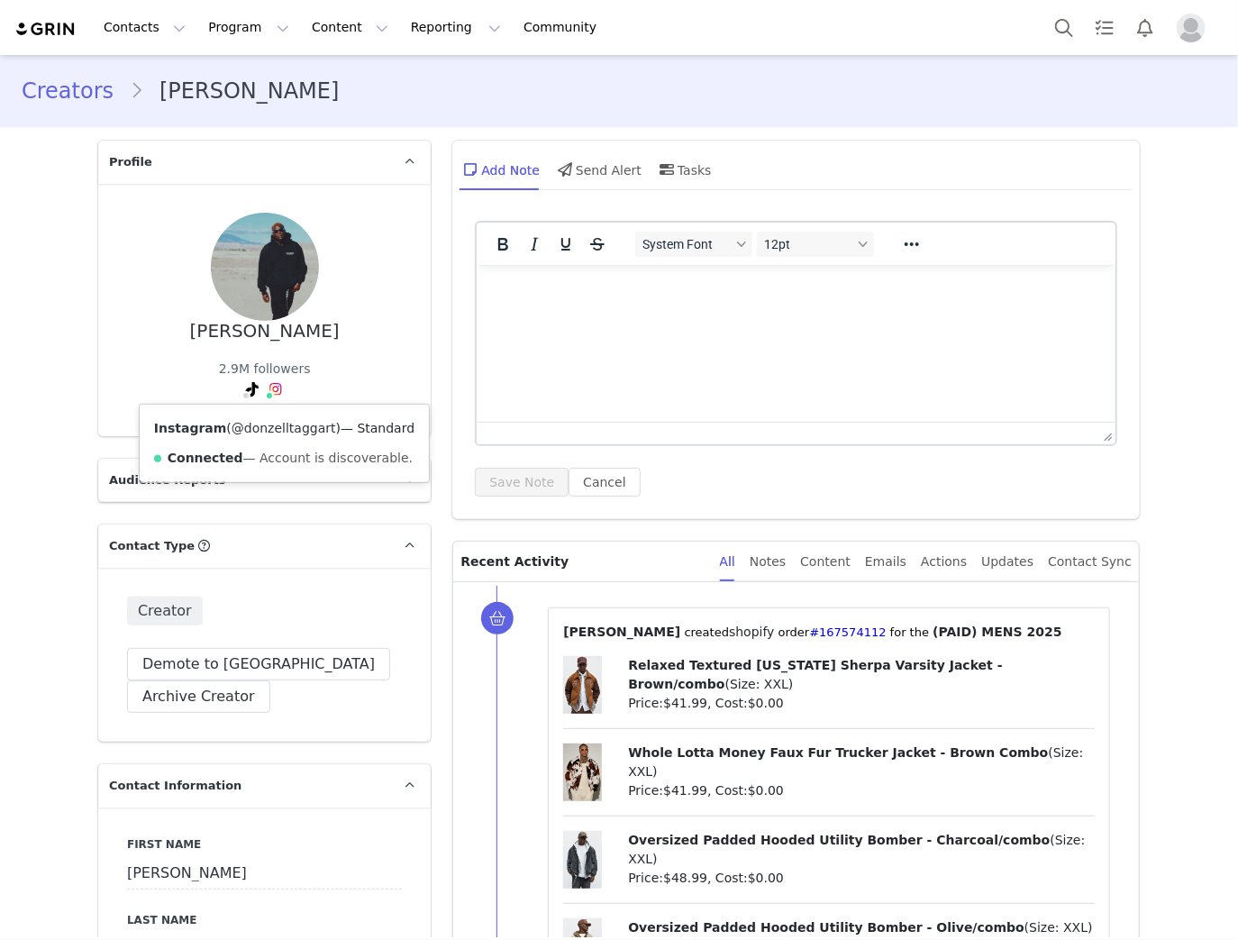
click at [272, 426] on link "@donzelltaggart" at bounding box center [284, 428] width 105 height 14
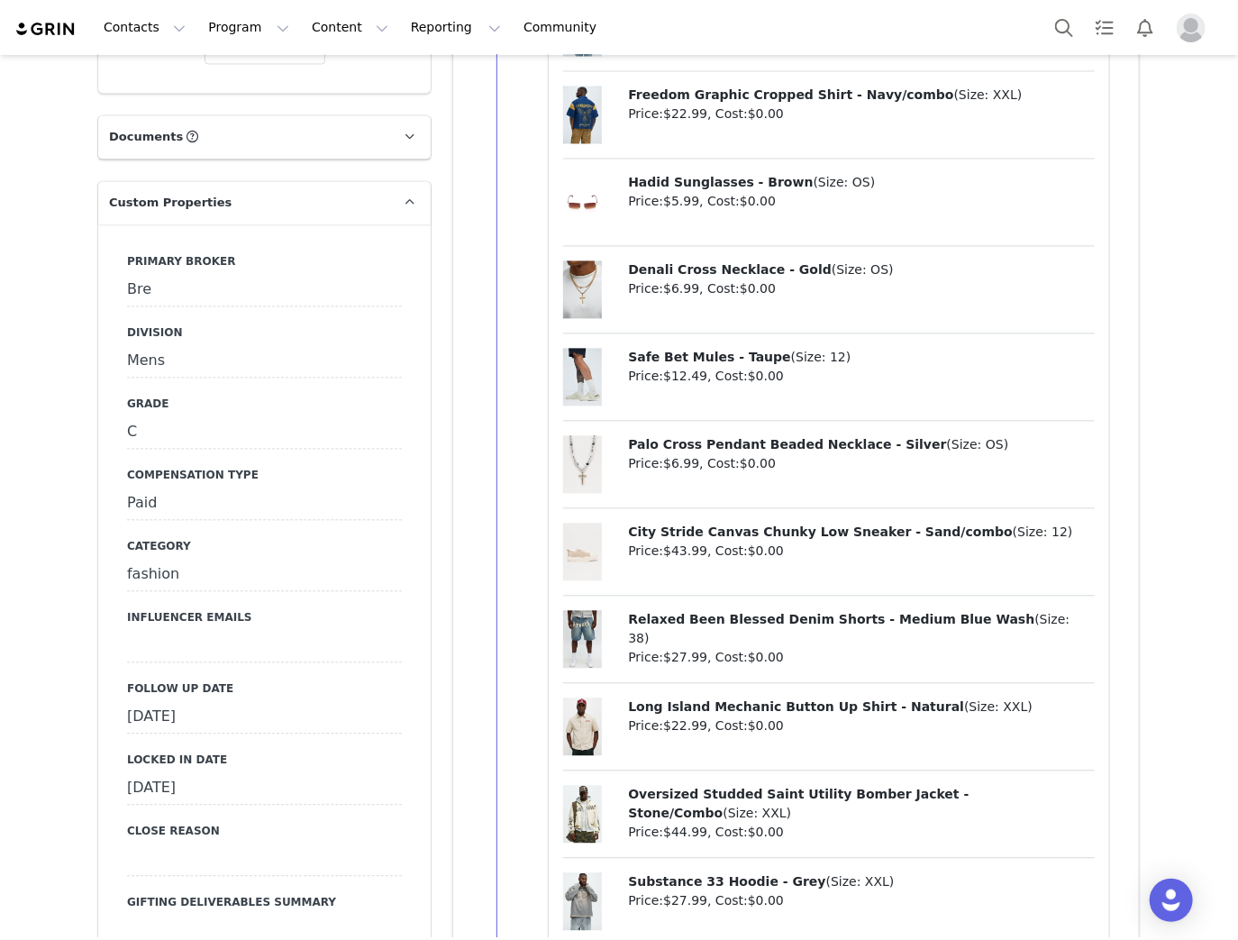
scroll to position [1874, 0]
